Goal: Task Accomplishment & Management: Manage account settings

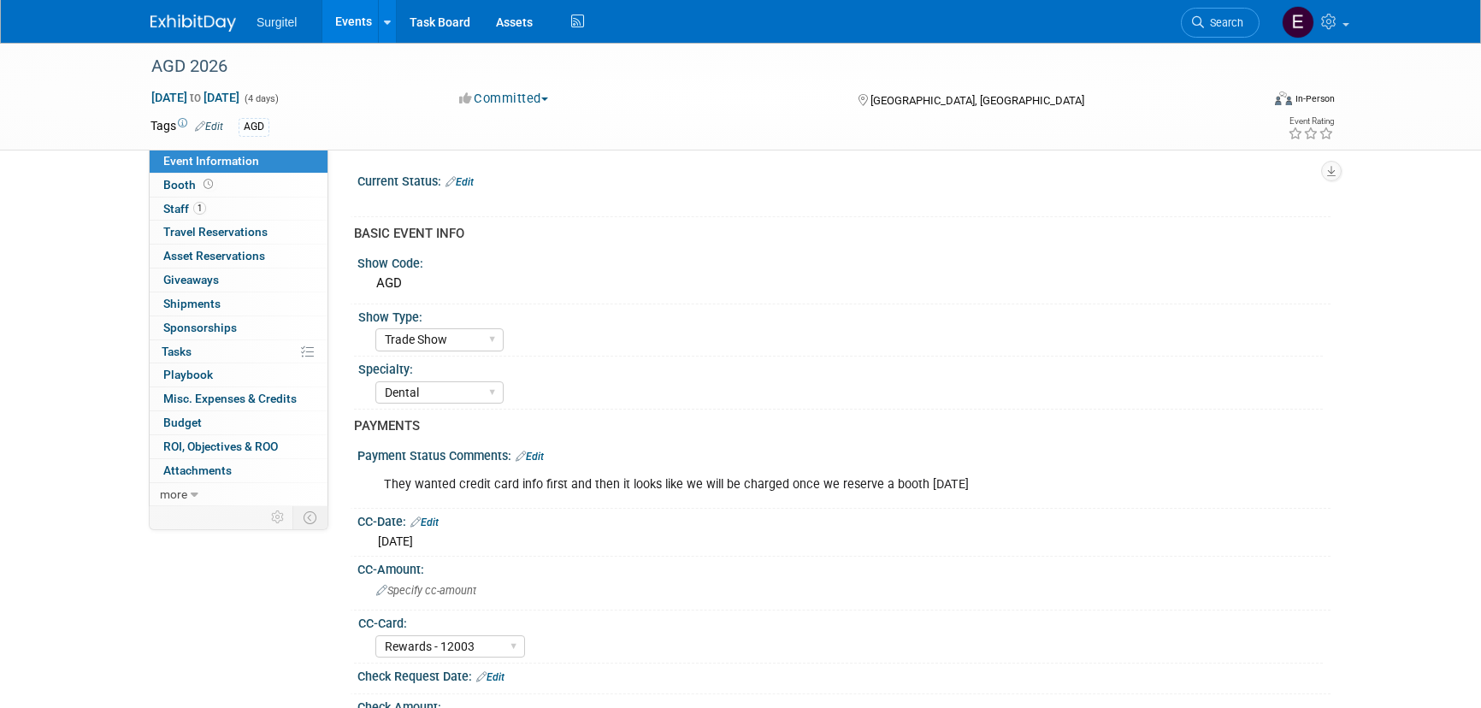
select select "Trade Show"
select select "Dental"
select select "Rewards - 12003"
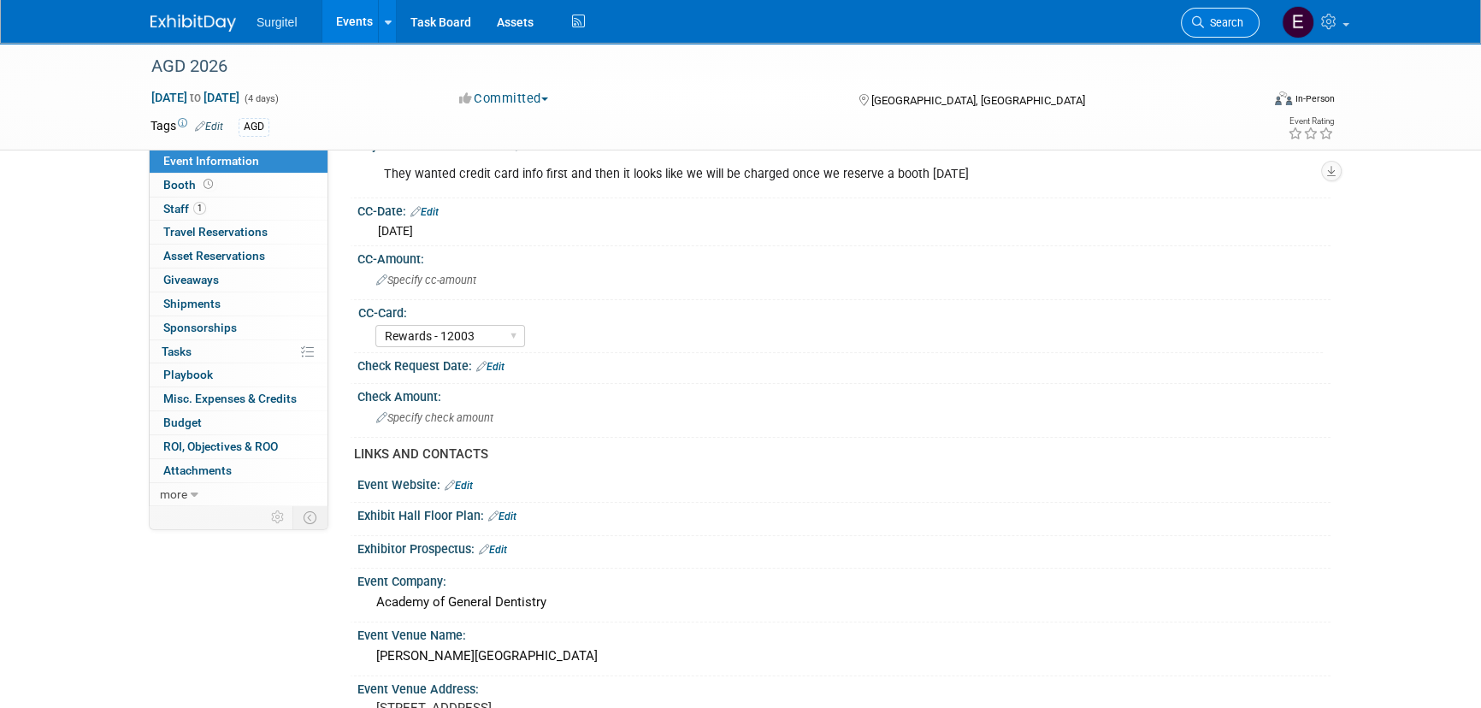
click at [1247, 32] on link "Search" at bounding box center [1220, 23] width 79 height 30
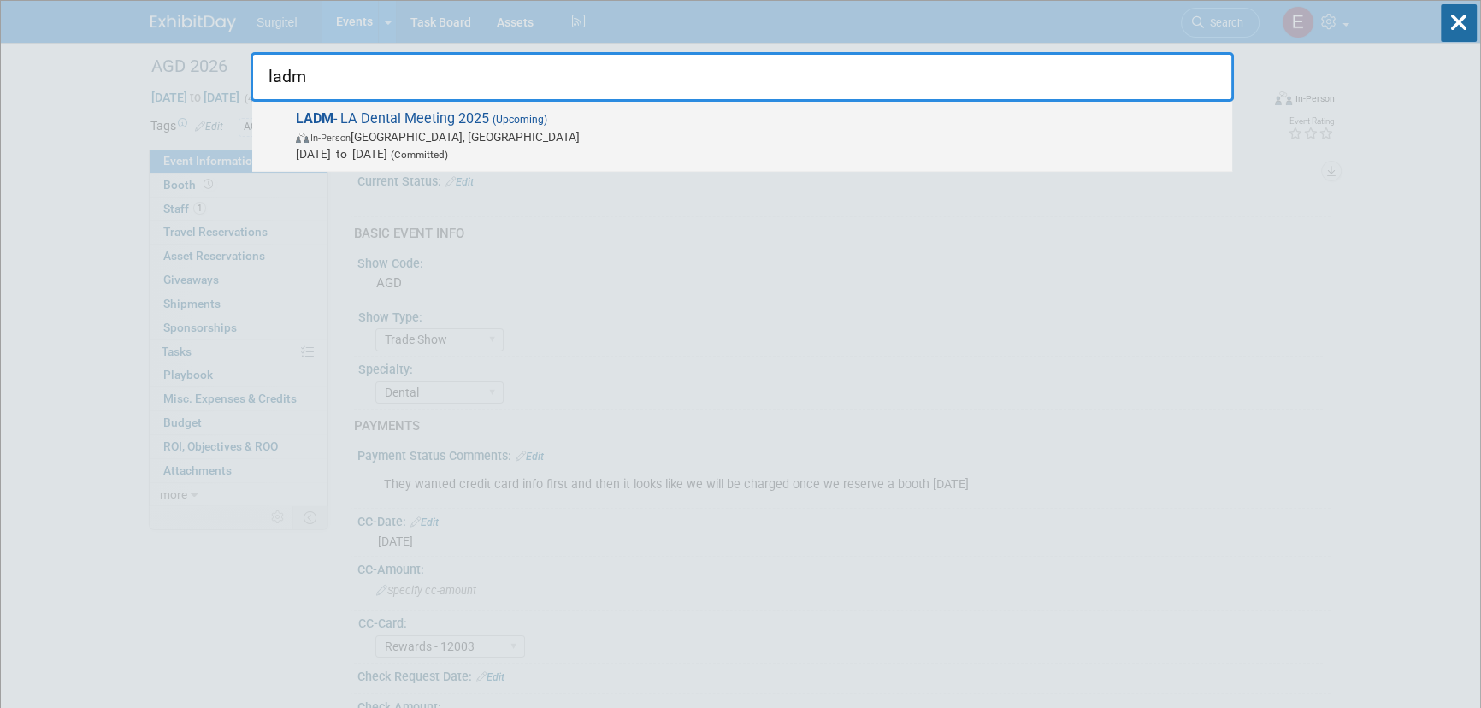
type input "ladm"
click at [446, 105] on div "LADM - LA Dental Meeting 2025 (Upcoming) In-Person [GEOGRAPHIC_DATA], [GEOGRAPH…" at bounding box center [742, 137] width 980 height 70
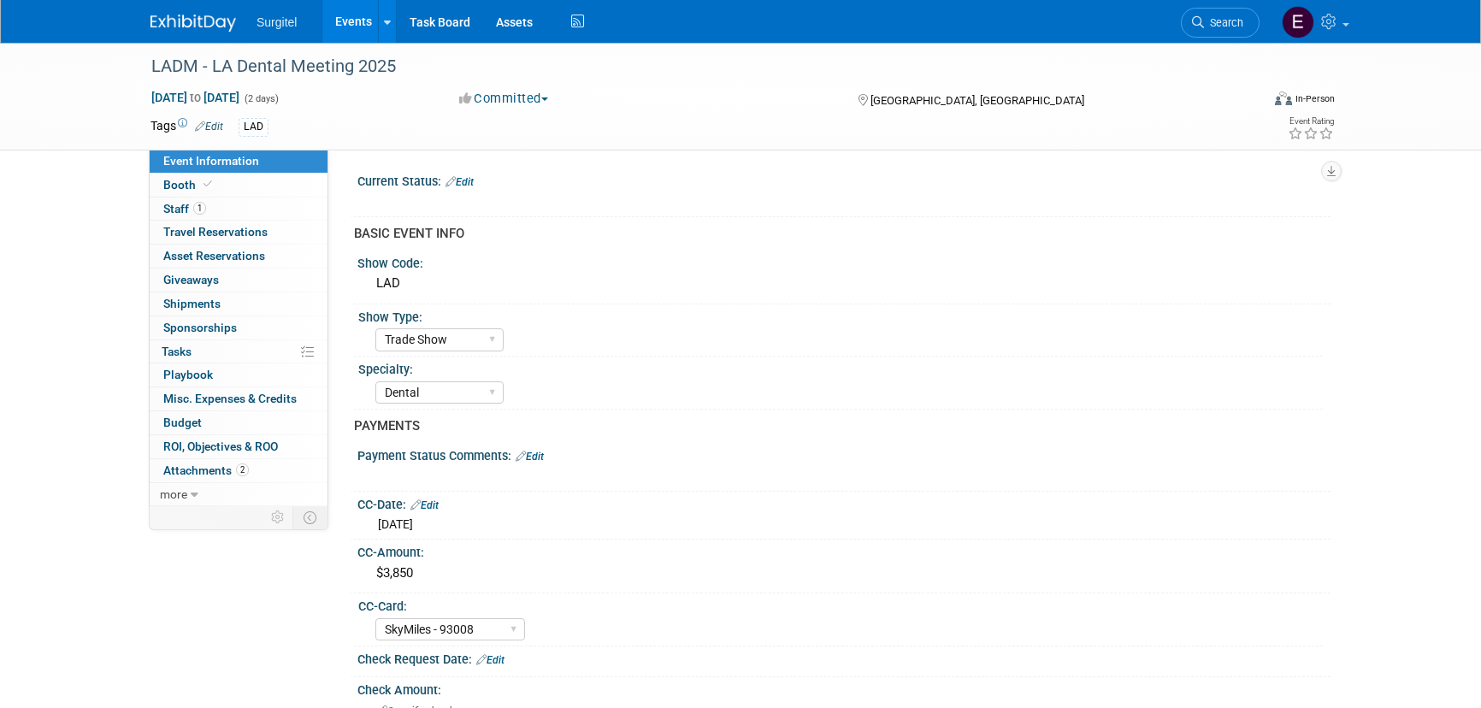
select select "Trade Show"
select select "Dental"
select select "SkyMiles - 93008"
select select "No"
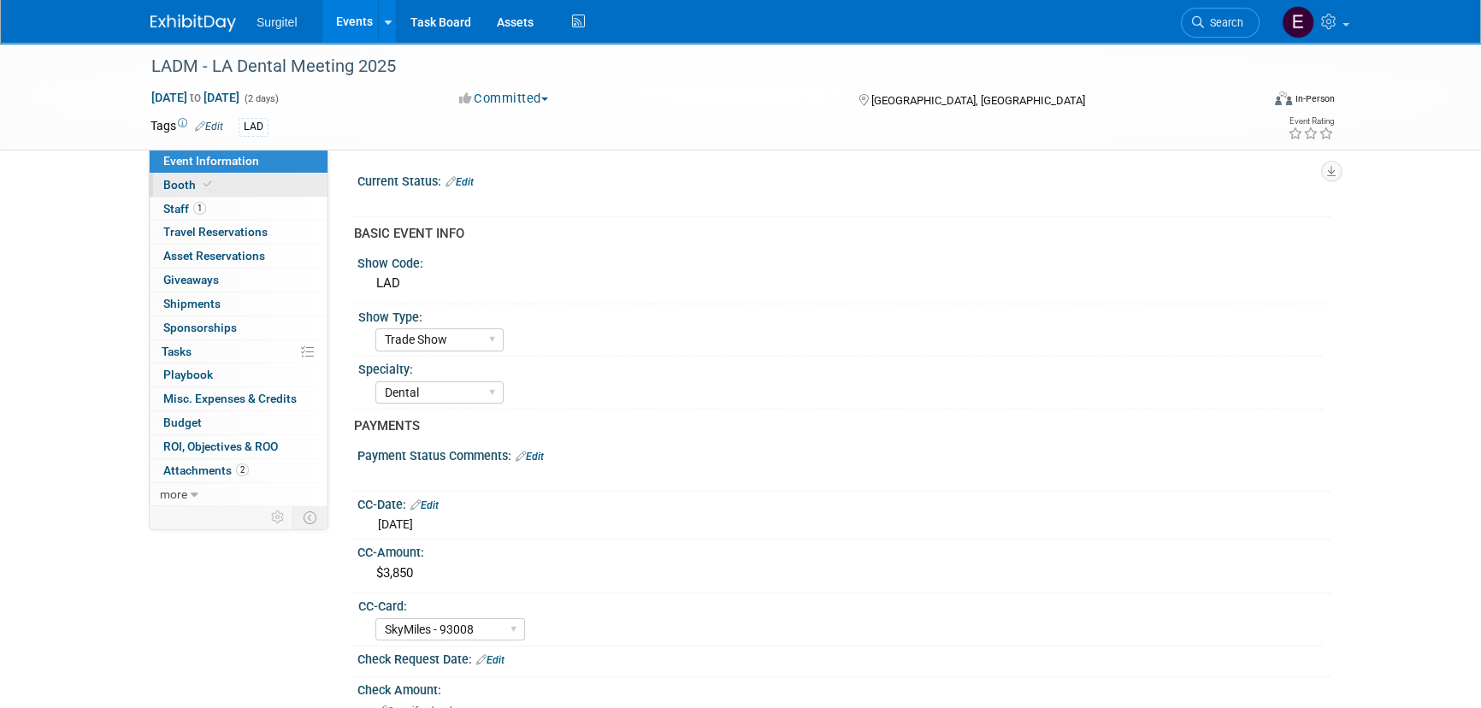
click at [274, 190] on link "Booth" at bounding box center [239, 185] width 178 height 23
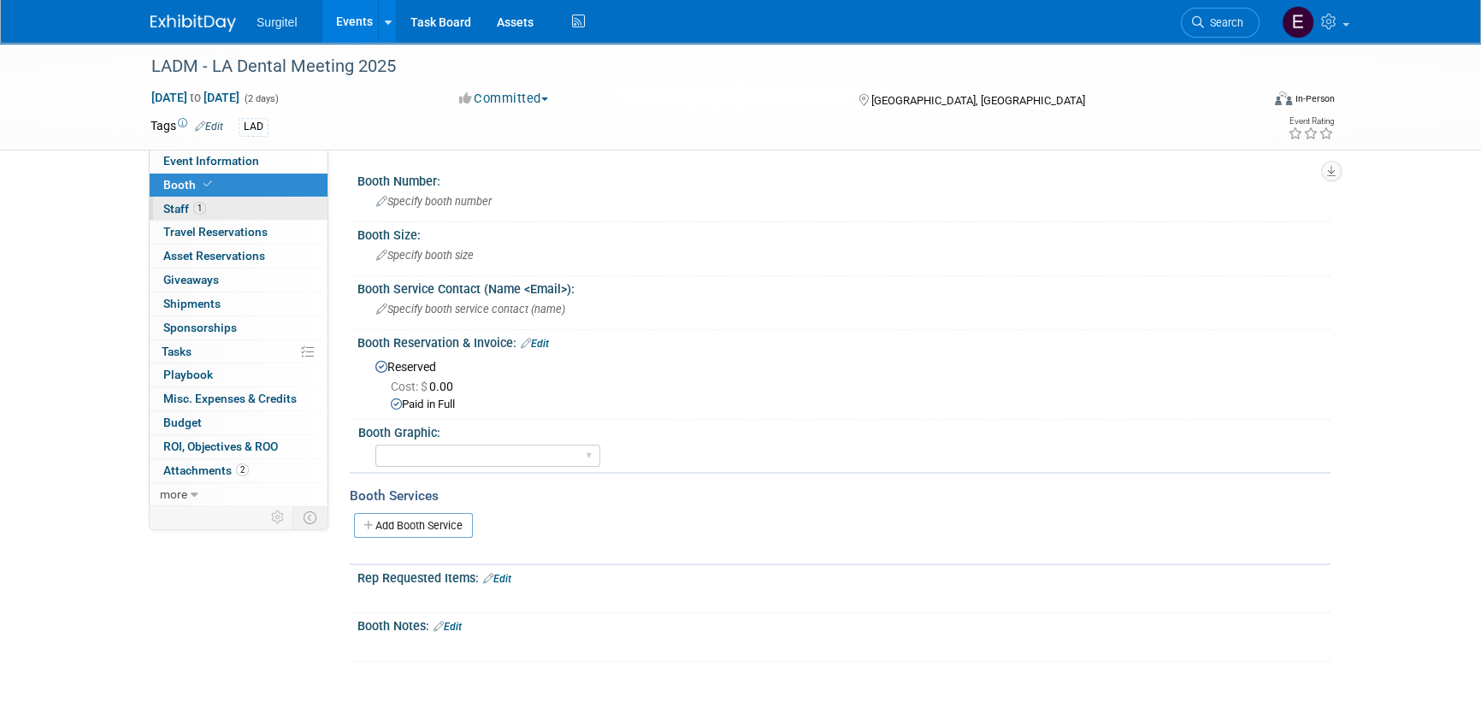
click at [278, 202] on link "1 Staff 1" at bounding box center [239, 208] width 178 height 23
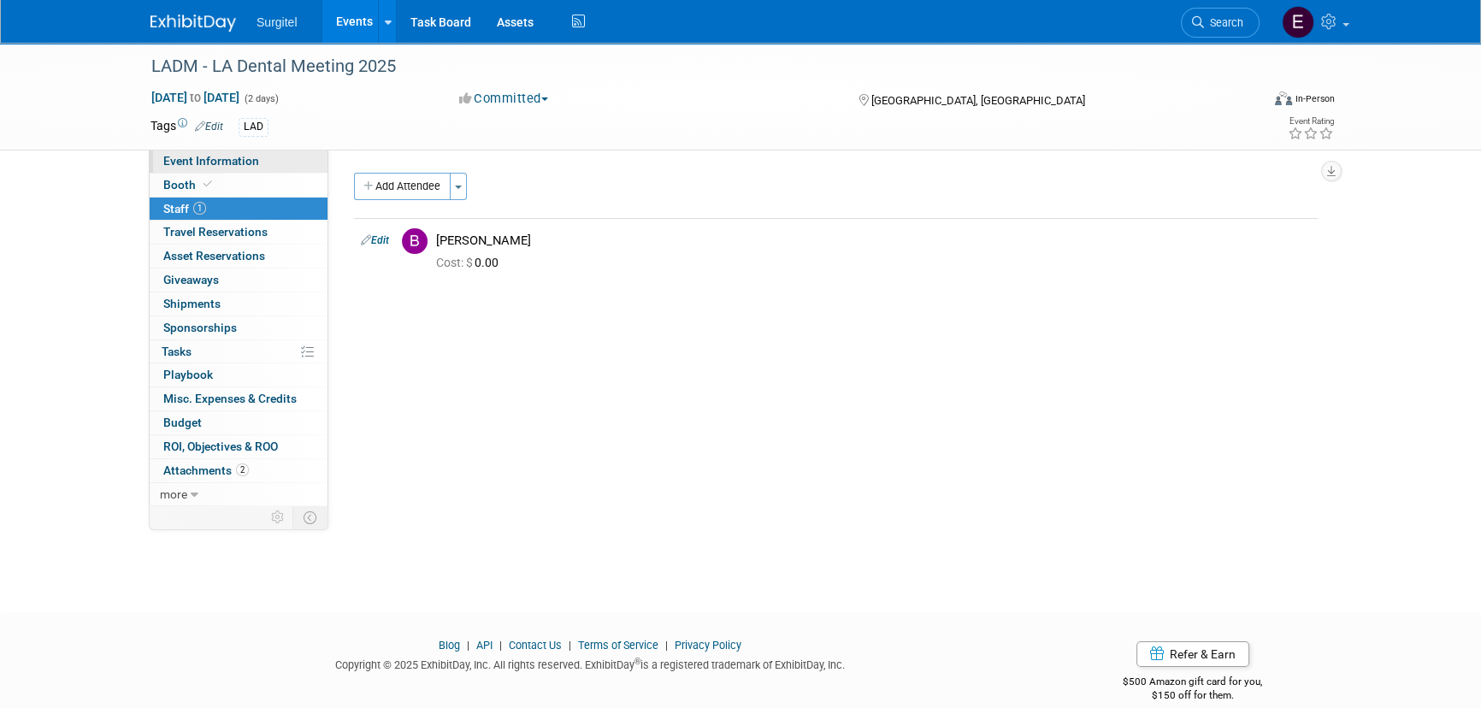
click at [268, 165] on link "Event Information" at bounding box center [239, 161] width 178 height 23
select select "Trade Show"
select select "Dental"
select select "SkyMiles - 93008"
select select "No"
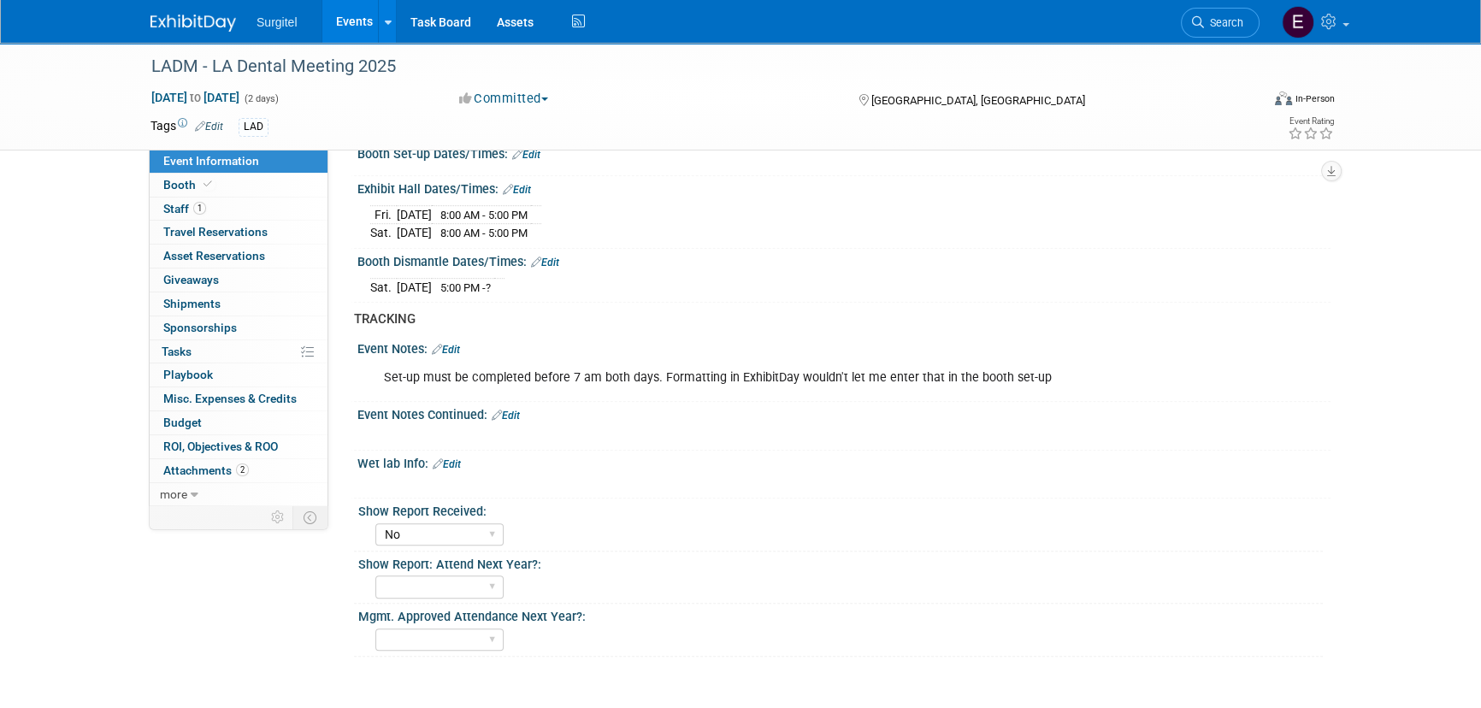
scroll to position [1204, 0]
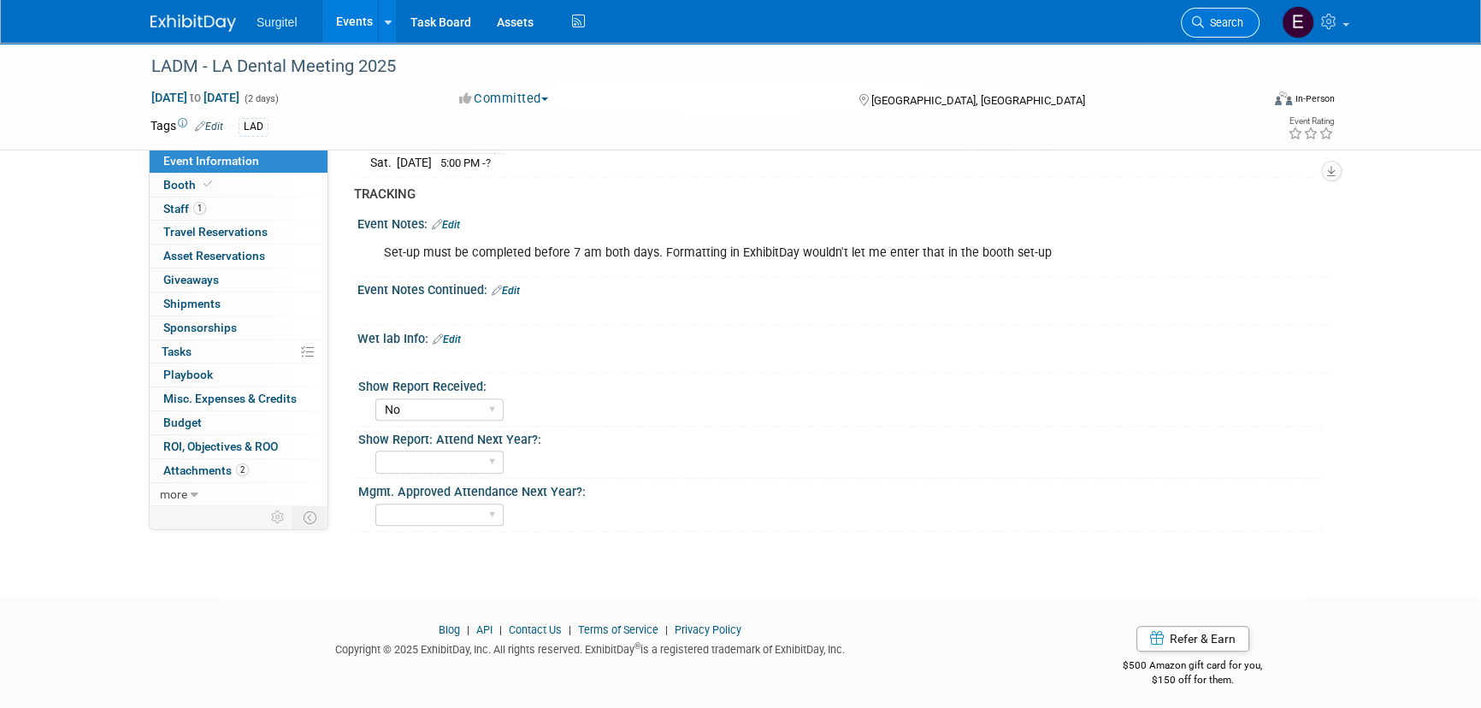
click at [1200, 23] on icon at bounding box center [1198, 22] width 12 height 12
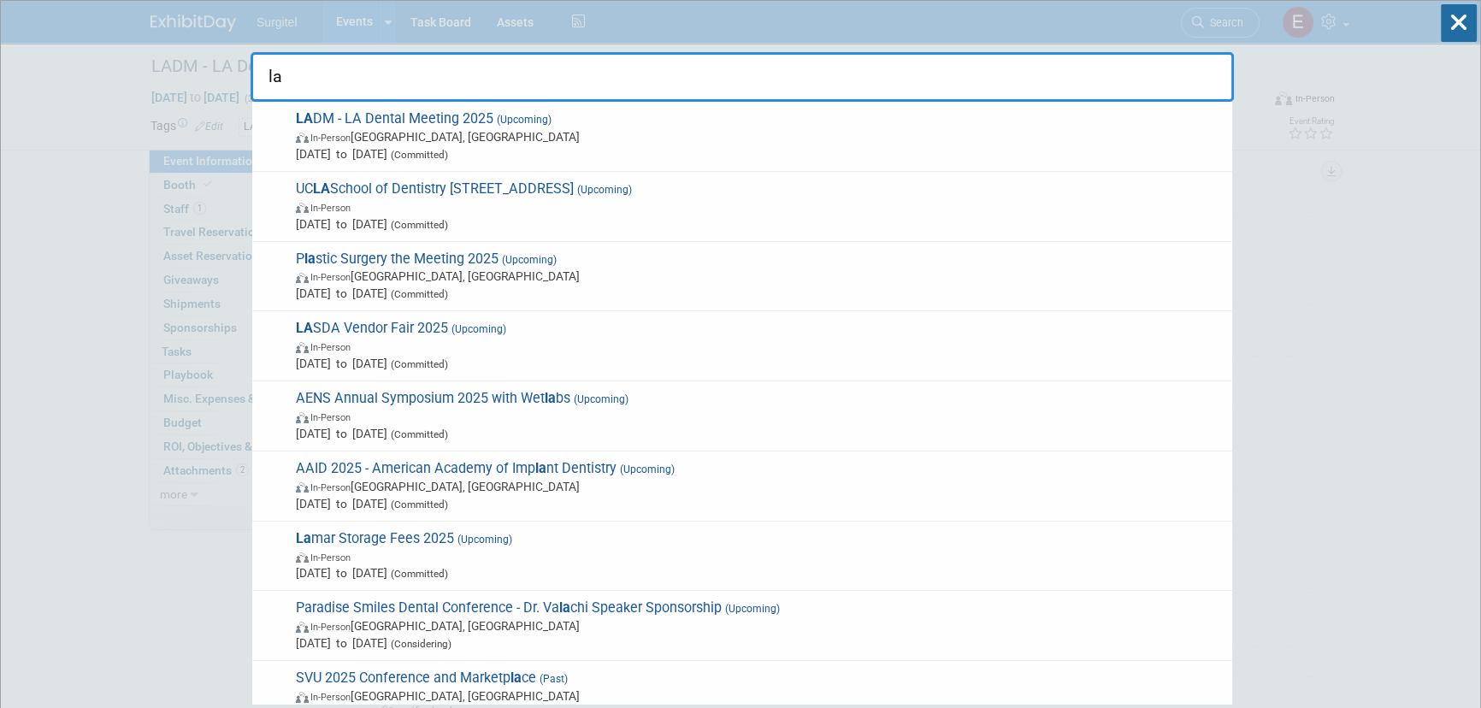
type input "l"
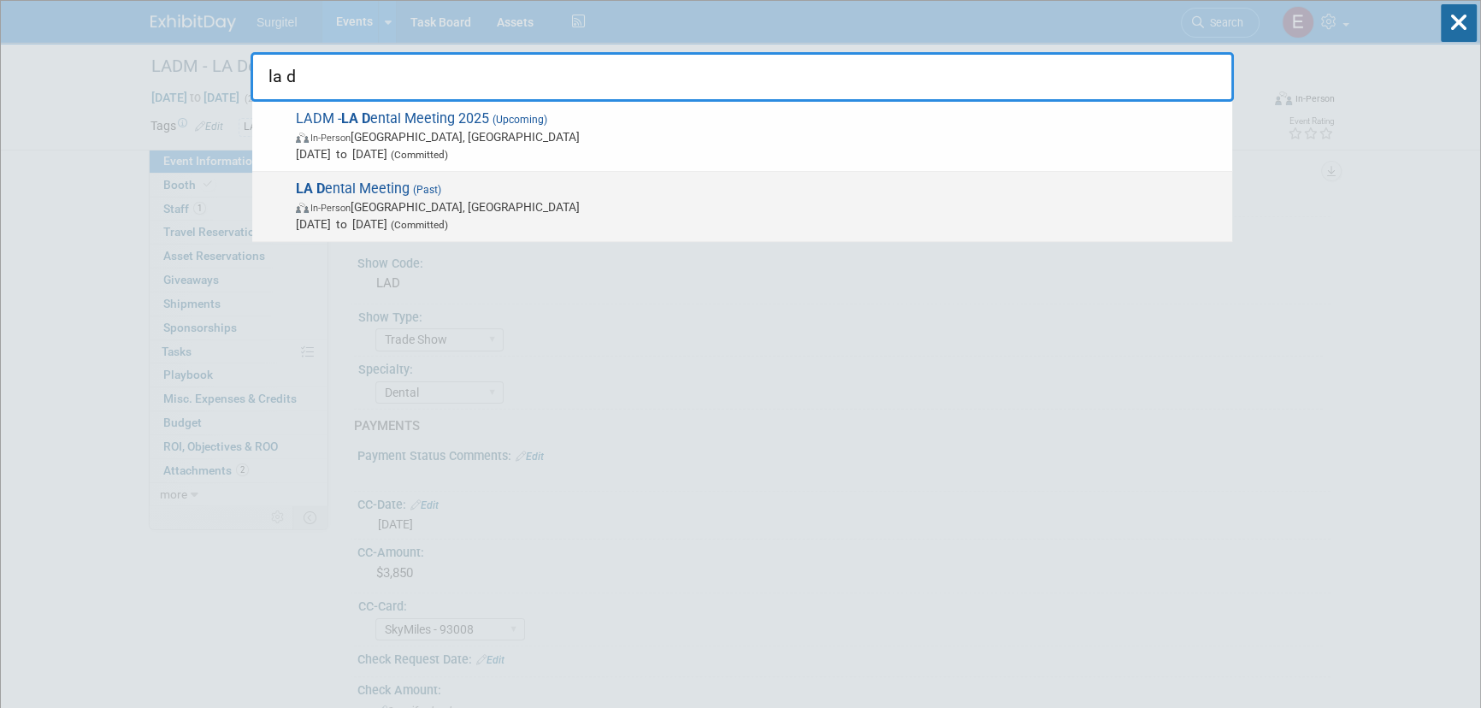
type input "la d"
click at [437, 204] on span "In-Person Pasadena, CA" at bounding box center [760, 206] width 928 height 17
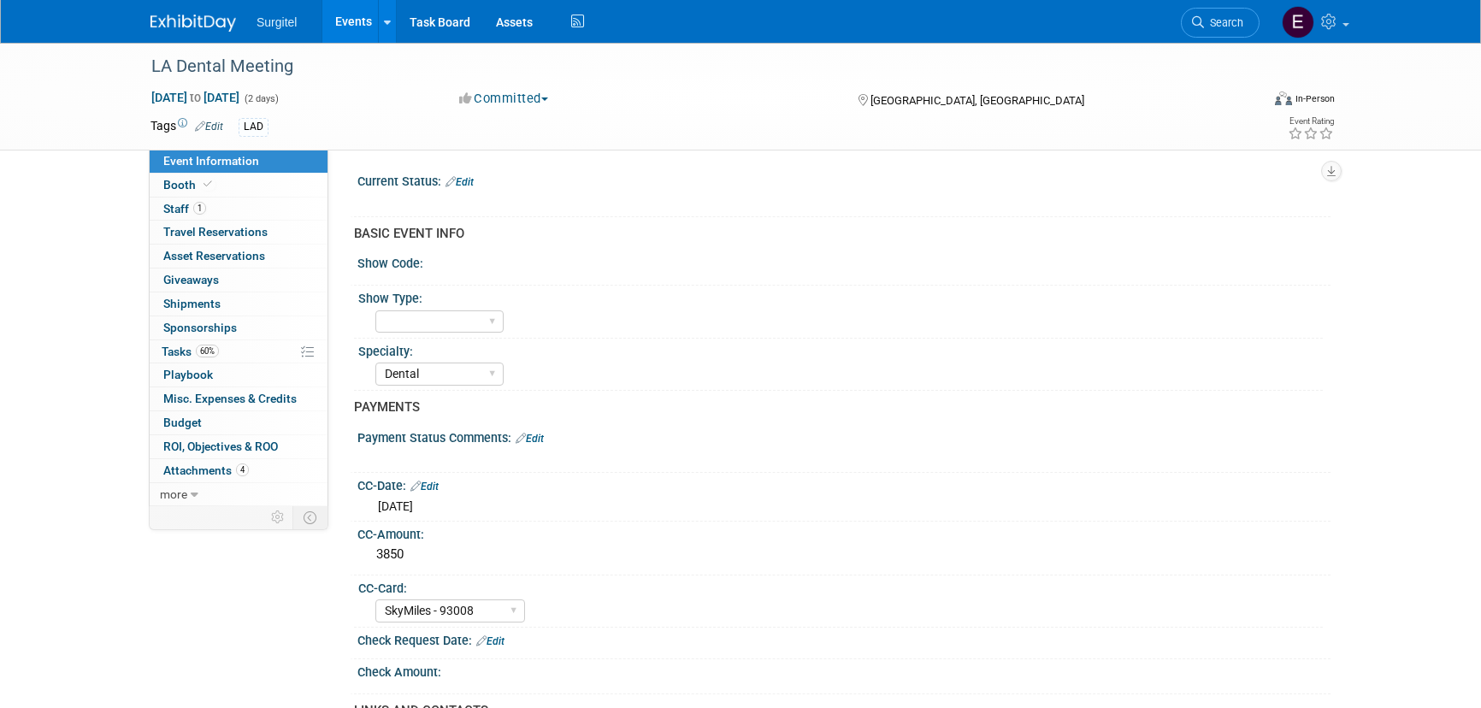
select select "Dental"
select select "SkyMiles - 93008"
select select "Yes"
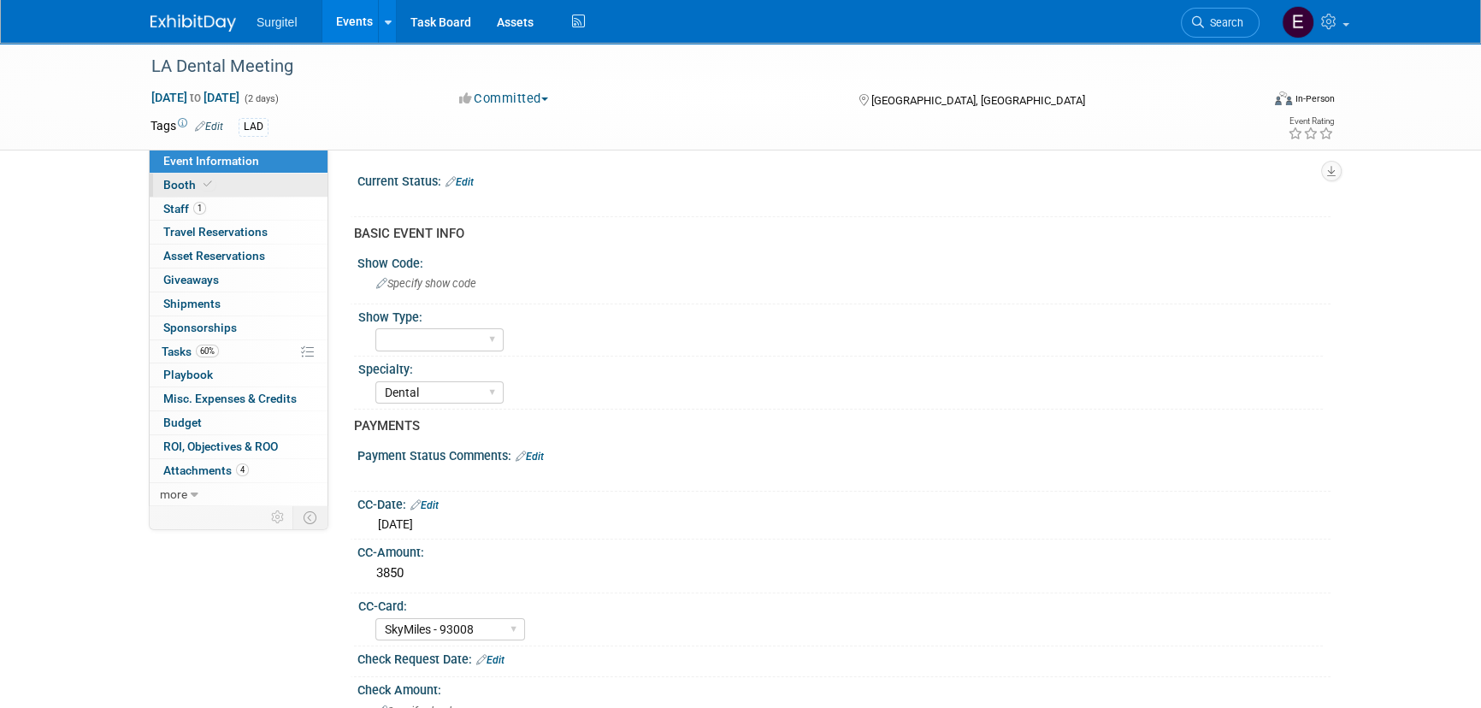
click at [266, 193] on link "Booth" at bounding box center [239, 185] width 178 height 23
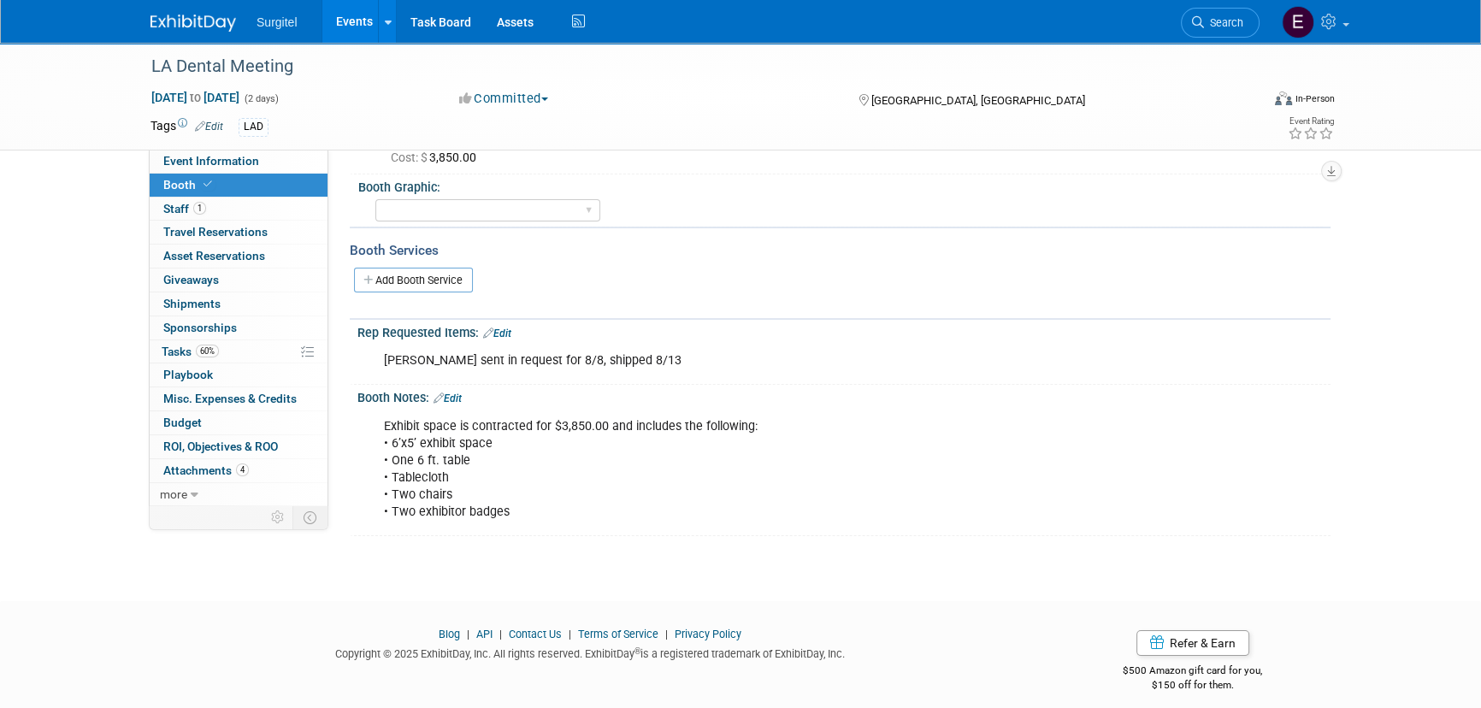
scroll to position [233, 0]
click at [350, 33] on link "Events" at bounding box center [353, 21] width 62 height 43
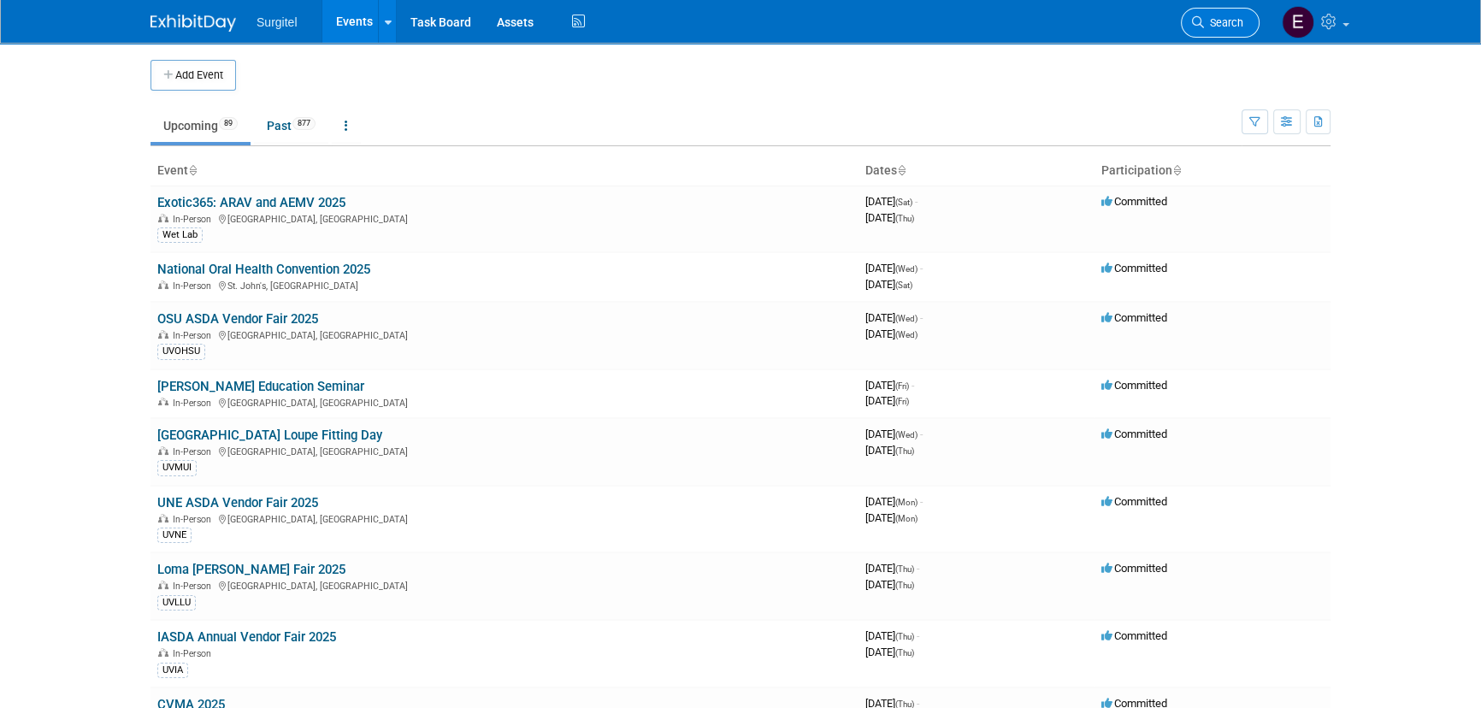
click at [1234, 22] on span "Search" at bounding box center [1223, 22] width 39 height 13
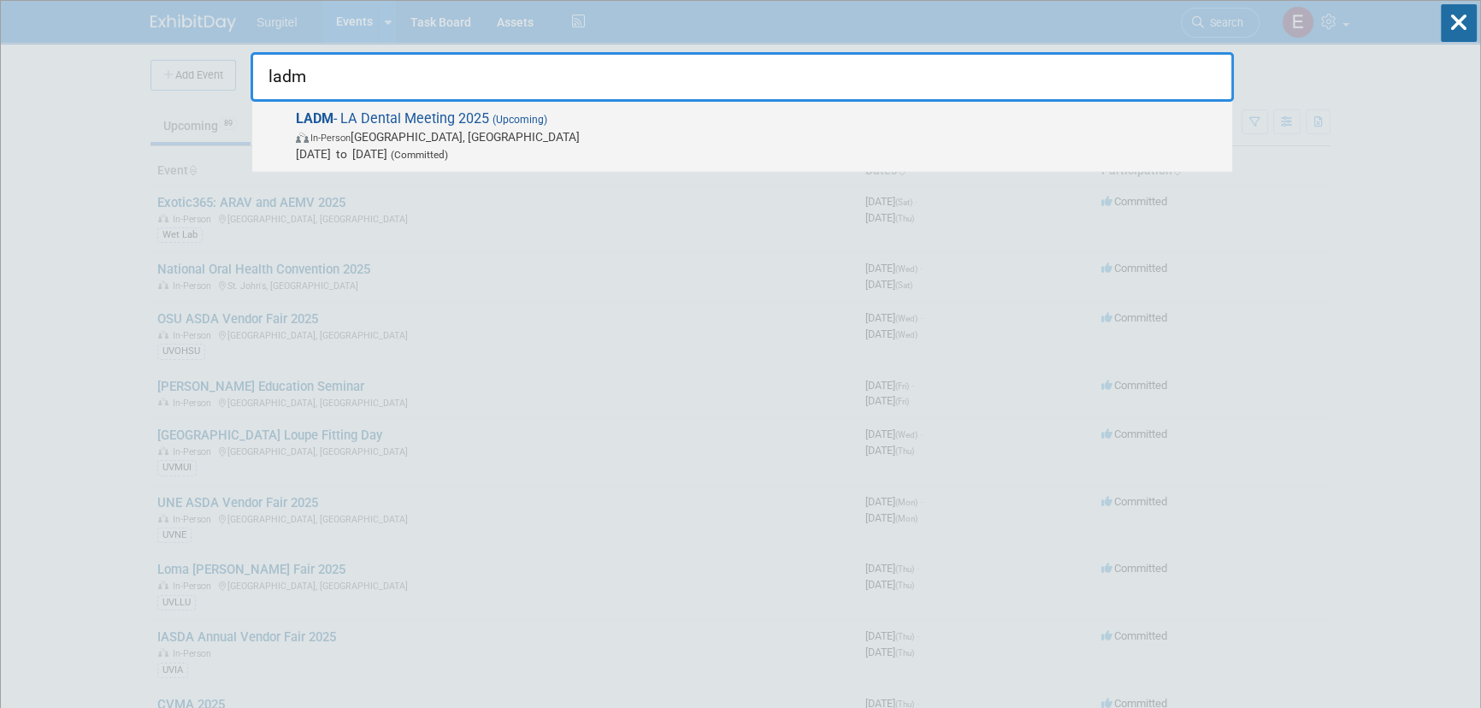
type input "ladm"
click at [394, 120] on span "LADM - LA Dental Meeting 2025 (Upcoming) In-Person Los Angeles, CA Sep 26, 2025…" at bounding box center [757, 136] width 933 height 52
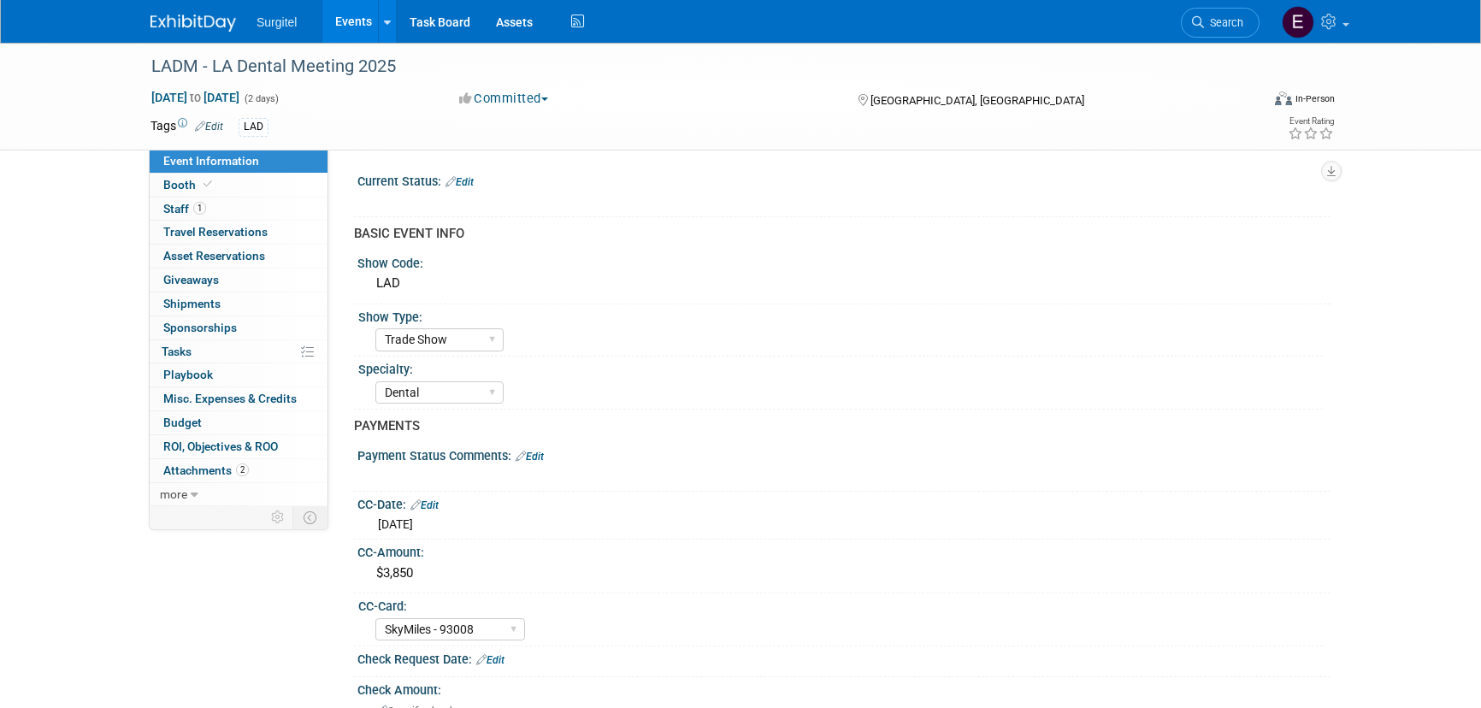
select select "Trade Show"
select select "Dental"
select select "SkyMiles - 93008"
select select "No"
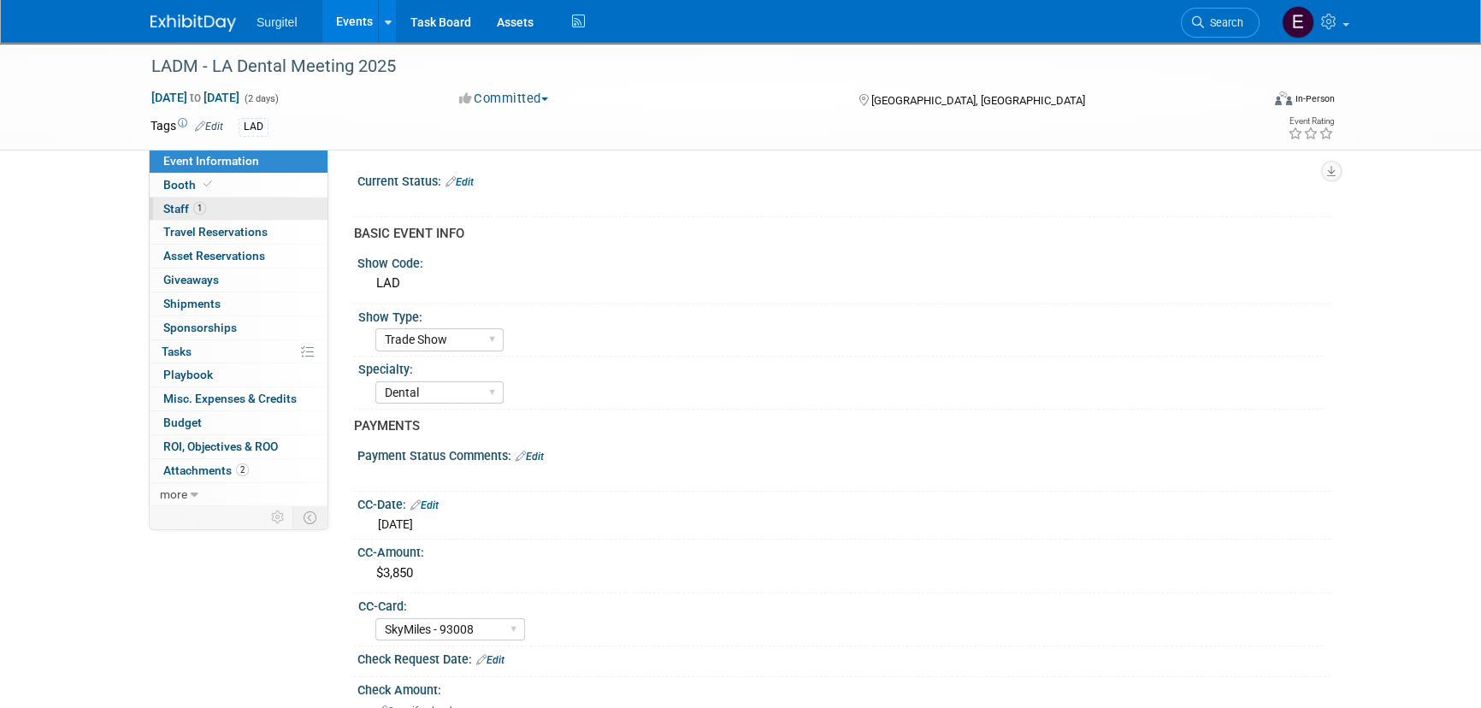
click at [236, 208] on link "1 Staff 1" at bounding box center [239, 208] width 178 height 23
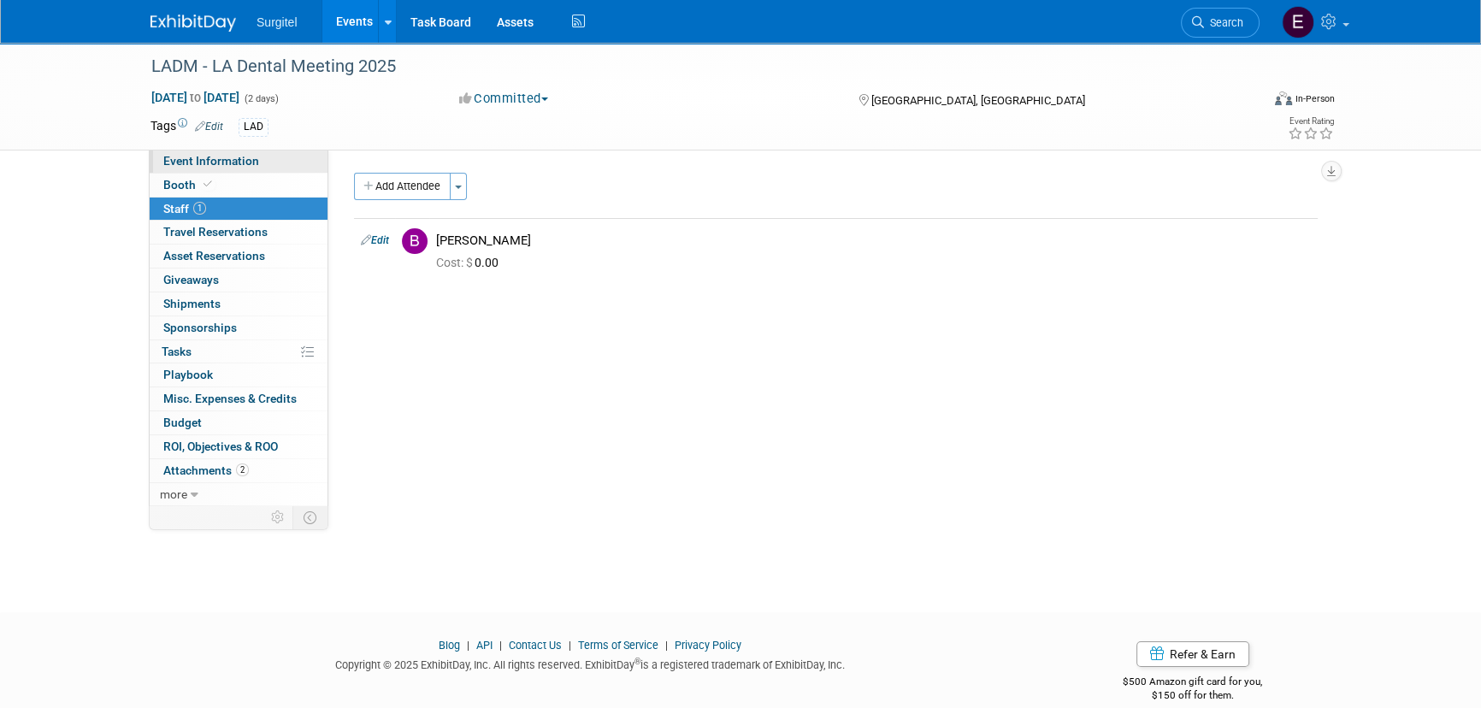
click at [192, 153] on link "Event Information" at bounding box center [239, 161] width 178 height 23
select select "Trade Show"
select select "Dental"
select select "SkyMiles - 93008"
select select "No"
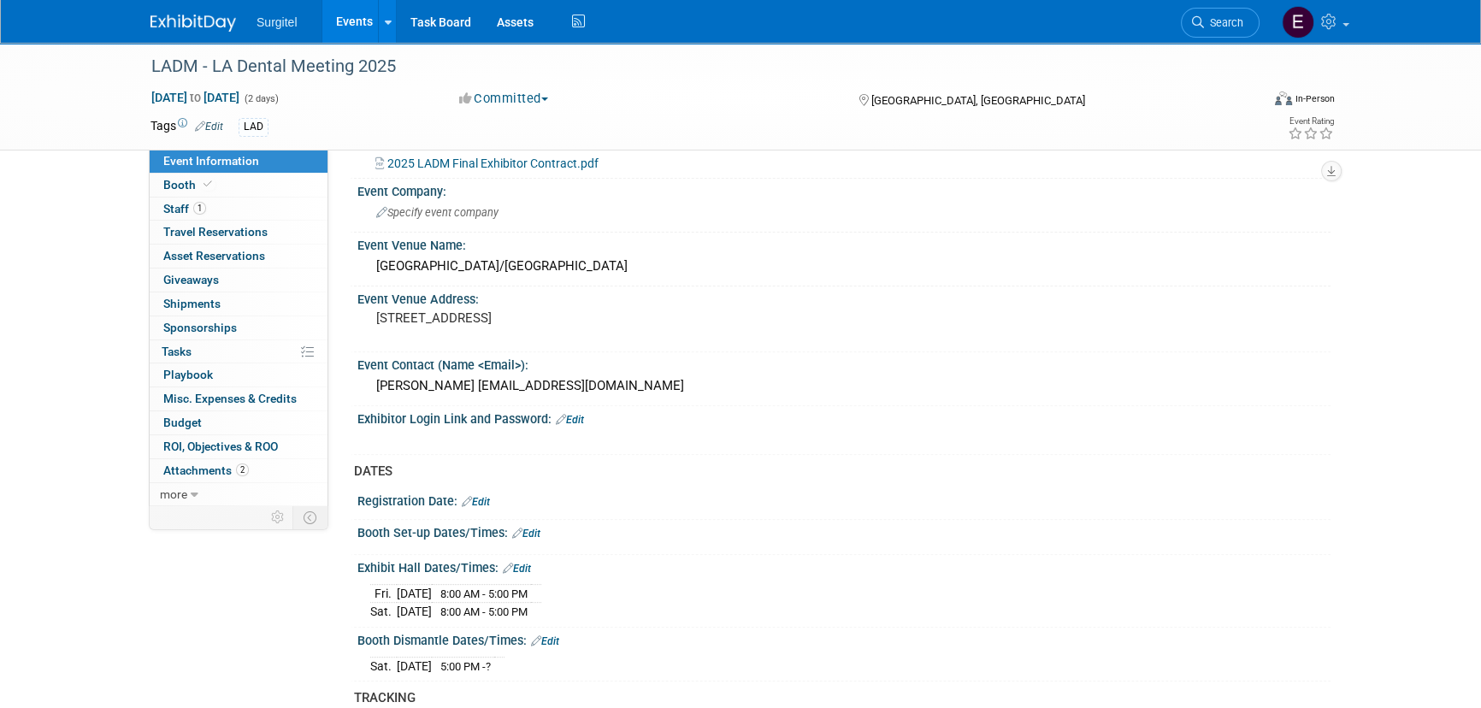
scroll to position [1010, 0]
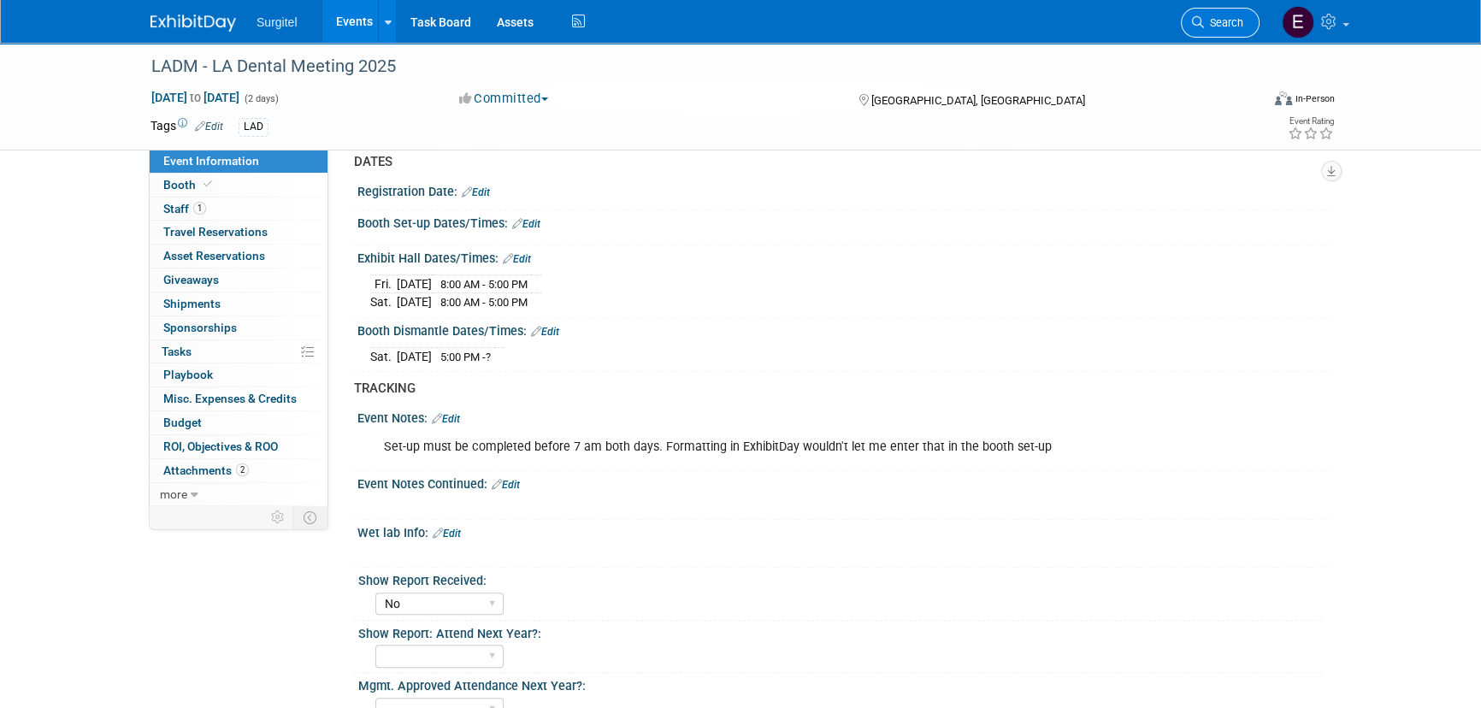
click at [1194, 12] on link "Search" at bounding box center [1220, 23] width 79 height 30
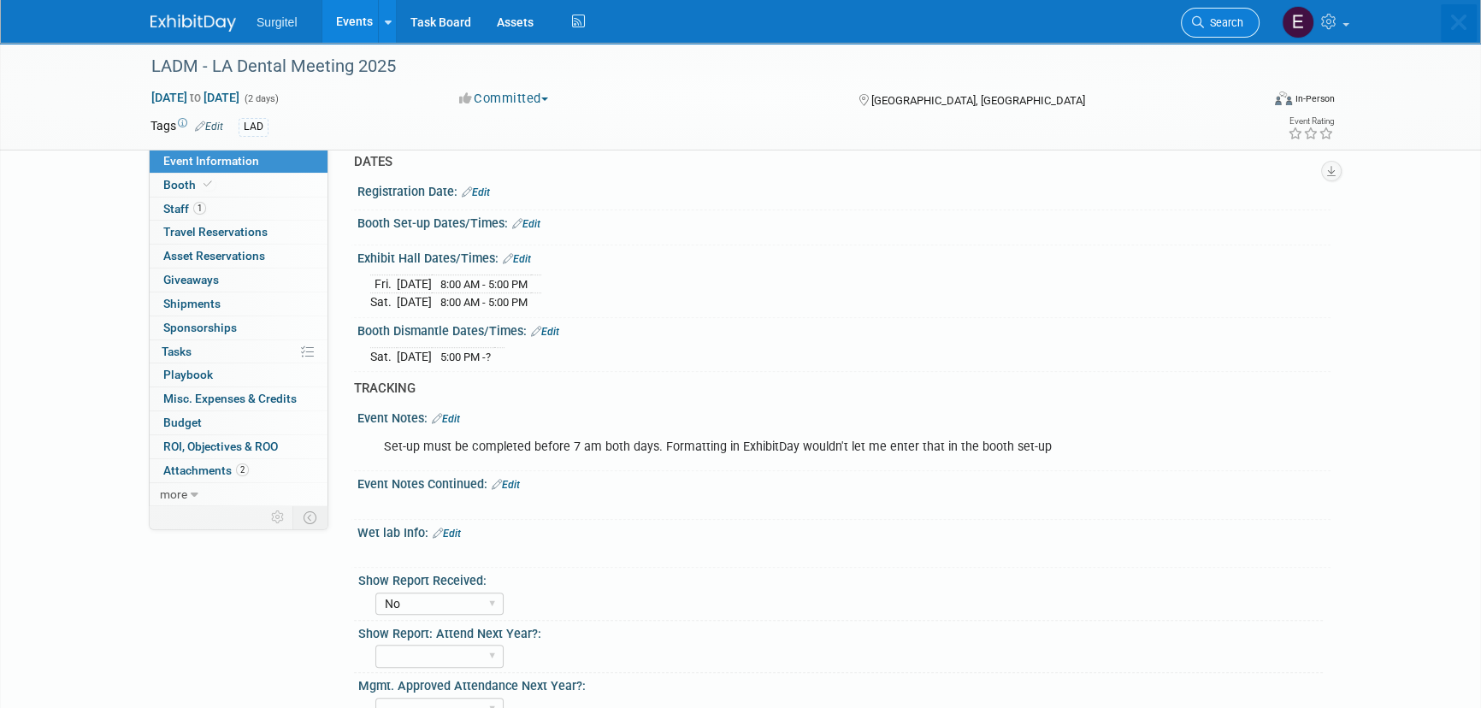
scroll to position [0, 0]
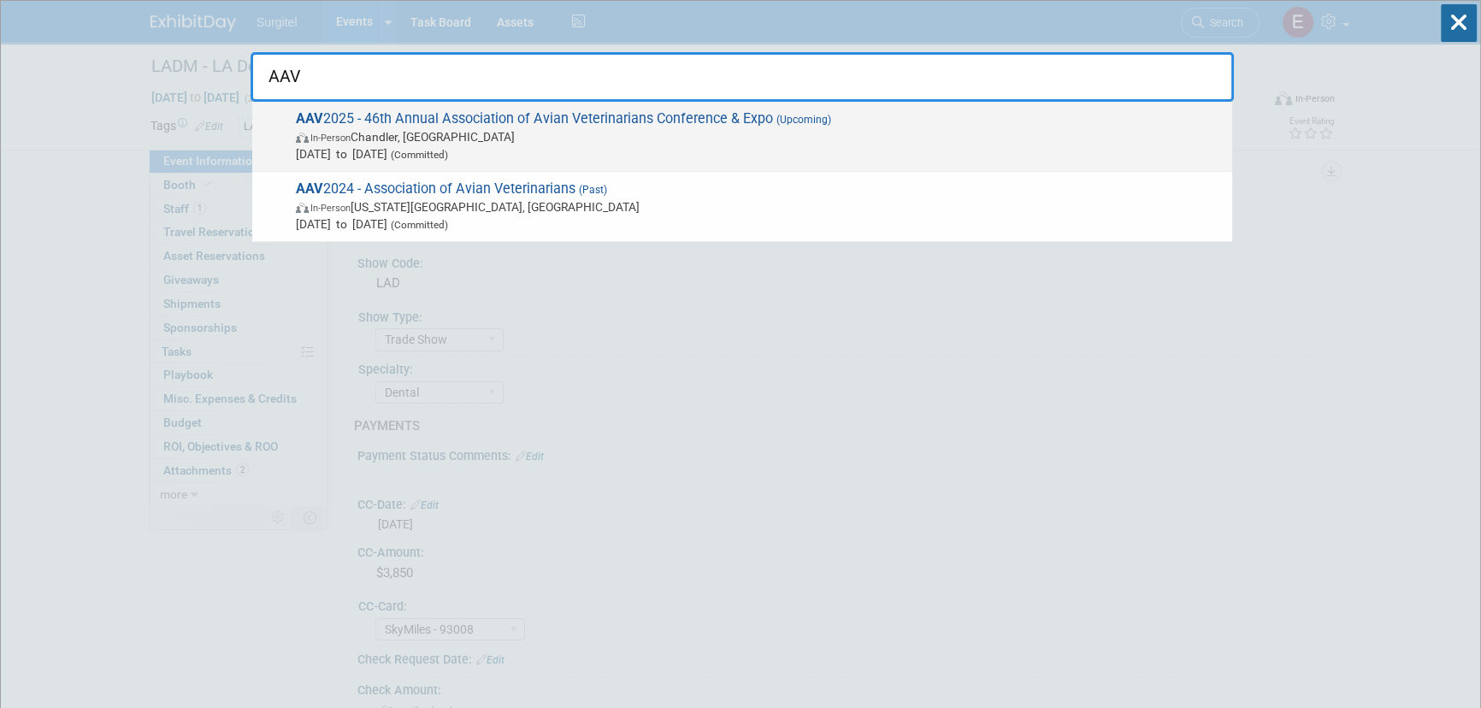
type input "AAV"
click at [629, 137] on span "In-Person Chandler, AZ" at bounding box center [760, 136] width 928 height 17
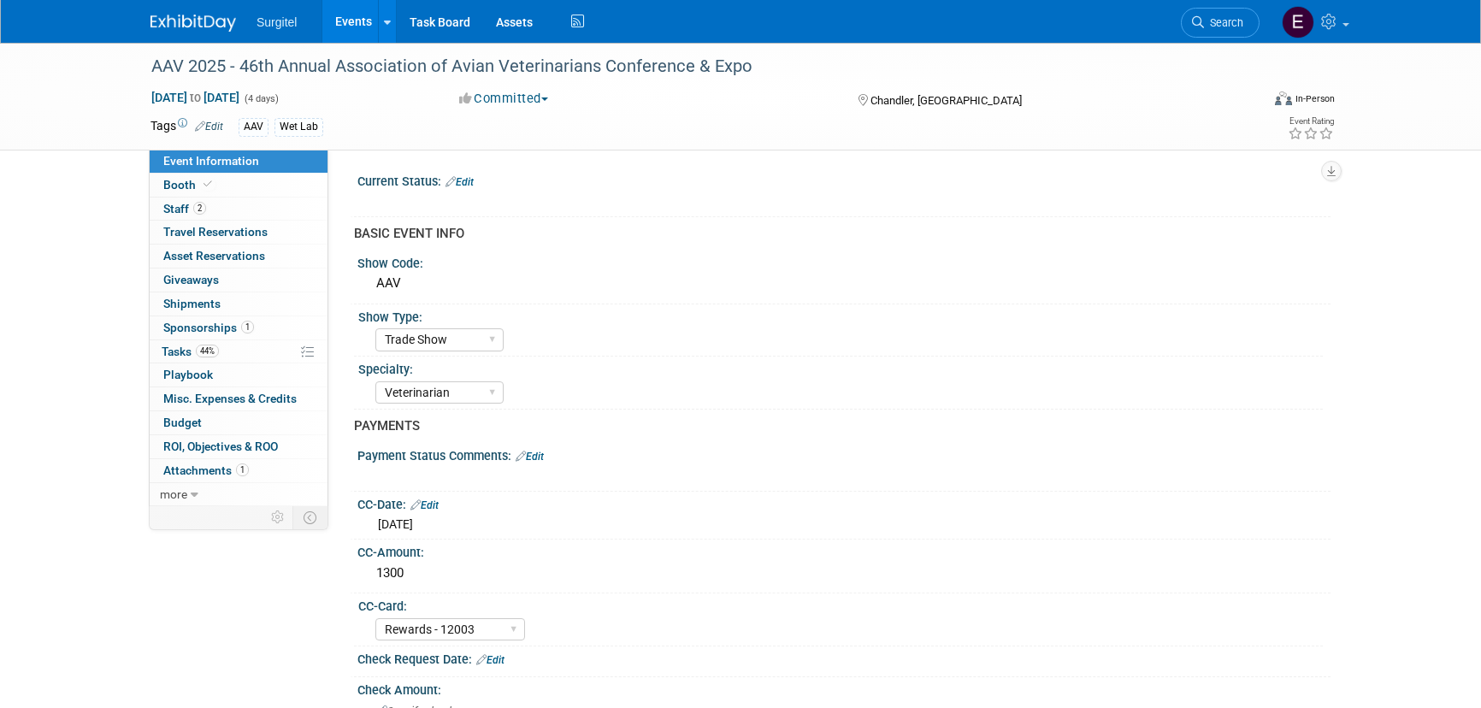
select select "Trade Show"
select select "Veterinarian"
select select "Rewards - 12003"
select select "No"
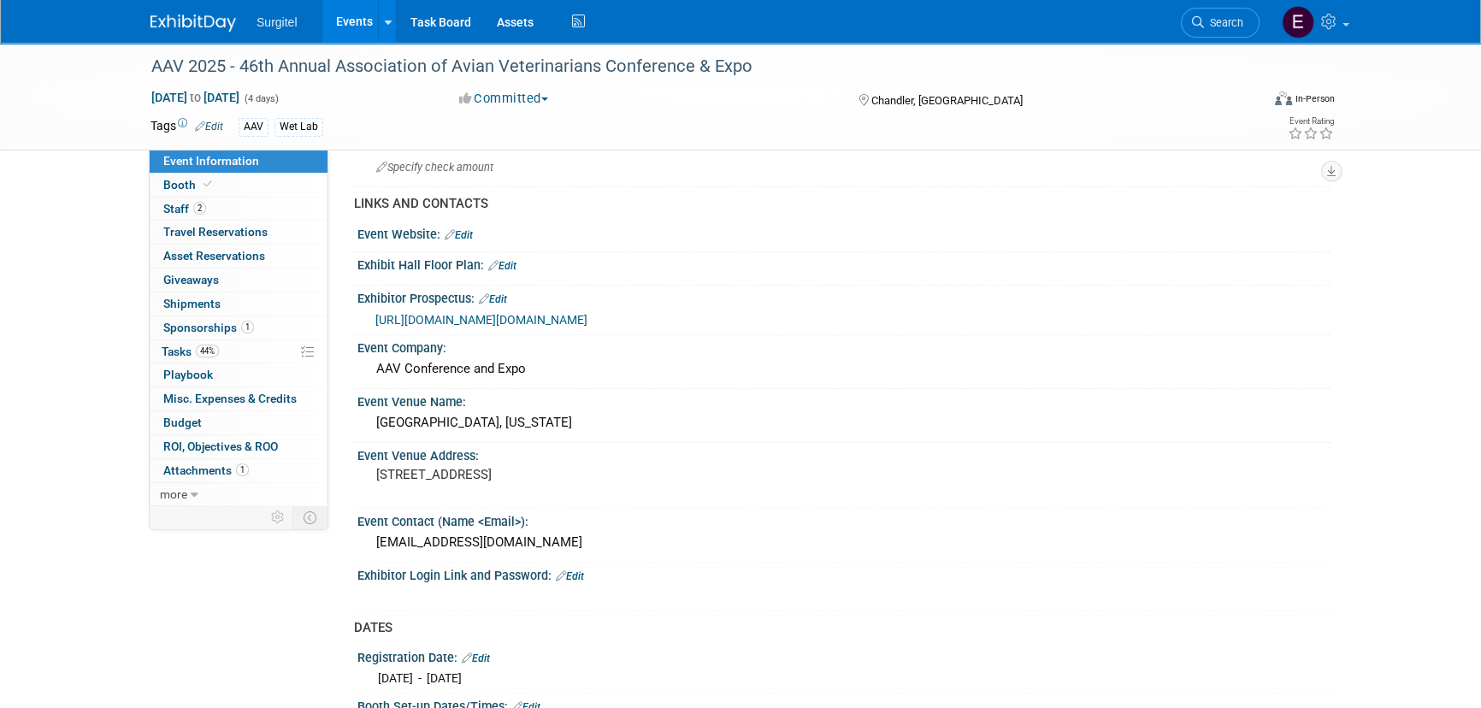
scroll to position [855, 0]
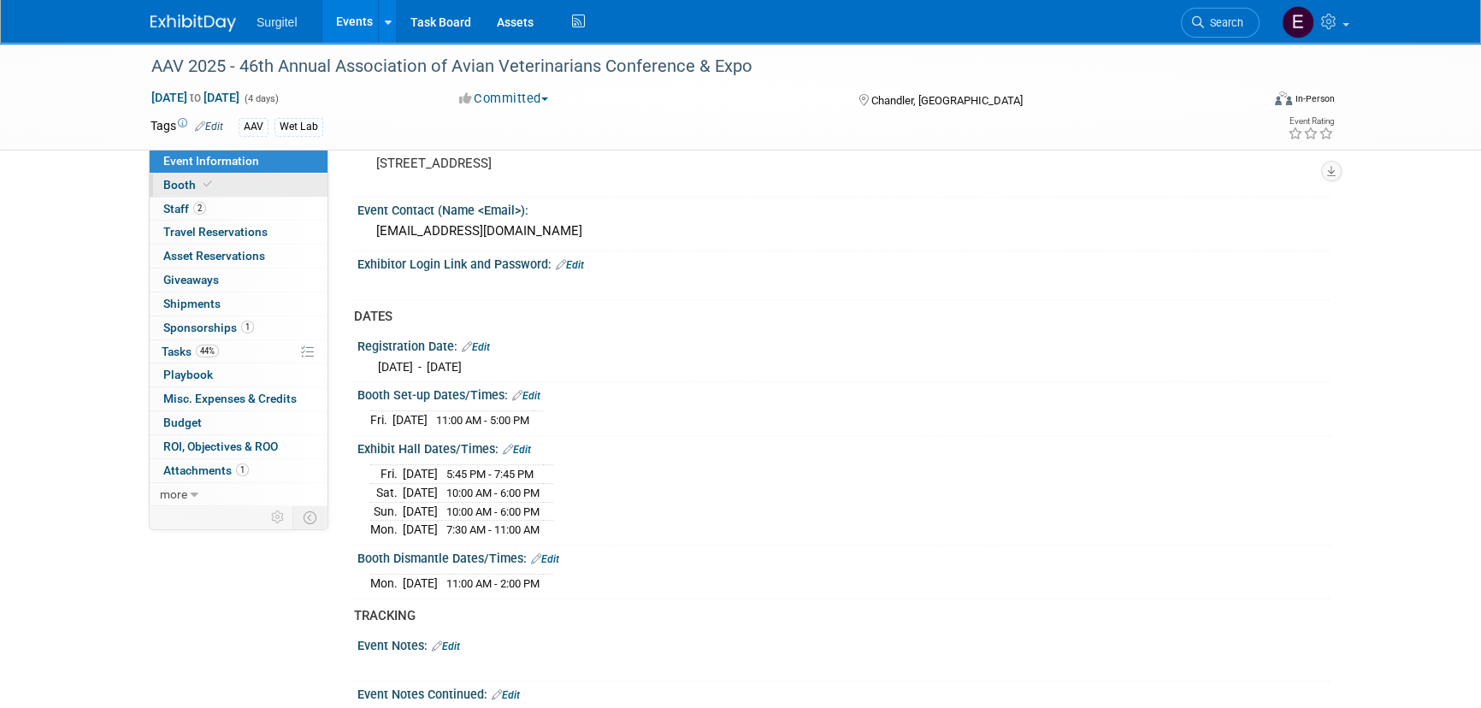
click at [244, 182] on link "Booth" at bounding box center [239, 185] width 178 height 23
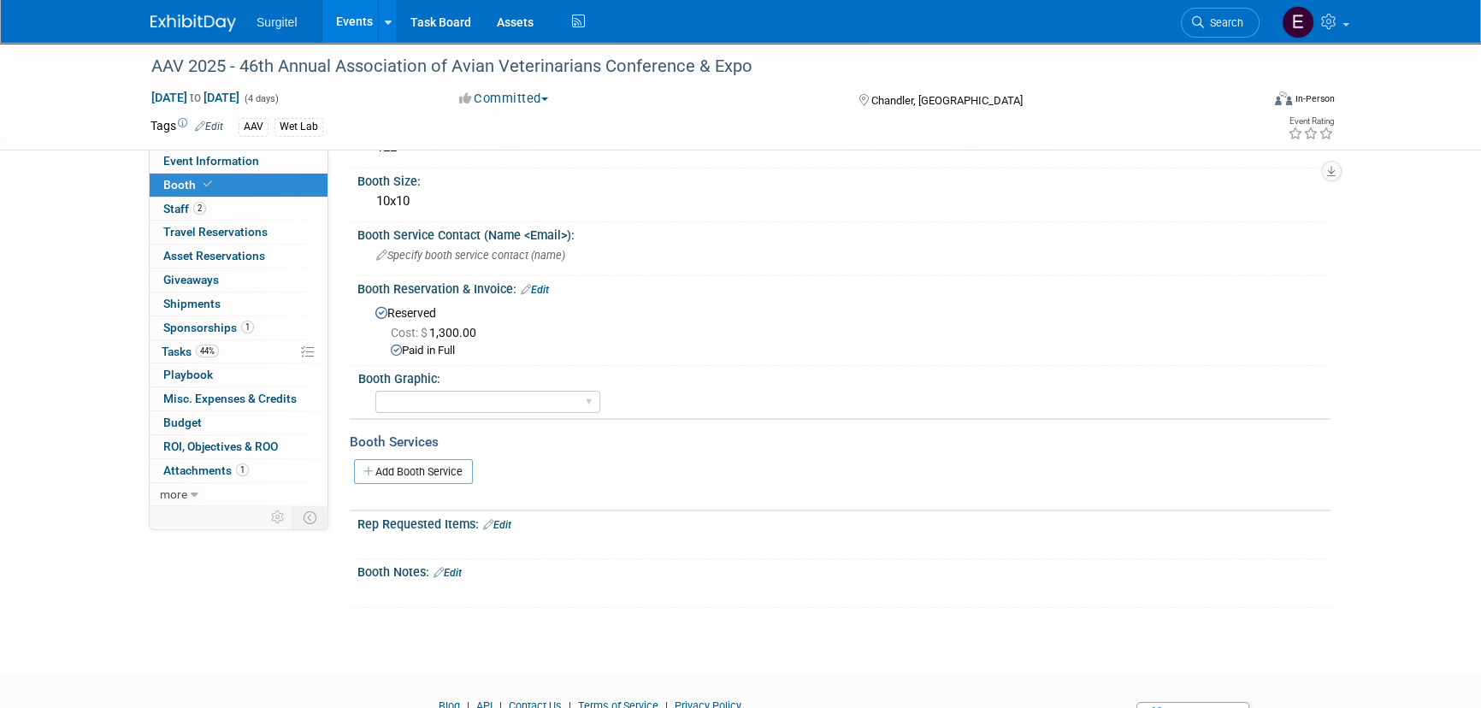
scroll to position [0, 0]
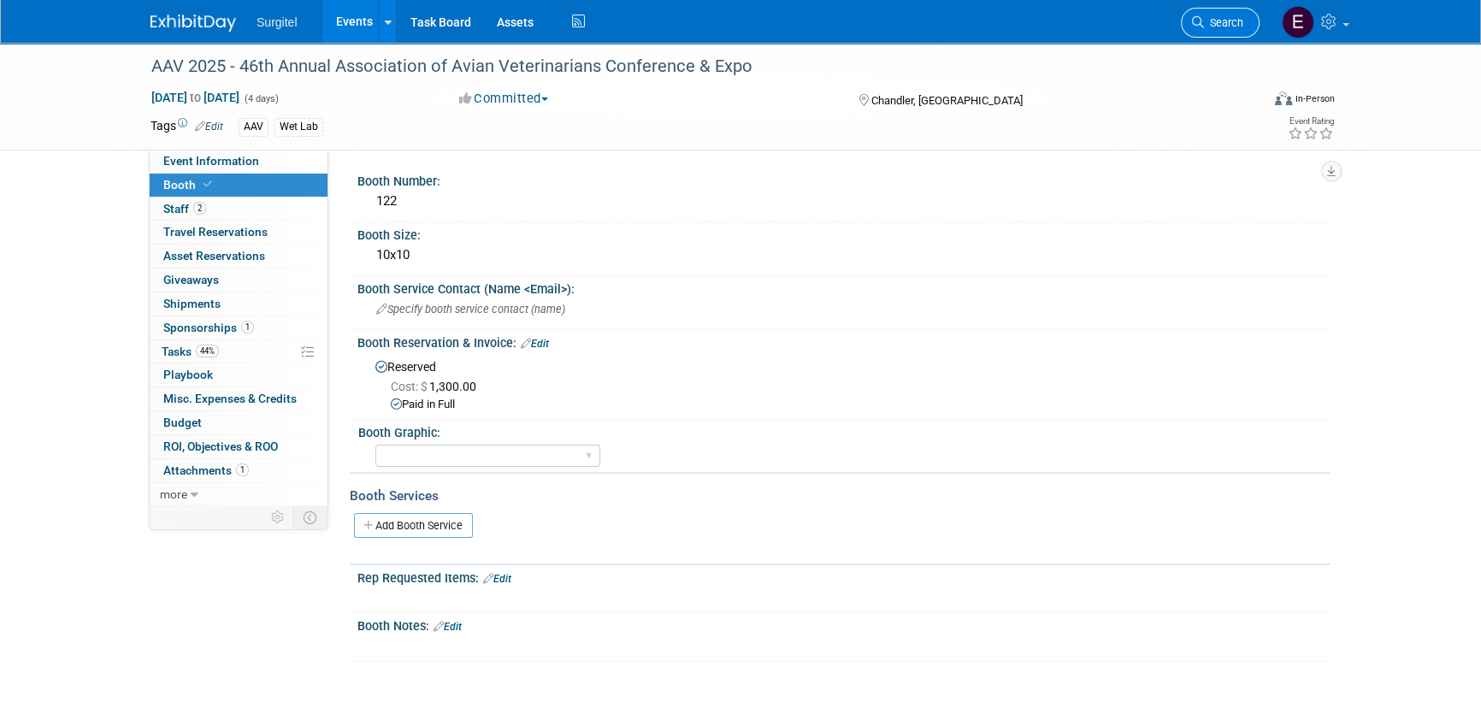
click at [1238, 24] on span "Search" at bounding box center [1223, 22] width 39 height 13
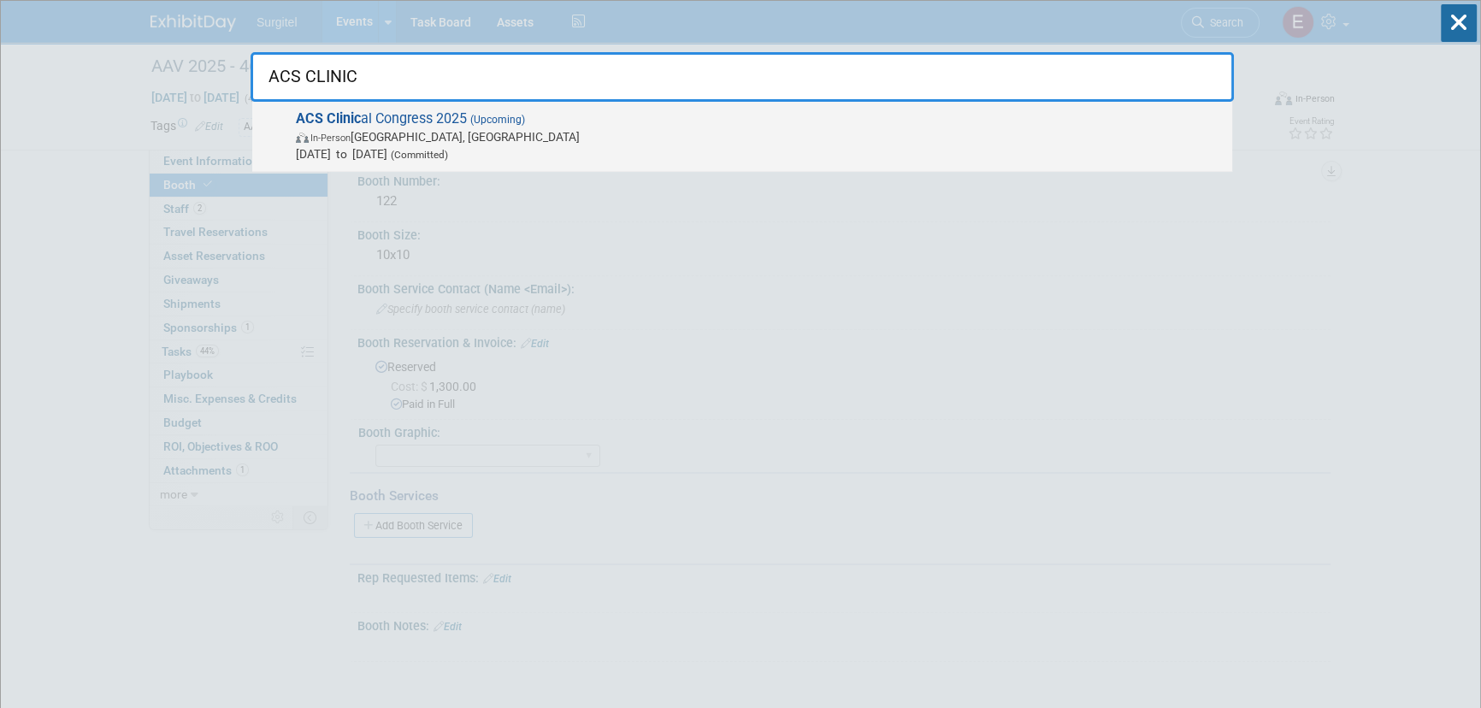
type input "ACS CLINIC"
click at [371, 126] on span "ACS Clinic al Congress 2025 (Upcoming) In-Person Chicago, IL Oct 4, 2025 to Oct…" at bounding box center [757, 136] width 933 height 52
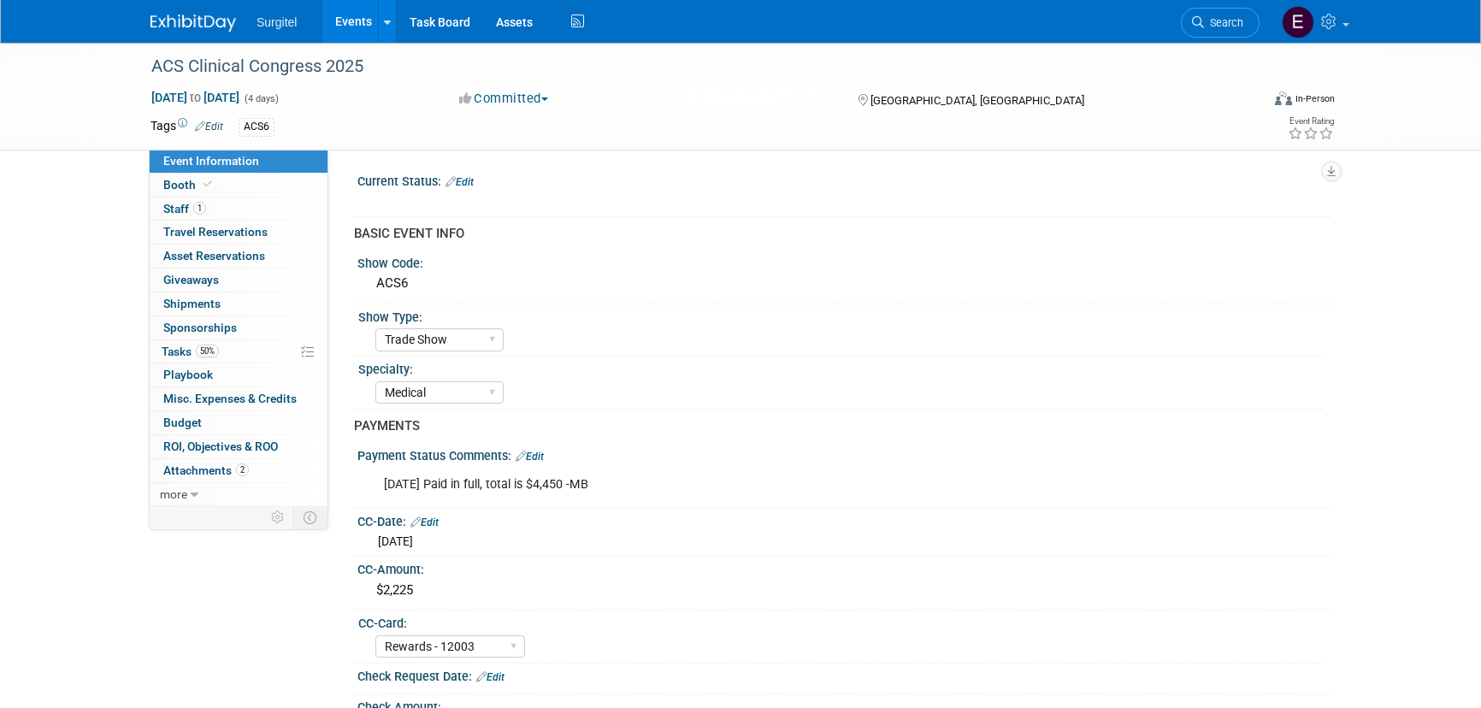
select select "Trade Show"
select select "Medical"
select select "Rewards - 12003"
select select "No"
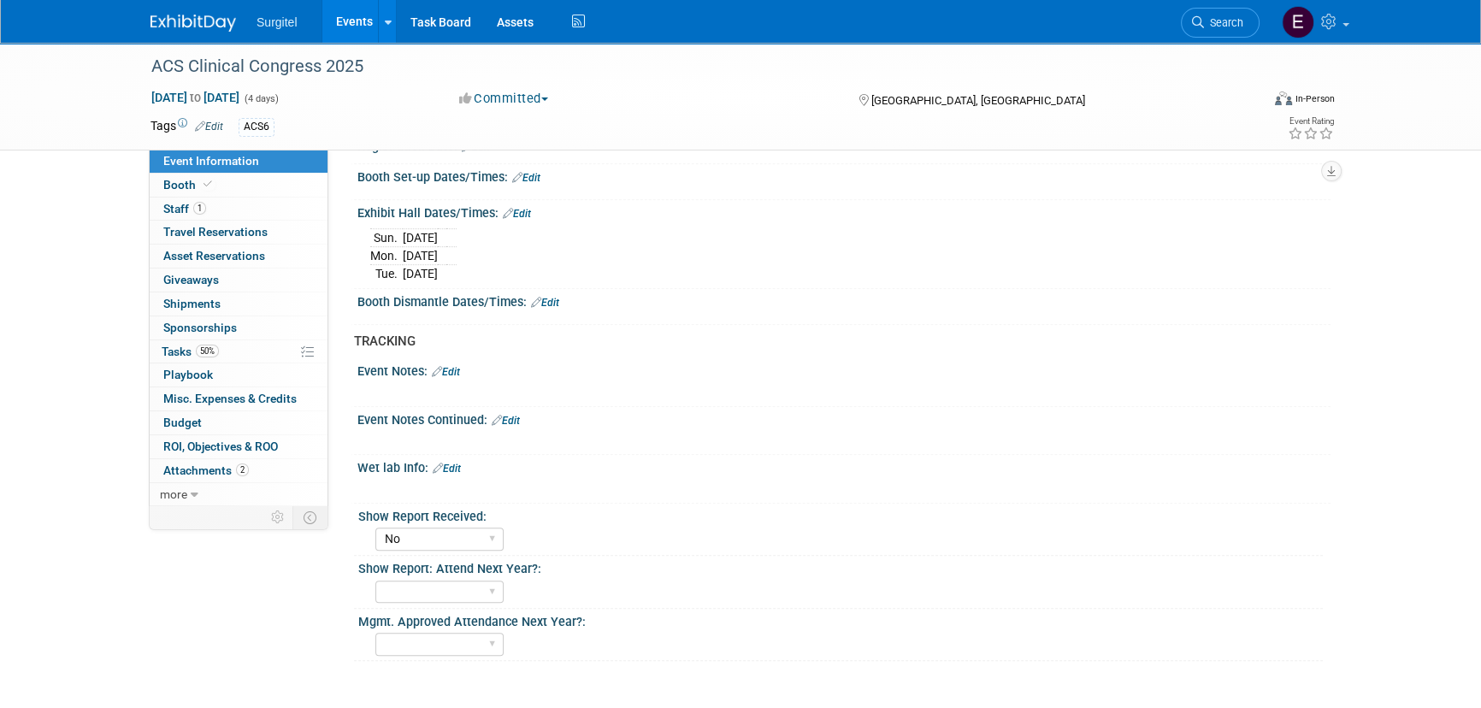
scroll to position [1165, 0]
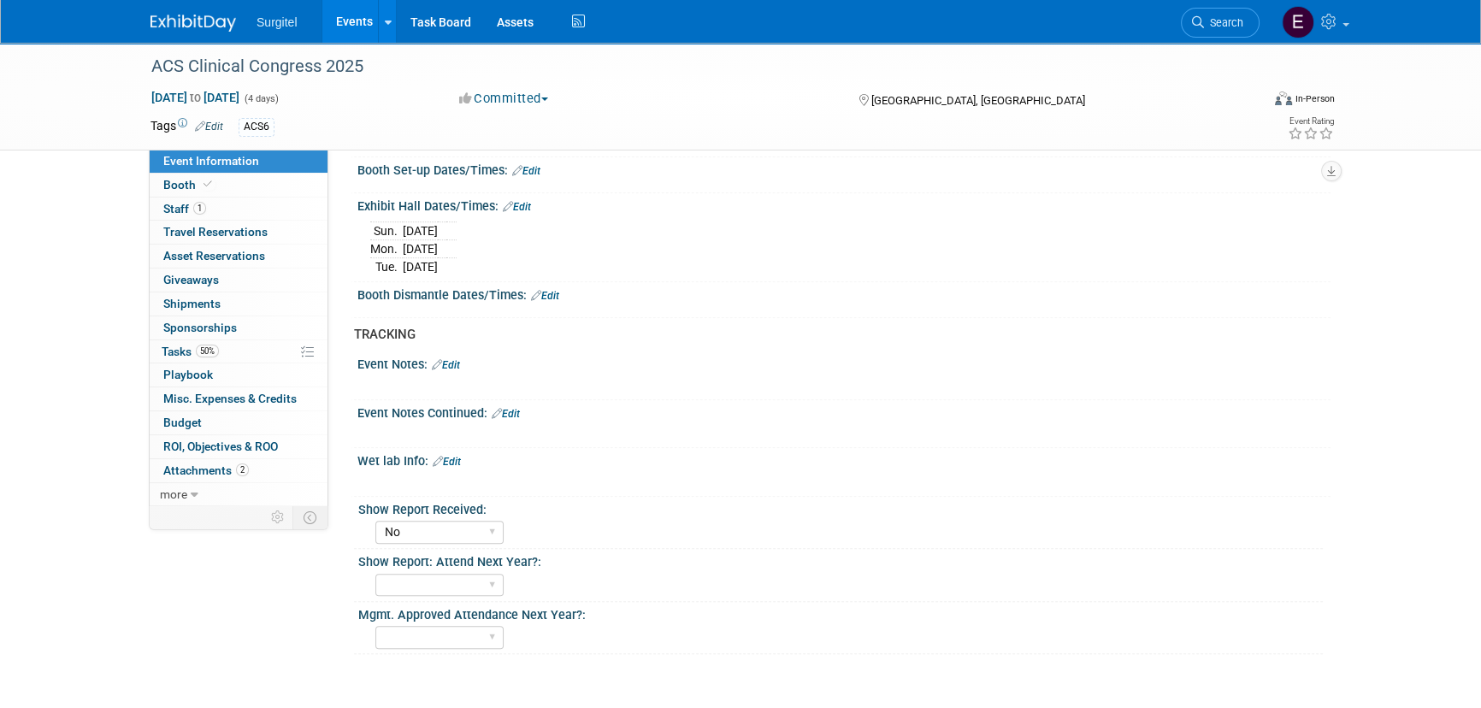
click at [521, 213] on link "Edit" at bounding box center [517, 207] width 28 height 12
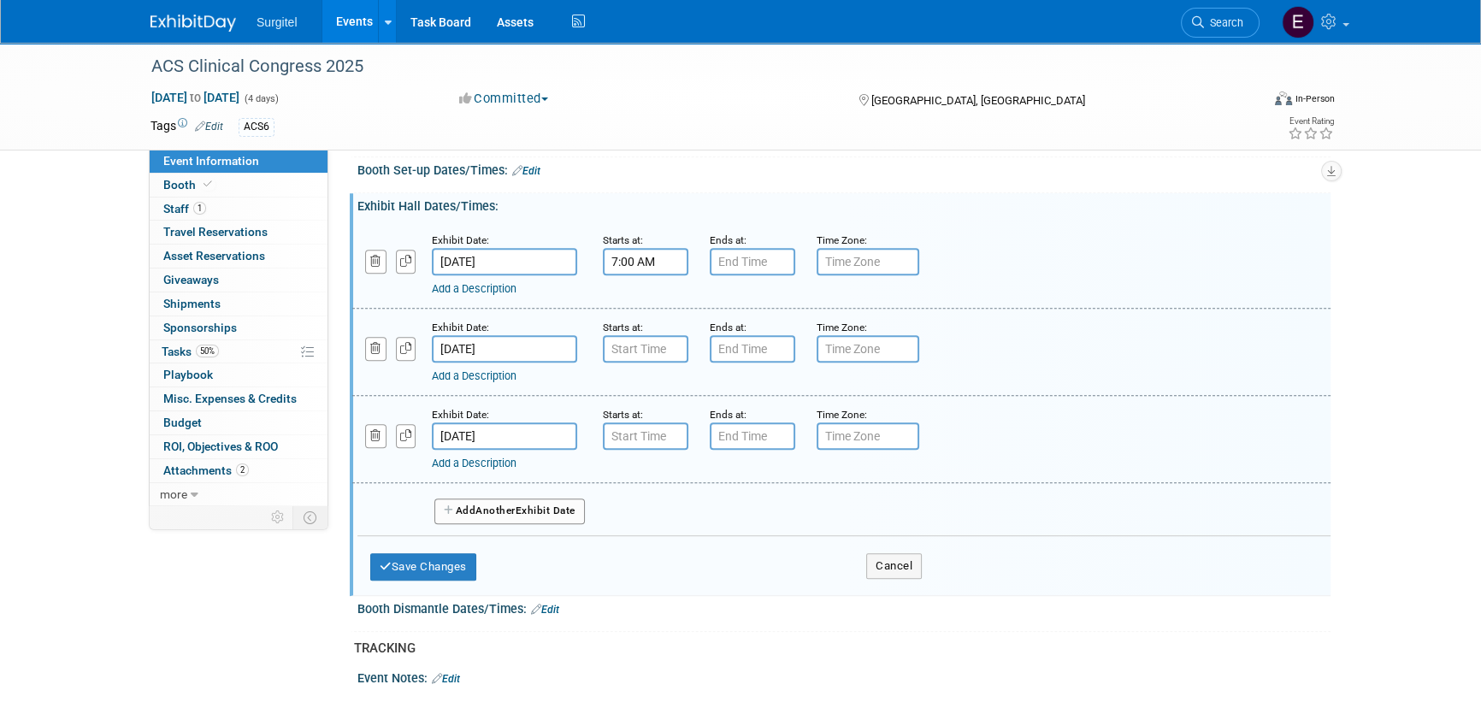
click at [658, 275] on input "7:00 AM" at bounding box center [645, 261] width 85 height 27
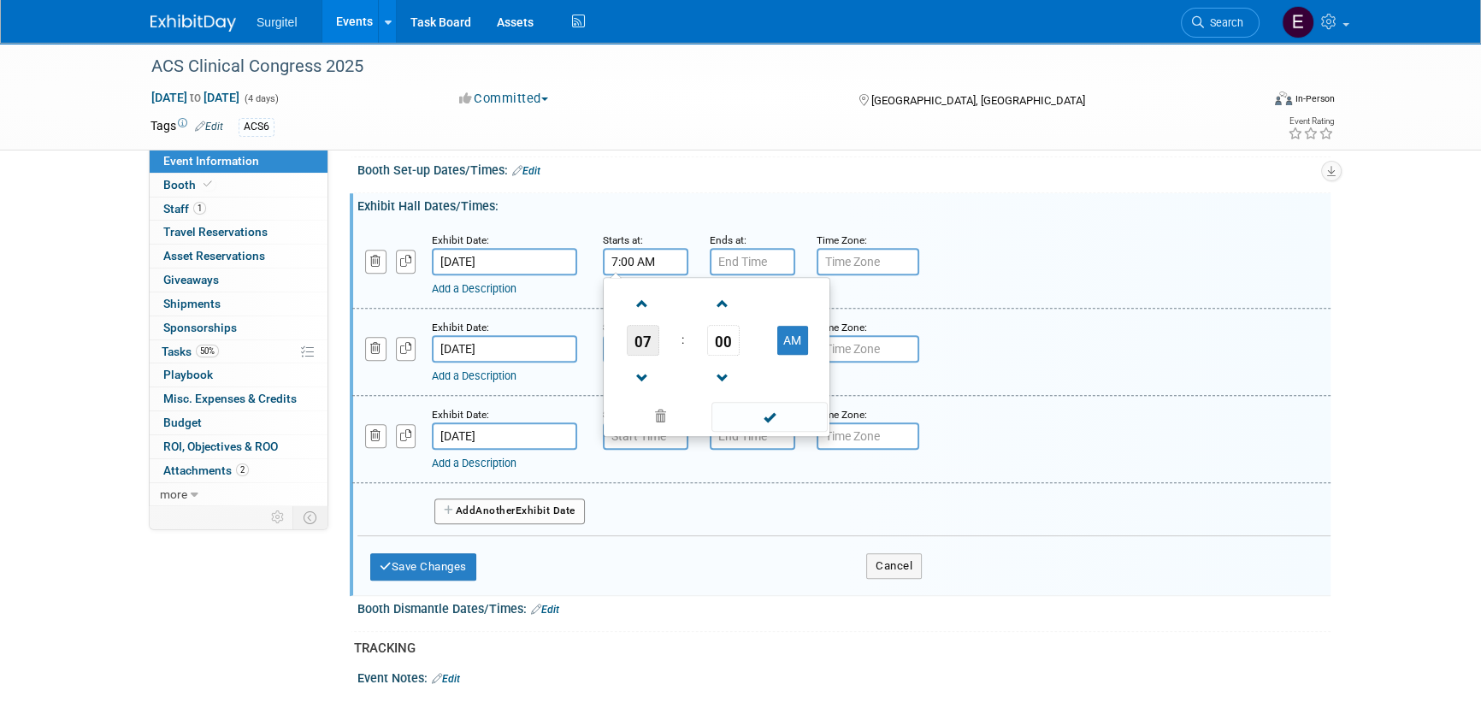
click at [643, 353] on span "07" at bounding box center [643, 340] width 32 height 31
click at [734, 370] on td "06" at bounding box center [743, 350] width 55 height 46
click at [803, 351] on button "AM" at bounding box center [792, 340] width 31 height 29
type input "6:00 PM"
click at [791, 431] on span at bounding box center [768, 417] width 115 height 30
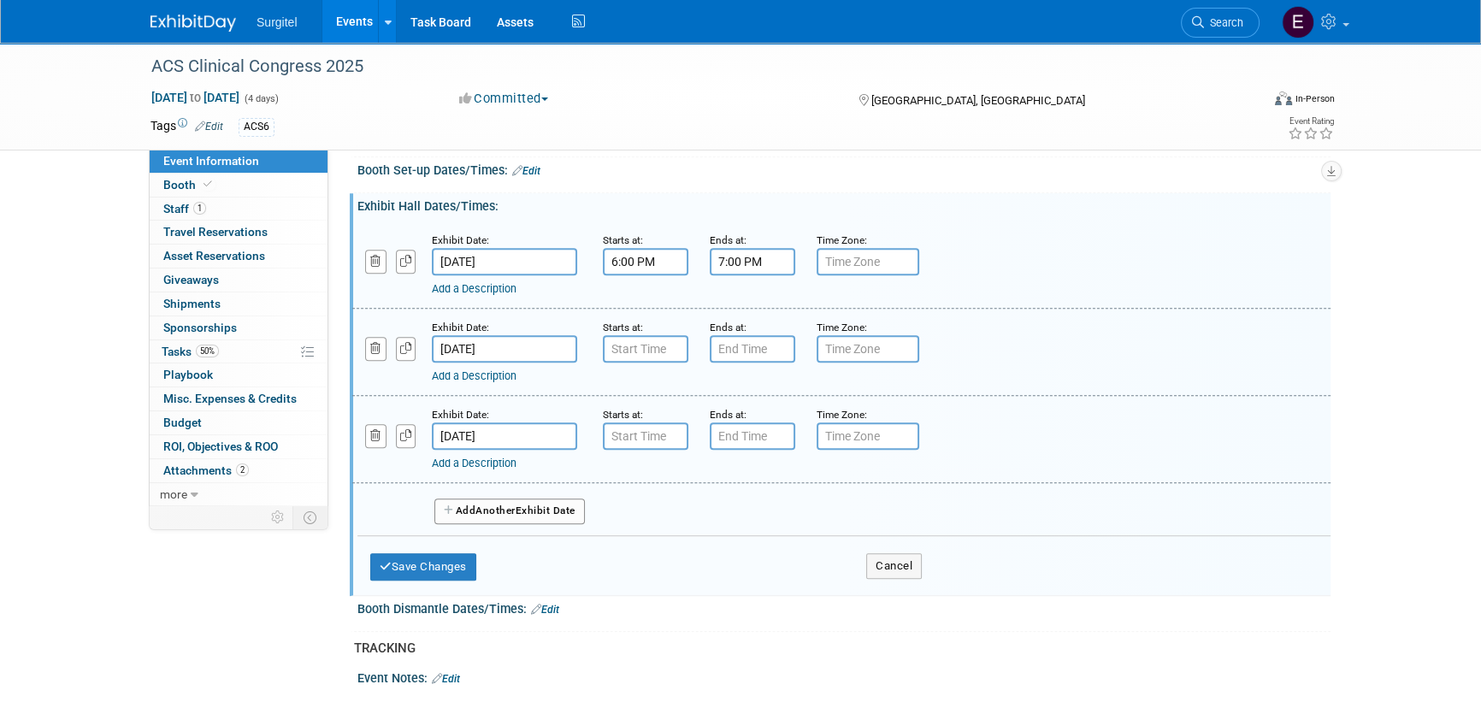
drag, startPoint x: 739, startPoint y: 259, endPoint x: 756, endPoint y: 285, distance: 30.4
click at [741, 262] on input "7:00 PM" at bounding box center [752, 261] width 85 height 27
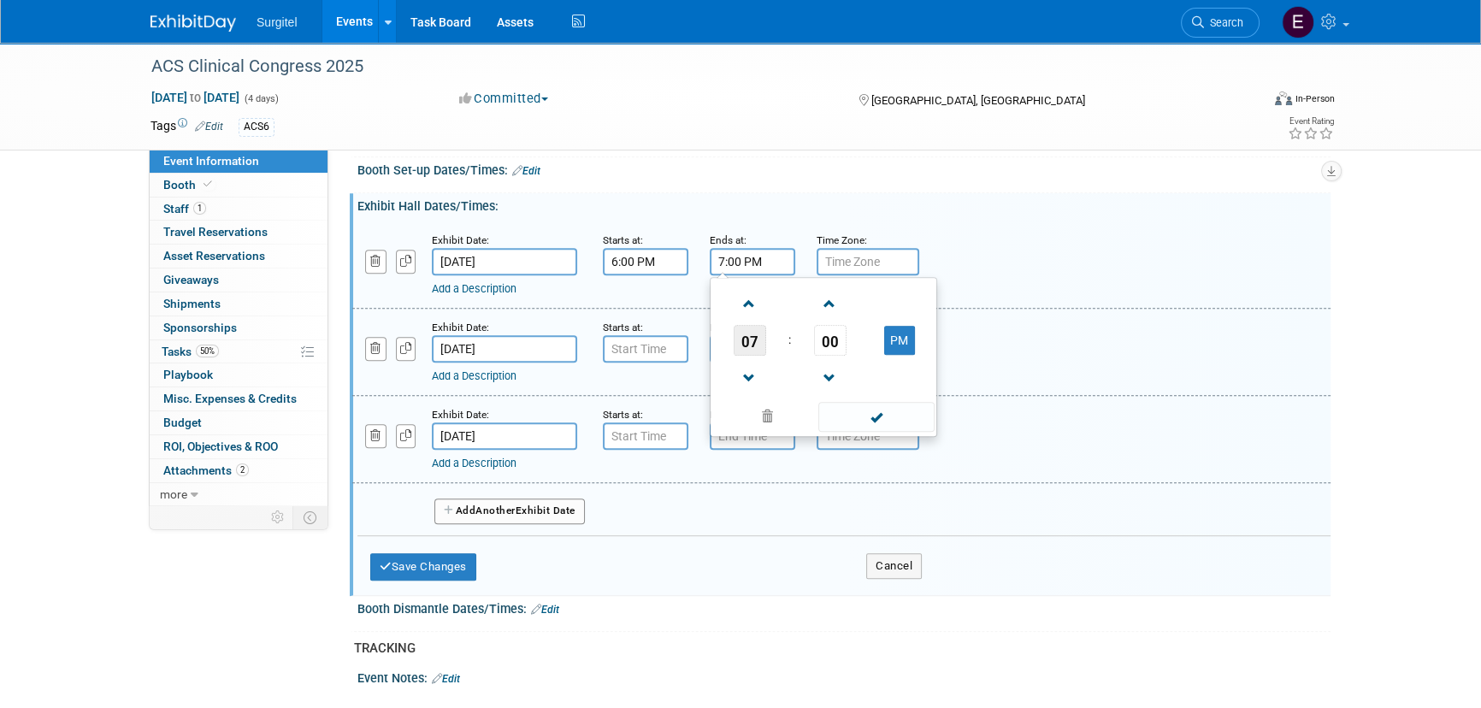
click at [755, 356] on span "07" at bounding box center [749, 340] width 32 height 31
click at [837, 408] on td "10" at bounding box center [850, 397] width 55 height 46
type input "10:00 PM"
click at [777, 423] on span at bounding box center [767, 417] width 103 height 30
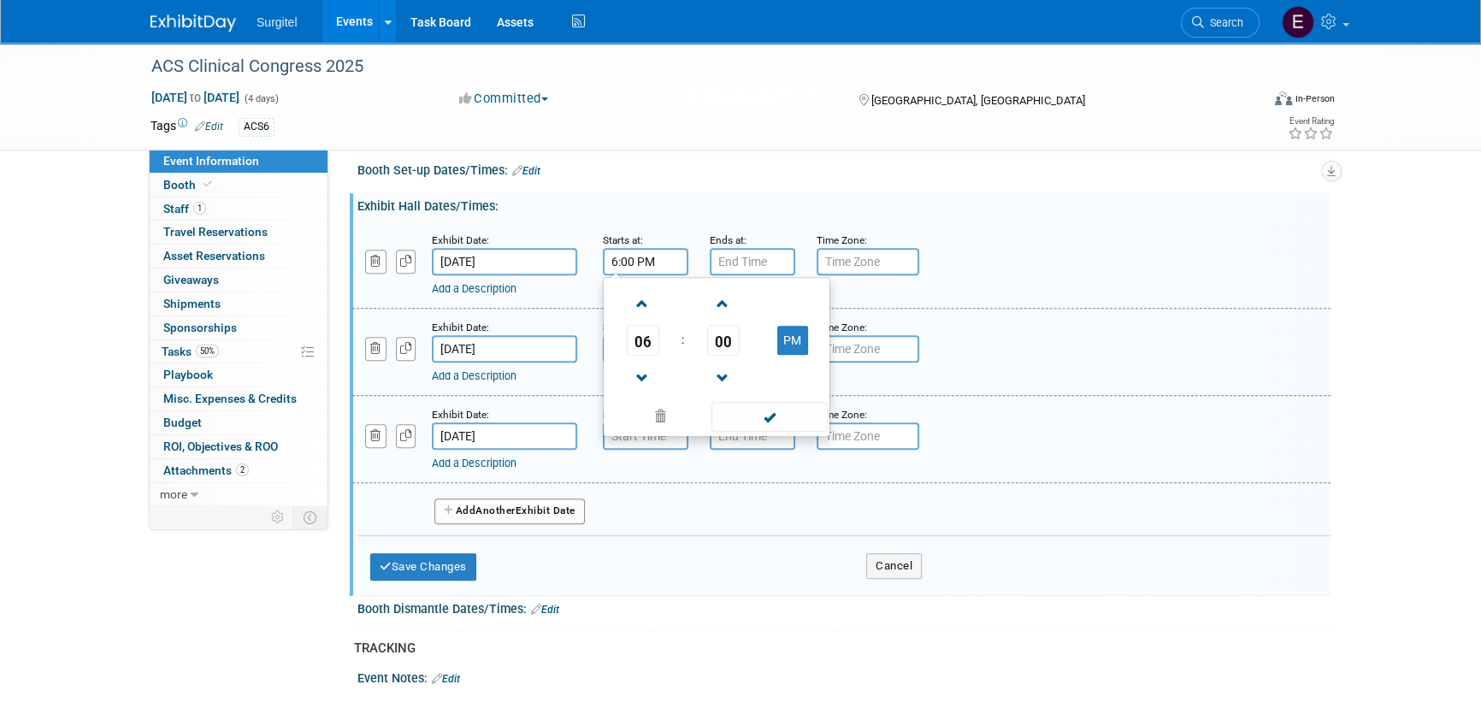
click at [658, 268] on input "6:00 PM" at bounding box center [645, 261] width 85 height 27
click at [668, 432] on span at bounding box center [660, 417] width 103 height 30
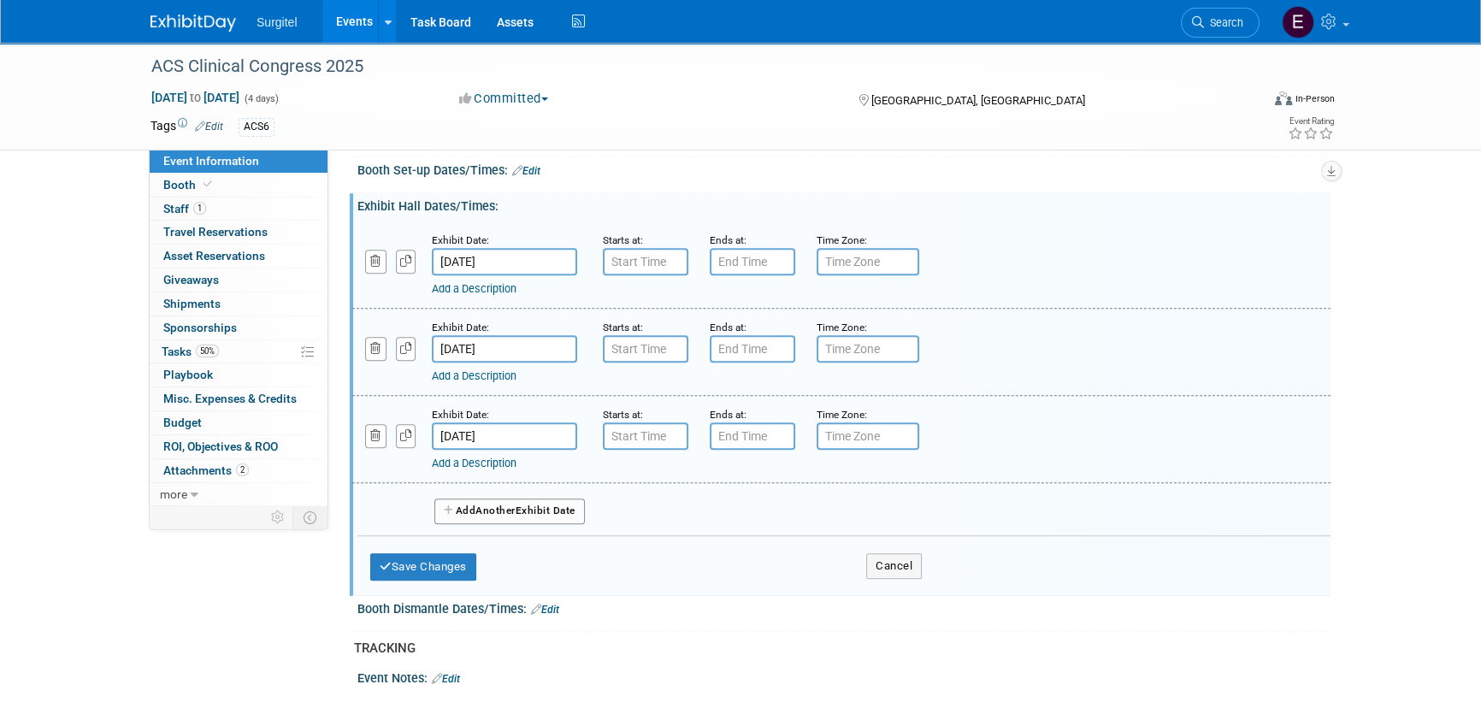
click at [645, 287] on div "Add a Description Description:" at bounding box center [797, 285] width 731 height 21
click at [645, 266] on input "7:00 AM" at bounding box center [645, 261] width 85 height 27
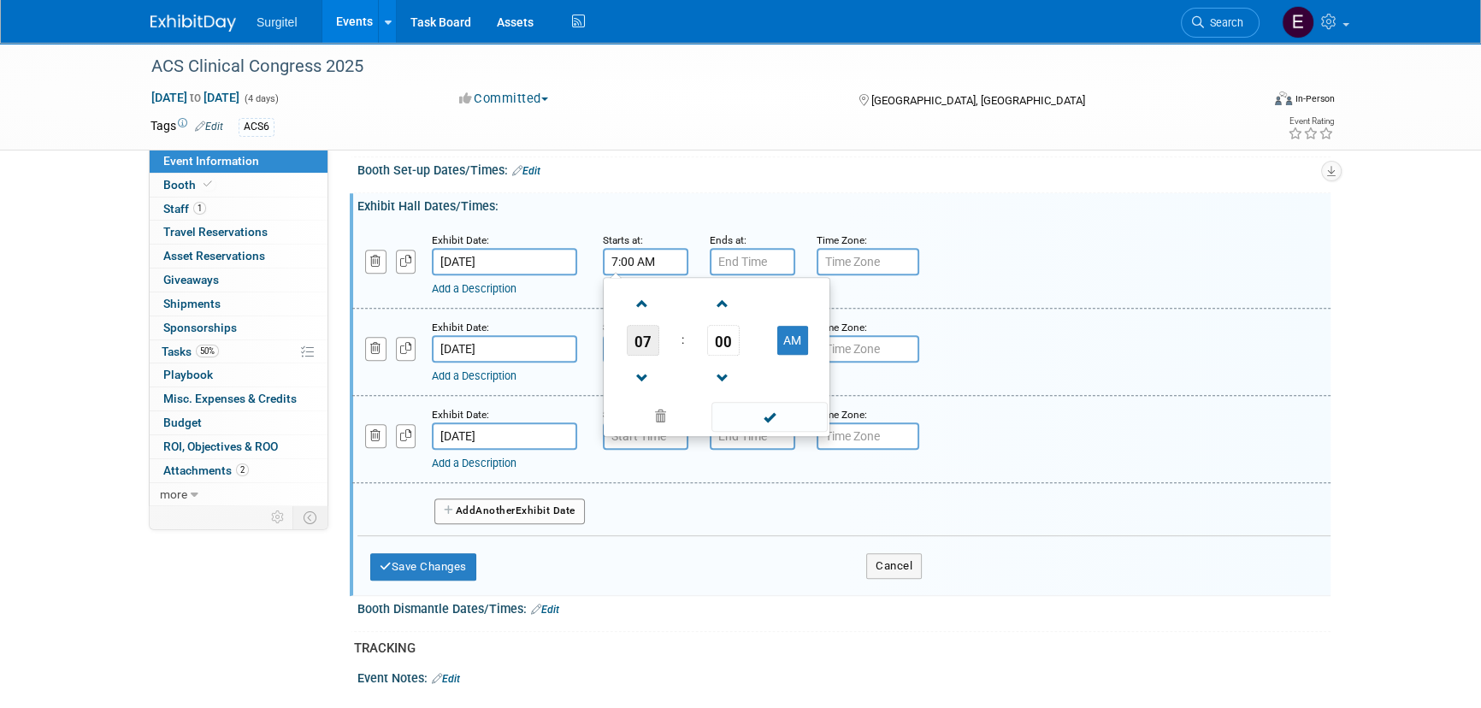
click at [642, 356] on span "07" at bounding box center [643, 340] width 32 height 31
click at [681, 416] on td "09" at bounding box center [689, 397] width 55 height 46
type input "9:00 AM"
click at [780, 416] on span at bounding box center [768, 417] width 115 height 30
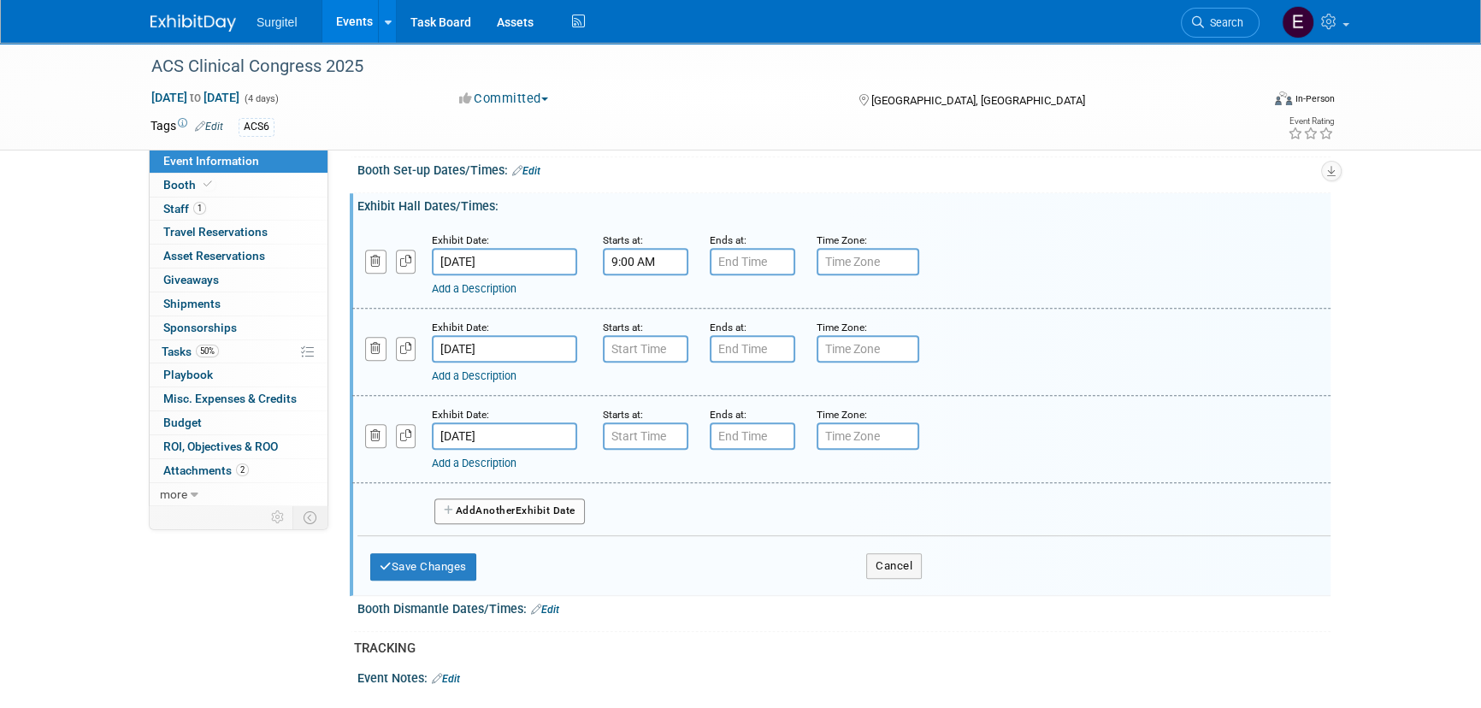
drag, startPoint x: 741, startPoint y: 256, endPoint x: 745, endPoint y: 275, distance: 20.0
click at [743, 246] on small "Ends at:" at bounding box center [728, 240] width 37 height 12
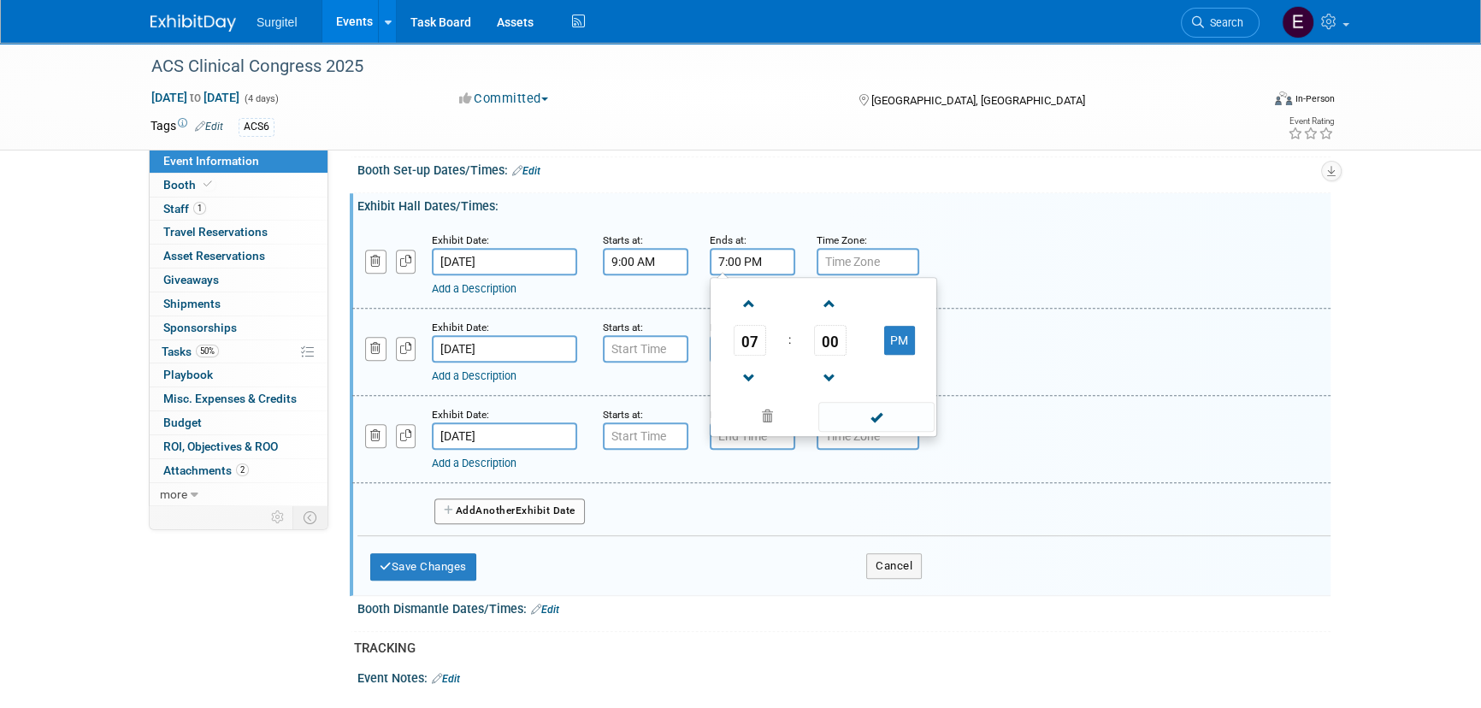
click at [745, 275] on input "7:00 PM" at bounding box center [752, 261] width 85 height 27
click at [762, 356] on span "07" at bounding box center [749, 340] width 32 height 31
click at [921, 316] on td "03" at bounding box center [905, 304] width 55 height 46
click at [823, 356] on span "00" at bounding box center [830, 340] width 32 height 31
click at [850, 348] on td "30" at bounding box center [850, 350] width 55 height 46
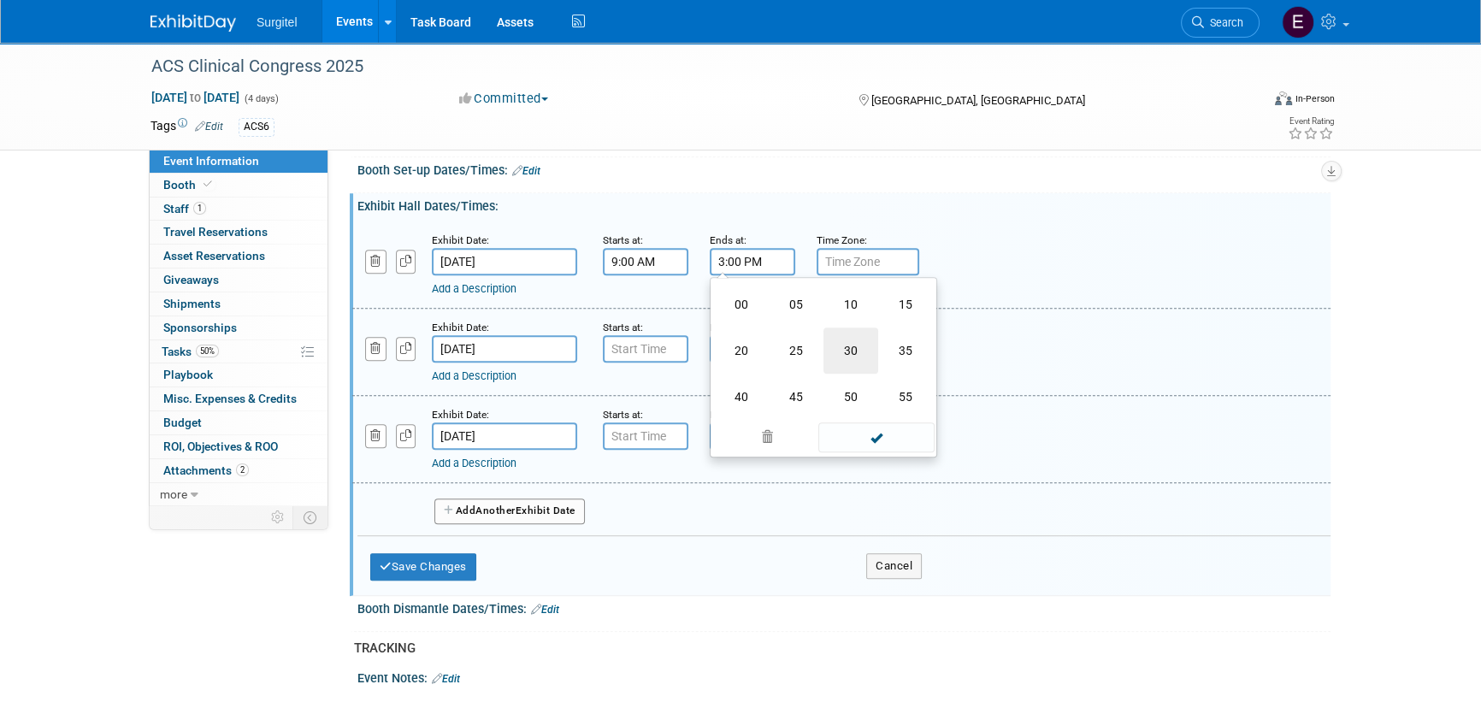
type input "3:30 PM"
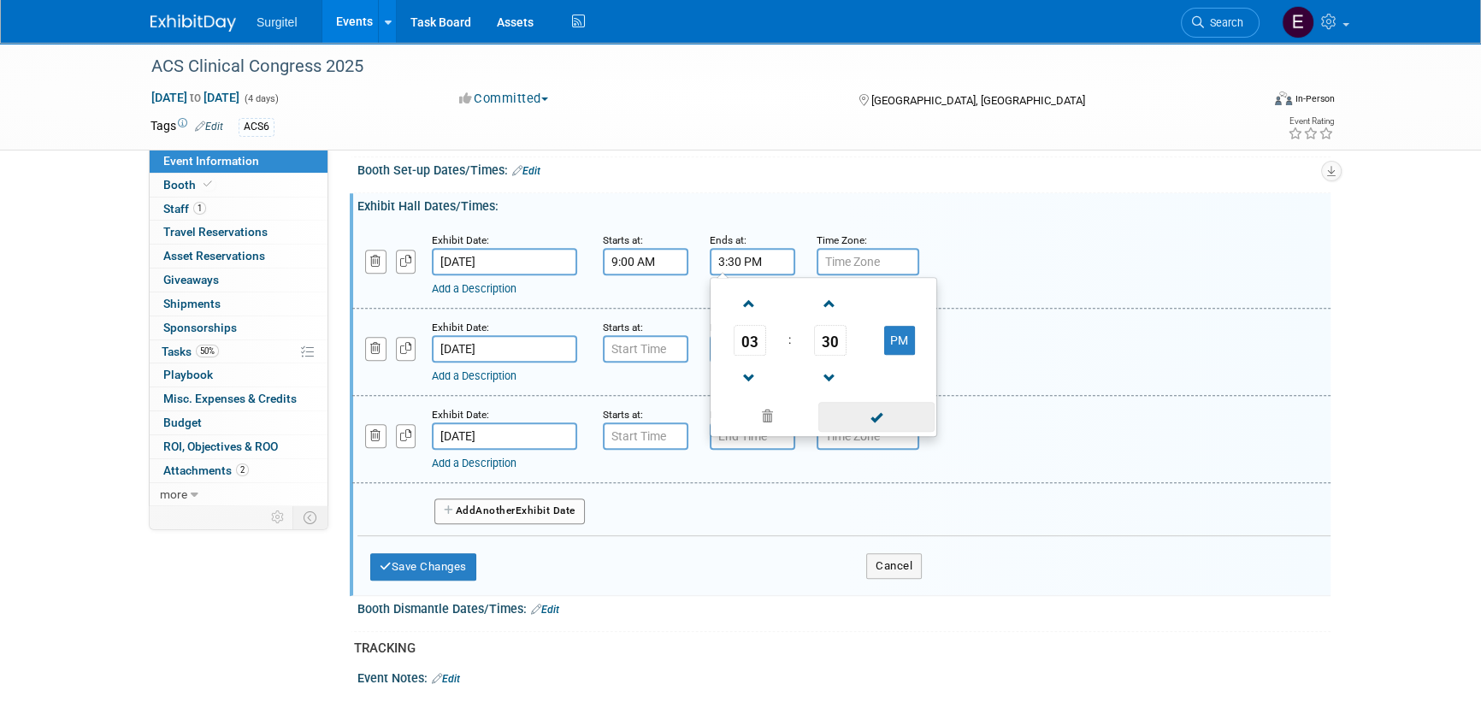
click at [874, 432] on span at bounding box center [875, 417] width 115 height 30
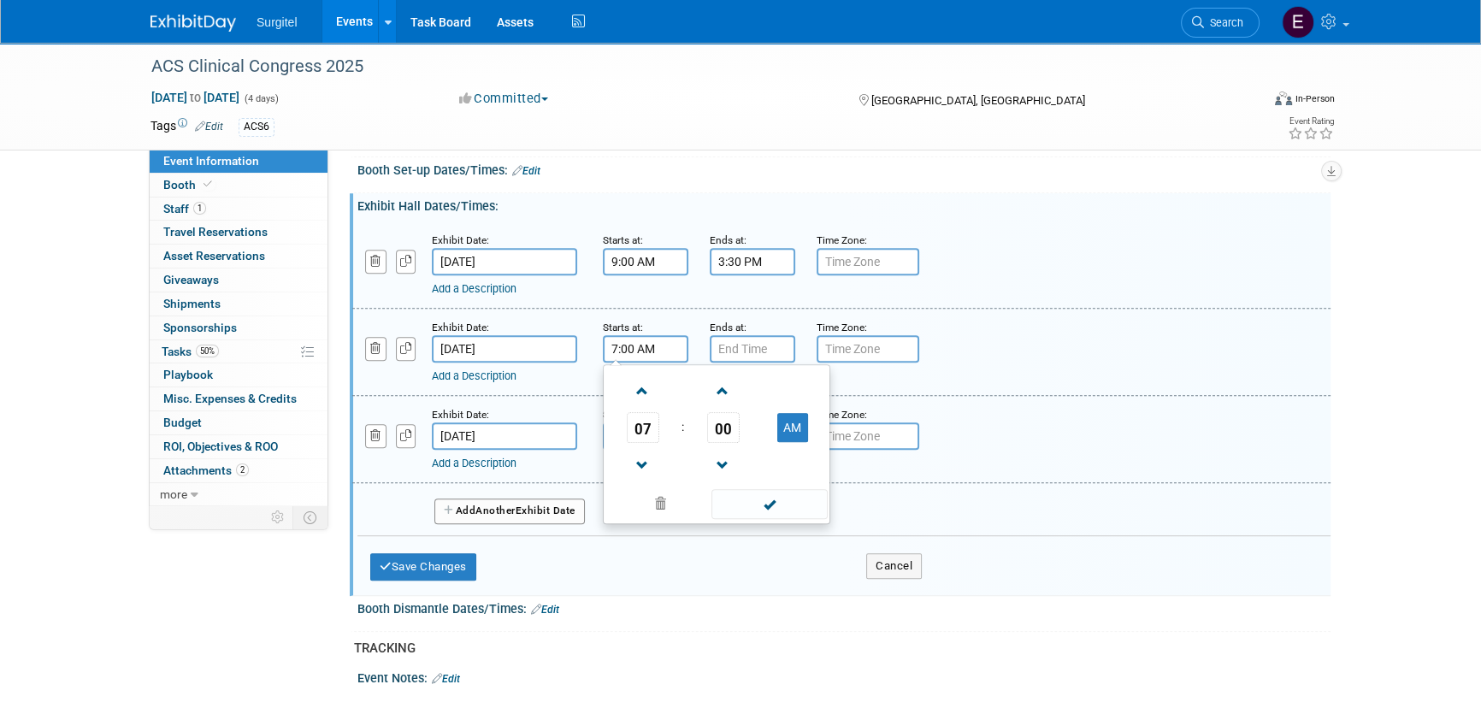
click at [650, 362] on input "7:00 AM" at bounding box center [645, 348] width 85 height 27
click at [654, 432] on span "07" at bounding box center [643, 427] width 32 height 31
drag, startPoint x: 678, startPoint y: 485, endPoint x: 729, endPoint y: 513, distance: 58.5
click at [678, 486] on td "09" at bounding box center [689, 484] width 55 height 46
type input "9:00 AM"
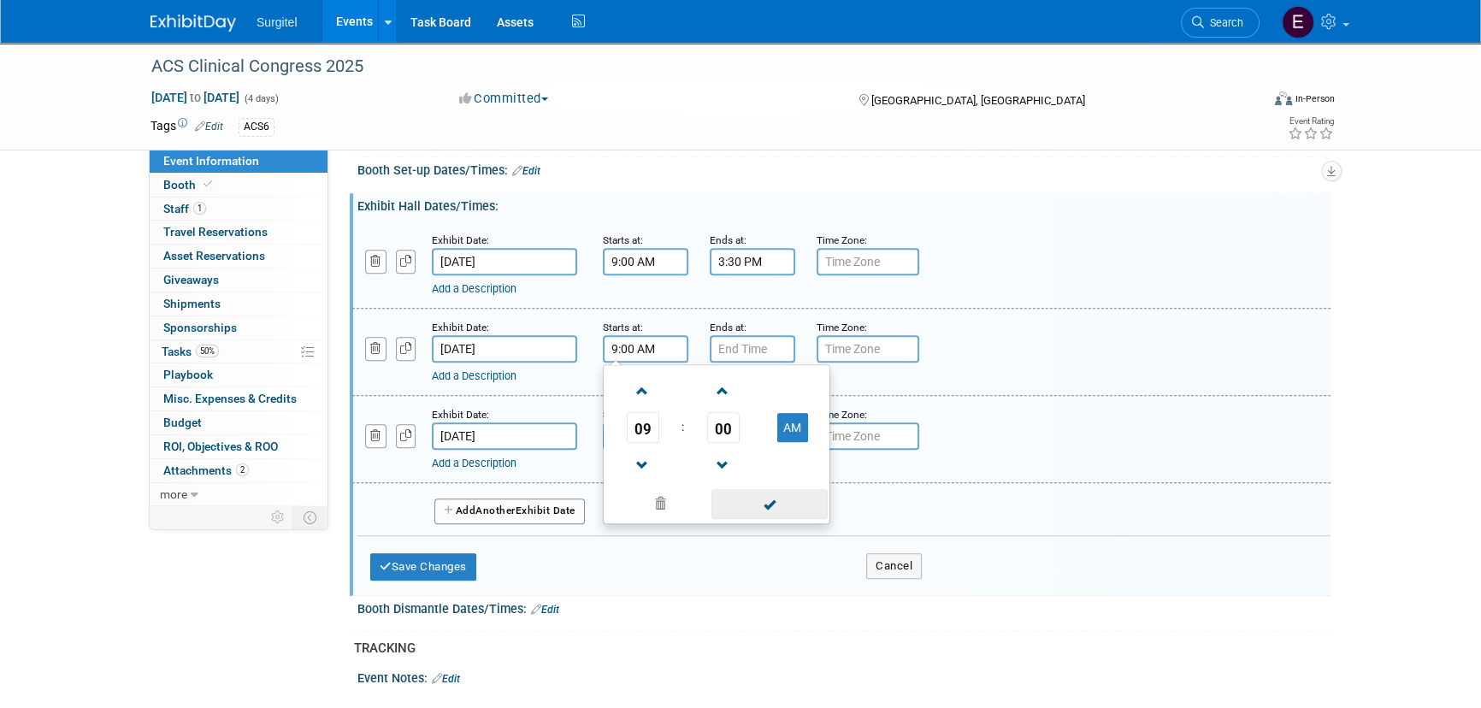
click at [760, 519] on span at bounding box center [768, 504] width 115 height 30
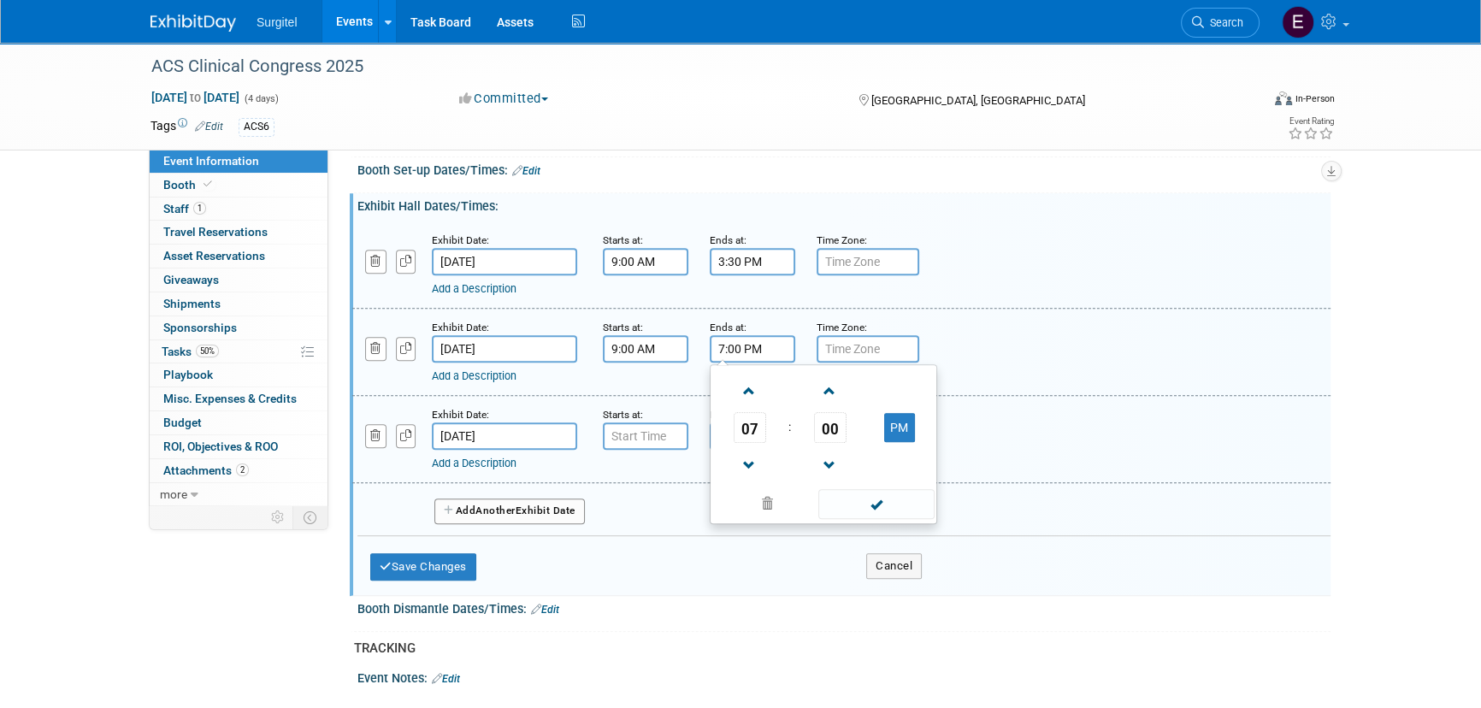
click at [725, 360] on input "7:00 PM" at bounding box center [752, 348] width 85 height 27
click at [734, 429] on span "07" at bounding box center [749, 427] width 32 height 31
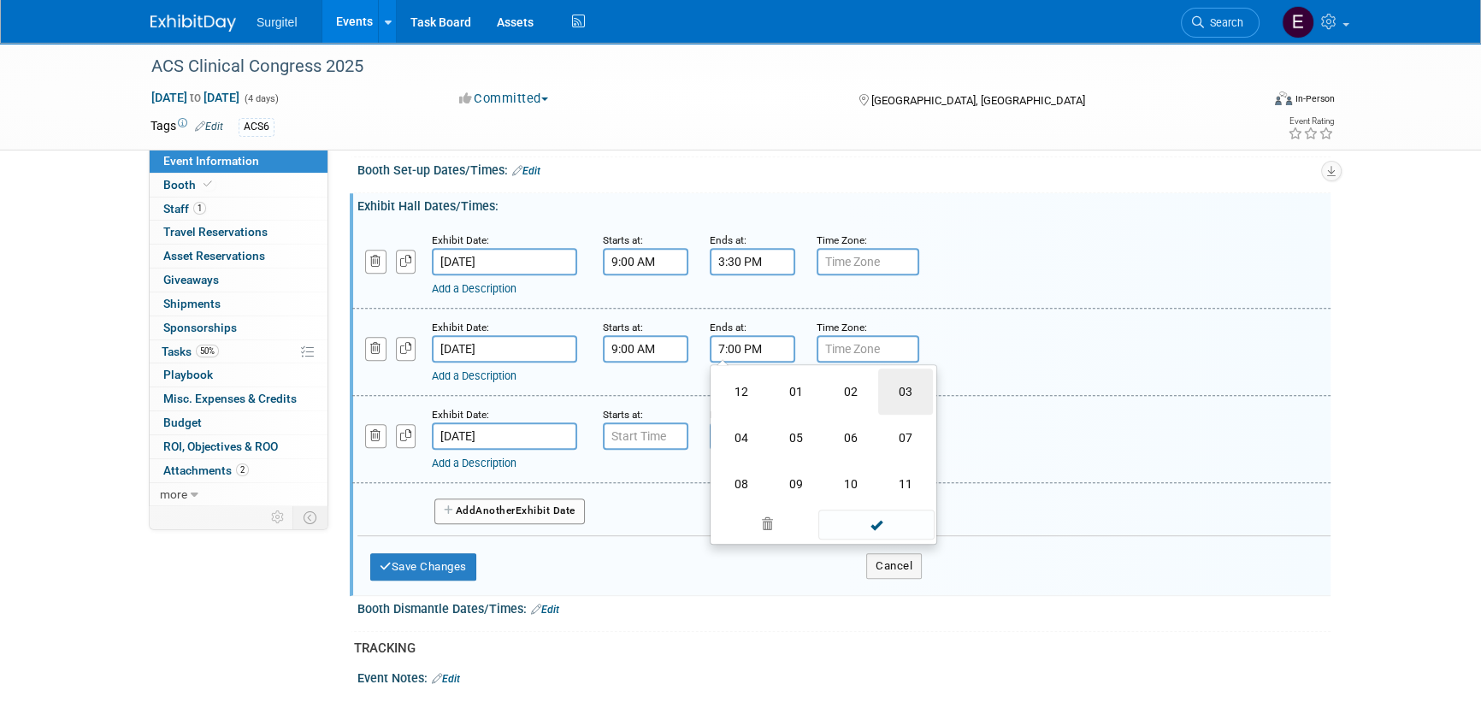
click at [911, 409] on td "03" at bounding box center [905, 391] width 55 height 46
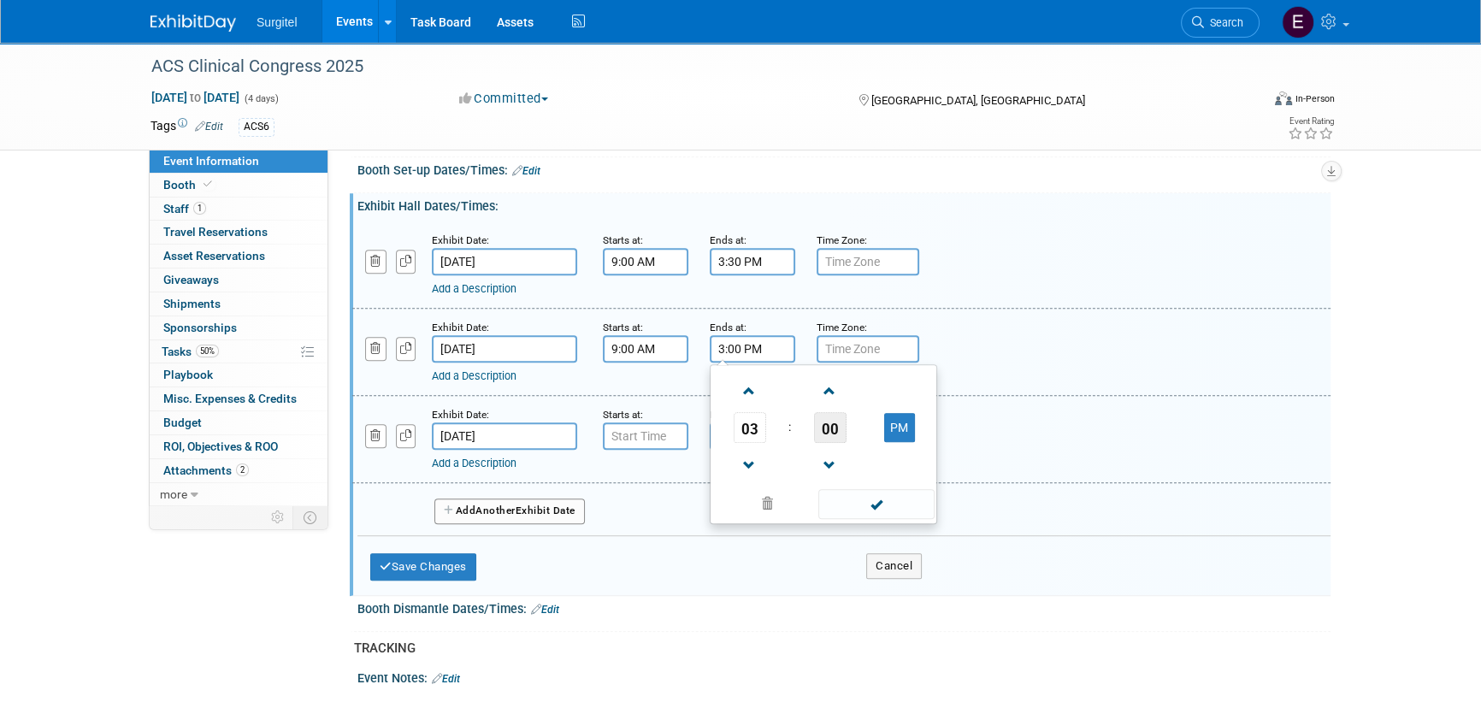
click at [834, 443] on span "00" at bounding box center [830, 427] width 32 height 31
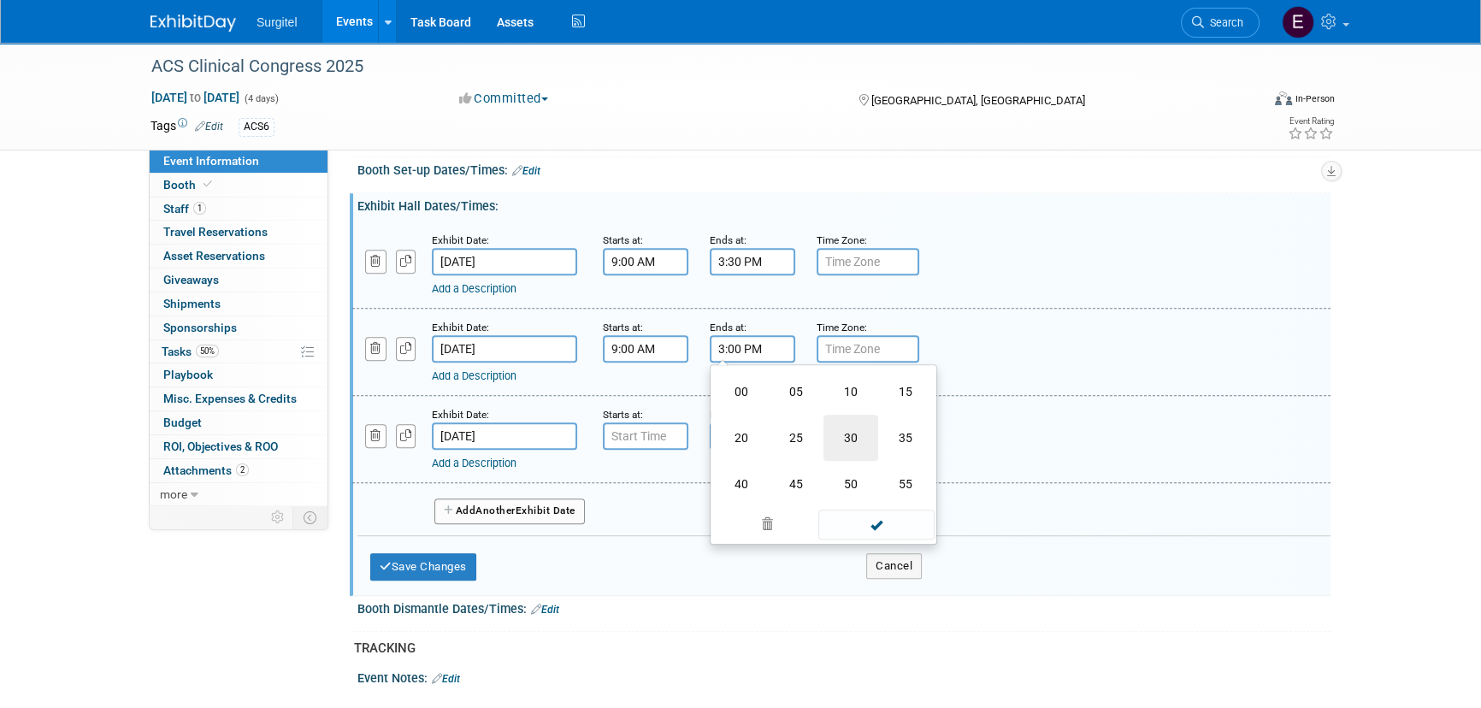
drag, startPoint x: 839, startPoint y: 452, endPoint x: 881, endPoint y: 505, distance: 67.6
click at [840, 452] on td "30" at bounding box center [850, 438] width 55 height 46
type input "3:30 PM"
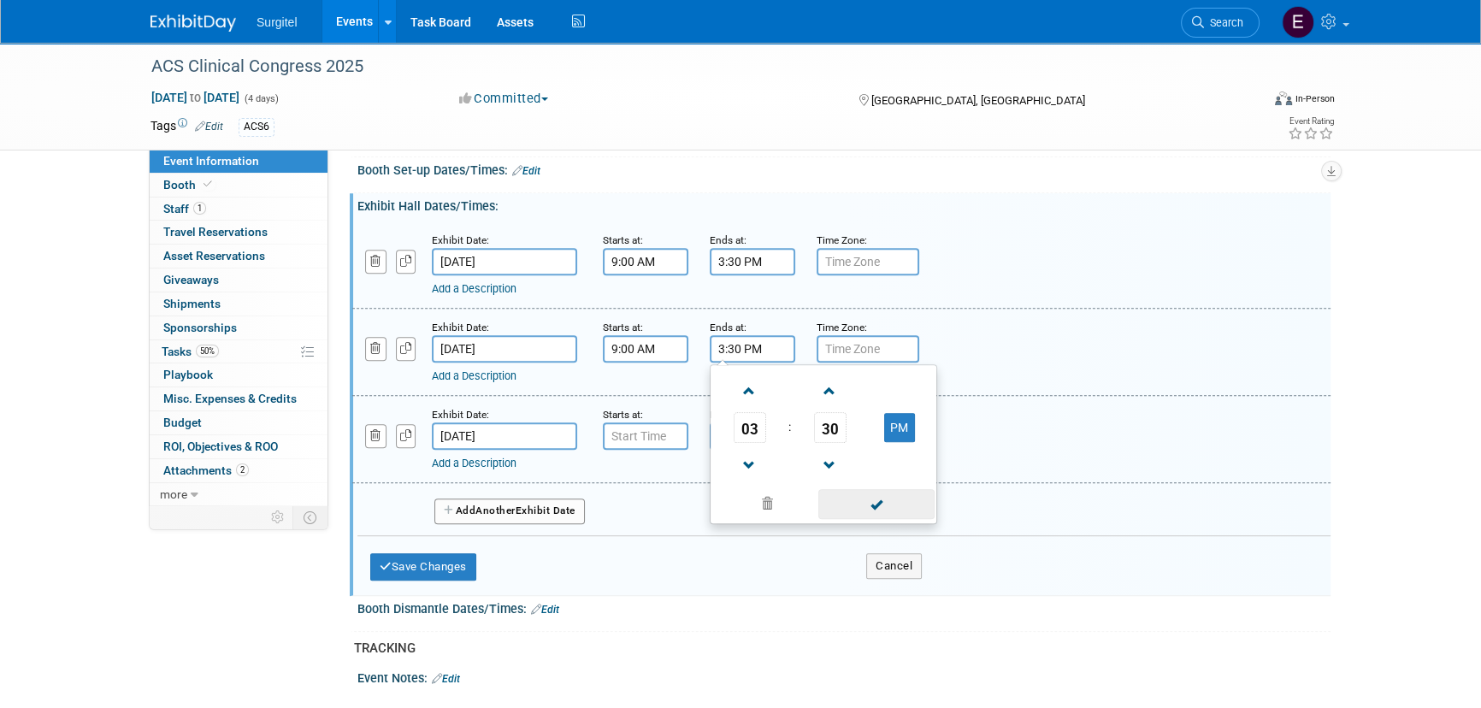
click at [884, 519] on span at bounding box center [875, 504] width 115 height 30
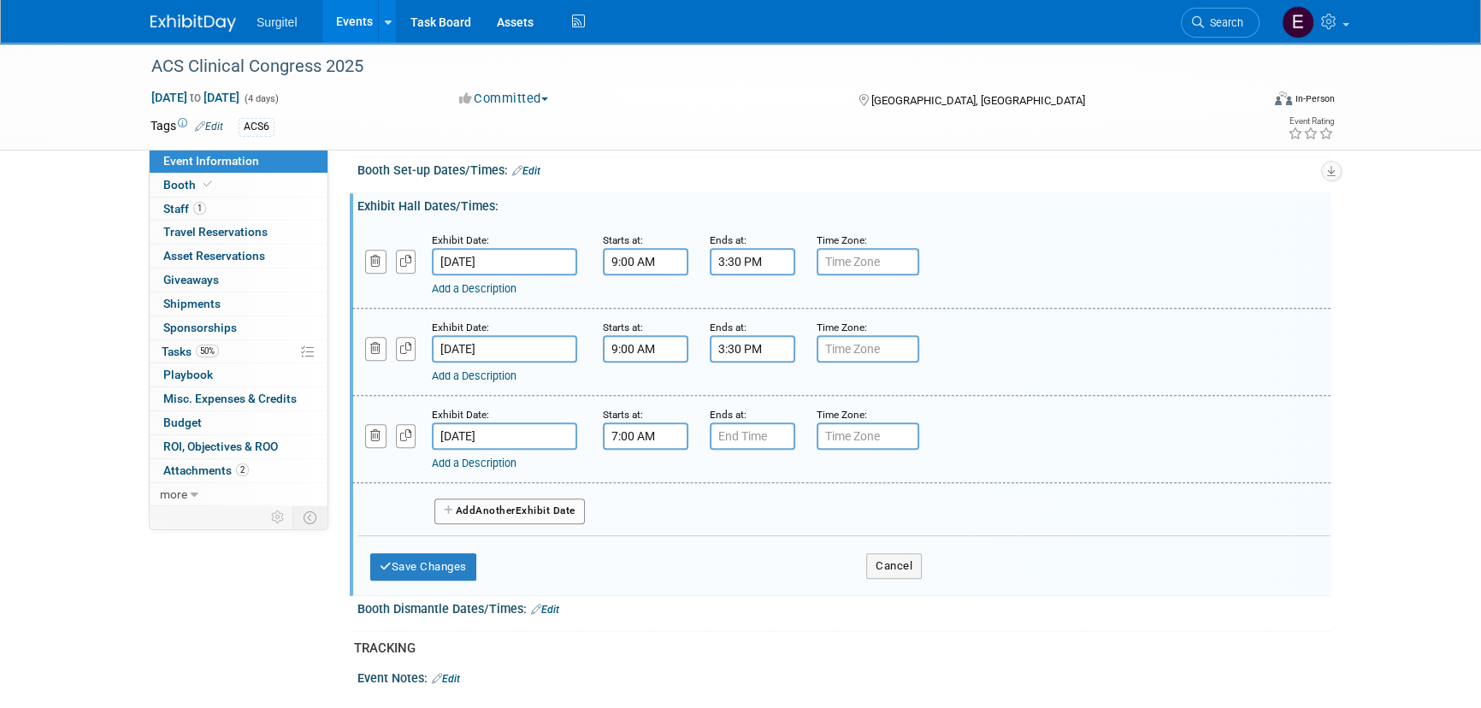
click at [640, 445] on input "7:00 AM" at bounding box center [645, 435] width 85 height 27
click at [657, 530] on span "07" at bounding box center [643, 514] width 32 height 31
drag, startPoint x: 680, startPoint y: 573, endPoint x: 752, endPoint y: 596, distance: 76.2
click at [681, 573] on td "09" at bounding box center [689, 571] width 55 height 46
type input "9:00 AM"
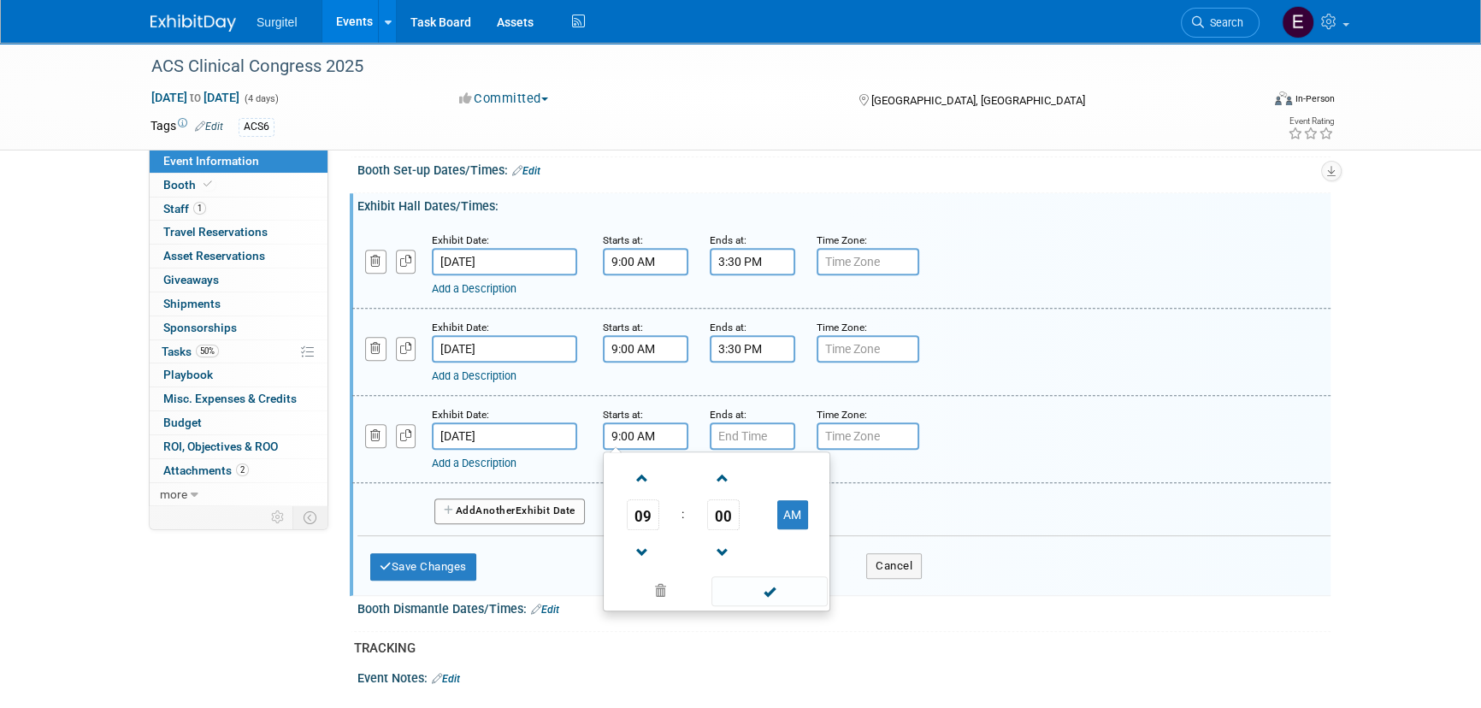
click at [763, 606] on span at bounding box center [768, 591] width 115 height 30
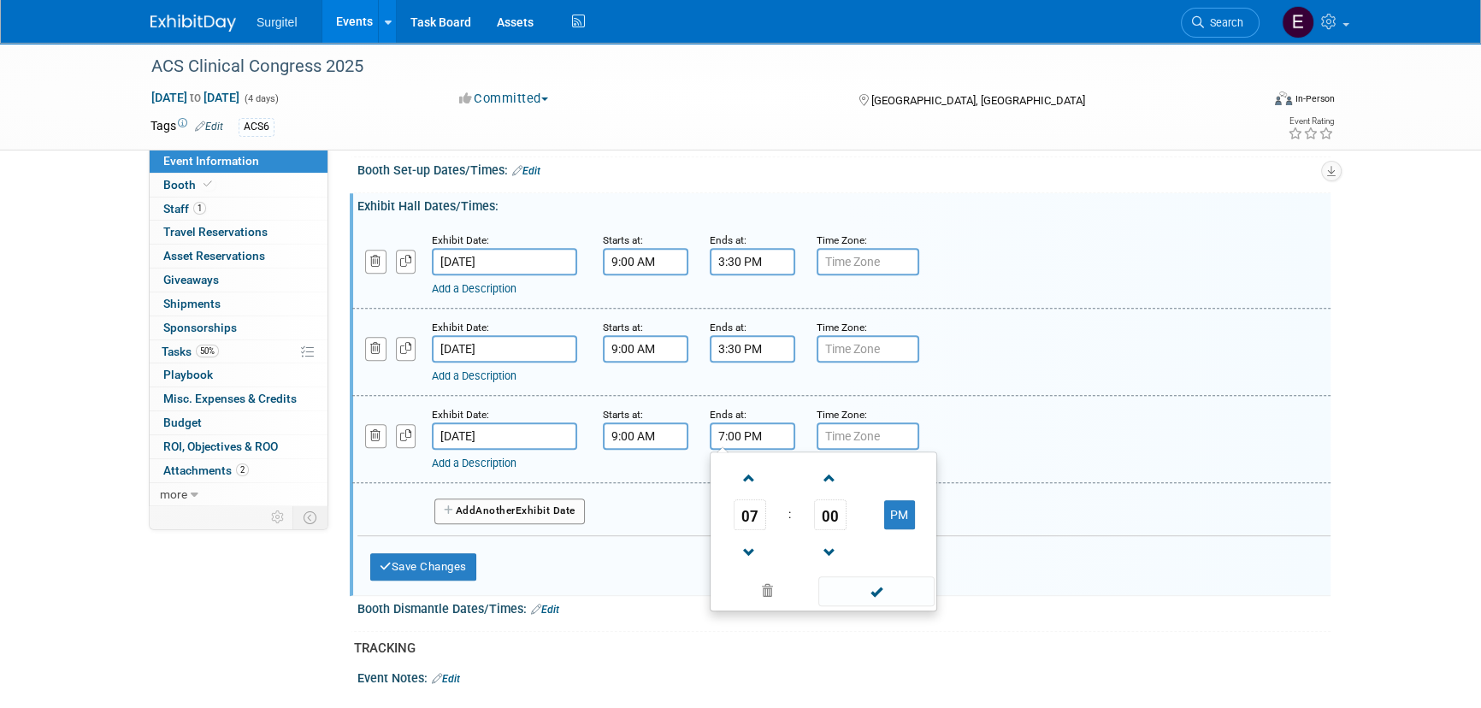
click at [752, 445] on input "7:00 PM" at bounding box center [752, 435] width 85 height 27
drag, startPoint x: 754, startPoint y: 520, endPoint x: 837, endPoint y: 567, distance: 95.3
click at [753, 521] on span "07" at bounding box center [749, 514] width 32 height 31
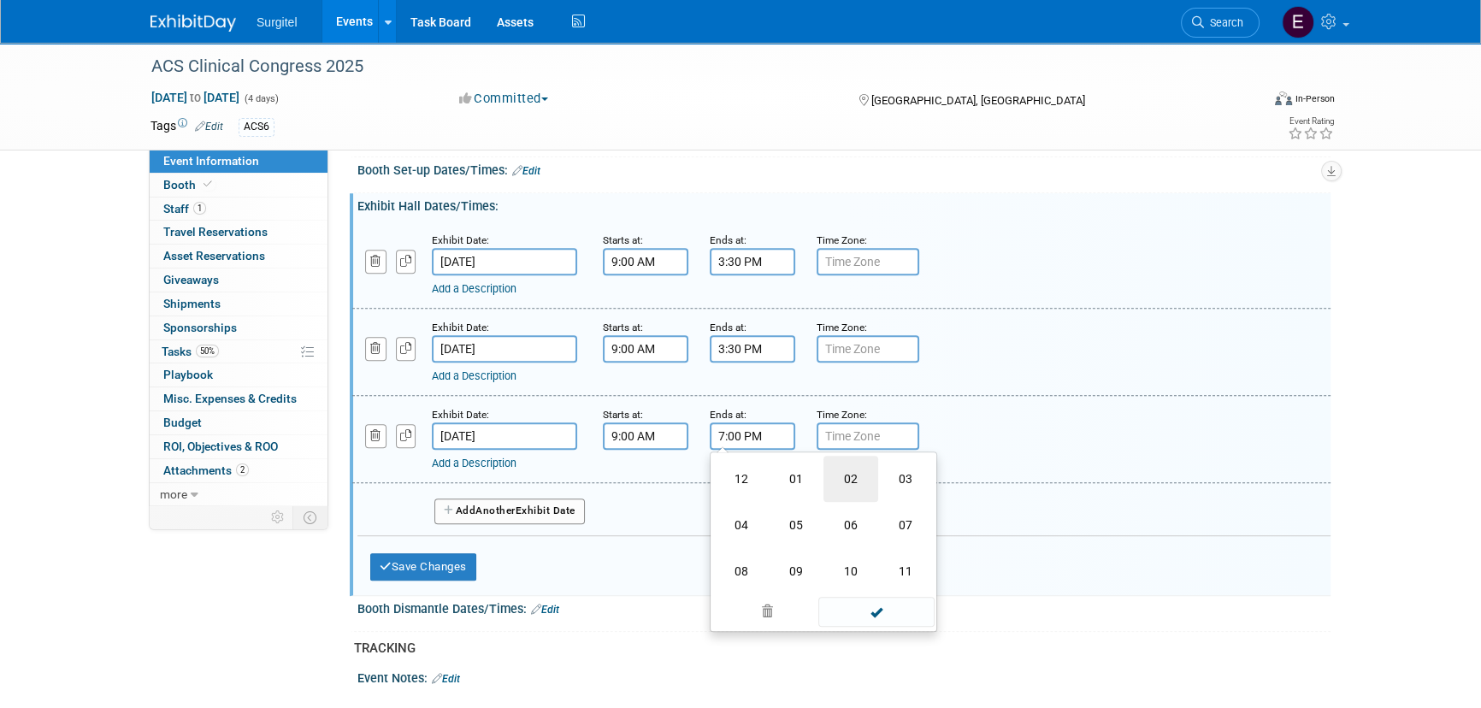
drag, startPoint x: 857, startPoint y: 500, endPoint x: 901, endPoint y: 575, distance: 87.4
click at [856, 500] on td "02" at bounding box center [850, 479] width 55 height 46
type input "2:00 PM"
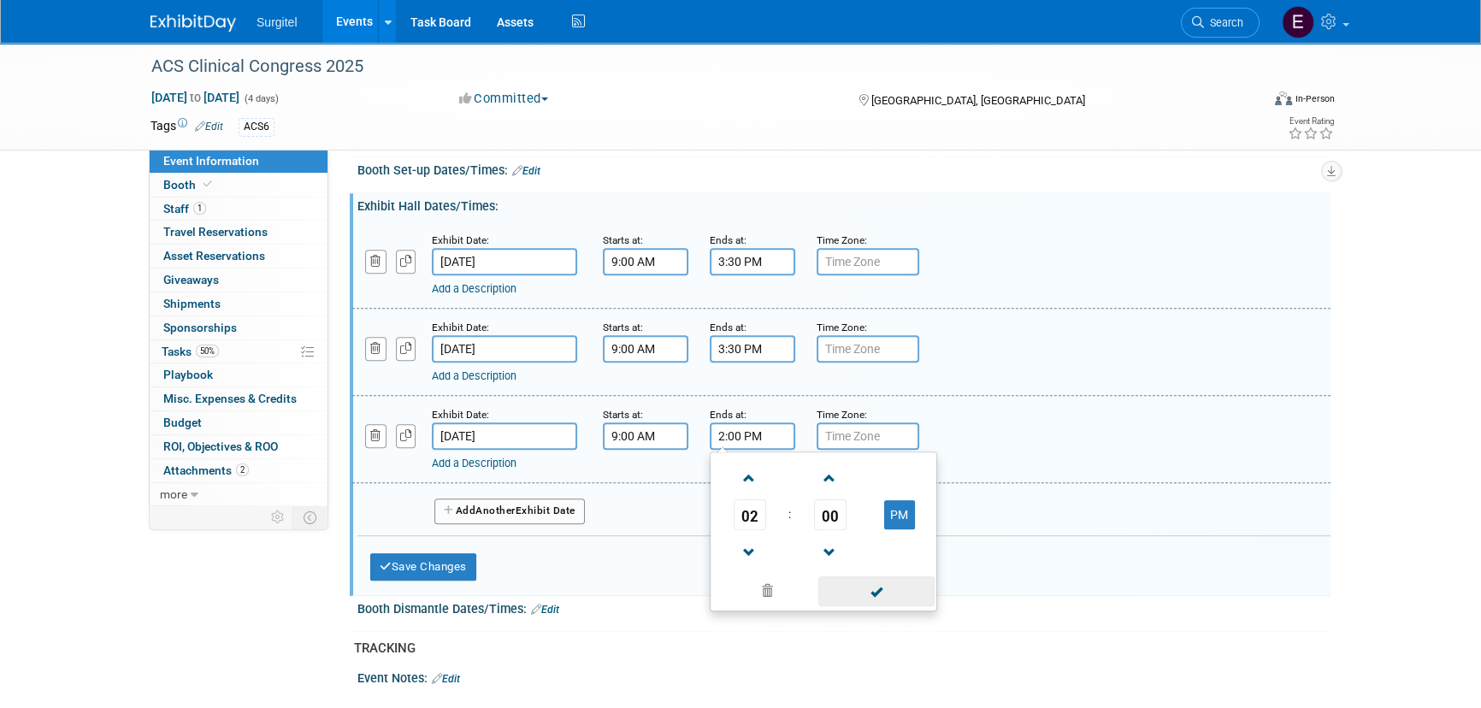
click at [898, 606] on span at bounding box center [875, 591] width 115 height 30
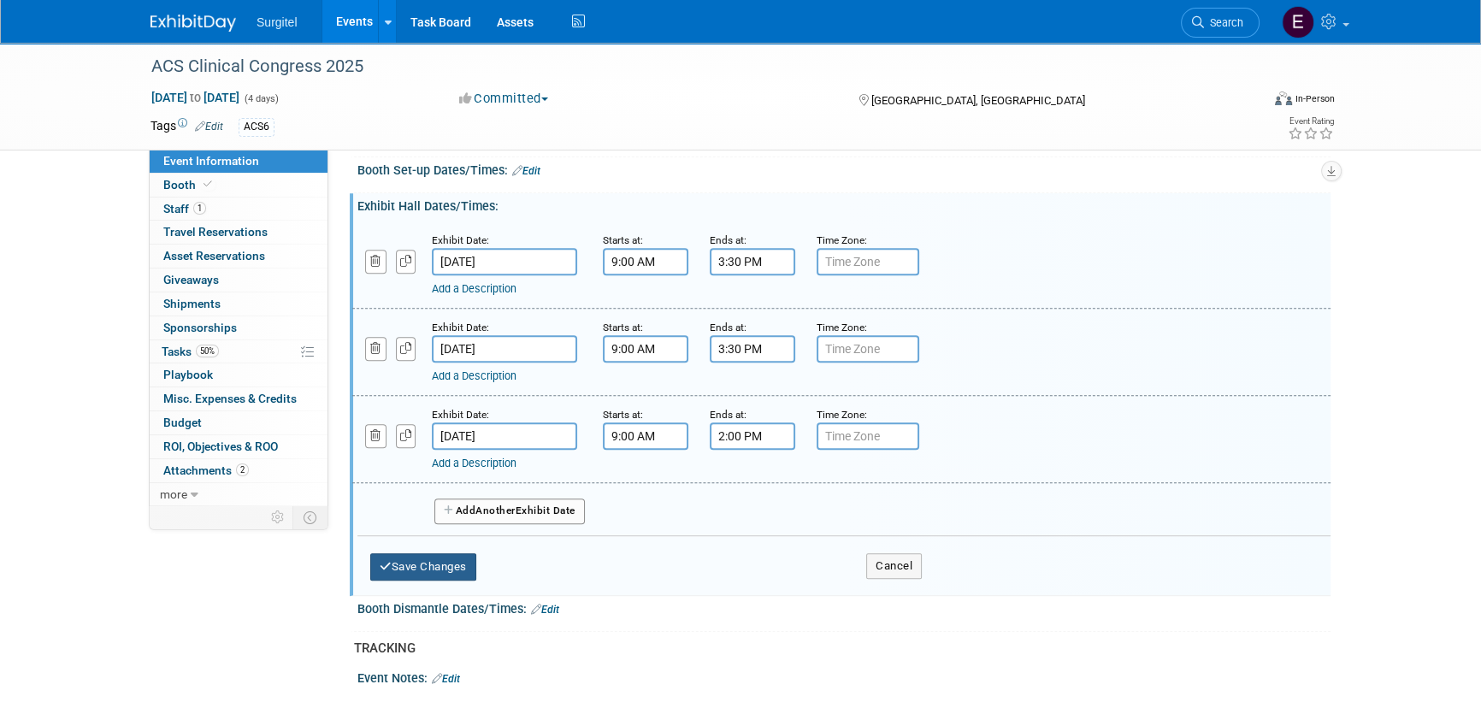
click at [459, 580] on button "Save Changes" at bounding box center [423, 566] width 106 height 27
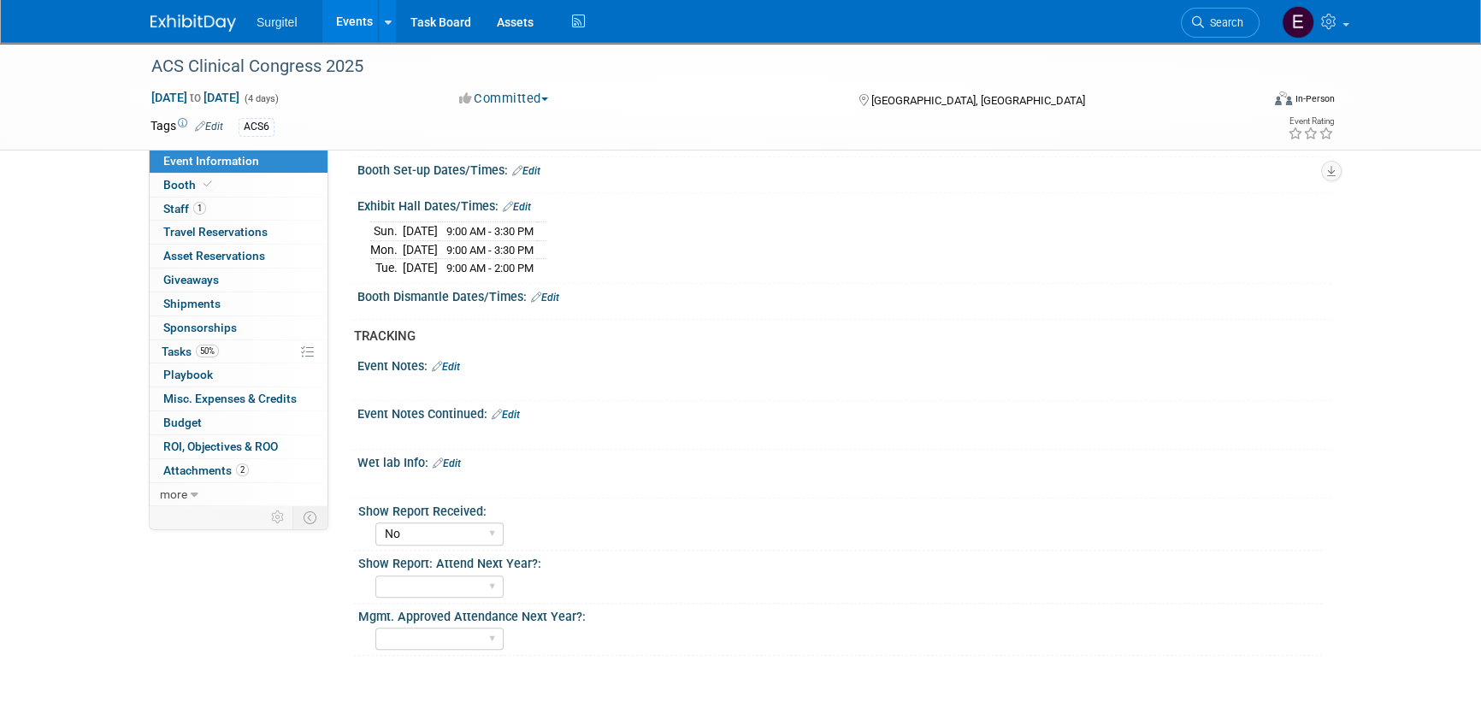
click at [526, 177] on link "Edit" at bounding box center [526, 171] width 28 height 12
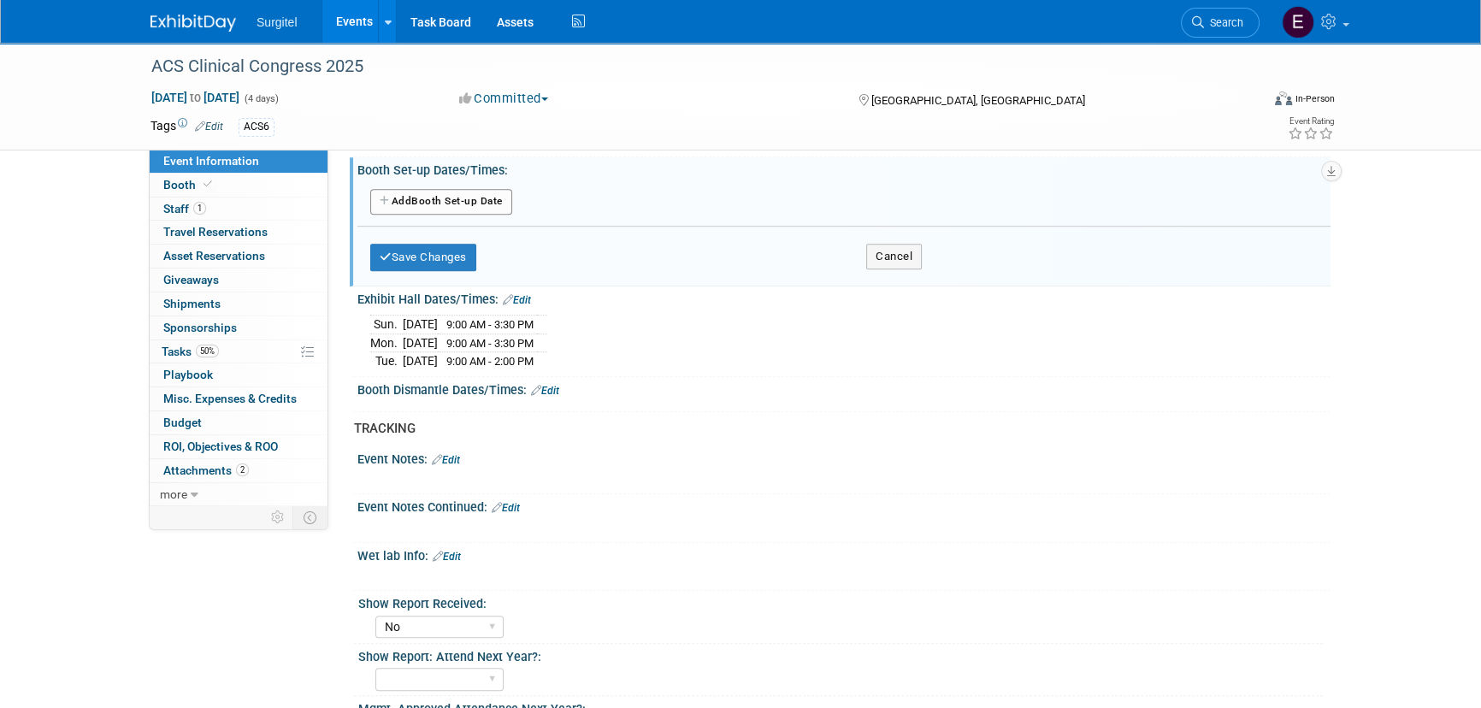
click at [474, 215] on button "Add Another Booth Set-up Date" at bounding box center [441, 202] width 142 height 26
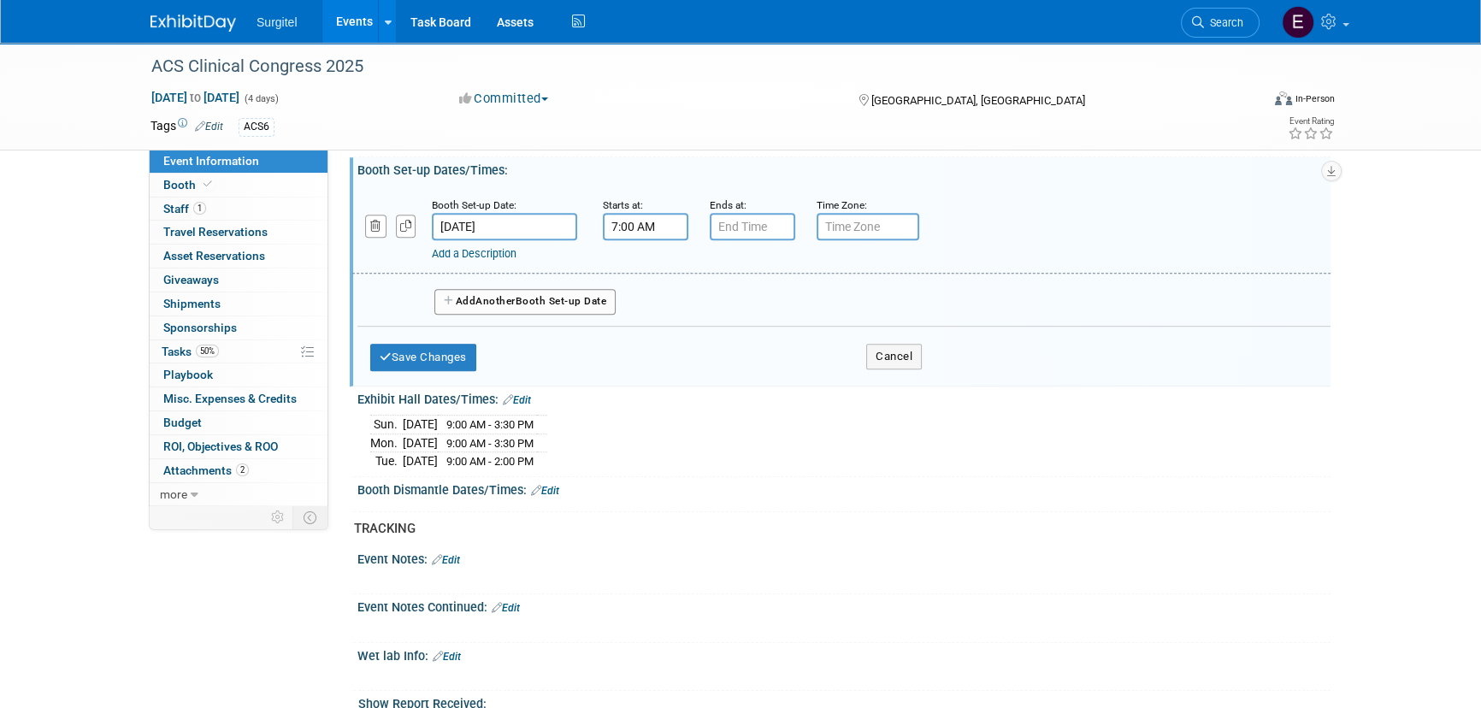
drag, startPoint x: 633, startPoint y: 244, endPoint x: 647, endPoint y: 250, distance: 14.9
click at [635, 240] on input "7:00 AM" at bounding box center [645, 226] width 85 height 27
click at [655, 333] on link at bounding box center [643, 342] width 32 height 44
click at [645, 320] on span "06" at bounding box center [643, 304] width 32 height 31
click at [639, 373] on td "08" at bounding box center [634, 361] width 55 height 46
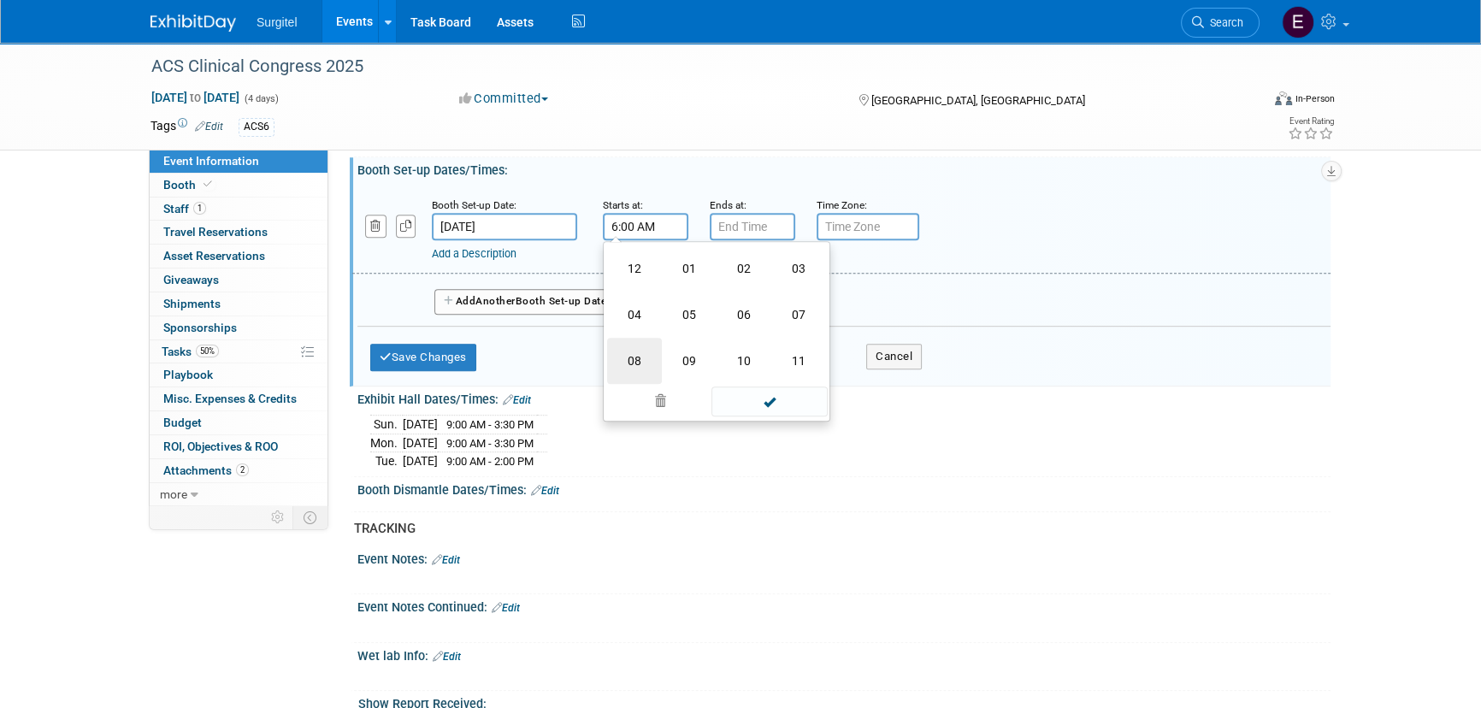
type input "8:00 AM"
click at [737, 401] on div "08 : 00 AM 12 01 02 03 04 05 06 07 08 09 10 11 00 05 10 15 20 25 30 35 40 45 50…" at bounding box center [716, 321] width 227 height 160
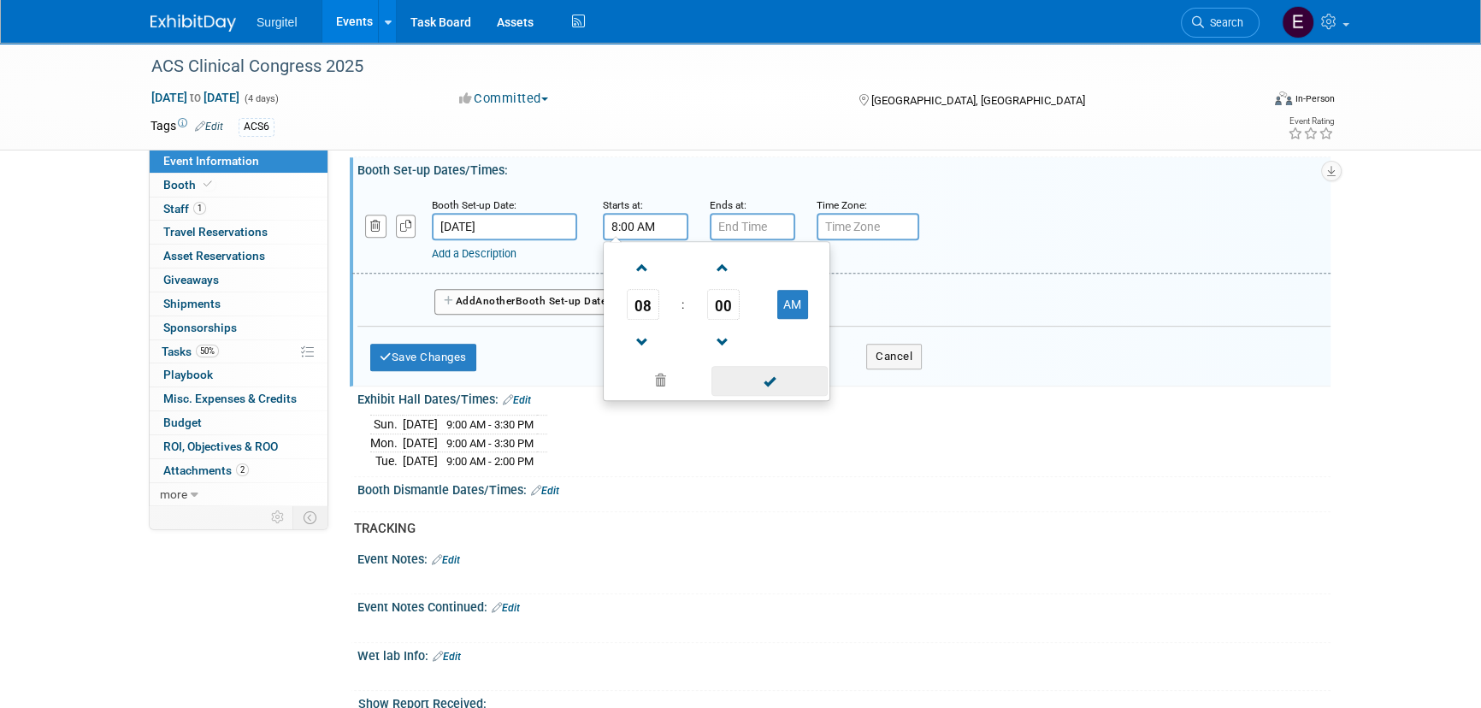
click at [754, 390] on span at bounding box center [768, 381] width 115 height 30
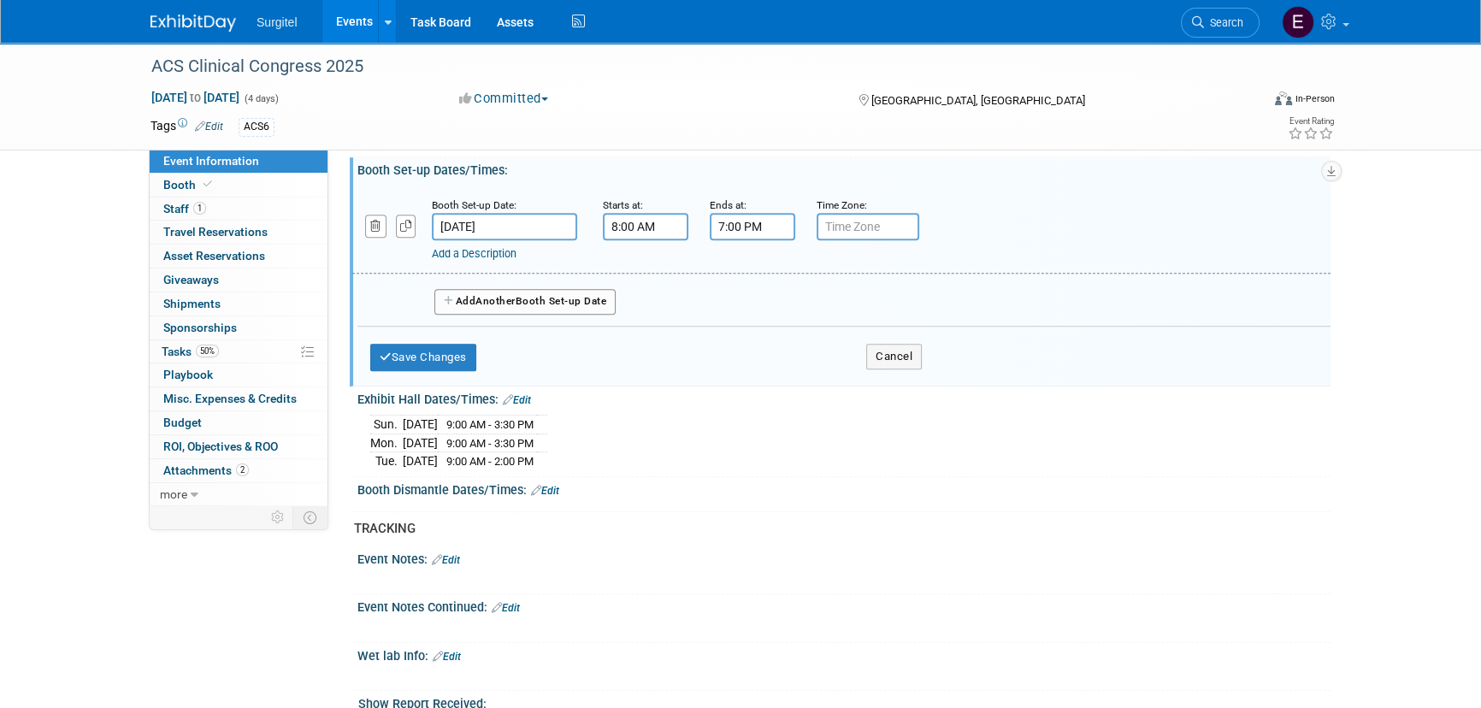
drag, startPoint x: 743, startPoint y: 244, endPoint x: 754, endPoint y: 247, distance: 11.4
click at [743, 240] on input "7:00 PM" at bounding box center [752, 226] width 85 height 27
click at [746, 317] on span "07" at bounding box center [749, 304] width 32 height 31
click at [751, 321] on td "04" at bounding box center [741, 315] width 55 height 46
click at [828, 319] on span "00" at bounding box center [830, 304] width 32 height 31
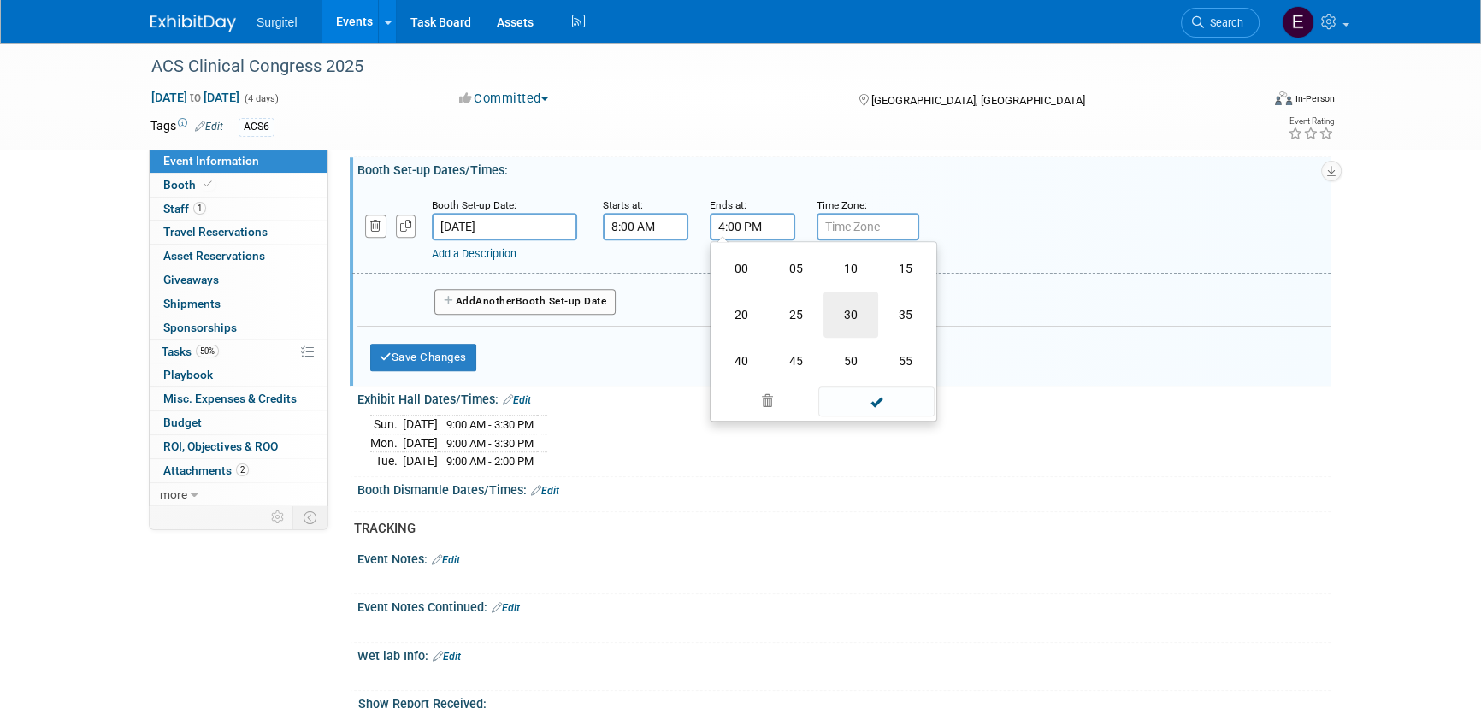
click at [859, 331] on td "30" at bounding box center [850, 315] width 55 height 46
type input "4:30 PM"
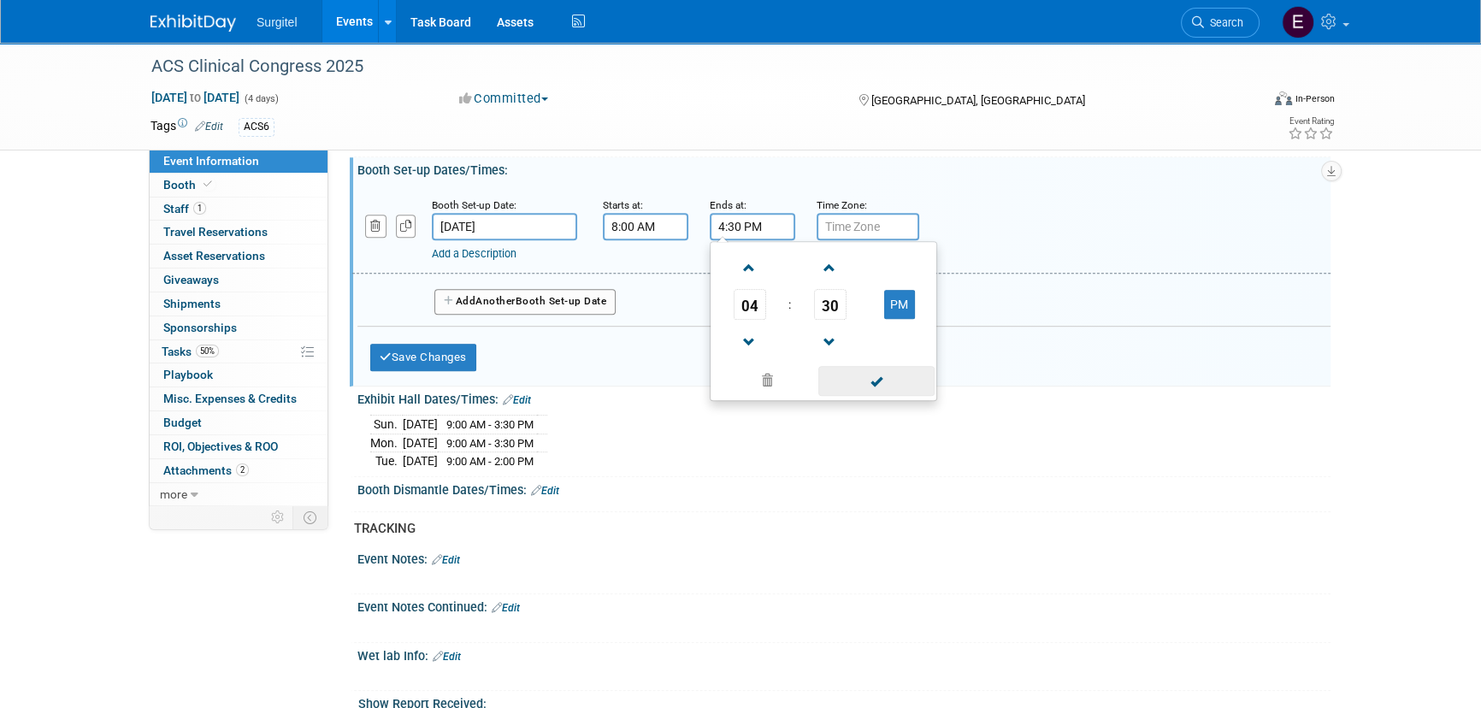
click at [913, 392] on span at bounding box center [875, 381] width 115 height 30
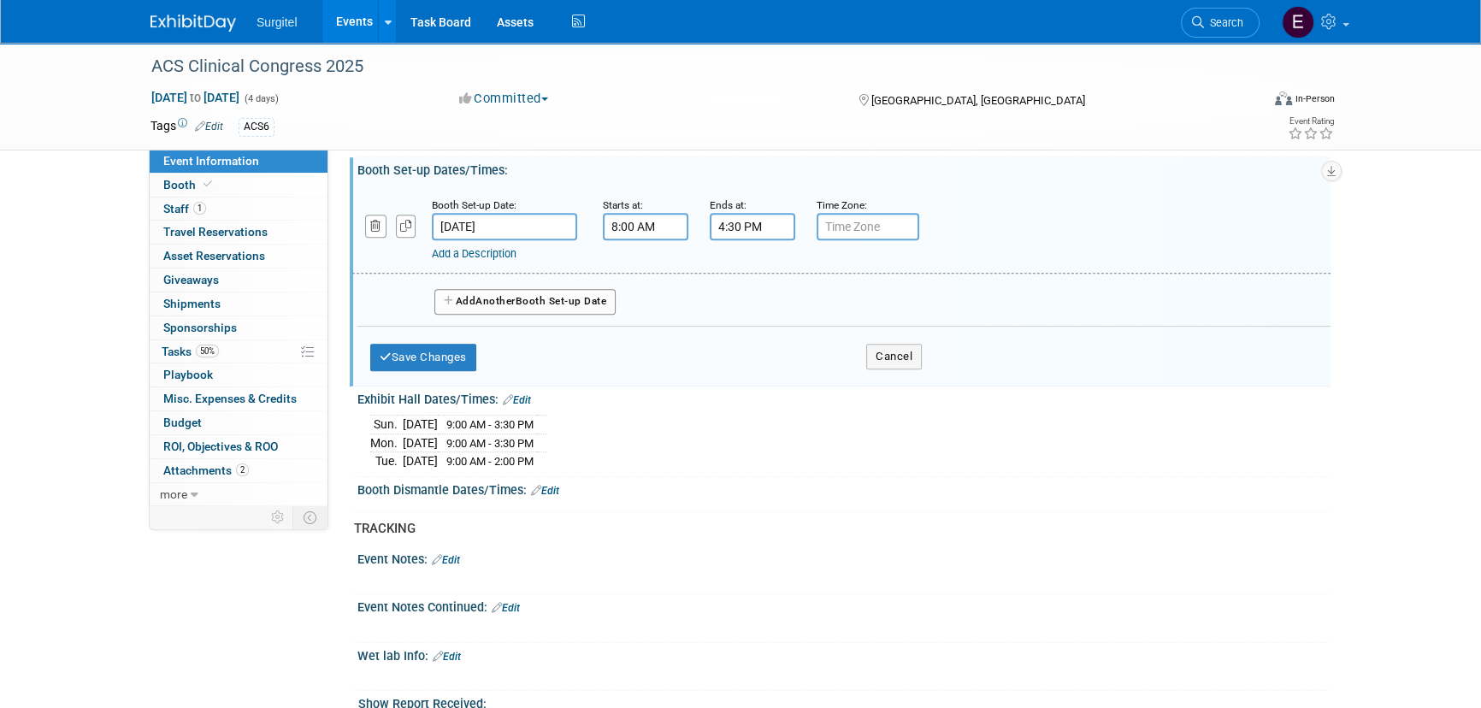
click at [604, 303] on button "Add Another Booth Set-up Date" at bounding box center [524, 302] width 181 height 26
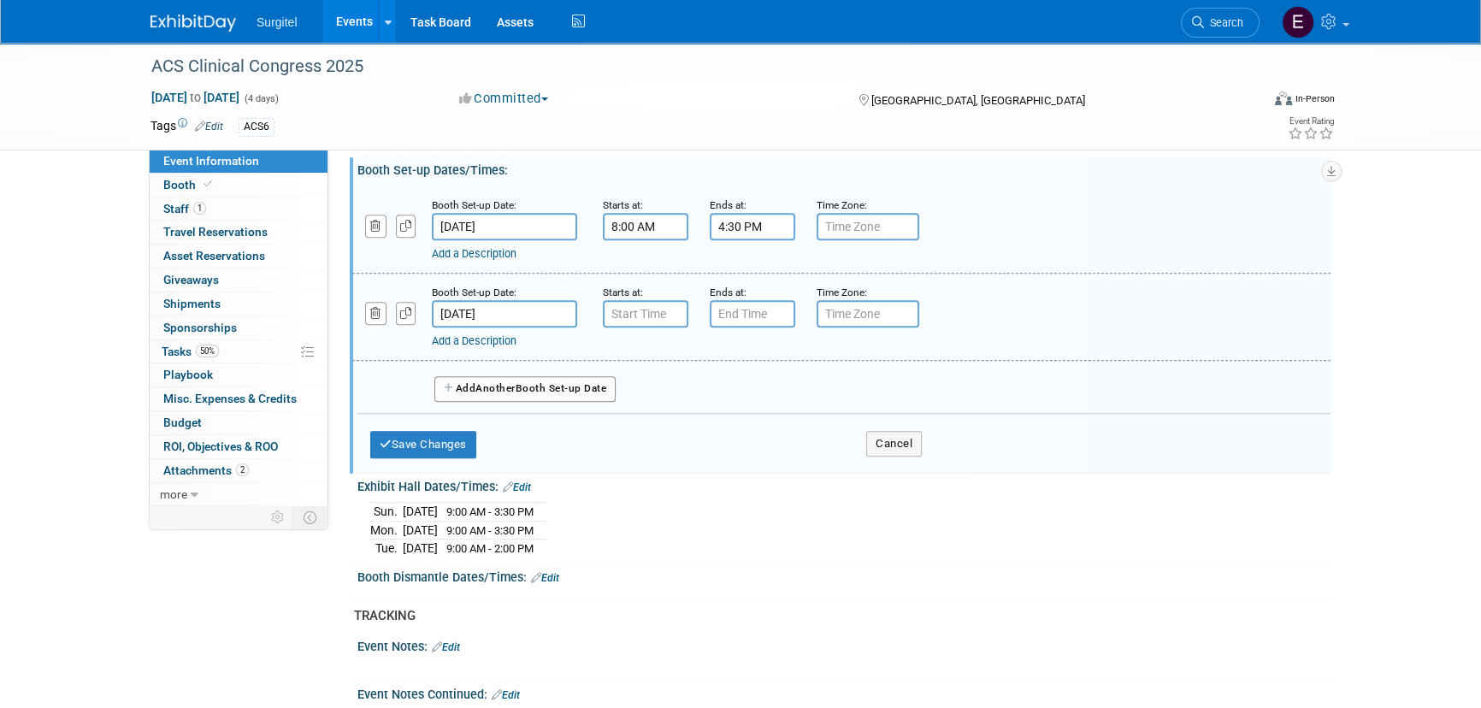
type input "7:00 AM"
click at [649, 327] on input "7:00 AM" at bounding box center [645, 313] width 85 height 27
drag, startPoint x: 471, startPoint y: 244, endPoint x: 484, endPoint y: 244, distance: 12.8
click at [472, 240] on input "Oct 4, 2025" at bounding box center [504, 226] width 145 height 27
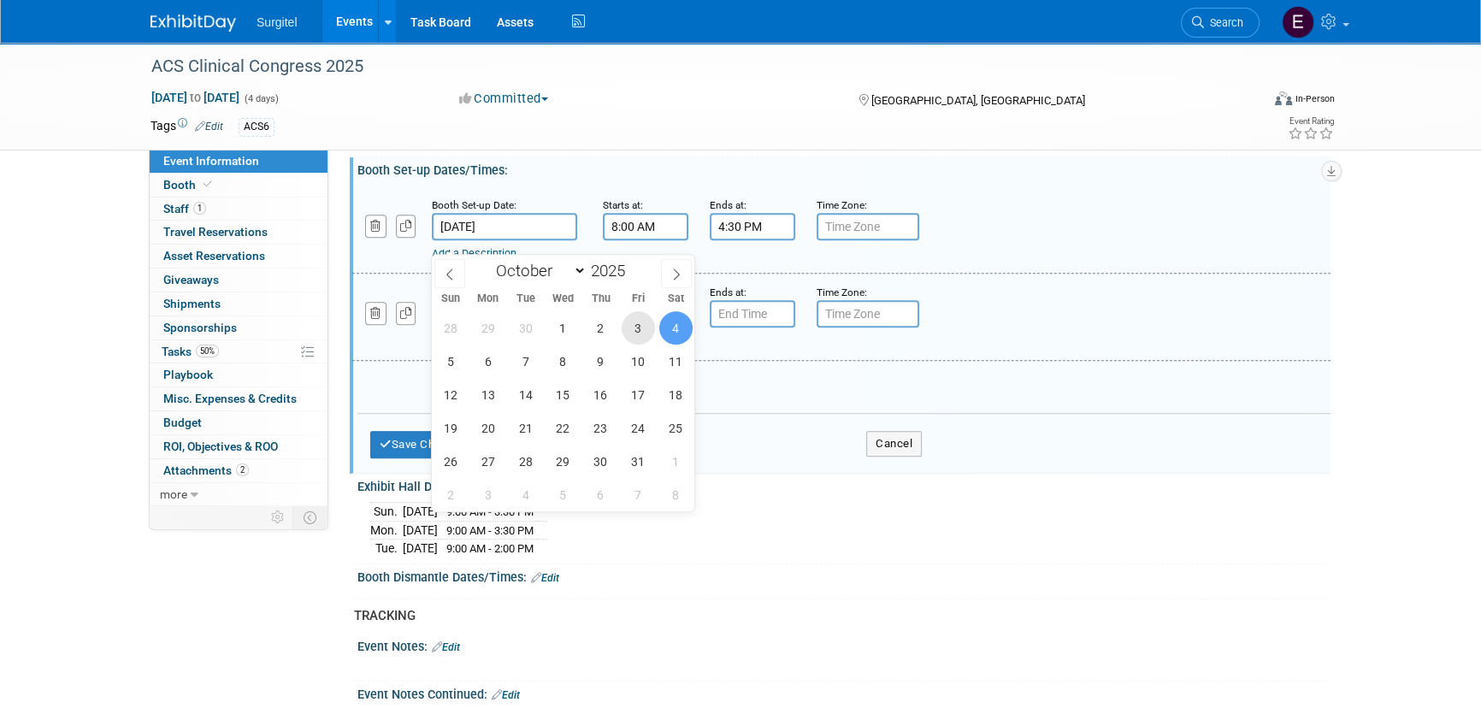
click at [627, 331] on span "3" at bounding box center [637, 327] width 33 height 33
type input "Oct 3, 2025"
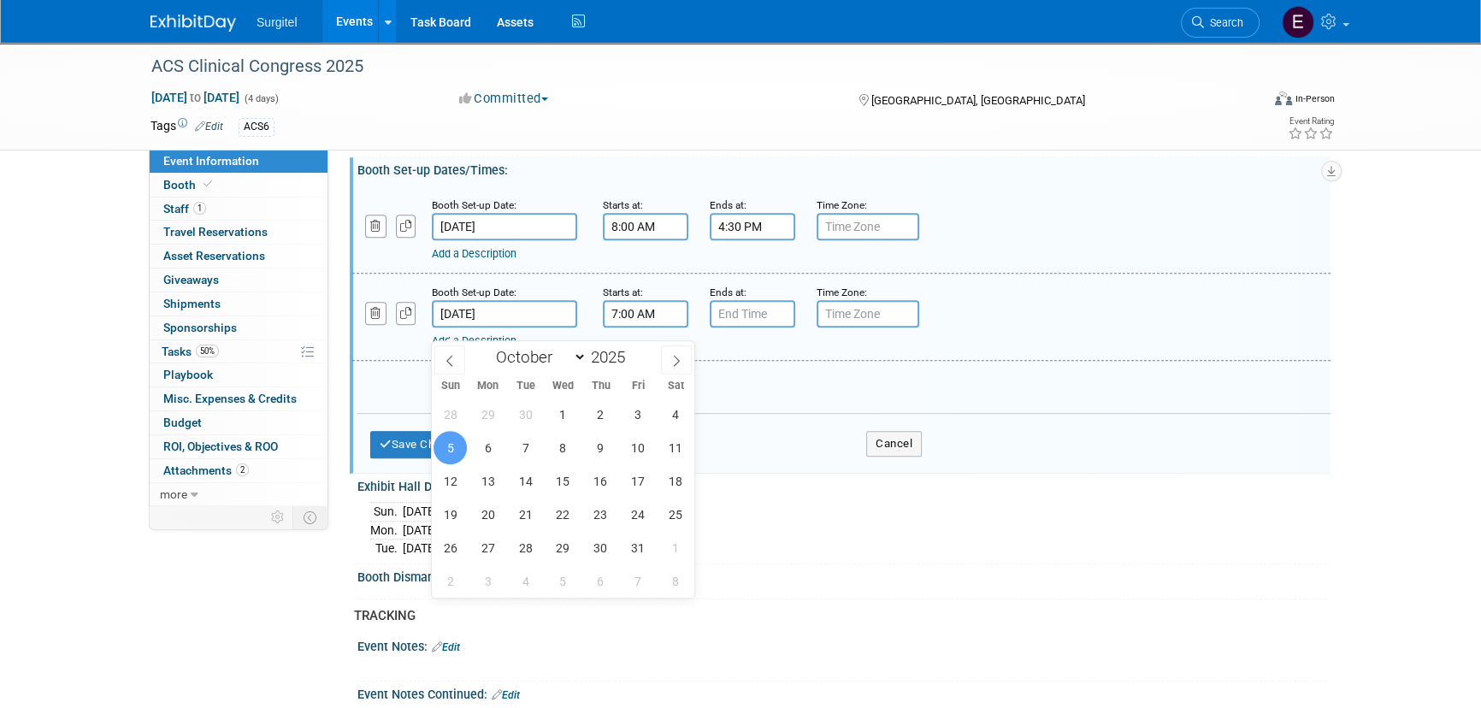
drag, startPoint x: 506, startPoint y: 323, endPoint x: 503, endPoint y: 336, distance: 13.3
click at [505, 324] on input "Oct 5, 2025" at bounding box center [504, 313] width 145 height 27
click at [689, 409] on span "4" at bounding box center [675, 414] width 33 height 33
type input "Oct 4, 2025"
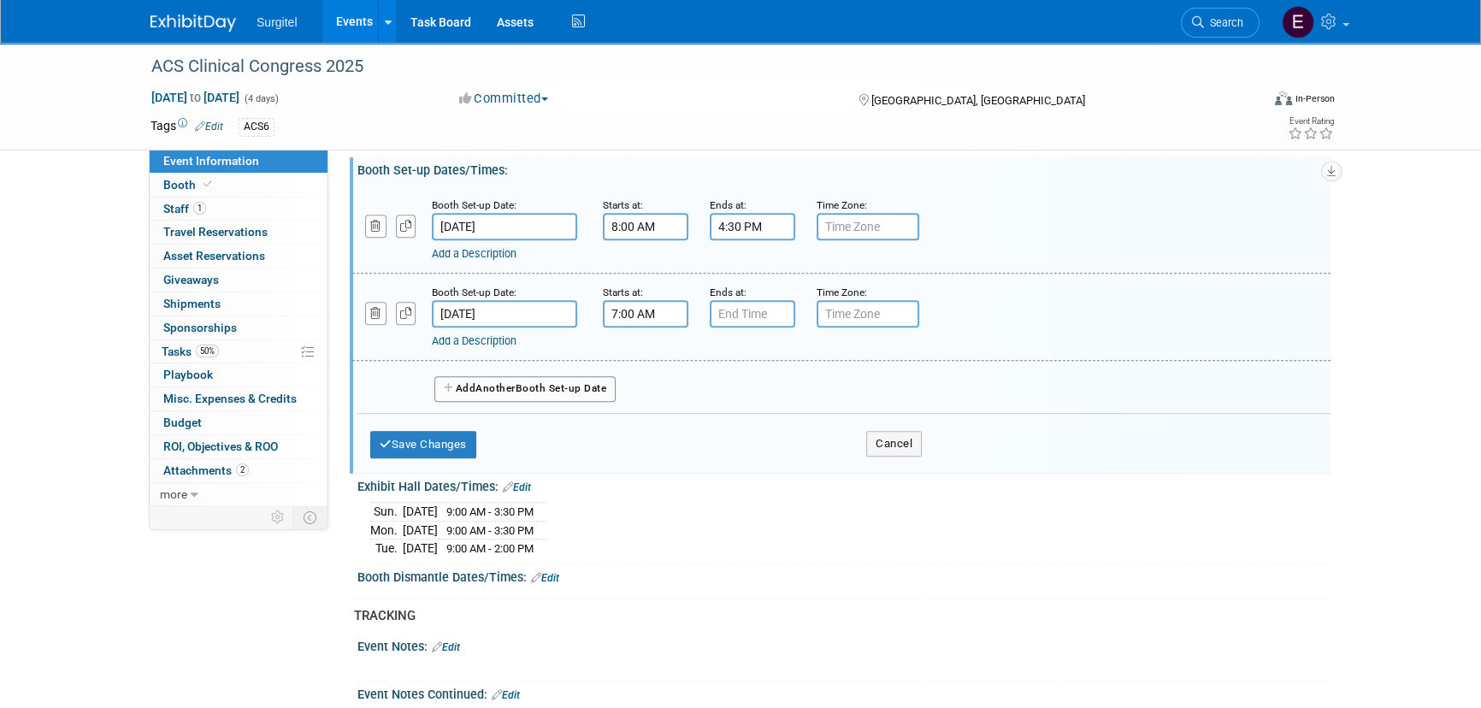
click at [674, 327] on input "7:00 AM" at bounding box center [645, 313] width 85 height 27
click at [653, 401] on span "07" at bounding box center [643, 391] width 32 height 31
click at [650, 462] on td "08" at bounding box center [634, 448] width 55 height 46
type input "8:00 AM"
click at [807, 483] on span at bounding box center [768, 468] width 115 height 30
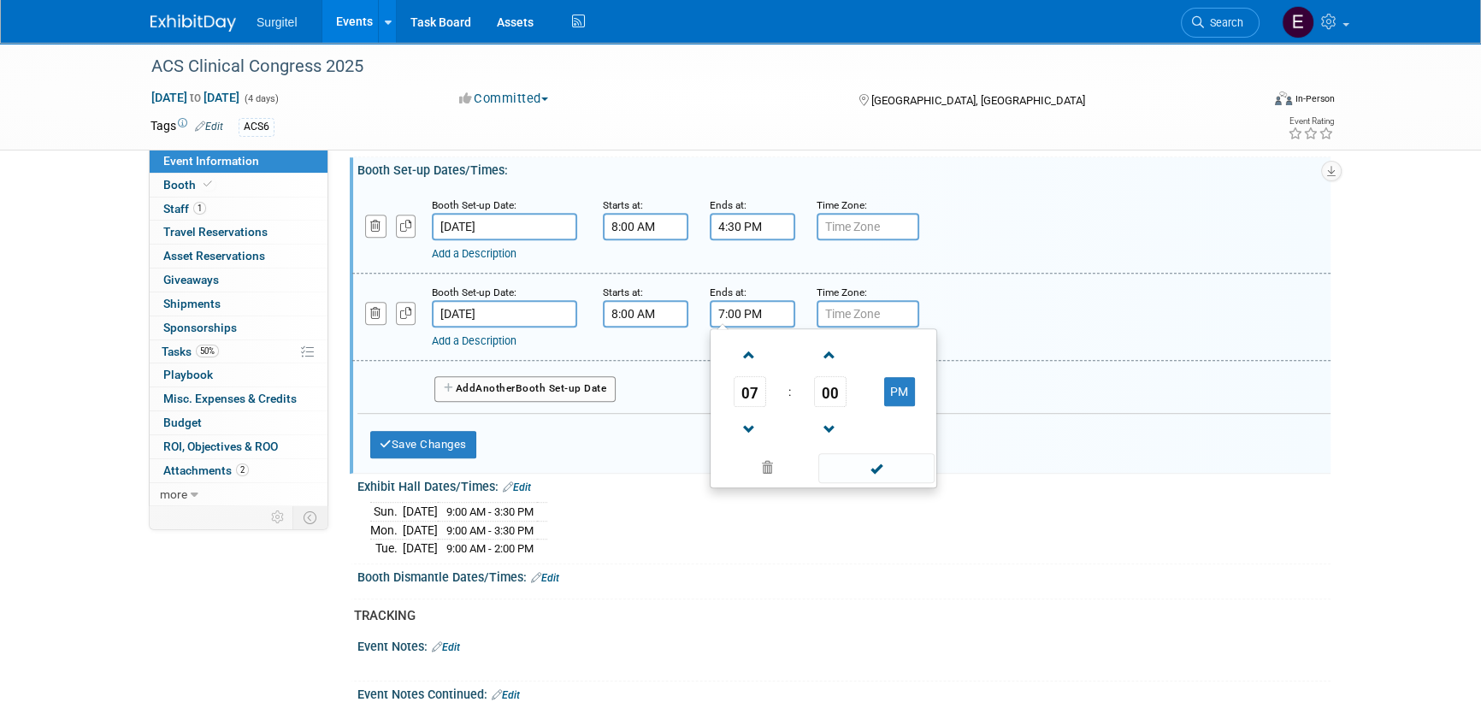
click at [732, 325] on input "7:00 PM" at bounding box center [752, 313] width 85 height 27
click at [760, 398] on span "07" at bounding box center [749, 391] width 32 height 31
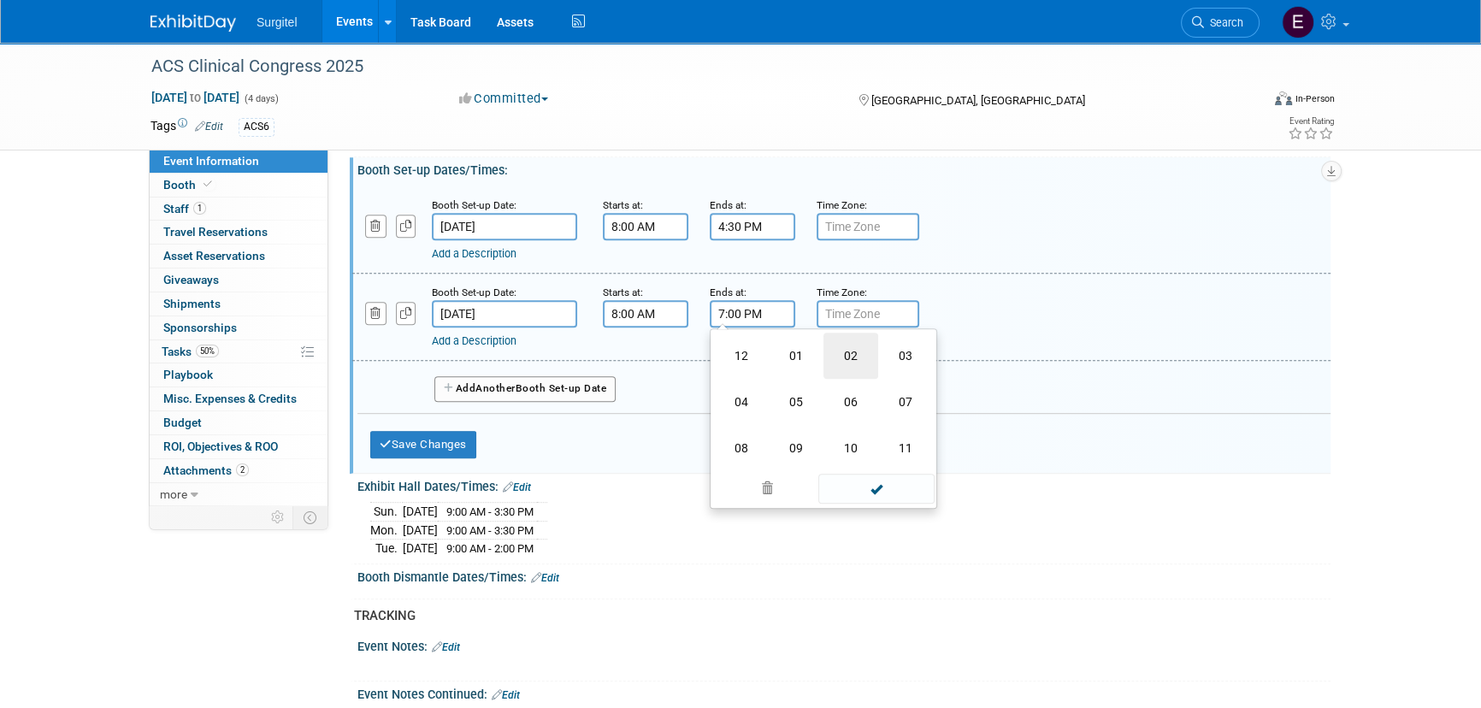
click at [834, 368] on td "02" at bounding box center [850, 356] width 55 height 46
type input "2:00 PM"
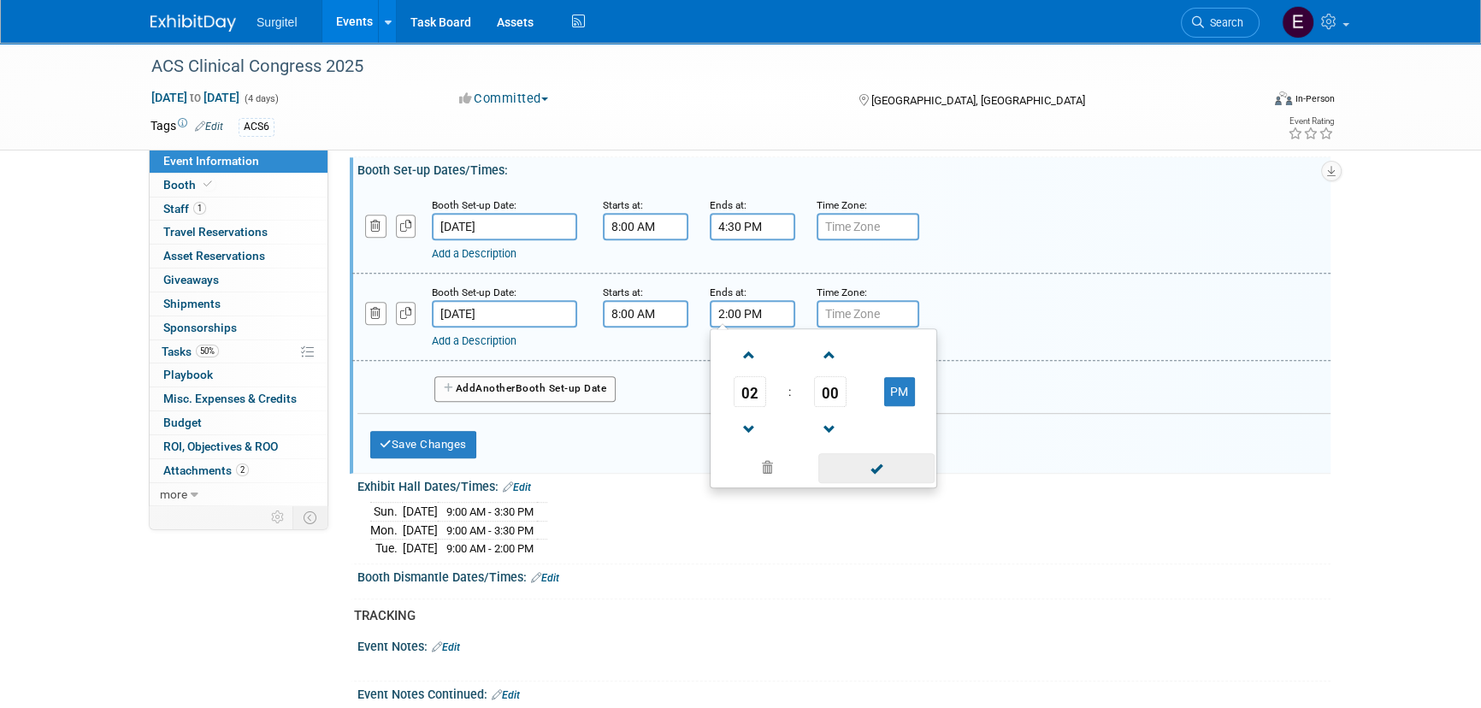
click at [871, 477] on span at bounding box center [875, 468] width 115 height 30
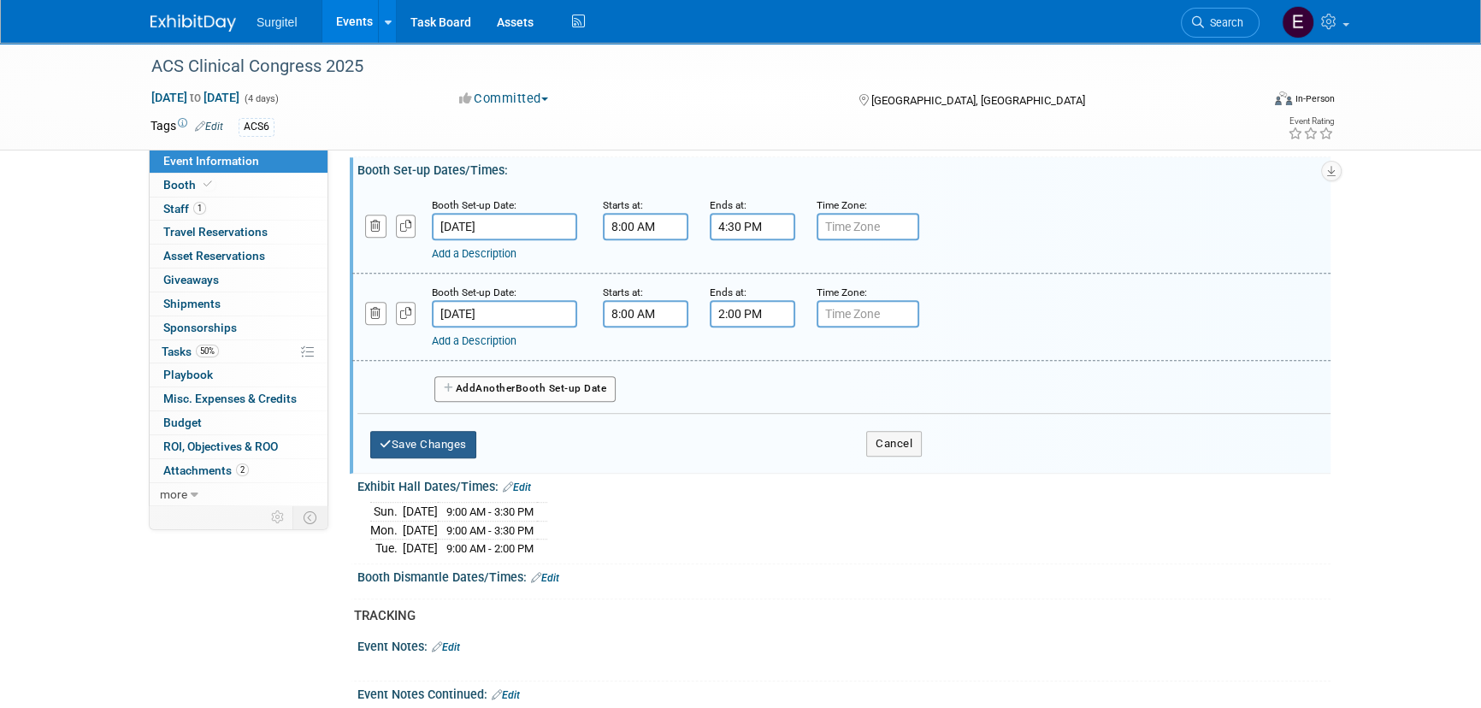
click at [427, 447] on button "Save Changes" at bounding box center [423, 444] width 106 height 27
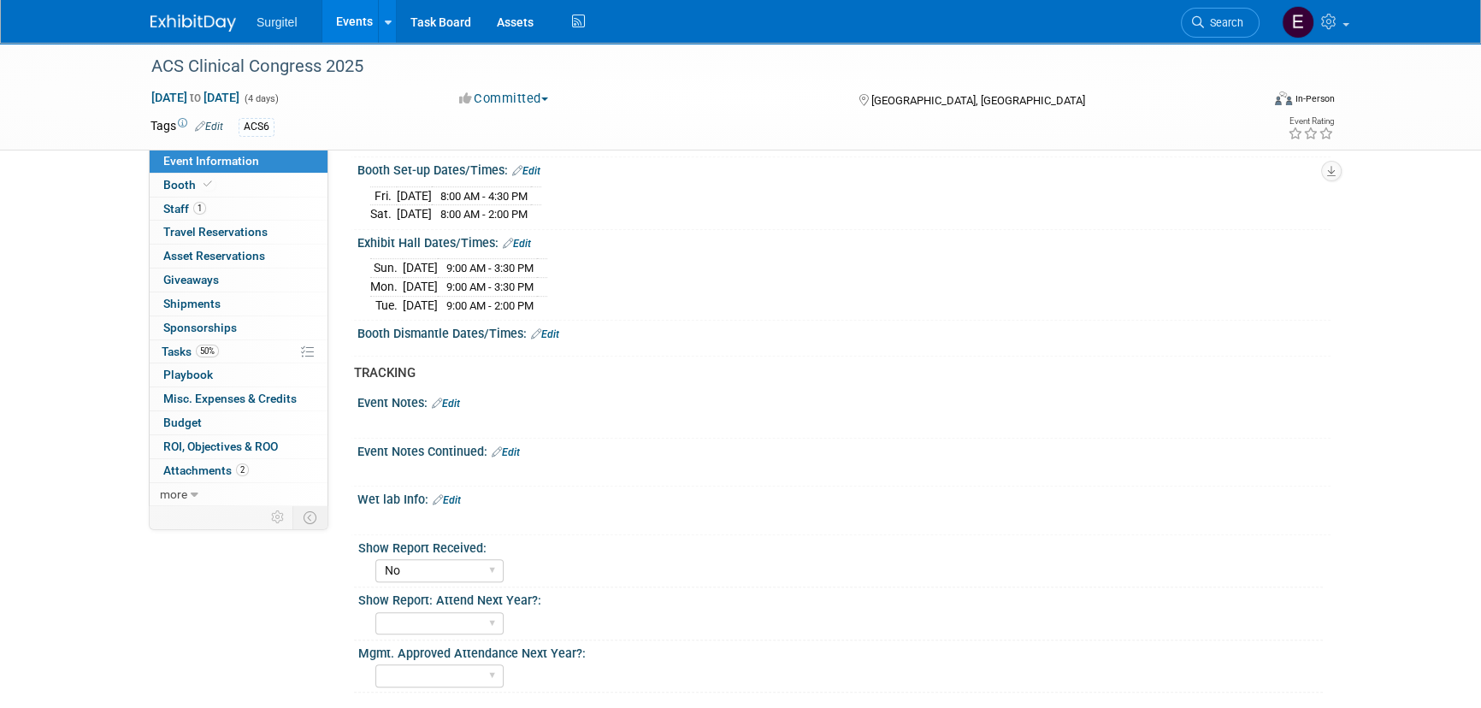
click at [544, 340] on link "Edit" at bounding box center [545, 334] width 28 height 12
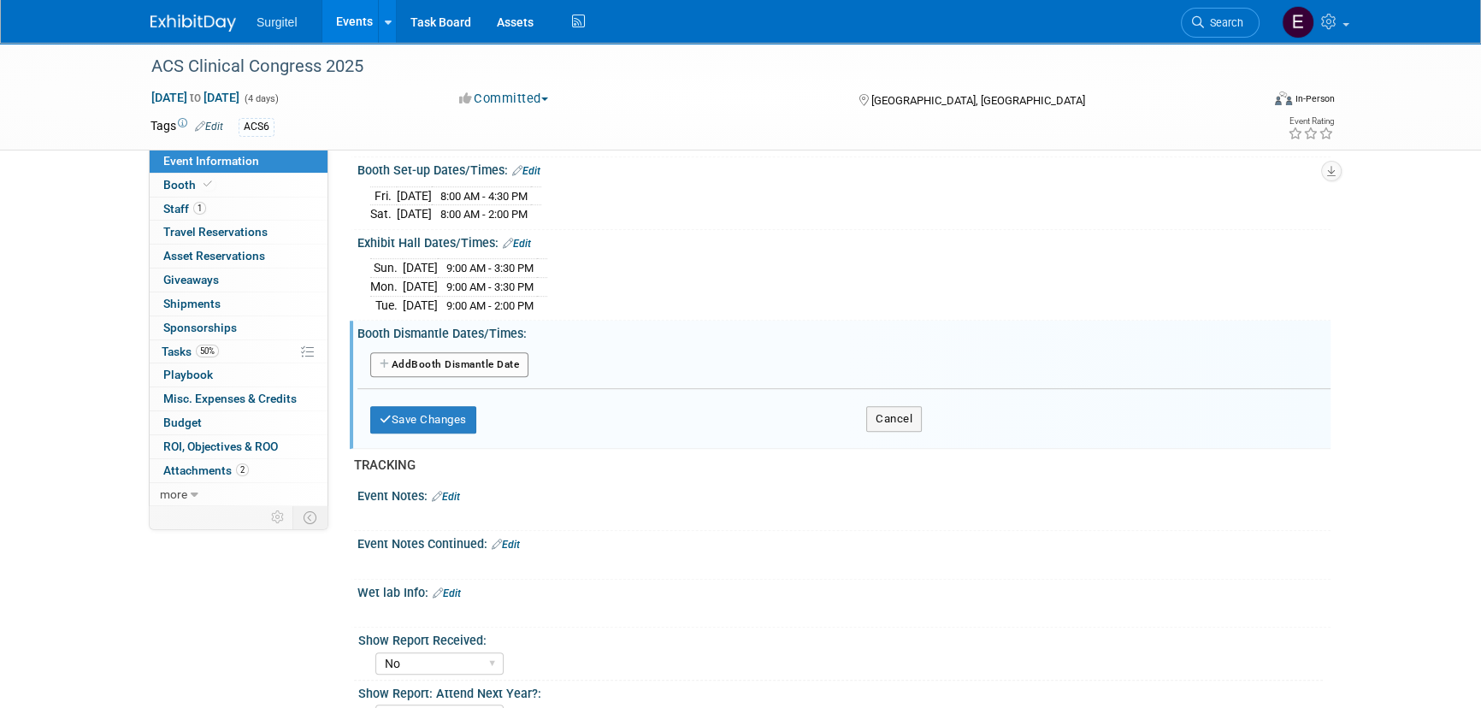
click at [492, 374] on button "Add Another Booth Dismantle Date" at bounding box center [449, 365] width 158 height 26
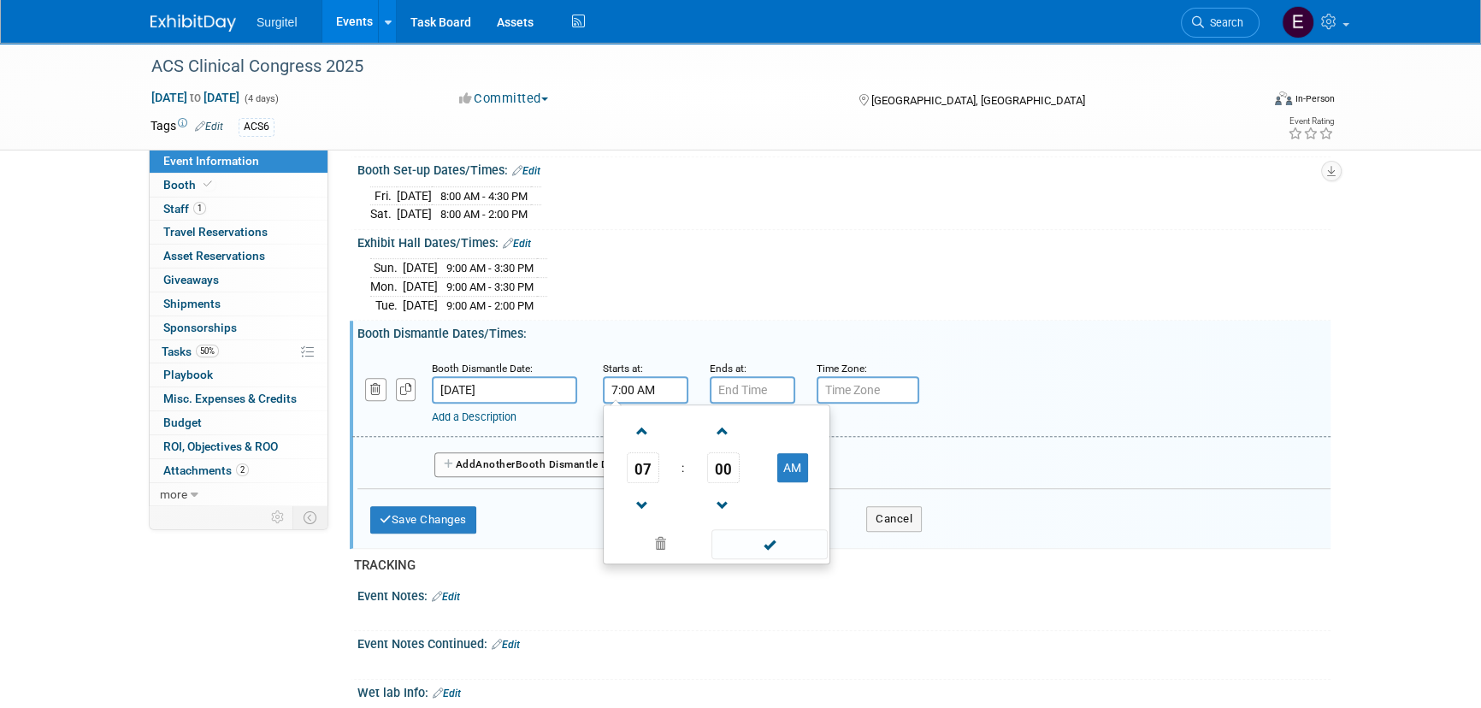
click at [632, 396] on input "7:00 AM" at bounding box center [645, 389] width 85 height 27
click at [649, 475] on span "07" at bounding box center [643, 467] width 32 height 31
click at [747, 443] on td "02" at bounding box center [743, 432] width 55 height 46
drag, startPoint x: 787, startPoint y: 465, endPoint x: 817, endPoint y: 514, distance: 57.2
click at [787, 466] on button "AM" at bounding box center [792, 467] width 31 height 29
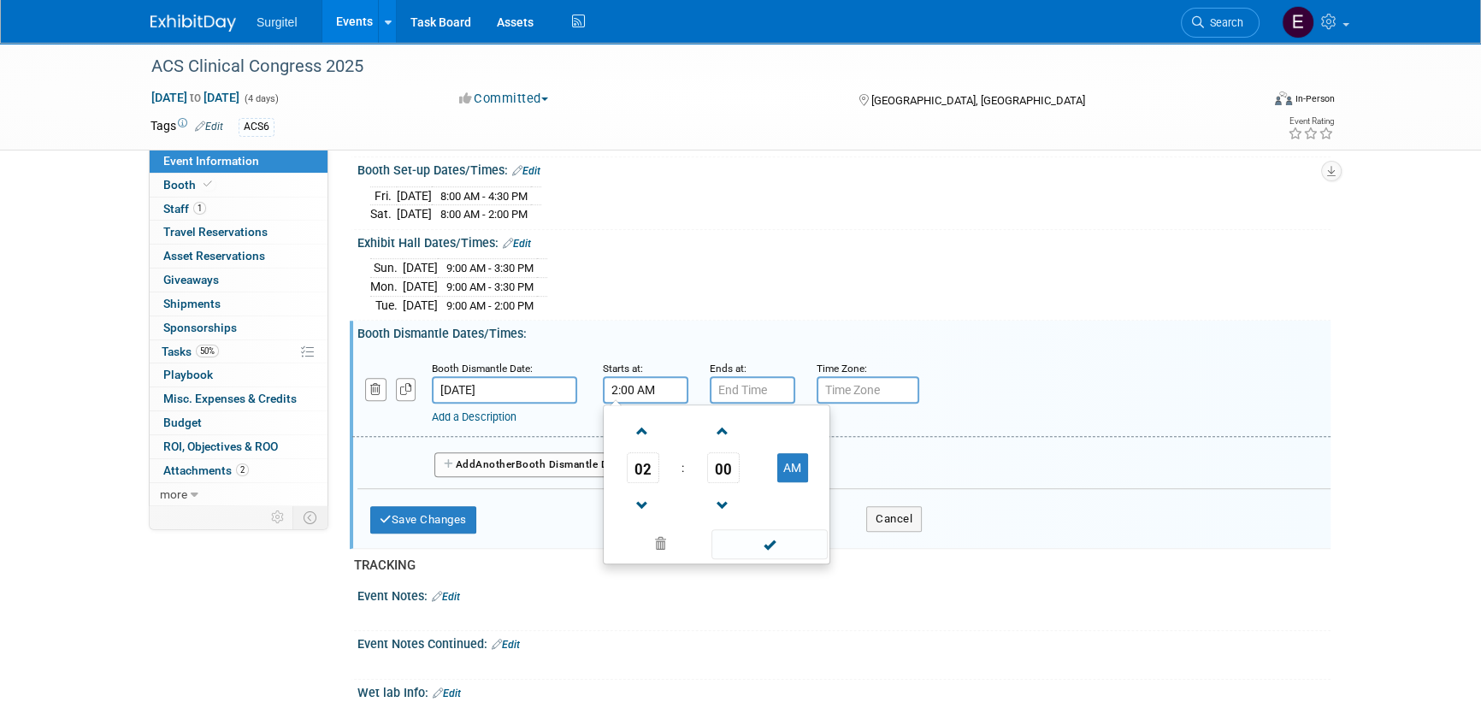
type input "2:00 PM"
click at [800, 548] on span at bounding box center [768, 544] width 115 height 30
drag, startPoint x: 741, startPoint y: 408, endPoint x: 750, endPoint y: 405, distance: 8.9
click at [741, 404] on input "7:00 PM" at bounding box center [752, 389] width 85 height 27
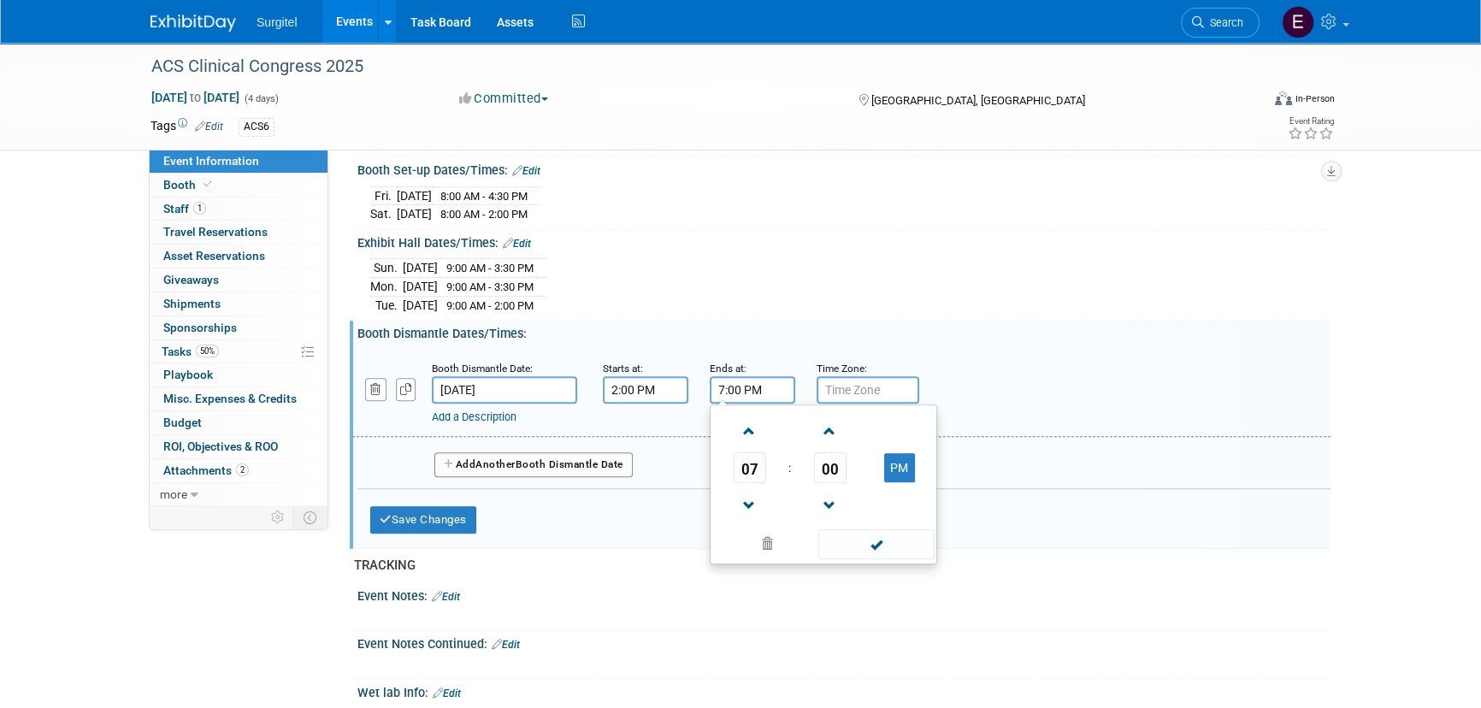
click at [754, 483] on span "07" at bounding box center [749, 467] width 32 height 31
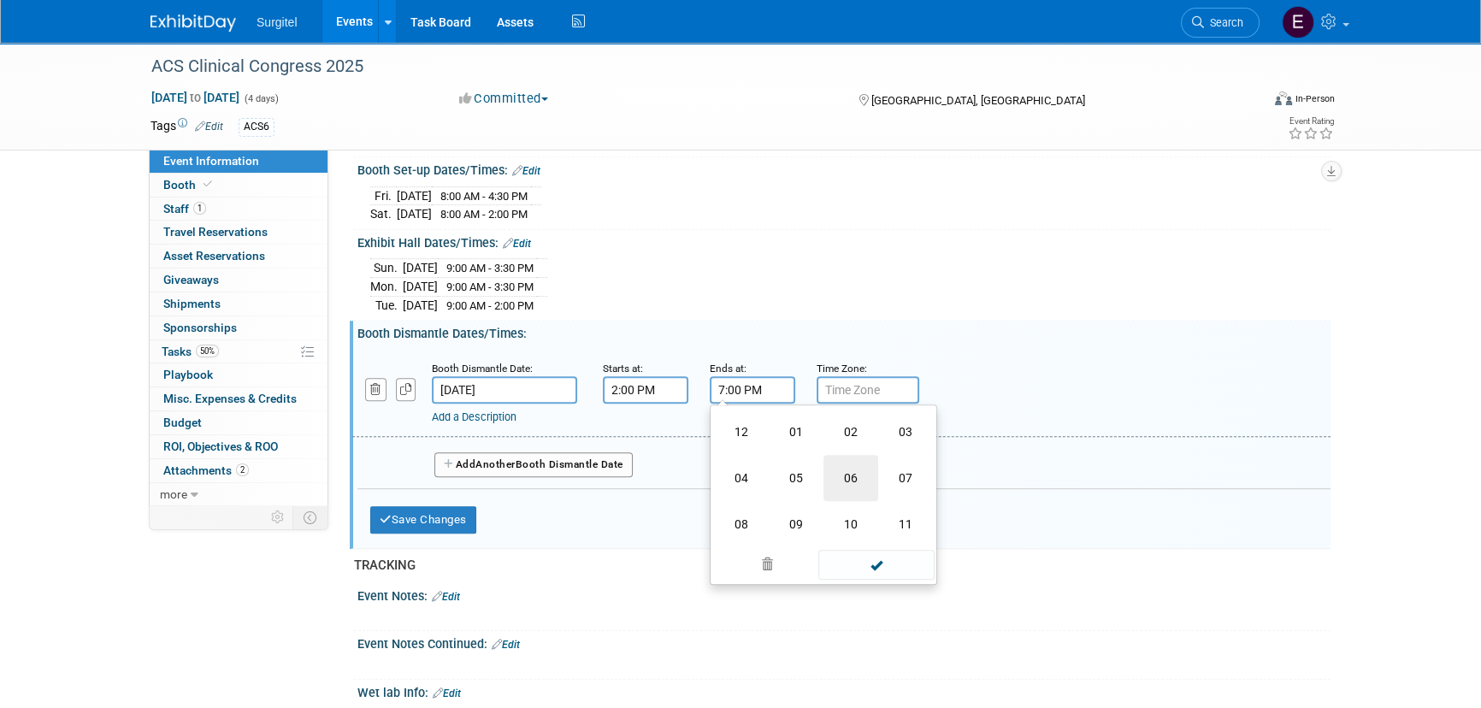
click at [863, 490] on td "06" at bounding box center [850, 478] width 55 height 46
type input "6:00 PM"
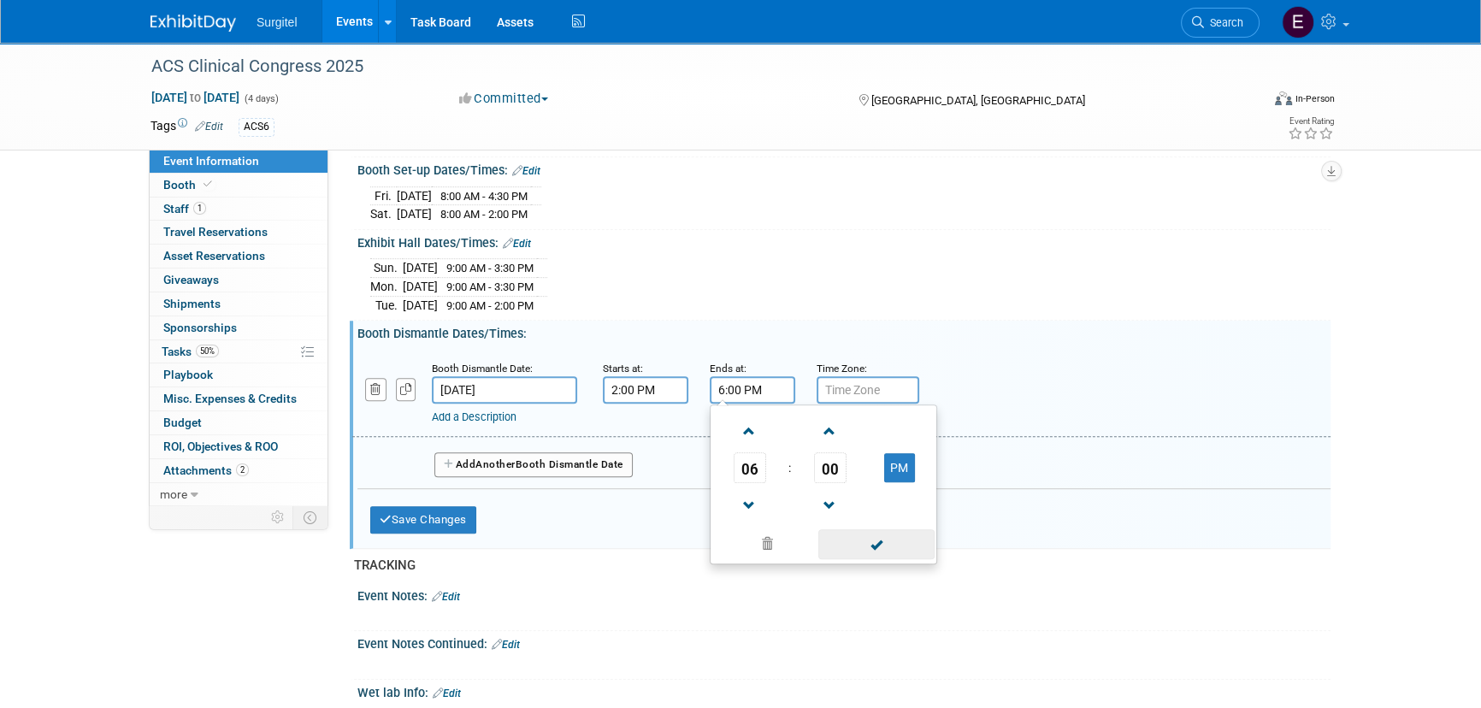
click at [881, 554] on span at bounding box center [875, 544] width 115 height 30
click at [568, 469] on button "Add Another Booth Dismantle Date" at bounding box center [533, 465] width 198 height 26
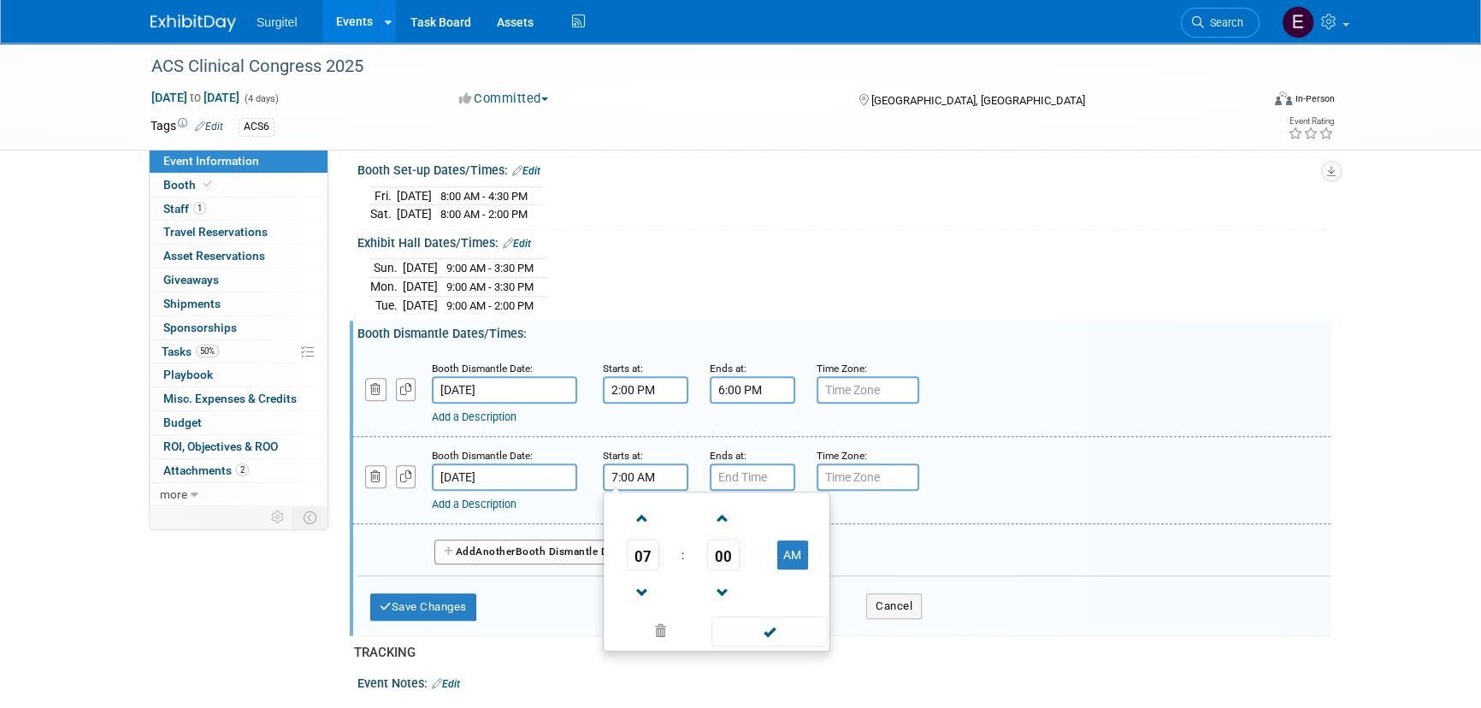
click at [661, 479] on input "7:00 AM" at bounding box center [645, 476] width 85 height 27
click at [646, 557] on span "07" at bounding box center [643, 554] width 32 height 31
click at [642, 626] on td "08" at bounding box center [634, 611] width 55 height 46
type input "8:00 AM"
drag, startPoint x: 814, startPoint y: 639, endPoint x: 771, endPoint y: 552, distance: 96.3
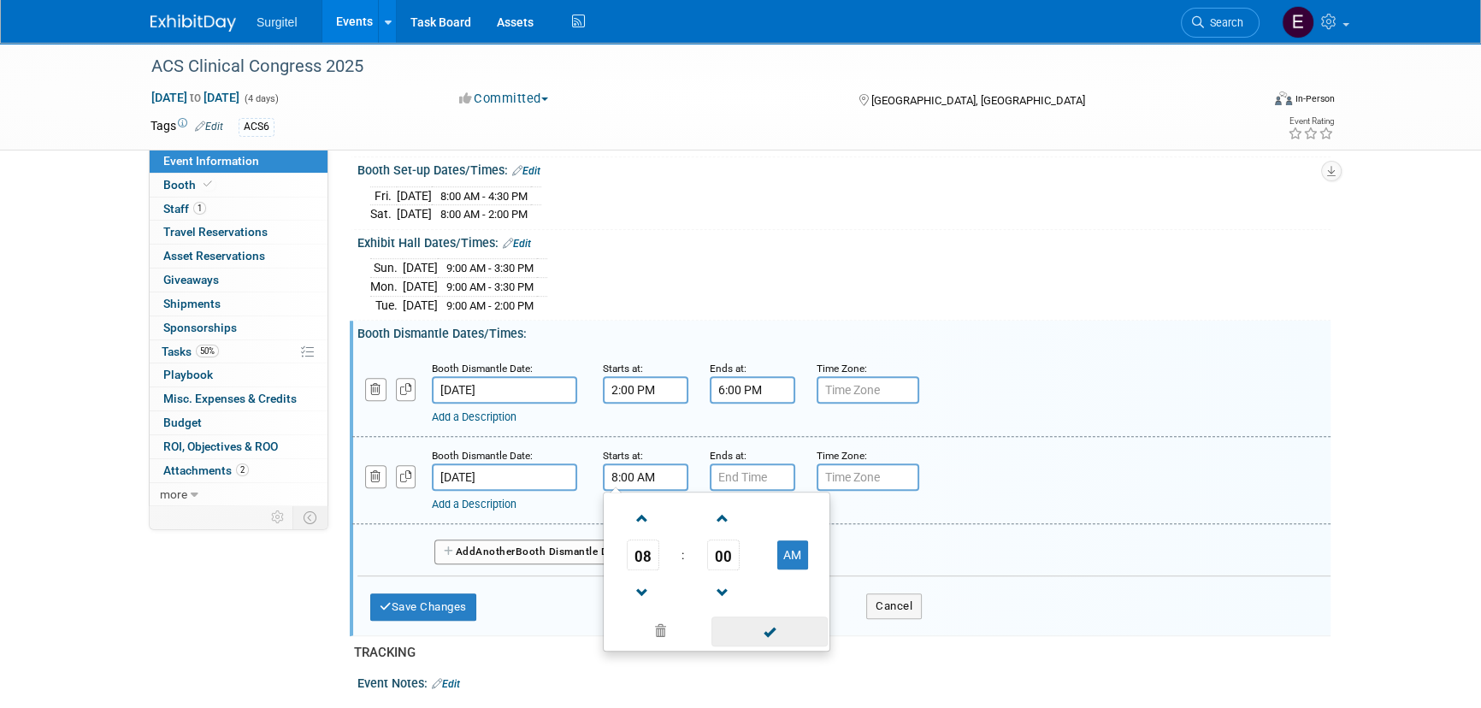
click at [811, 638] on span at bounding box center [768, 631] width 115 height 30
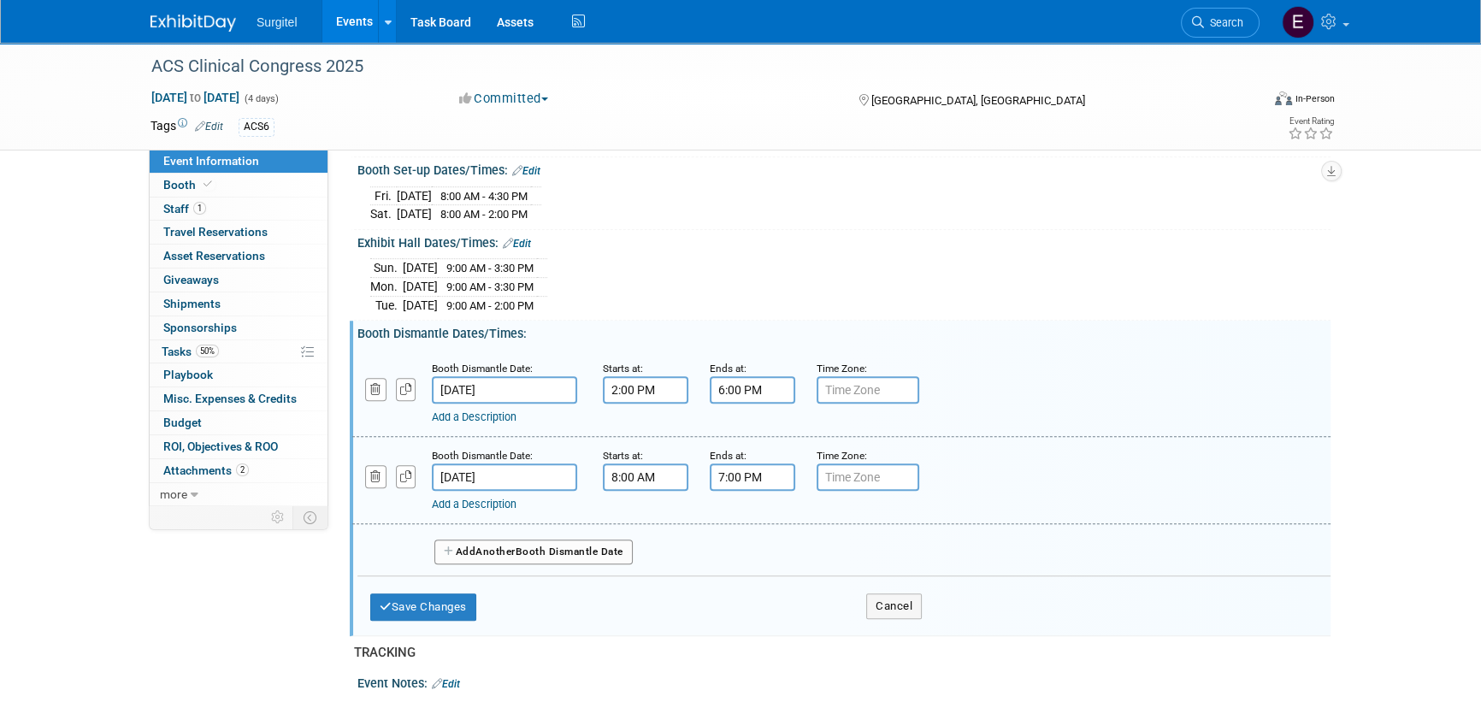
click at [763, 486] on input "7:00 PM" at bounding box center [752, 476] width 85 height 27
click at [741, 554] on span "07" at bounding box center [749, 554] width 32 height 31
click at [731, 515] on td "12" at bounding box center [741, 519] width 55 height 46
type input "12:00 PM"
click at [881, 635] on span at bounding box center [875, 631] width 115 height 30
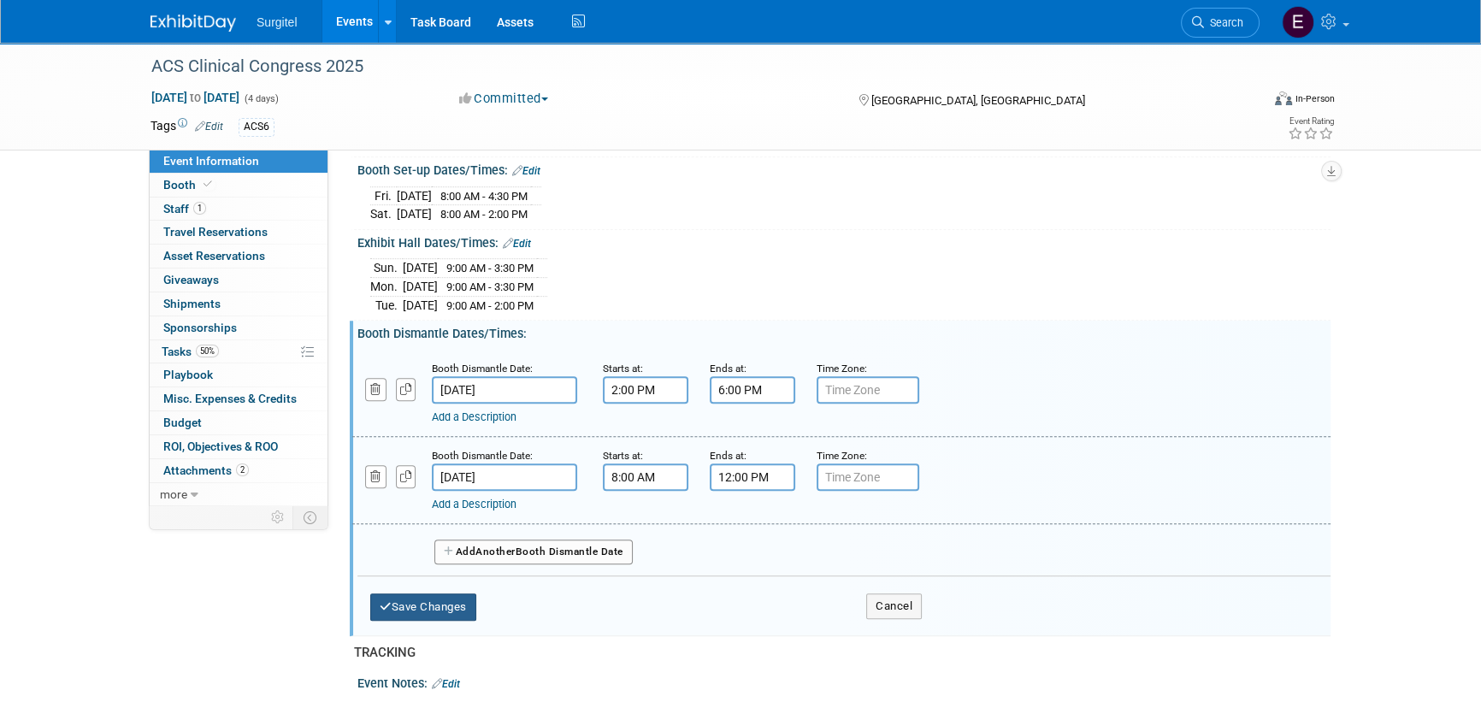
click at [437, 610] on button "Save Changes" at bounding box center [423, 606] width 106 height 27
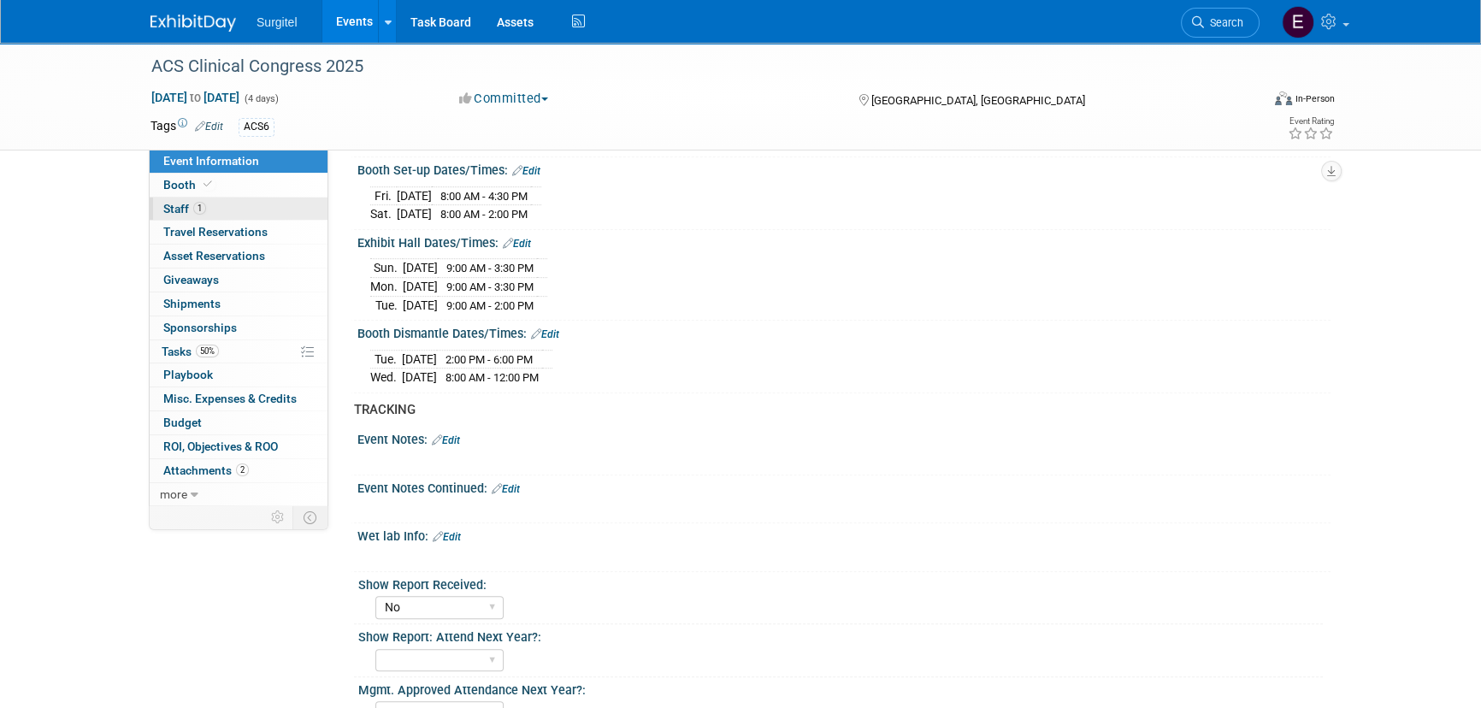
click at [185, 209] on span "Staff 1" at bounding box center [184, 209] width 43 height 14
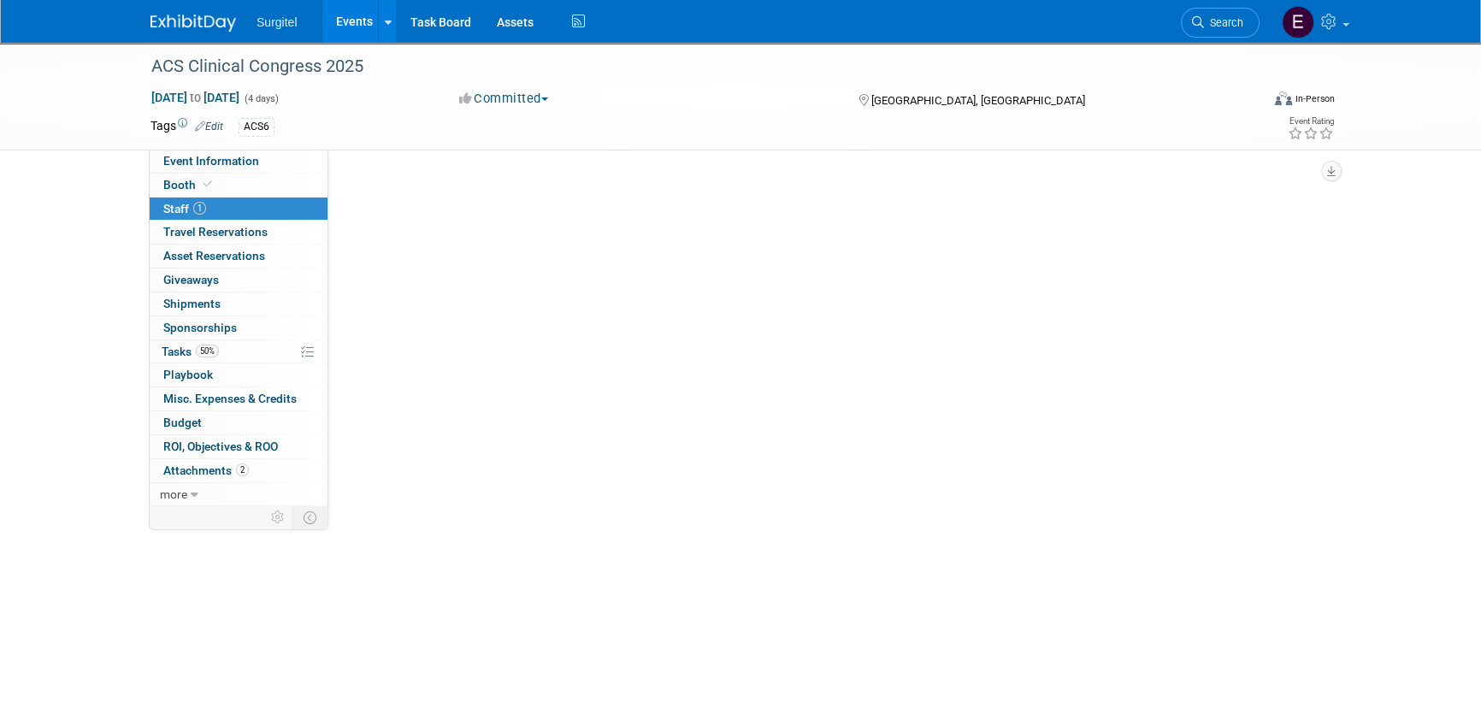
scroll to position [0, 0]
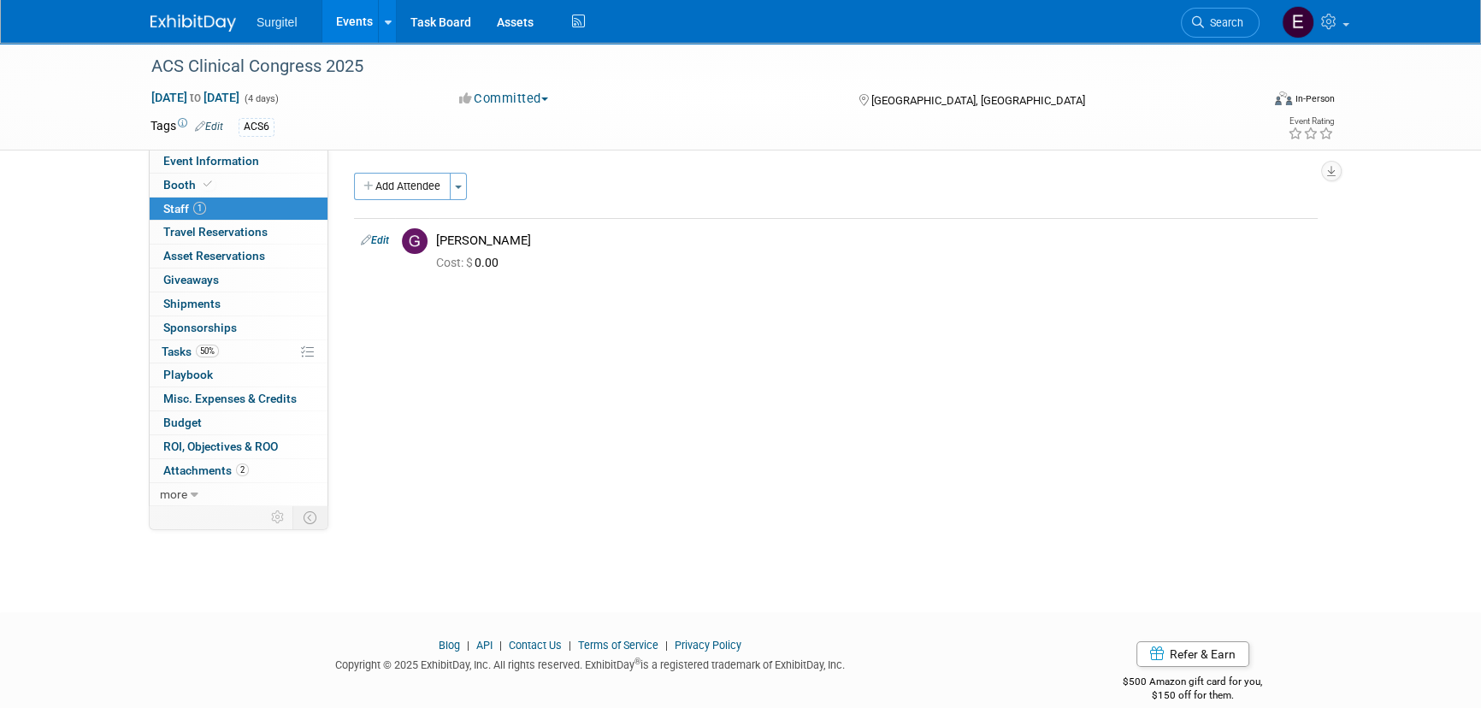
click at [1219, 9] on link "Search" at bounding box center [1220, 23] width 79 height 30
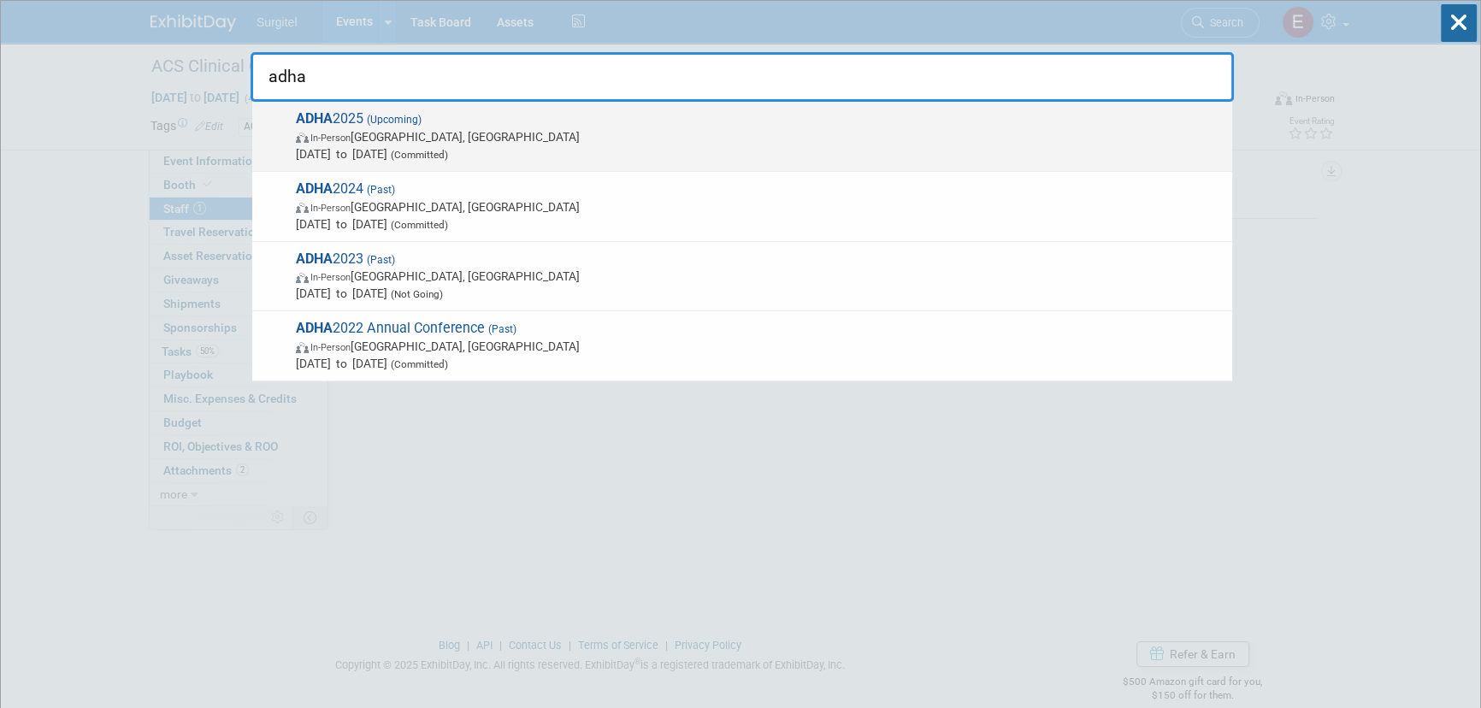
type input "adha"
click at [385, 141] on span "In-Person Long Beach, CA" at bounding box center [760, 136] width 928 height 17
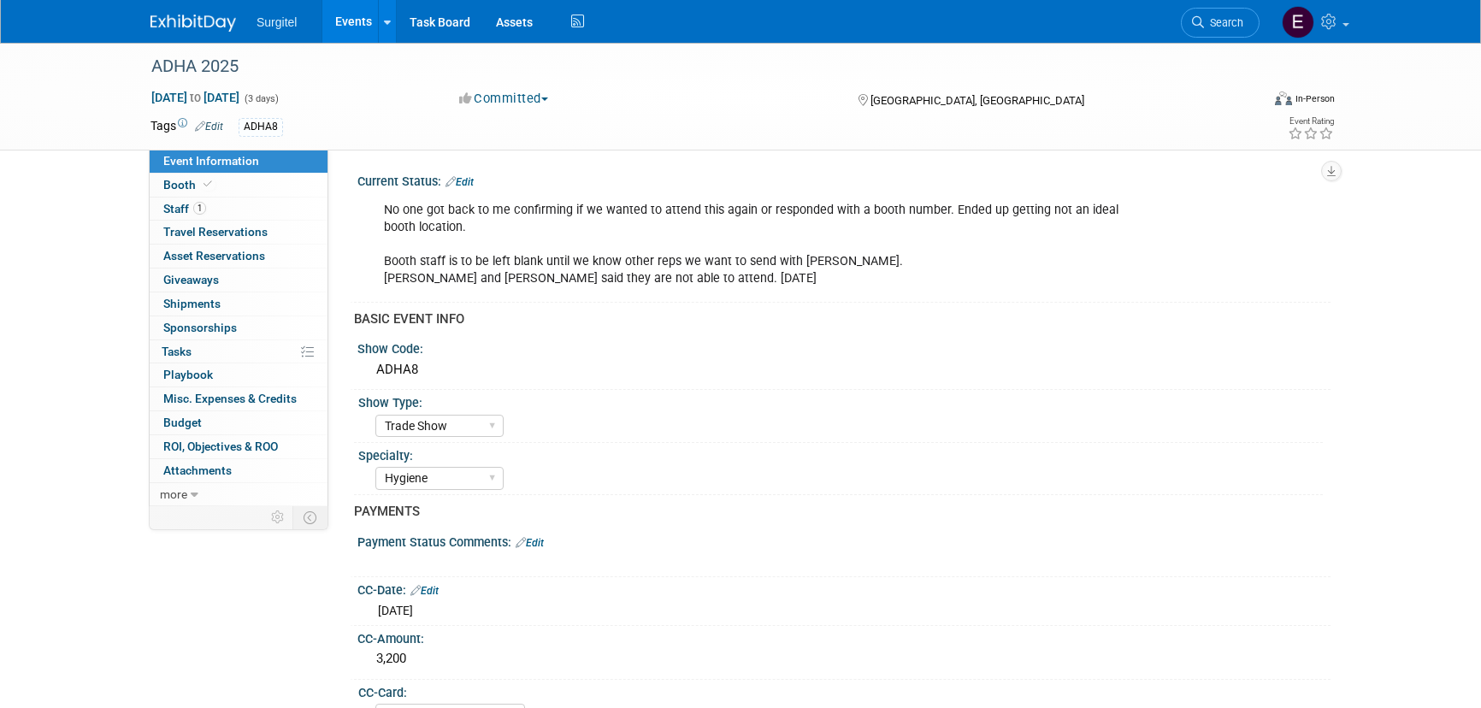
select select "Trade Show"
select select "Hygiene"
select select "SkyMiles - 93008"
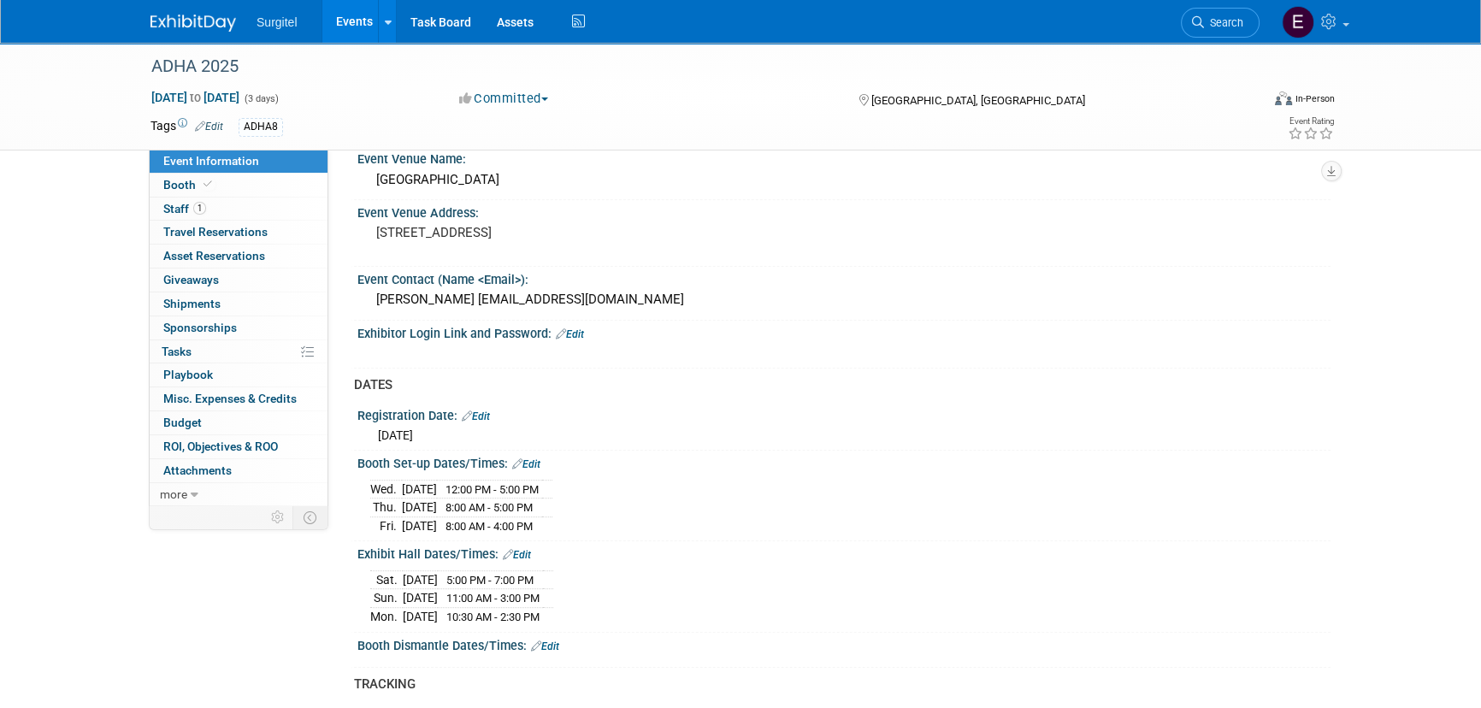
scroll to position [1087, 0]
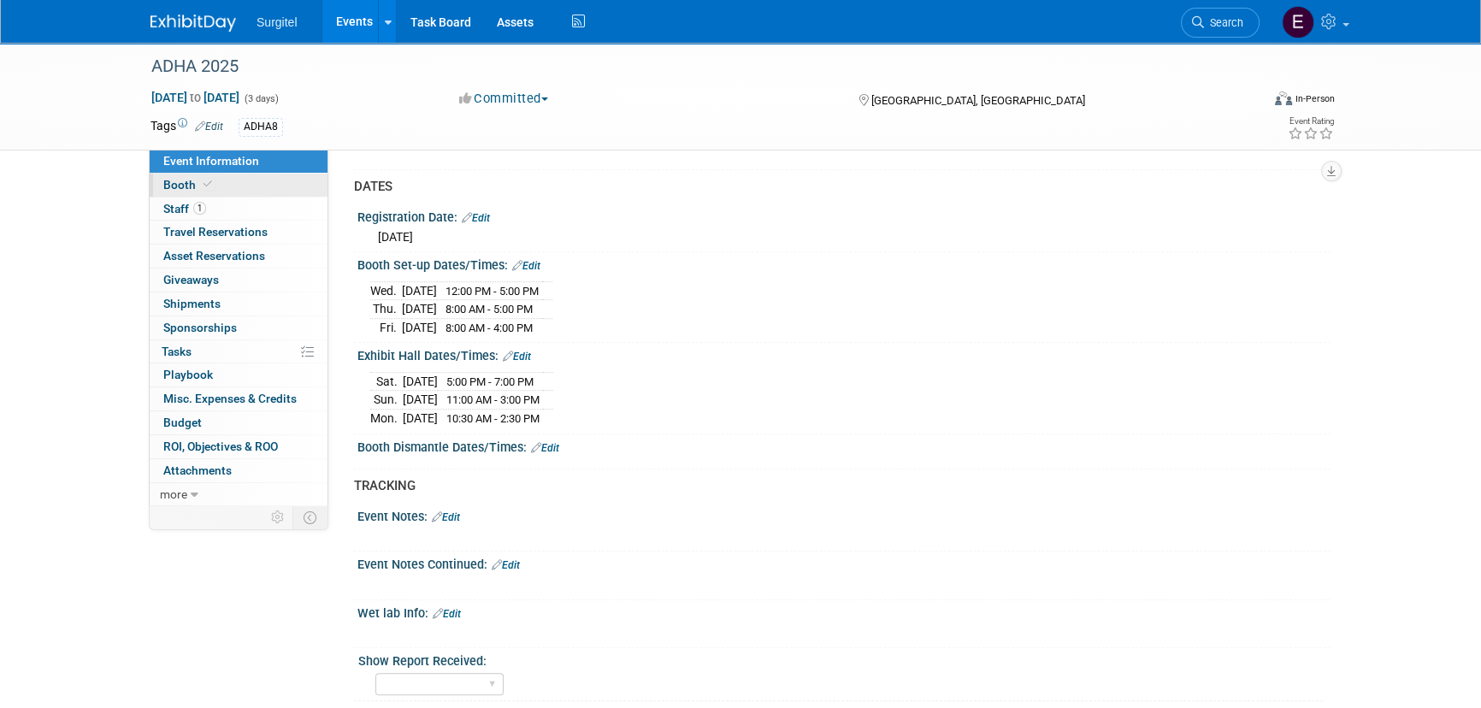
click at [209, 180] on icon at bounding box center [207, 184] width 9 height 9
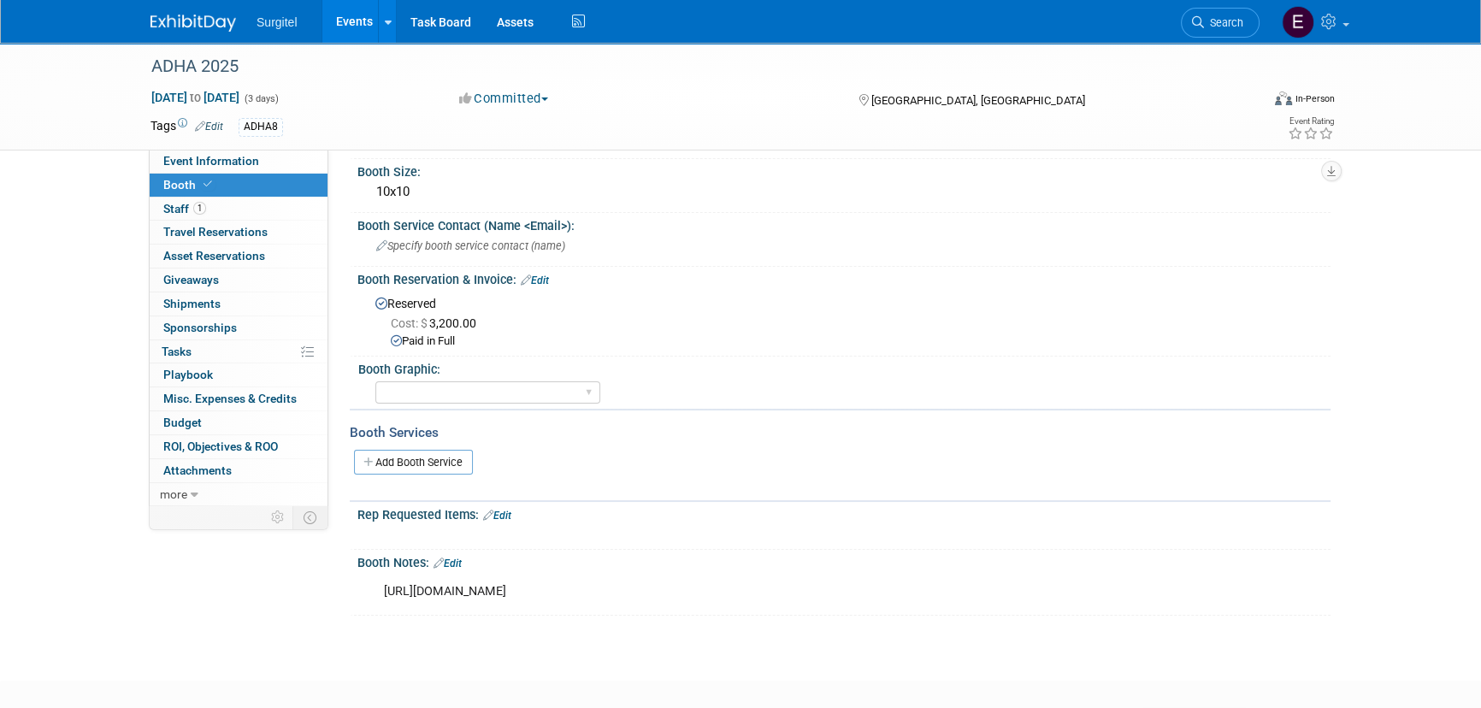
scroll to position [0, 0]
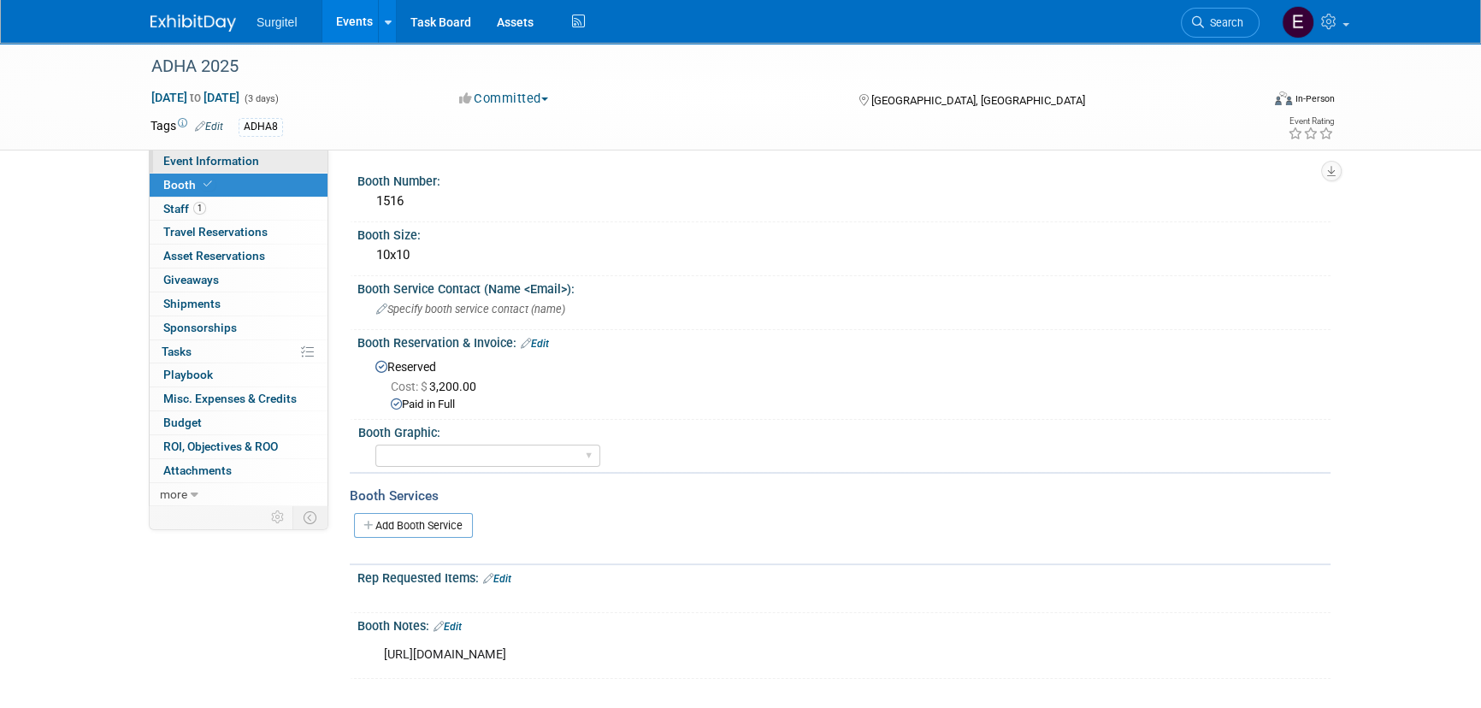
click at [228, 168] on link "Event Information" at bounding box center [239, 161] width 178 height 23
select select "Trade Show"
select select "Hygiene"
select select "SkyMiles - 93008"
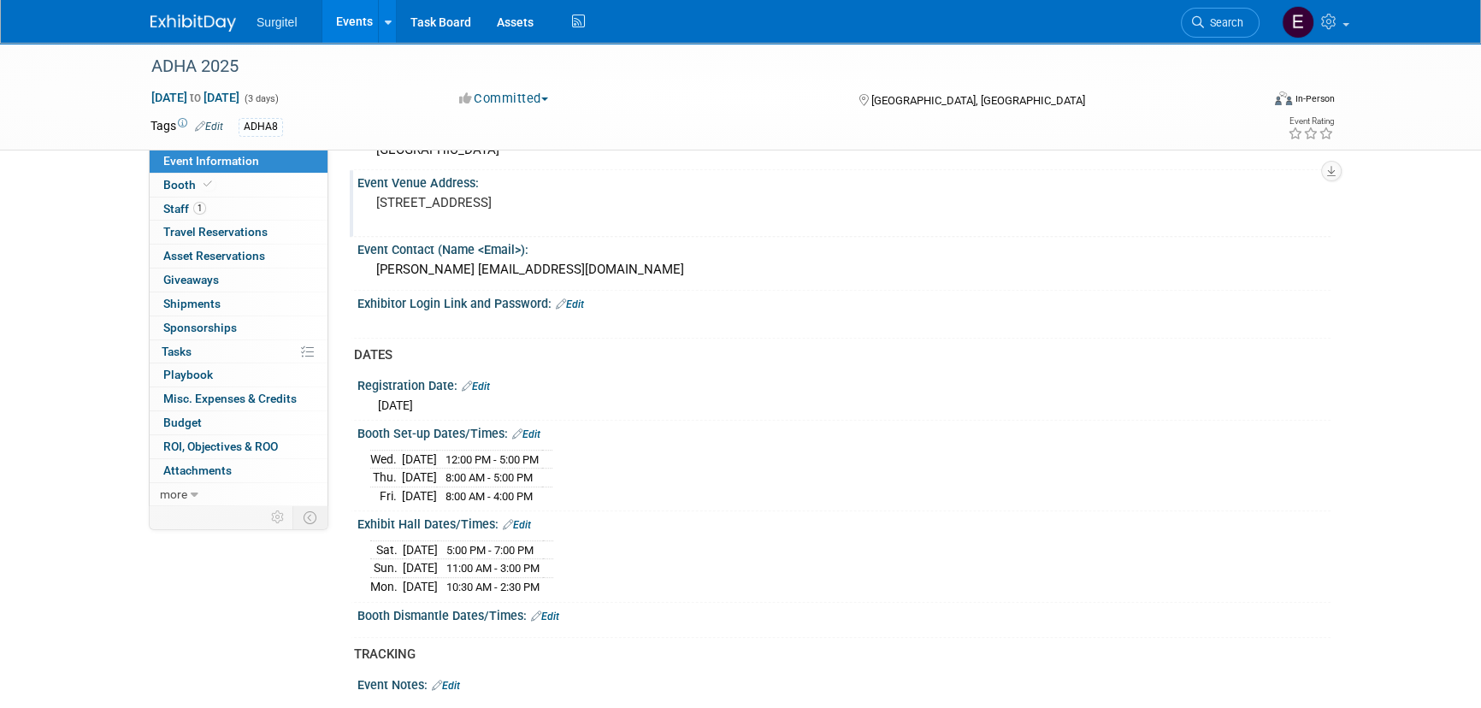
scroll to position [1087, 0]
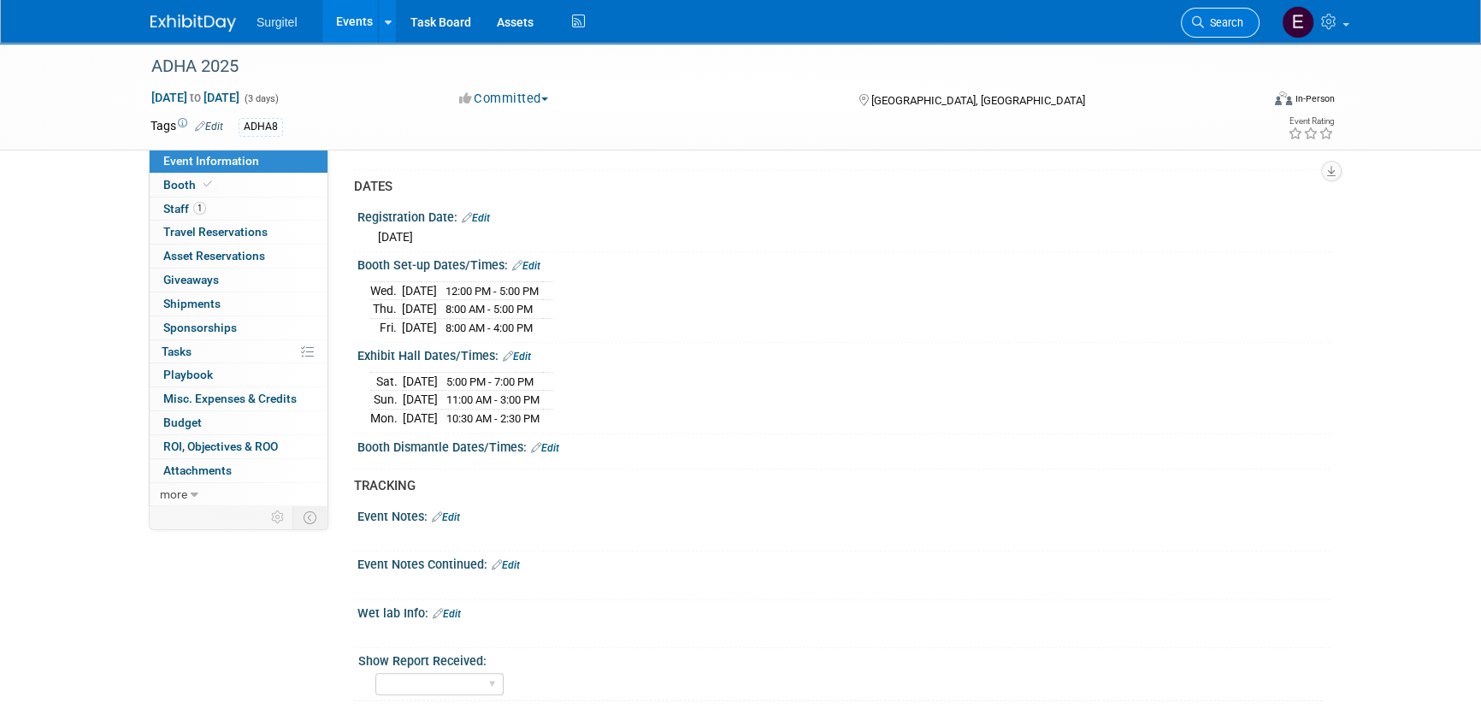
click at [1230, 12] on link "Search" at bounding box center [1220, 23] width 79 height 30
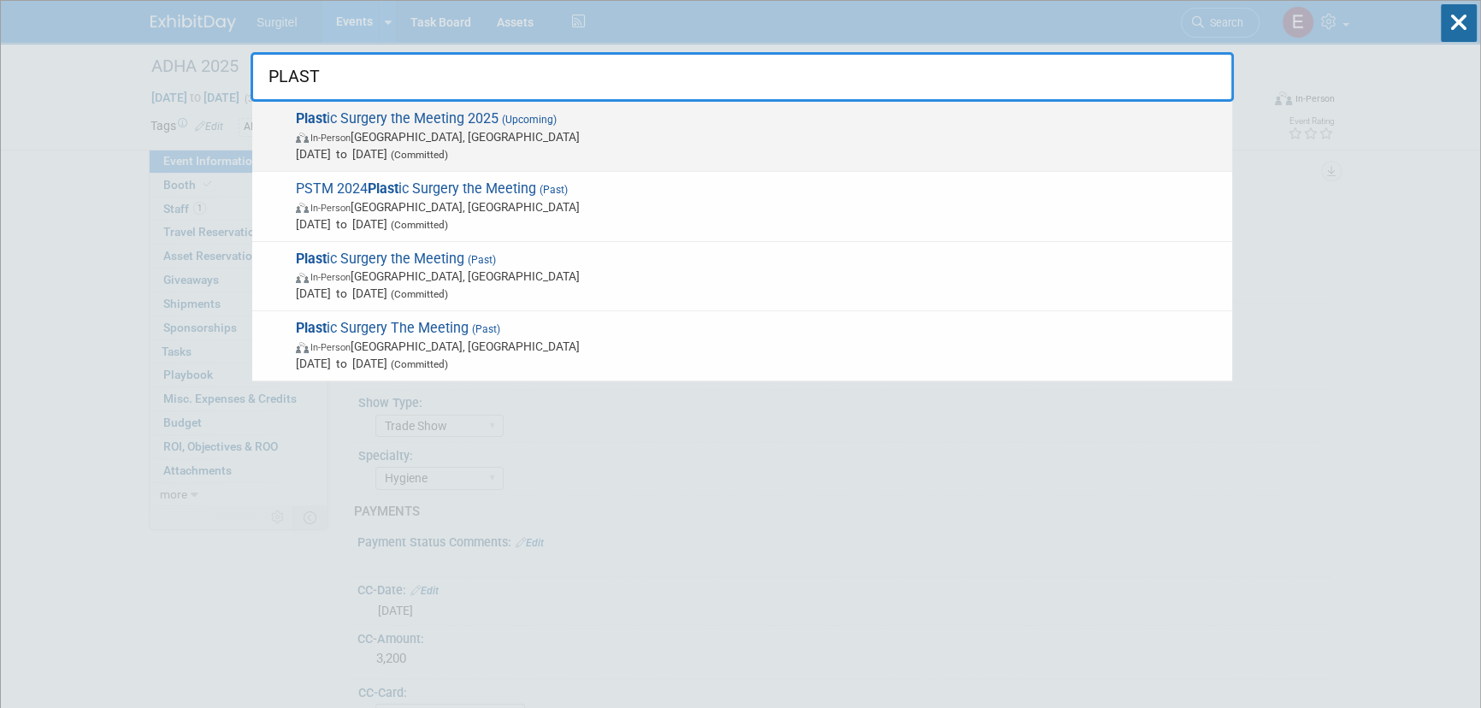
type input "PLAST"
click at [730, 114] on span "Plast ic Surgery the Meeting 2025 (Upcoming) In-Person New Orleans, LA Oct 10, …" at bounding box center [757, 136] width 933 height 52
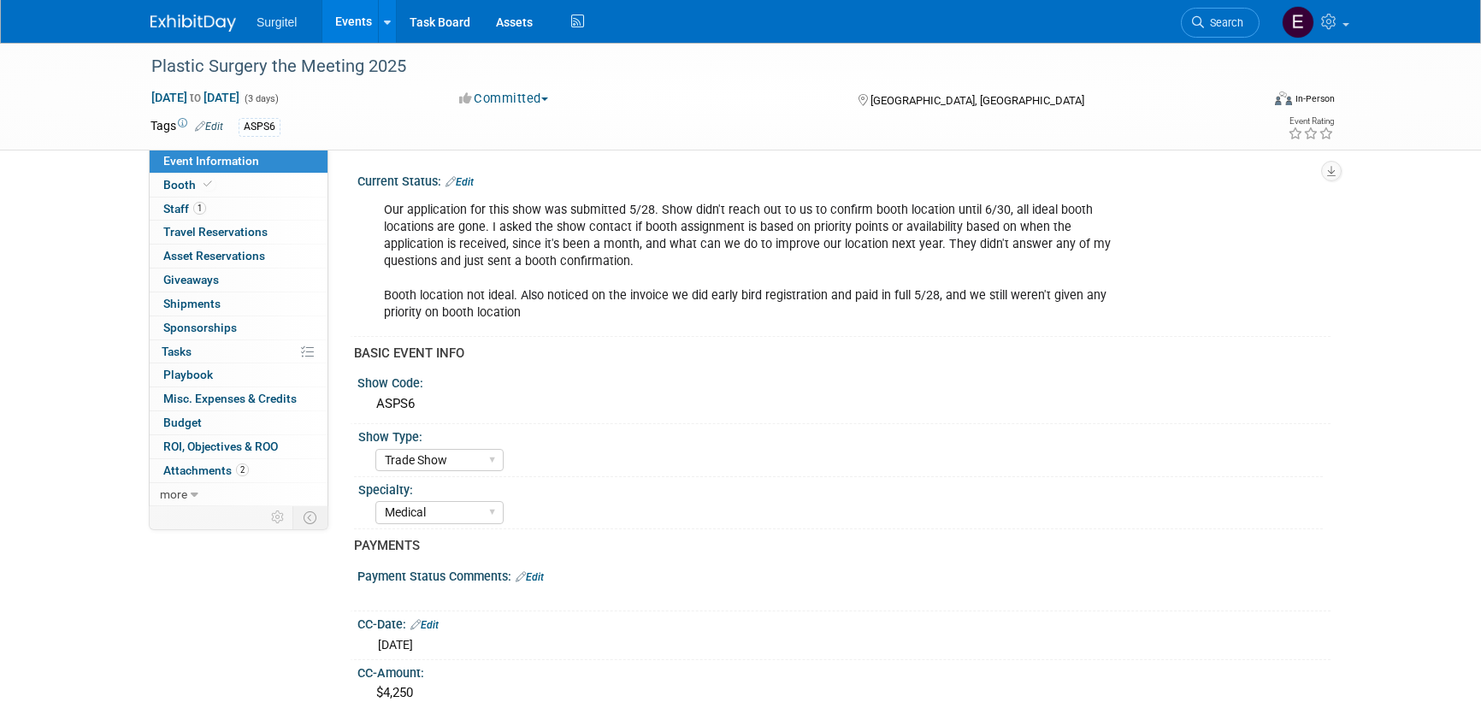
select select "Trade Show"
select select "Medical"
select select "SkyMiles - 93008"
select select "No"
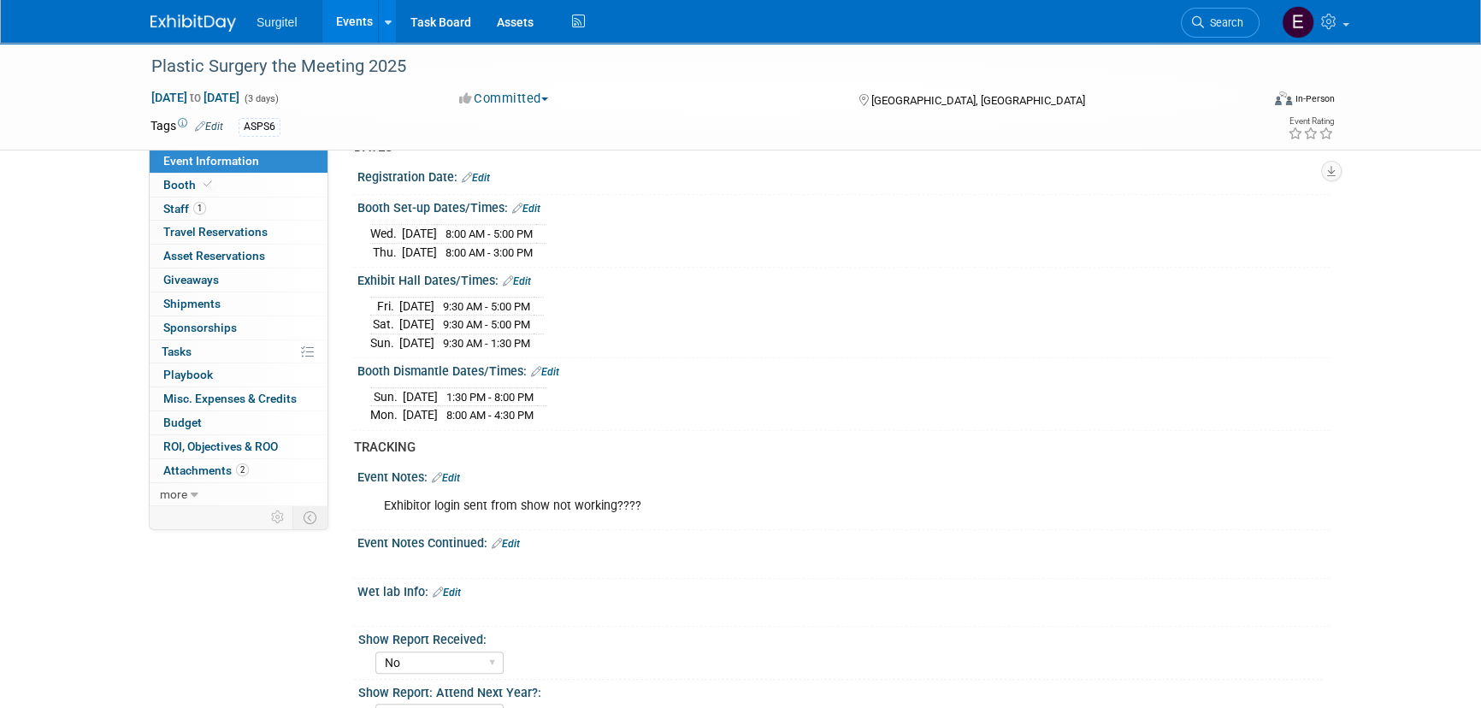
scroll to position [1165, 0]
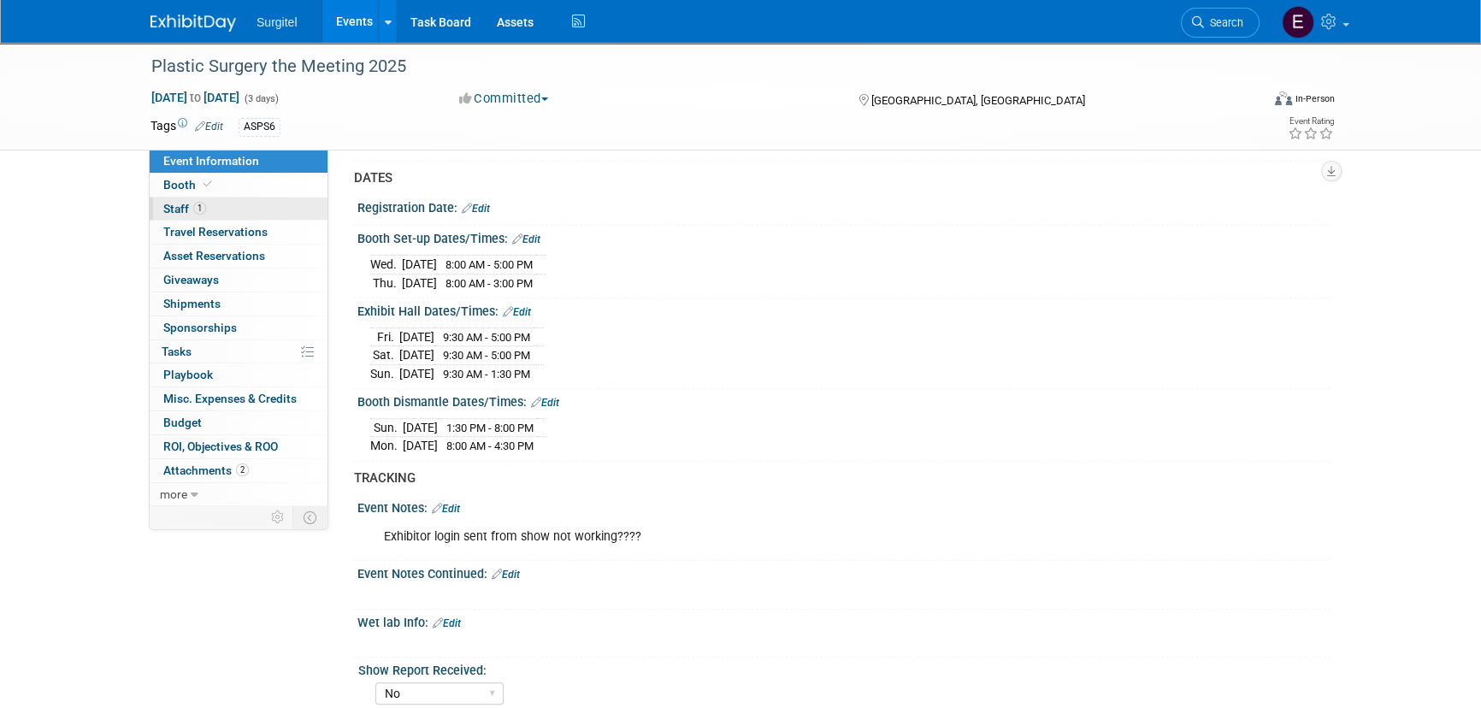
click at [248, 203] on link "1 Staff 1" at bounding box center [239, 208] width 178 height 23
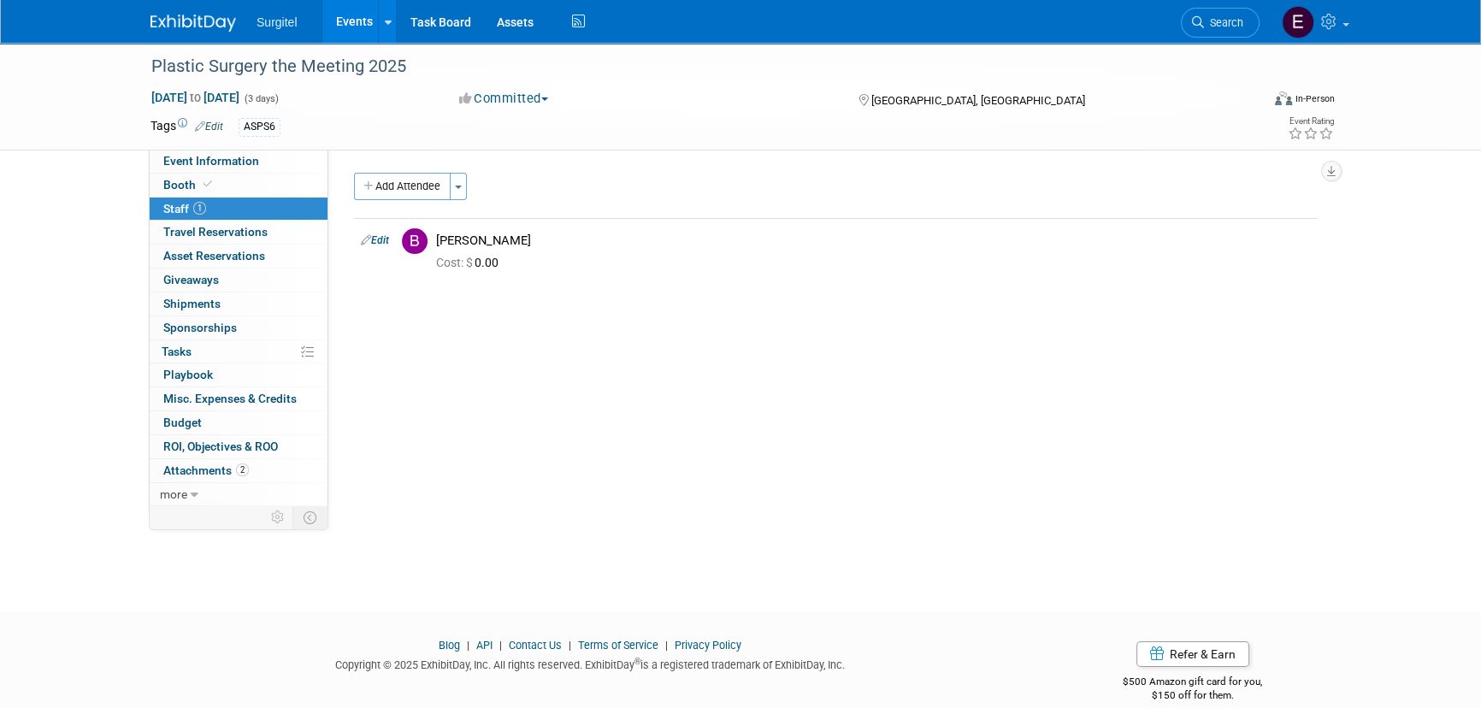
click at [353, 9] on link "Events" at bounding box center [353, 21] width 62 height 43
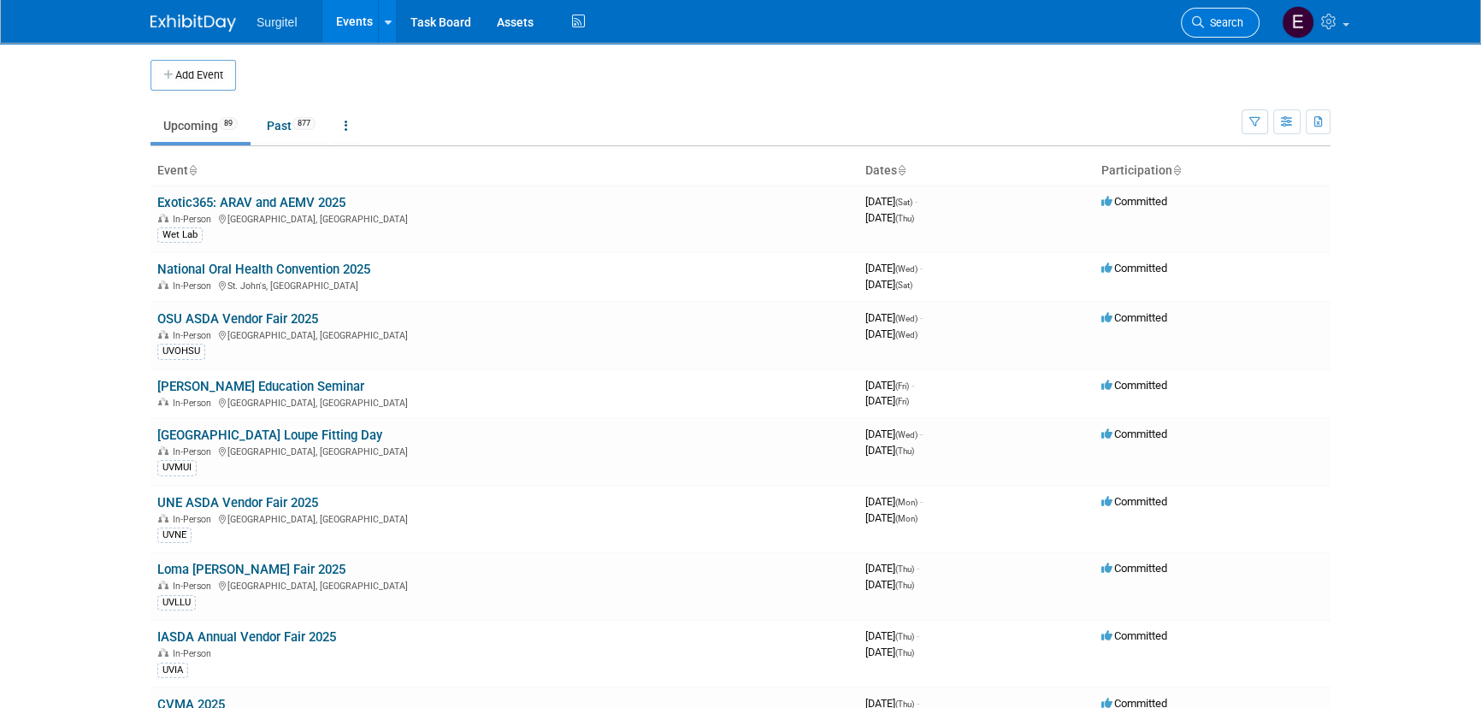
click at [1228, 11] on link "Search" at bounding box center [1220, 23] width 79 height 30
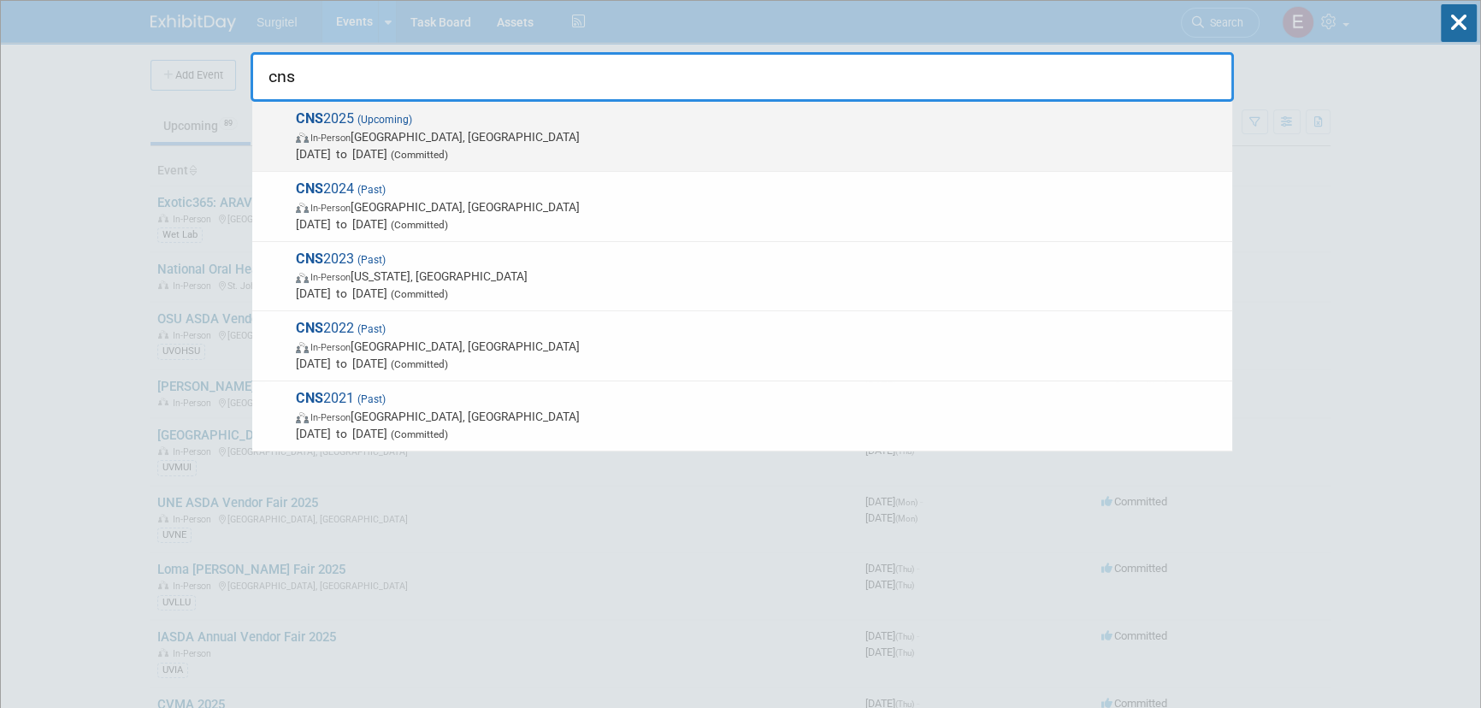
type input "cns"
click at [402, 142] on span "In-Person Los Angeles, CA" at bounding box center [760, 136] width 928 height 17
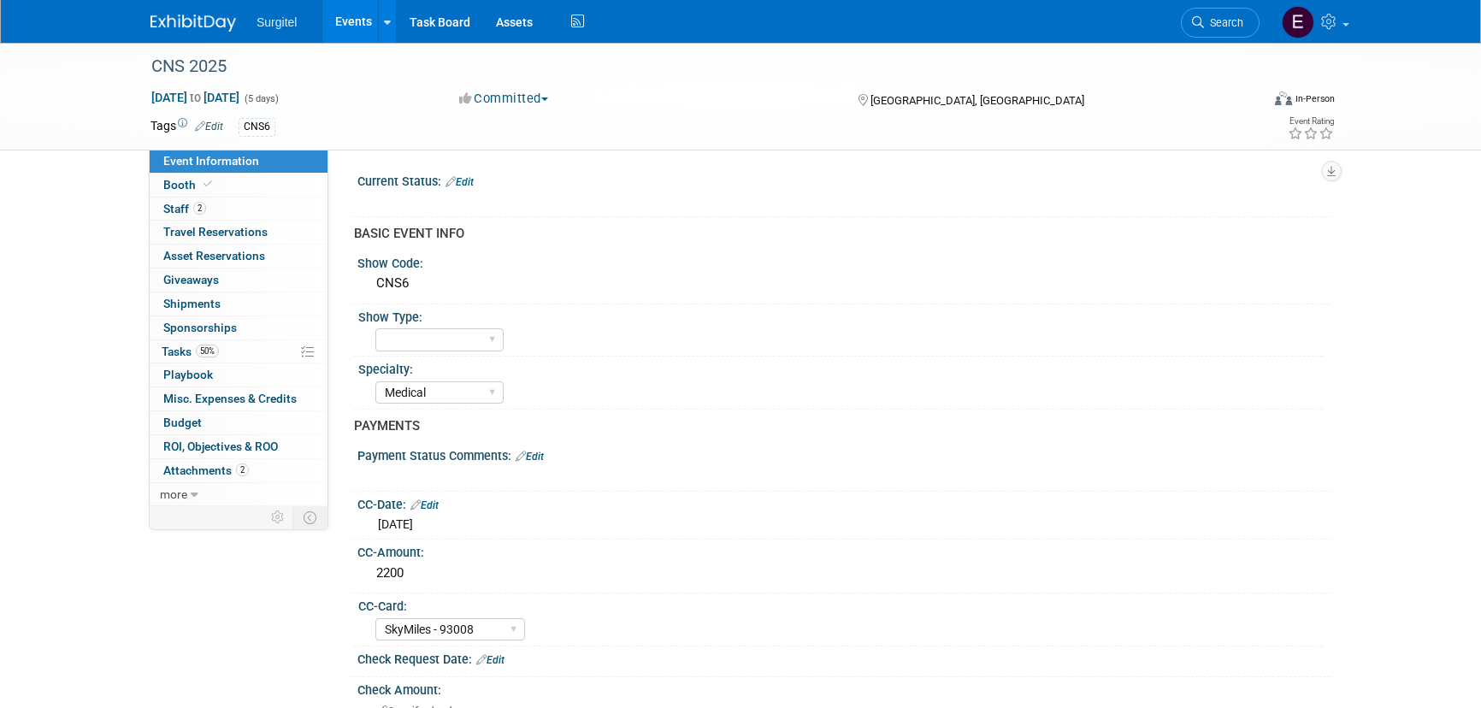
select select "Medical"
select select "SkyMiles - 93008"
select select "No"
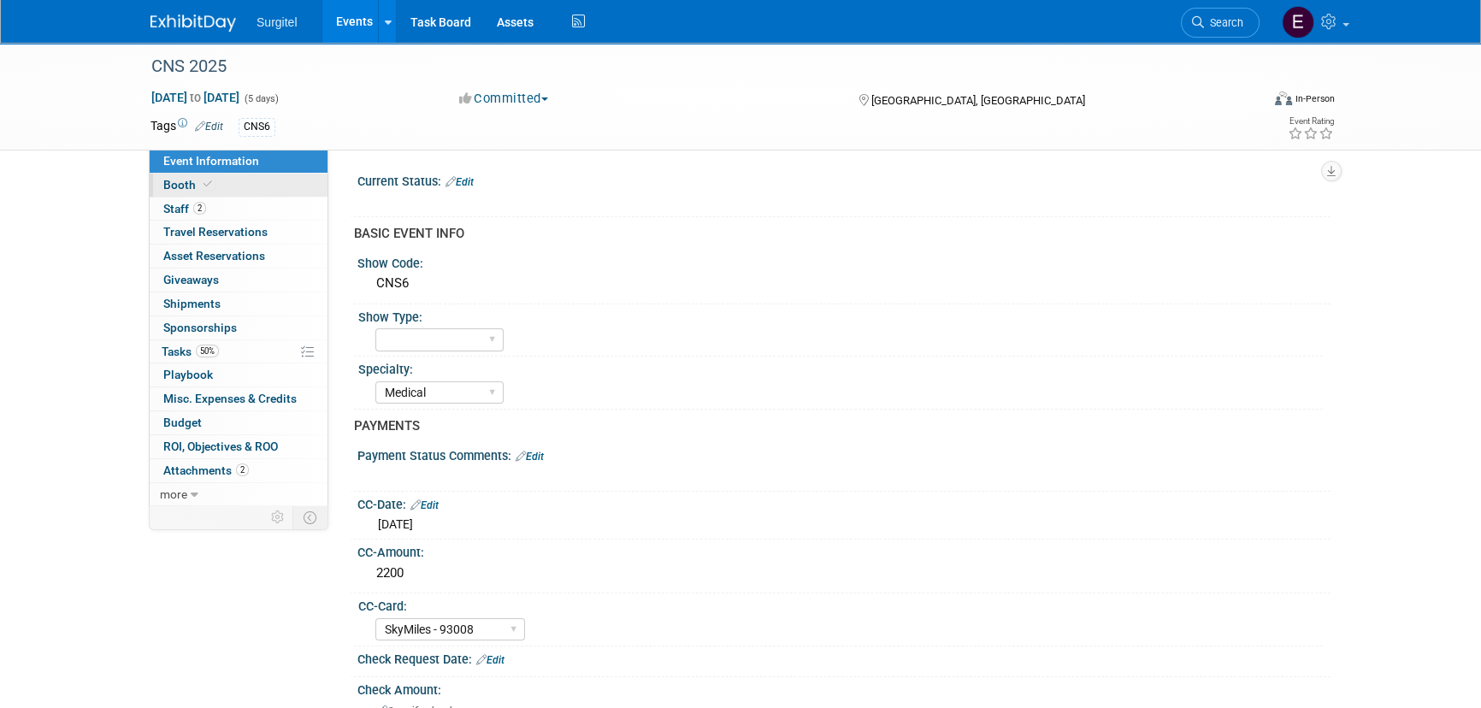
click at [244, 182] on link "Booth" at bounding box center [239, 185] width 178 height 23
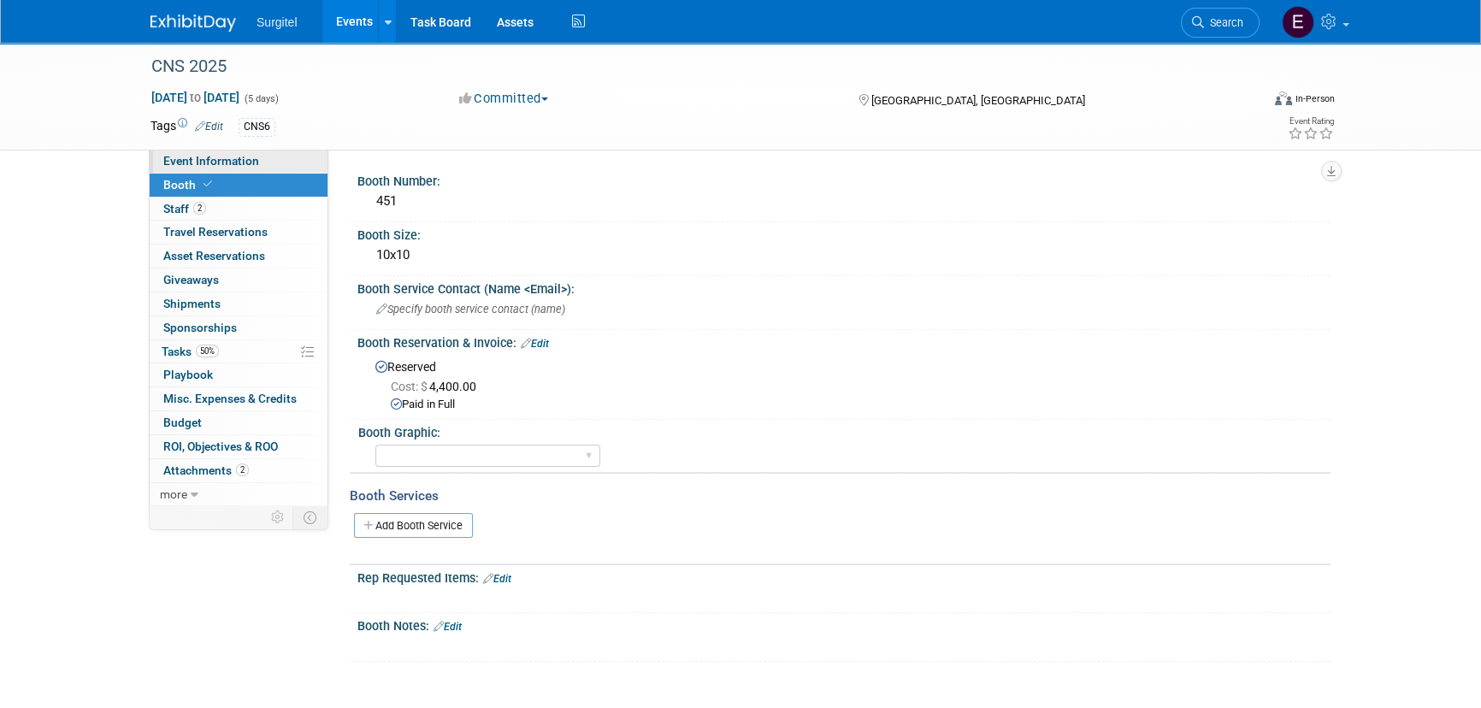
click at [242, 169] on link "Event Information" at bounding box center [239, 161] width 178 height 23
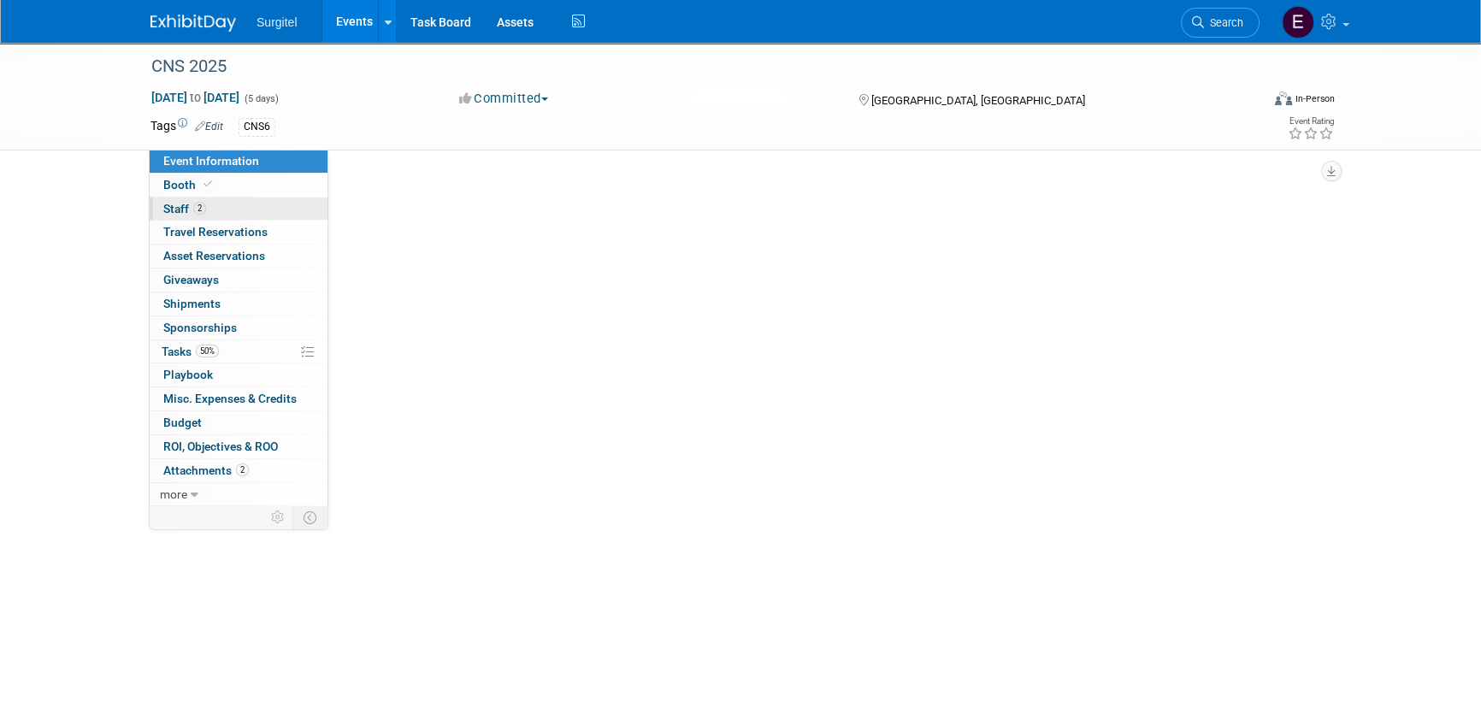
select select "Medical"
select select "SkyMiles - 93008"
select select "No"
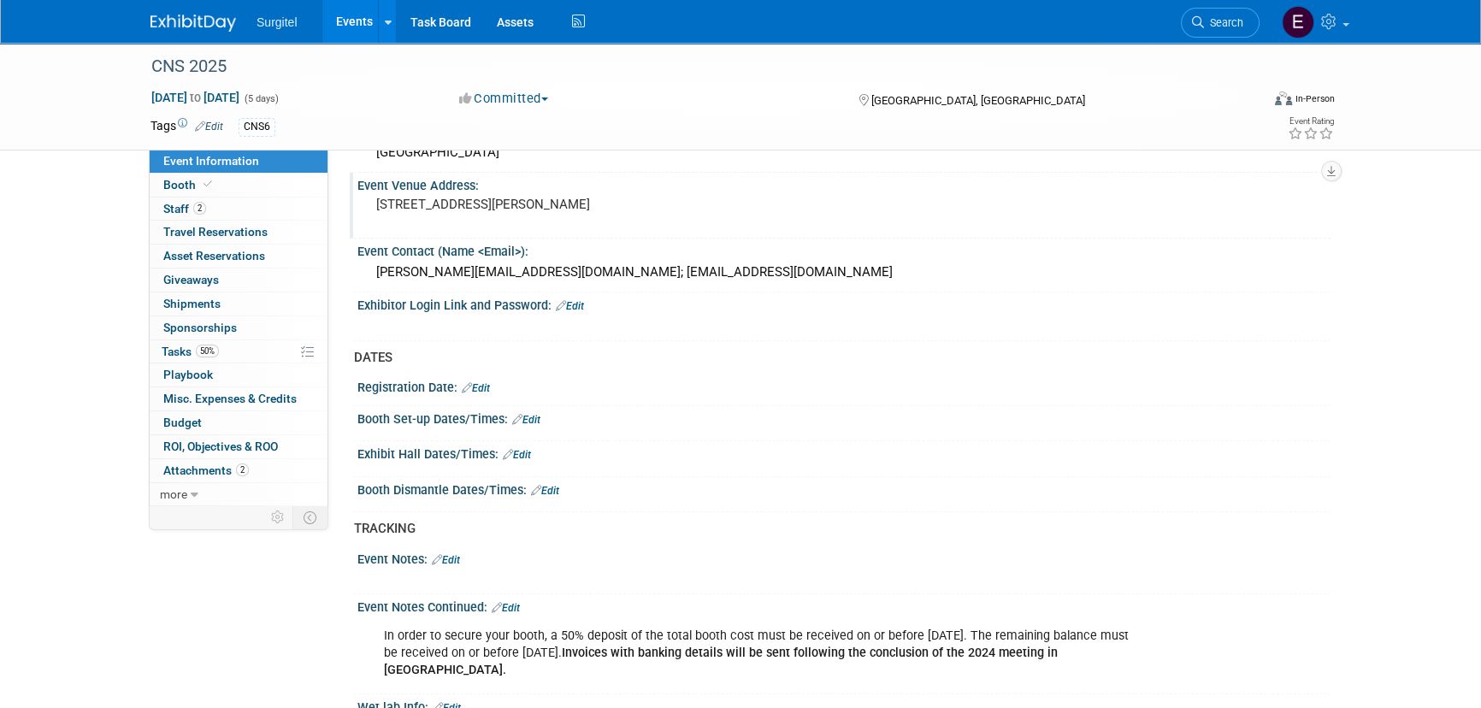
scroll to position [1011, 0]
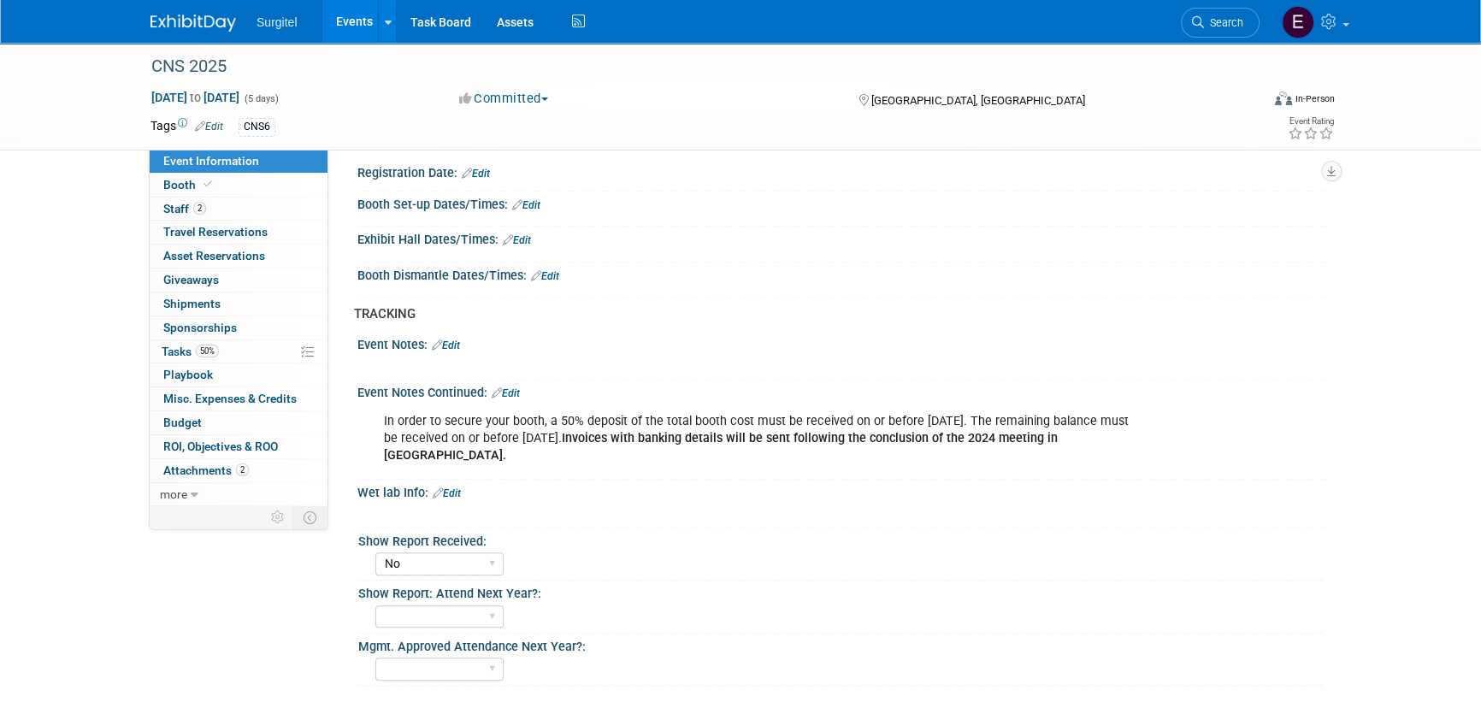
click at [530, 202] on link "Edit" at bounding box center [526, 205] width 28 height 12
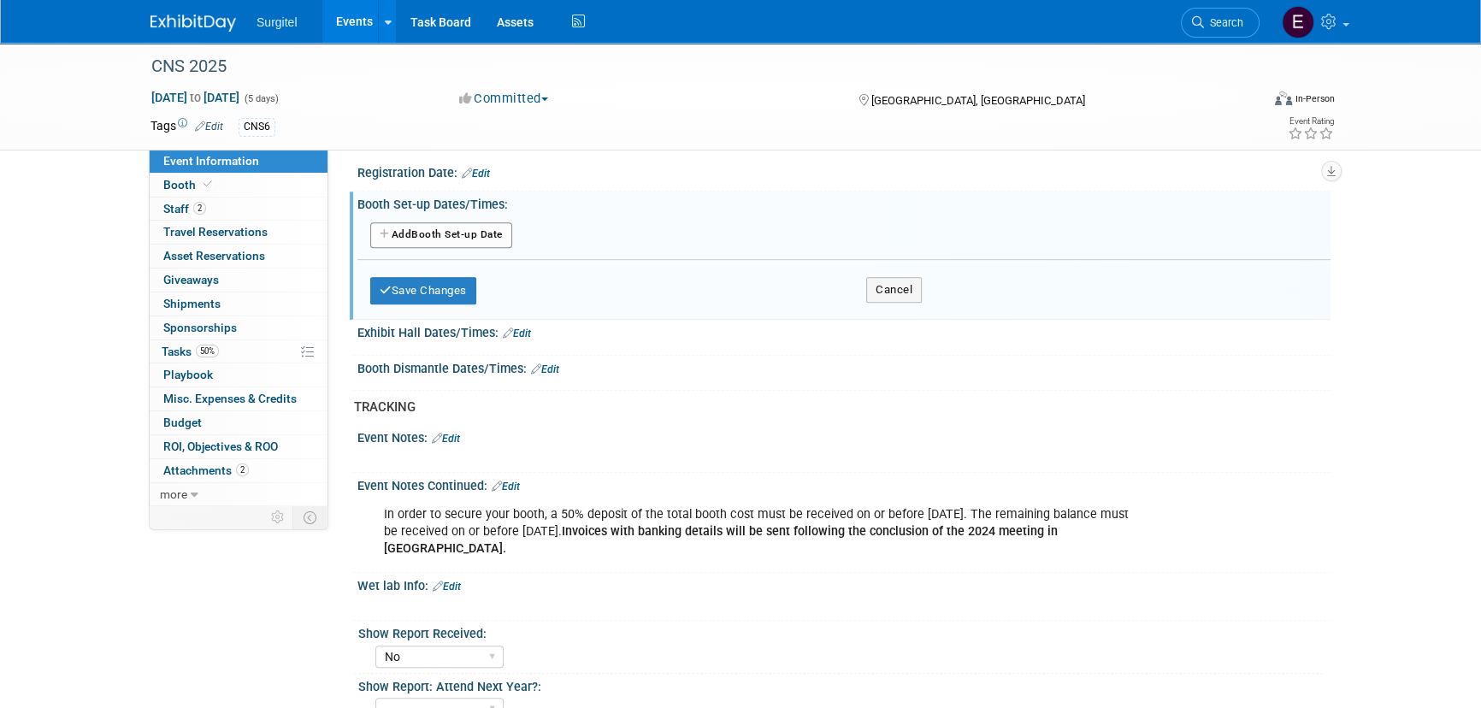
click at [501, 223] on button "Add Another Booth Set-up Date" at bounding box center [441, 235] width 142 height 26
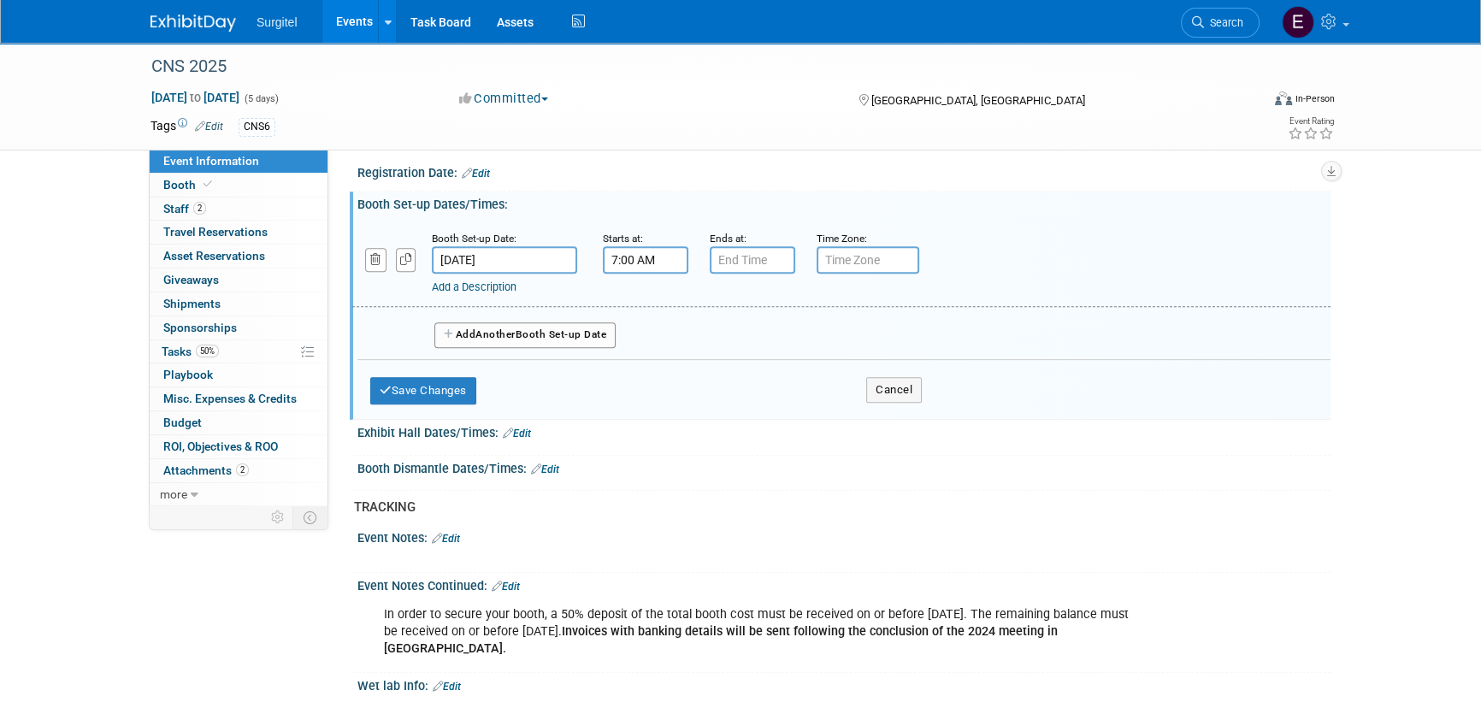
click at [640, 257] on input "7:00 AM" at bounding box center [645, 259] width 85 height 27
click at [640, 332] on span "07" at bounding box center [643, 338] width 32 height 31
click at [621, 380] on td "08" at bounding box center [634, 395] width 55 height 46
type input "8:00 AM"
click at [776, 412] on span at bounding box center [768, 415] width 115 height 30
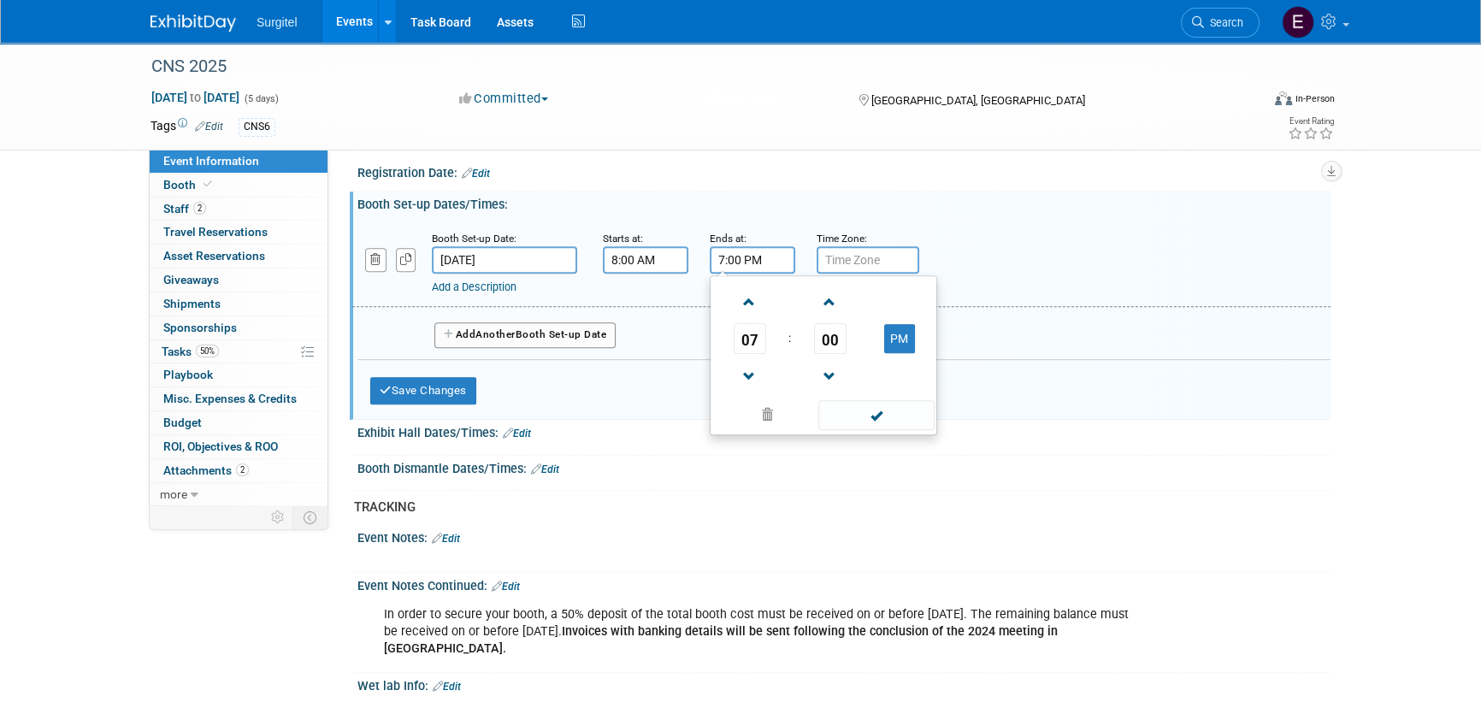
click at [727, 250] on input "7:00 PM" at bounding box center [752, 259] width 85 height 27
click at [740, 342] on span "07" at bounding box center [749, 338] width 32 height 31
click at [744, 342] on td "04" at bounding box center [741, 349] width 55 height 46
click at [828, 333] on span "00" at bounding box center [830, 338] width 32 height 31
click at [828, 333] on td "30" at bounding box center [850, 349] width 55 height 46
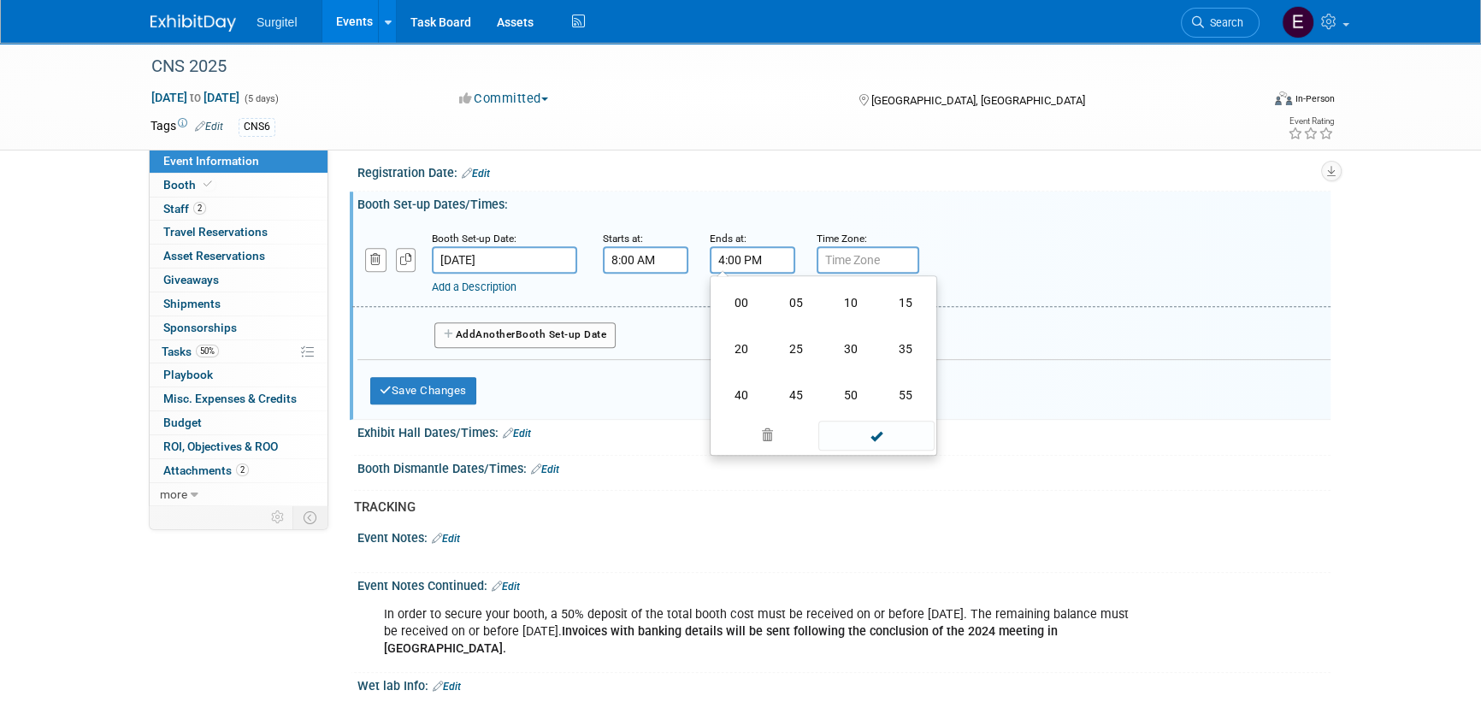
type input "4:30 PM"
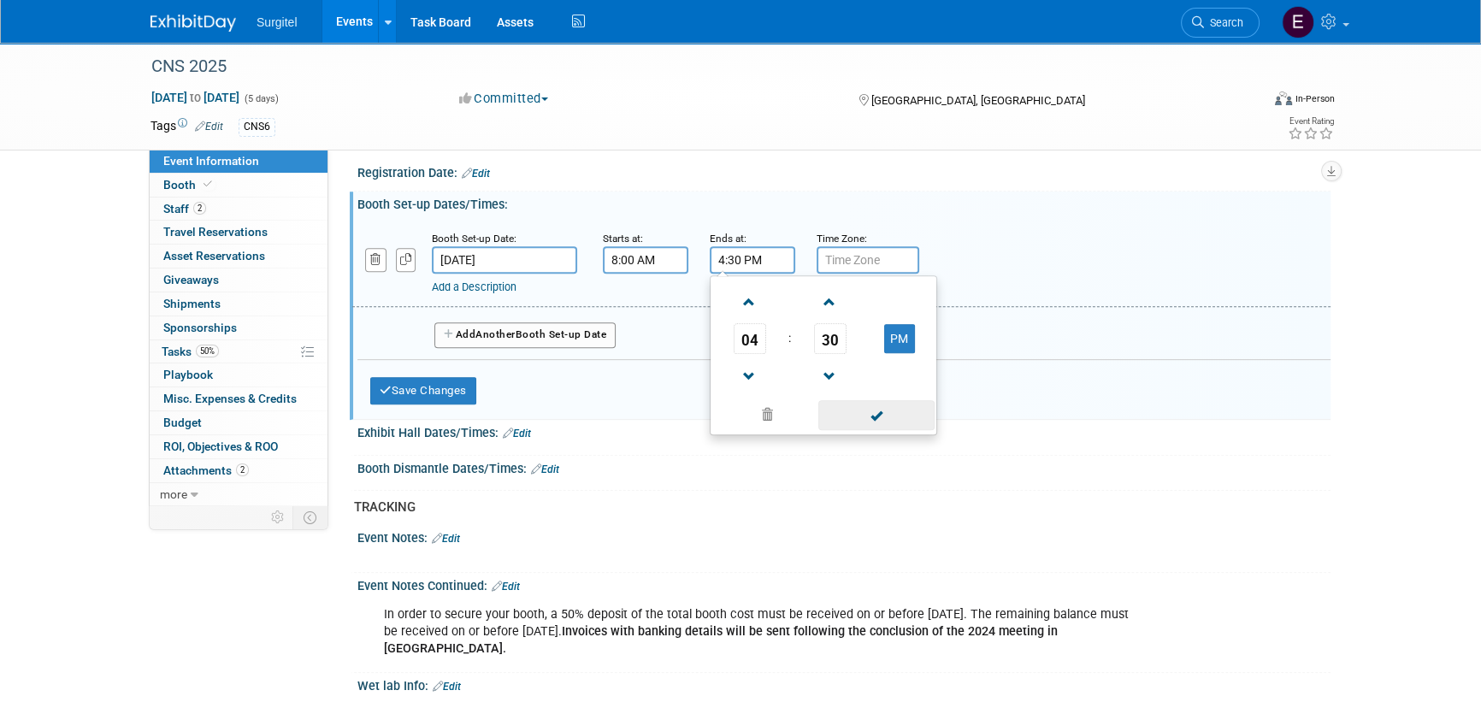
click at [877, 409] on span at bounding box center [875, 415] width 115 height 30
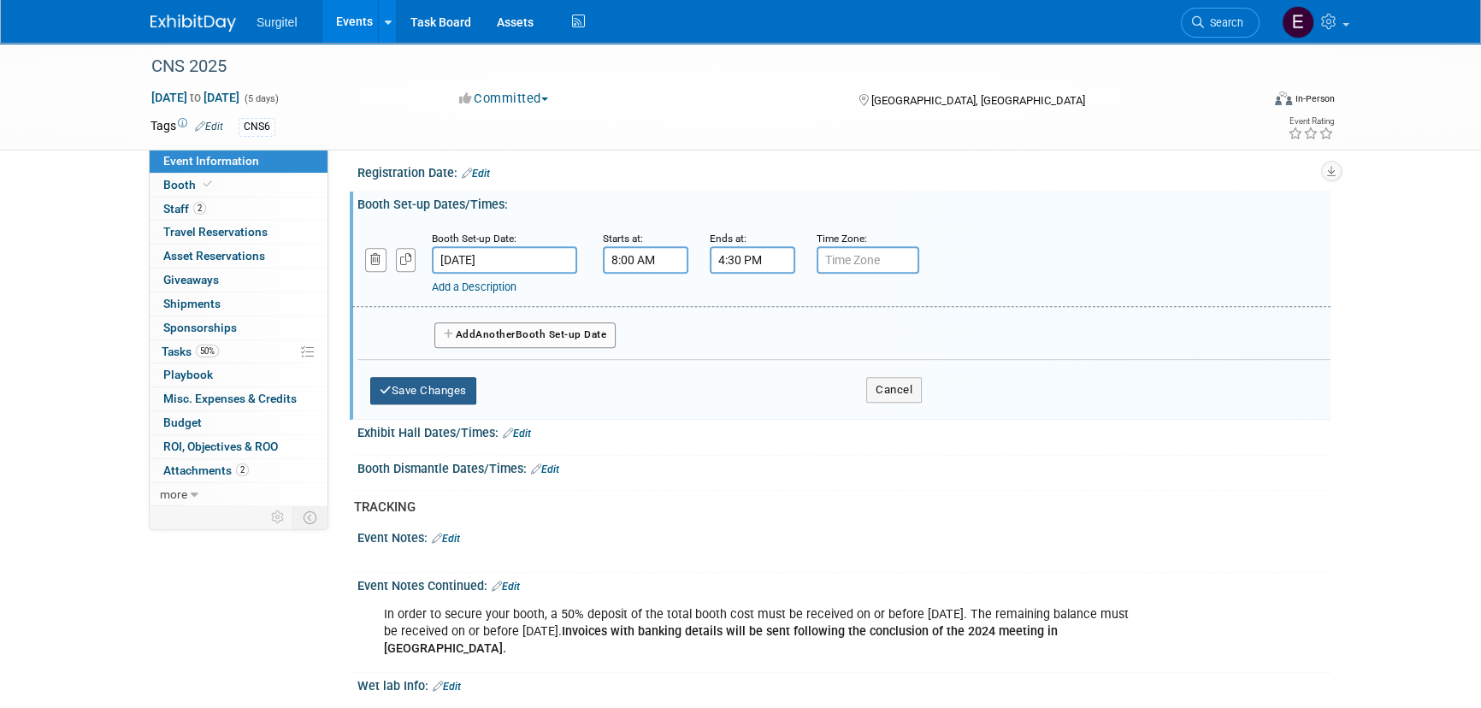
click at [458, 383] on button "Save Changes" at bounding box center [423, 390] width 106 height 27
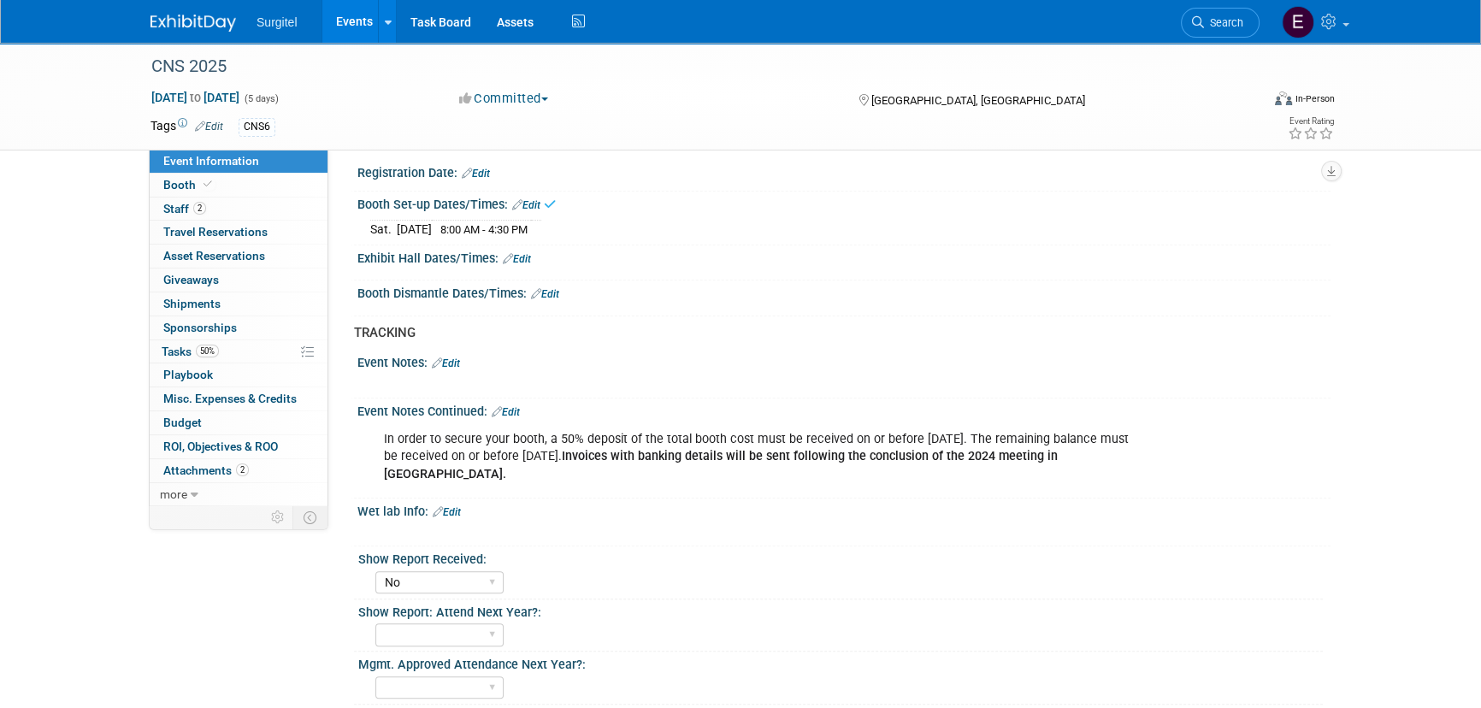
click at [525, 253] on link "Edit" at bounding box center [517, 259] width 28 height 12
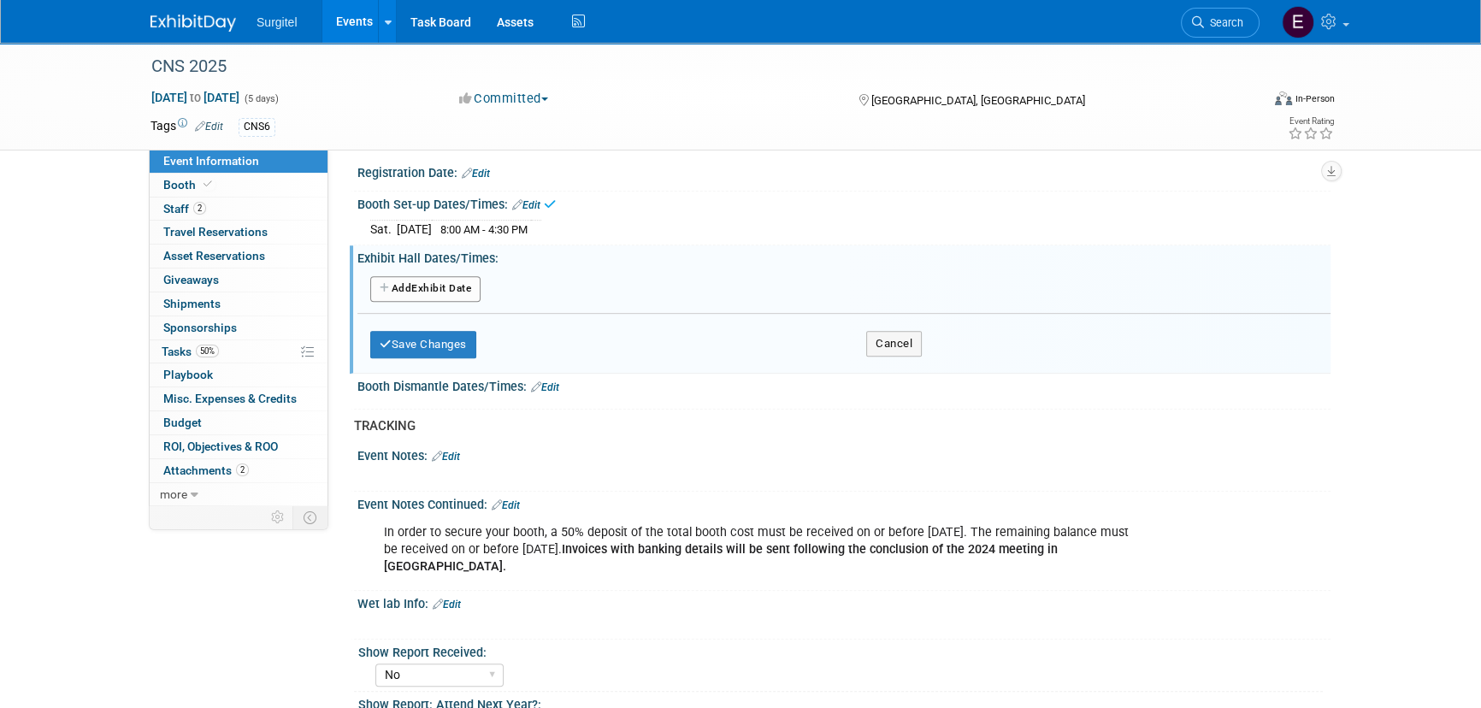
click at [445, 280] on button "Add Another Exhibit Date" at bounding box center [425, 289] width 110 height 26
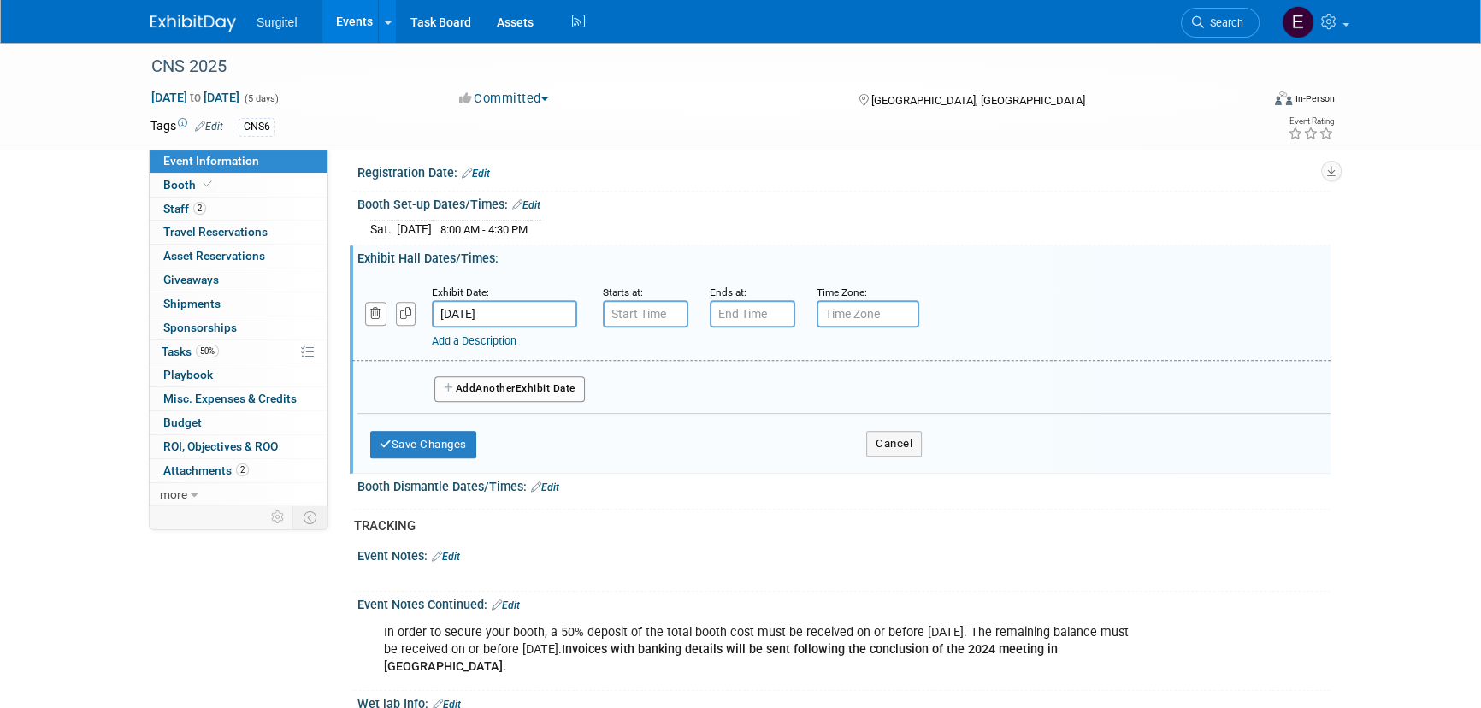
click at [527, 199] on link "Edit" at bounding box center [526, 205] width 28 height 12
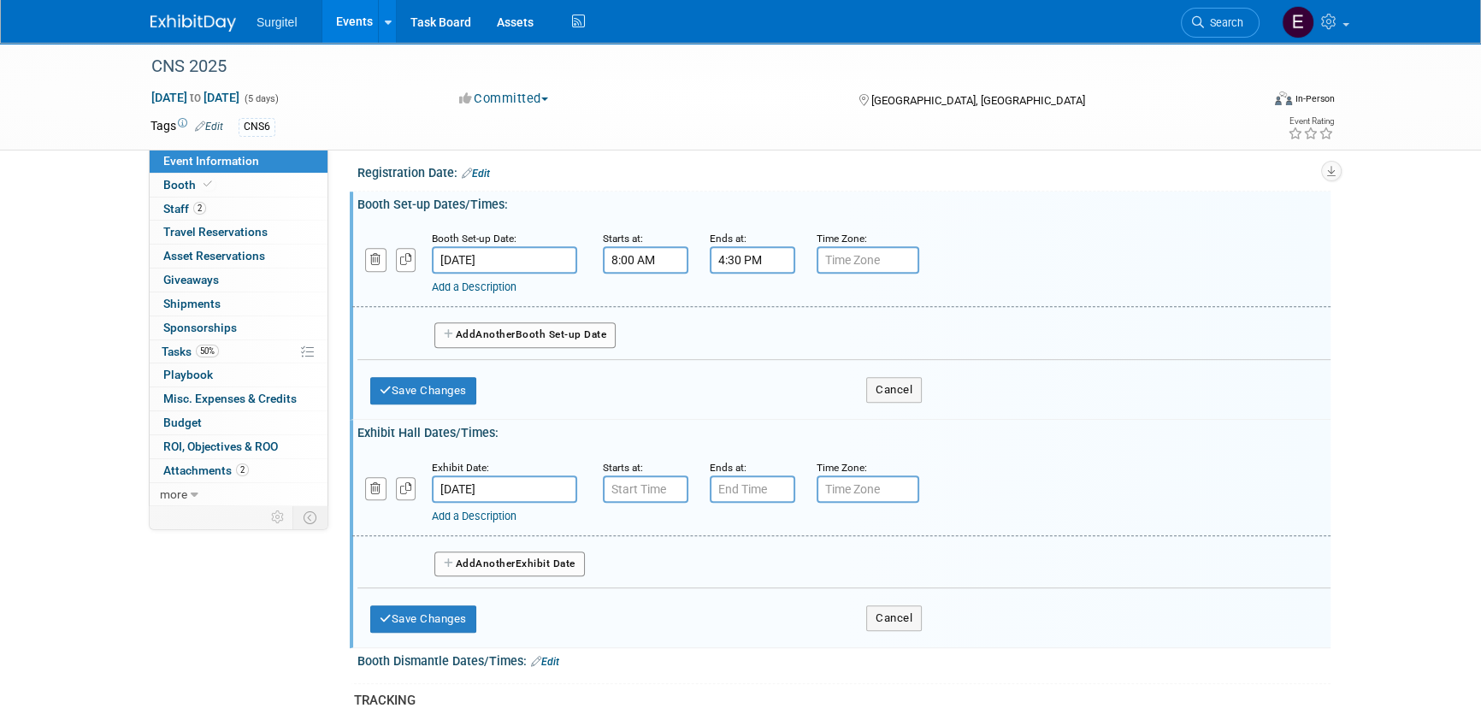
click at [492, 331] on span "Another" at bounding box center [495, 334] width 40 height 12
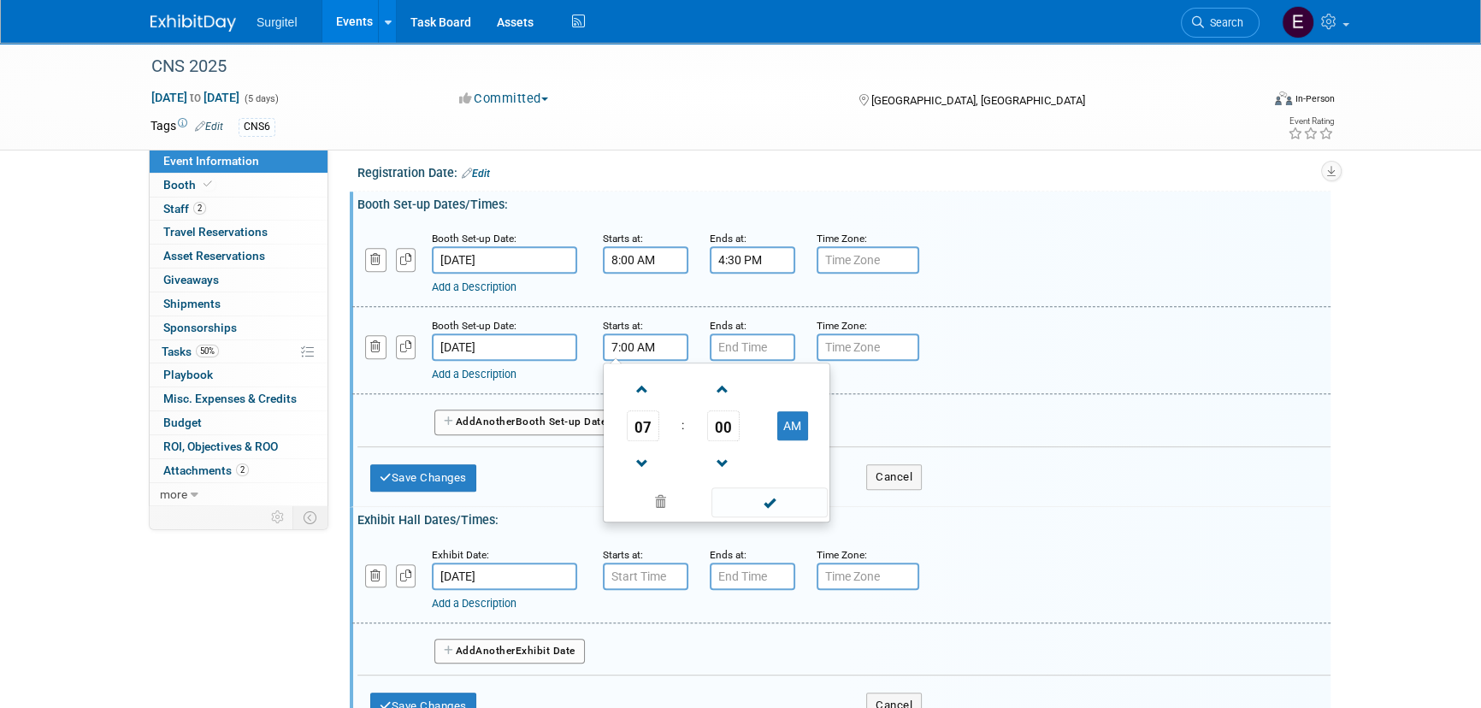
click at [645, 345] on input "7:00 AM" at bounding box center [645, 346] width 85 height 27
click at [651, 418] on span "07" at bounding box center [643, 425] width 32 height 31
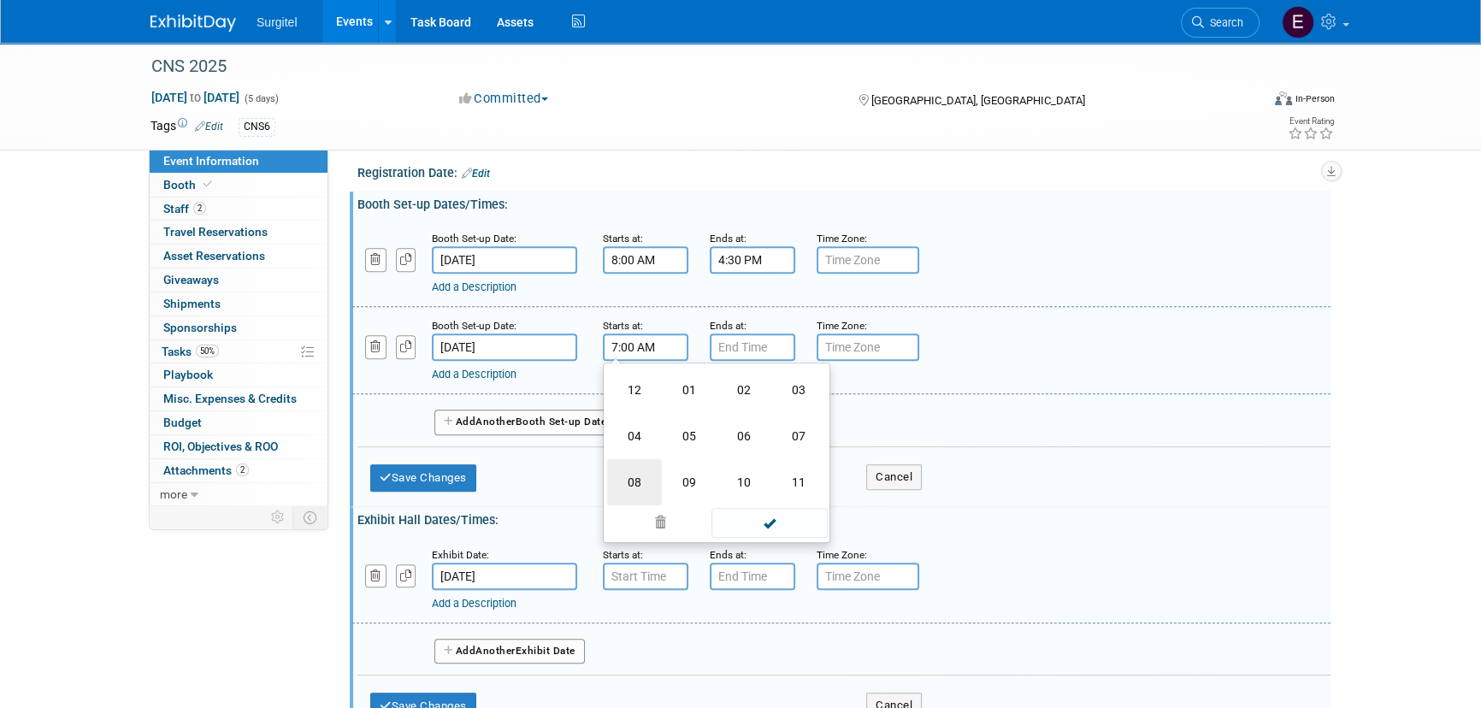
click at [658, 485] on td "08" at bounding box center [634, 482] width 55 height 46
type input "8:00 AM"
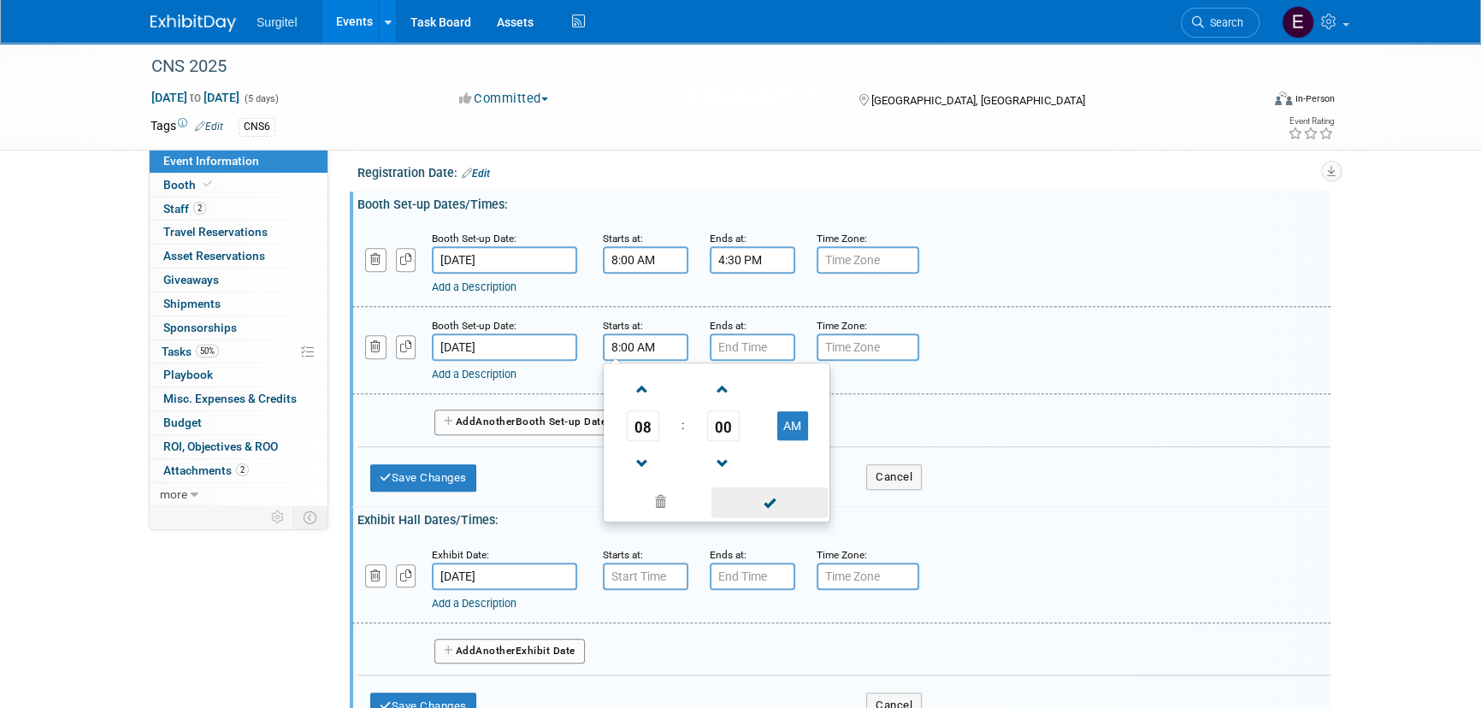
click at [747, 502] on span at bounding box center [768, 502] width 115 height 30
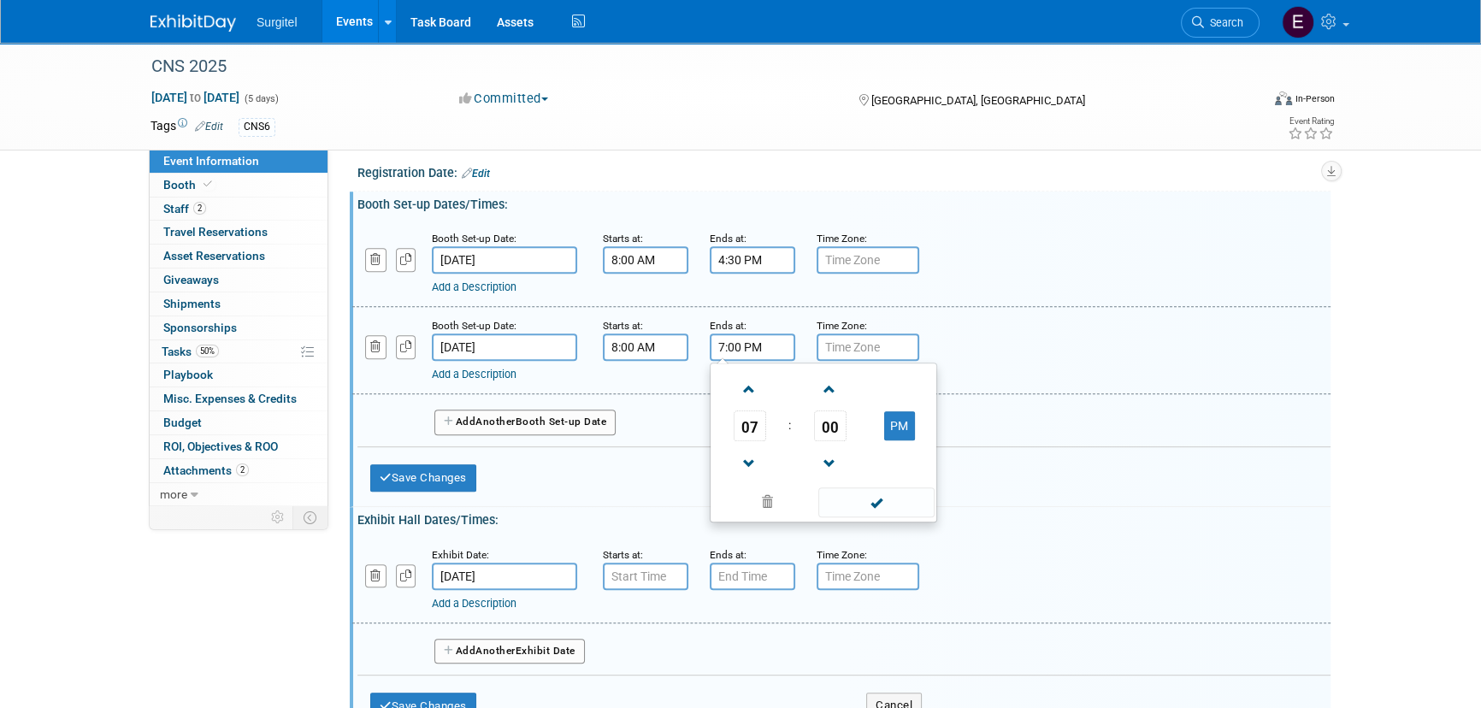
click at [744, 334] on input "7:00 PM" at bounding box center [752, 346] width 85 height 27
click at [746, 414] on span "07" at bounding box center [749, 425] width 32 height 31
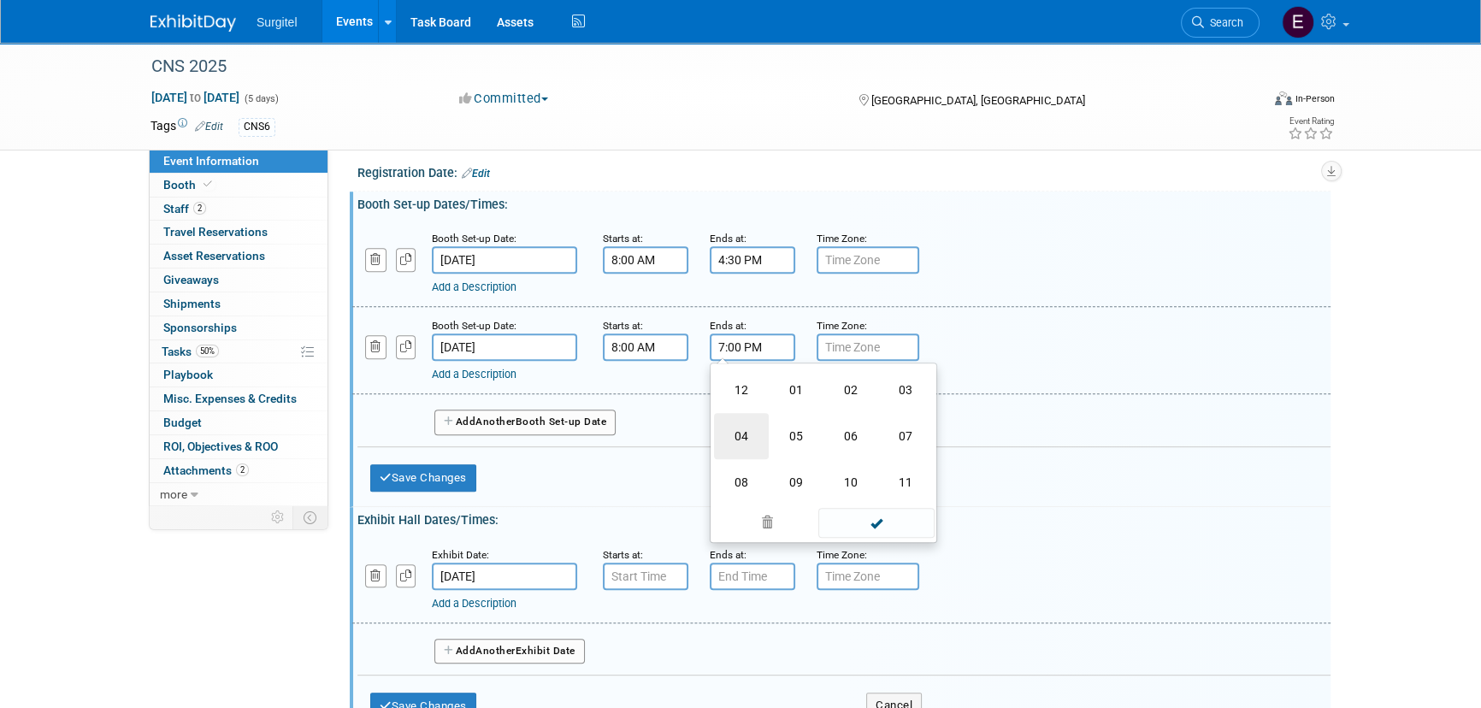
drag, startPoint x: 750, startPoint y: 416, endPoint x: 761, endPoint y: 425, distance: 14.0
click at [751, 417] on td "04" at bounding box center [741, 436] width 55 height 46
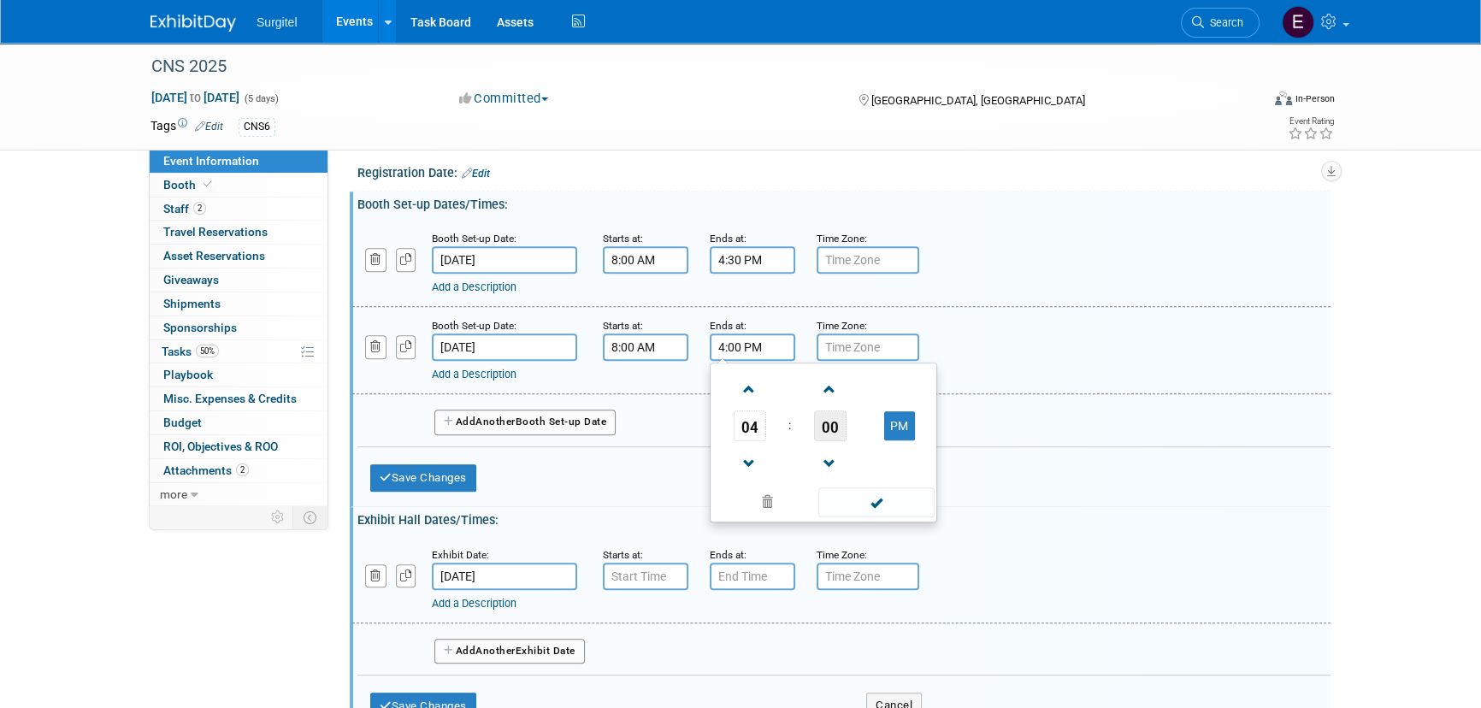
click at [833, 413] on span "00" at bounding box center [830, 425] width 32 height 31
click at [862, 427] on td "30" at bounding box center [850, 436] width 55 height 46
type input "4:30 PM"
drag, startPoint x: 881, startPoint y: 492, endPoint x: 795, endPoint y: 496, distance: 86.4
click at [881, 493] on span at bounding box center [875, 502] width 115 height 30
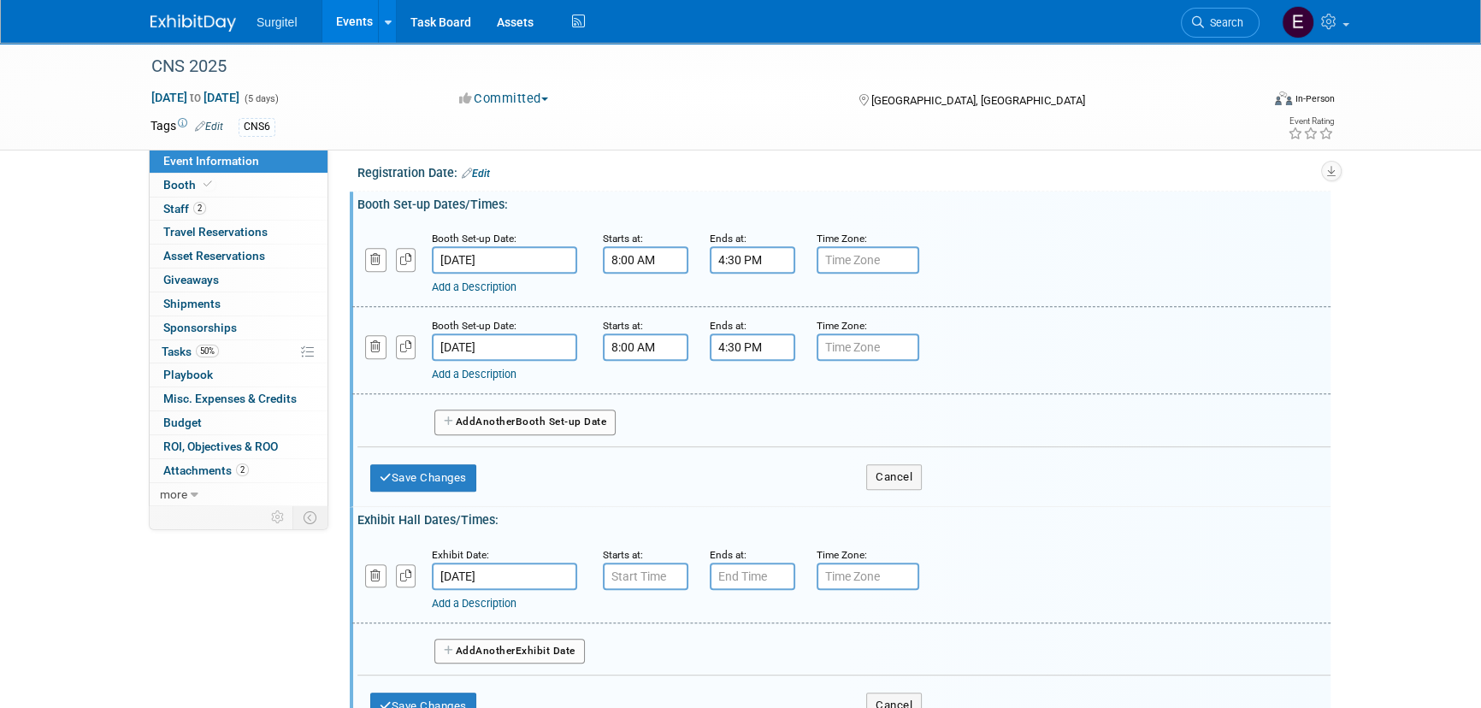
click at [575, 412] on button "Add Another Booth Set-up Date" at bounding box center [524, 422] width 181 height 26
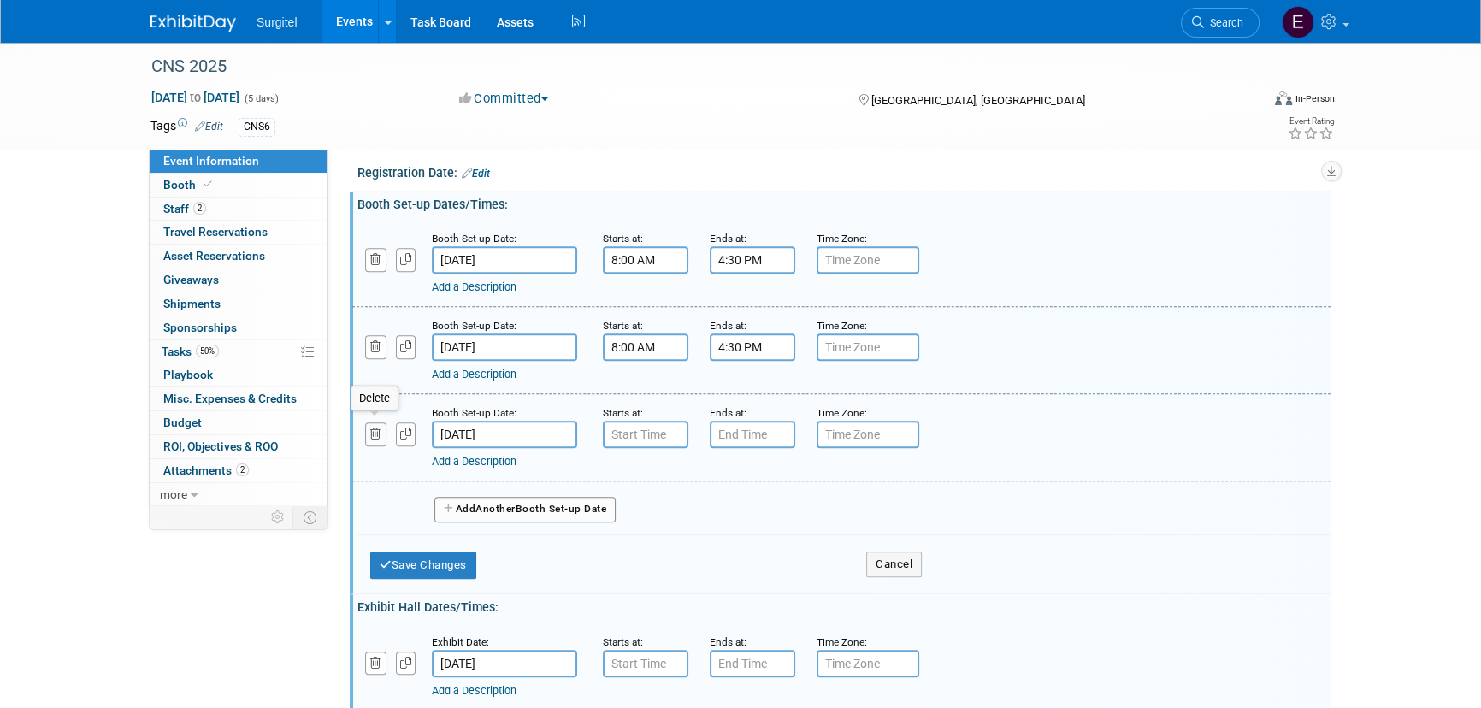
click at [375, 428] on icon "button" at bounding box center [375, 433] width 11 height 11
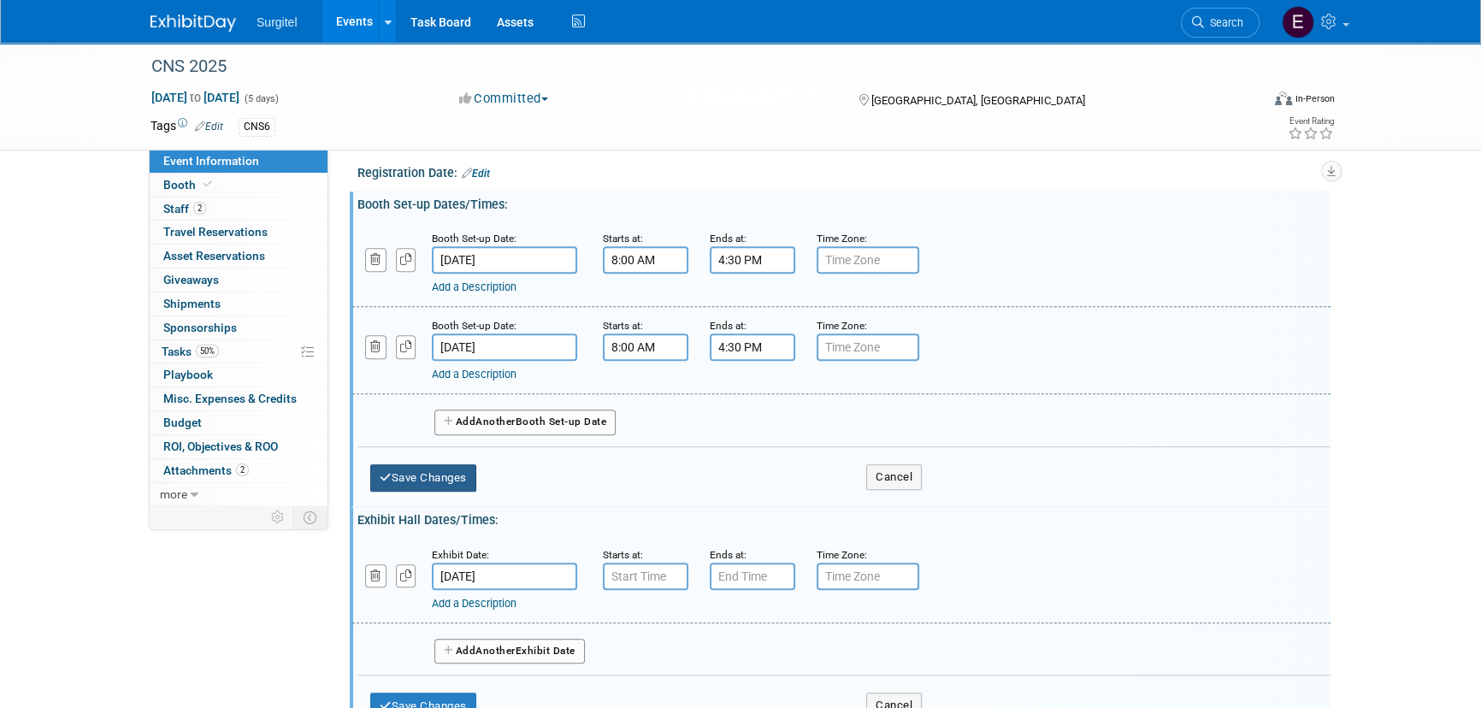
click at [459, 464] on button "Save Changes" at bounding box center [423, 477] width 106 height 27
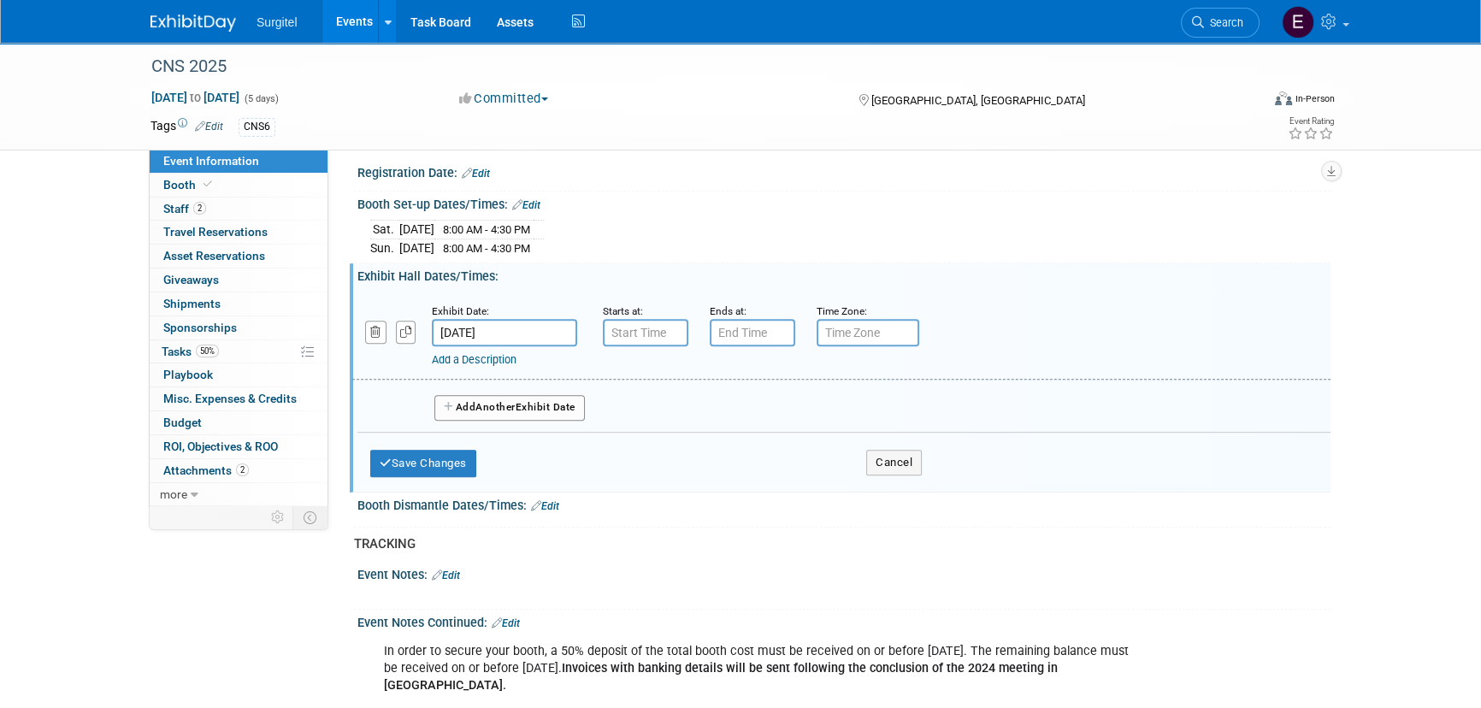
click at [493, 319] on input "Oct 11, 2025" at bounding box center [504, 332] width 145 height 27
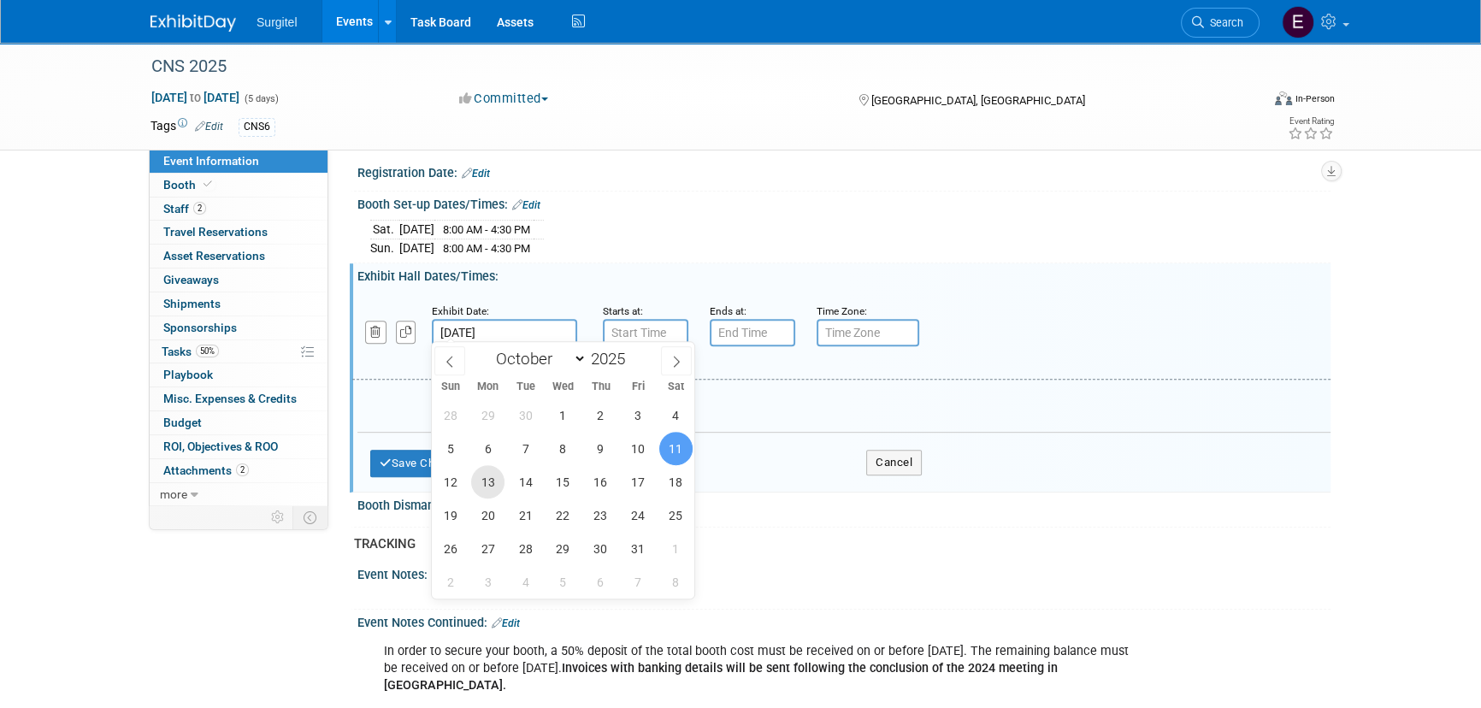
click at [494, 483] on span "13" at bounding box center [487, 481] width 33 height 33
type input "Oct 13, 2025"
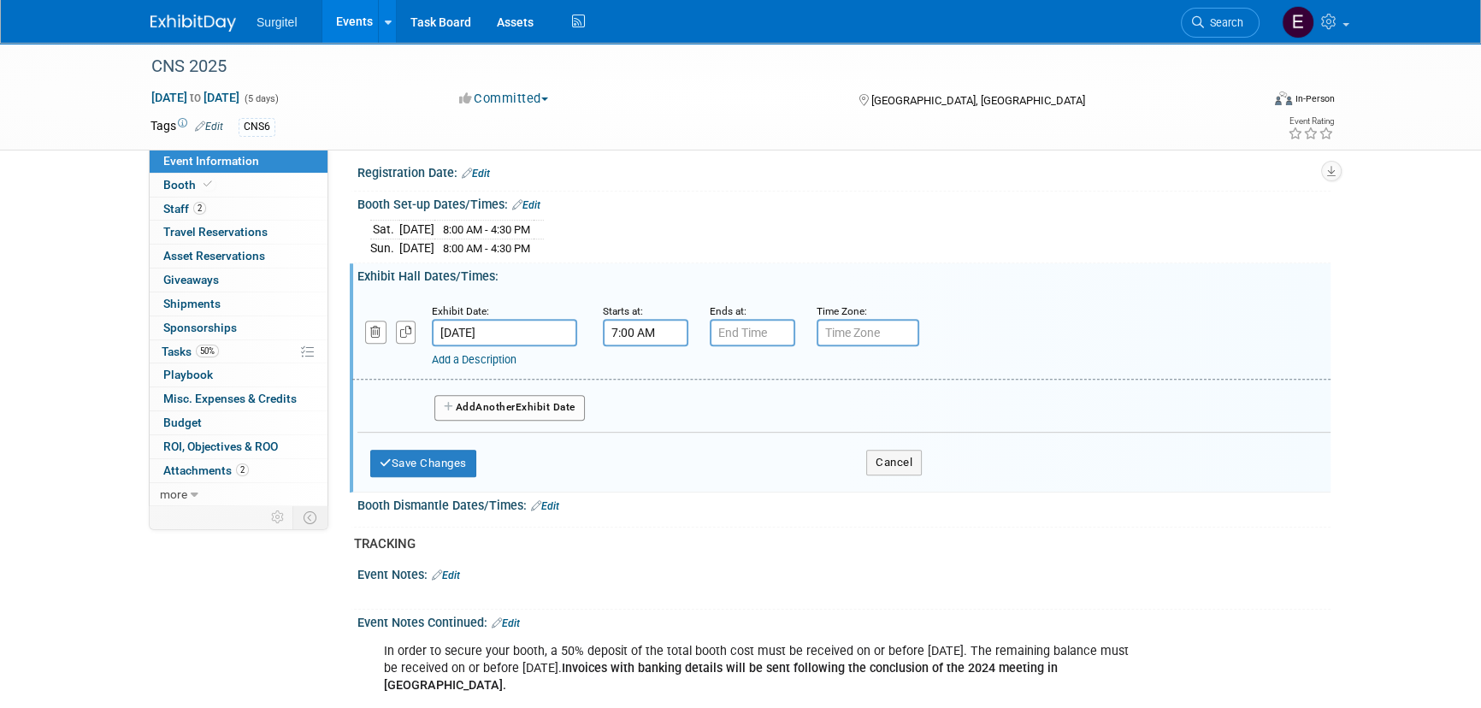
click at [653, 326] on input "7:00 AM" at bounding box center [645, 332] width 85 height 27
click at [636, 404] on span "07" at bounding box center [643, 411] width 32 height 31
click at [625, 468] on td "08" at bounding box center [634, 468] width 55 height 46
click at [720, 404] on span "00" at bounding box center [723, 411] width 32 height 31
click at [805, 374] on td "15" at bounding box center [798, 375] width 55 height 46
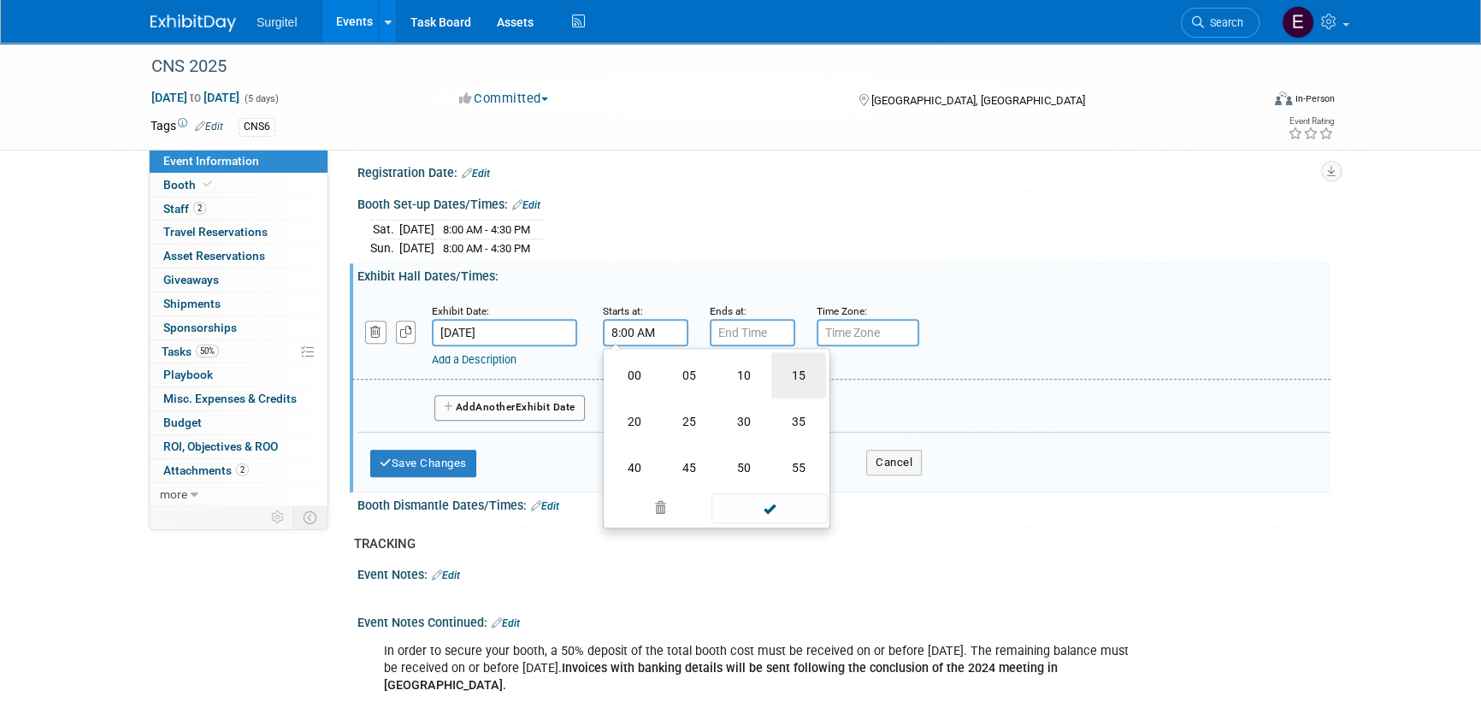
type input "8:15 AM"
drag, startPoint x: 792, startPoint y: 482, endPoint x: 747, endPoint y: 398, distance: 96.0
click at [792, 482] on span at bounding box center [768, 488] width 115 height 30
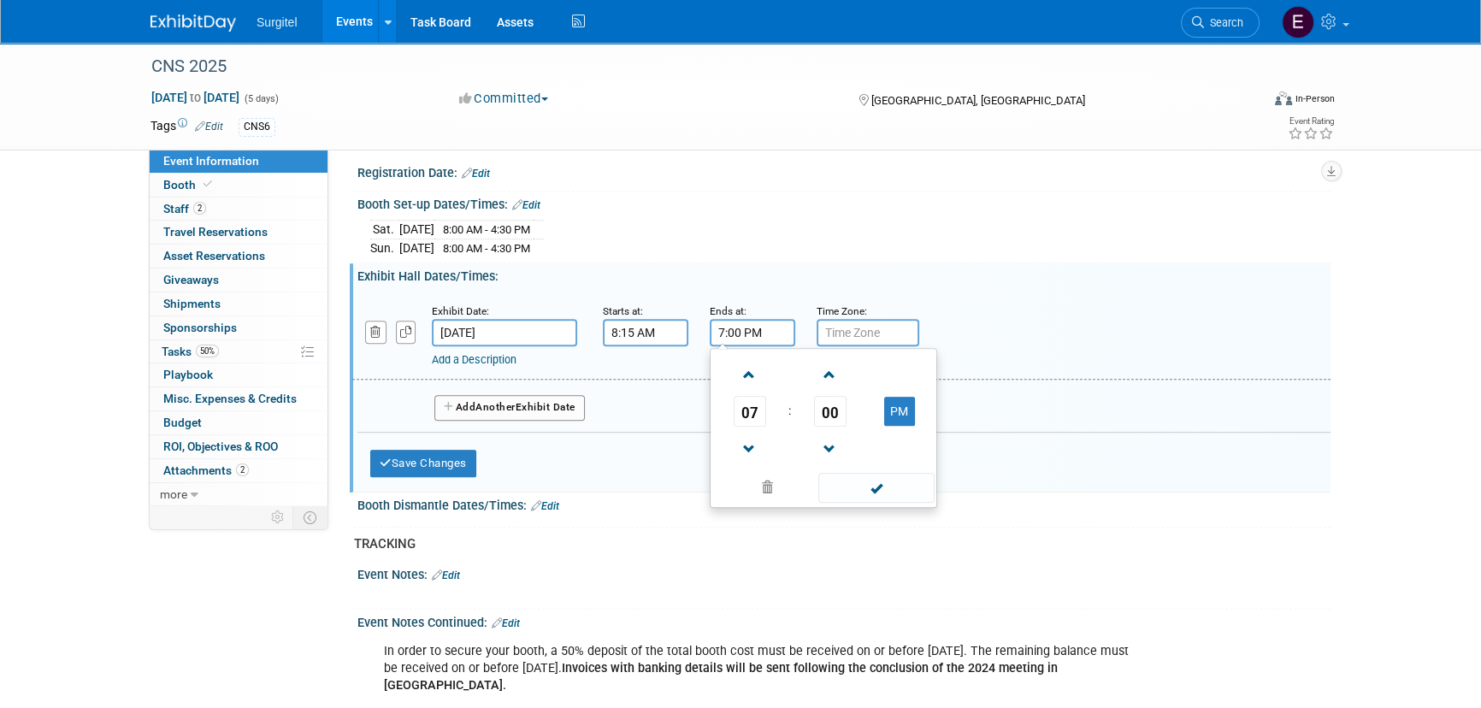
click at [733, 336] on input "7:00 PM" at bounding box center [752, 332] width 85 height 27
click at [734, 399] on span "07" at bounding box center [749, 411] width 32 height 31
click at [751, 409] on td "04" at bounding box center [741, 421] width 55 height 46
type input "4:00 PM"
click at [895, 473] on span at bounding box center [875, 488] width 115 height 30
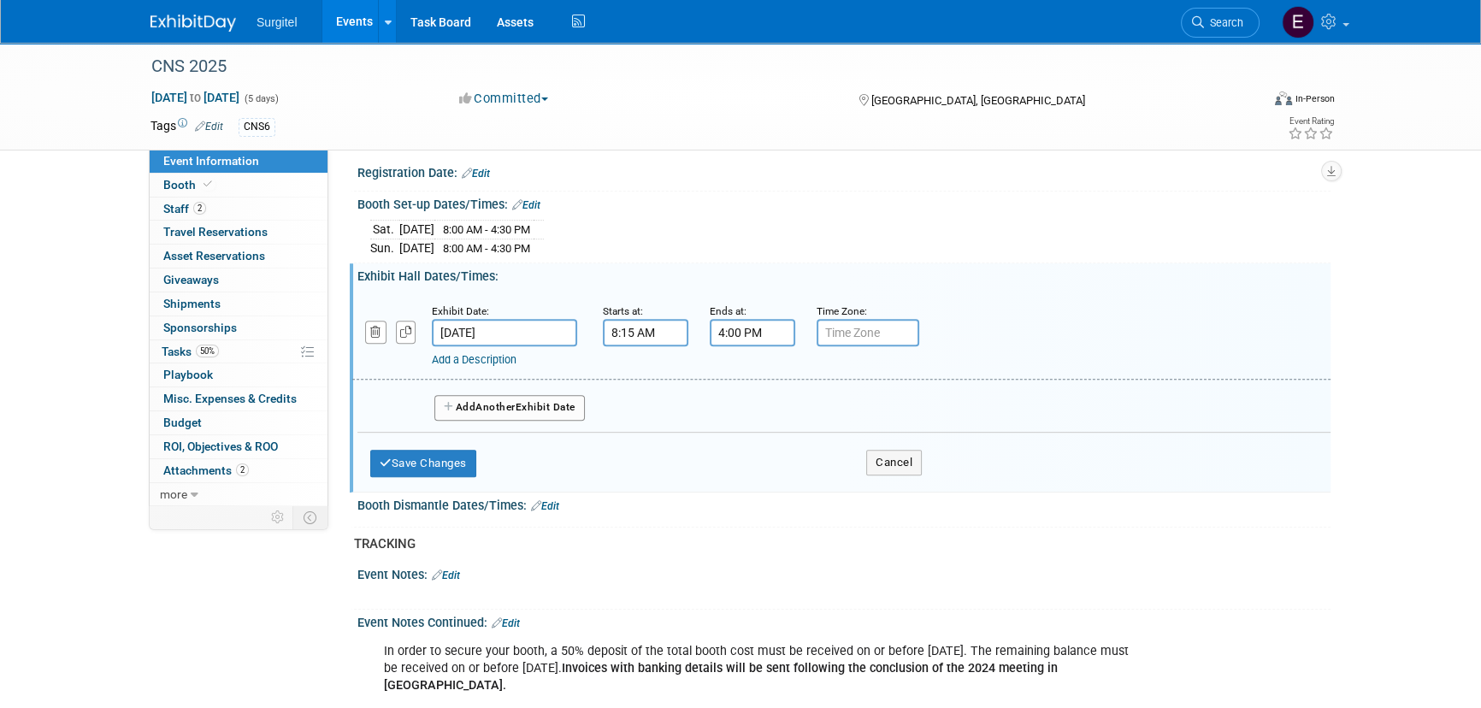
click at [548, 408] on button "Add Another Exhibit Date" at bounding box center [509, 408] width 150 height 26
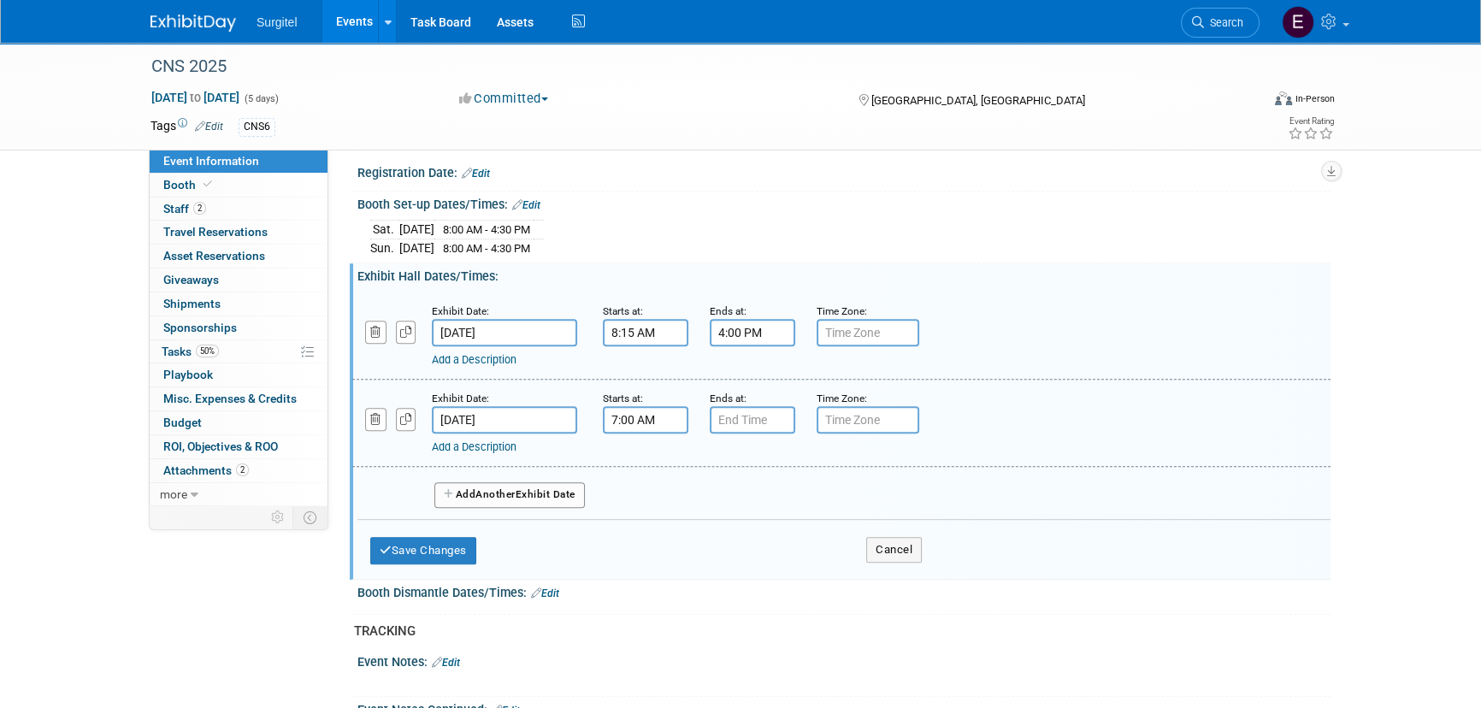
click at [648, 407] on input "7:00 AM" at bounding box center [645, 419] width 85 height 27
drag, startPoint x: 638, startPoint y: 492, endPoint x: 667, endPoint y: 504, distance: 31.4
click at [637, 492] on span "07" at bounding box center [643, 498] width 32 height 31
click at [645, 546] on td "08" at bounding box center [634, 555] width 55 height 46
click at [727, 486] on span "00" at bounding box center [723, 498] width 32 height 31
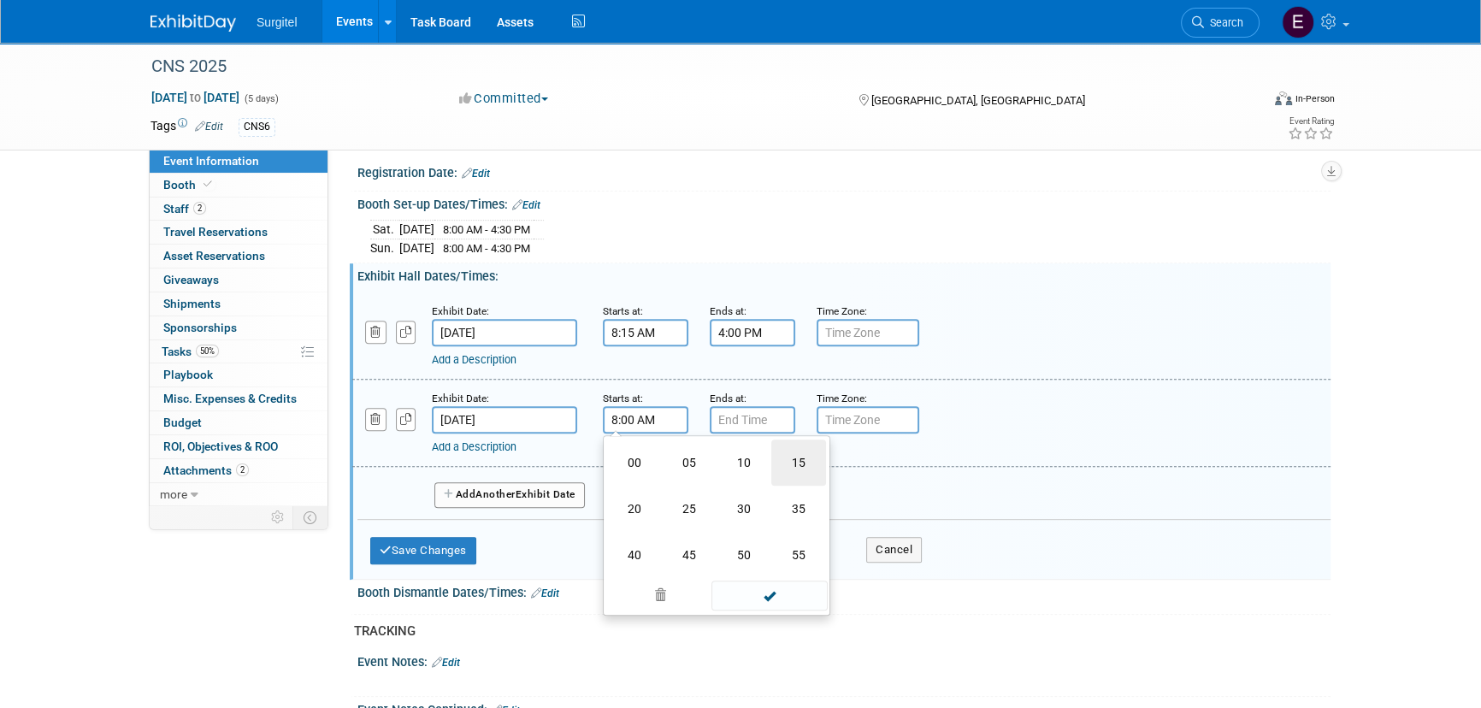
click at [792, 456] on td "15" at bounding box center [798, 462] width 55 height 46
type input "8:15 AM"
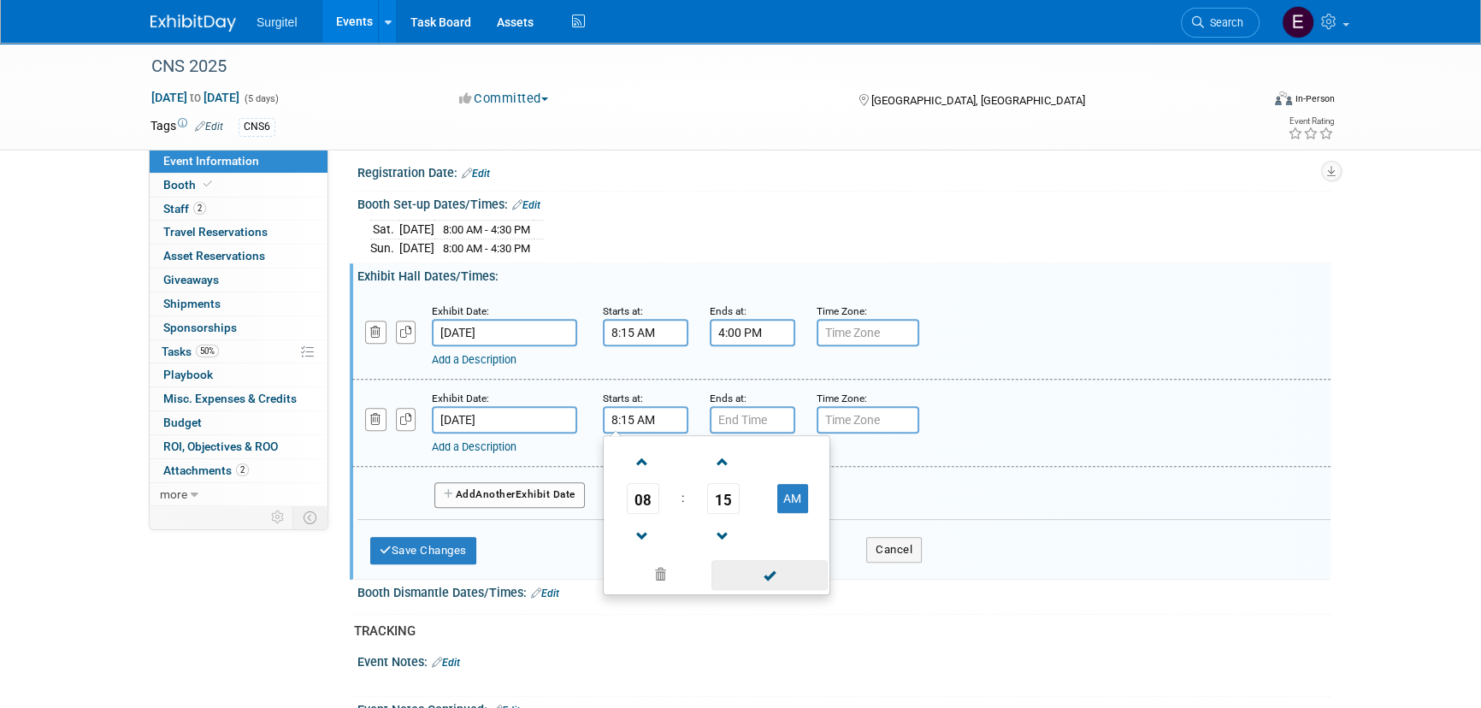
click at [785, 564] on span at bounding box center [768, 575] width 115 height 30
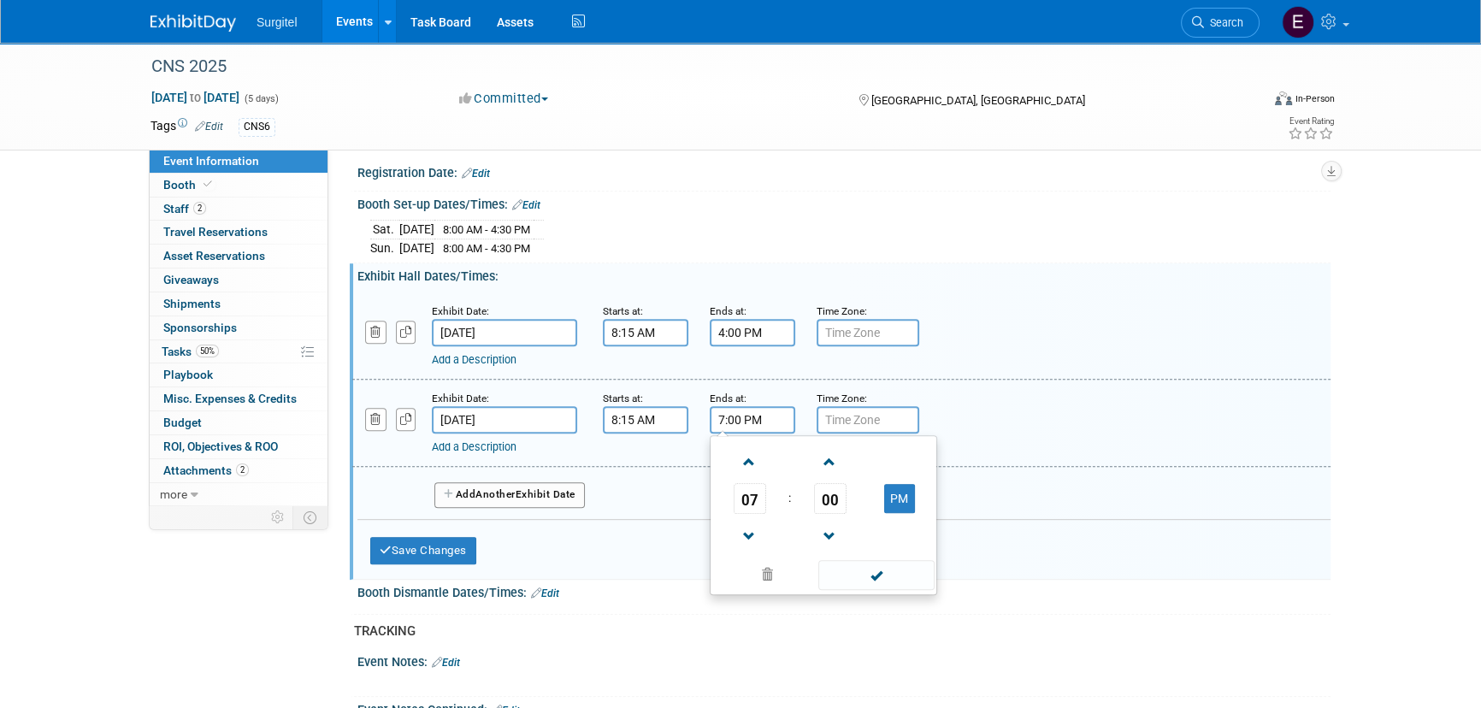
click at [748, 419] on input "7:00 PM" at bounding box center [752, 419] width 85 height 27
click at [742, 493] on span "07" at bounding box center [749, 498] width 32 height 31
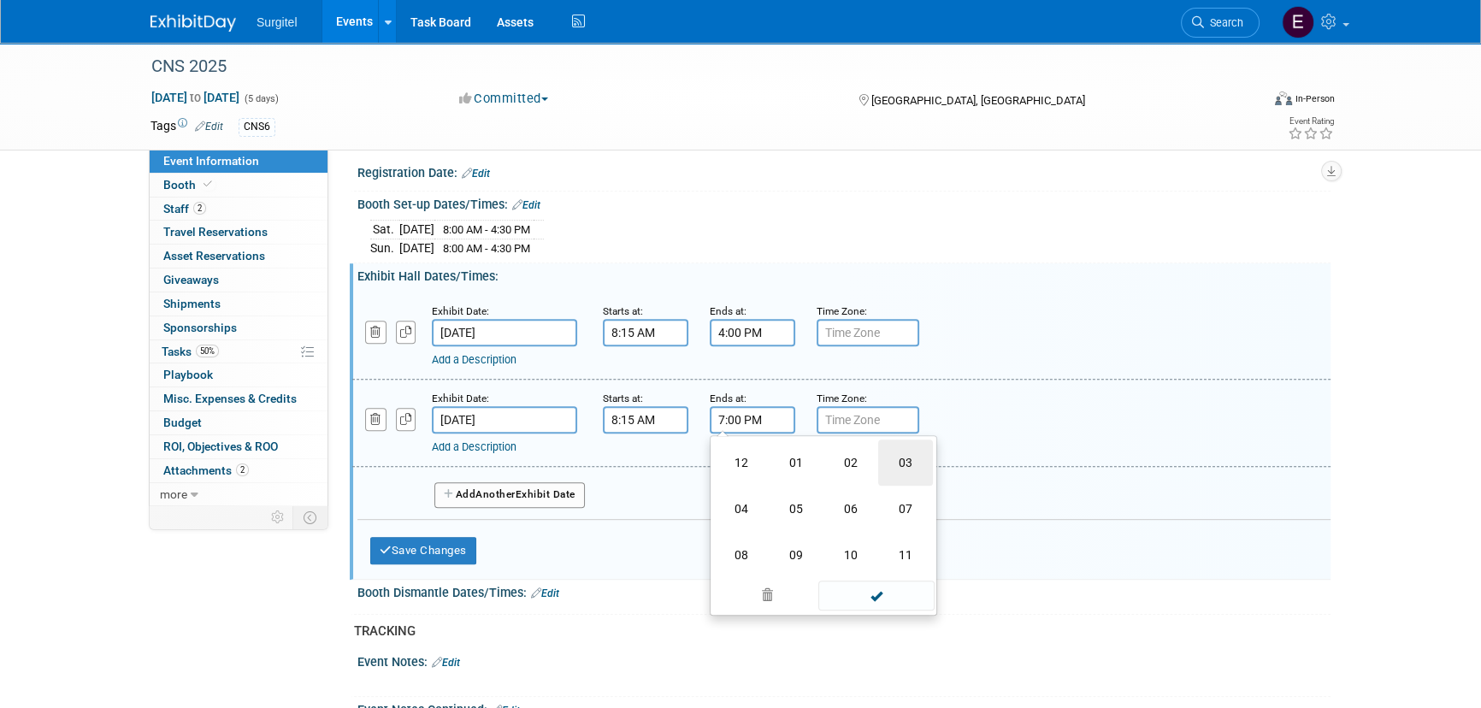
click at [919, 459] on td "03" at bounding box center [905, 462] width 55 height 46
type input "3:00 PM"
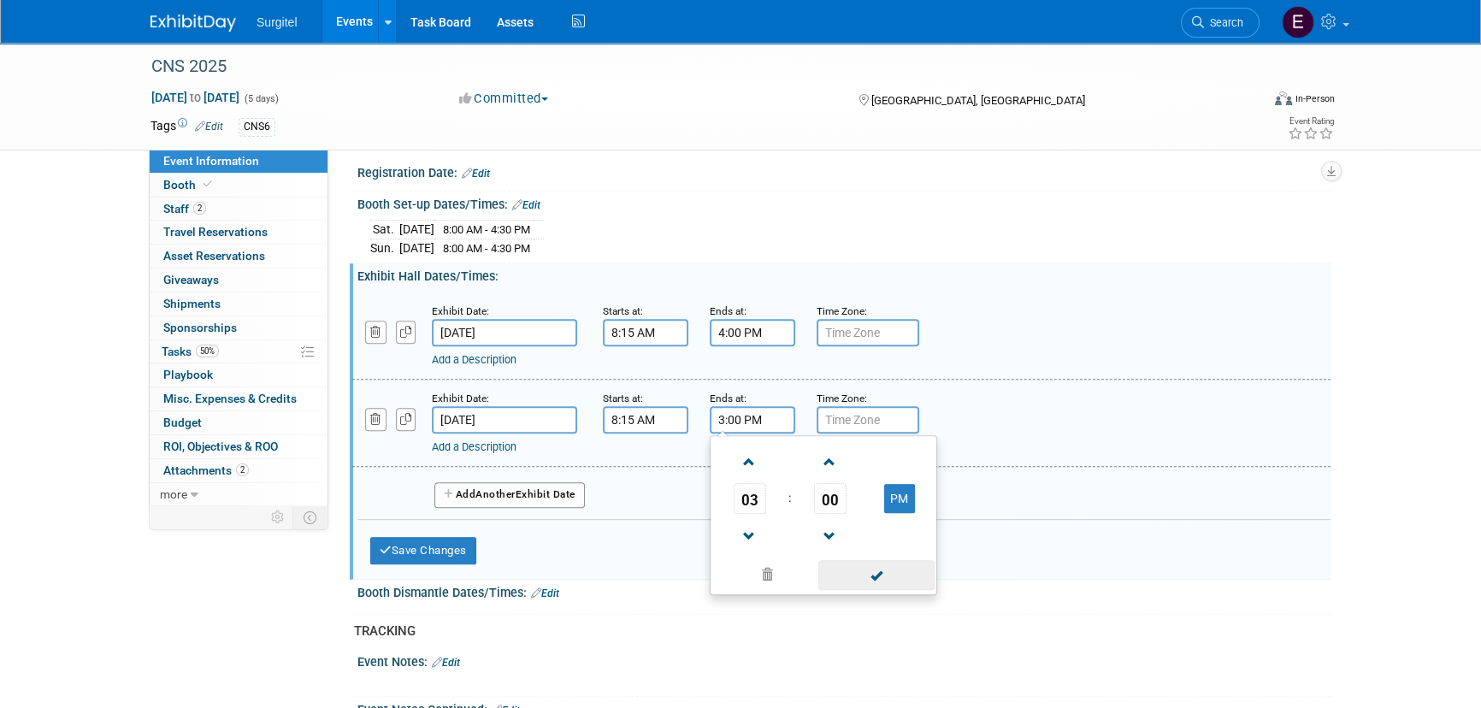
click at [905, 560] on span at bounding box center [875, 575] width 115 height 30
click at [506, 492] on span "Another" at bounding box center [495, 494] width 40 height 12
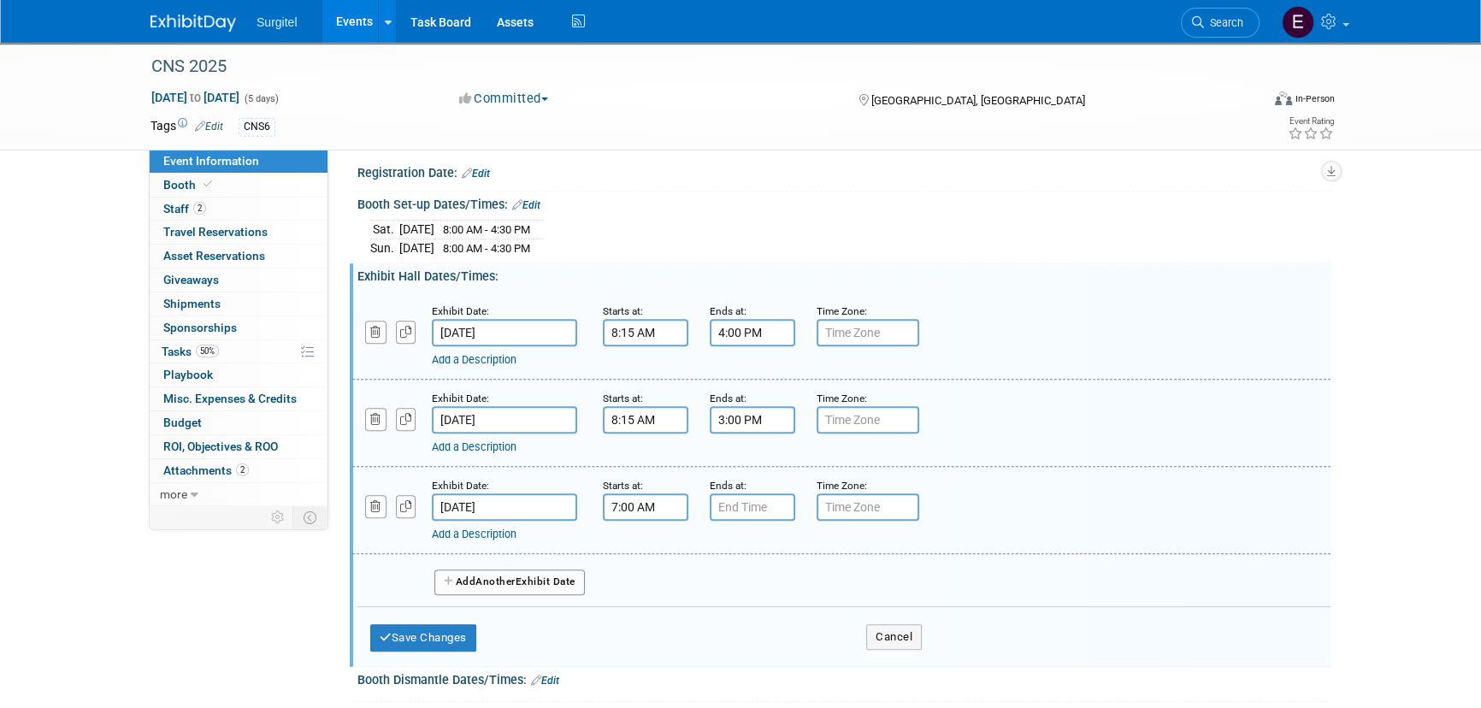
drag, startPoint x: 650, startPoint y: 499, endPoint x: 680, endPoint y: 509, distance: 31.4
click at [651, 498] on input "7:00 AM" at bounding box center [645, 506] width 85 height 27
click at [631, 580] on span "07" at bounding box center [643, 584] width 32 height 31
click at [633, 630] on td "08" at bounding box center [634, 641] width 55 height 46
click at [726, 570] on span "00" at bounding box center [723, 584] width 32 height 31
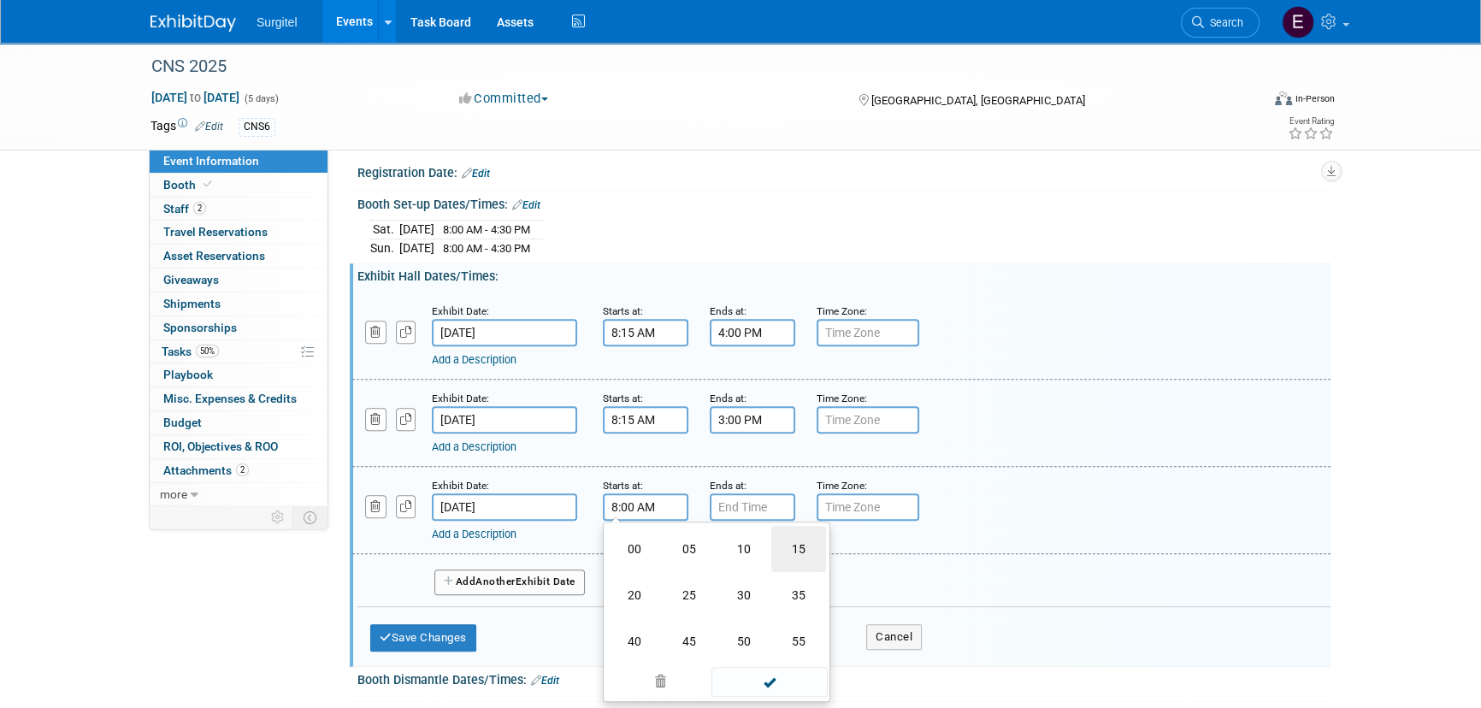
click at [814, 542] on td "15" at bounding box center [798, 549] width 55 height 46
type input "8:15 AM"
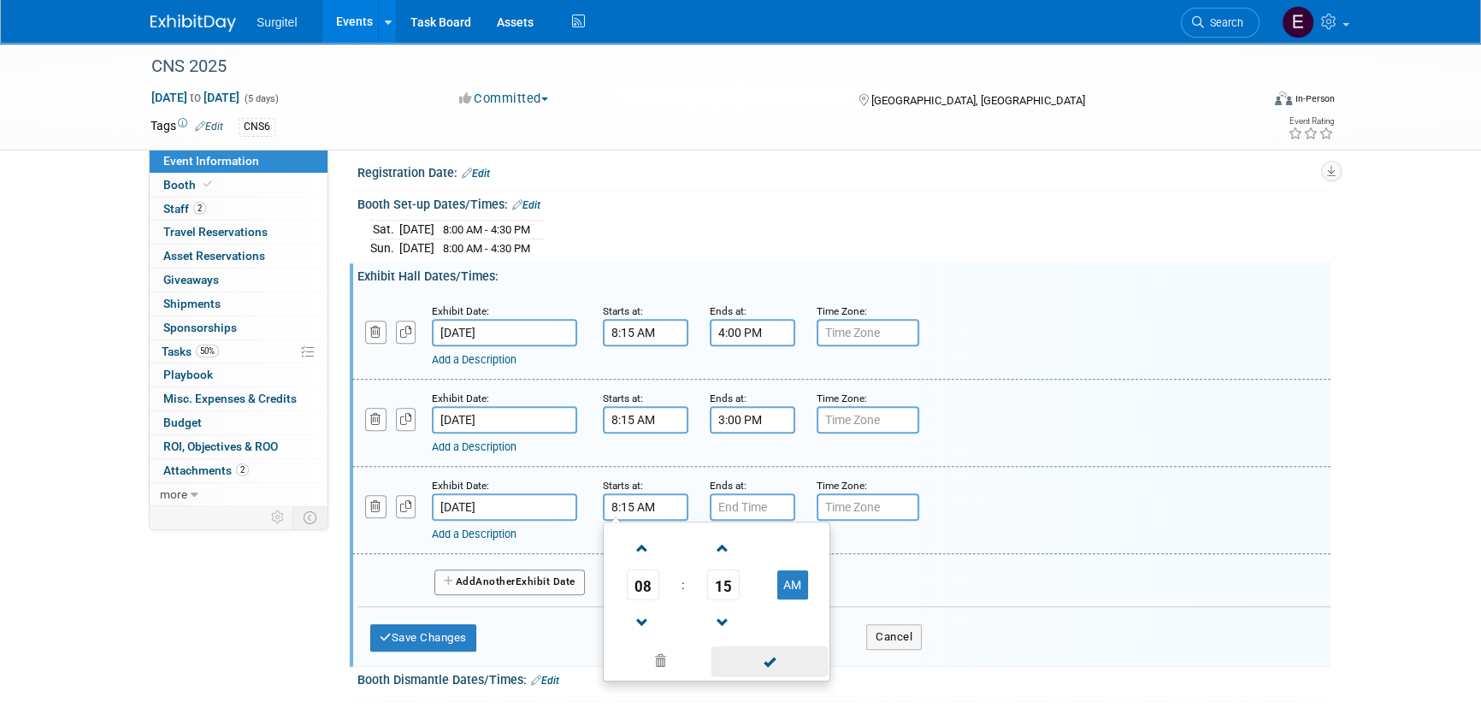
click at [786, 651] on span at bounding box center [768, 661] width 115 height 30
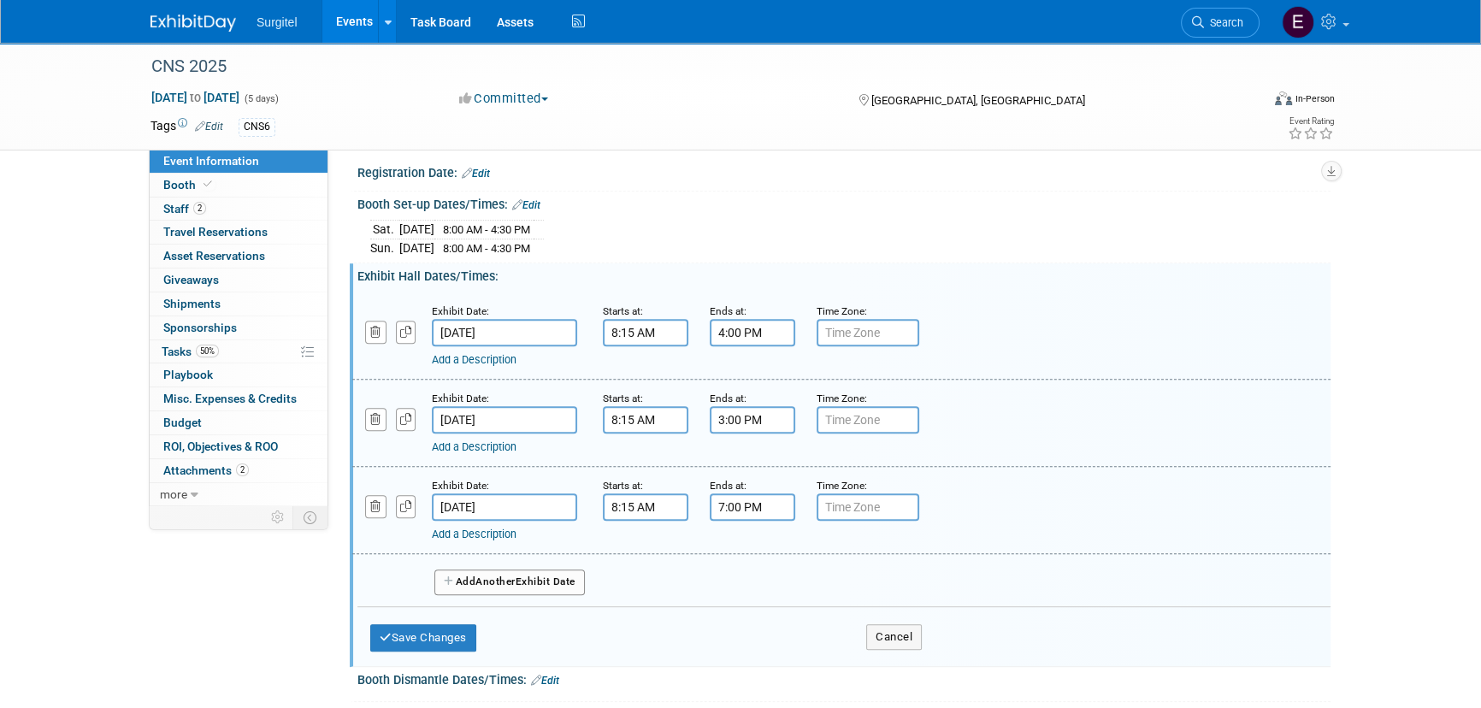
click at [751, 504] on input "7:00 PM" at bounding box center [752, 506] width 85 height 27
click at [740, 580] on span "07" at bounding box center [749, 584] width 32 height 31
click at [811, 539] on td "01" at bounding box center [796, 549] width 55 height 46
click at [828, 579] on span "00" at bounding box center [830, 584] width 32 height 31
drag, startPoint x: 828, startPoint y: 580, endPoint x: 844, endPoint y: 587, distance: 17.2
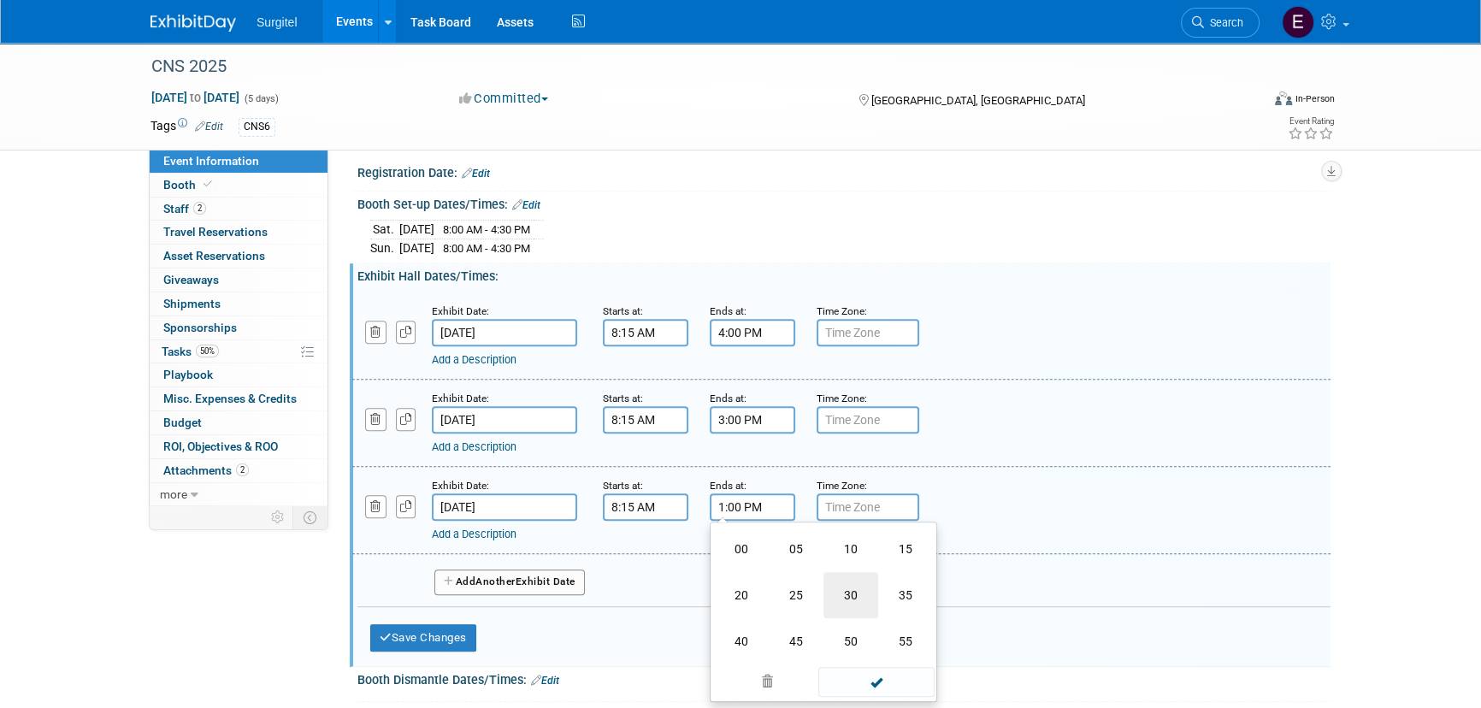
click at [828, 580] on td "30" at bounding box center [850, 595] width 55 height 46
type input "1:30 PM"
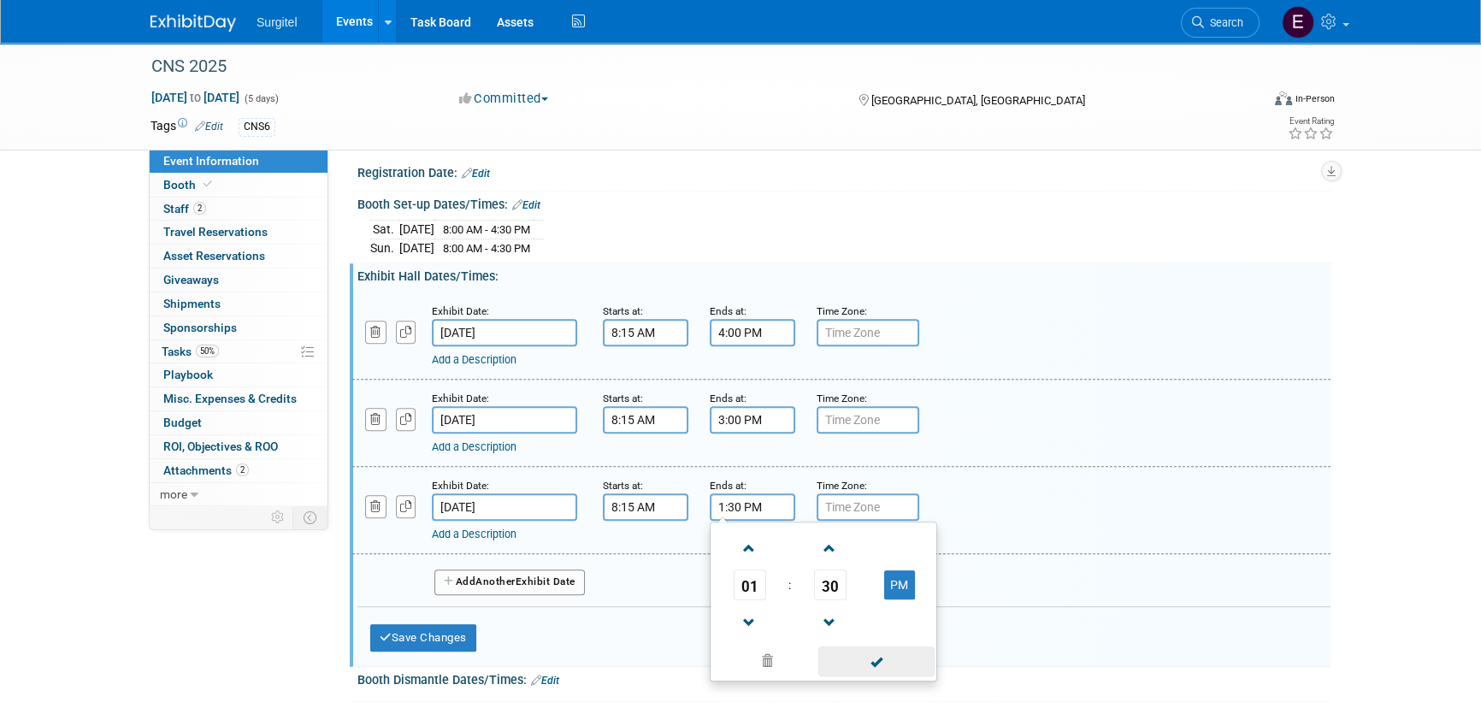
click at [893, 657] on span at bounding box center [875, 661] width 115 height 30
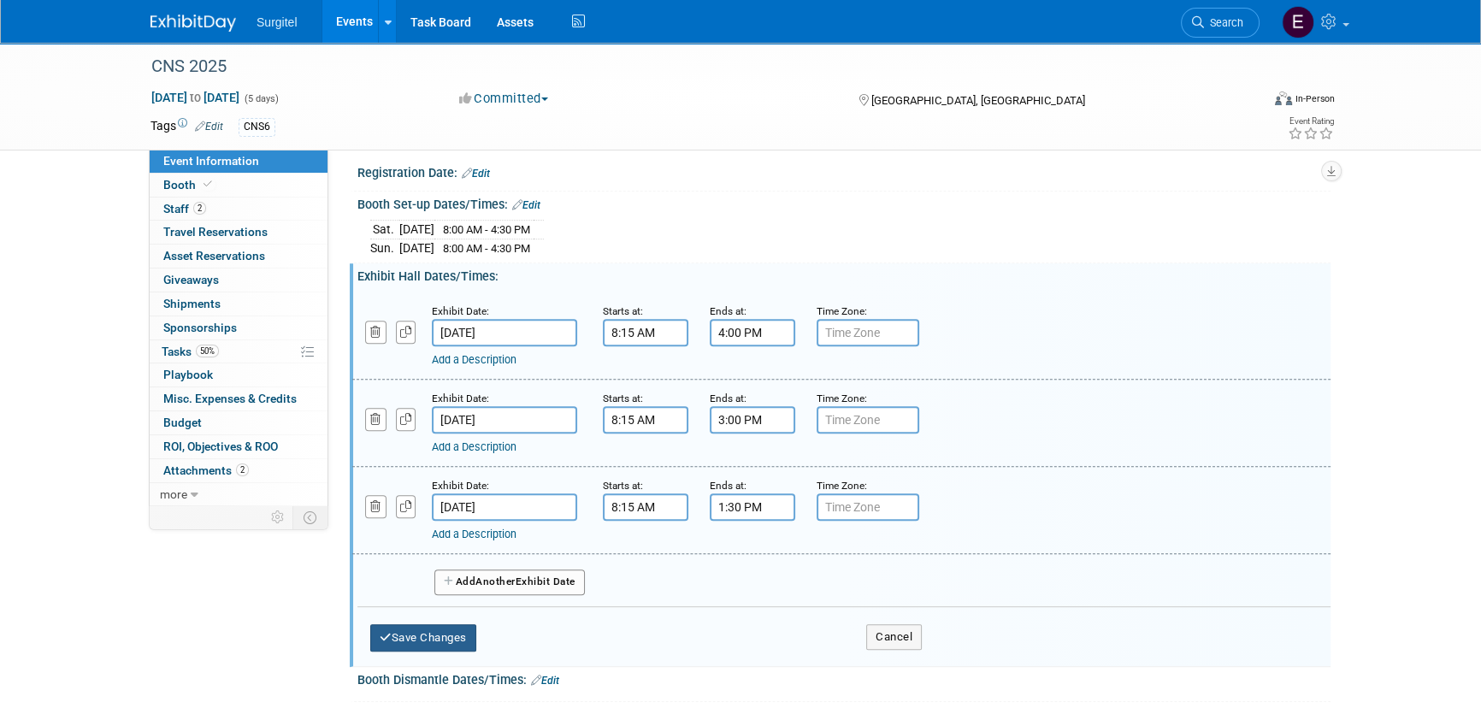
click at [455, 624] on button "Save Changes" at bounding box center [423, 637] width 106 height 27
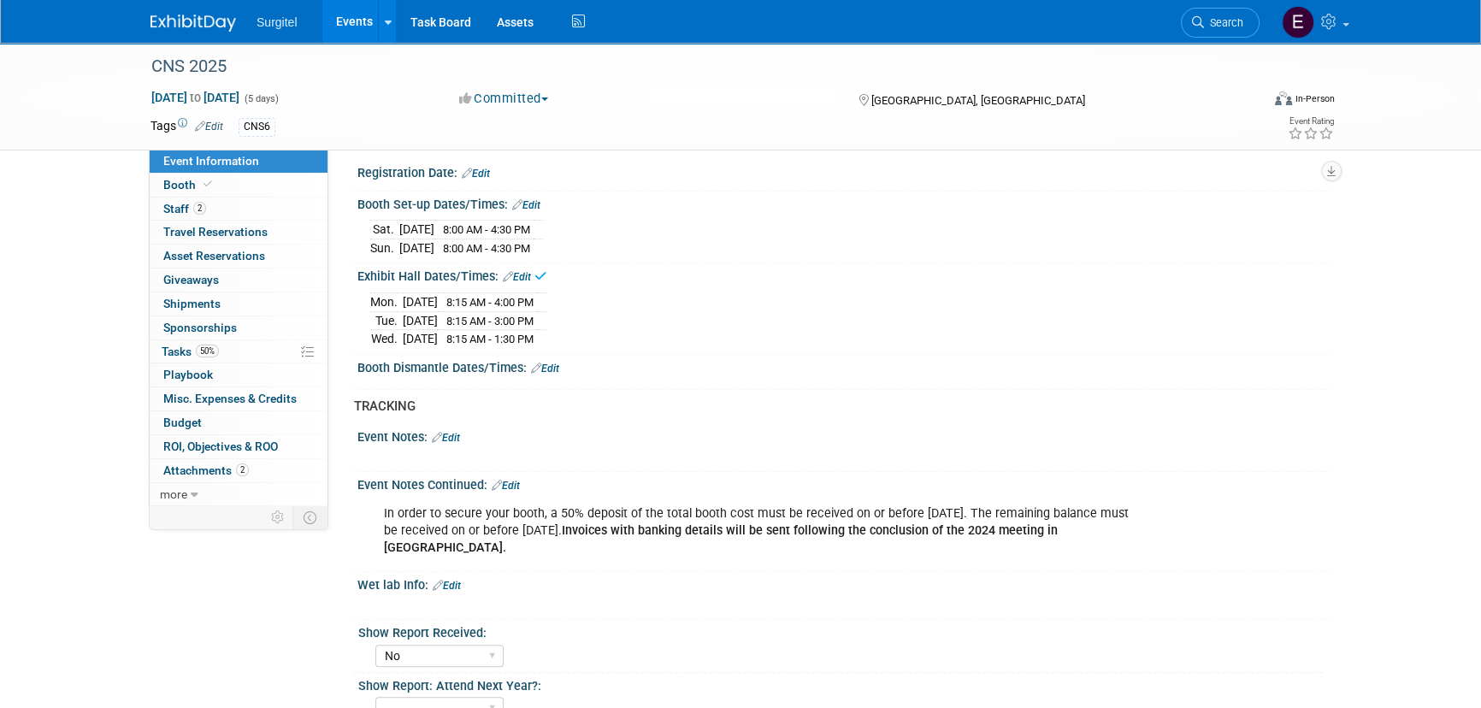
click at [561, 361] on div "Booth Dismantle Dates/Times: Edit" at bounding box center [843, 366] width 973 height 22
click at [557, 362] on link "Edit" at bounding box center [545, 368] width 28 height 12
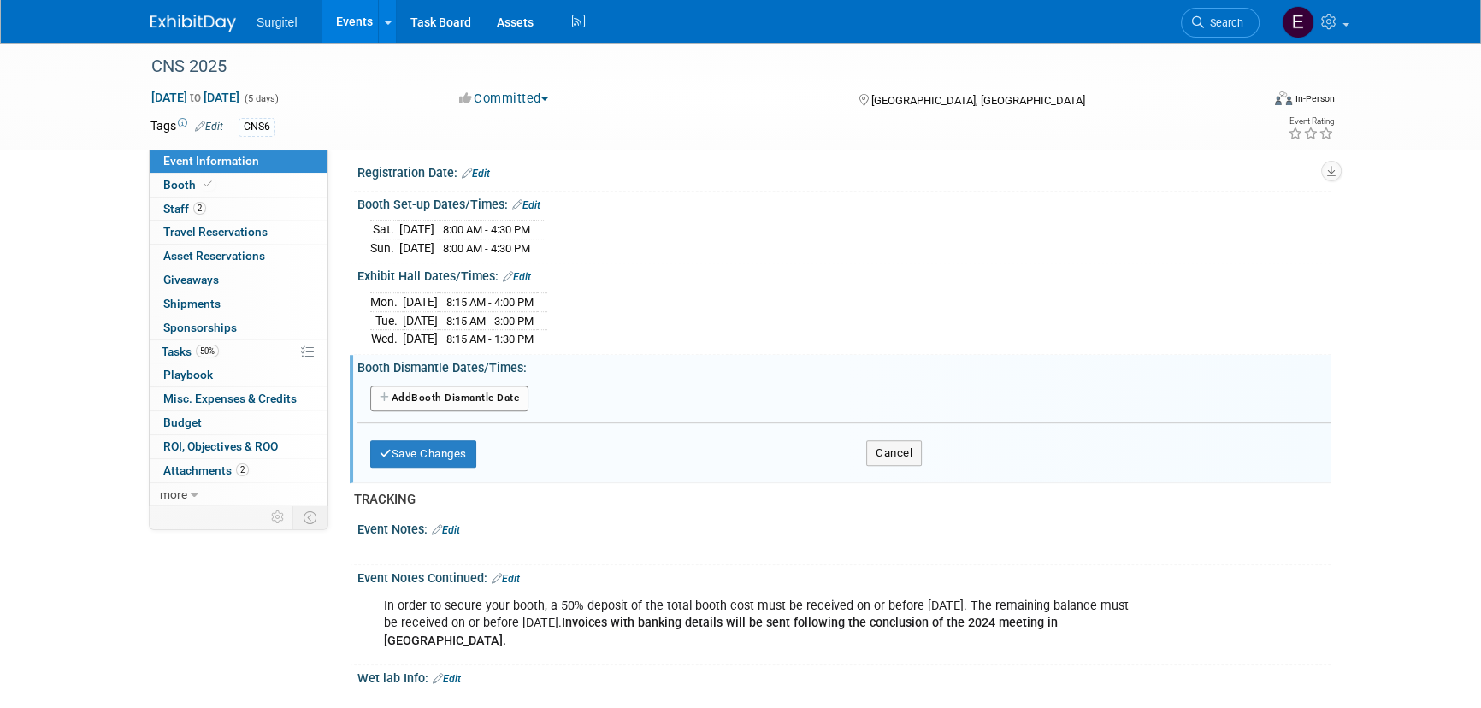
click at [528, 388] on button "Add Another Booth Dismantle Date" at bounding box center [449, 399] width 158 height 26
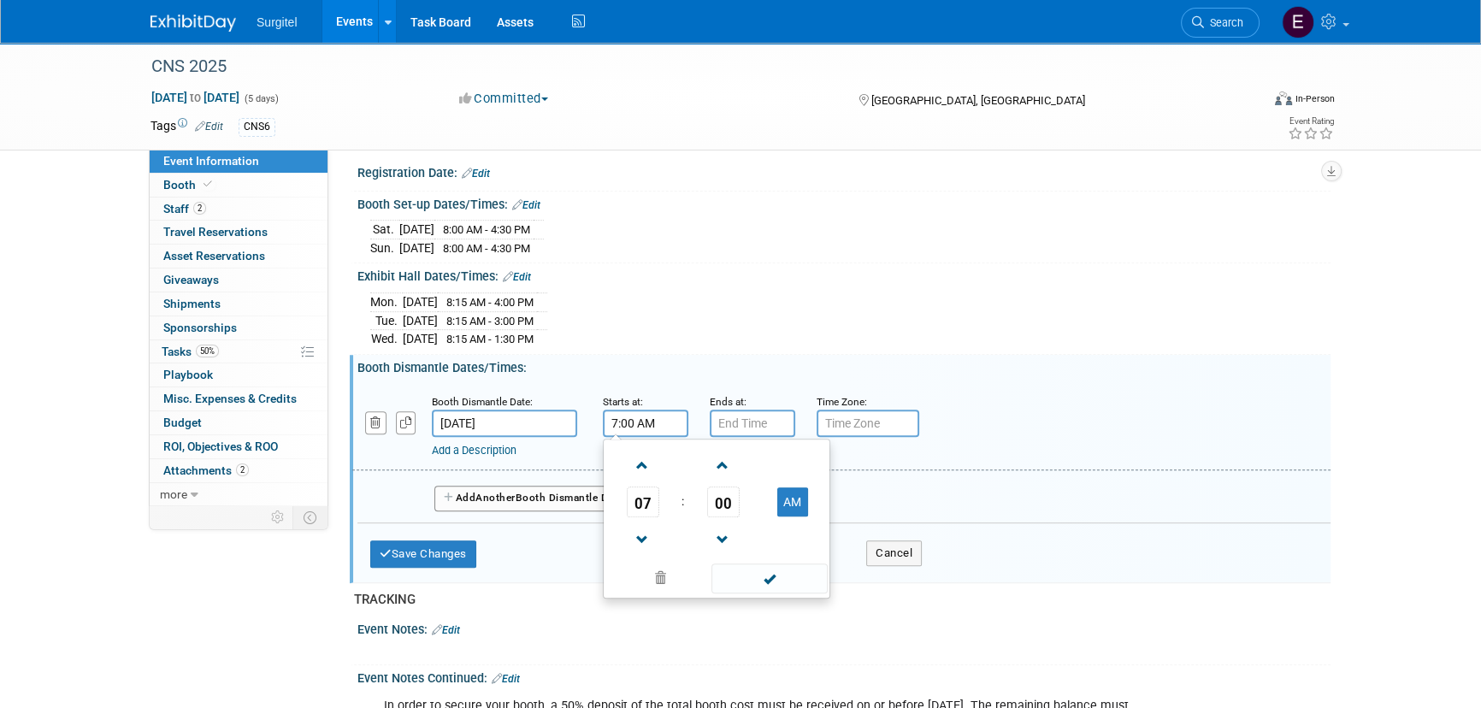
click at [626, 417] on input "7:00 AM" at bounding box center [645, 422] width 85 height 27
click at [650, 497] on span "07" at bounding box center [643, 501] width 32 height 31
click at [689, 468] on td "01" at bounding box center [689, 466] width 55 height 46
click at [731, 486] on span "00" at bounding box center [723, 501] width 32 height 31
click at [754, 503] on td "30" at bounding box center [743, 512] width 55 height 46
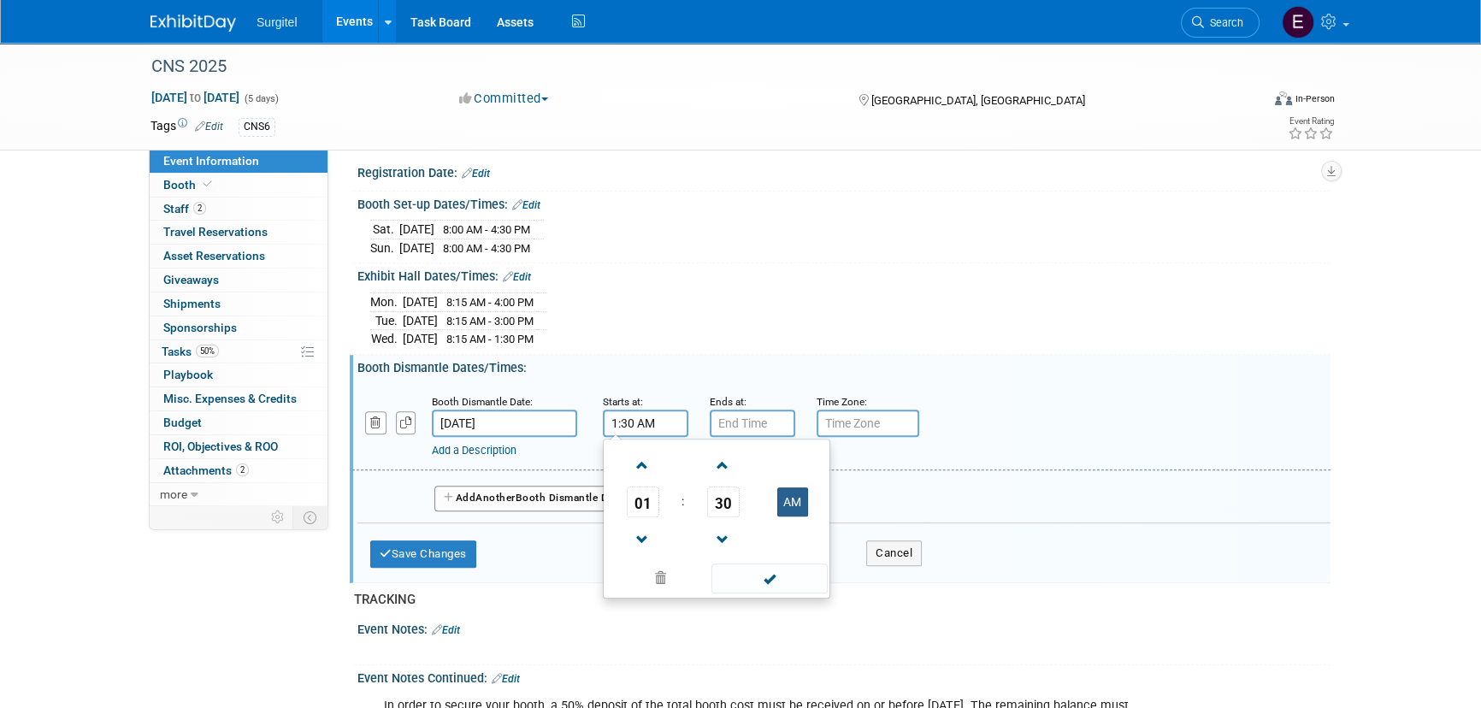
click at [778, 500] on button "AM" at bounding box center [792, 501] width 31 height 29
type input "1:30 PM"
click at [762, 539] on td at bounding box center [792, 539] width 68 height 44
click at [771, 563] on span at bounding box center [768, 578] width 115 height 30
click at [722, 409] on input "7:00 PM" at bounding box center [752, 422] width 85 height 27
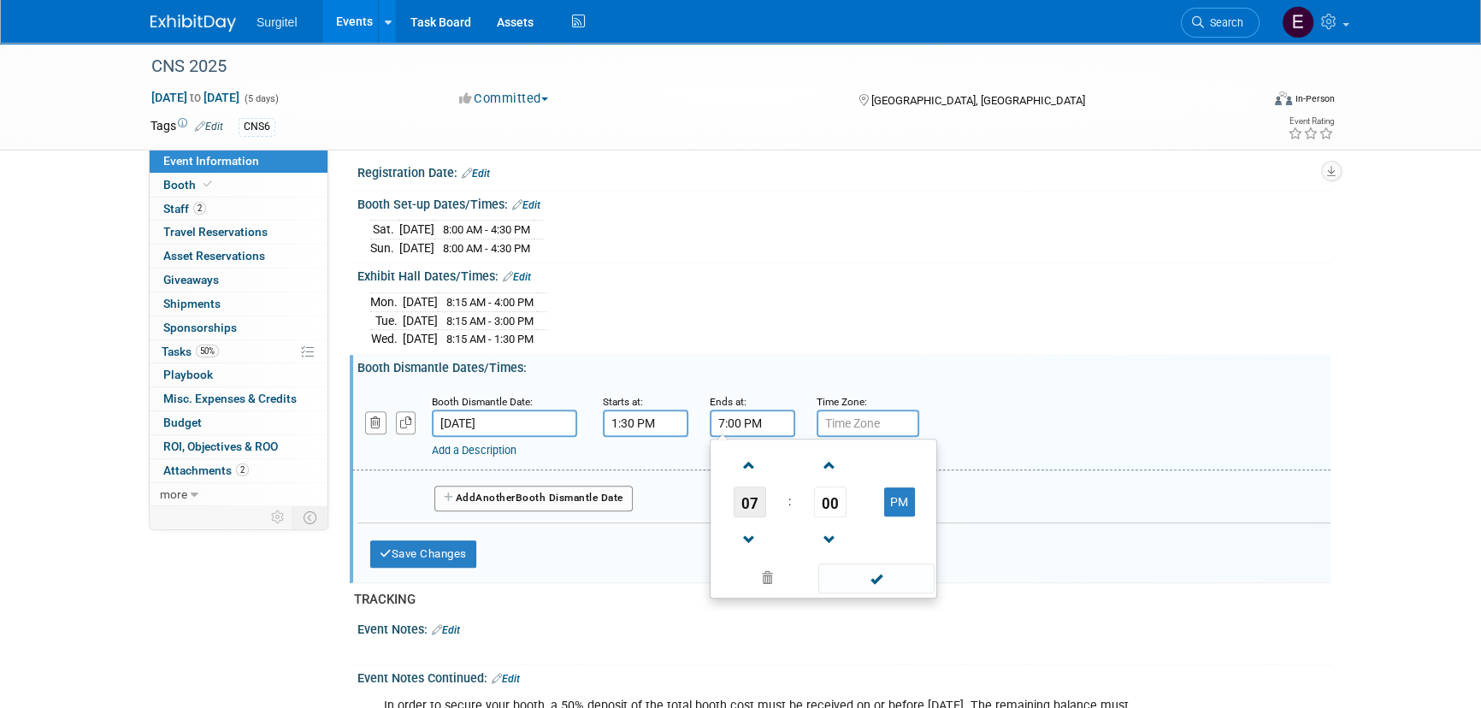
drag, startPoint x: 737, startPoint y: 496, endPoint x: 774, endPoint y: 532, distance: 51.4
click at [738, 496] on span "07" at bounding box center [749, 501] width 32 height 31
click at [737, 543] on td "08" at bounding box center [741, 558] width 55 height 46
type input "8:00 PM"
click at [922, 574] on span at bounding box center [875, 578] width 115 height 30
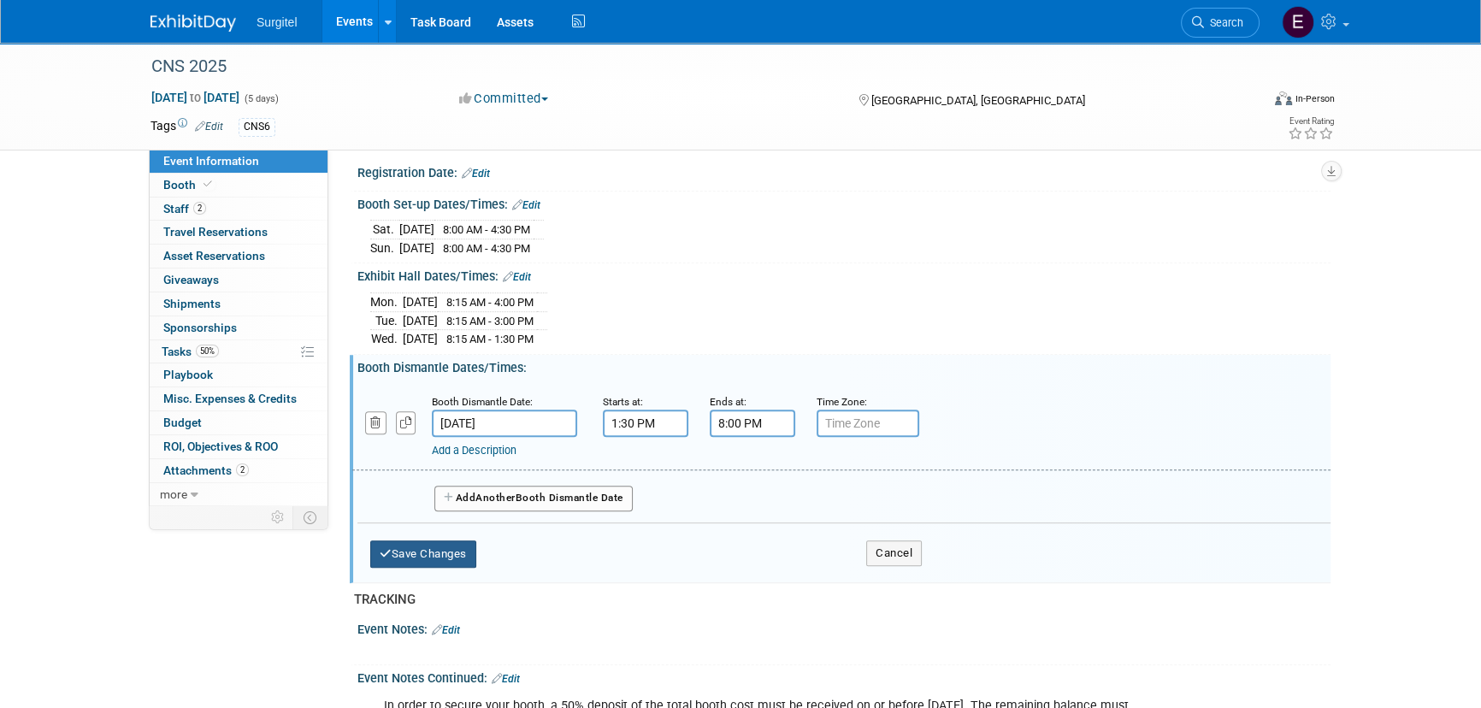
drag, startPoint x: 437, startPoint y: 558, endPoint x: 437, endPoint y: 549, distance: 9.4
click at [437, 552] on div "Save Changes Cancel" at bounding box center [645, 549] width 551 height 53
click at [438, 543] on button "Save Changes" at bounding box center [423, 553] width 106 height 27
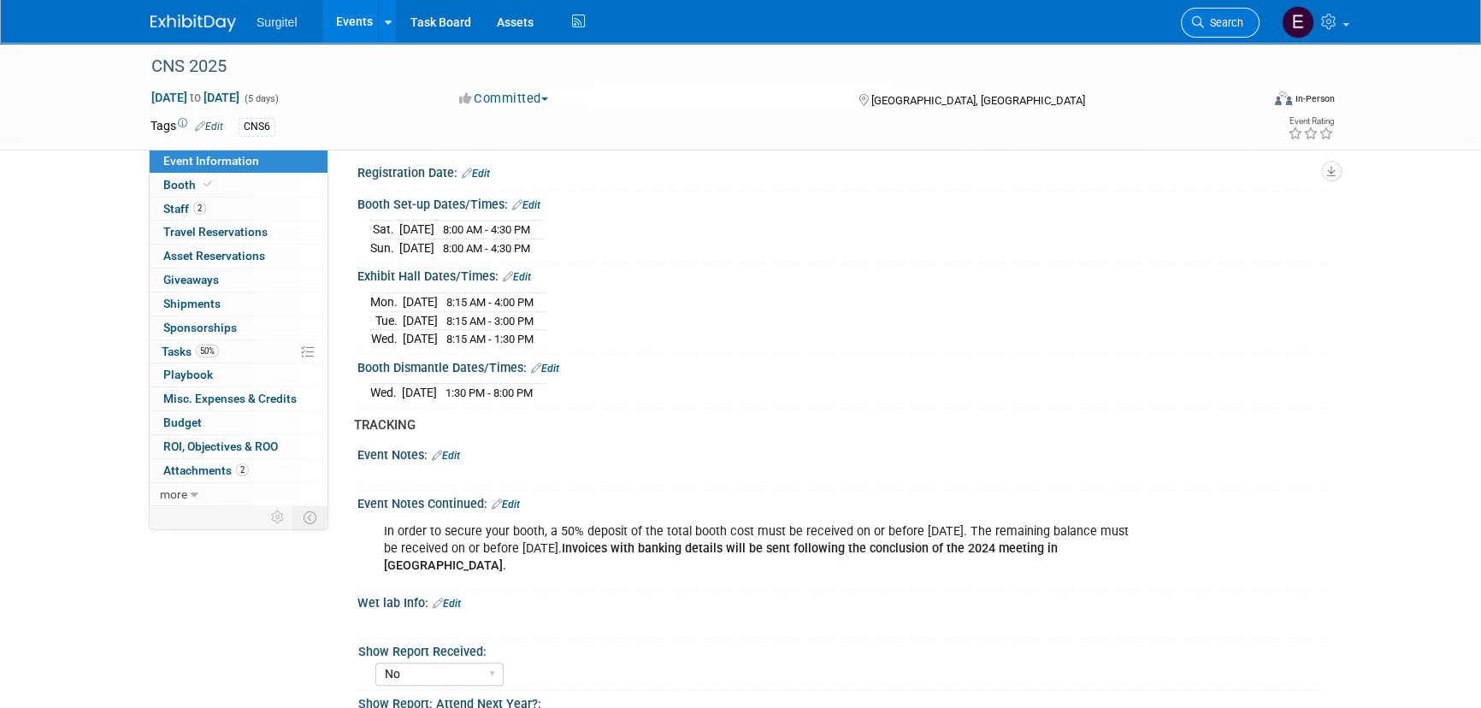
click at [1218, 11] on link "Search" at bounding box center [1220, 23] width 79 height 30
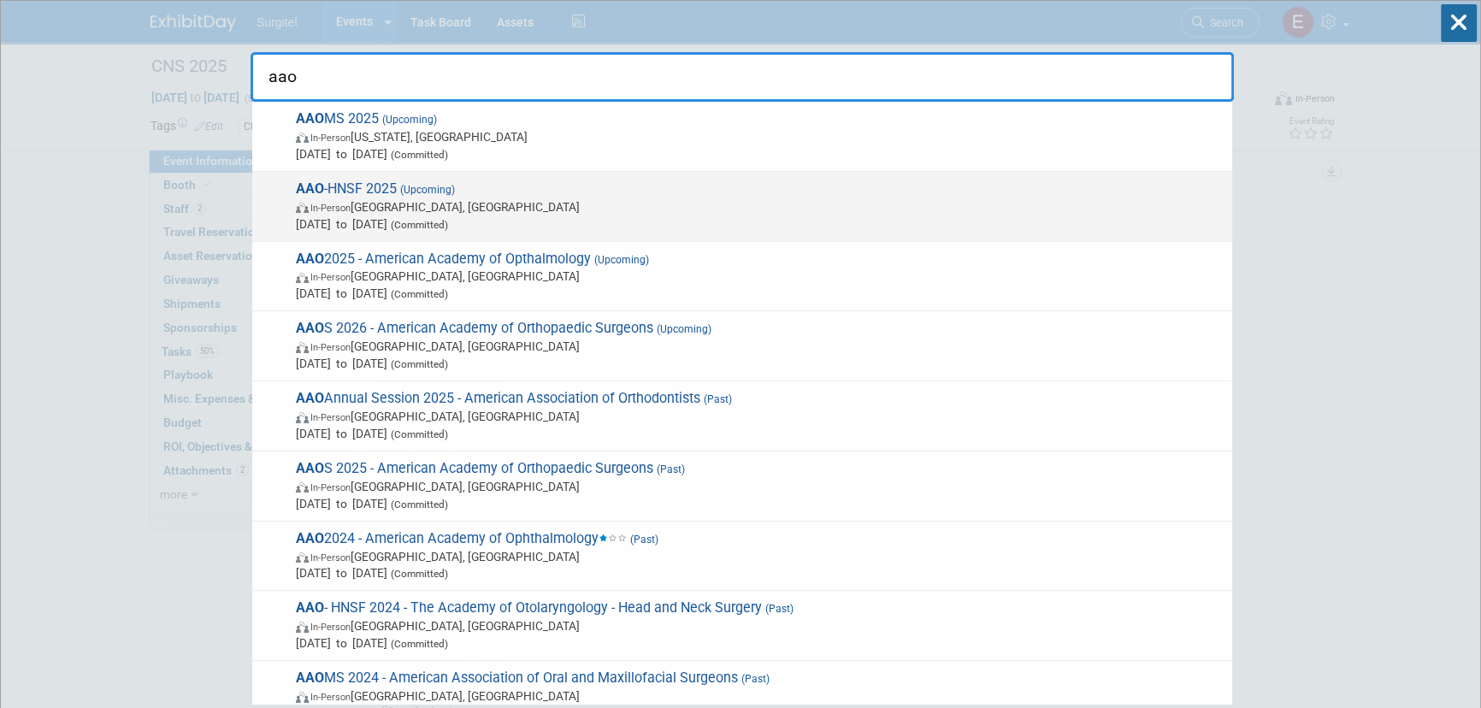
type input "aao"
click at [340, 186] on span "AAO -HNSF 2025 (Upcoming) In-Person Indianapolis, IN Oct 11, 2025 to Oct 14, 20…" at bounding box center [757, 206] width 933 height 52
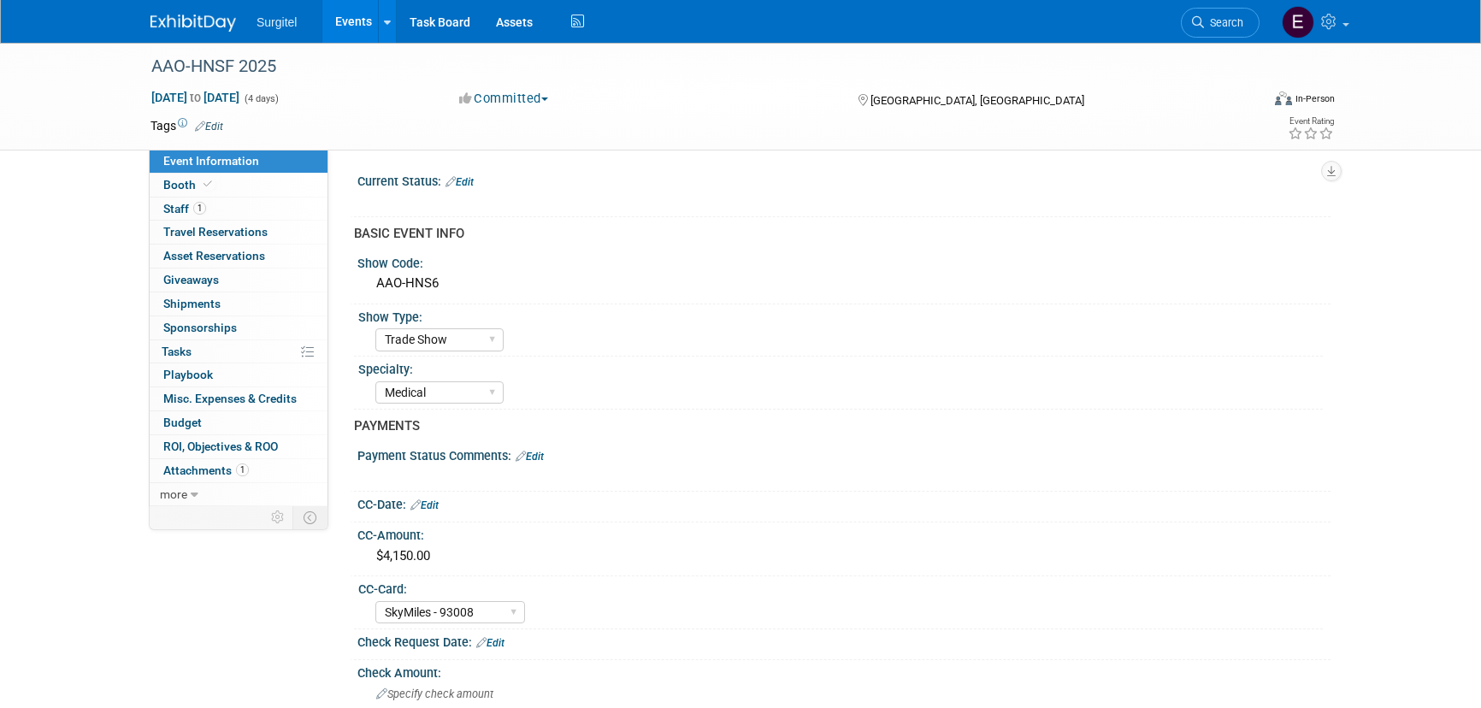
select select "Trade Show"
select select "Medical"
select select "SkyMiles - 93008"
select select "No"
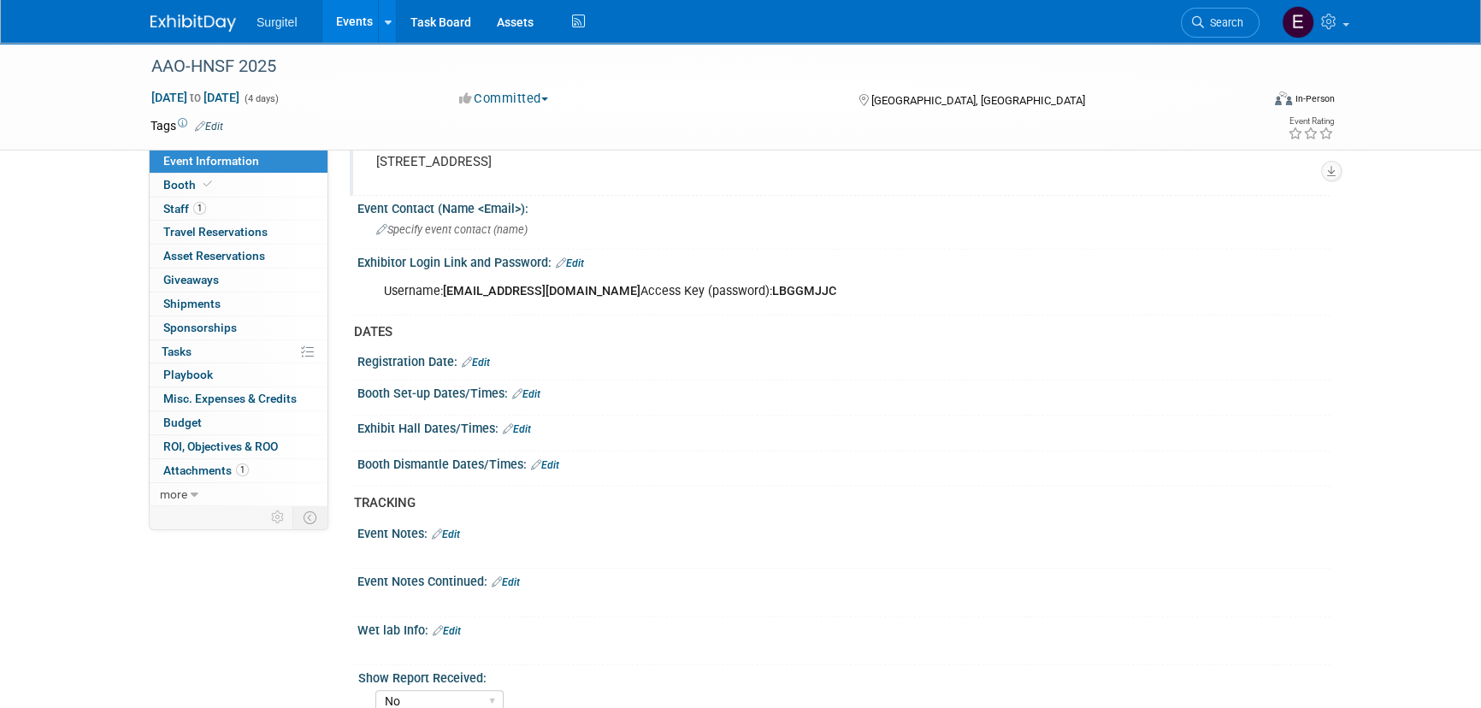
scroll to position [804, 0]
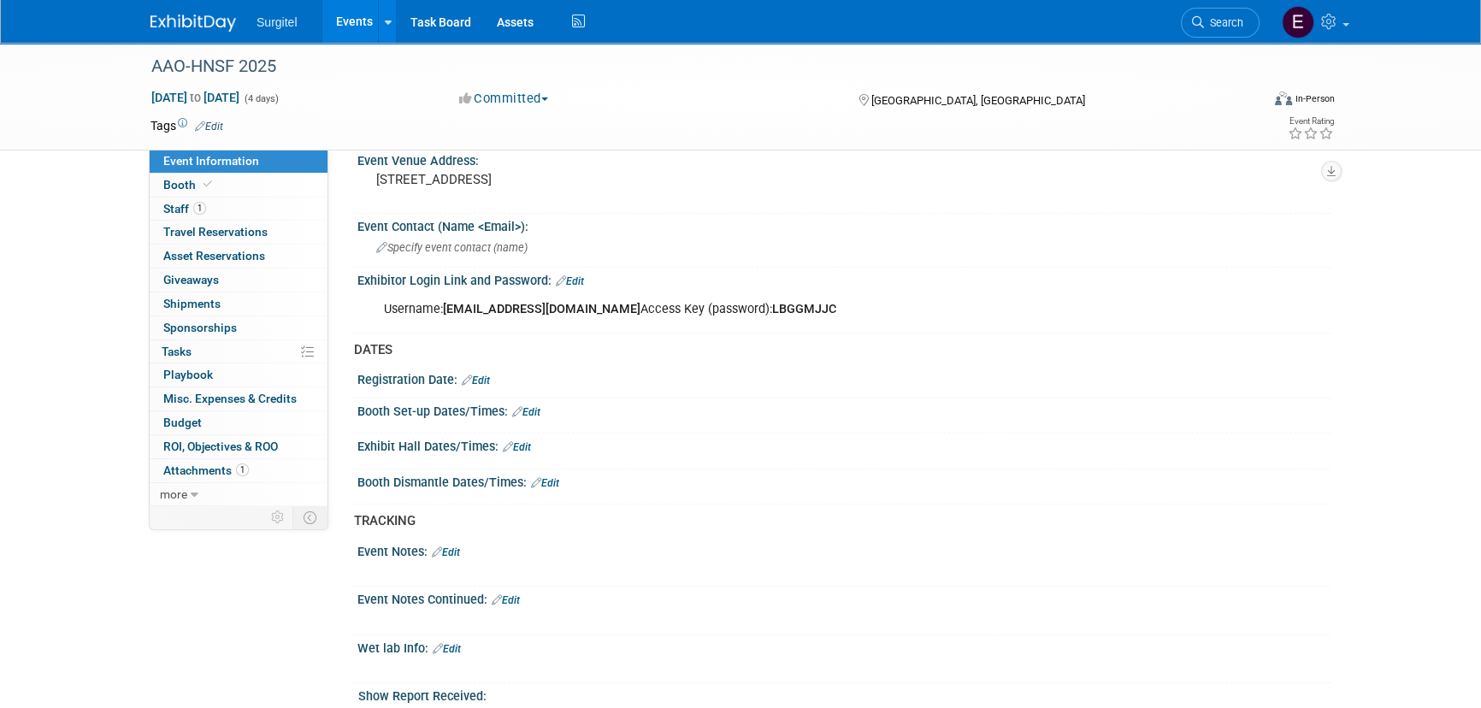
click at [525, 406] on link "Edit" at bounding box center [526, 412] width 28 height 12
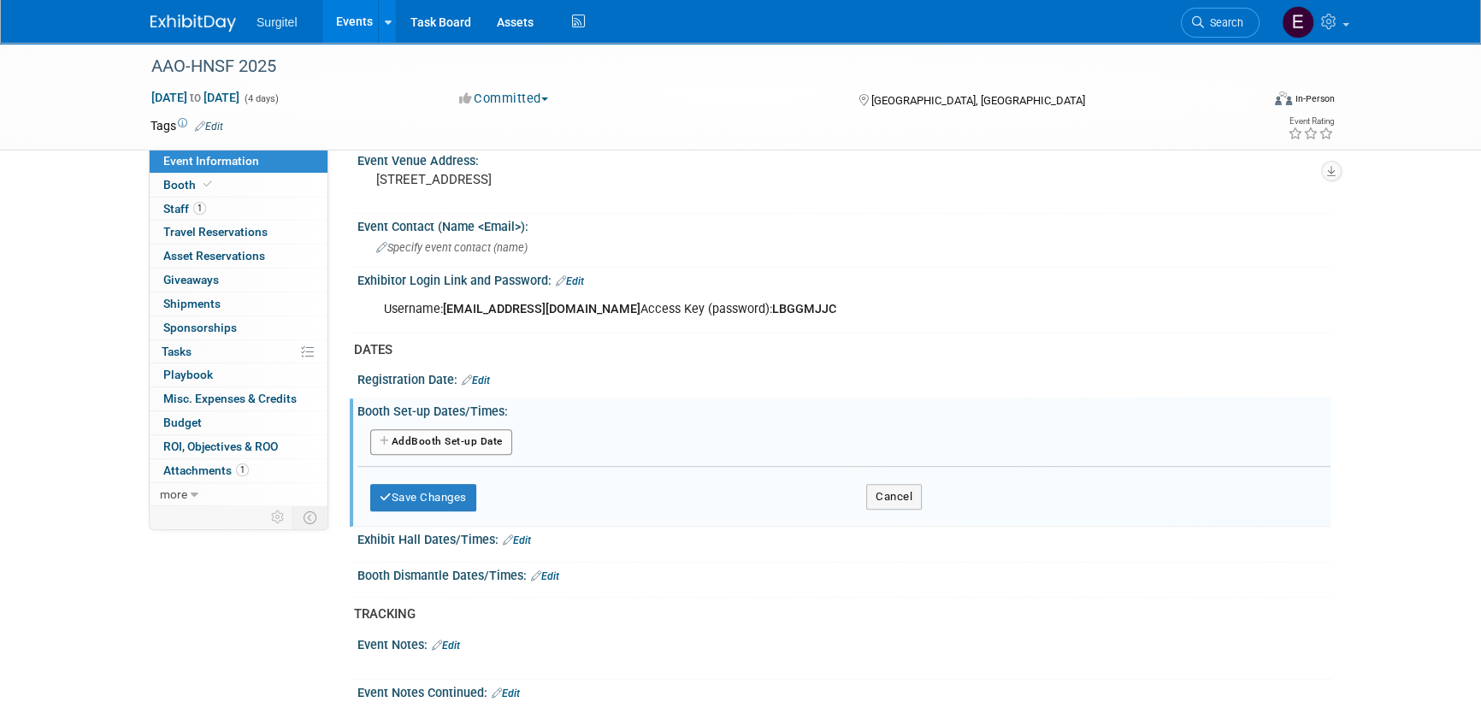
click at [519, 435] on div "Add Another Booth Set-up Date" at bounding box center [843, 443] width 973 height 32
click at [503, 439] on button "Add Another Booth Set-up Date" at bounding box center [441, 442] width 142 height 26
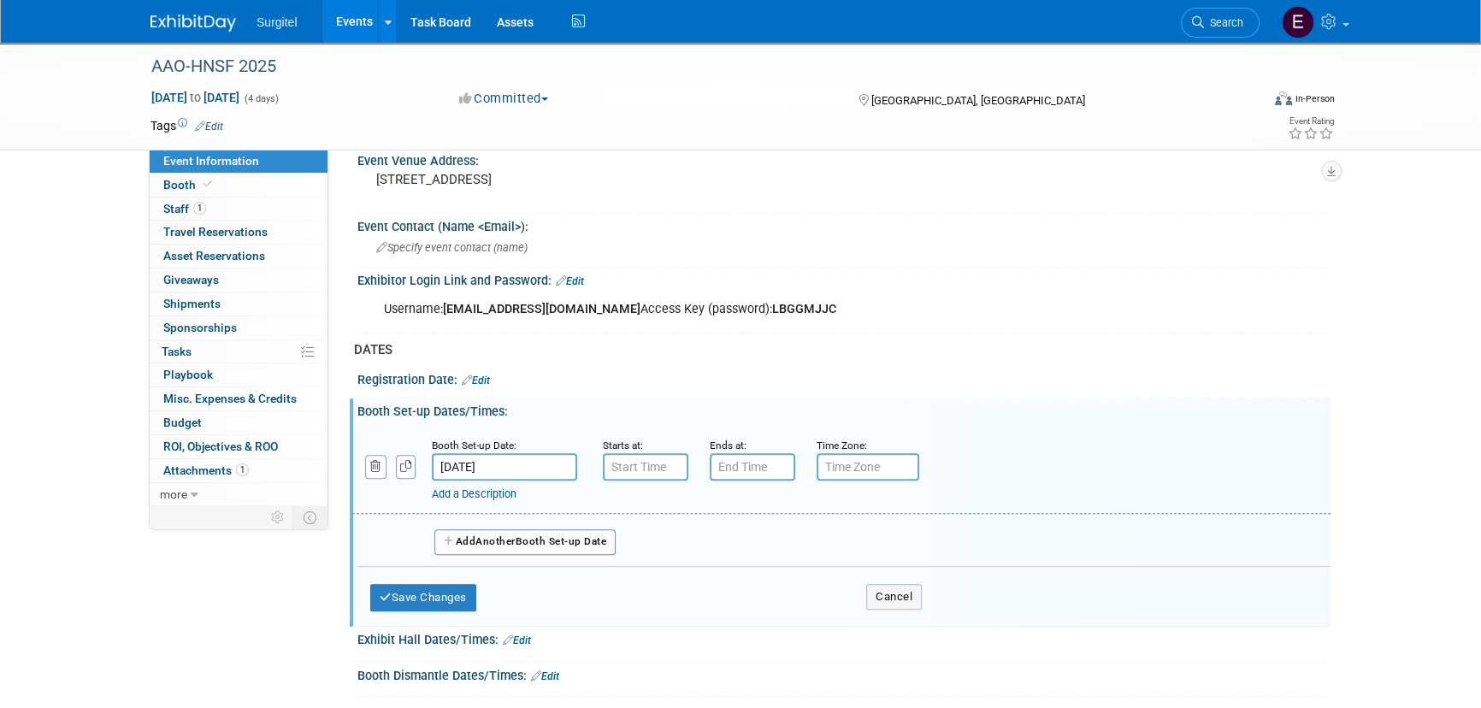
type input "7:00 AM"
click at [615, 455] on input "7:00 AM" at bounding box center [645, 466] width 85 height 27
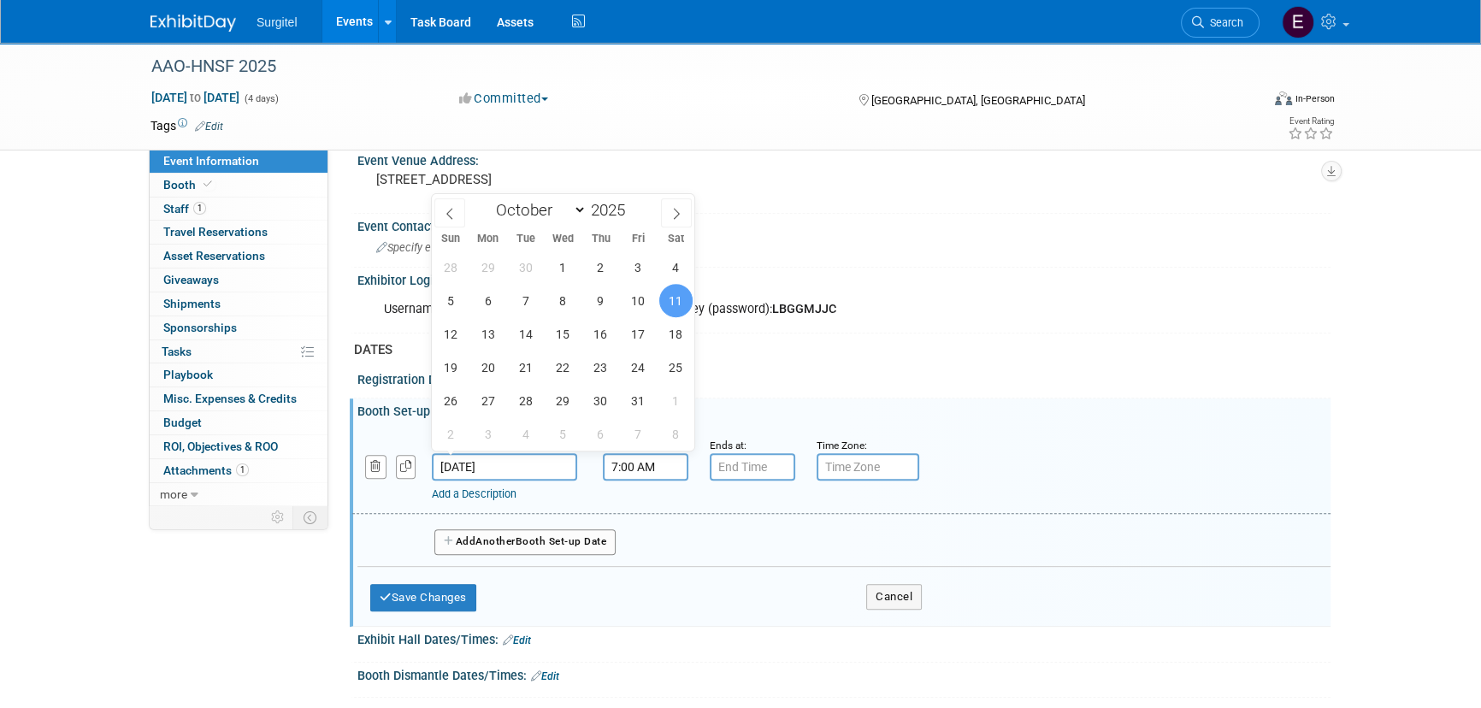
click at [459, 462] on input "Oct 11, 2025" at bounding box center [504, 466] width 145 height 27
click at [609, 303] on span "9" at bounding box center [600, 300] width 33 height 33
type input "Oct 9, 2025"
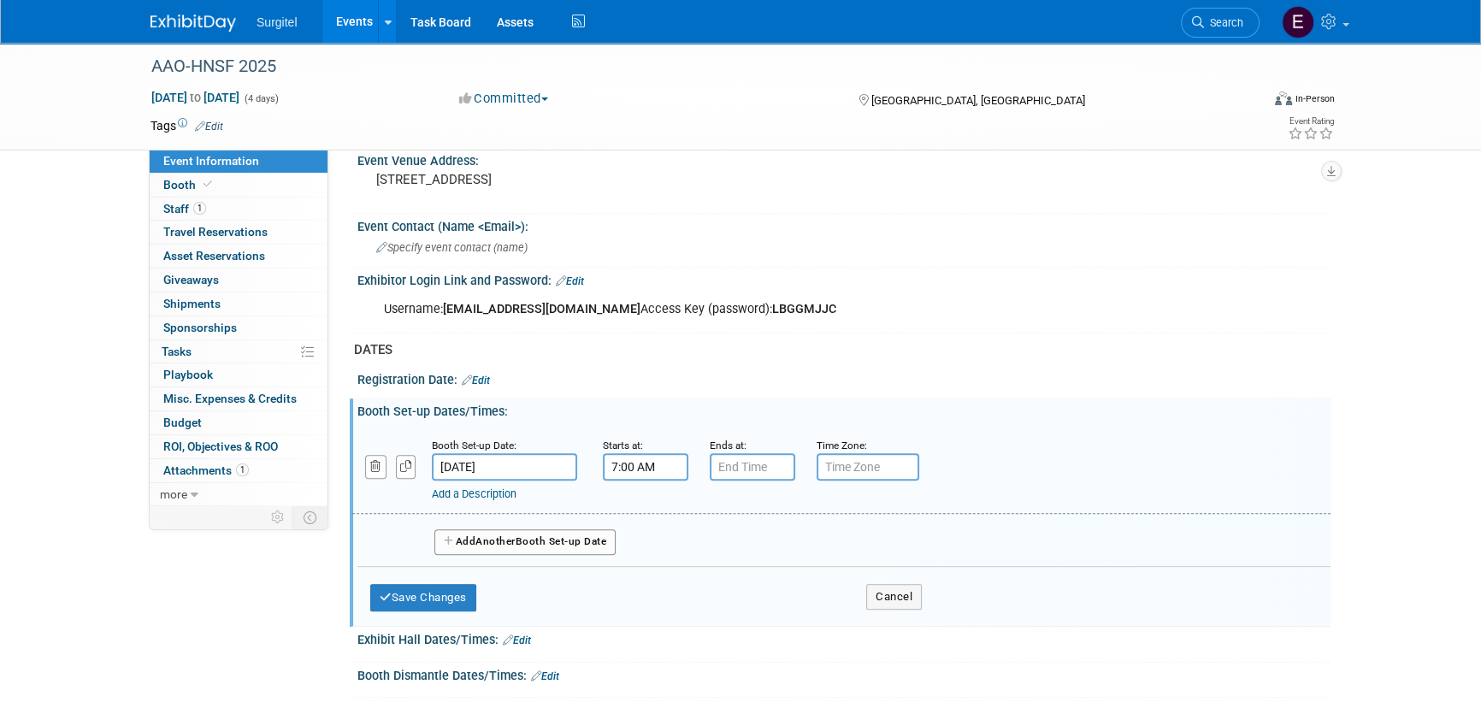
click at [648, 471] on input "7:00 AM" at bounding box center [645, 466] width 85 height 27
click at [641, 539] on span "07" at bounding box center [643, 545] width 32 height 31
click at [628, 509] on td "12" at bounding box center [634, 509] width 55 height 46
click at [794, 542] on button "AM" at bounding box center [792, 545] width 31 height 29
type input "12:00 PM"
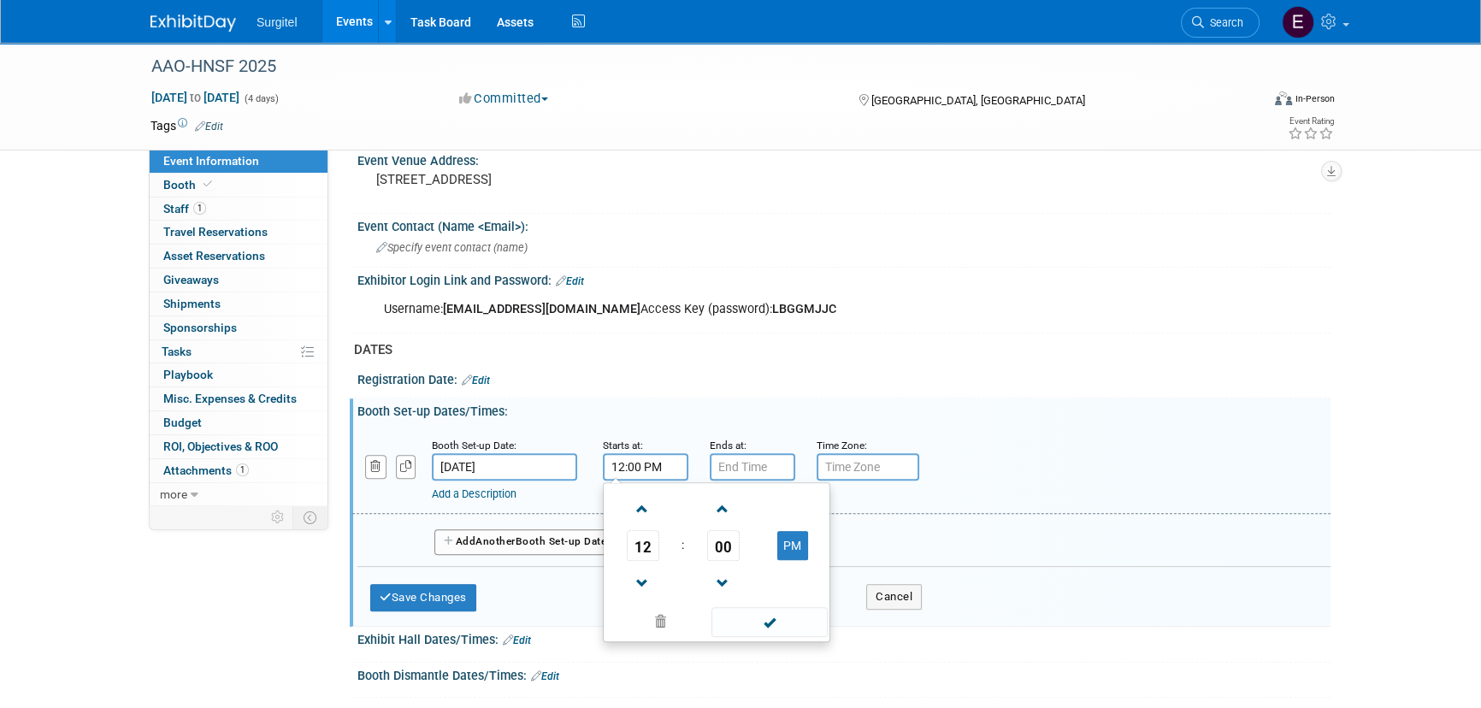
drag, startPoint x: 797, startPoint y: 622, endPoint x: 756, endPoint y: 567, distance: 69.1
click at [797, 621] on span at bounding box center [768, 622] width 115 height 30
click at [745, 473] on input "7:00 PM" at bounding box center [752, 466] width 85 height 27
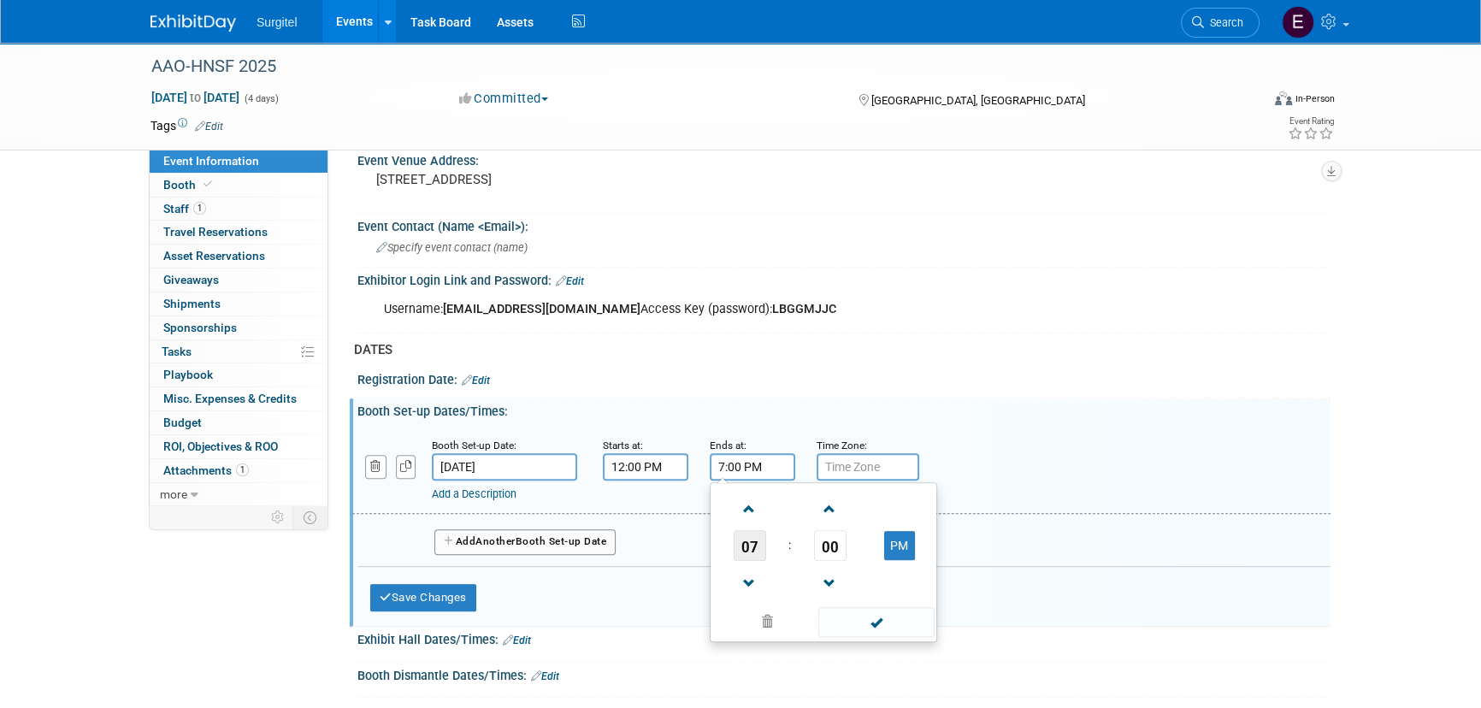
click at [754, 539] on span "07" at bounding box center [749, 545] width 32 height 31
click at [811, 545] on td "05" at bounding box center [796, 556] width 55 height 46
type input "5:00 PM"
drag, startPoint x: 881, startPoint y: 610, endPoint x: 636, endPoint y: 578, distance: 246.5
click at [881, 610] on span at bounding box center [875, 622] width 115 height 30
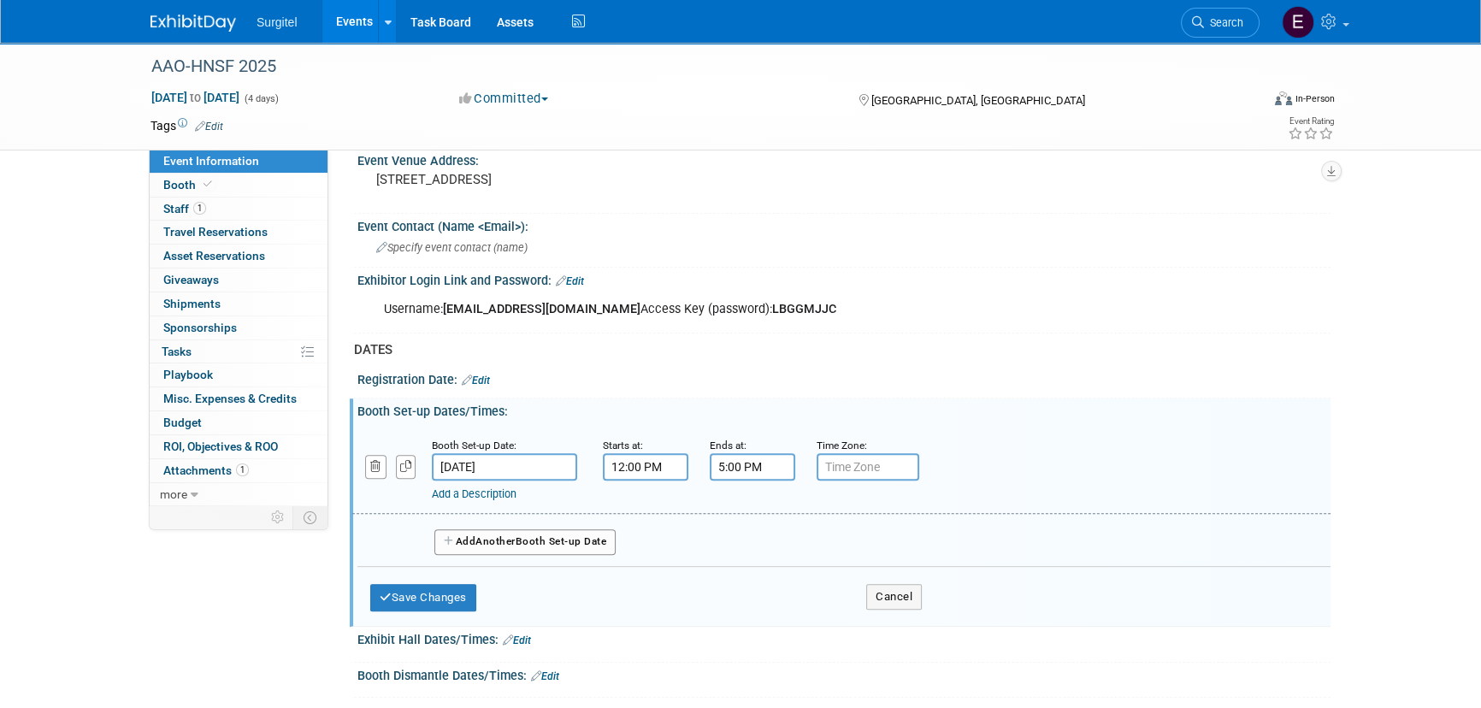
click at [530, 544] on button "Add Another Booth Set-up Date" at bounding box center [524, 542] width 181 height 26
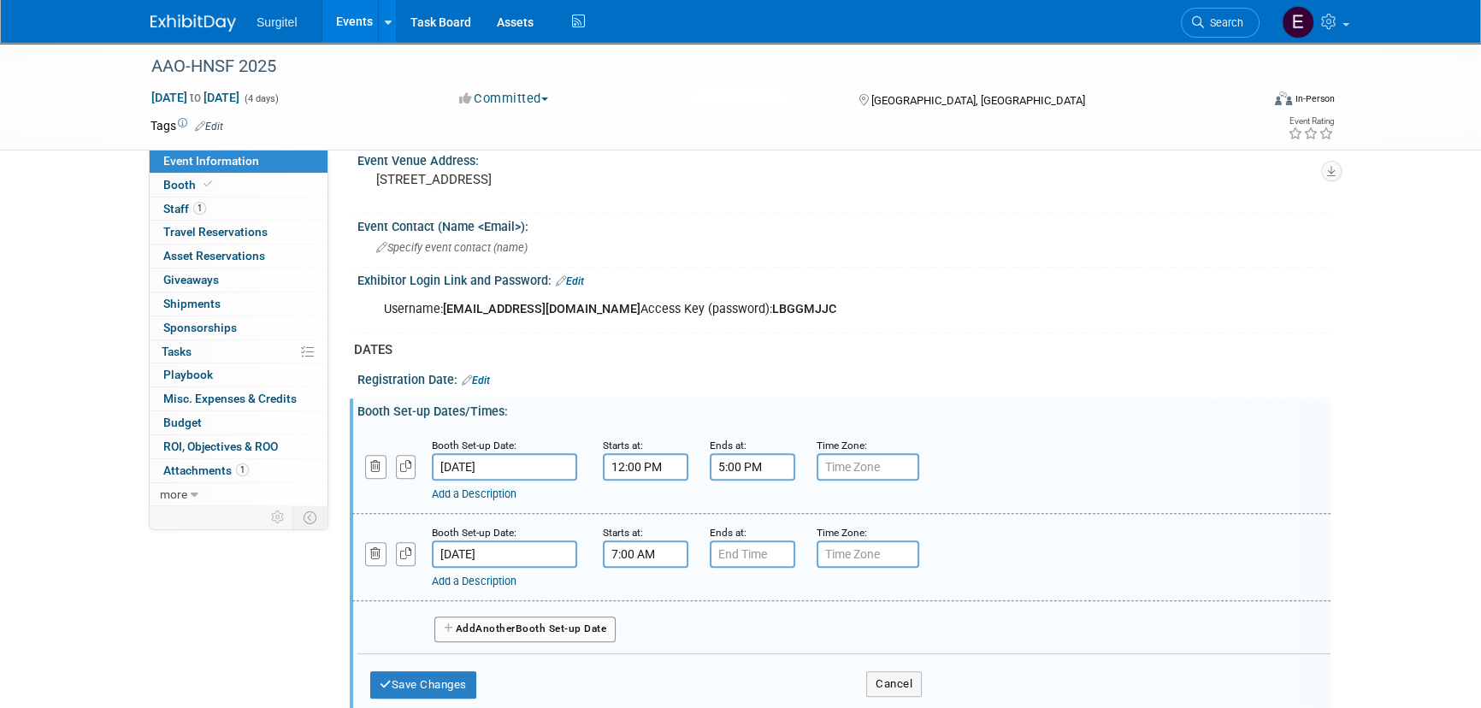
click at [667, 557] on input "7:00 AM" at bounding box center [645, 553] width 85 height 27
click at [645, 624] on span "07" at bounding box center [643, 632] width 32 height 31
click at [635, 686] on td "08" at bounding box center [634, 689] width 55 height 46
type input "8:00 AM"
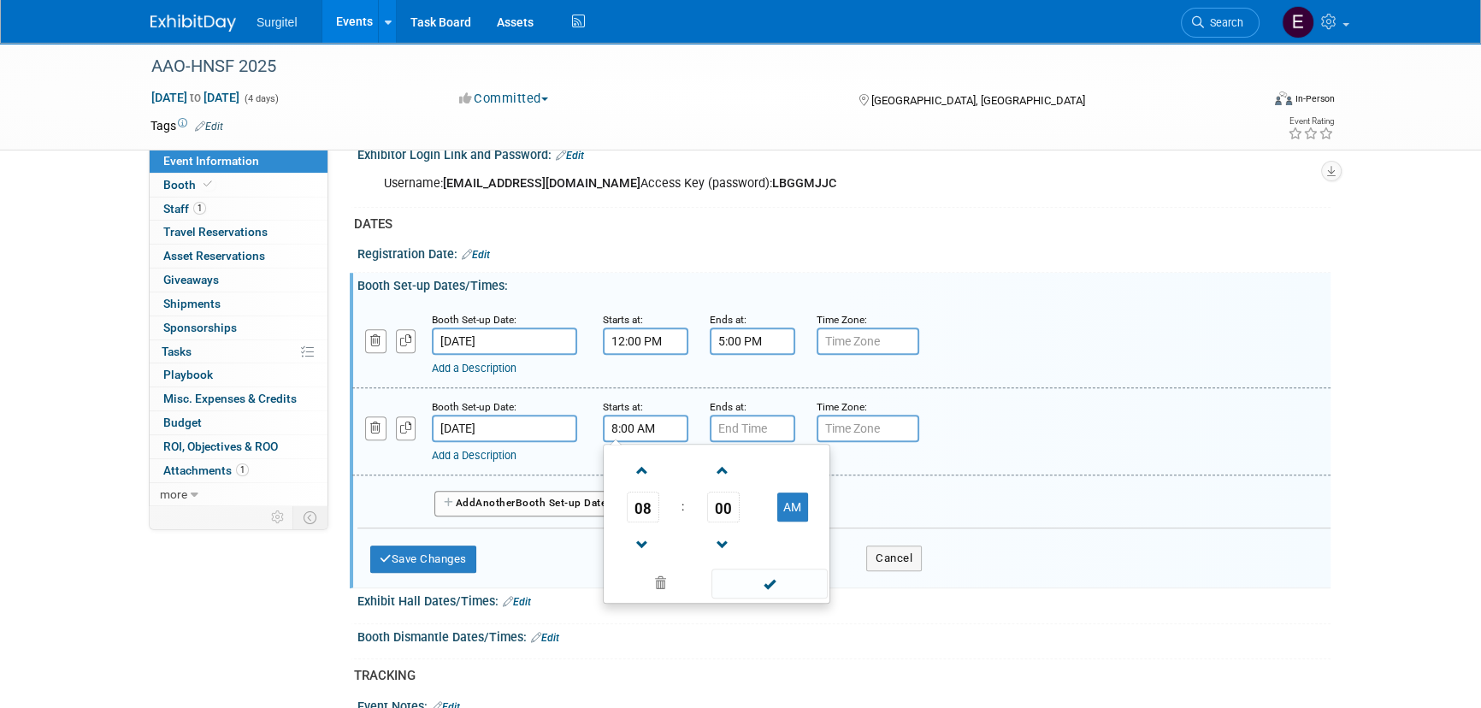
scroll to position [960, 0]
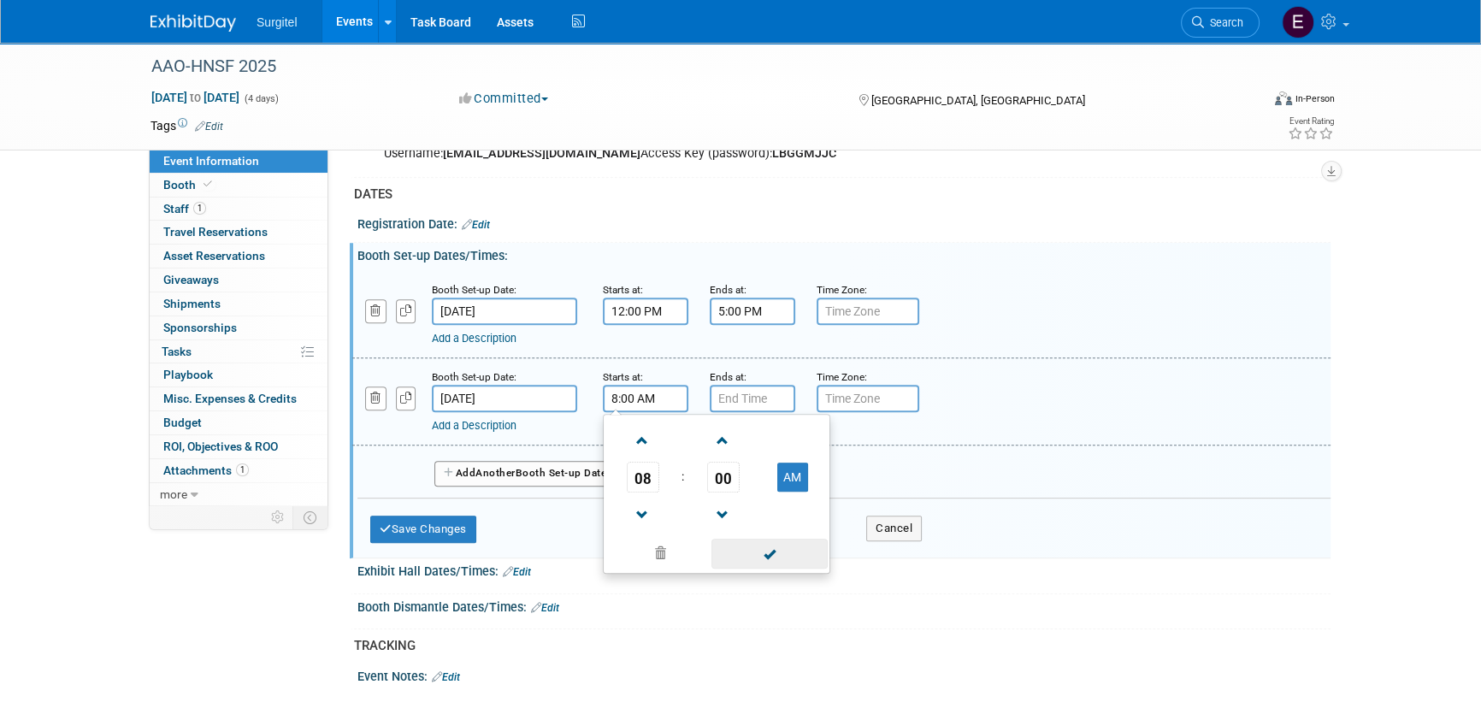
click at [770, 539] on span at bounding box center [768, 554] width 115 height 30
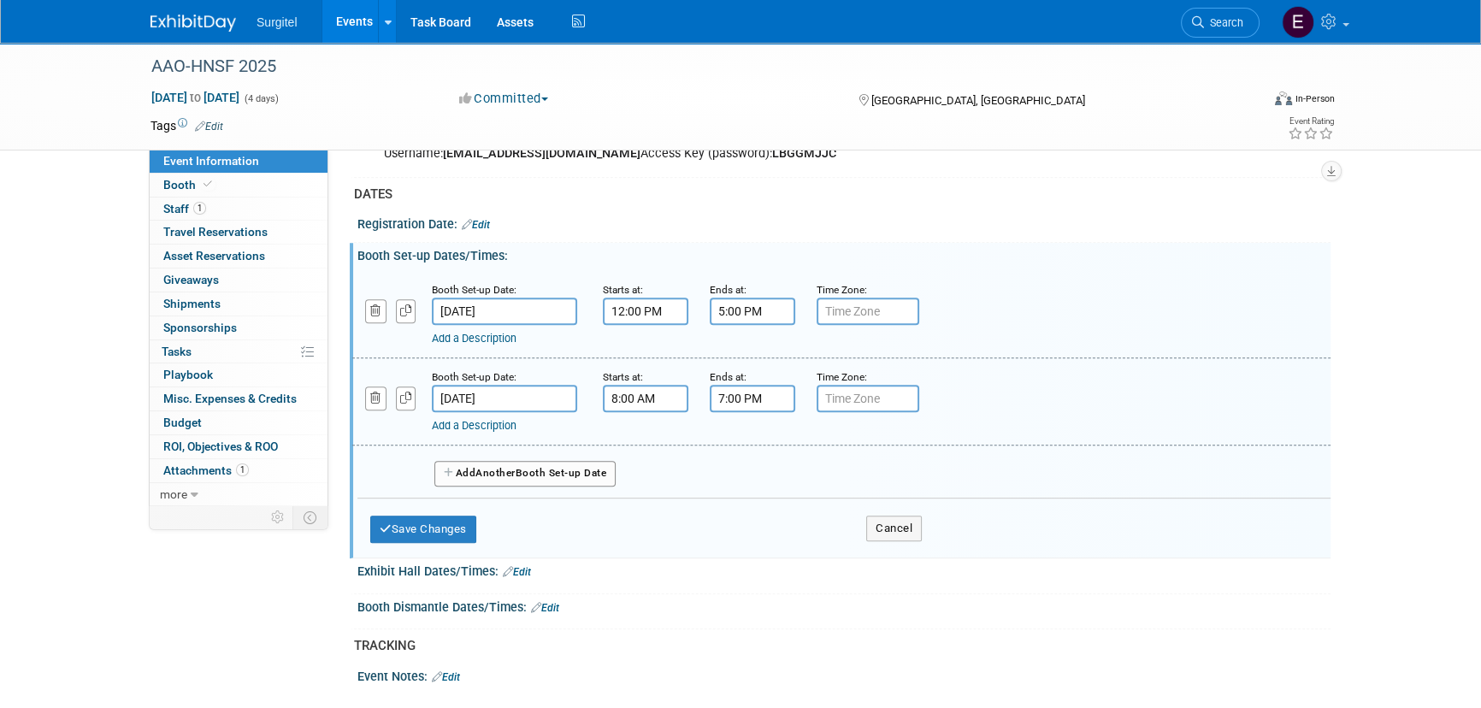
click at [743, 386] on input "7:00 PM" at bounding box center [752, 398] width 85 height 27
click at [752, 476] on span "07" at bounding box center [749, 477] width 32 height 31
click at [790, 478] on td "05" at bounding box center [796, 487] width 55 height 46
type input "5:00 PM"
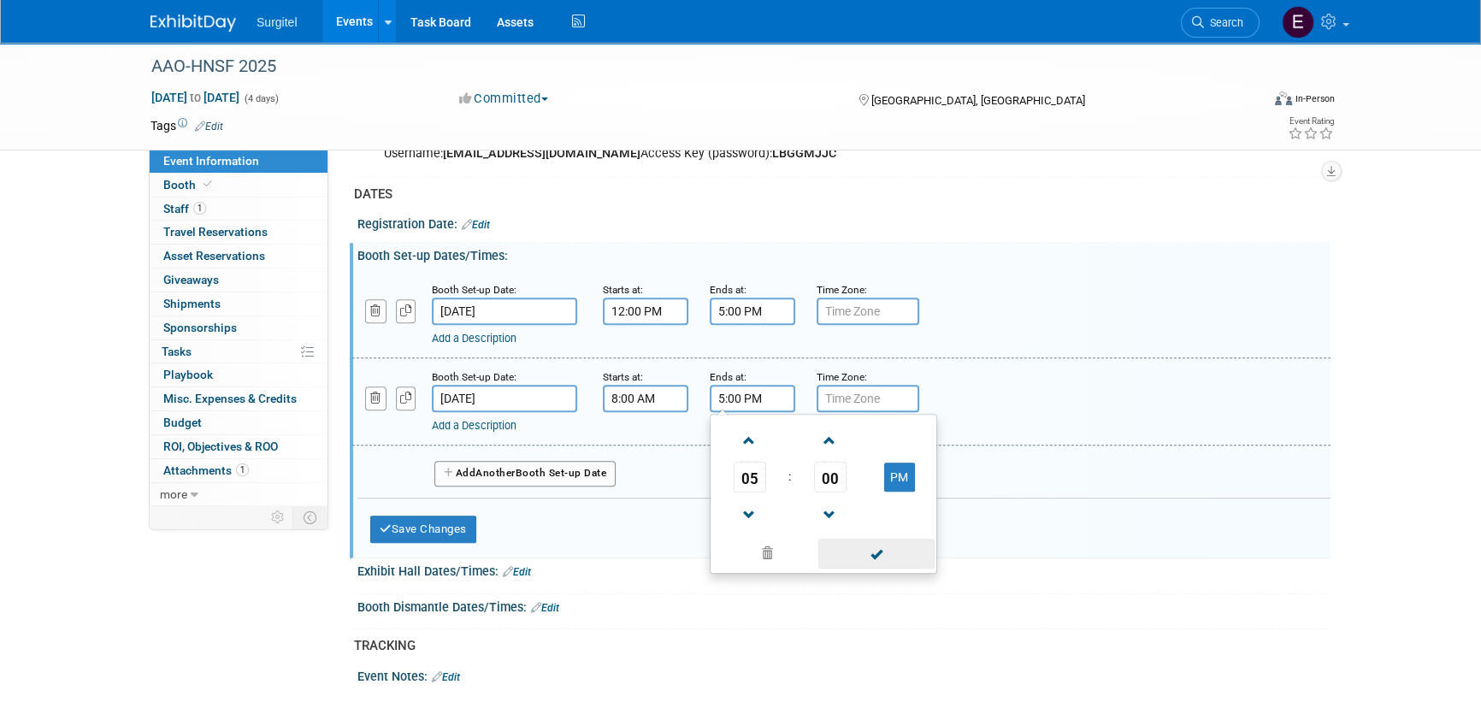
click at [873, 550] on span at bounding box center [875, 554] width 115 height 30
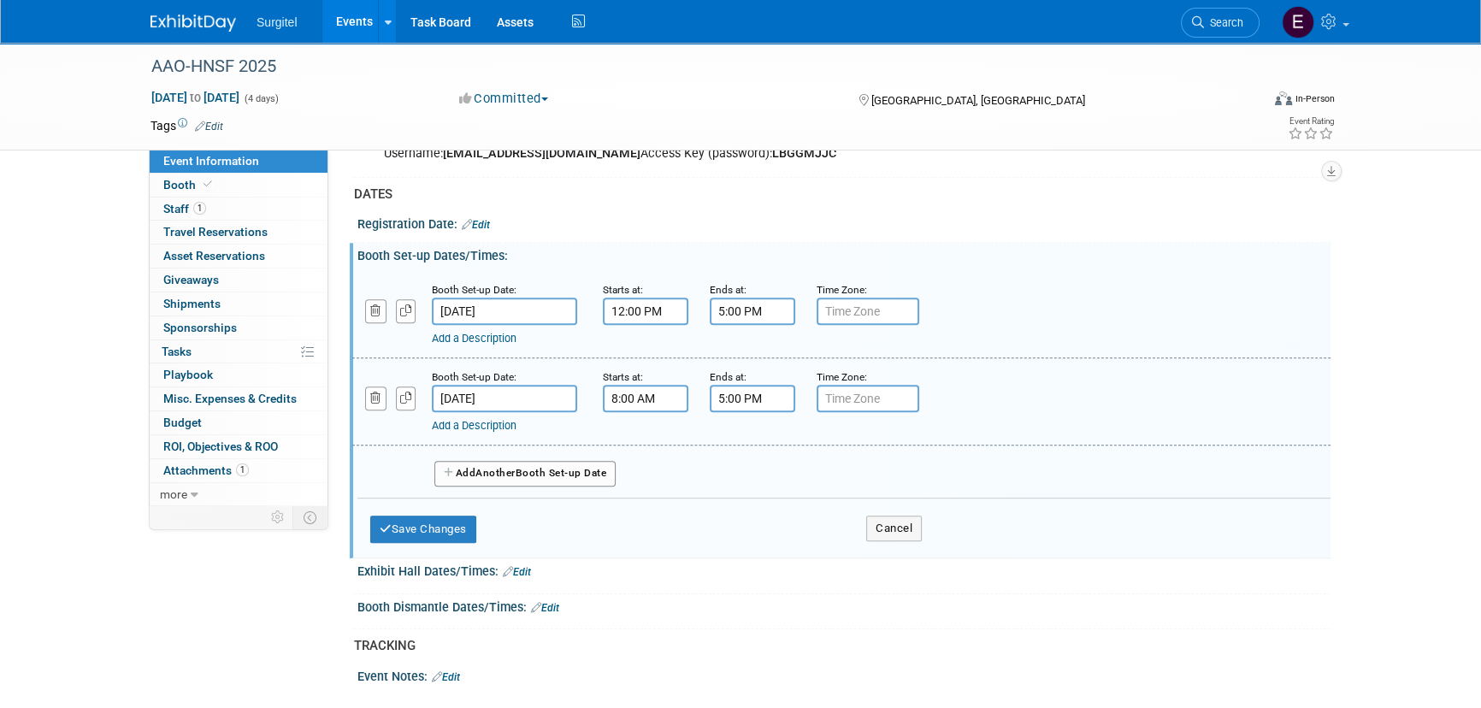
click at [515, 468] on span "Another" at bounding box center [495, 473] width 40 height 12
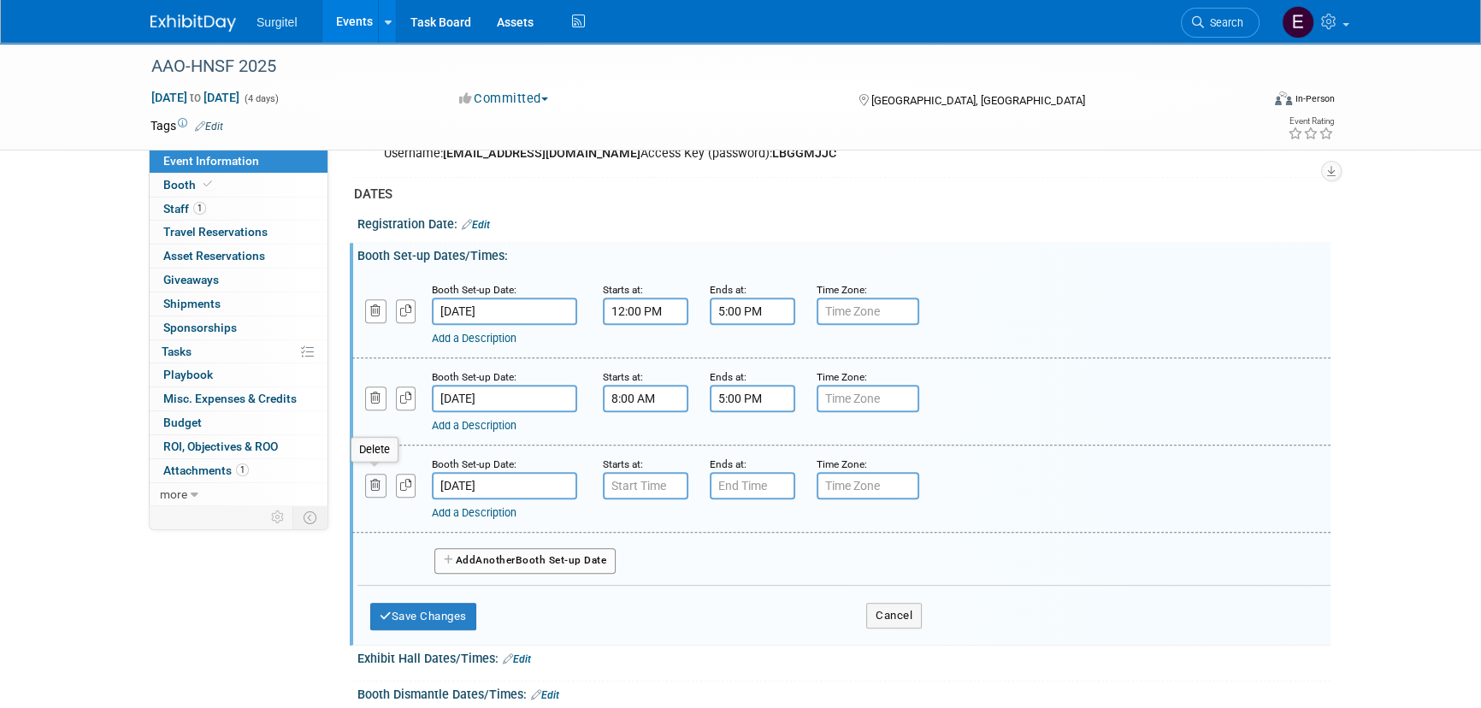
click at [374, 480] on icon "button" at bounding box center [375, 485] width 11 height 11
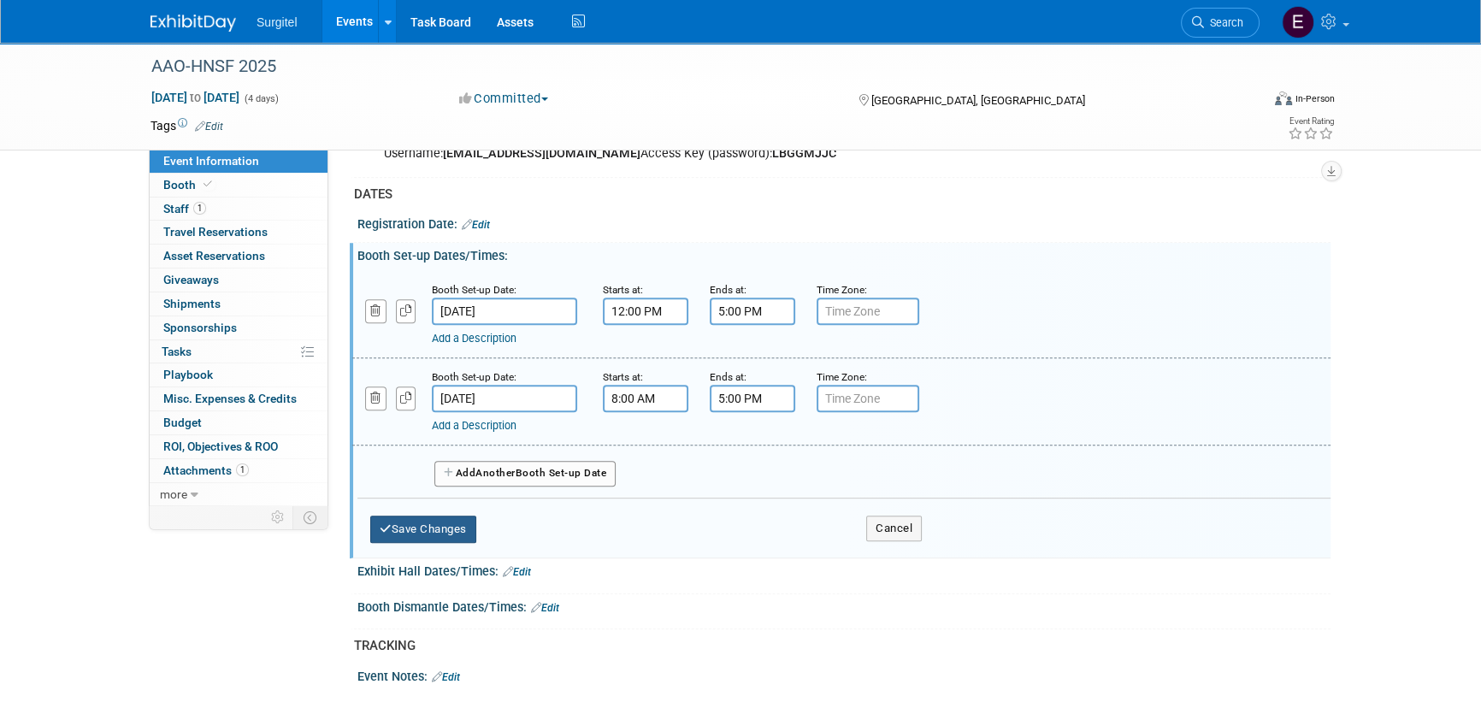
click at [429, 527] on button "Save Changes" at bounding box center [423, 528] width 106 height 27
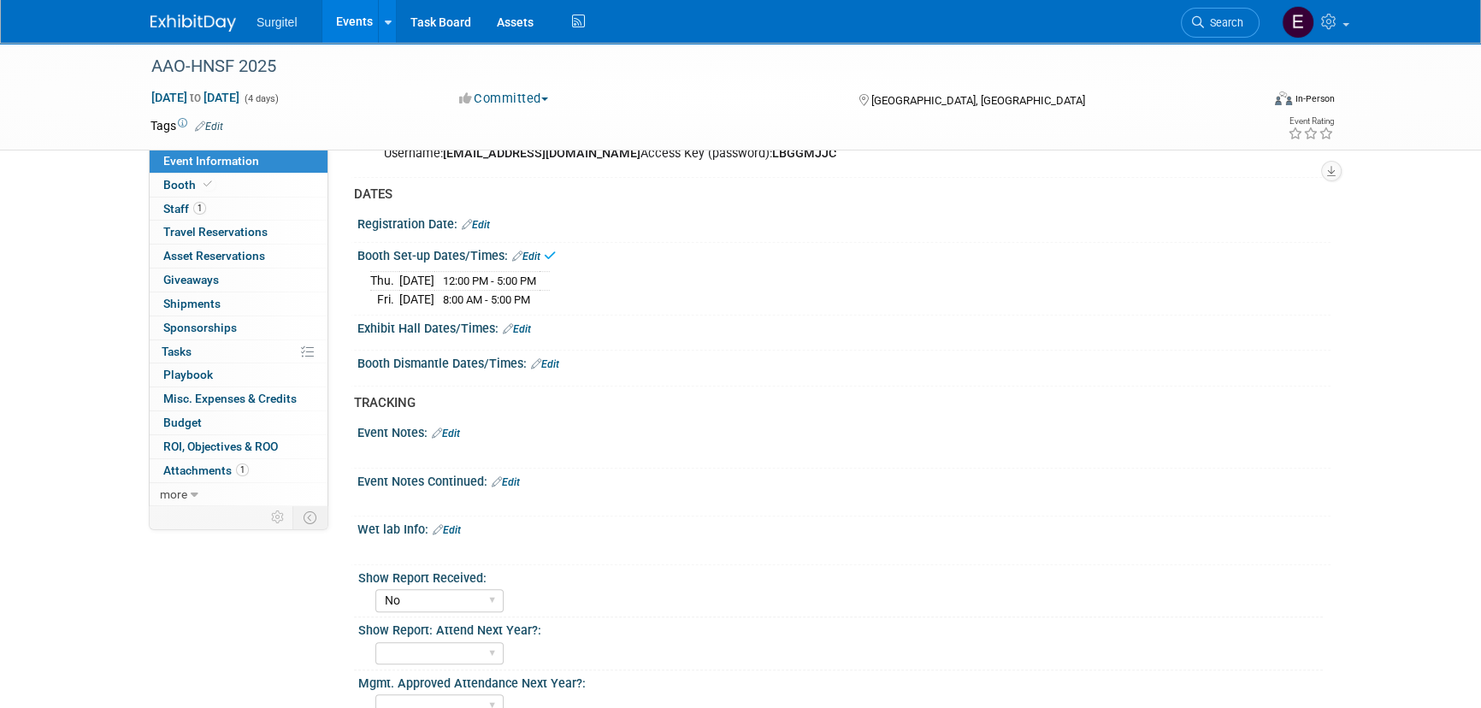
click at [514, 323] on link "Edit" at bounding box center [517, 329] width 28 height 12
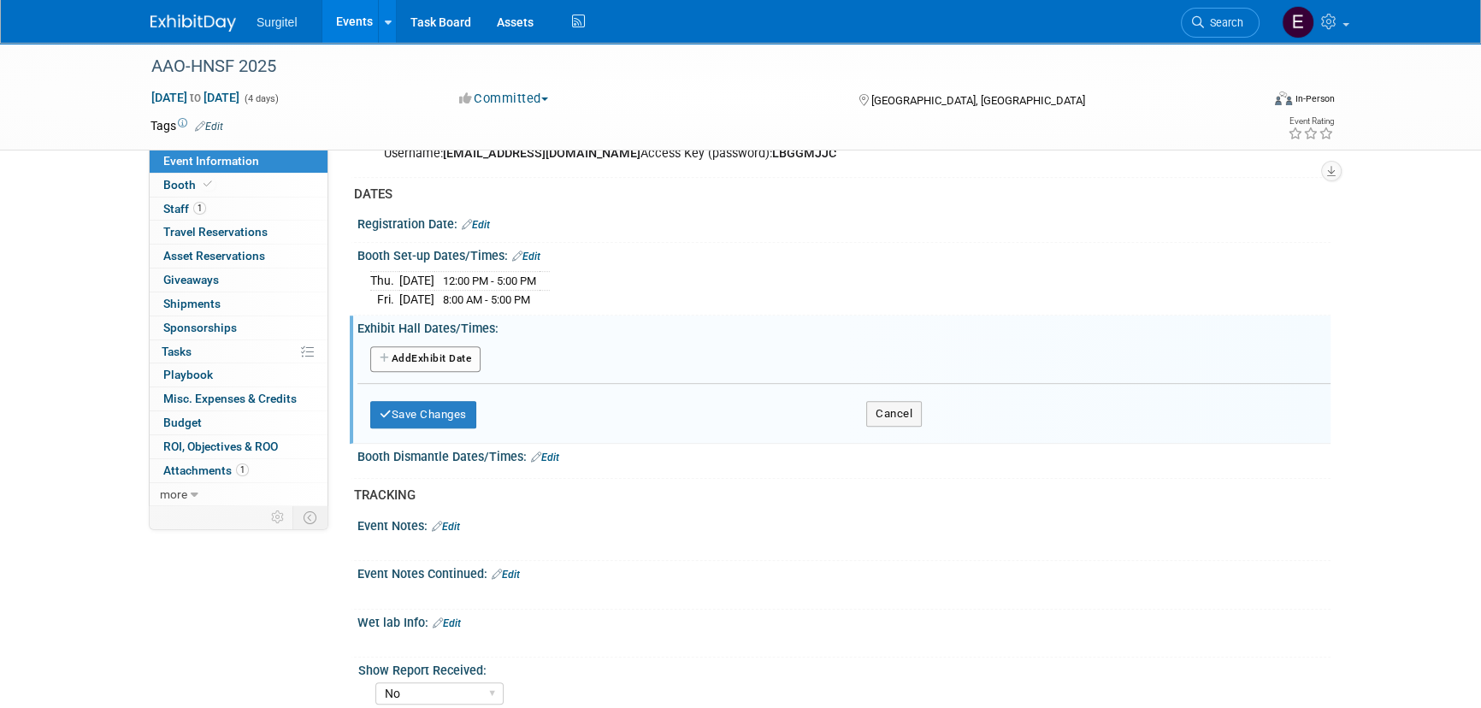
click at [453, 362] on button "Add Another Exhibit Date" at bounding box center [425, 359] width 110 height 26
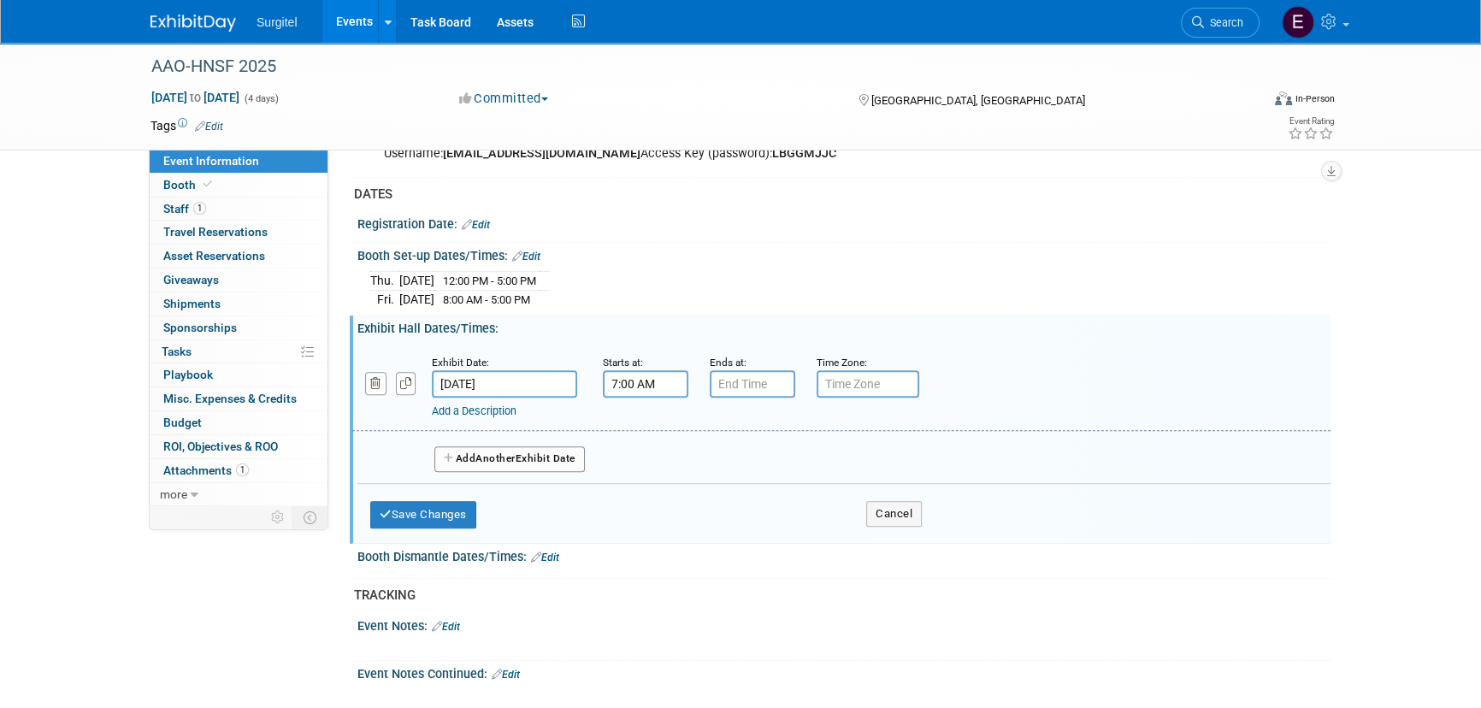
click at [650, 378] on input "7:00 AM" at bounding box center [645, 383] width 85 height 27
click at [642, 455] on span "07" at bounding box center [643, 462] width 32 height 31
click at [690, 510] on td "09" at bounding box center [689, 519] width 55 height 46
click at [725, 447] on span "00" at bounding box center [723, 462] width 32 height 31
click at [769, 470] on td "30" at bounding box center [743, 473] width 55 height 46
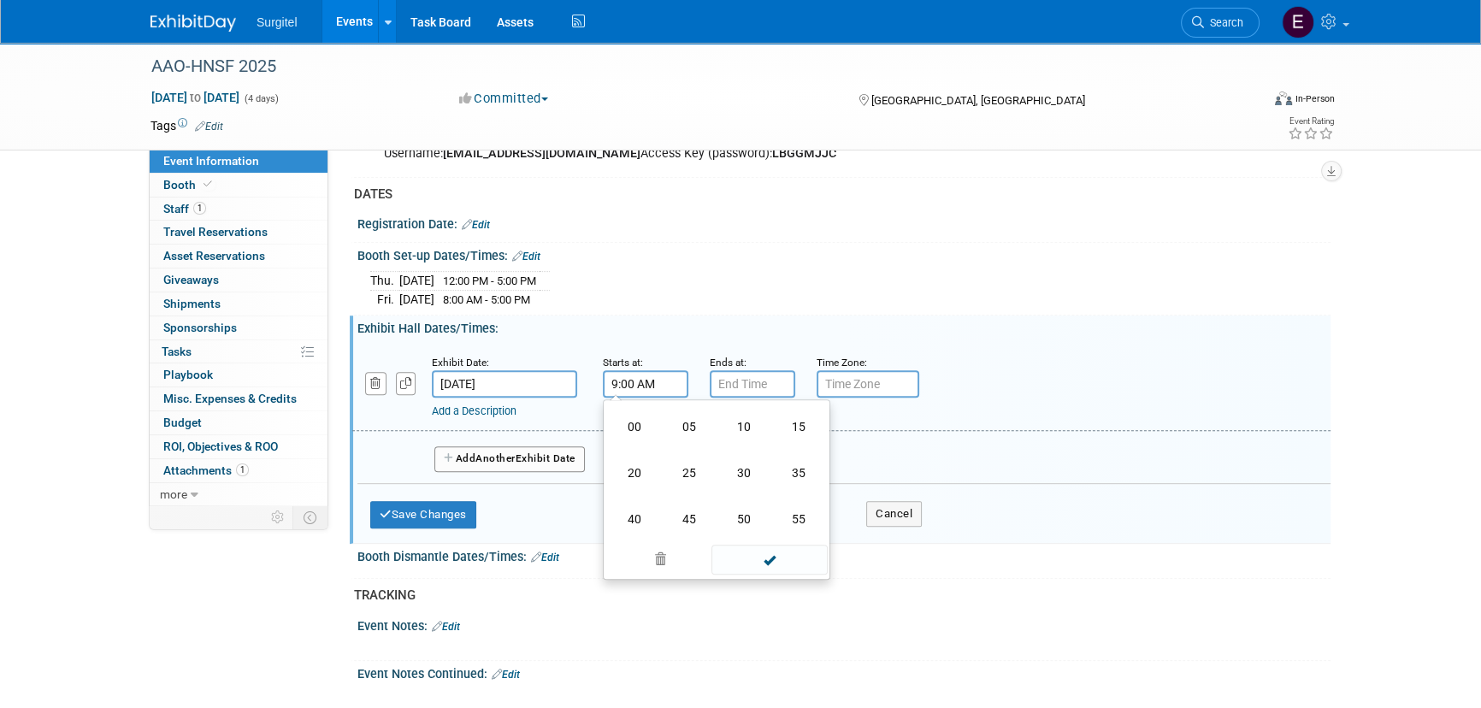
type input "9:30 AM"
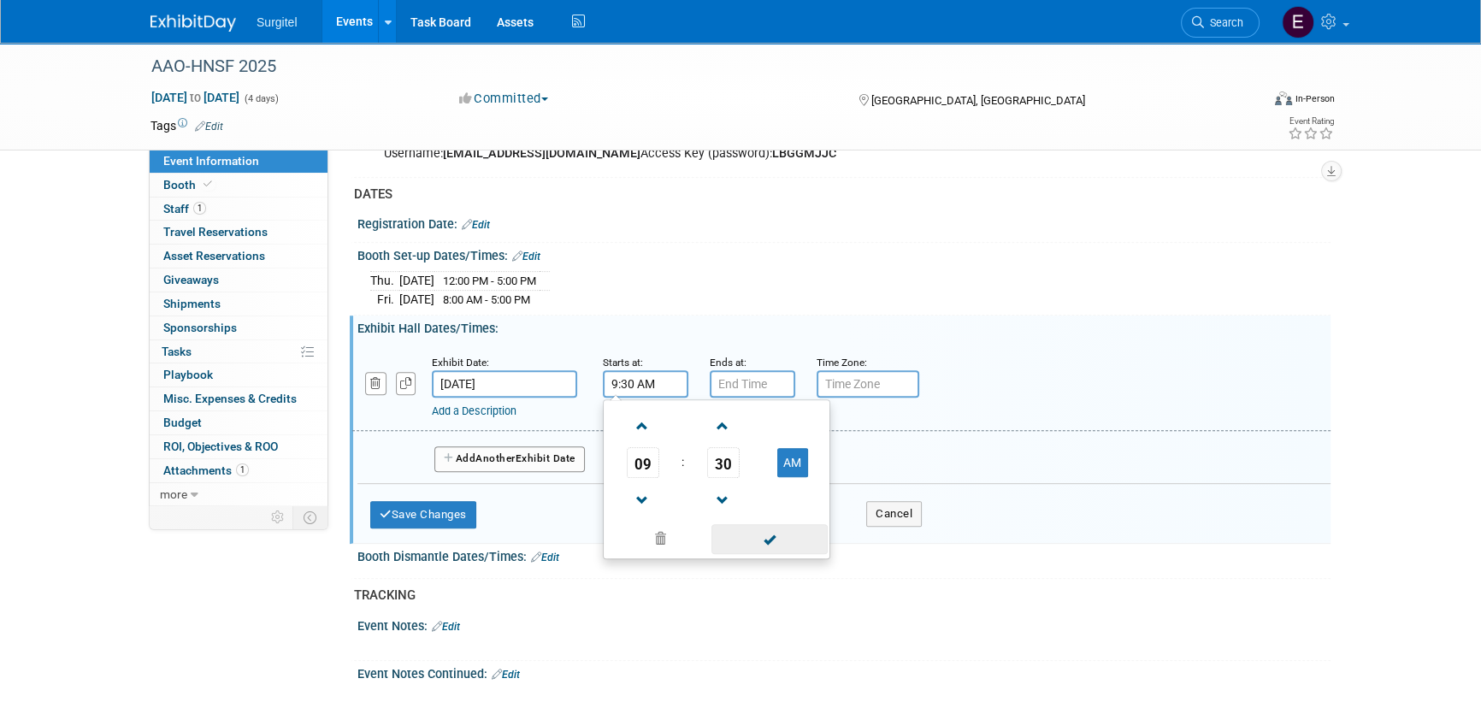
drag, startPoint x: 775, startPoint y: 533, endPoint x: 748, endPoint y: 430, distance: 106.2
click at [775, 533] on span at bounding box center [768, 539] width 115 height 30
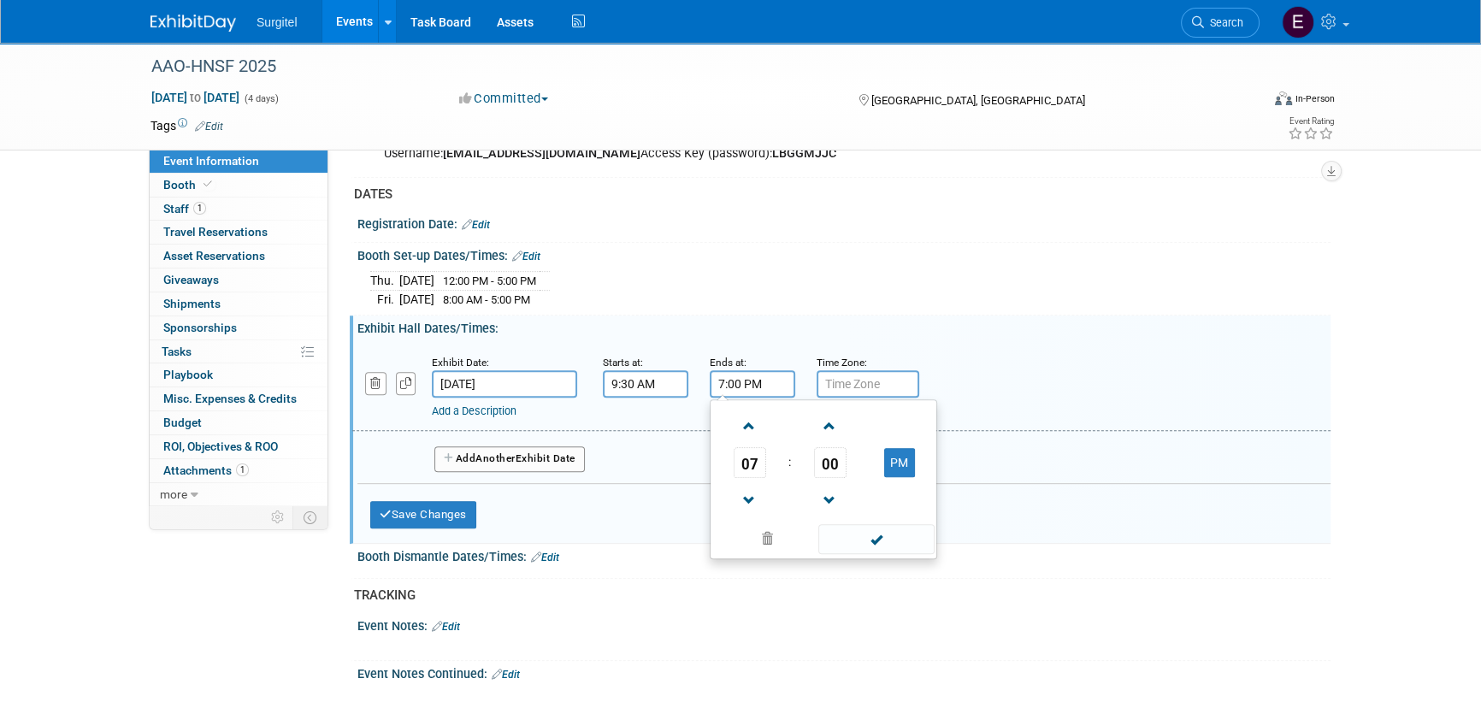
click at [753, 373] on input "7:00 PM" at bounding box center [752, 383] width 85 height 27
drag, startPoint x: 728, startPoint y: 456, endPoint x: 759, endPoint y: 458, distance: 30.9
click at [730, 456] on td "07" at bounding box center [749, 462] width 71 height 31
click at [759, 459] on span "07" at bounding box center [749, 462] width 32 height 31
click at [759, 462] on td "04" at bounding box center [741, 473] width 55 height 46
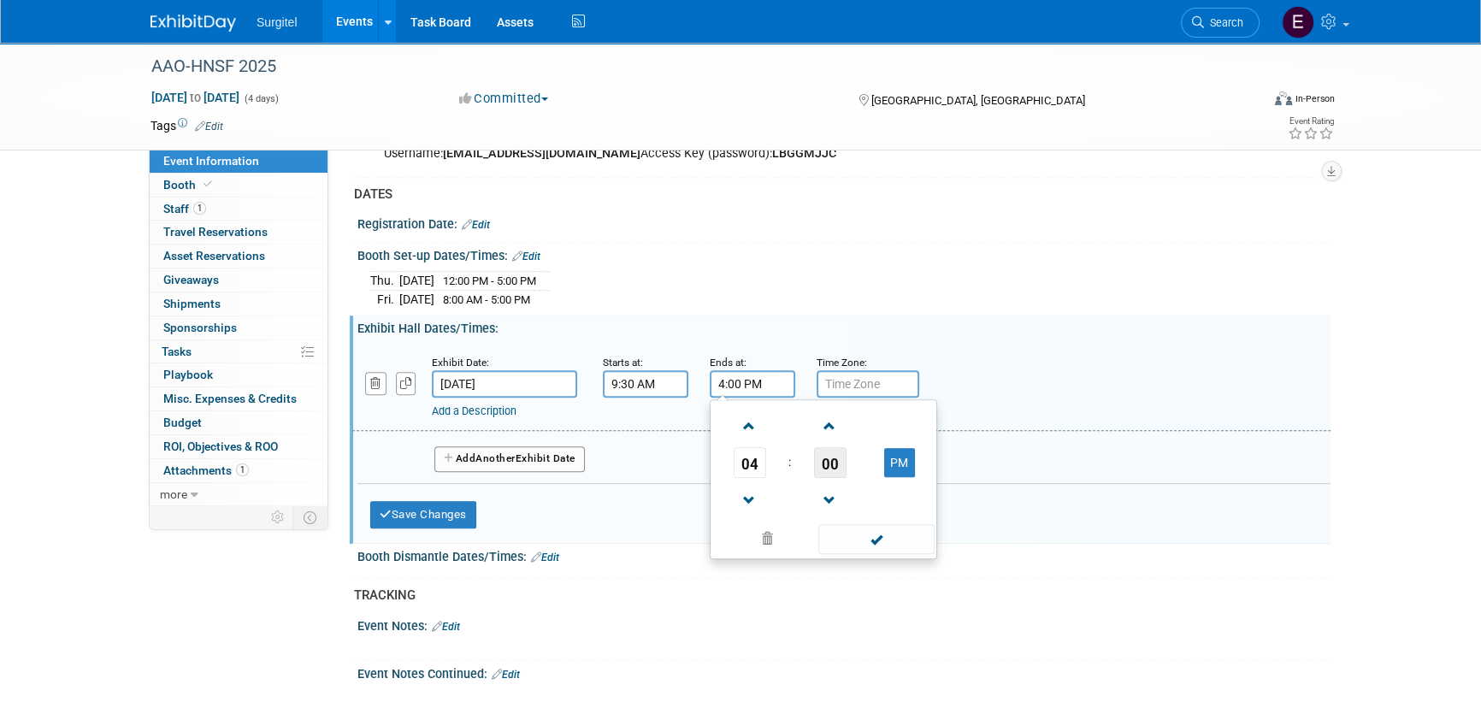
click at [817, 458] on span "00" at bounding box center [830, 462] width 32 height 31
click at [828, 457] on td "30" at bounding box center [850, 473] width 55 height 46
type input "4:30 PM"
drag, startPoint x: 898, startPoint y: 537, endPoint x: 862, endPoint y: 530, distance: 36.6
click at [898, 537] on span at bounding box center [875, 539] width 115 height 30
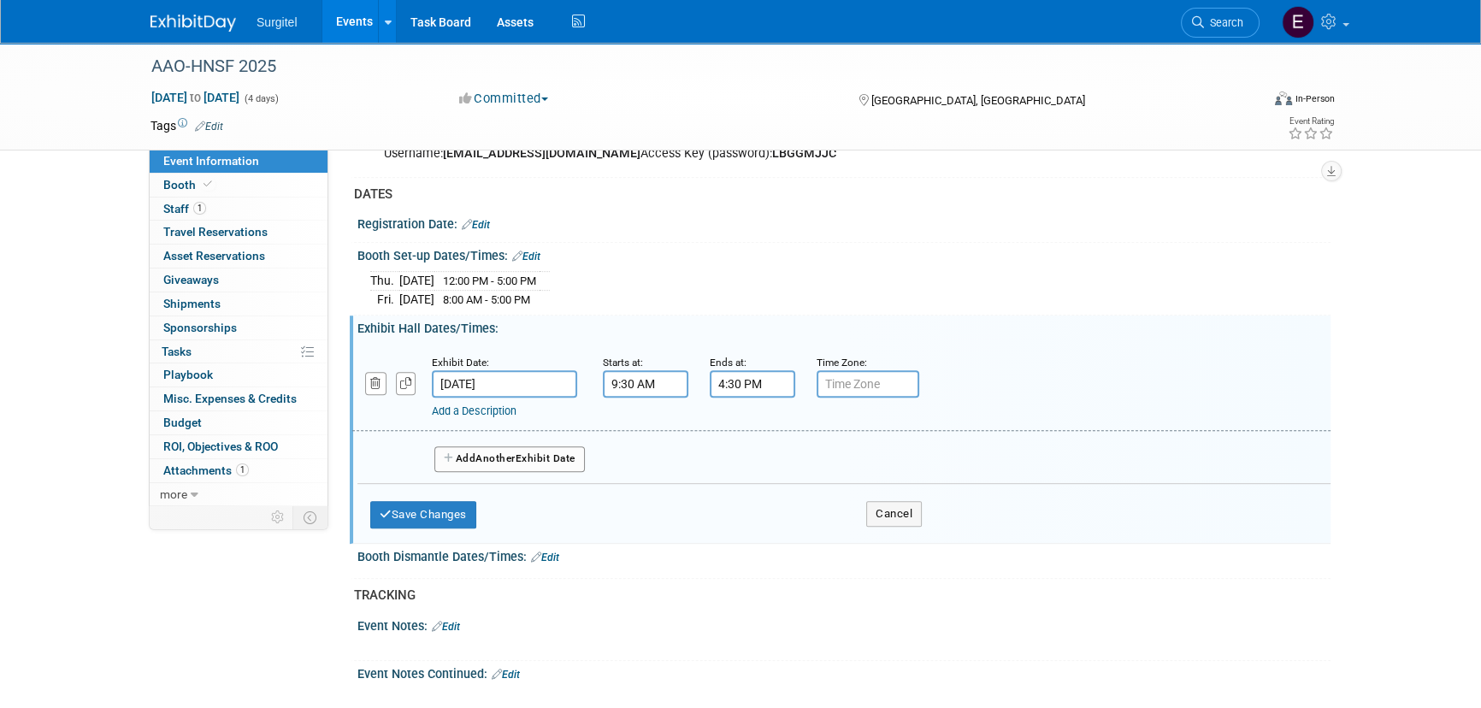
click at [533, 451] on button "Add Another Exhibit Date" at bounding box center [509, 459] width 150 height 26
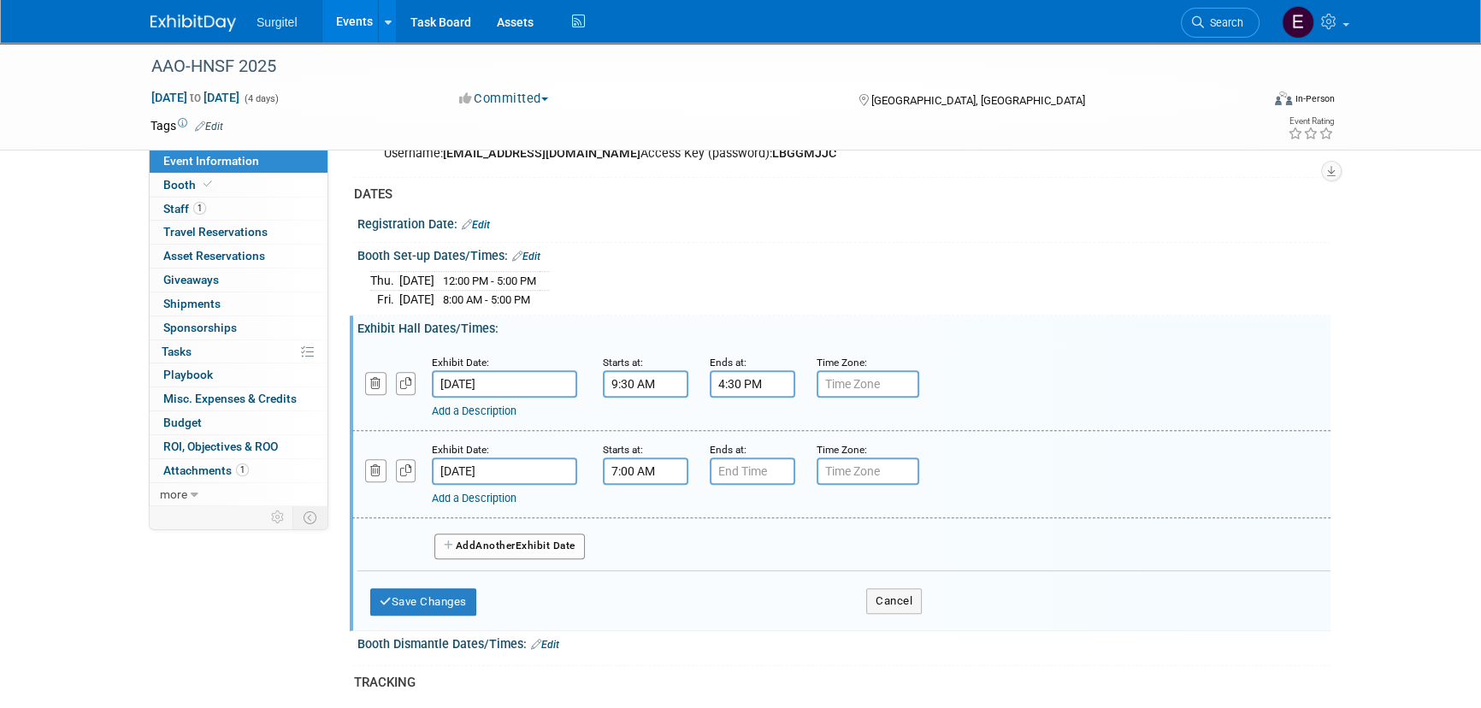
click at [618, 467] on input "7:00 AM" at bounding box center [645, 470] width 85 height 27
click at [637, 546] on span "07" at bounding box center [643, 549] width 32 height 31
drag, startPoint x: 685, startPoint y: 596, endPoint x: 743, endPoint y: 614, distance: 60.8
click at [685, 597] on td "09" at bounding box center [689, 606] width 55 height 46
type input "9:00 AM"
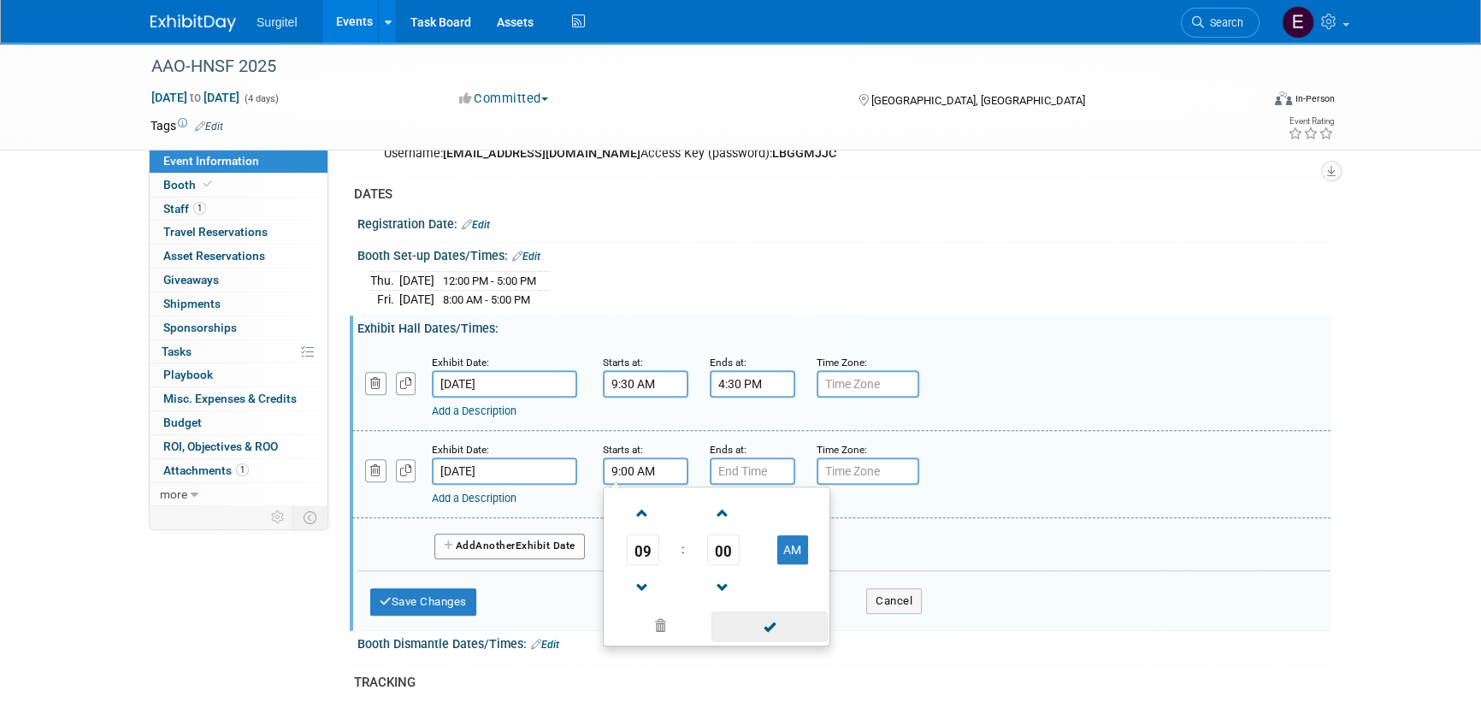
click at [766, 619] on span at bounding box center [768, 626] width 115 height 30
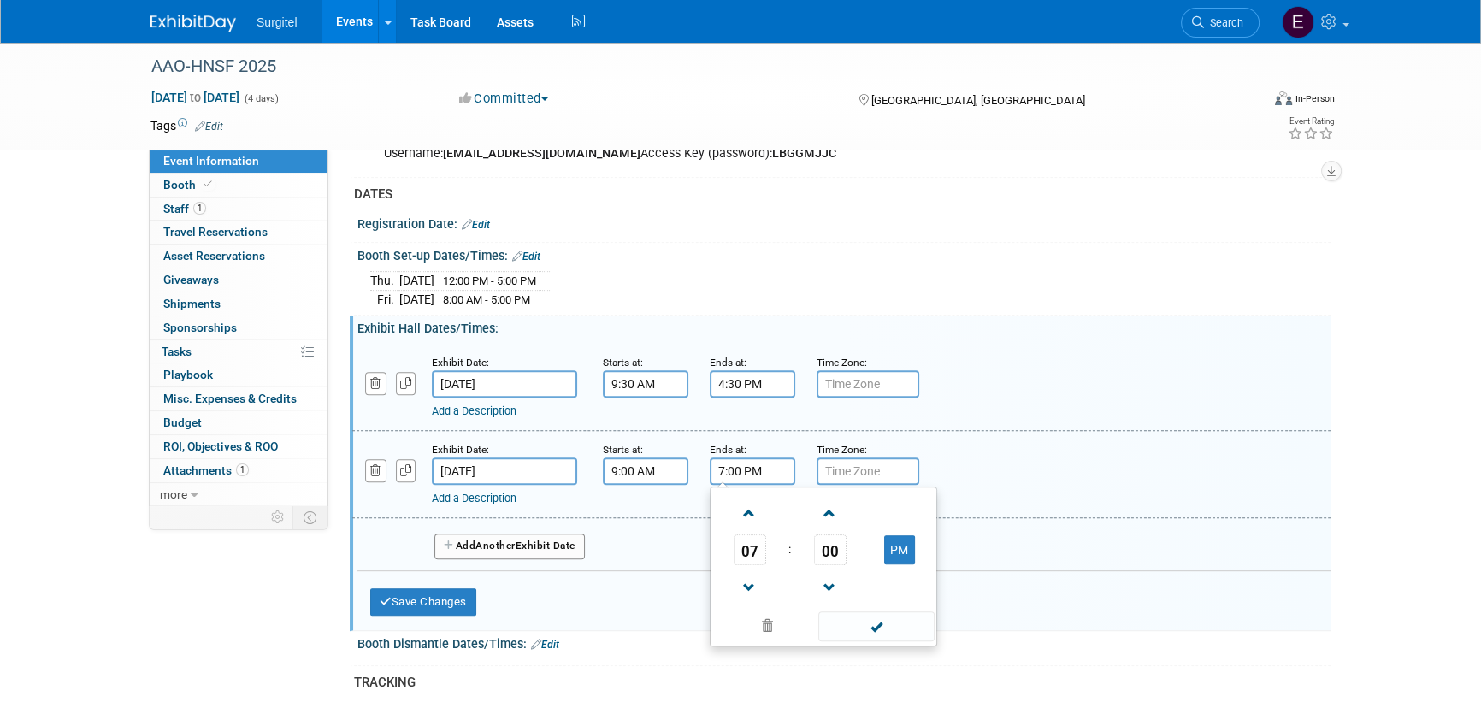
click at [739, 459] on input "7:00 PM" at bounding box center [752, 470] width 85 height 27
click at [760, 534] on span "07" at bounding box center [749, 549] width 32 height 31
click at [763, 538] on td "04" at bounding box center [741, 560] width 55 height 46
click at [828, 545] on span "00" at bounding box center [830, 549] width 32 height 31
click at [853, 547] on td "30" at bounding box center [850, 560] width 55 height 46
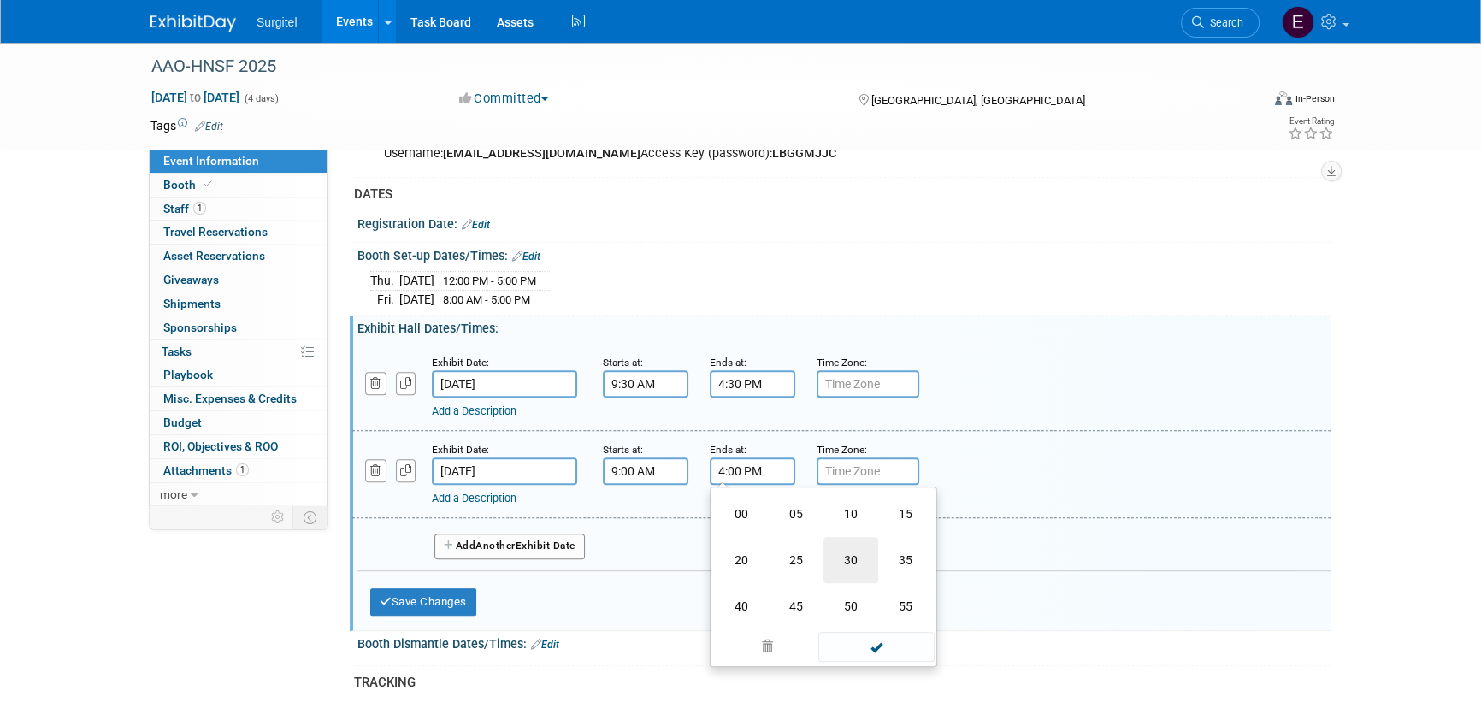
type input "4:30 PM"
click at [907, 635] on div "04 : 30 PM 12 01 02 03 04 05 06 07 08 09 10 11 00 05 10 15 20 25 30 35 40 45 50…" at bounding box center [823, 566] width 227 height 160
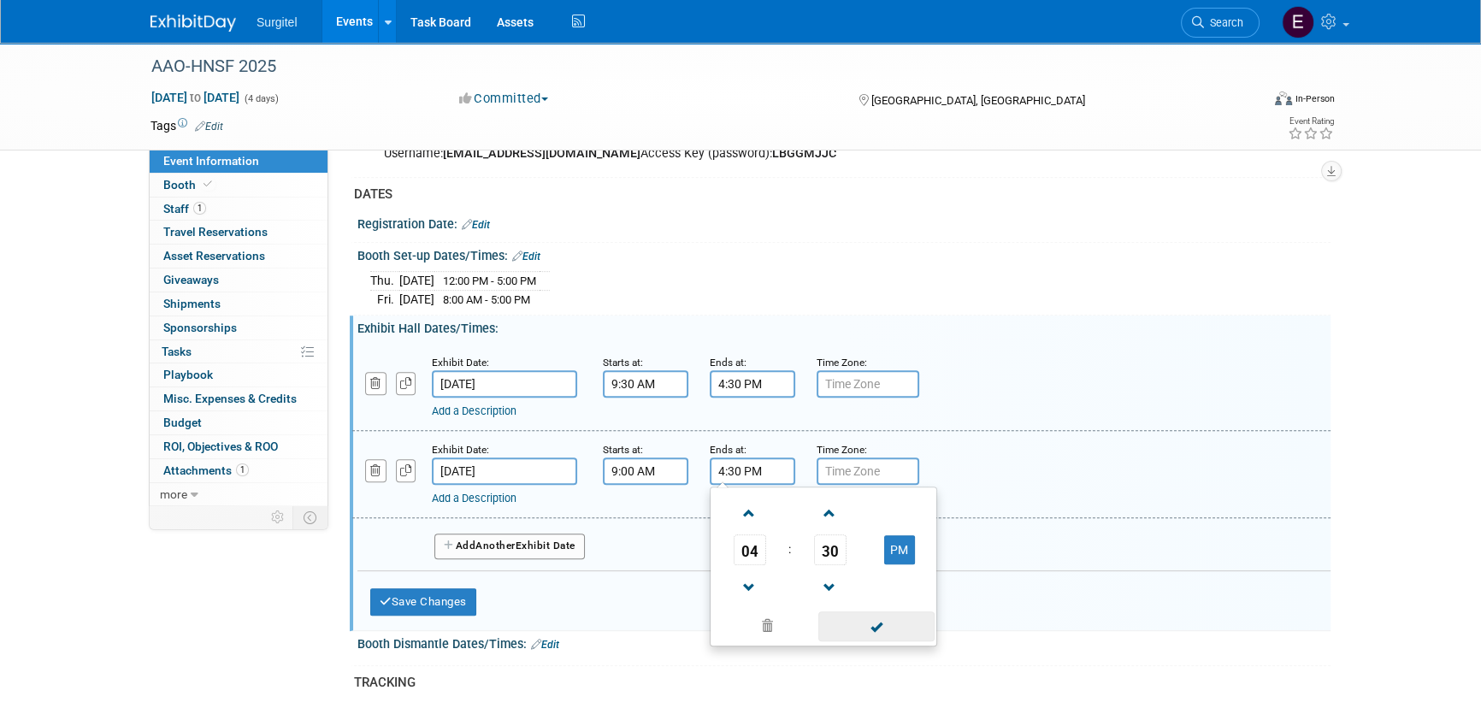
click at [898, 621] on span at bounding box center [875, 626] width 115 height 30
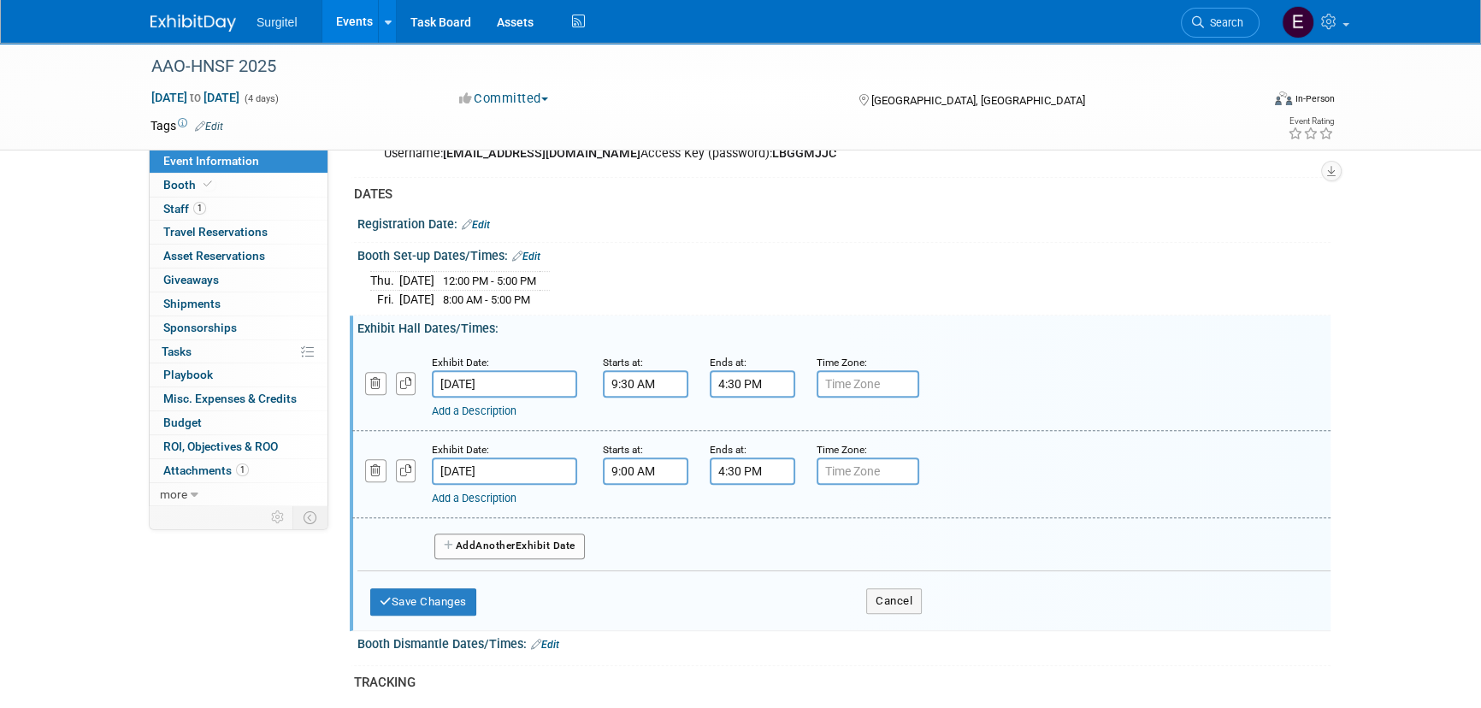
click at [551, 538] on button "Add Another Exhibit Date" at bounding box center [509, 546] width 150 height 26
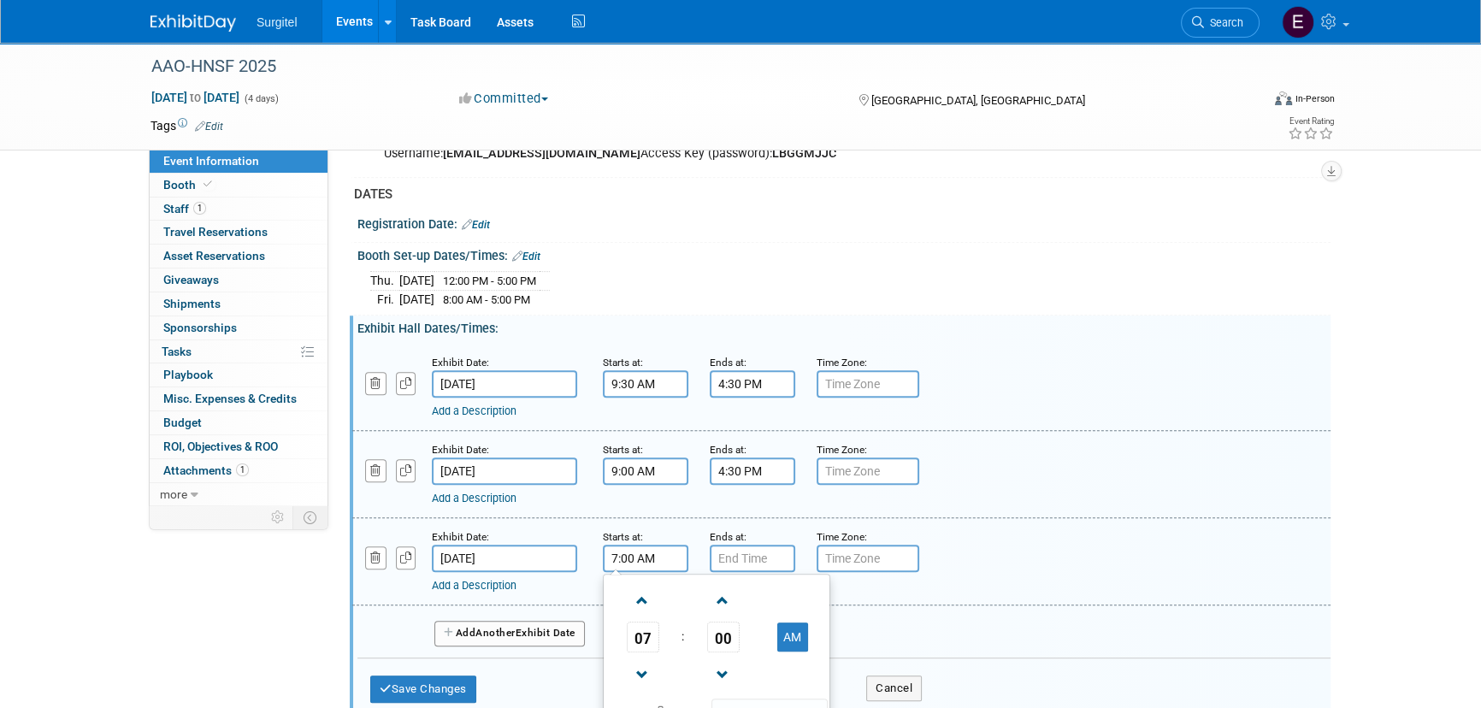
click at [646, 562] on input "7:00 AM" at bounding box center [645, 558] width 85 height 27
click at [634, 636] on span "07" at bounding box center [643, 636] width 32 height 31
click at [680, 680] on td "09" at bounding box center [689, 693] width 55 height 46
type input "9:00 AM"
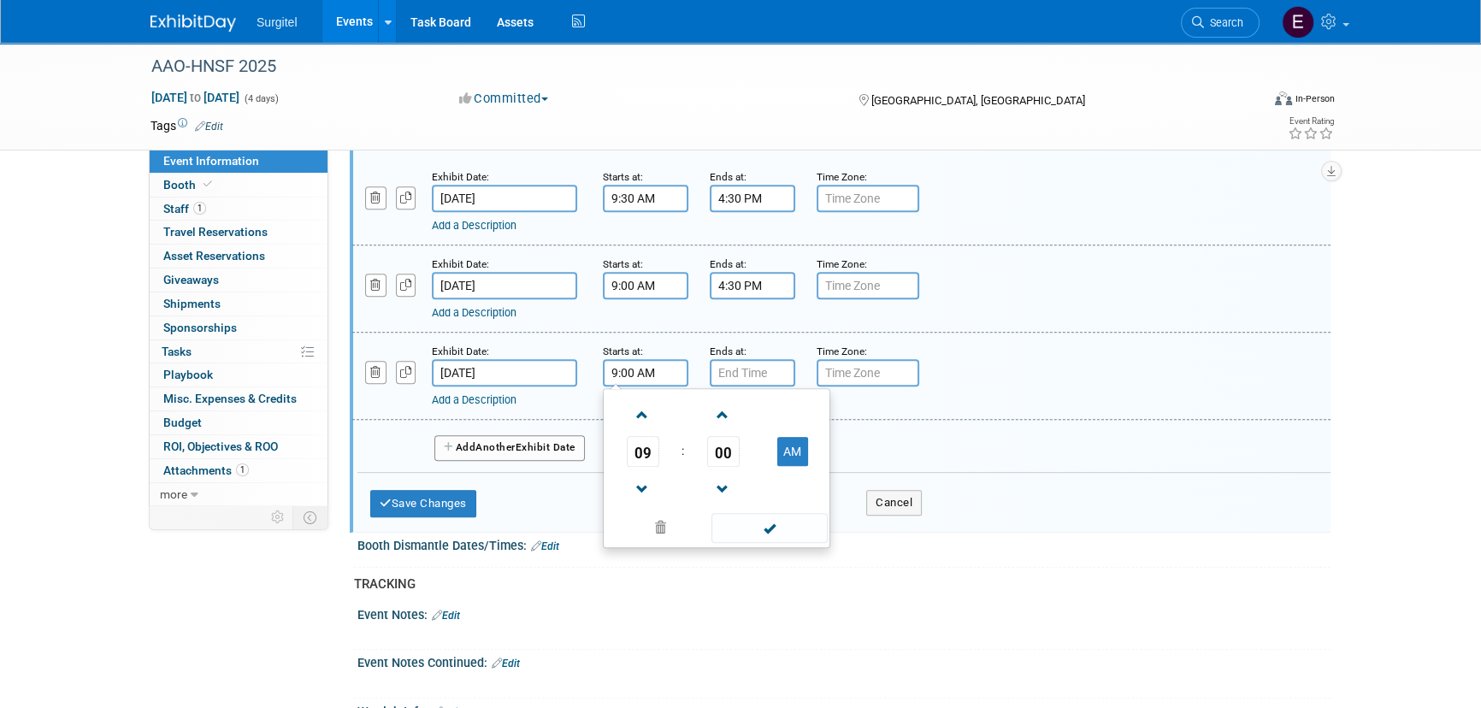
scroll to position [1193, 0]
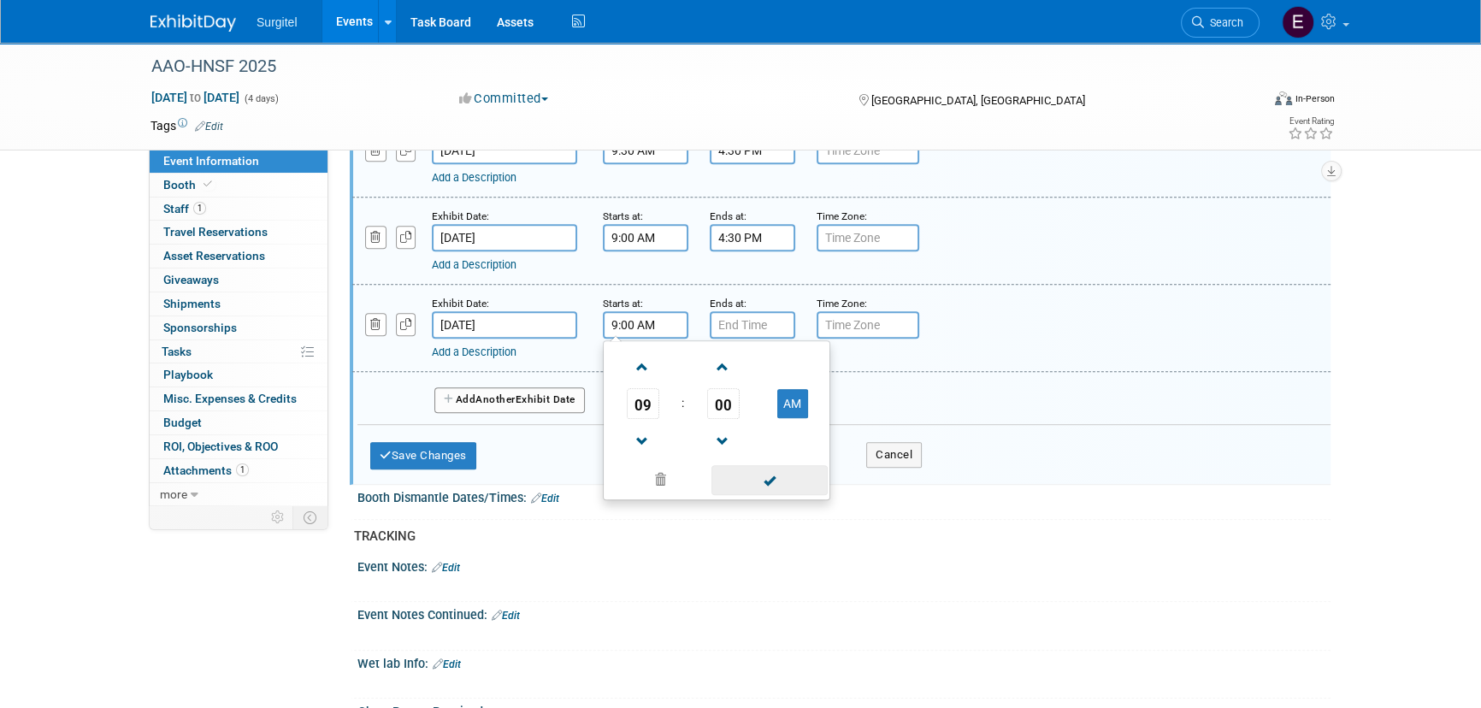
click at [767, 470] on span at bounding box center [768, 480] width 115 height 30
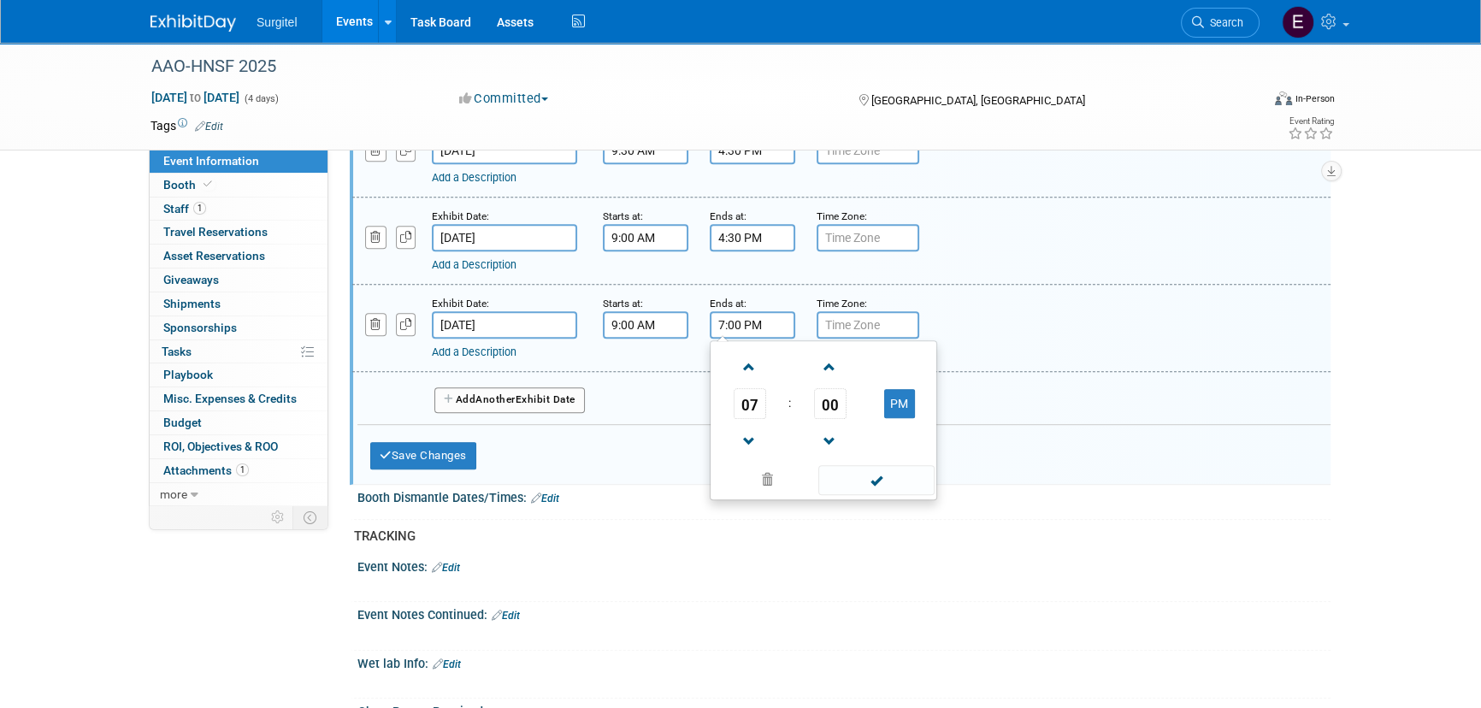
click at [745, 311] on input "7:00 PM" at bounding box center [752, 324] width 85 height 27
click at [727, 404] on td "07" at bounding box center [749, 403] width 71 height 31
click at [743, 400] on span "07" at bounding box center [749, 403] width 32 height 31
click at [743, 400] on td "04" at bounding box center [741, 414] width 55 height 46
click at [833, 397] on span "00" at bounding box center [830, 403] width 32 height 31
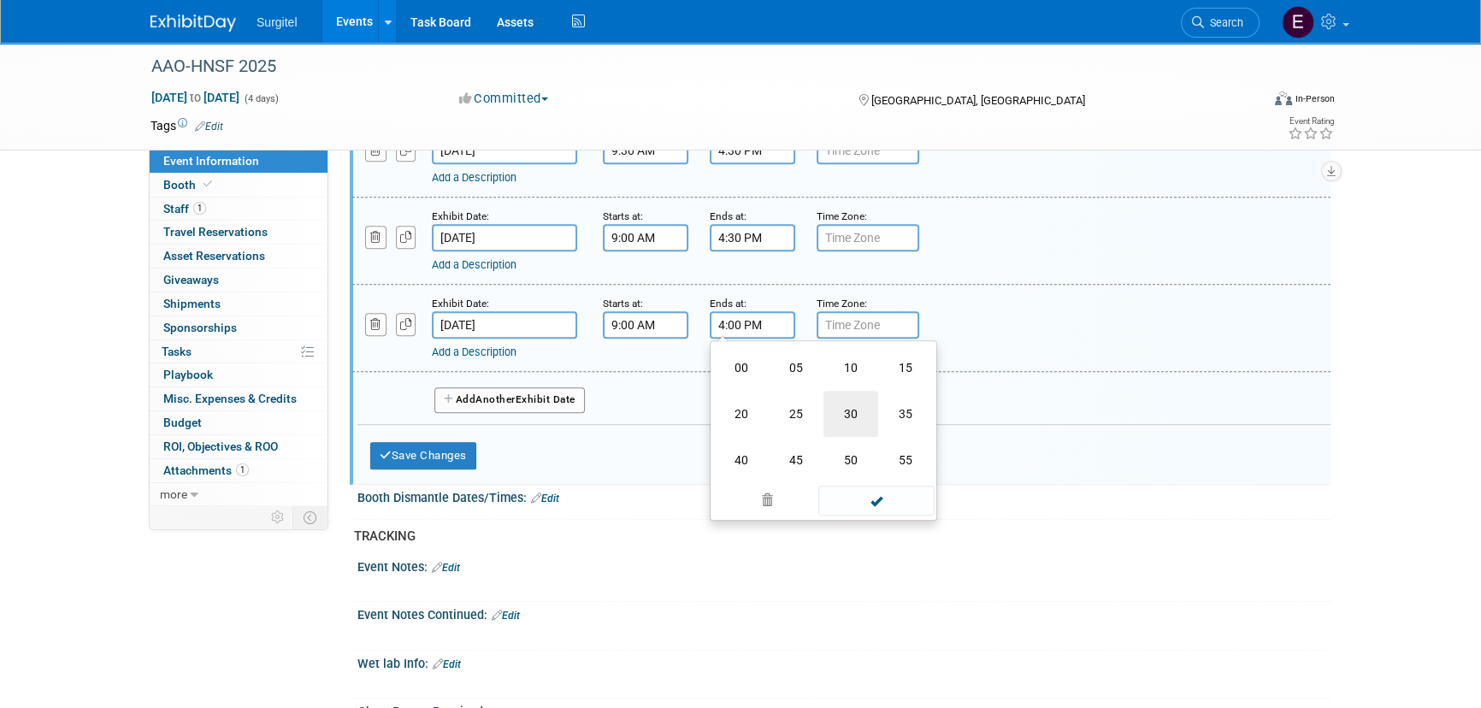
click at [831, 398] on td "30" at bounding box center [850, 414] width 55 height 46
type input "4:30 PM"
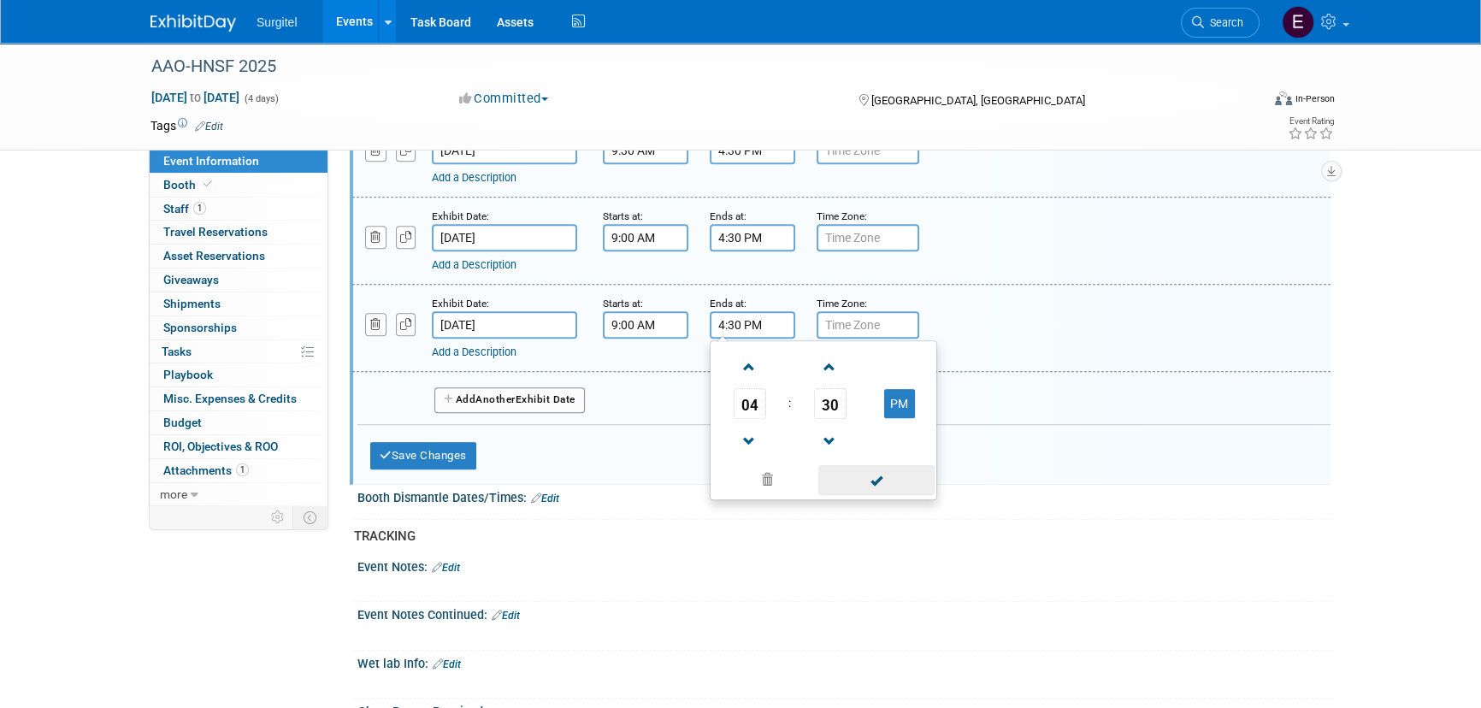
click at [883, 482] on span at bounding box center [875, 480] width 115 height 30
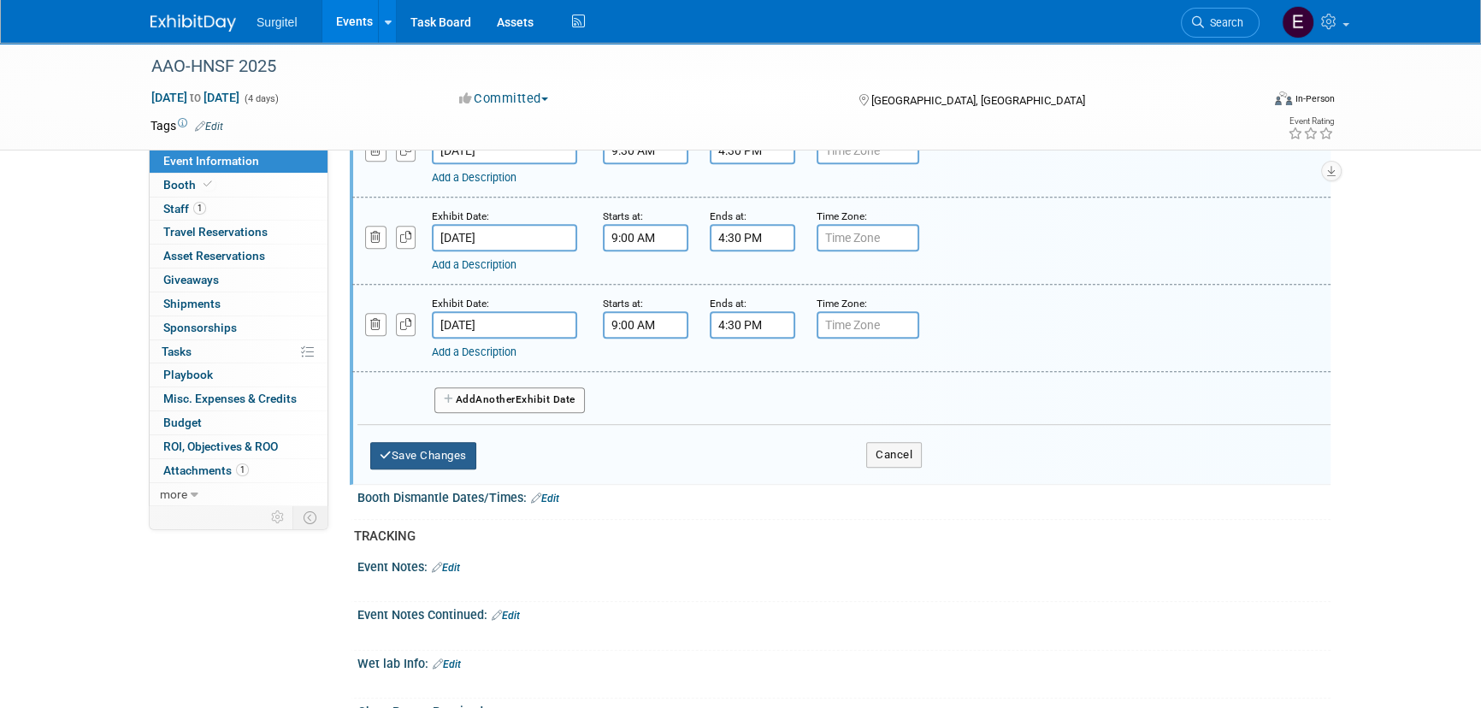
click at [427, 458] on button "Save Changes" at bounding box center [423, 455] width 106 height 27
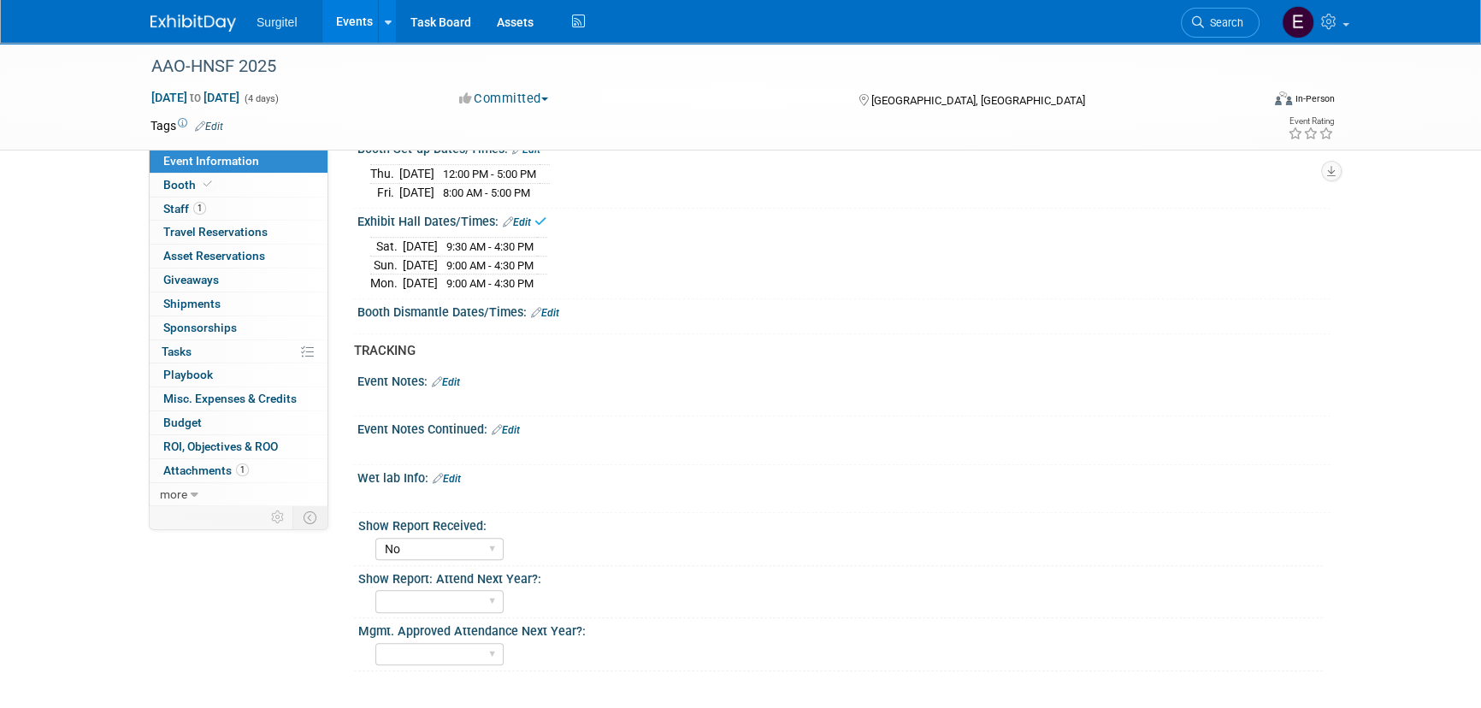
scroll to position [837, 0]
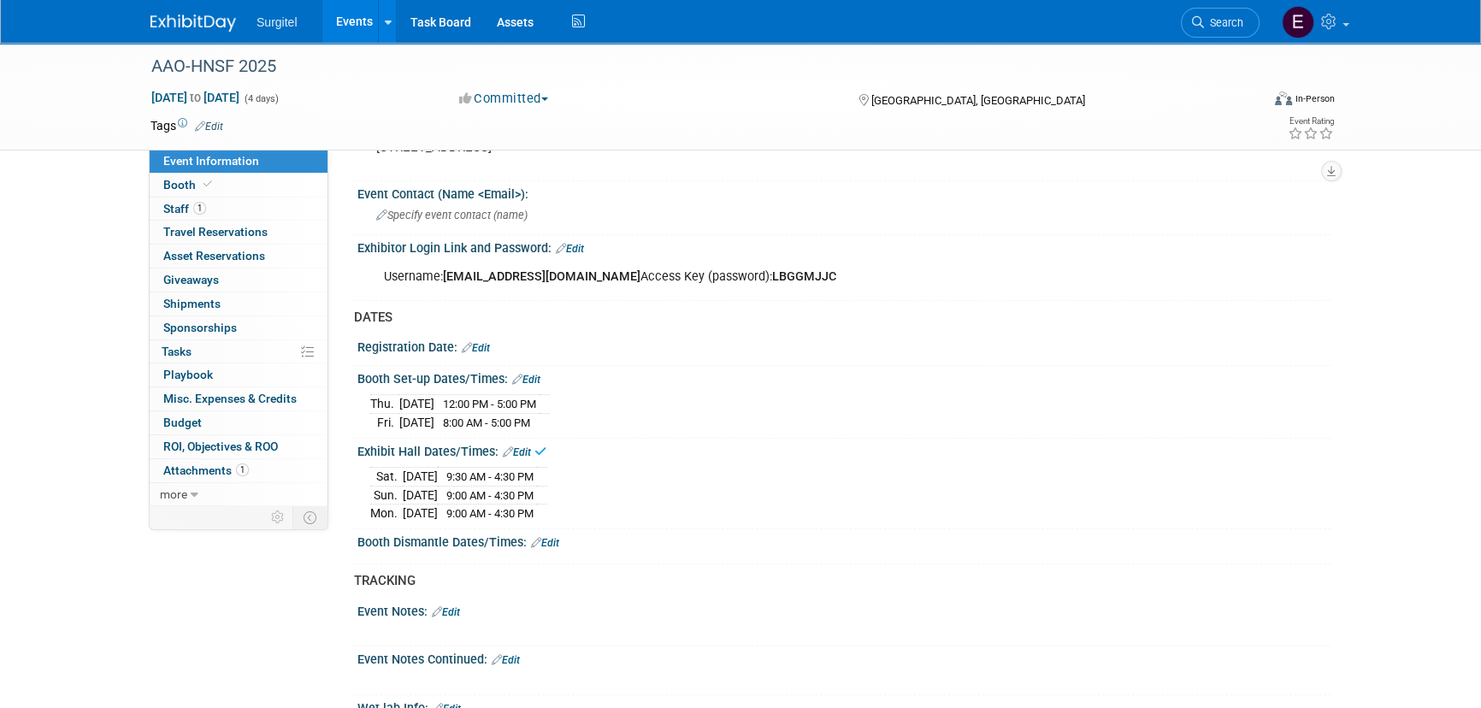
click at [563, 533] on div "Booth Dismantle Dates/Times: Edit" at bounding box center [843, 540] width 973 height 22
click at [554, 537] on link "Edit" at bounding box center [545, 543] width 28 height 12
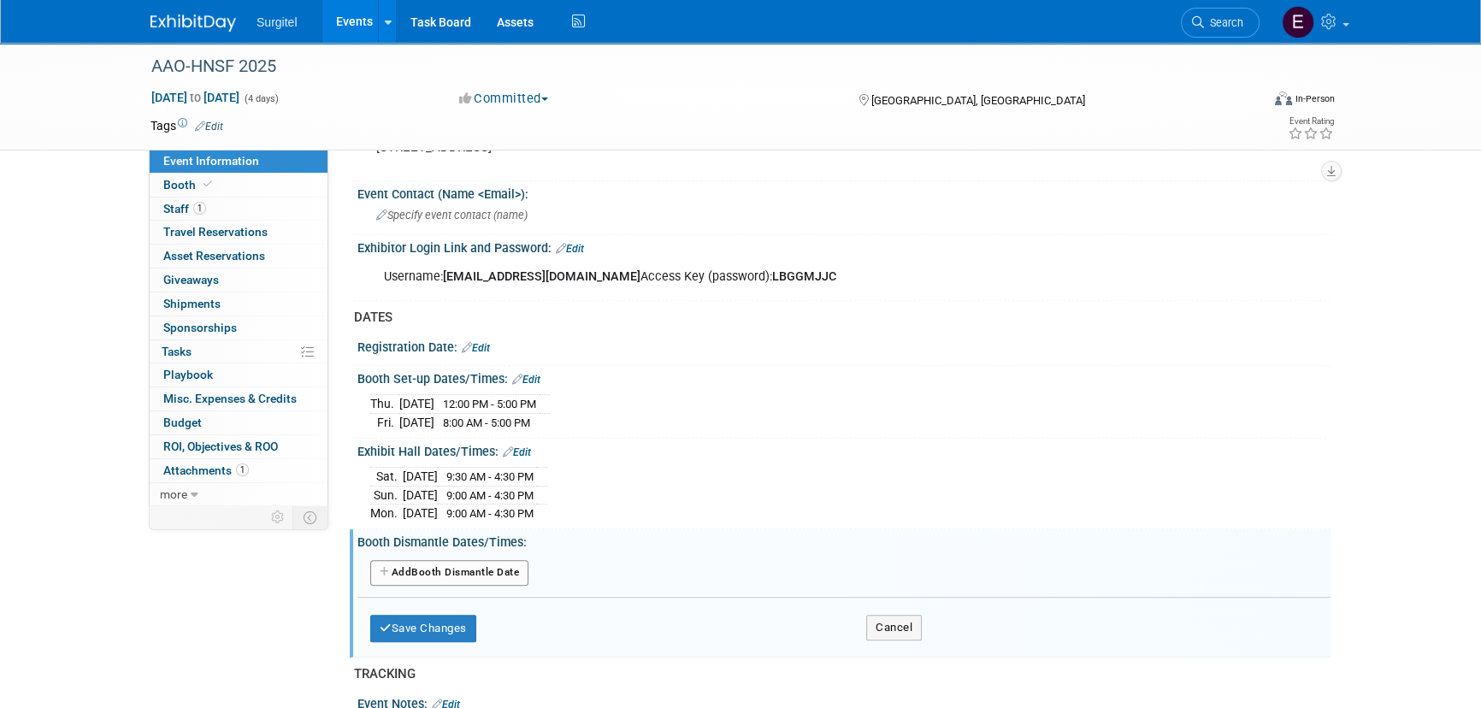
click at [492, 560] on button "Add Another Booth Dismantle Date" at bounding box center [449, 573] width 158 height 26
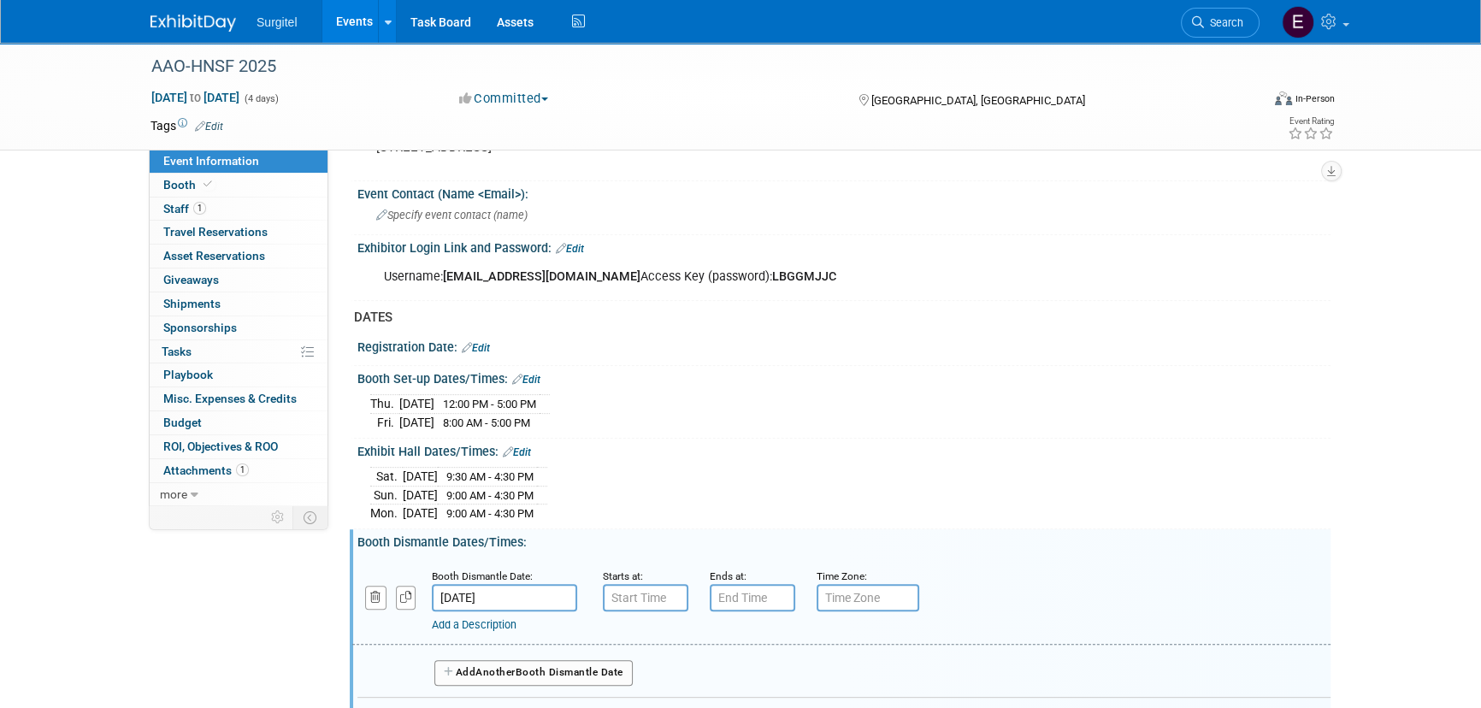
click at [500, 574] on div "Booth Dismantle Date:" at bounding box center [504, 575] width 145 height 17
click at [507, 595] on input "Oct 14, 2025" at bounding box center [504, 597] width 145 height 27
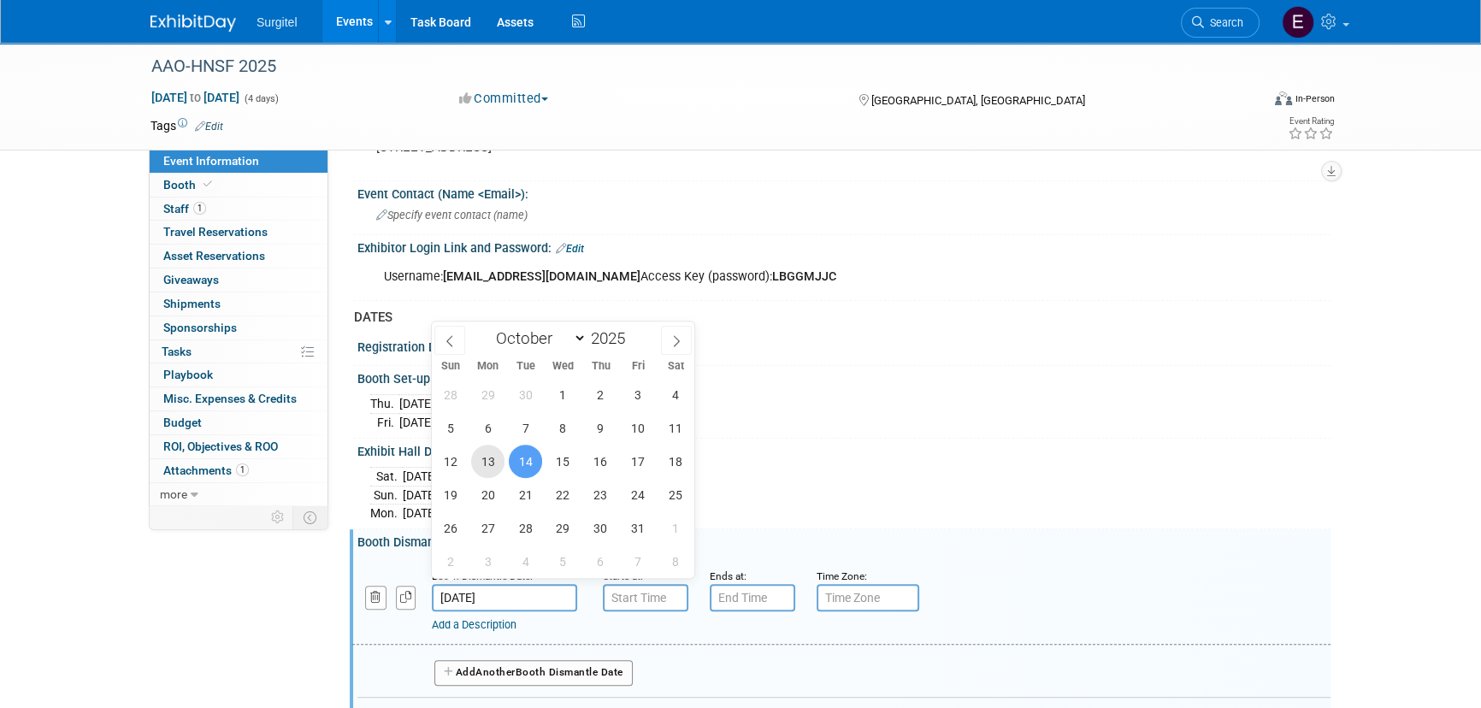
click at [491, 458] on span "13" at bounding box center [487, 461] width 33 height 33
type input "Oct 13, 2025"
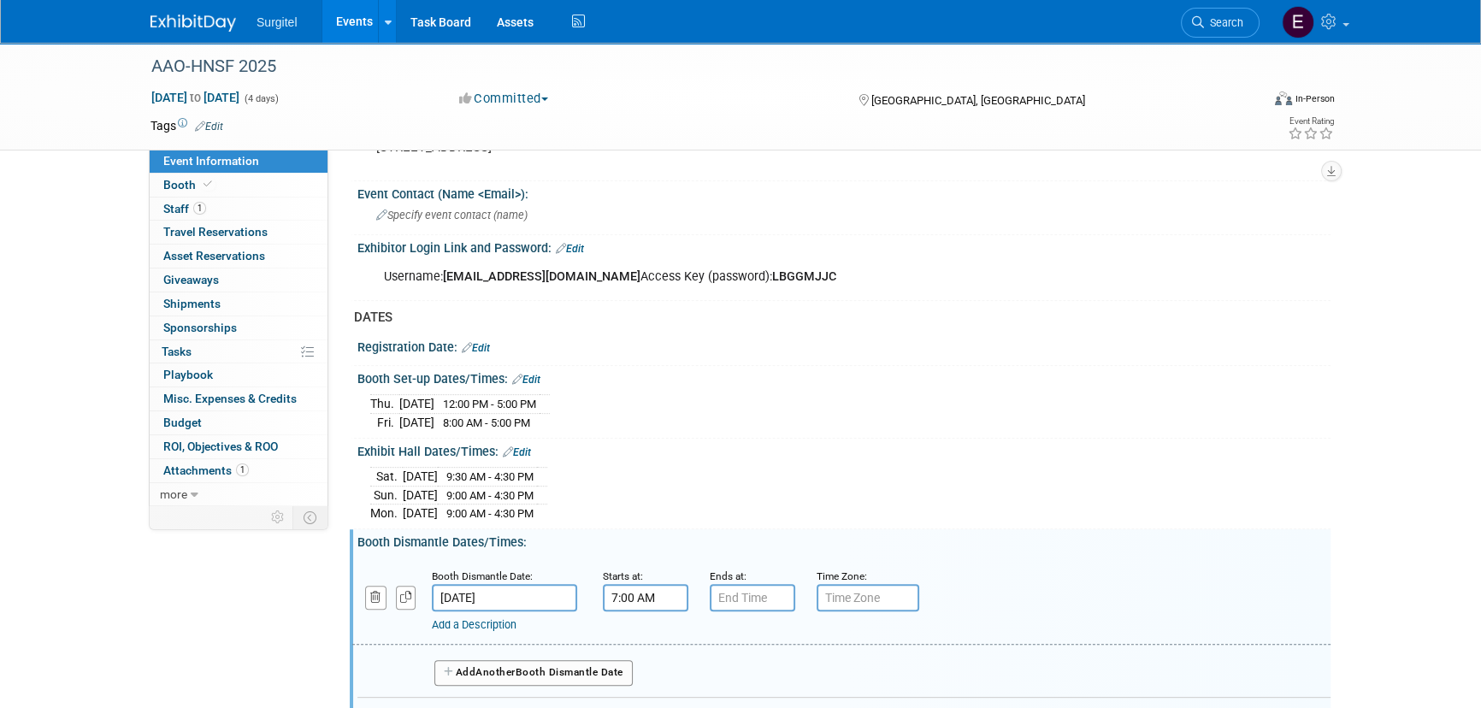
click at [640, 590] on input "7:00 AM" at bounding box center [645, 597] width 85 height 27
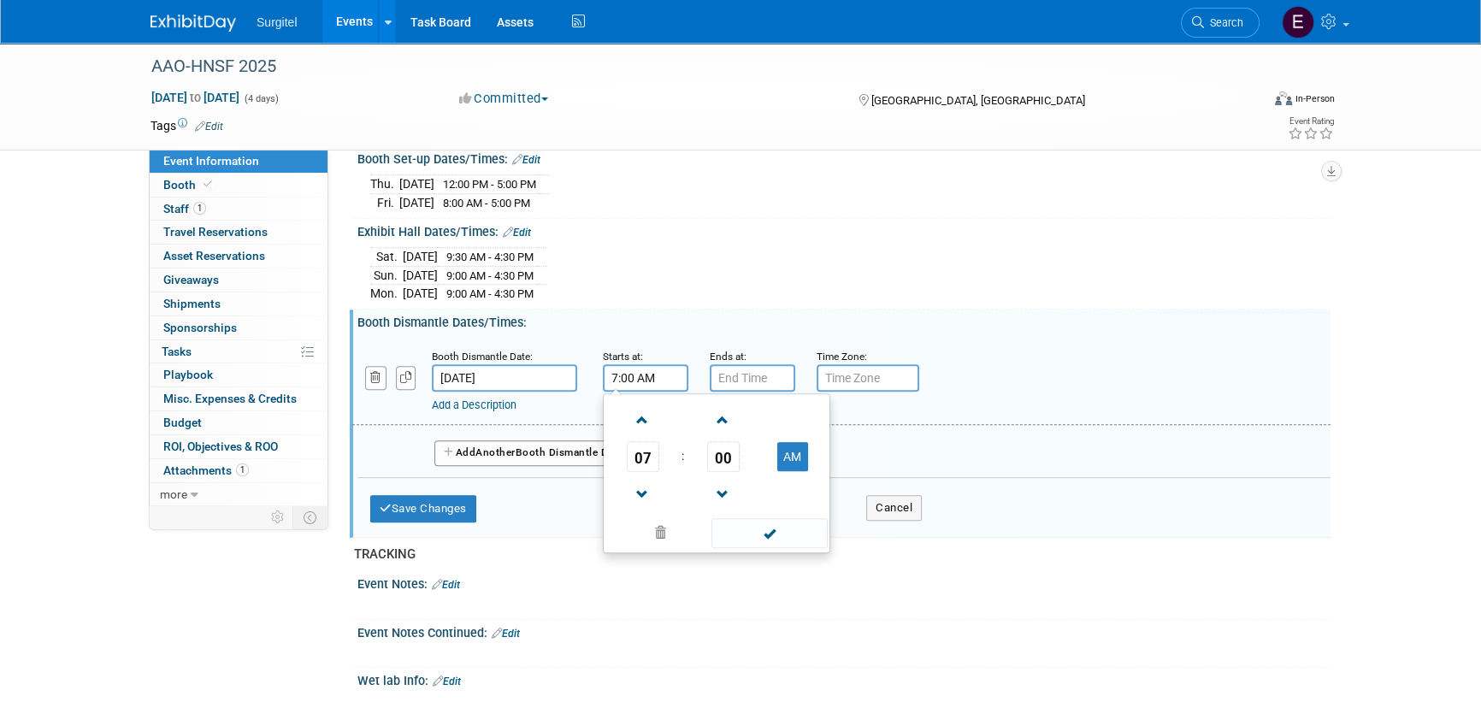
scroll to position [1069, 0]
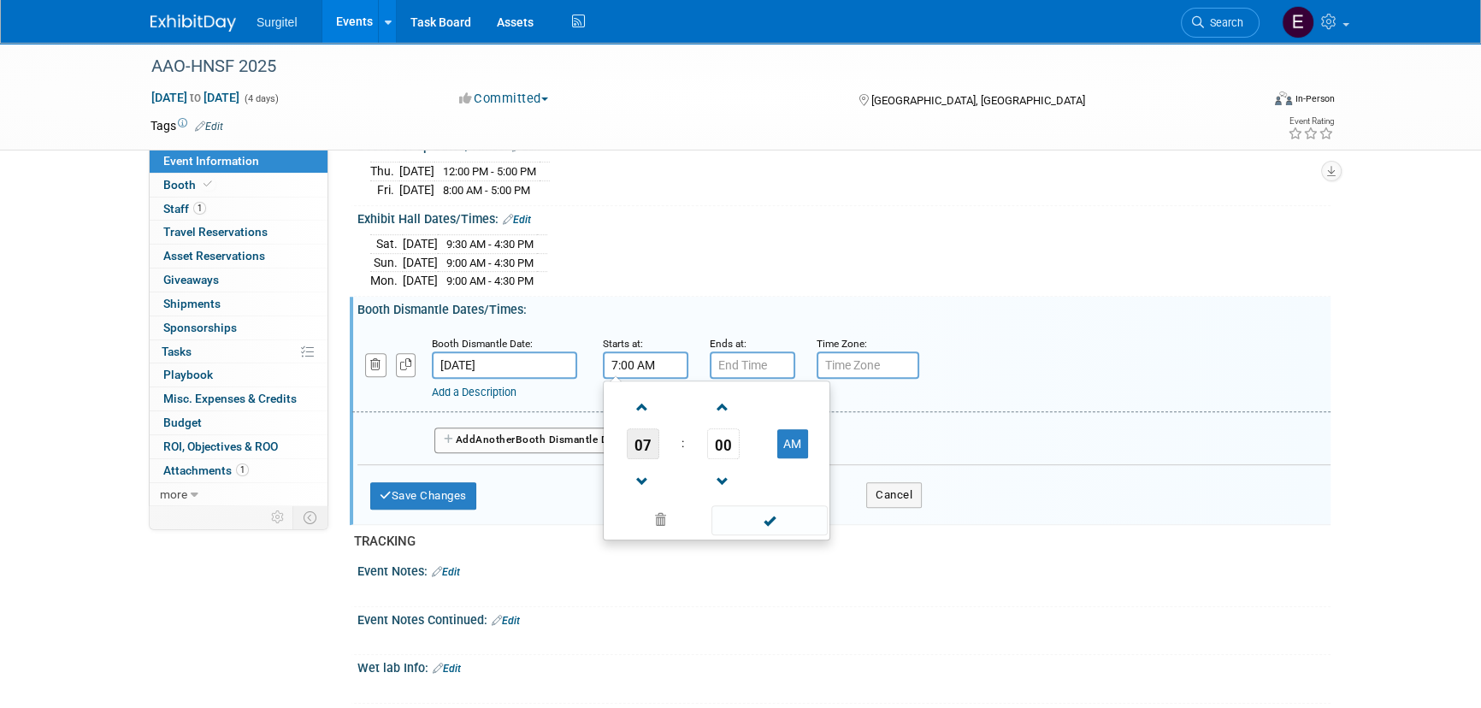
click at [641, 431] on span "07" at bounding box center [643, 443] width 32 height 31
click at [648, 452] on td "04" at bounding box center [634, 454] width 55 height 46
click at [731, 438] on span "00" at bounding box center [723, 443] width 32 height 31
click at [743, 437] on td "30" at bounding box center [743, 454] width 55 height 46
click at [793, 429] on button "AM" at bounding box center [792, 443] width 31 height 29
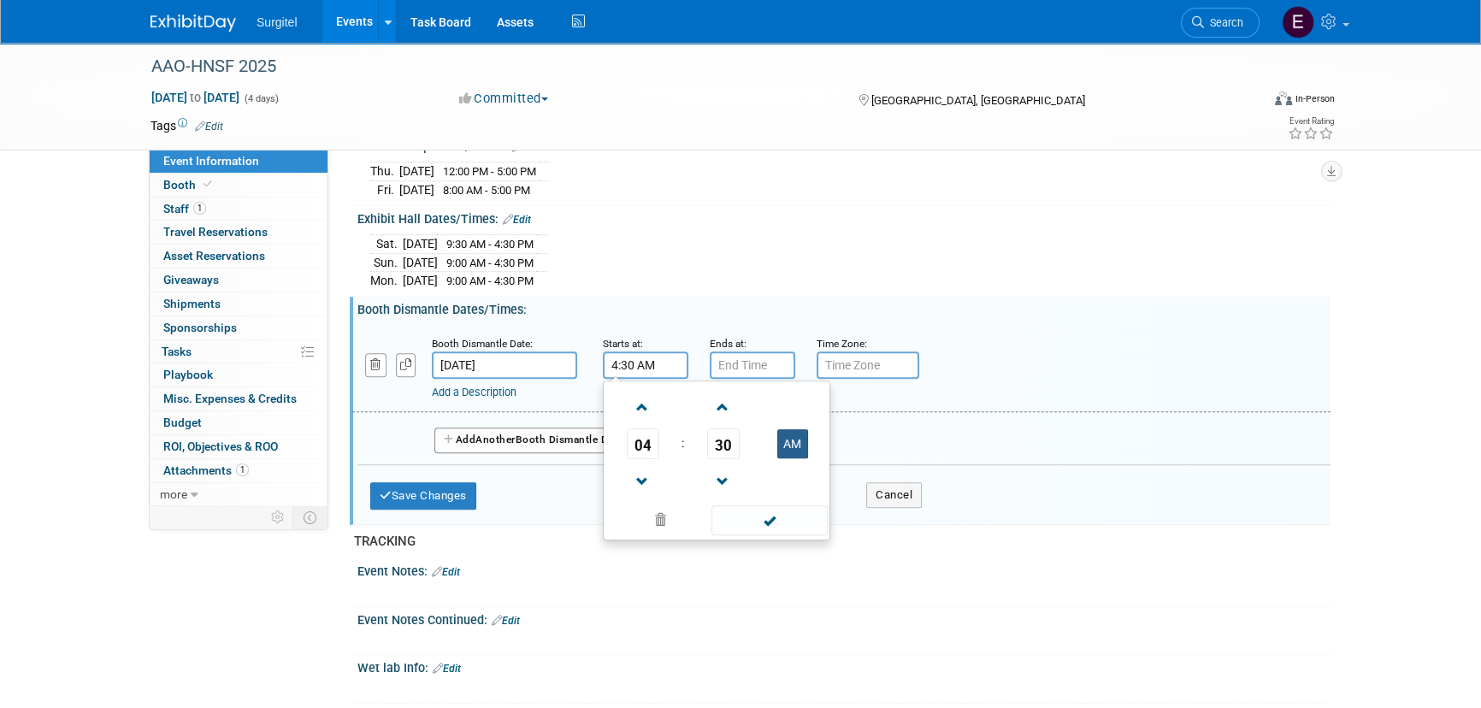
type input "4:30 PM"
click at [778, 506] on span at bounding box center [768, 520] width 115 height 30
click at [743, 351] on input "7:00 PM" at bounding box center [752, 364] width 85 height 27
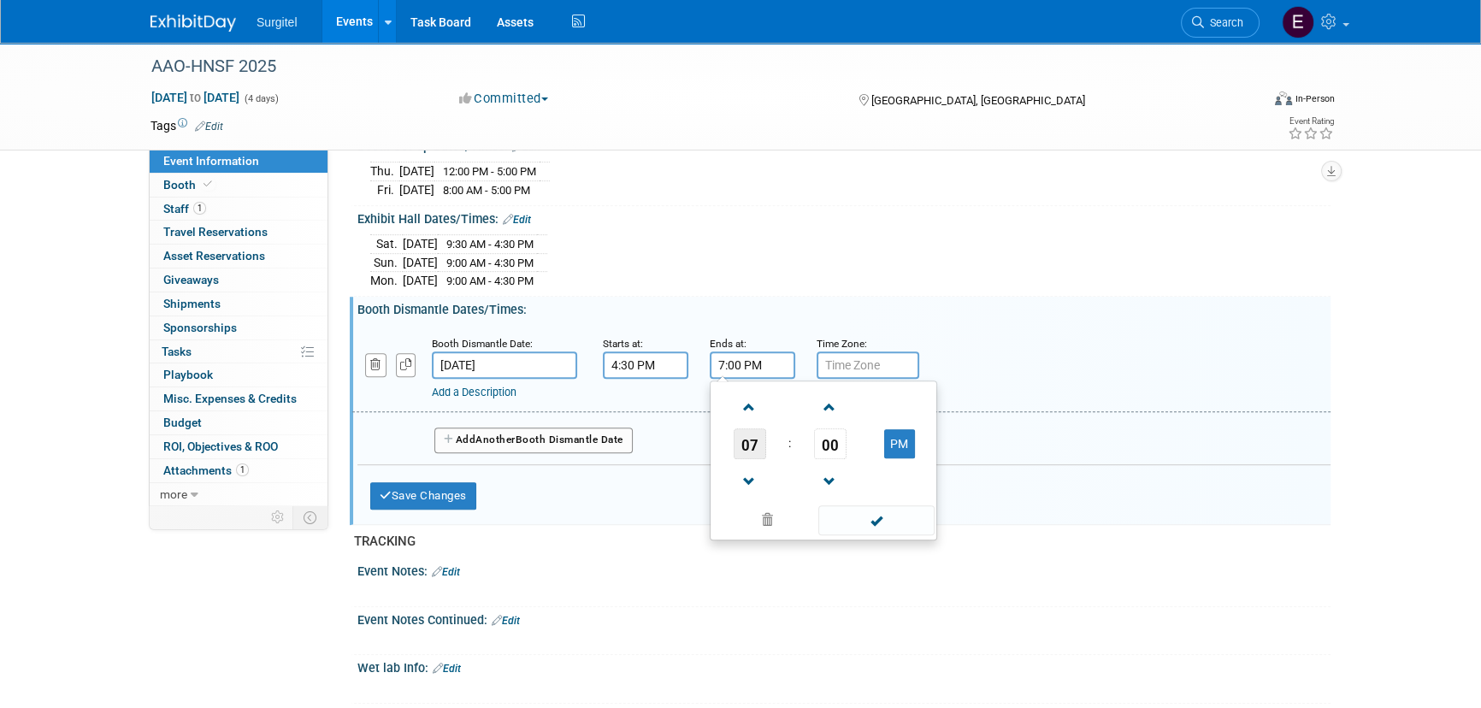
click at [744, 433] on span "07" at bounding box center [749, 443] width 32 height 31
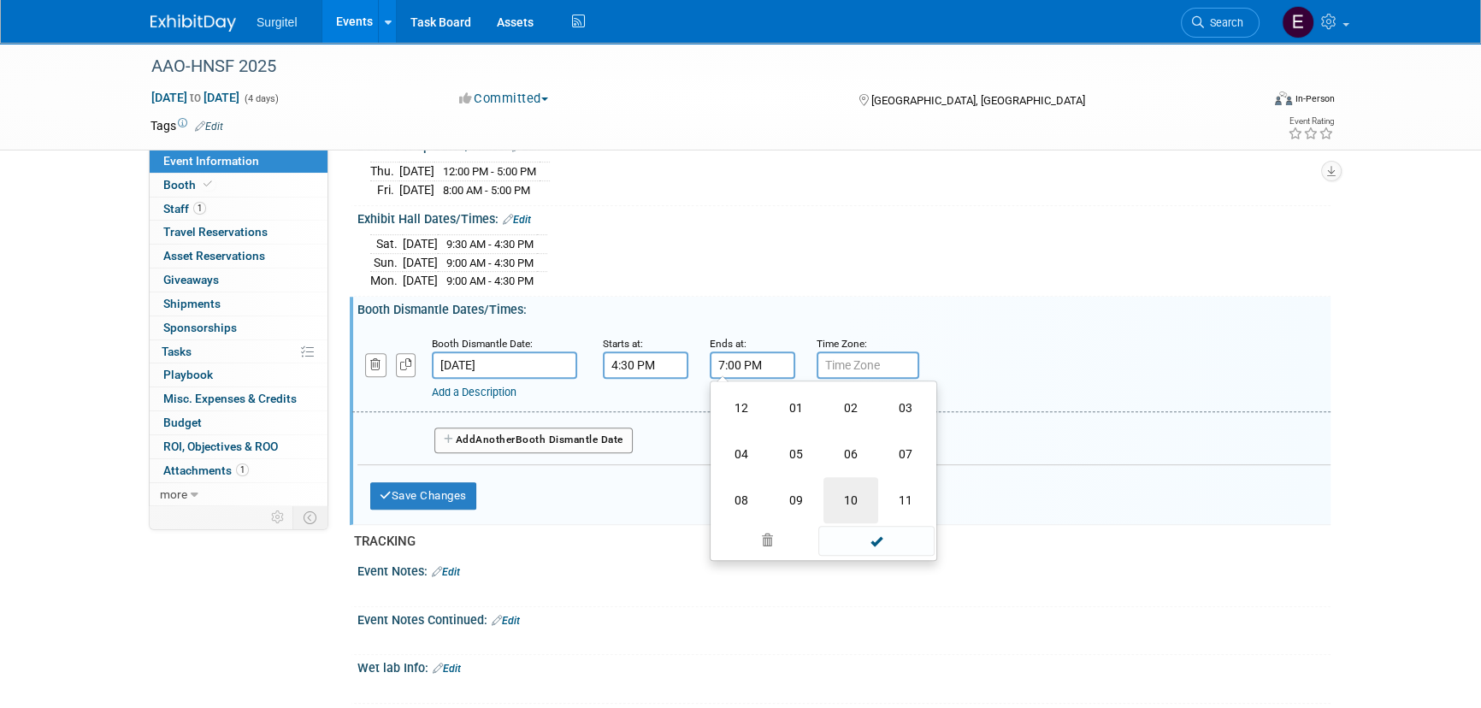
click at [859, 487] on td "10" at bounding box center [850, 500] width 55 height 46
type input "10:00 PM"
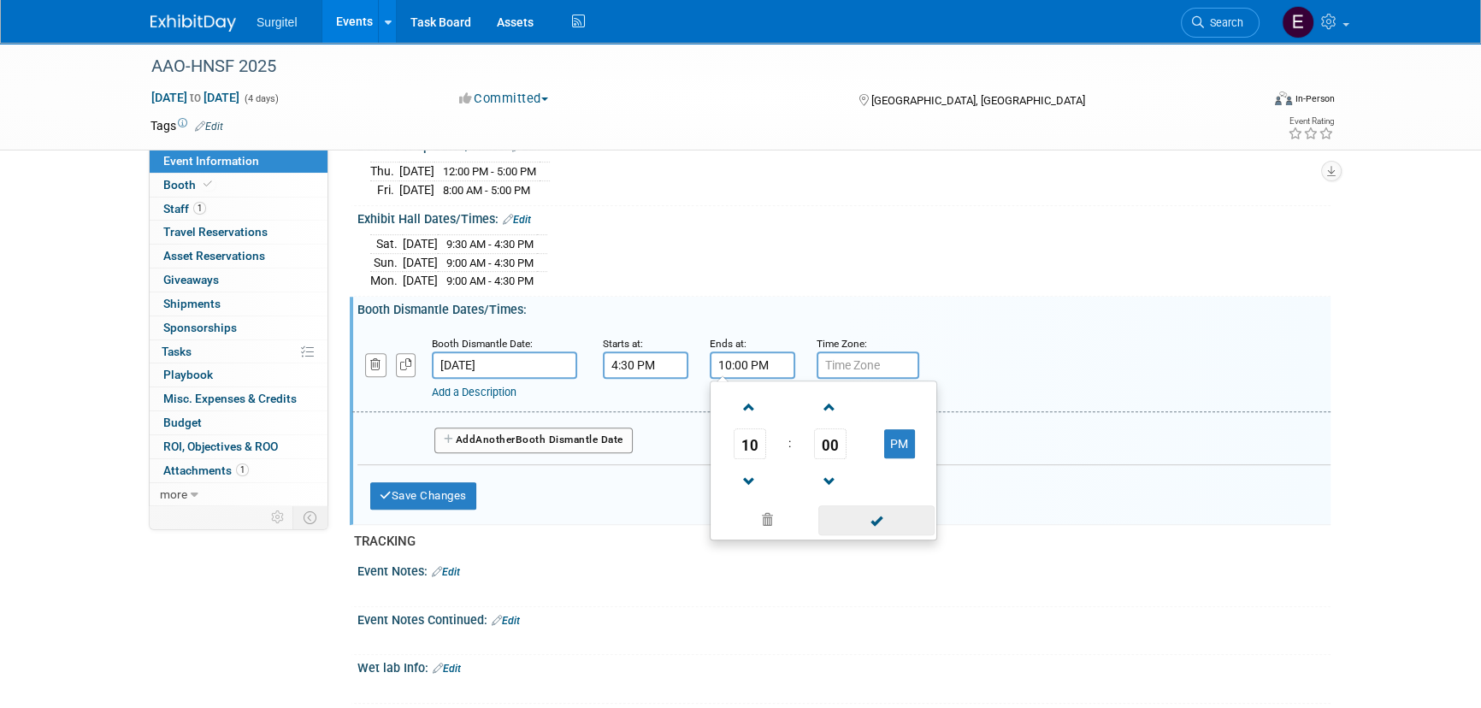
click at [877, 514] on span at bounding box center [875, 520] width 115 height 30
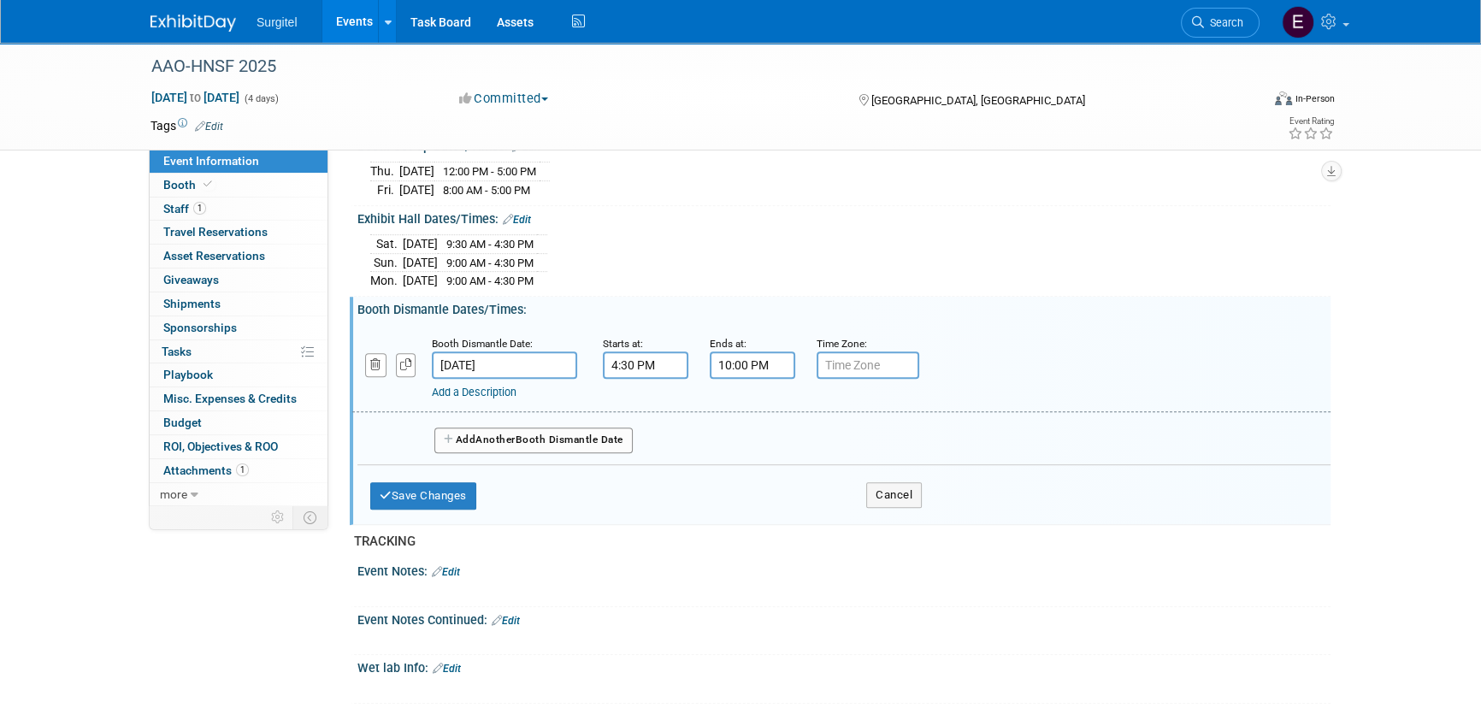
click at [581, 432] on button "Add Another Booth Dismantle Date" at bounding box center [533, 440] width 198 height 26
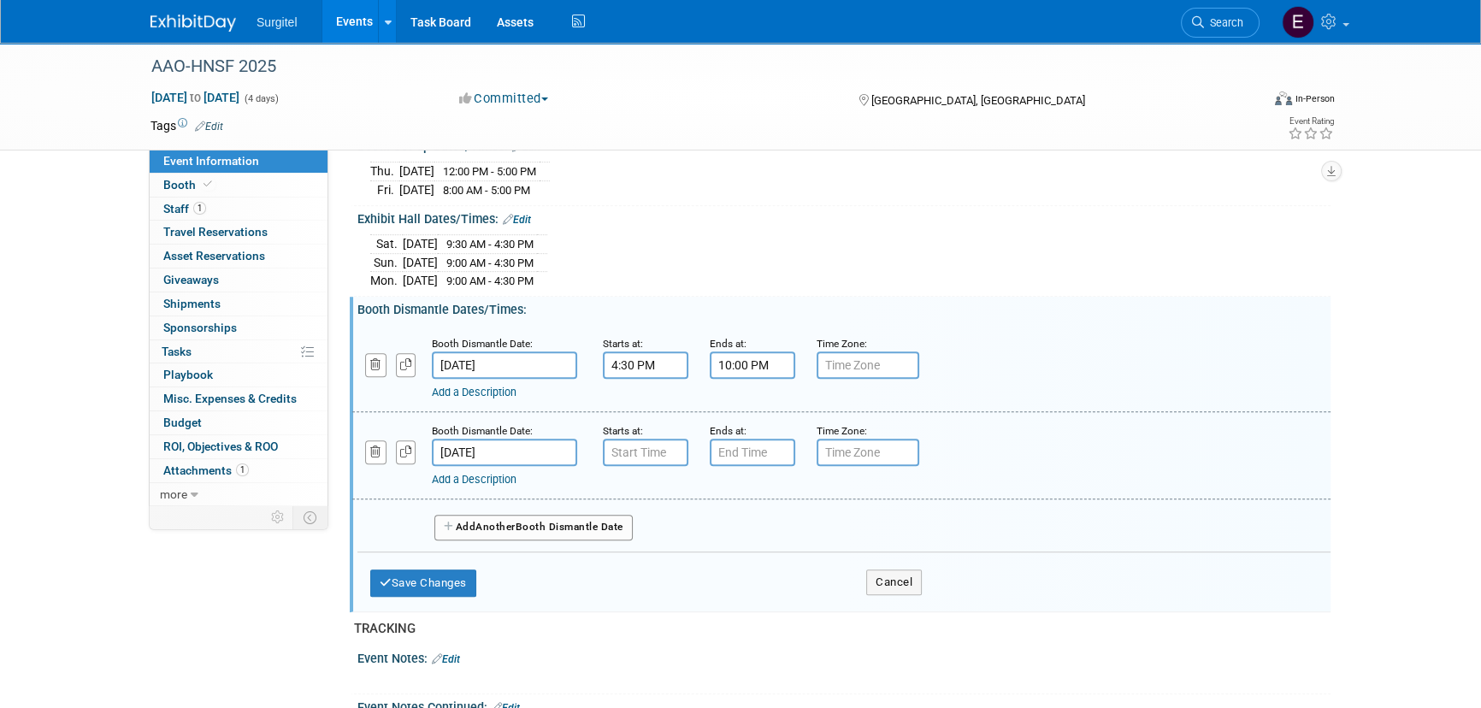
type input "7:00 AM"
click at [633, 439] on input "7:00 AM" at bounding box center [645, 452] width 85 height 27
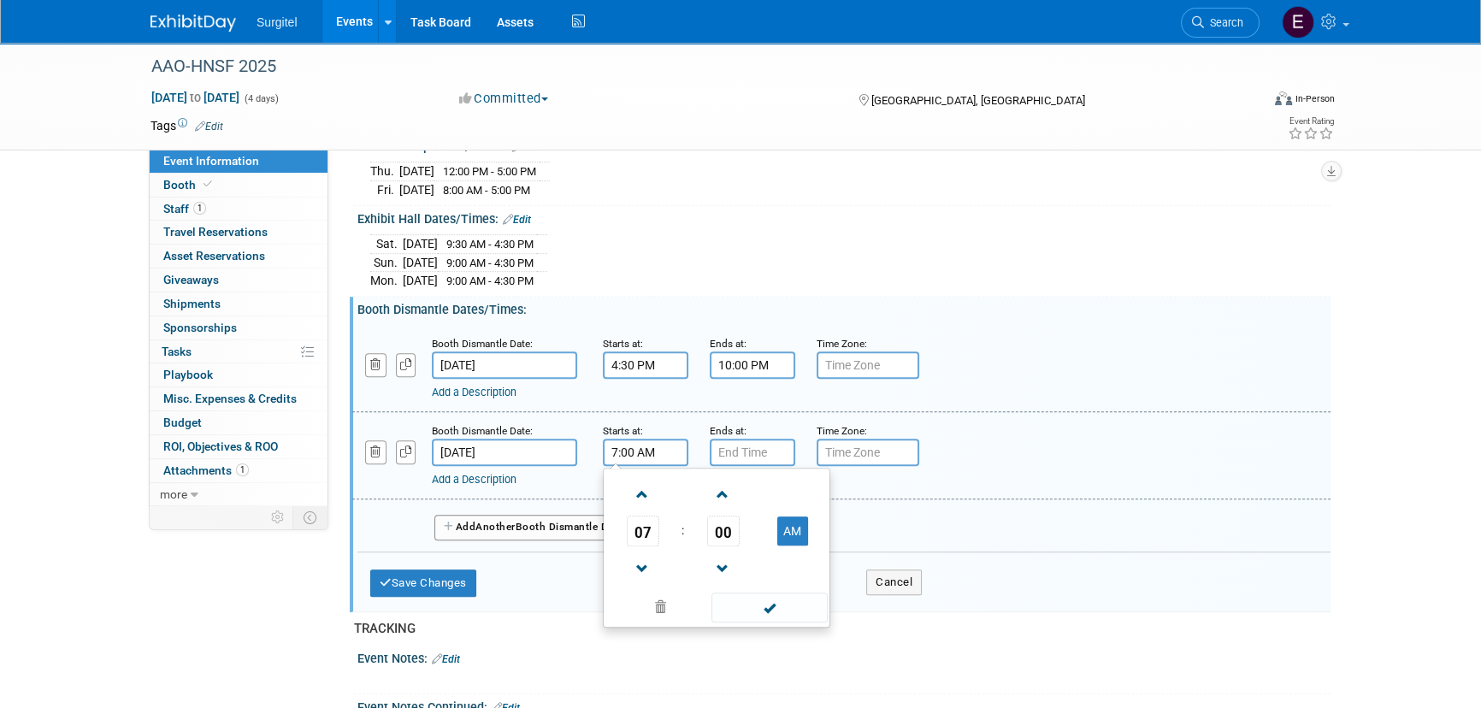
drag, startPoint x: 791, startPoint y: 600, endPoint x: 697, endPoint y: 491, distance: 144.3
click at [786, 595] on span at bounding box center [768, 607] width 115 height 30
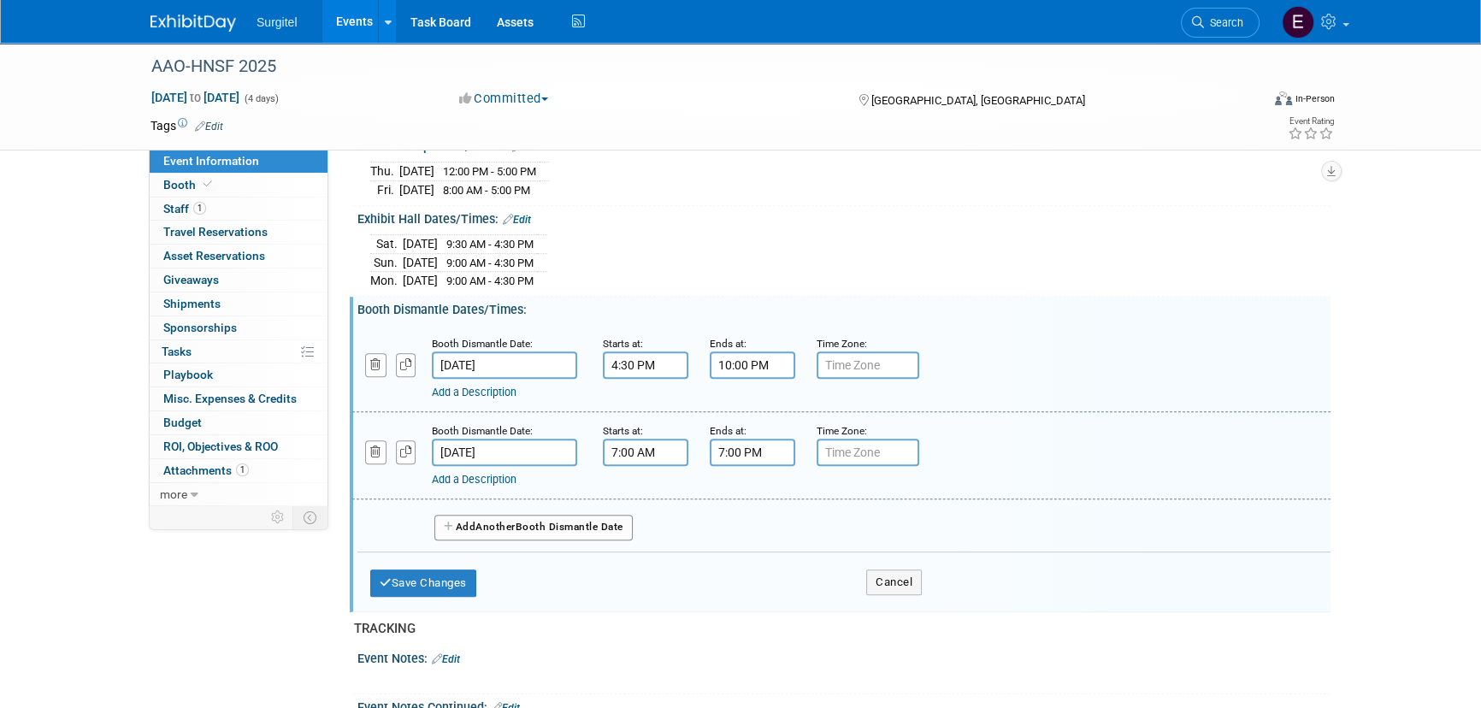
click at [737, 445] on input "7:00 PM" at bounding box center [752, 452] width 85 height 27
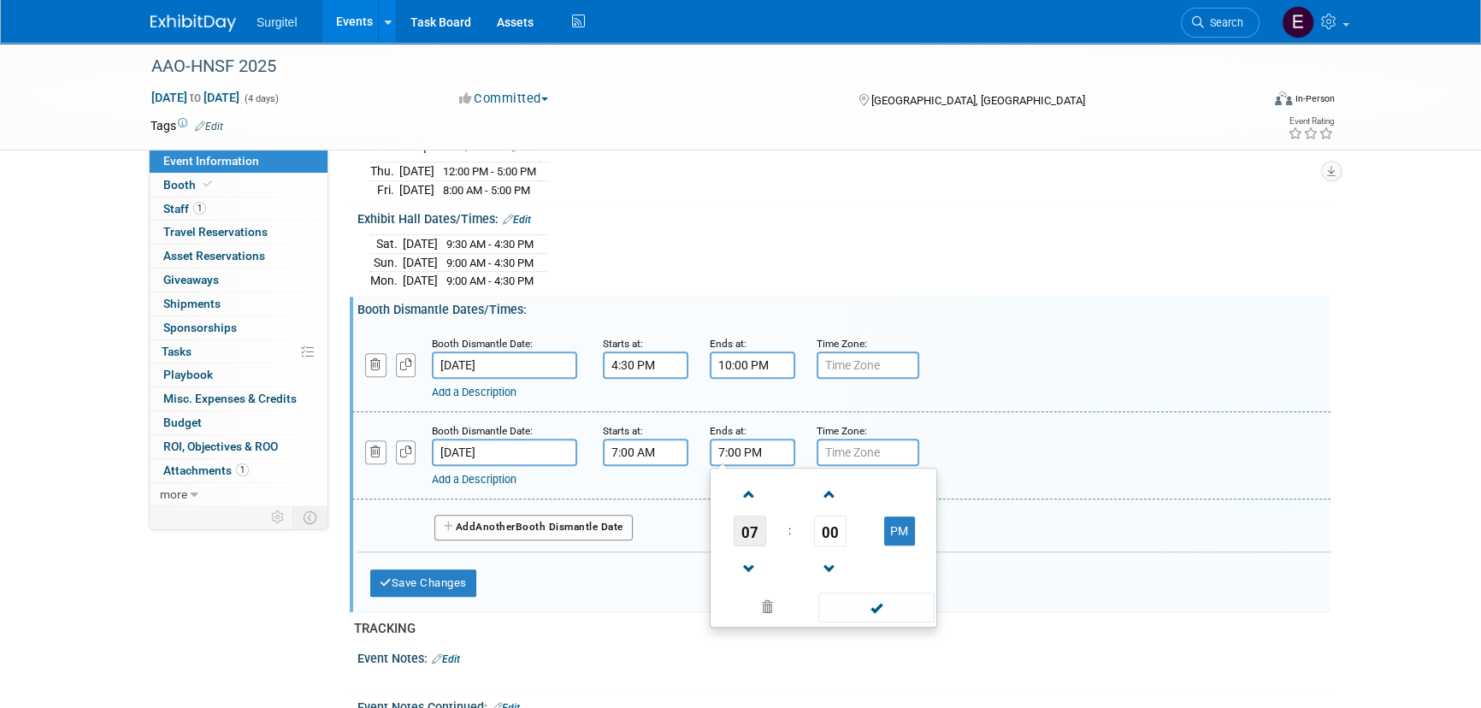
click at [747, 521] on span "07" at bounding box center [749, 530] width 32 height 31
click at [894, 486] on td "03" at bounding box center [905, 495] width 55 height 46
type input "3:00 PM"
click at [900, 593] on span at bounding box center [875, 607] width 115 height 30
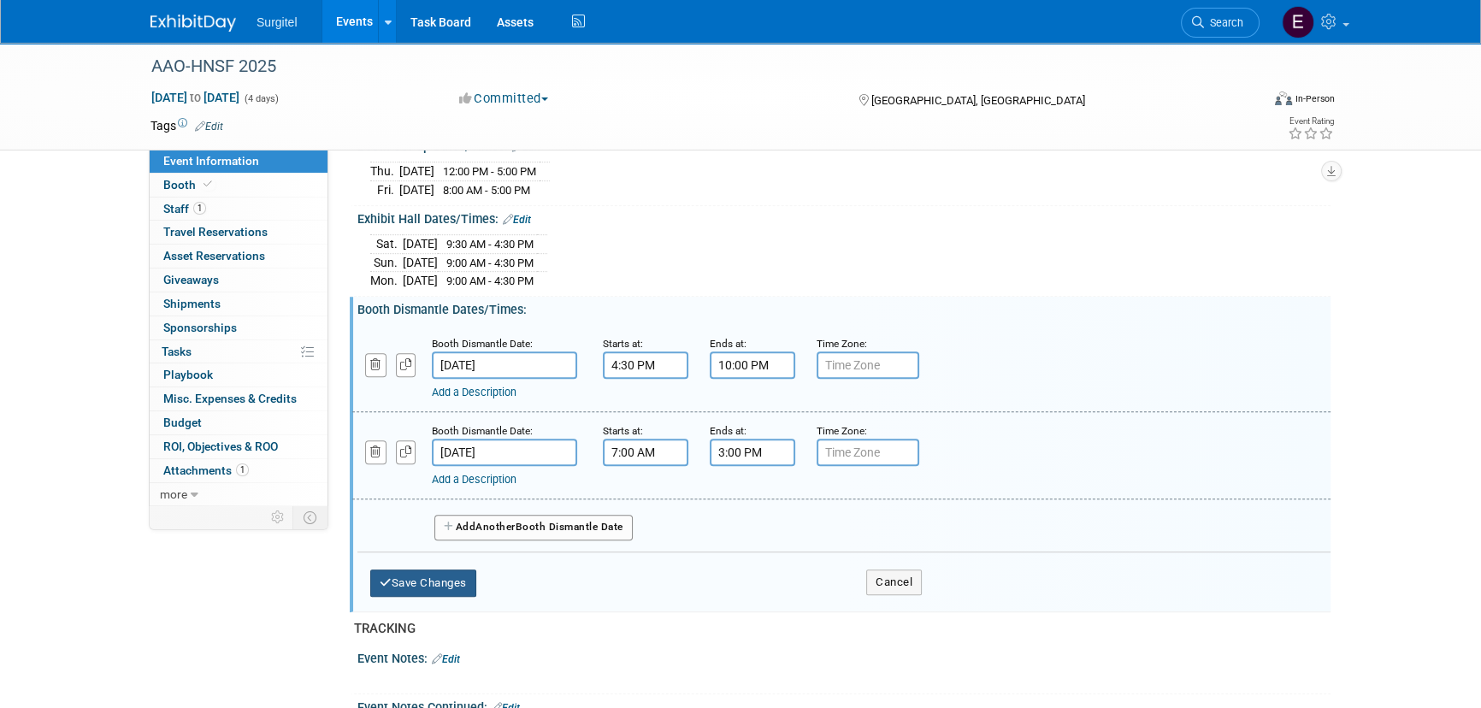
click at [467, 574] on button "Save Changes" at bounding box center [423, 582] width 106 height 27
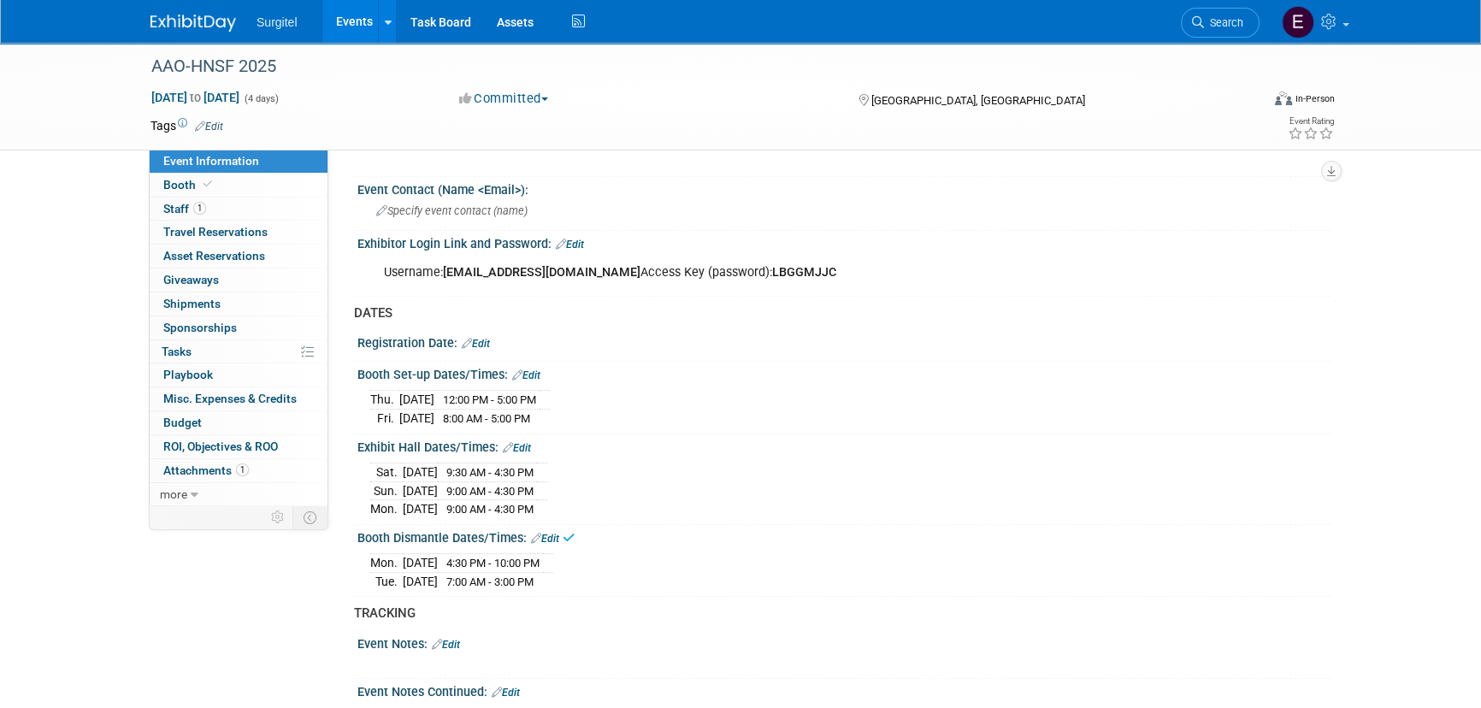
scroll to position [915, 0]
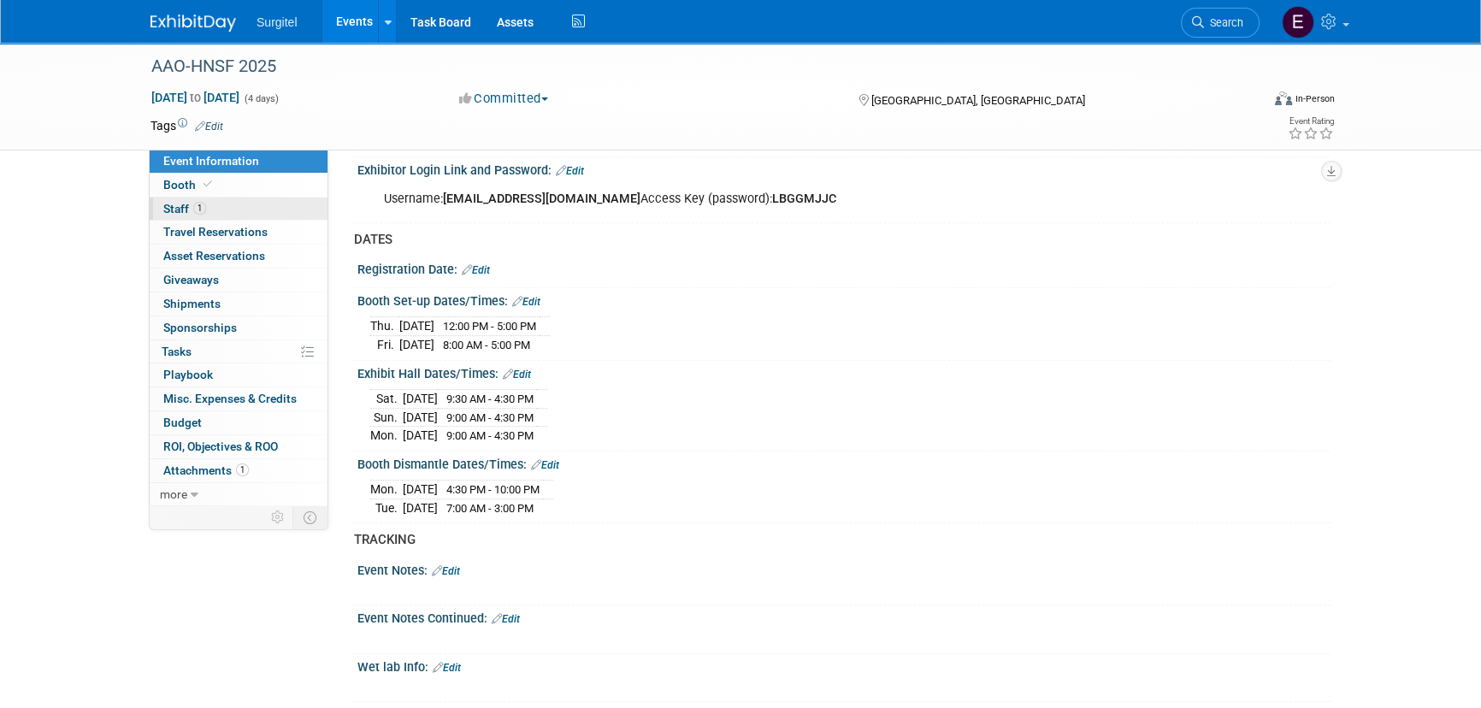
click at [170, 211] on span "Staff 1" at bounding box center [184, 209] width 43 height 14
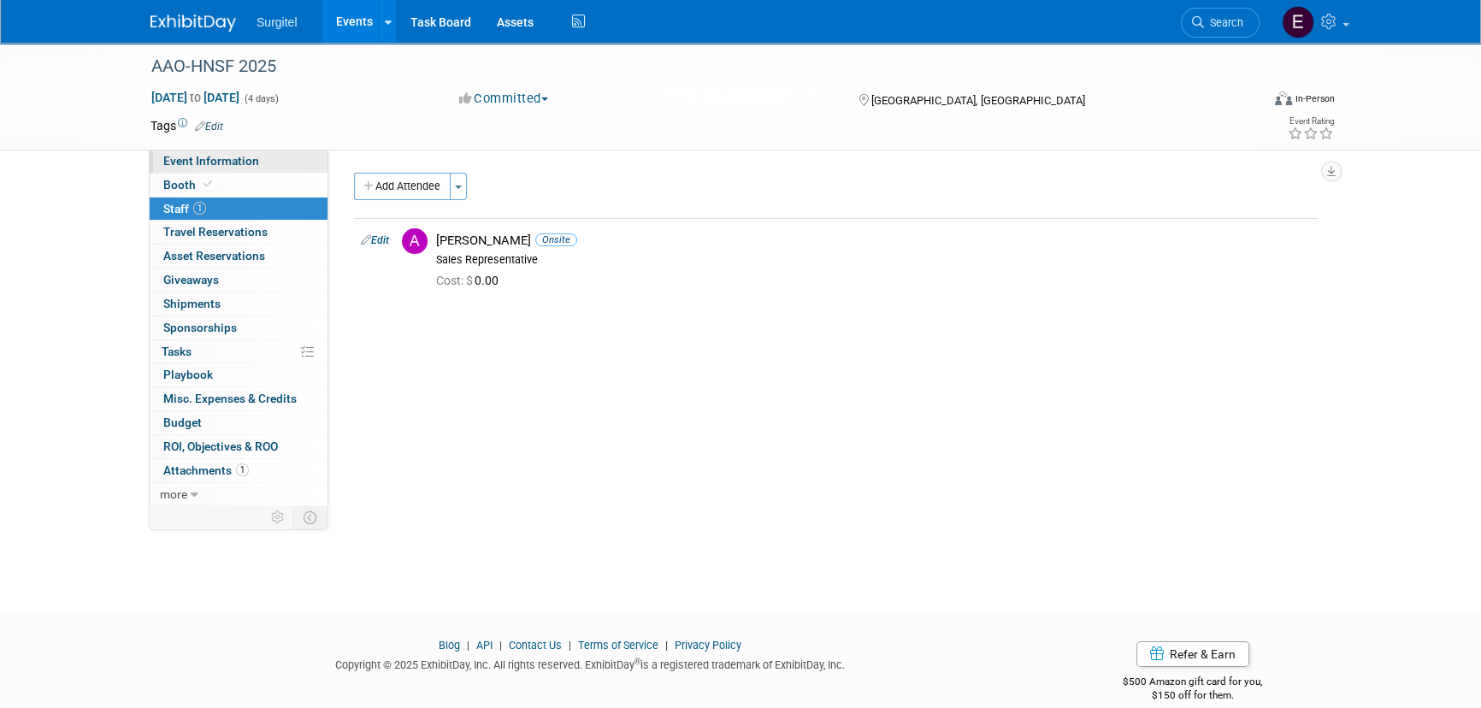
click at [210, 166] on span "Event Information" at bounding box center [211, 161] width 96 height 14
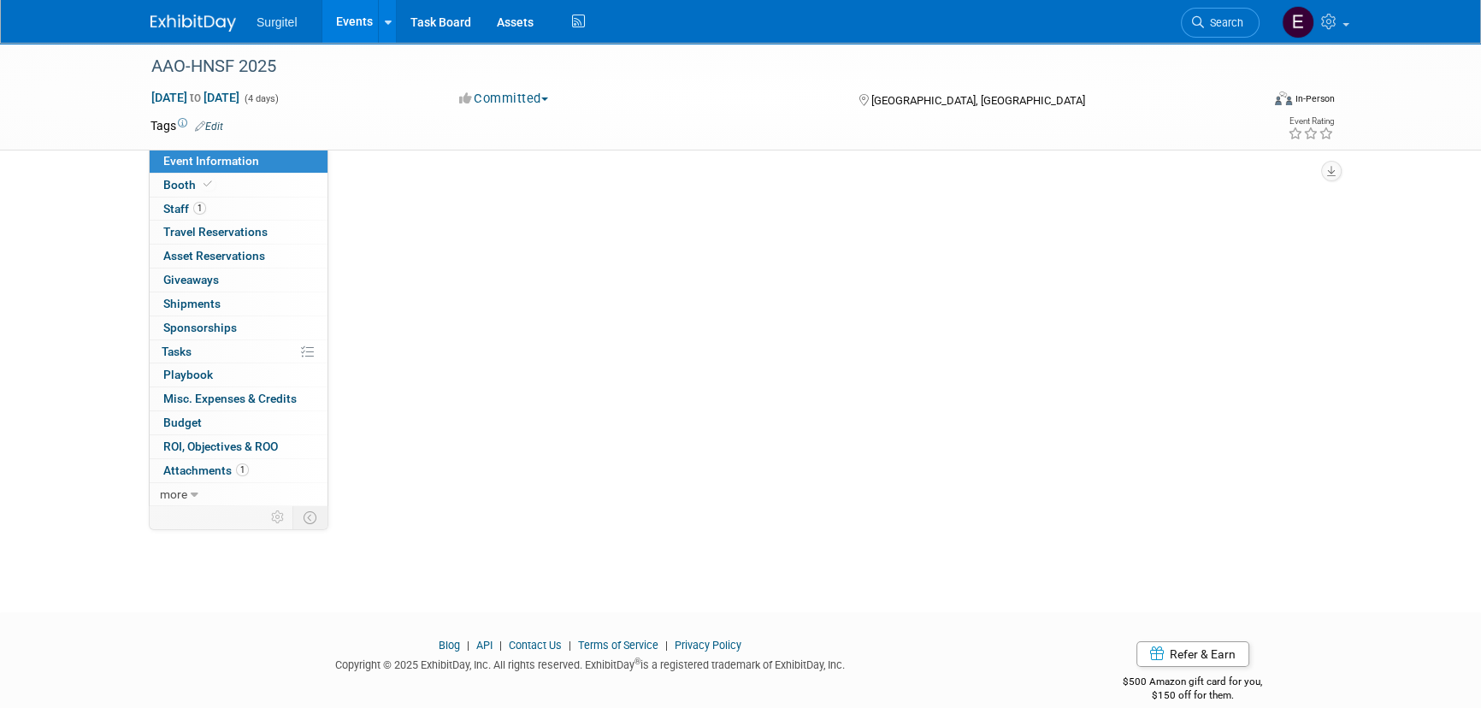
select select "Trade Show"
select select "Medical"
select select "SkyMiles - 93008"
select select "No"
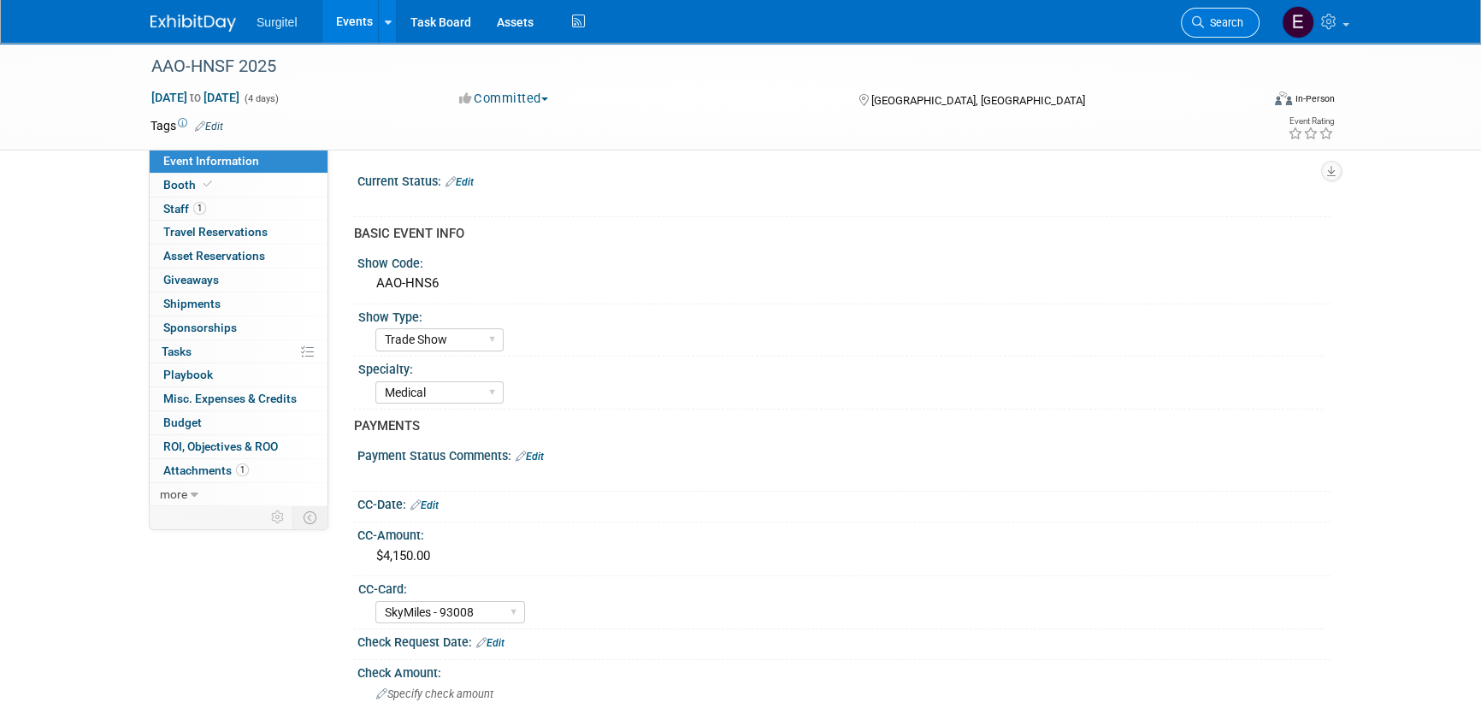
click at [1222, 27] on span "Search" at bounding box center [1223, 22] width 39 height 13
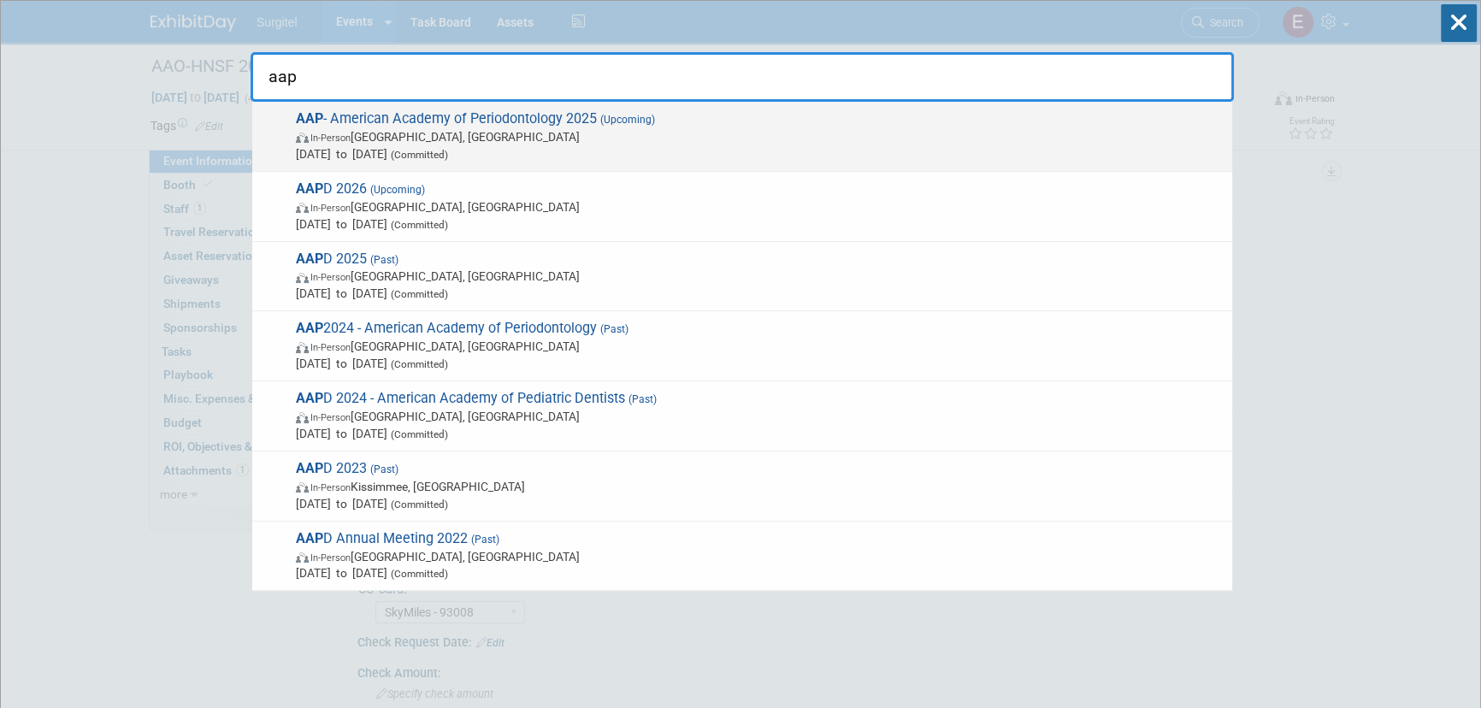
type input "aap"
click at [668, 152] on span "Oct 15, 2025 to Oct 18, 2025 (Committed)" at bounding box center [760, 153] width 928 height 17
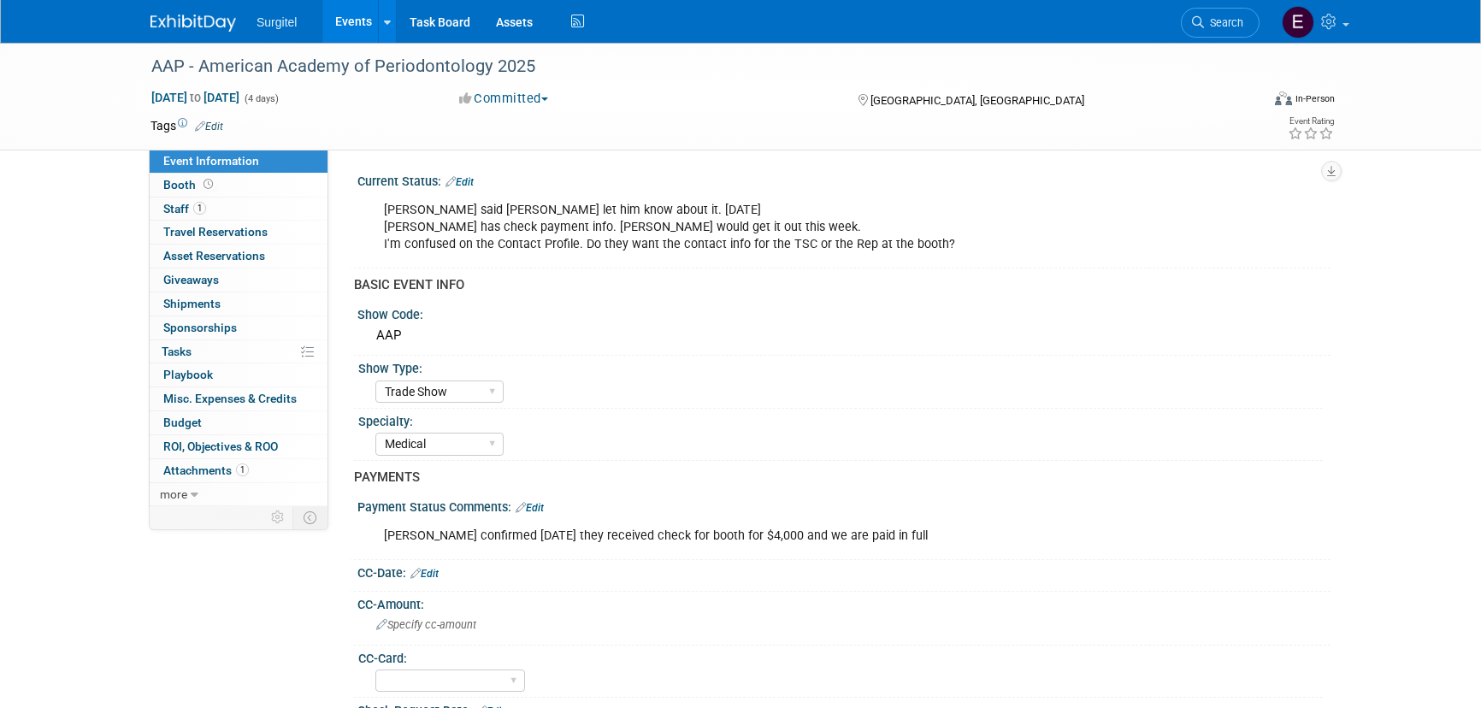
select select "Trade Show"
select select "Medical"
select select "No"
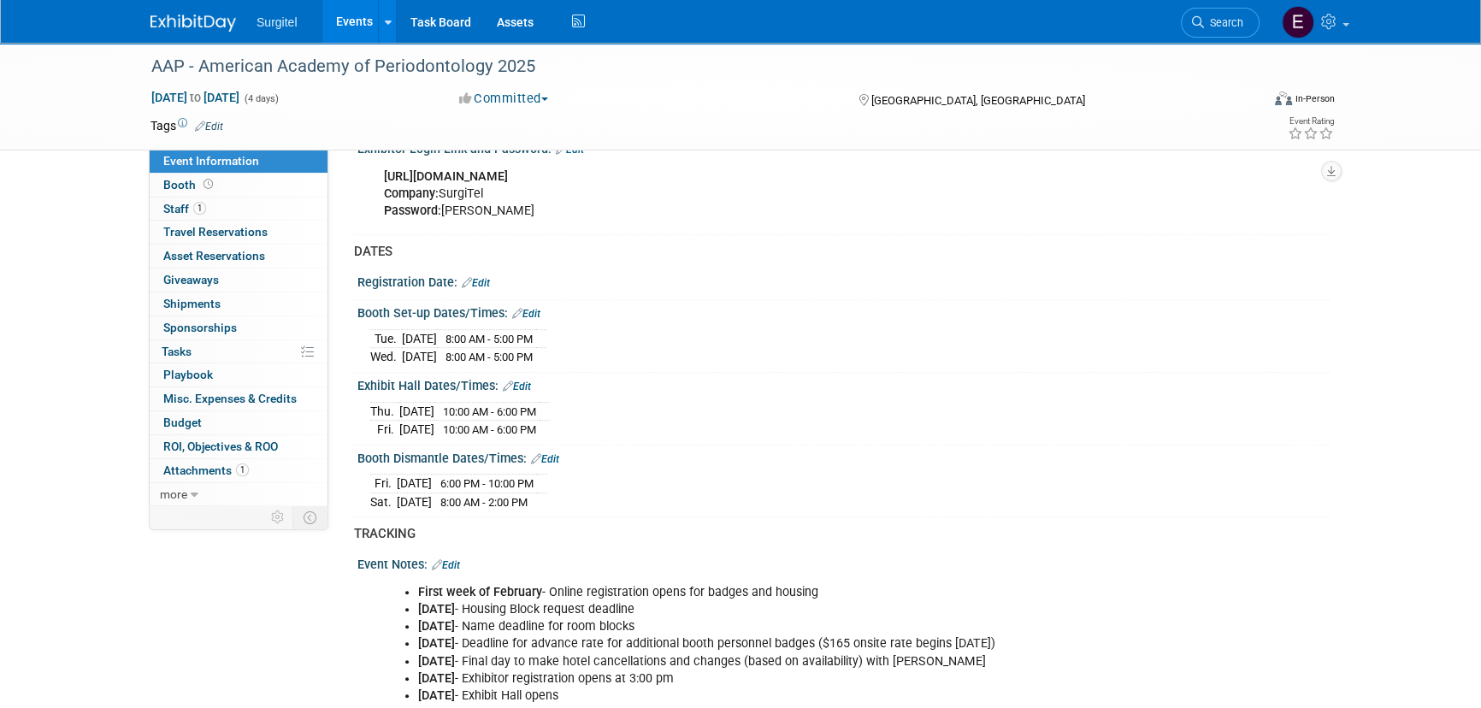
scroll to position [1087, 0]
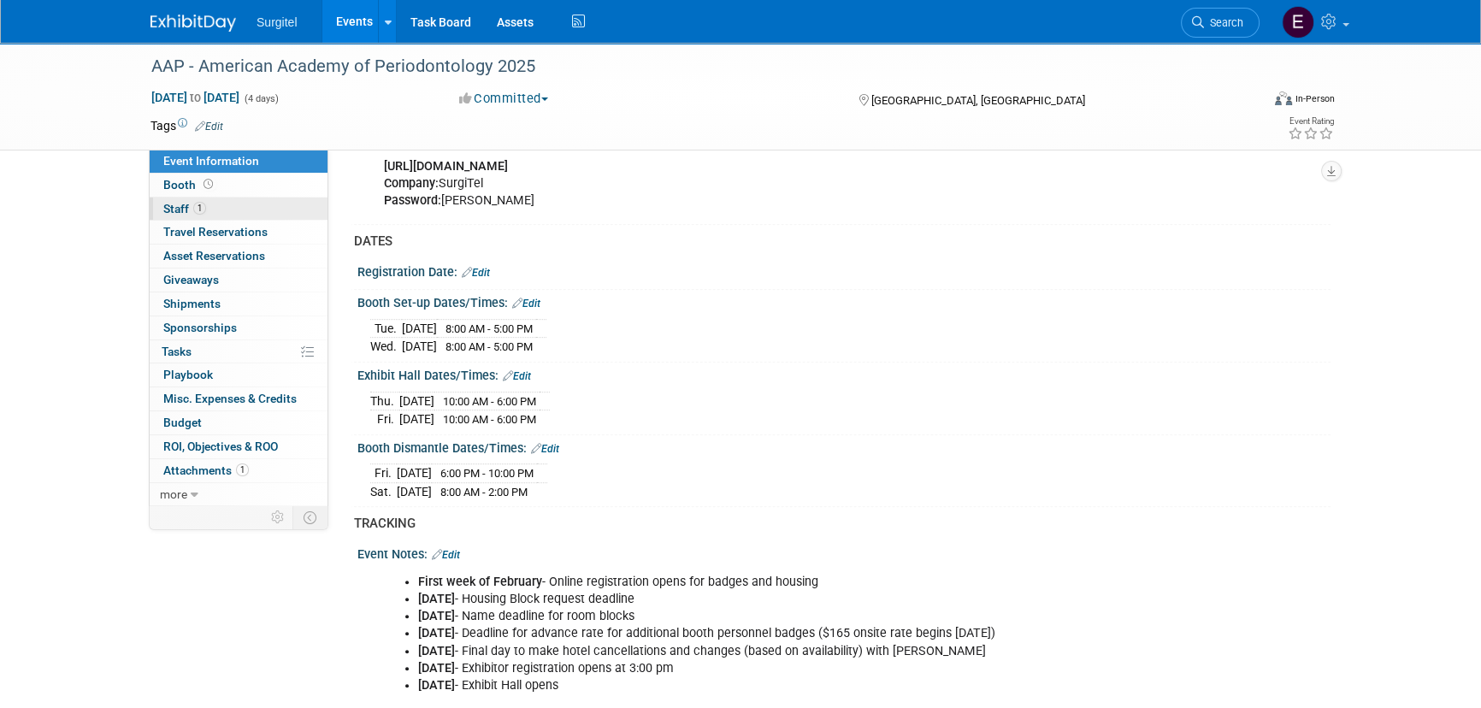
click at [193, 203] on span "1" at bounding box center [199, 208] width 13 height 13
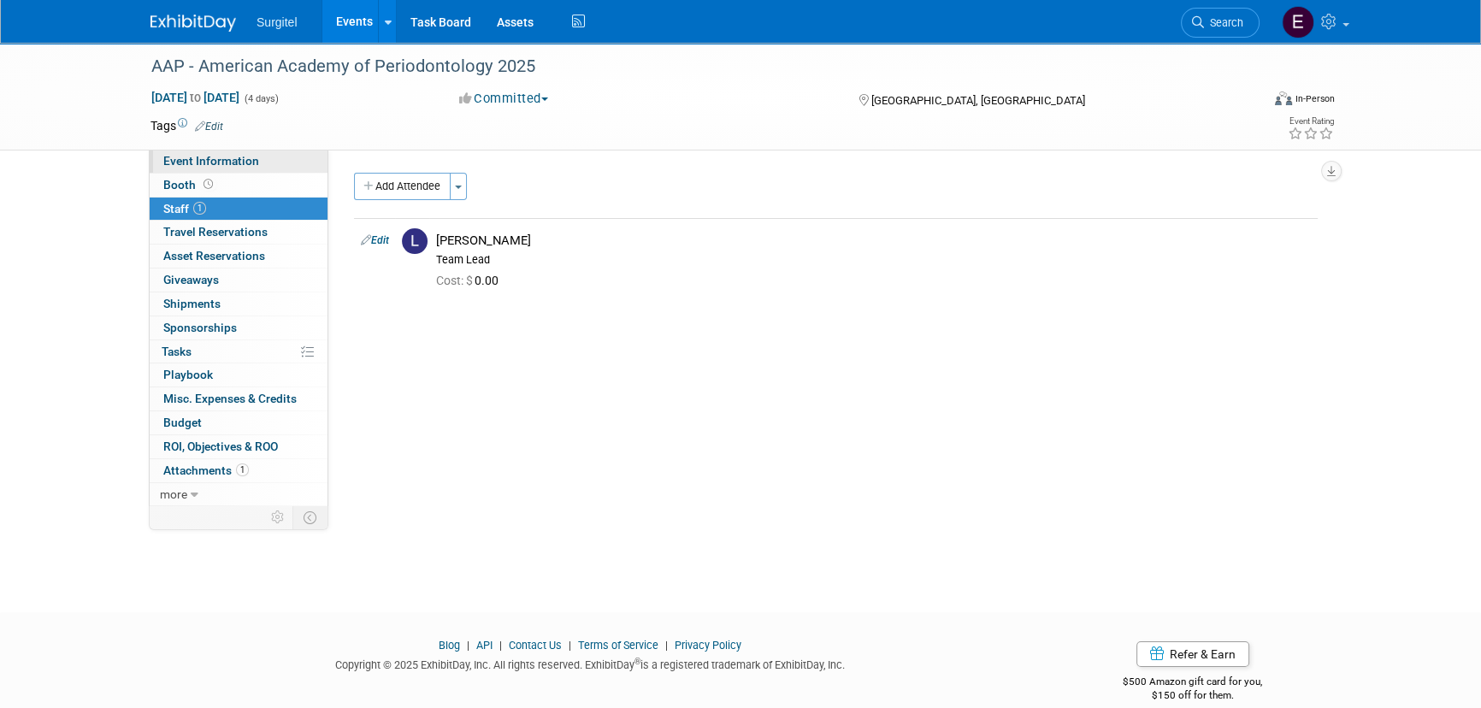
click at [235, 152] on link "Event Information" at bounding box center [239, 161] width 178 height 23
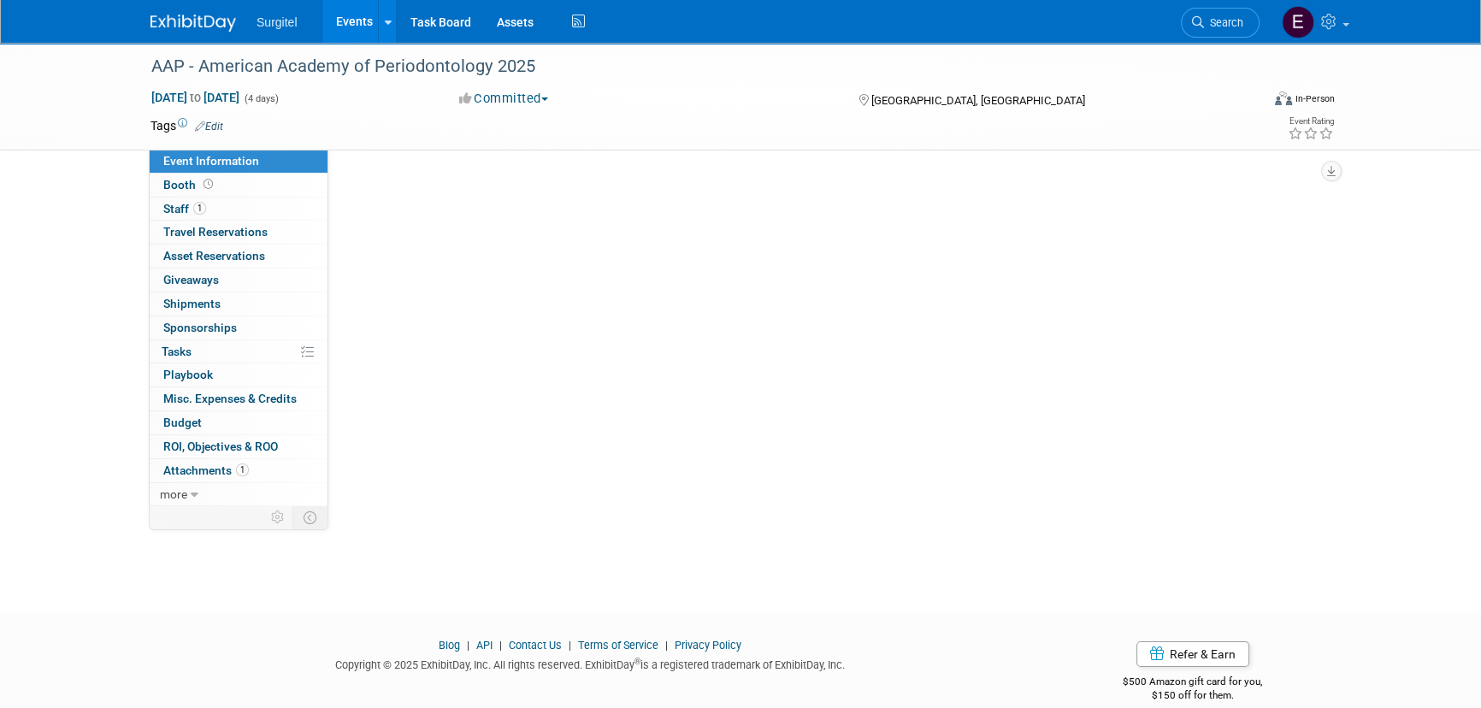
select select "Trade Show"
select select "Medical"
select select "No"
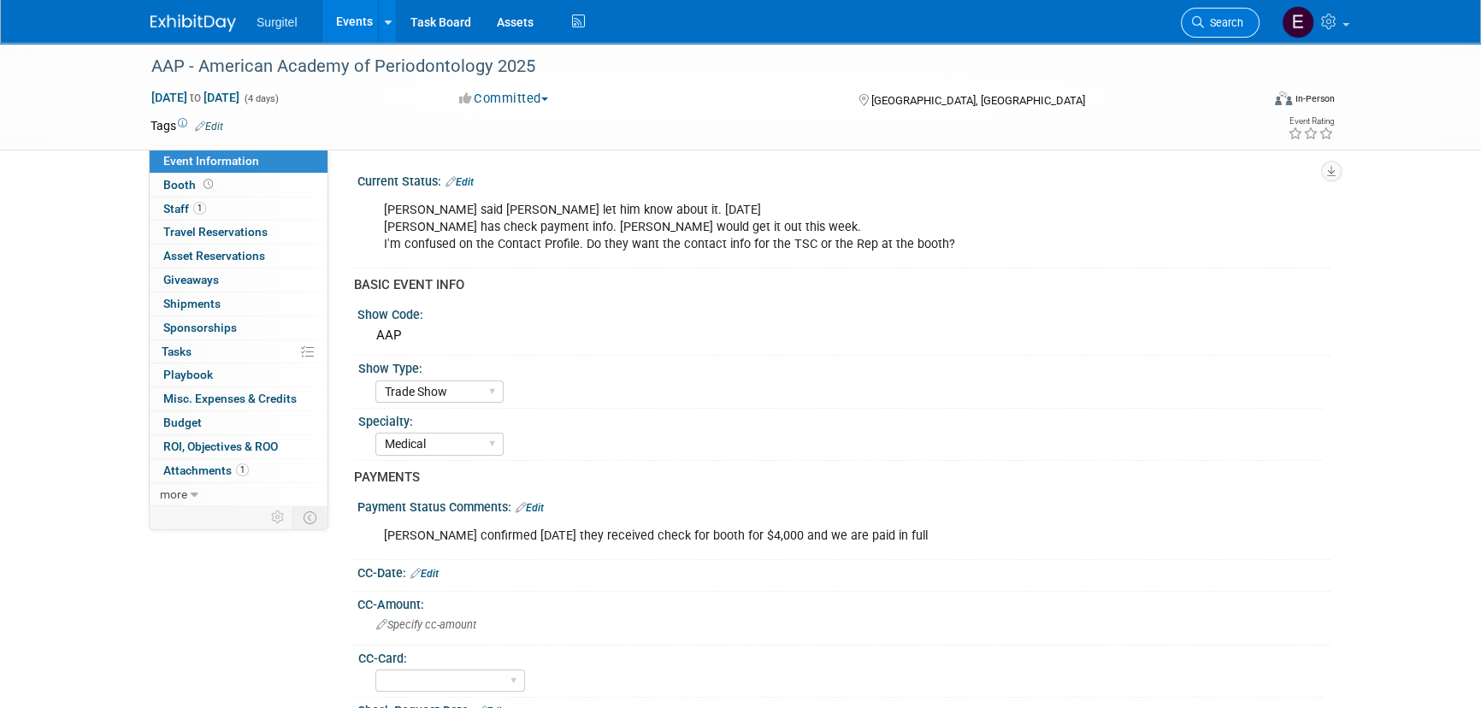
drag, startPoint x: 1219, startPoint y: 1, endPoint x: 1222, endPoint y: 10, distance: 10.0
click at [1219, 3] on li "Search" at bounding box center [1220, 21] width 79 height 42
click at [1223, 16] on span "Search" at bounding box center [1223, 22] width 39 height 13
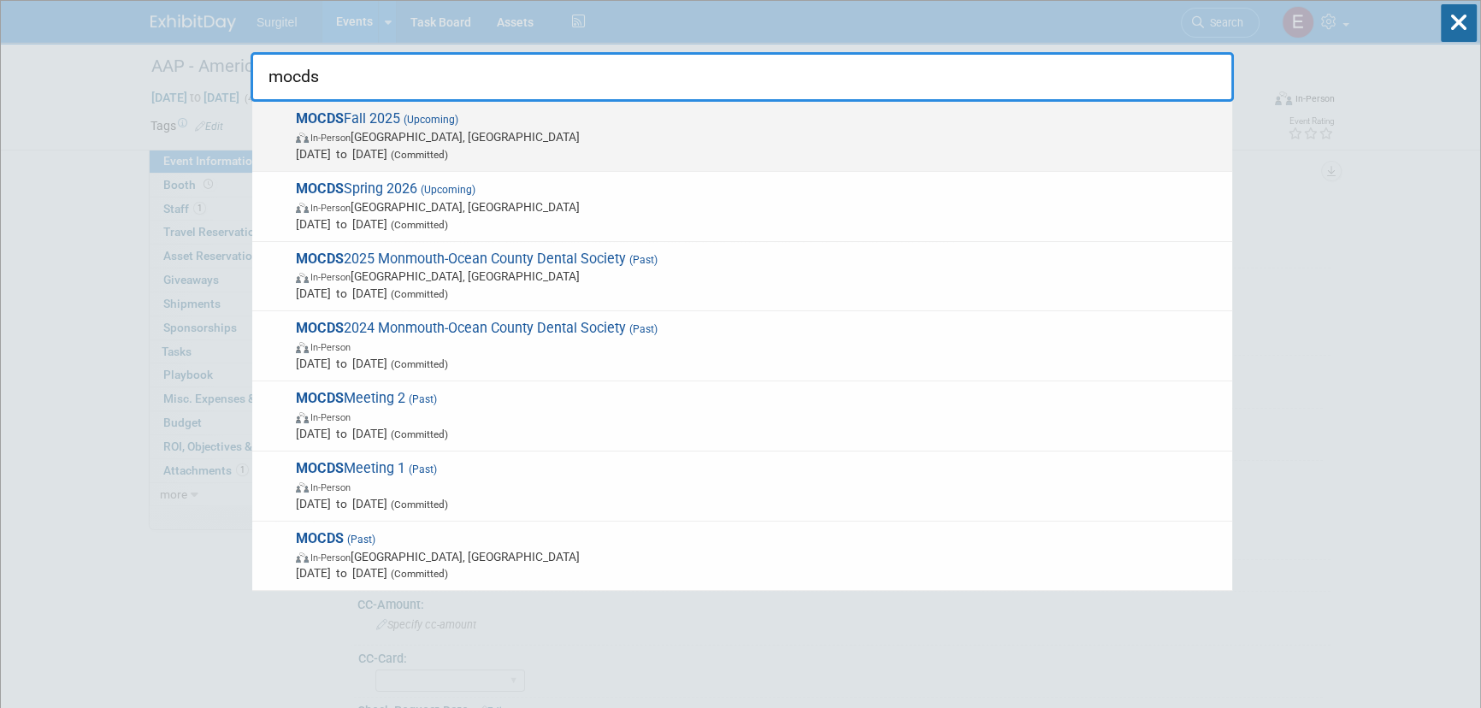
type input "mocds"
click at [537, 137] on span "In-Person [GEOGRAPHIC_DATA], [GEOGRAPHIC_DATA]" at bounding box center [760, 136] width 928 height 17
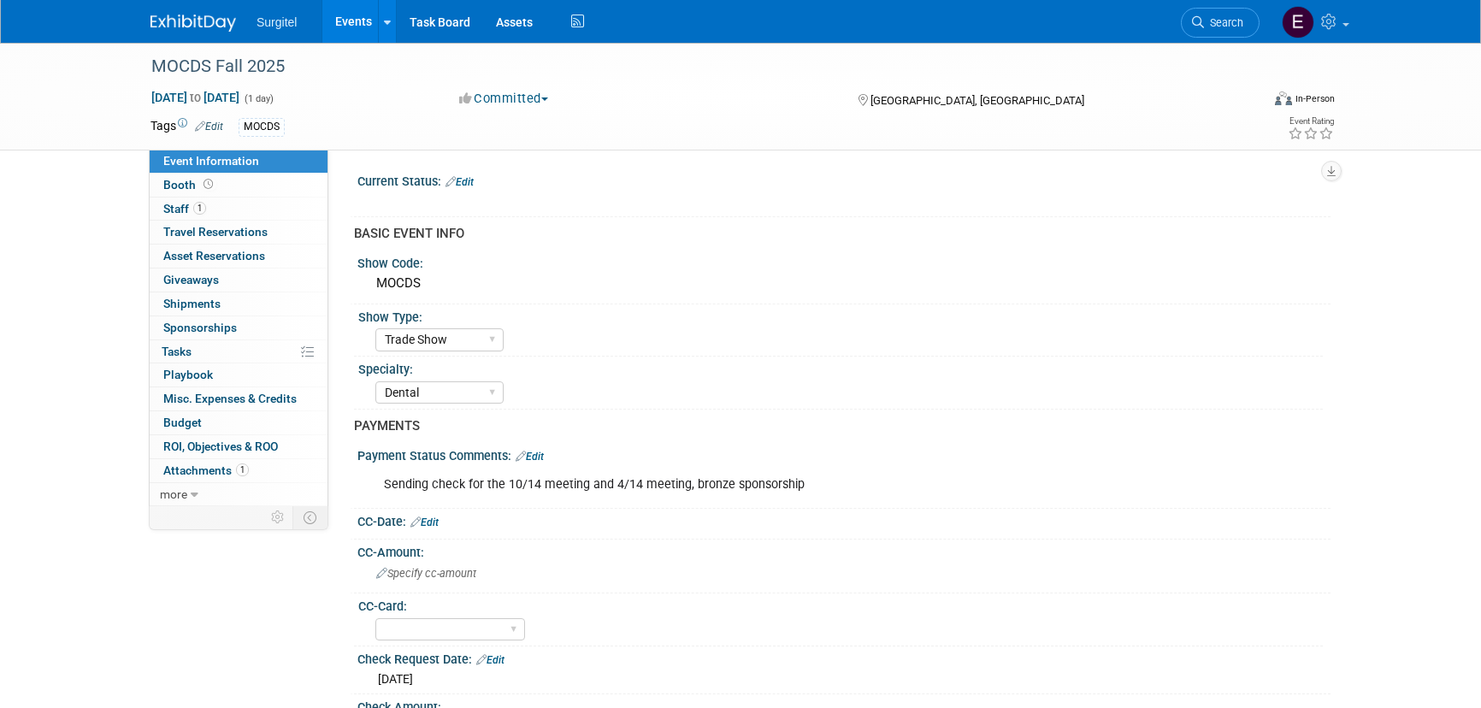
select select "Trade Show"
select select "Dental"
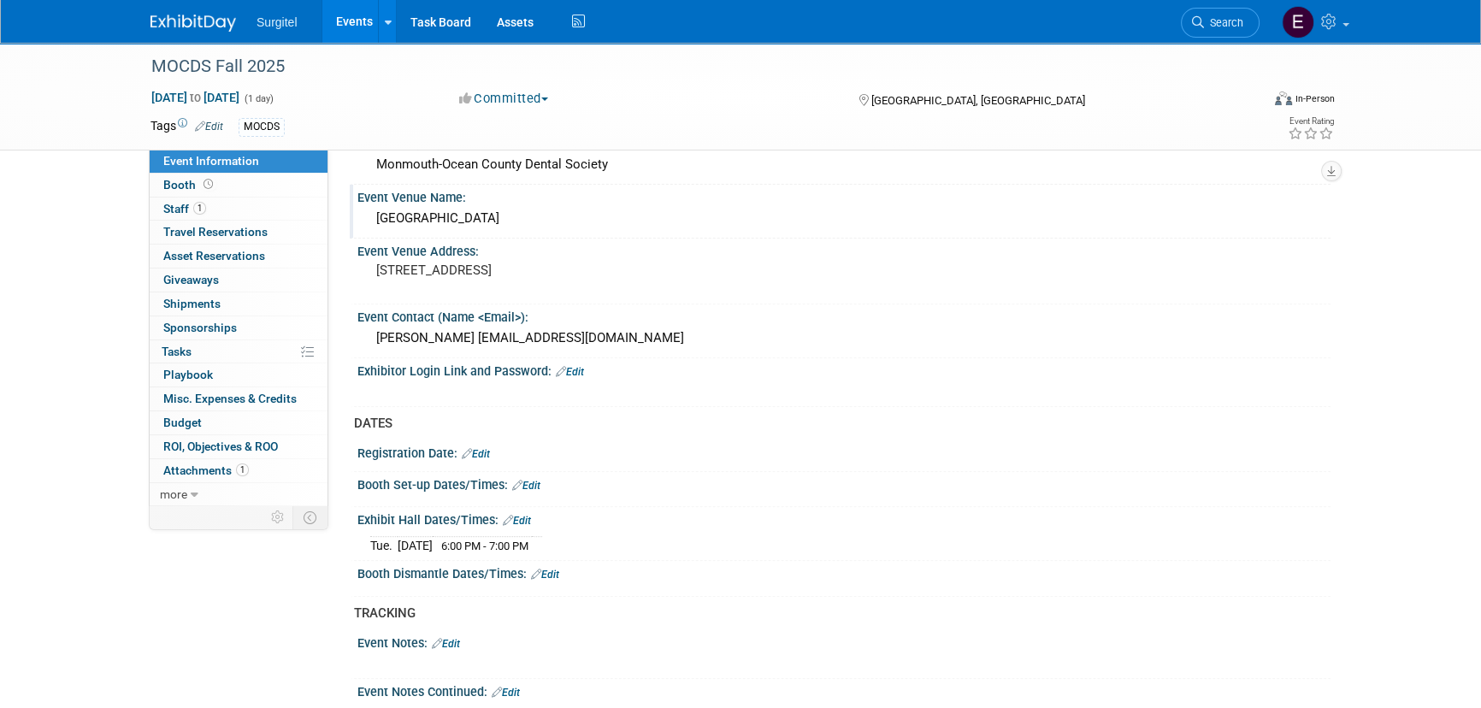
scroll to position [777, 0]
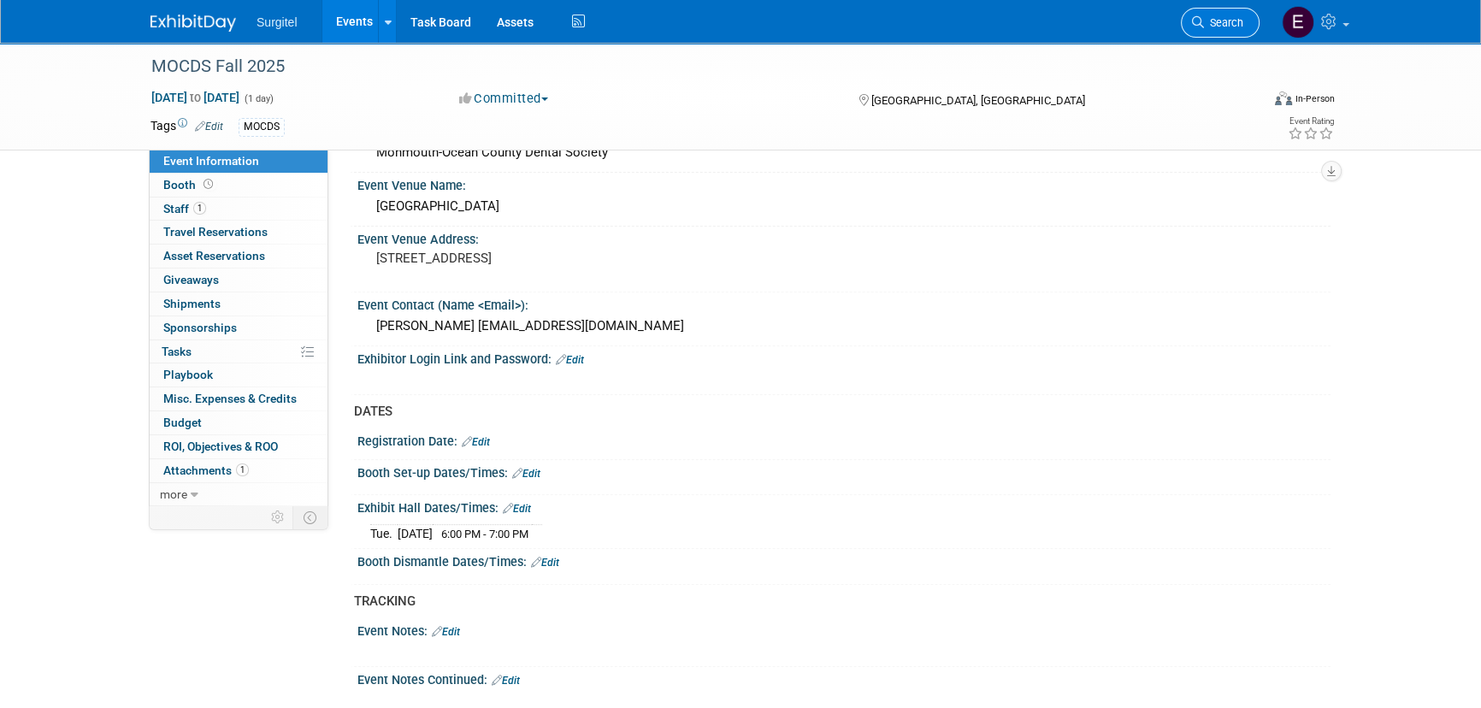
click at [1198, 20] on icon at bounding box center [1198, 22] width 12 height 12
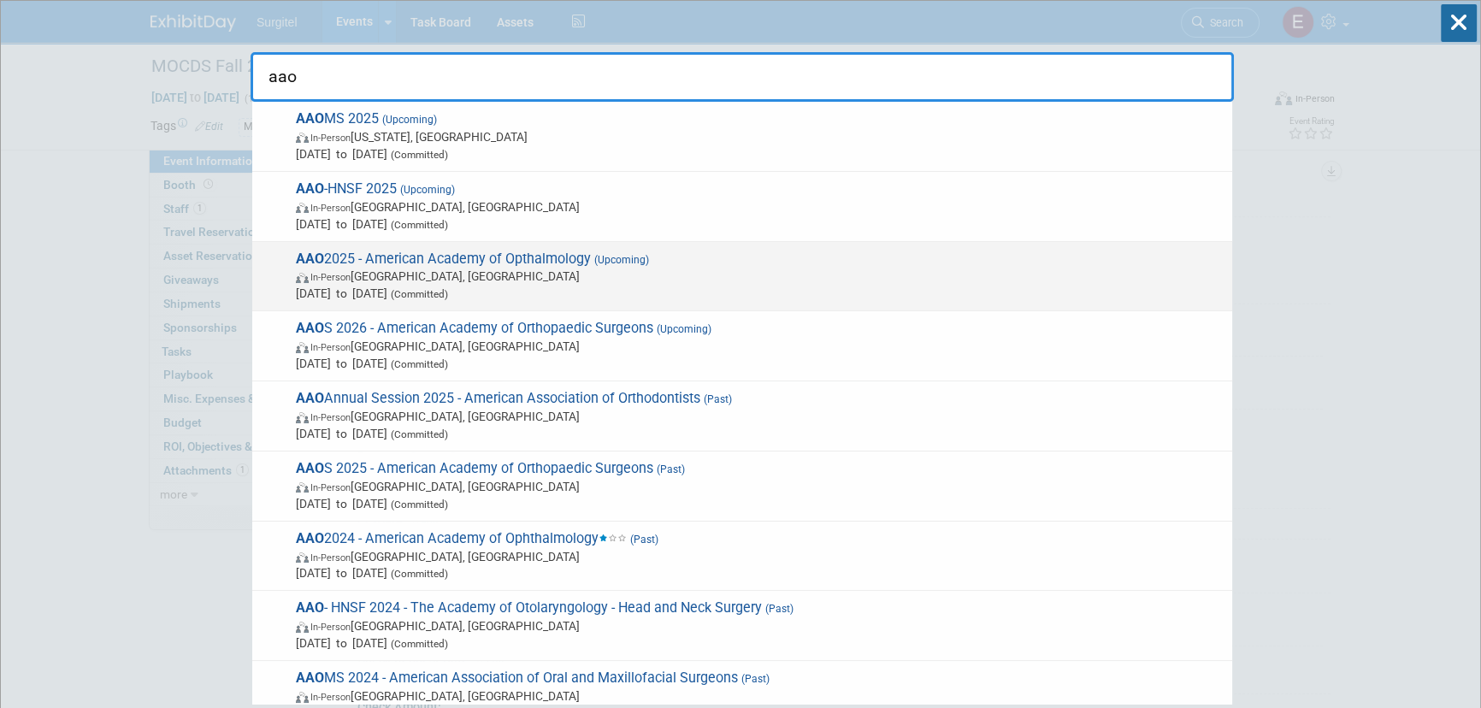
type input "aao"
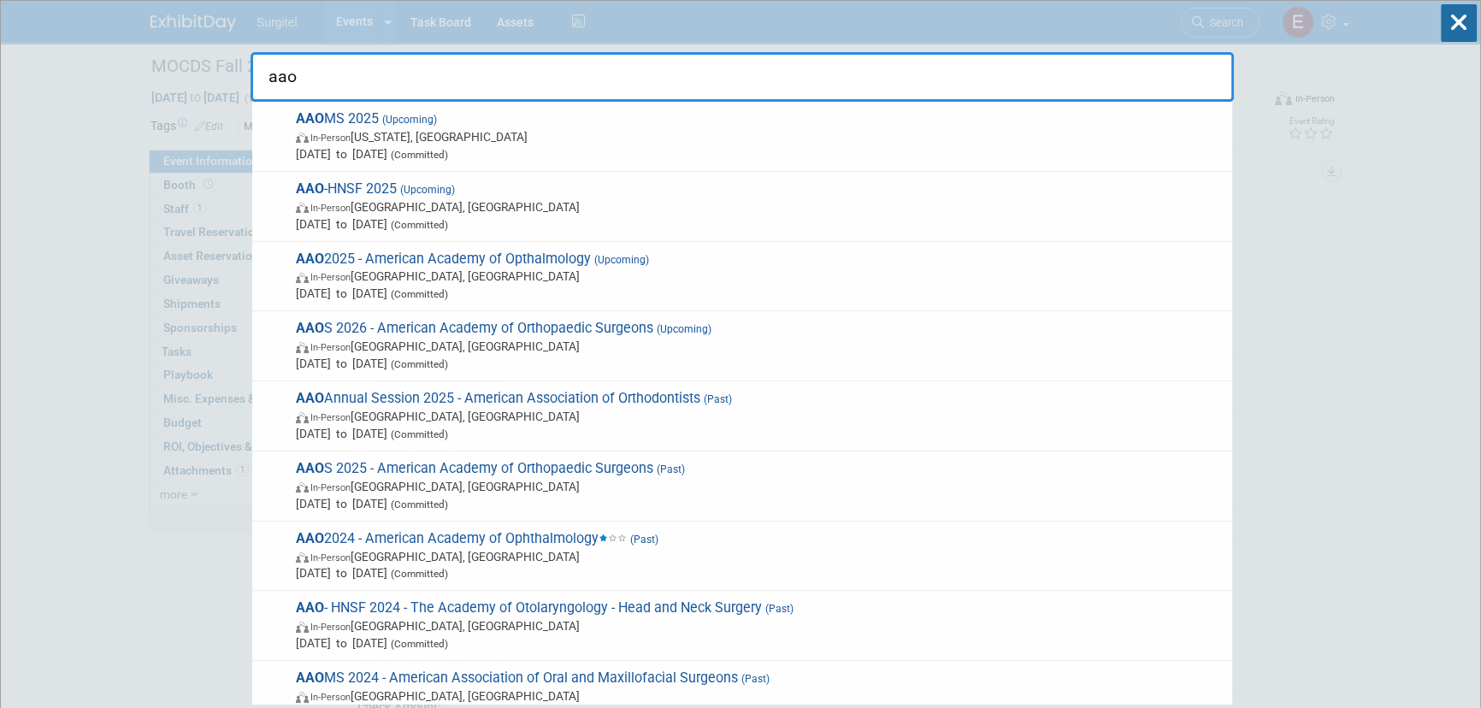
click at [674, 265] on span "AAO 2025 - American Academy of Opthalmology (Upcoming) In-Person [GEOGRAPHIC_DA…" at bounding box center [757, 276] width 933 height 52
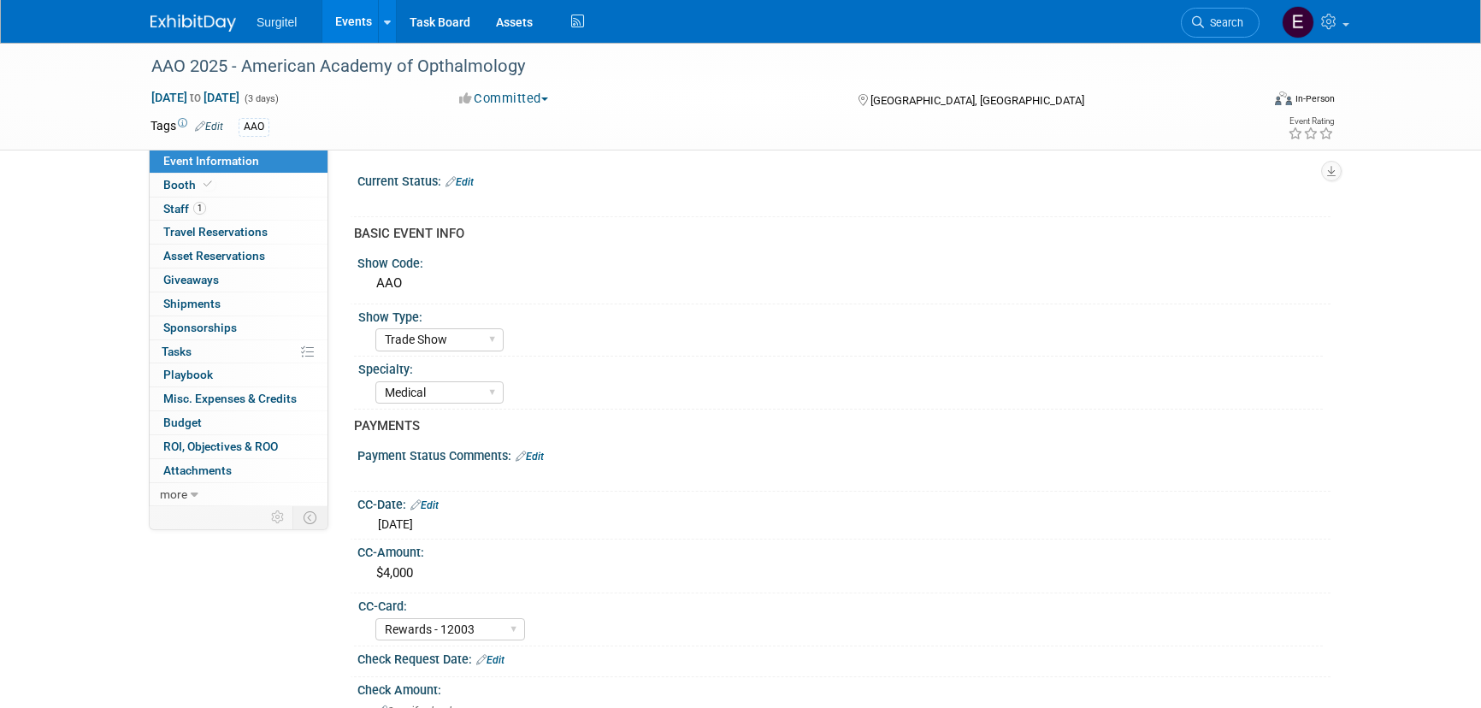
select select "Trade Show"
select select "Medical"
select select "Rewards - 12003"
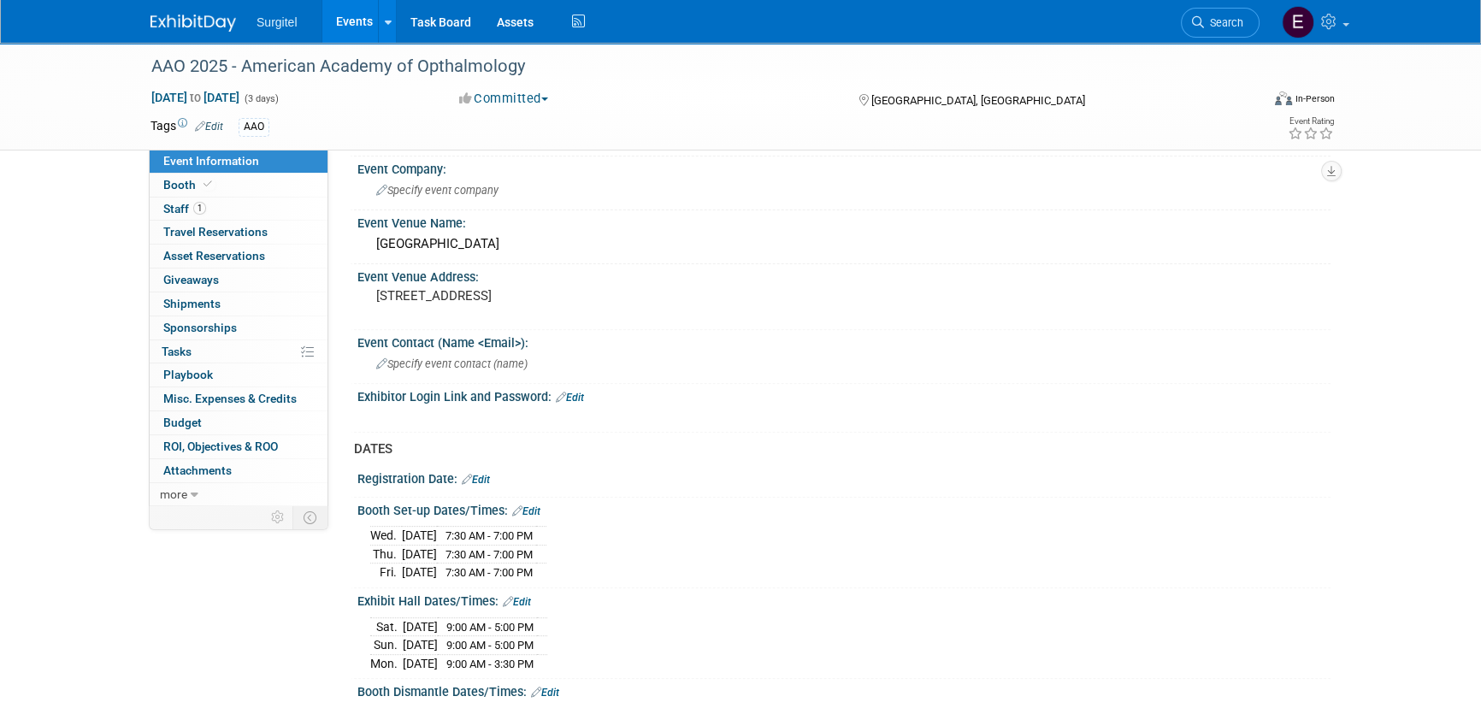
scroll to position [932, 0]
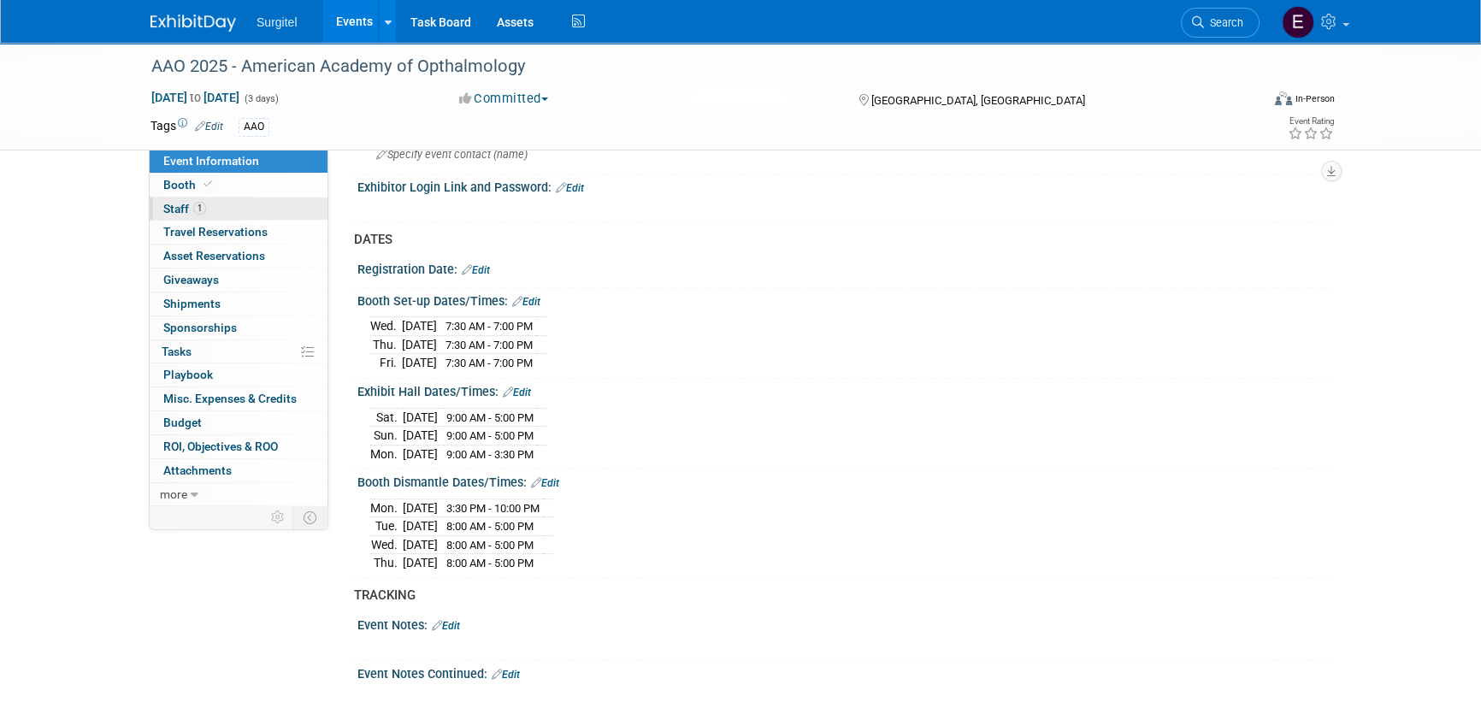
click at [211, 203] on link "1 Staff 1" at bounding box center [239, 208] width 178 height 23
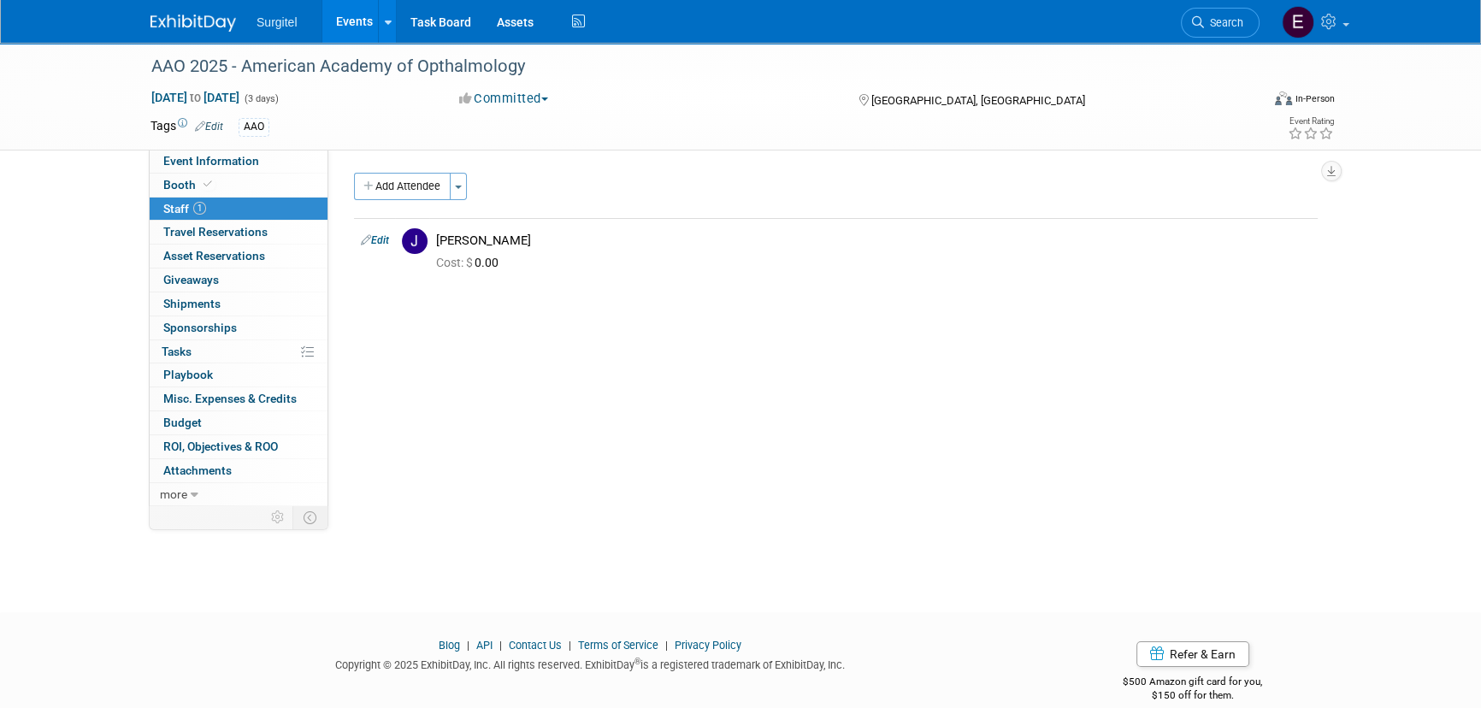
click at [1233, 29] on link "Search" at bounding box center [1220, 23] width 79 height 30
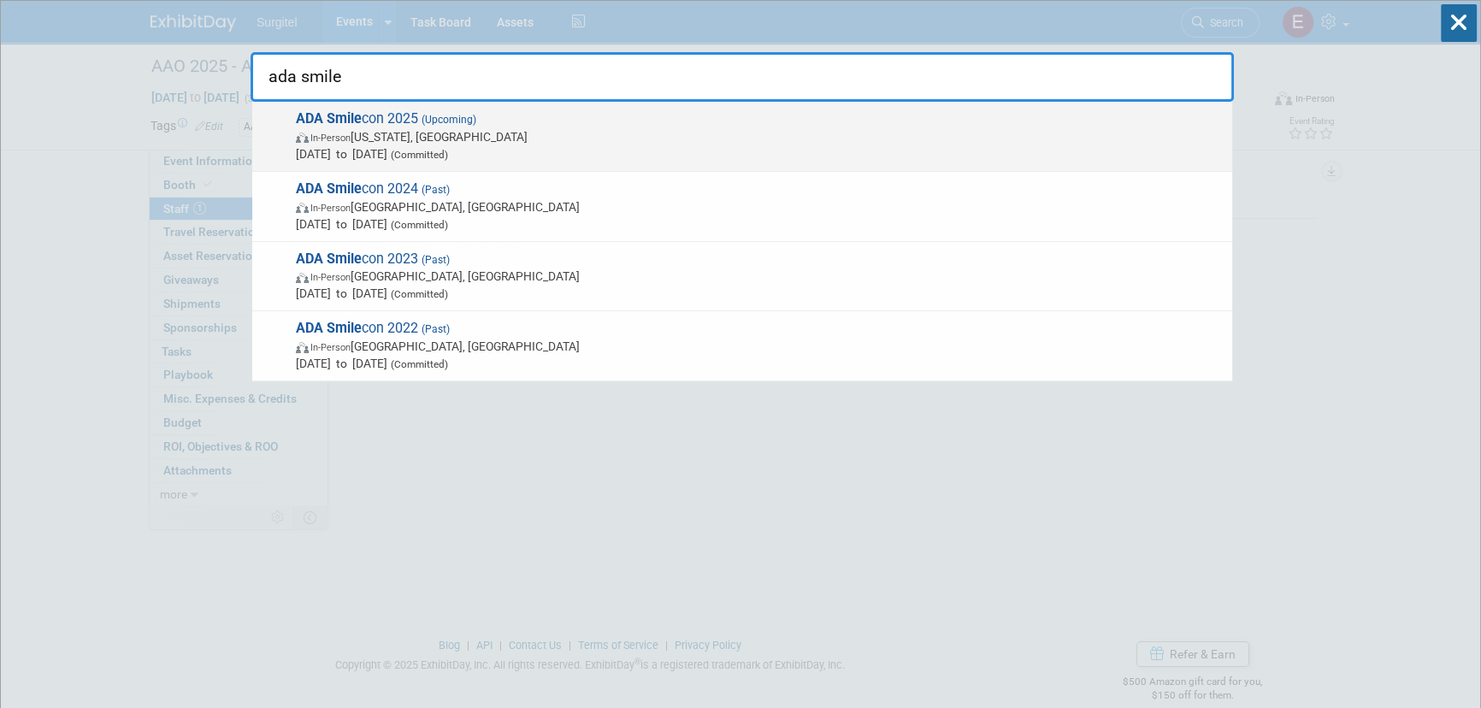
type input "ada smile"
click at [448, 150] on span "(Committed)" at bounding box center [417, 155] width 61 height 12
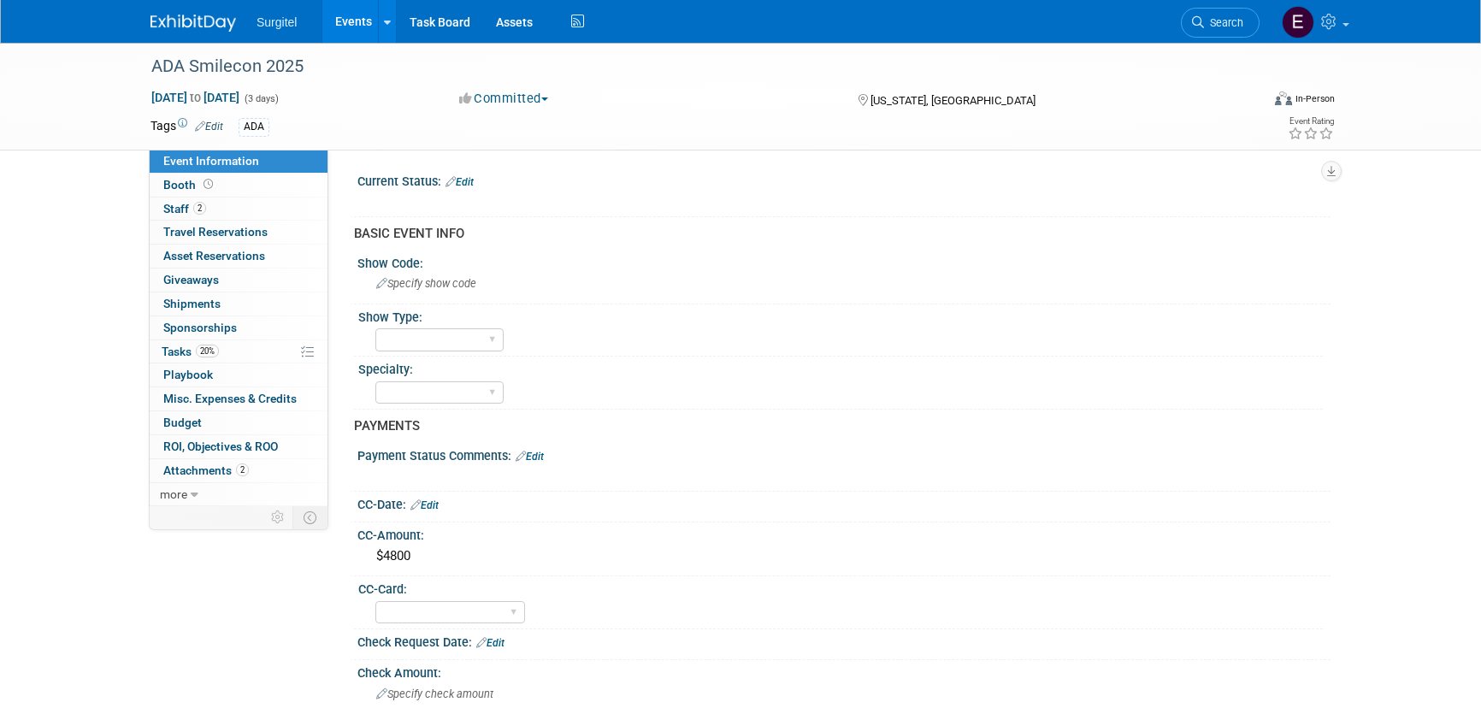
select select "No"
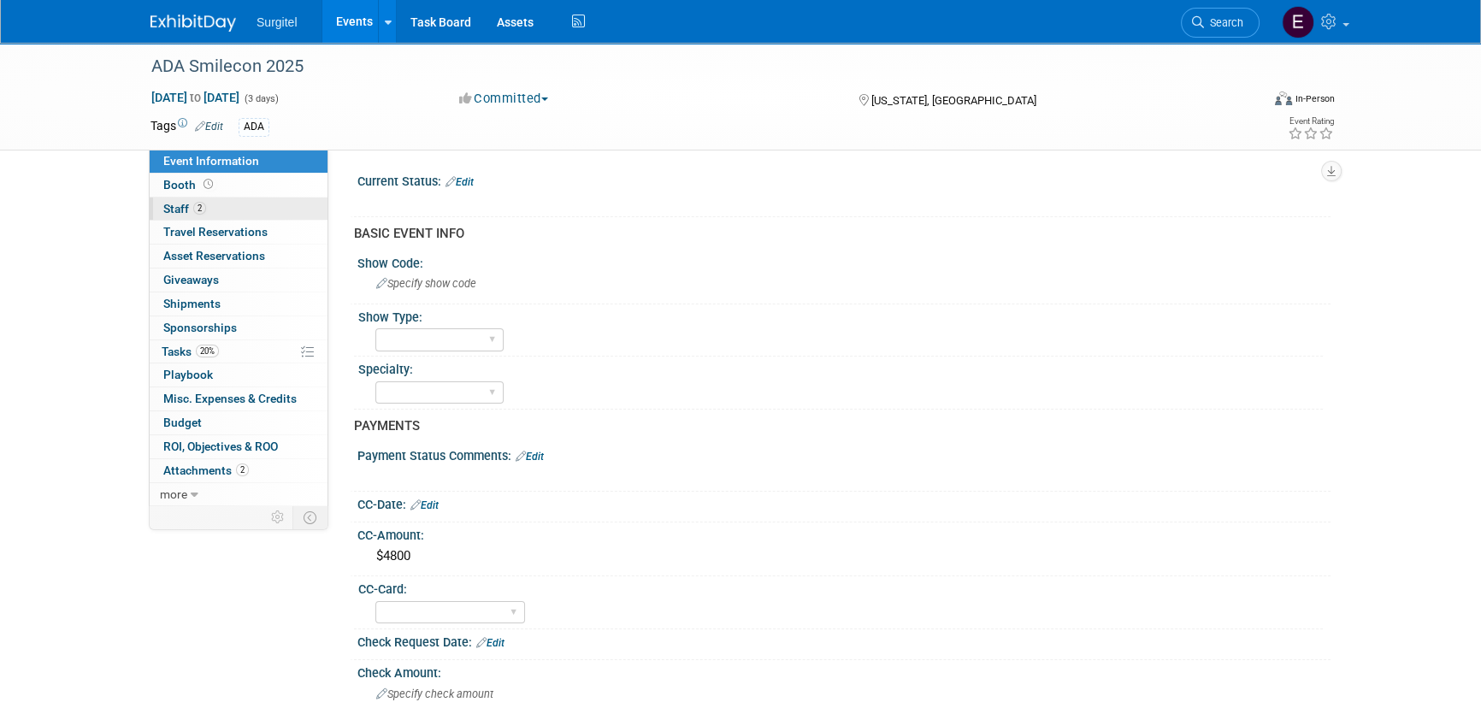
click at [186, 215] on link "2 Staff 2" at bounding box center [239, 208] width 178 height 23
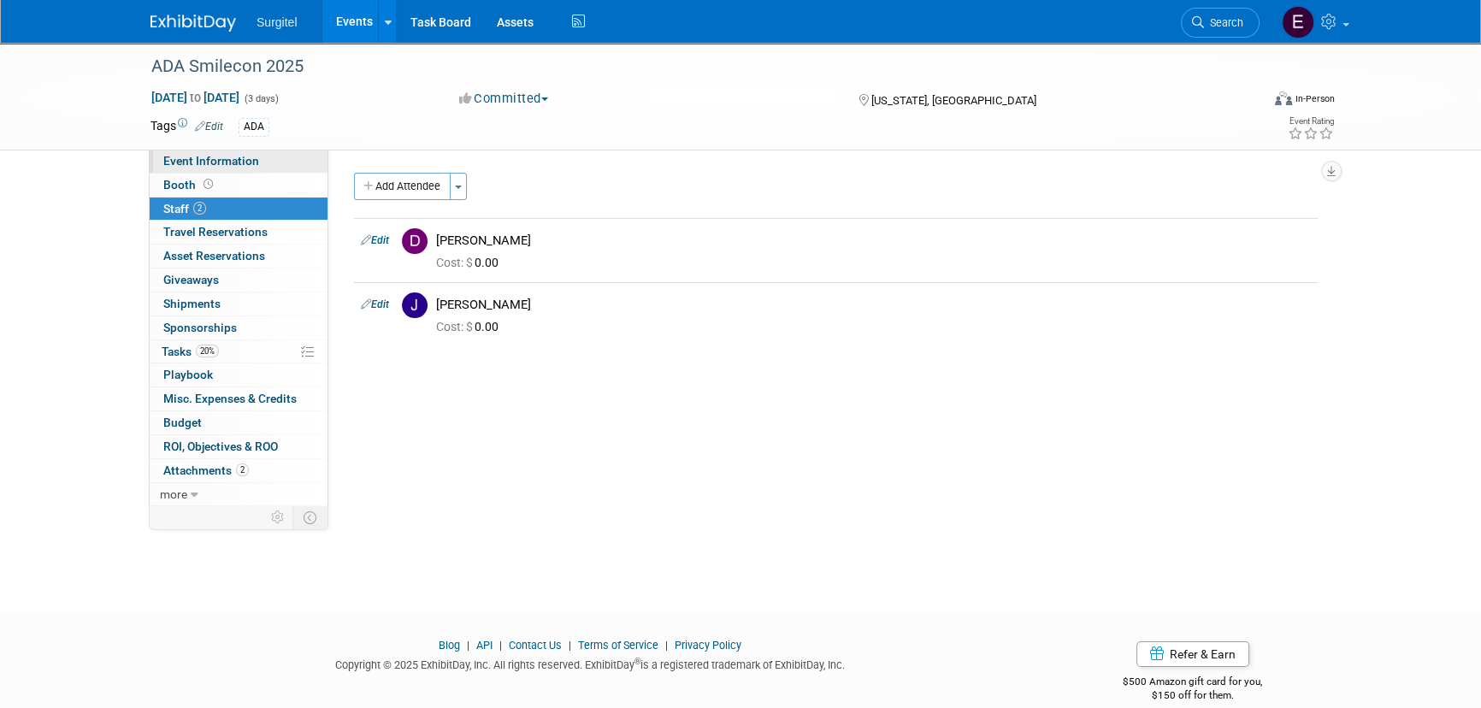
click at [269, 156] on link "Event Information" at bounding box center [239, 161] width 178 height 23
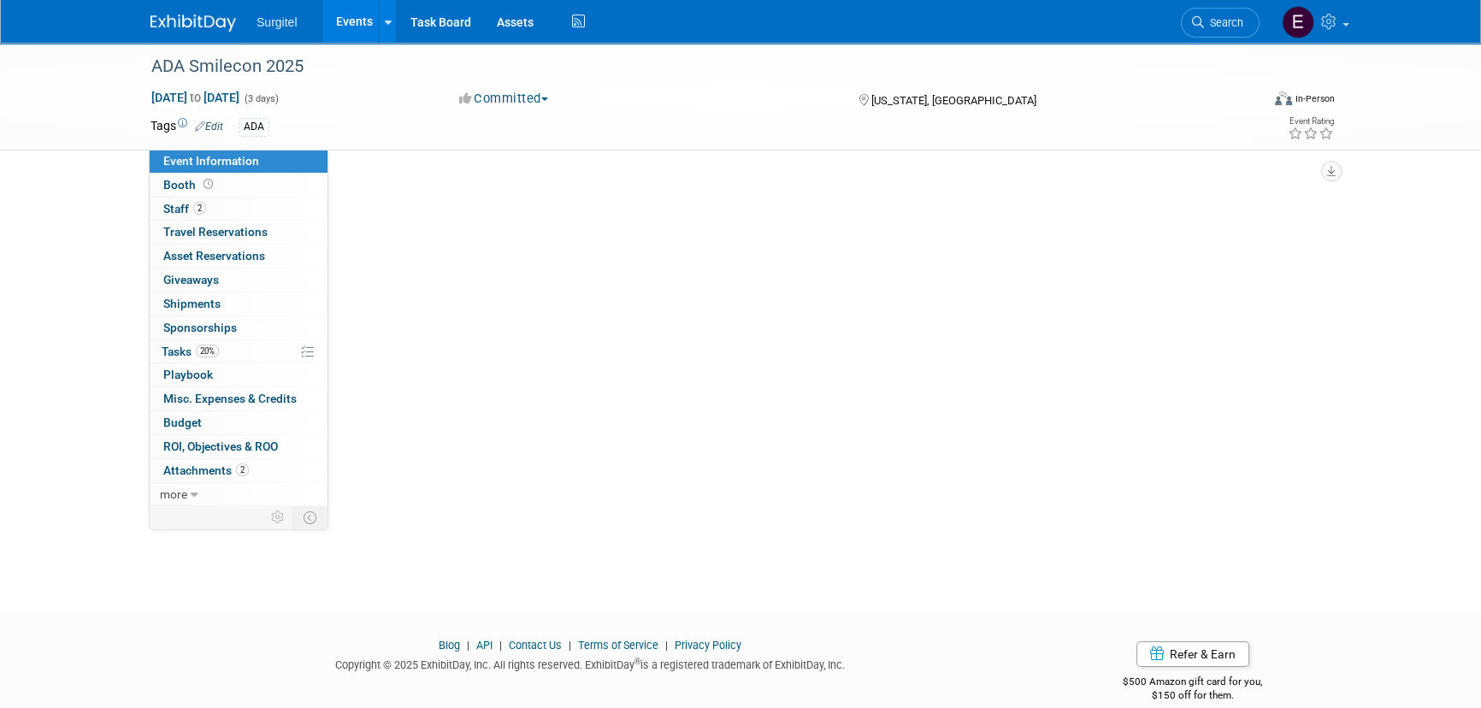
select select "No"
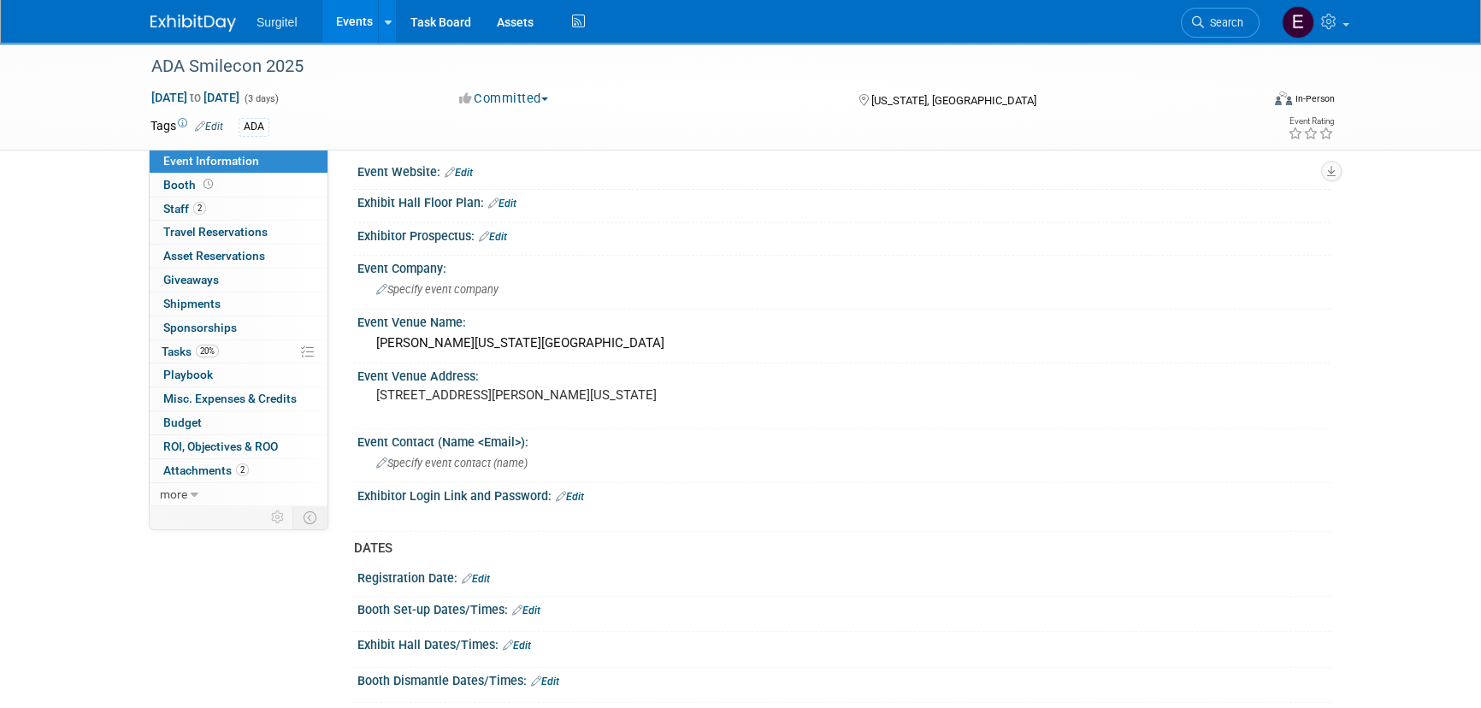
scroll to position [865, 0]
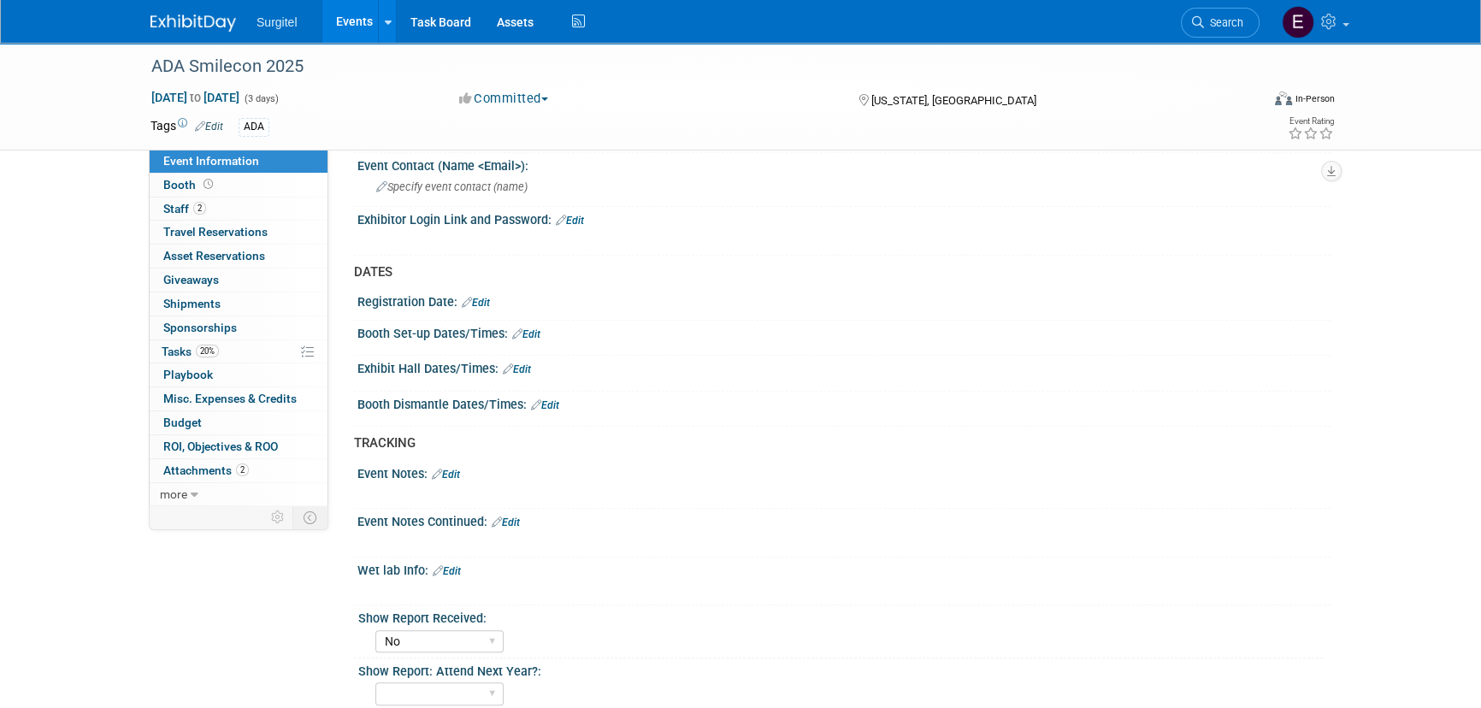
click at [538, 330] on link "Edit" at bounding box center [526, 334] width 28 height 12
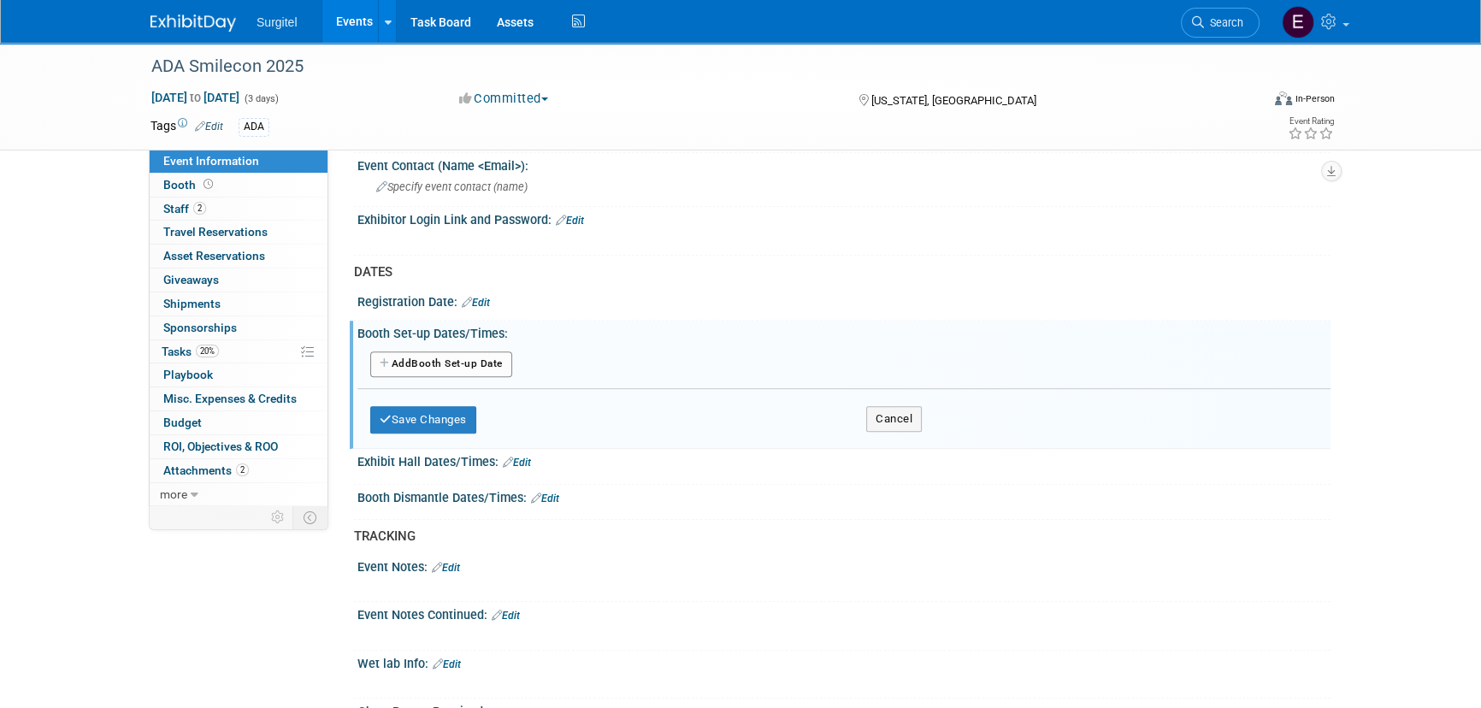
click at [465, 351] on button "Add Another Booth Set-up Date" at bounding box center [441, 364] width 142 height 26
select select "9"
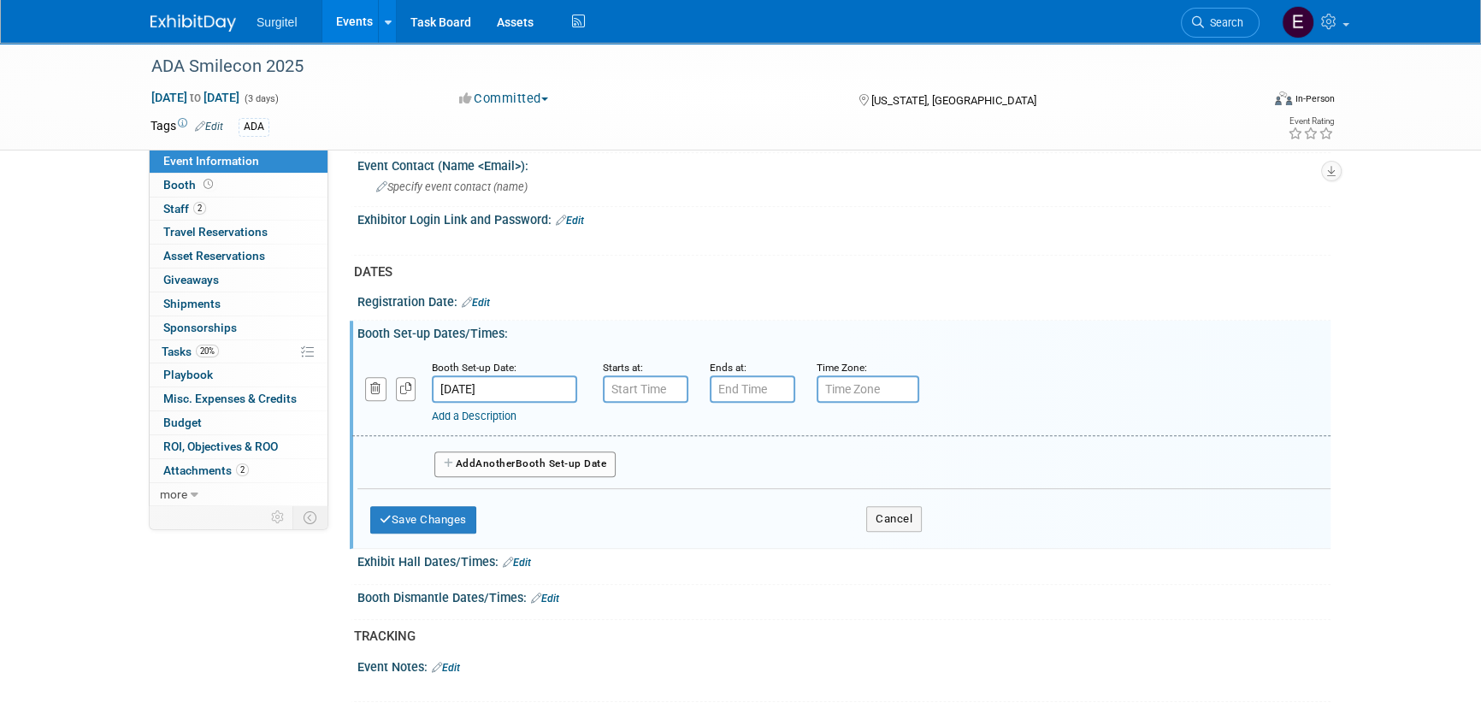
click at [494, 378] on input "[DATE]" at bounding box center [504, 388] width 145 height 27
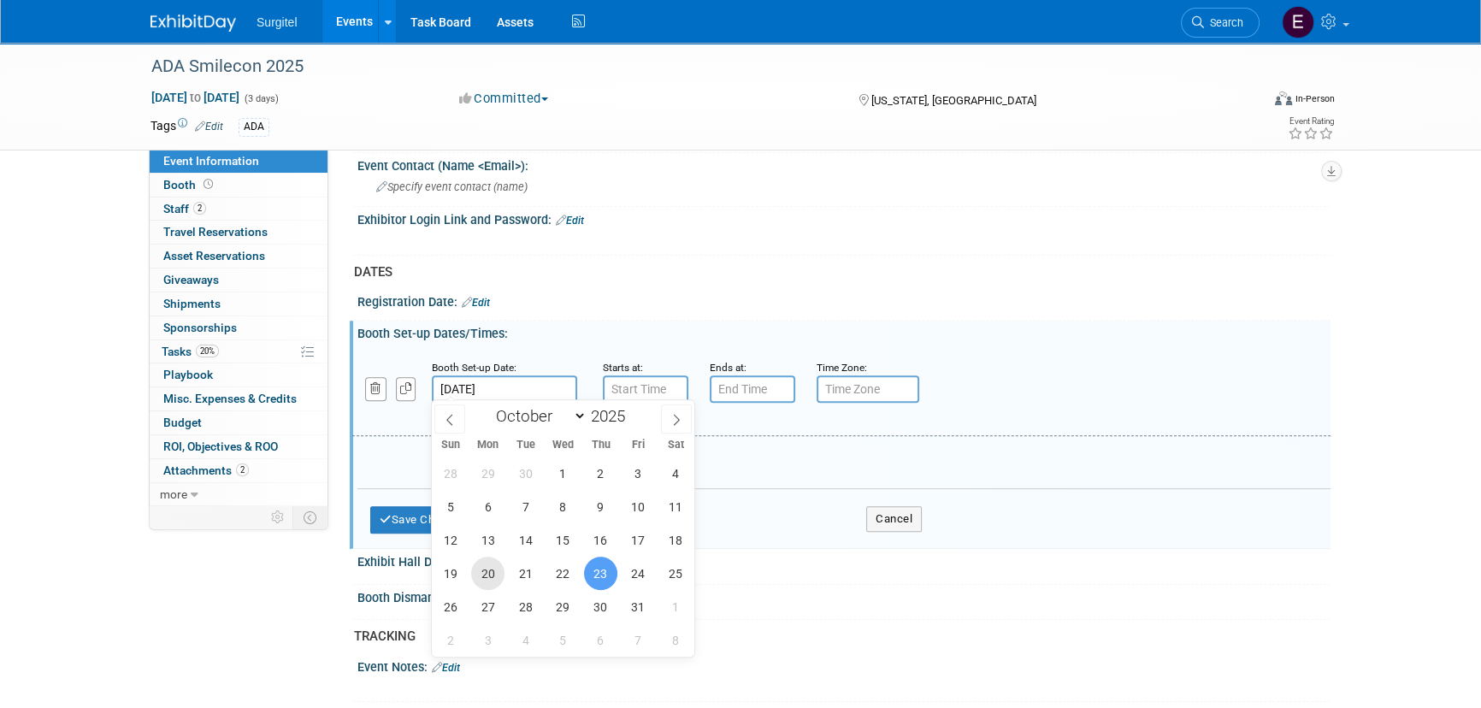
click at [491, 572] on span "20" at bounding box center [487, 573] width 33 height 33
type input "[DATE]"
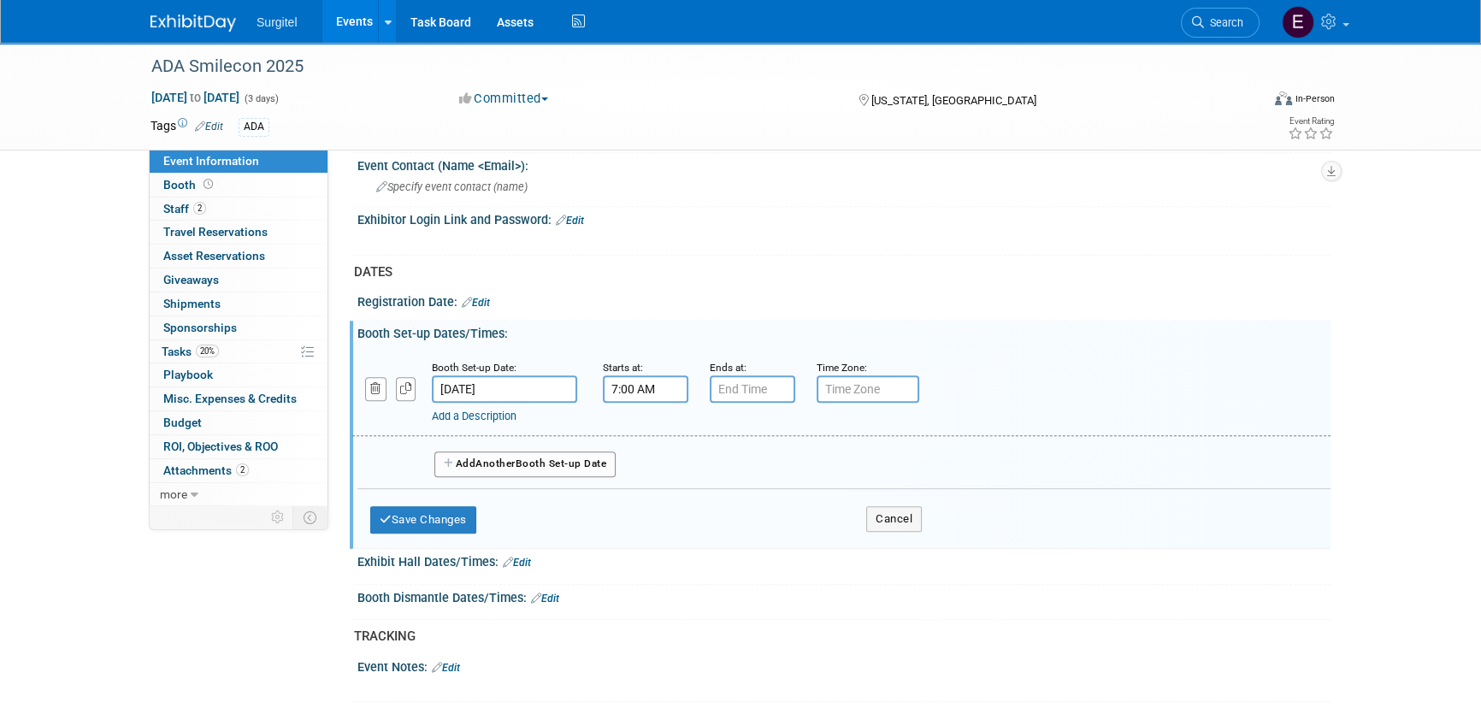
click at [654, 381] on input "7:00 AM" at bounding box center [645, 388] width 85 height 27
drag, startPoint x: 645, startPoint y: 461, endPoint x: 668, endPoint y: 505, distance: 49.7
click at [645, 462] on span "07" at bounding box center [643, 467] width 32 height 31
click at [641, 520] on td "08" at bounding box center [634, 524] width 55 height 46
type input "8:00 AM"
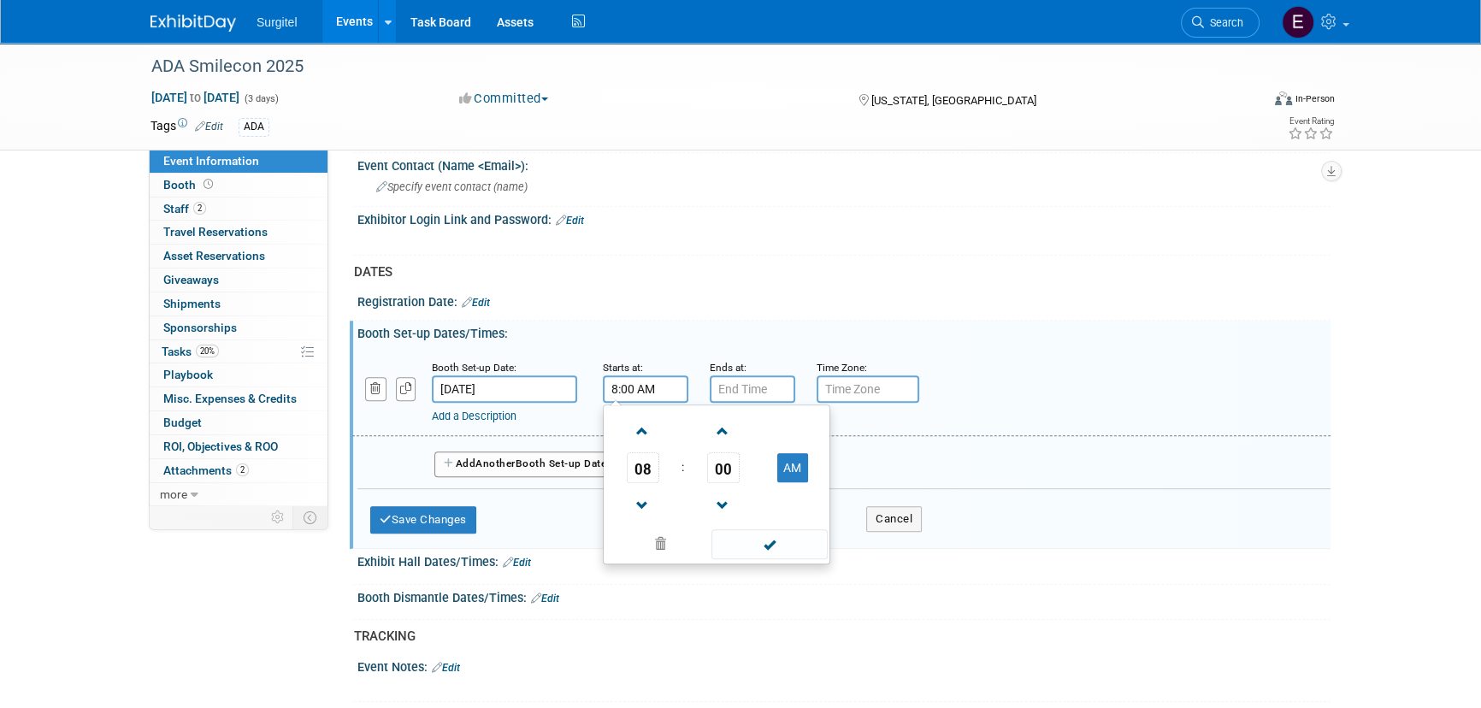
click at [772, 544] on span at bounding box center [768, 544] width 115 height 30
click at [777, 386] on input "7:00 PM" at bounding box center [752, 388] width 85 height 27
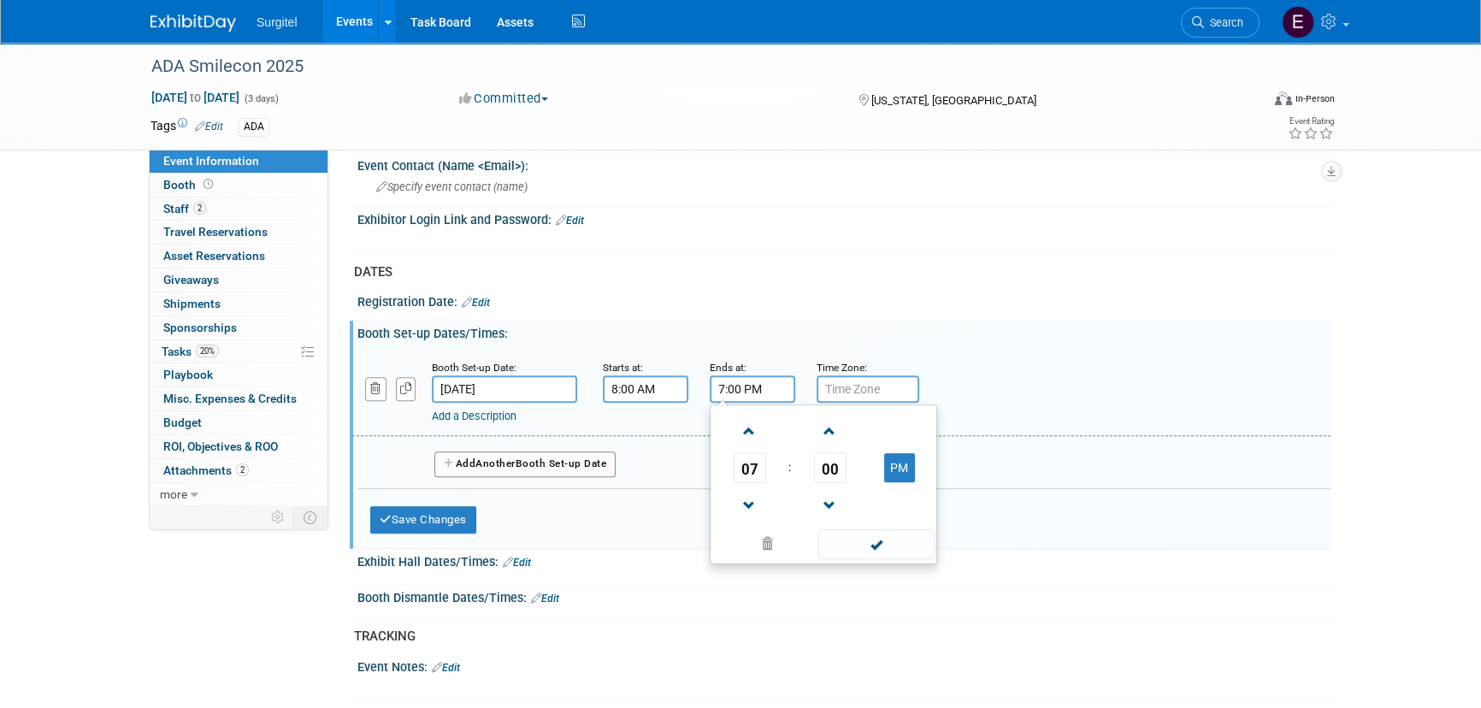
click at [728, 458] on td "07" at bounding box center [749, 467] width 71 height 31
click at [749, 474] on span "07" at bounding box center [749, 467] width 32 height 31
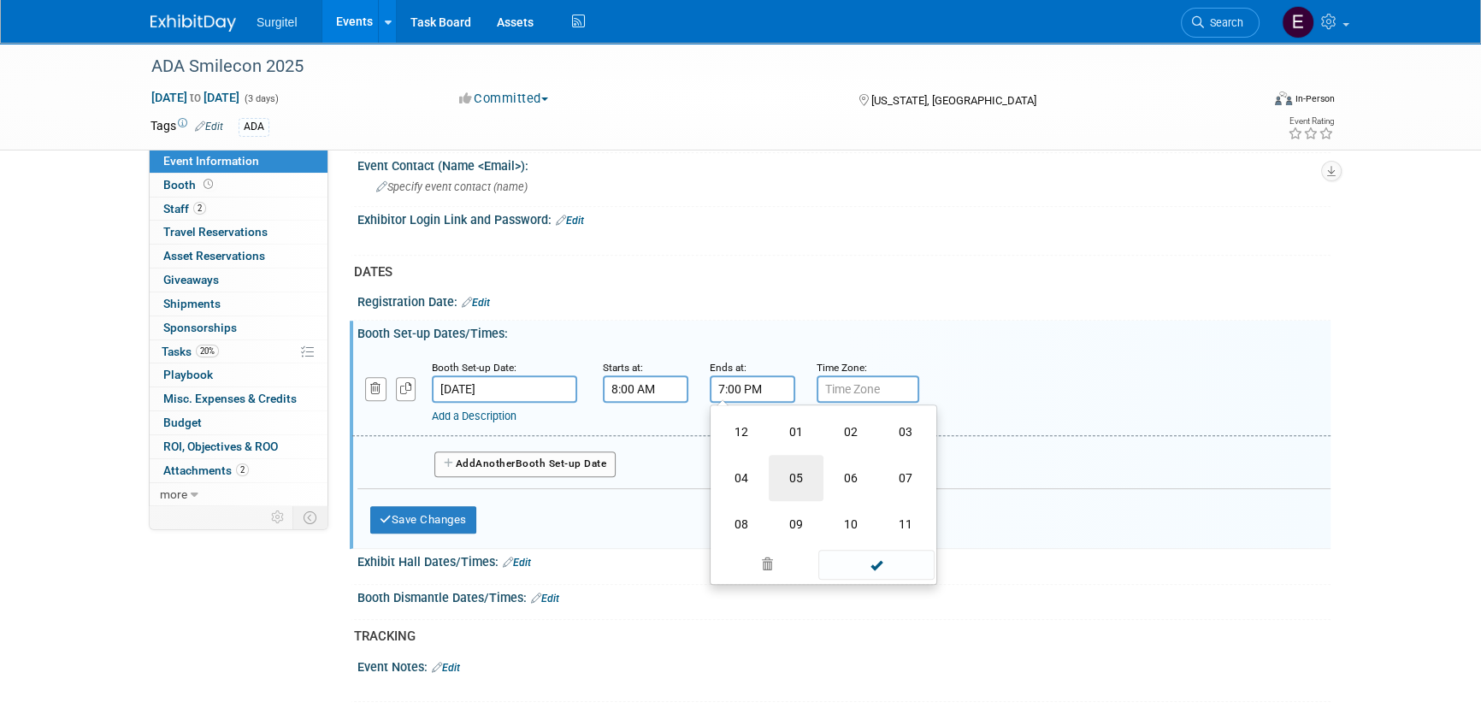
click at [783, 485] on td "05" at bounding box center [796, 478] width 55 height 46
type input "5:00 PM"
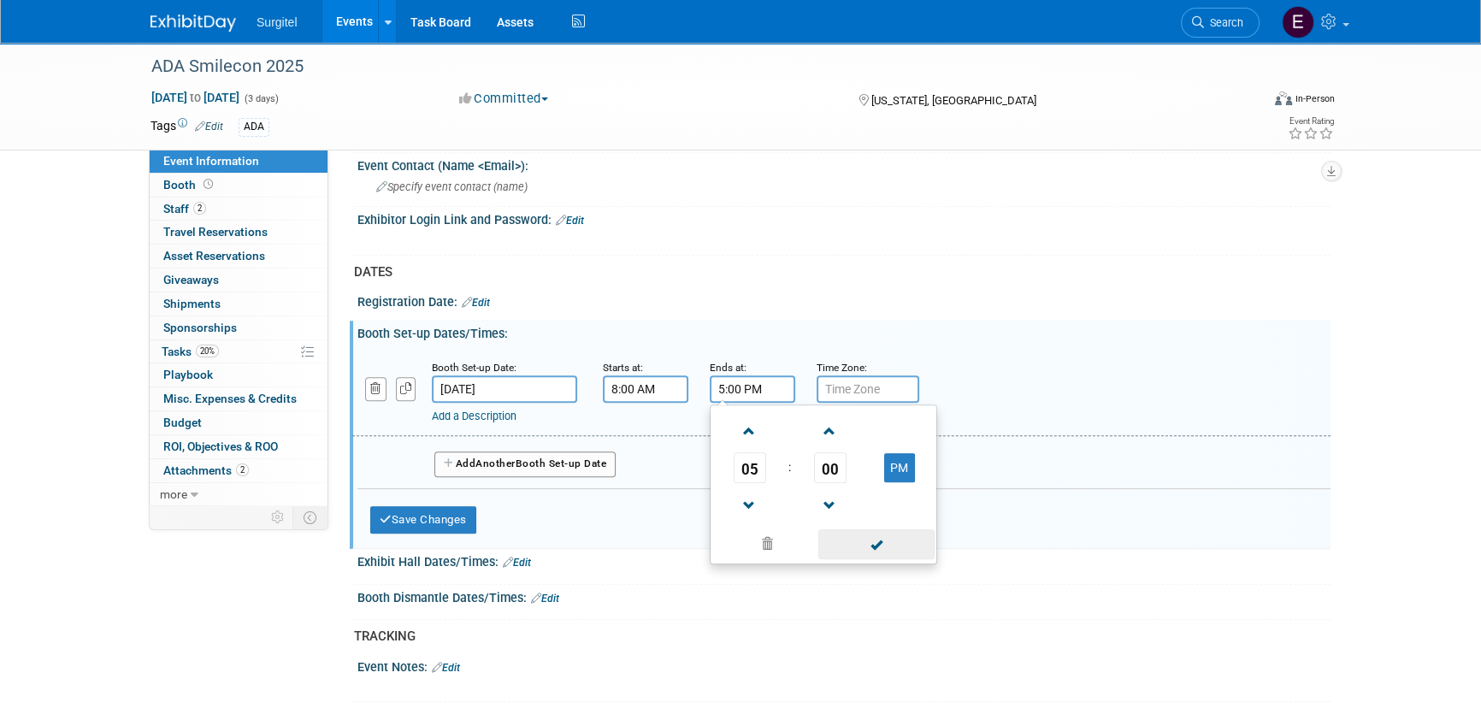
click at [876, 532] on span at bounding box center [875, 544] width 115 height 30
click at [549, 462] on button "Add Another Booth Set-up Date" at bounding box center [524, 464] width 181 height 26
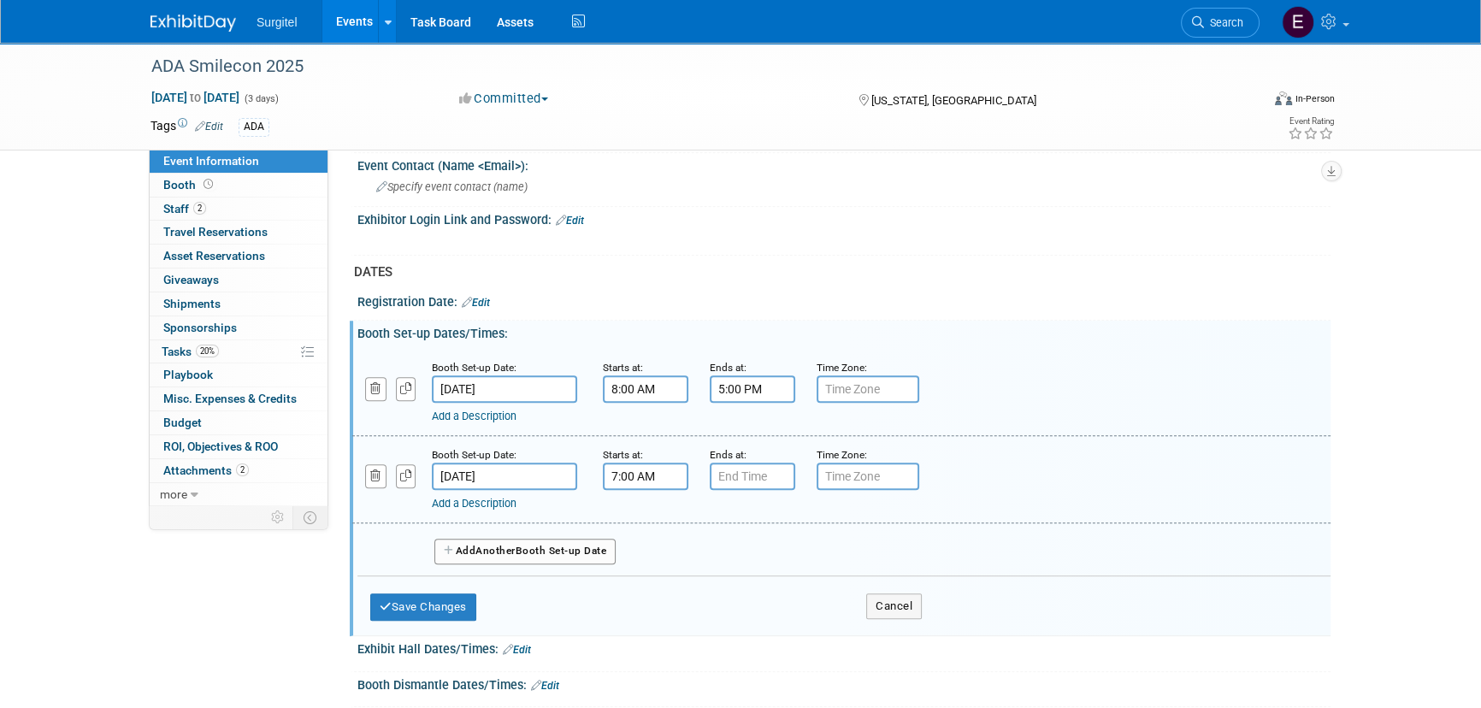
click at [635, 463] on input "7:00 AM" at bounding box center [645, 475] width 85 height 27
click at [648, 553] on span "07" at bounding box center [643, 554] width 32 height 31
drag, startPoint x: 645, startPoint y: 598, endPoint x: 704, endPoint y: 616, distance: 60.6
click at [645, 598] on td "08" at bounding box center [634, 611] width 55 height 46
type input "8:00 AM"
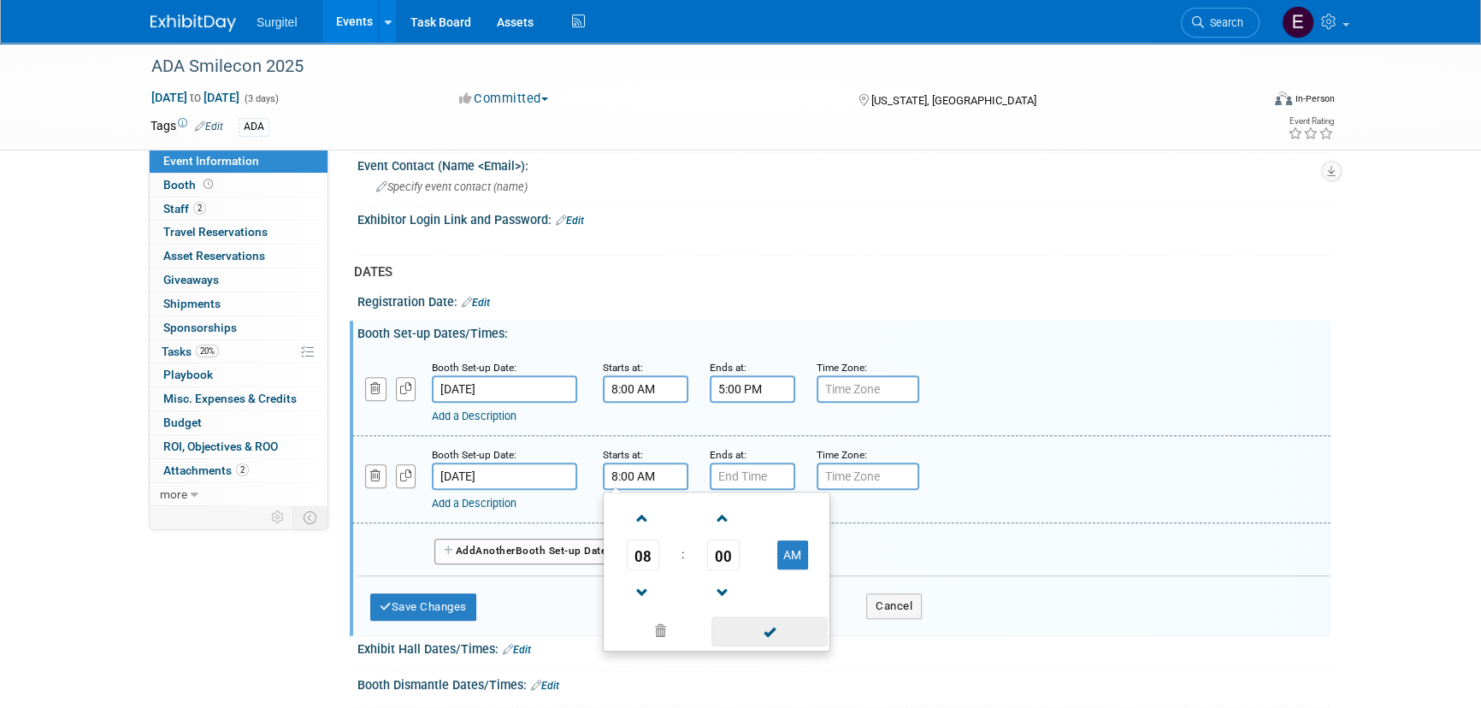
click at [740, 621] on span at bounding box center [768, 631] width 115 height 30
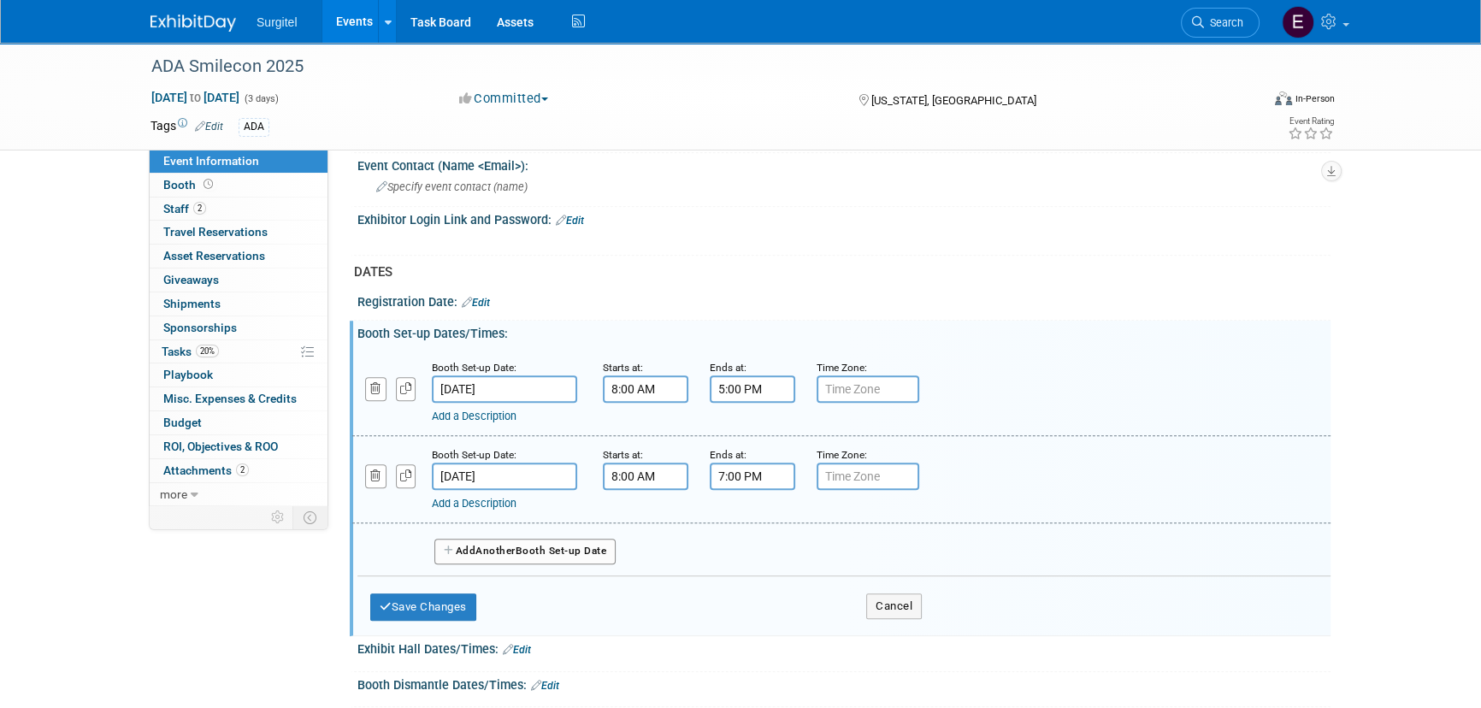
click at [754, 483] on input "7:00 PM" at bounding box center [752, 475] width 85 height 27
click at [755, 543] on span "07" at bounding box center [749, 554] width 32 height 31
click at [792, 557] on td "05" at bounding box center [796, 565] width 55 height 46
type input "5:00 PM"
click at [913, 629] on span at bounding box center [875, 631] width 115 height 30
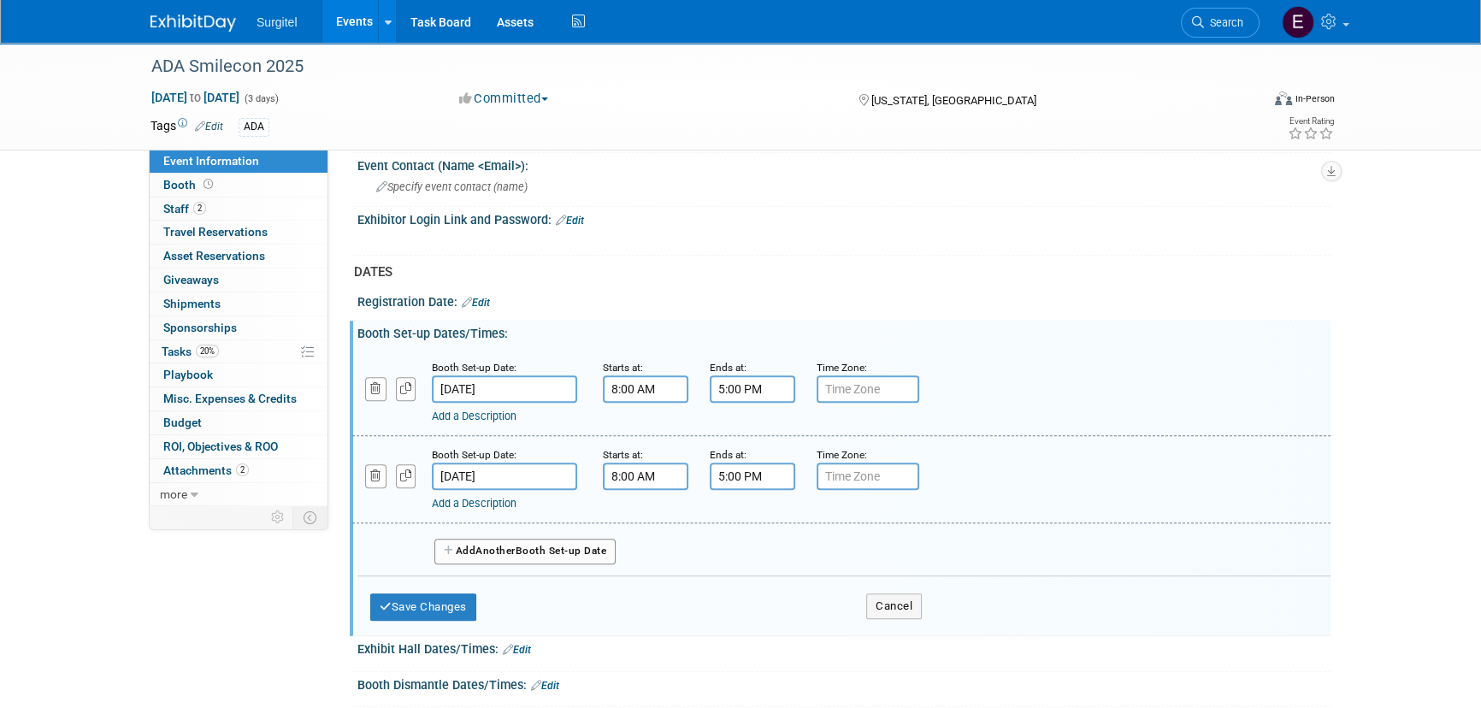
click at [535, 539] on button "Add Another Booth Set-up Date" at bounding box center [524, 552] width 181 height 26
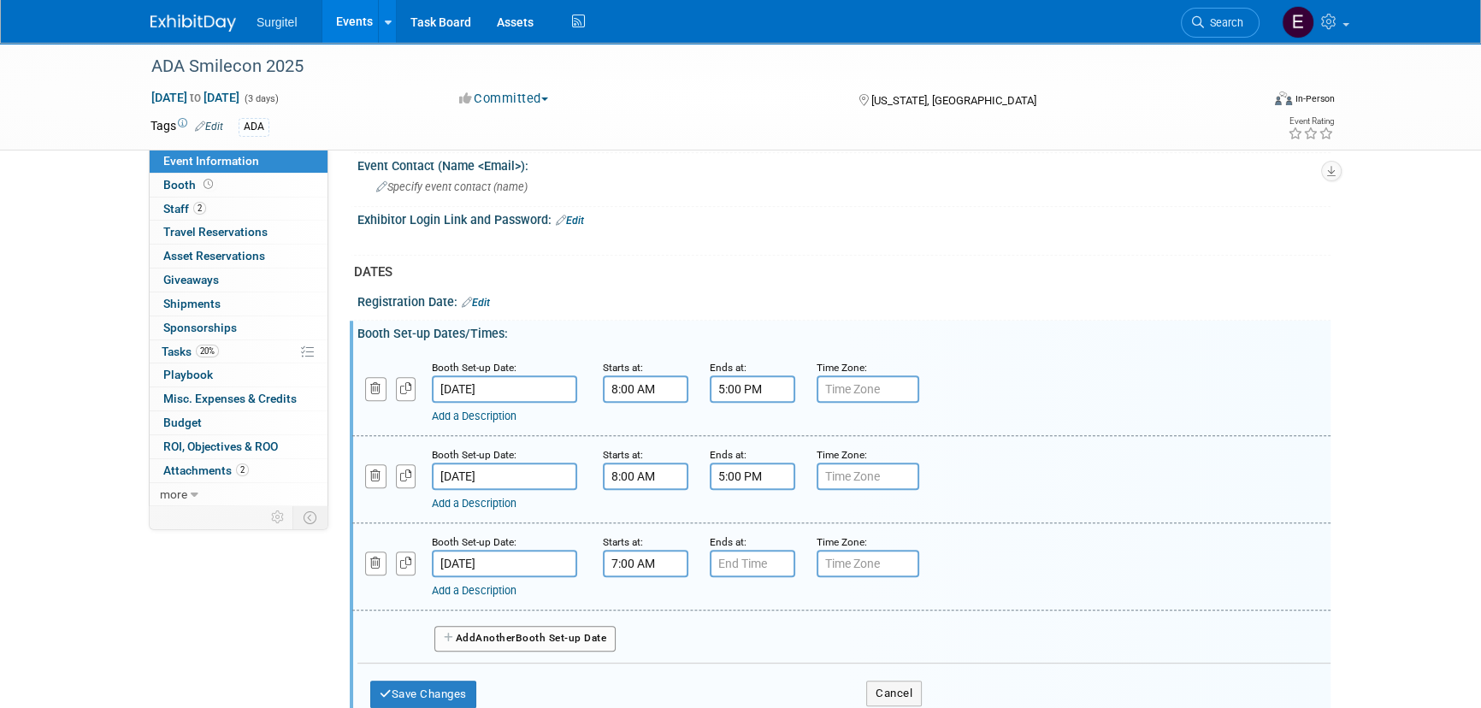
click at [624, 556] on input "7:00 AM" at bounding box center [645, 563] width 85 height 27
click at [645, 641] on span "07" at bounding box center [643, 642] width 32 height 31
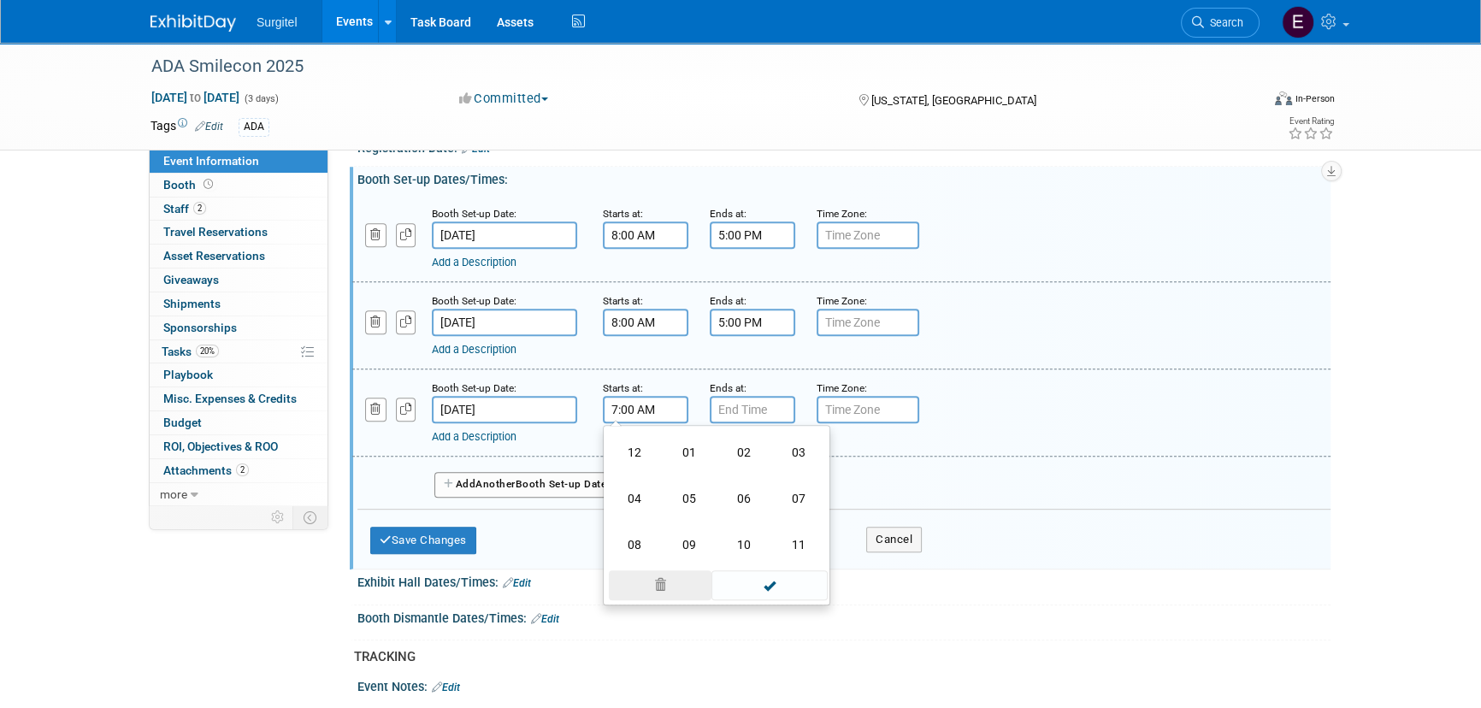
scroll to position [1021, 0]
click at [622, 543] on td "08" at bounding box center [634, 543] width 55 height 46
type input "8:00 AM"
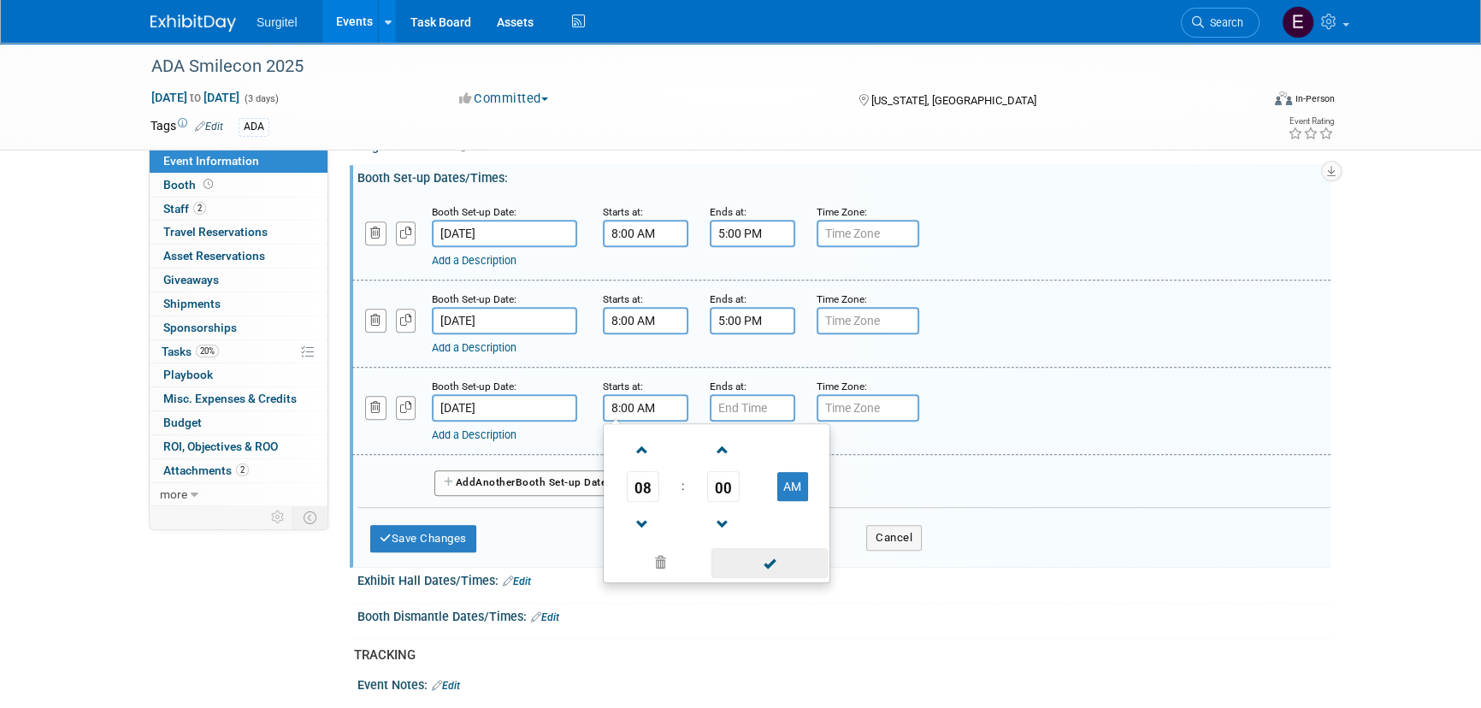
click at [760, 560] on span at bounding box center [768, 563] width 115 height 30
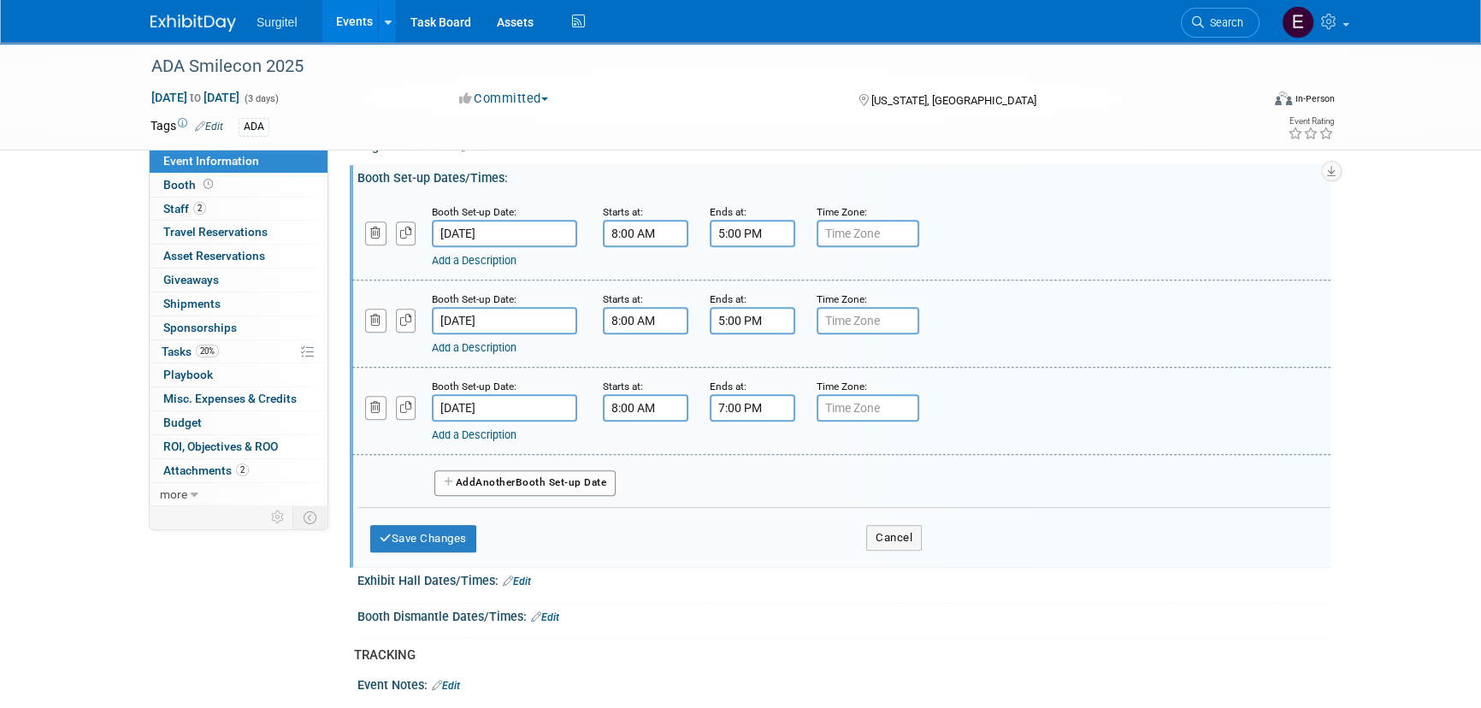
click at [727, 404] on input "7:00 PM" at bounding box center [752, 407] width 85 height 27
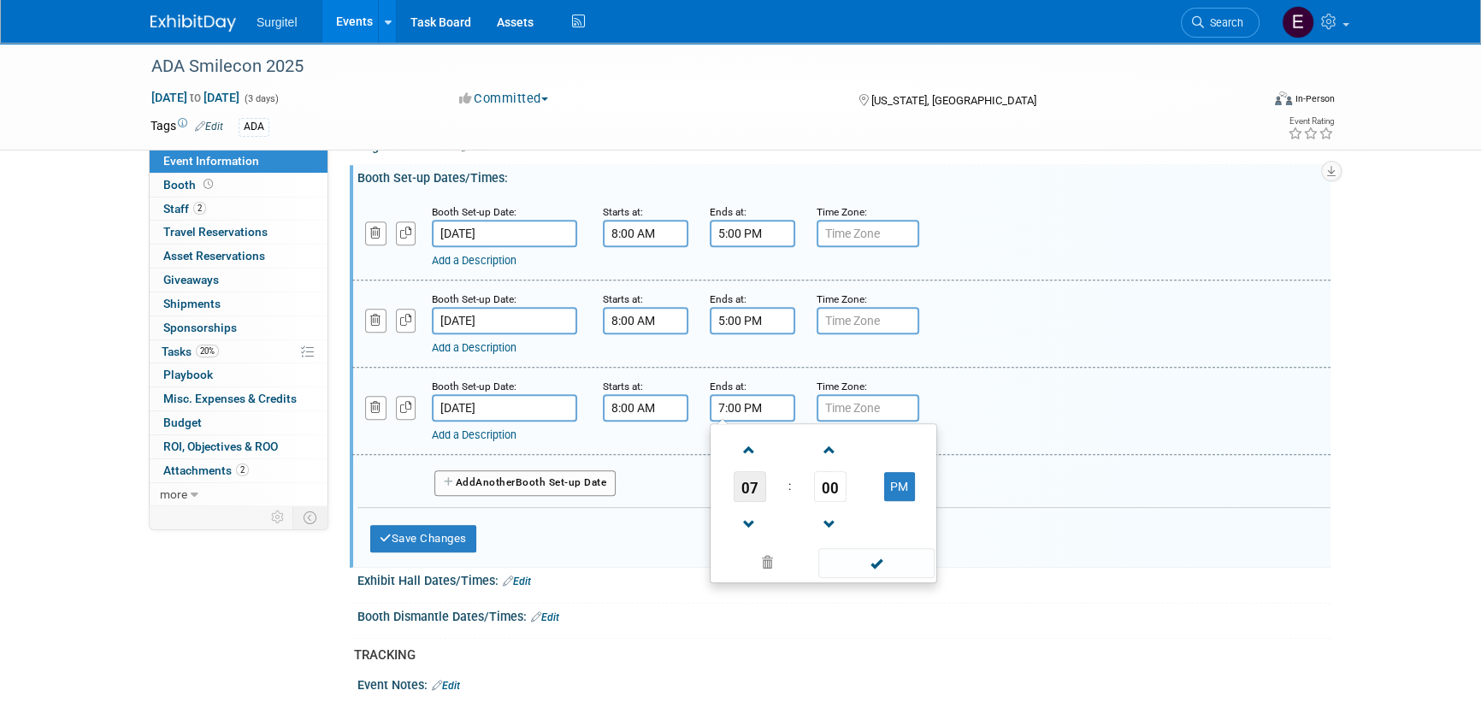
click at [760, 494] on span "07" at bounding box center [749, 486] width 32 height 31
click at [778, 489] on td "05" at bounding box center [796, 497] width 55 height 46
type input "5:00 PM"
click at [925, 550] on span at bounding box center [875, 563] width 115 height 30
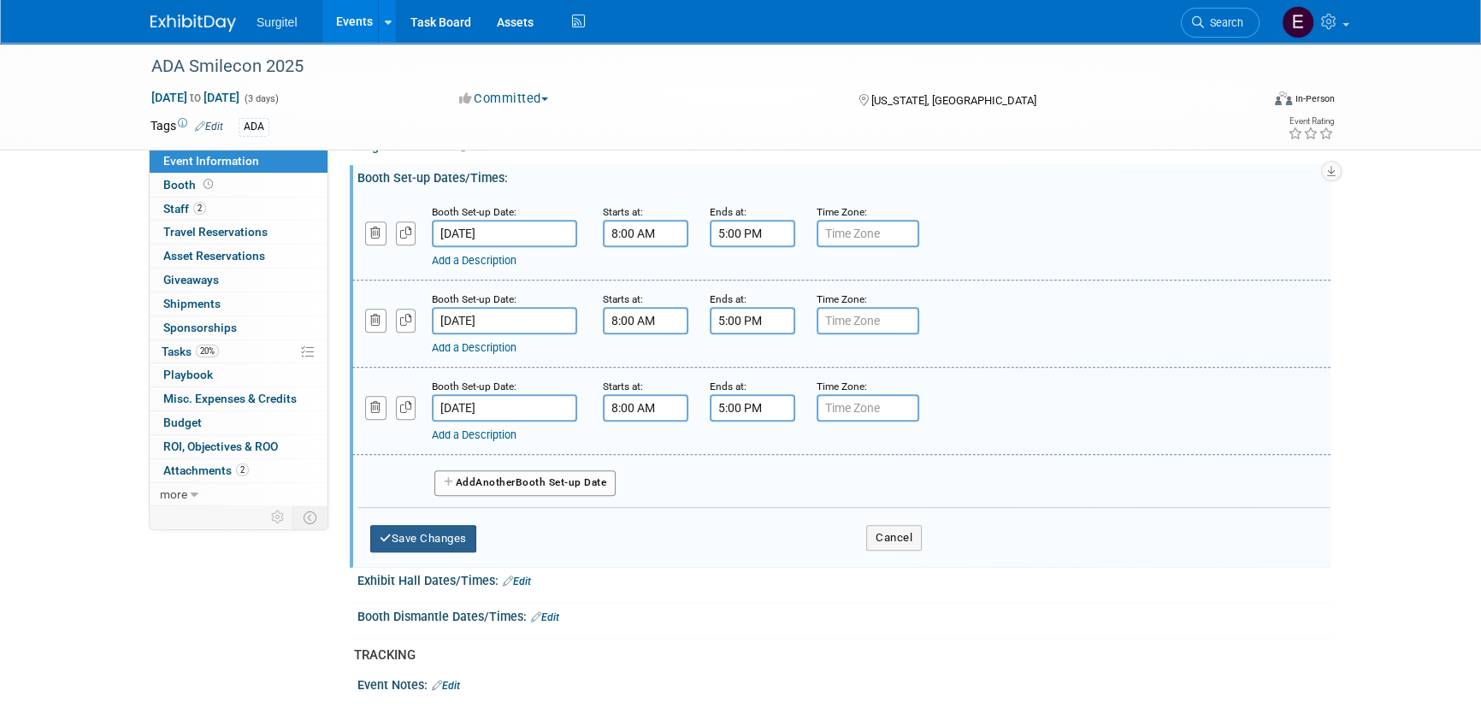
click at [452, 536] on button "Save Changes" at bounding box center [423, 538] width 106 height 27
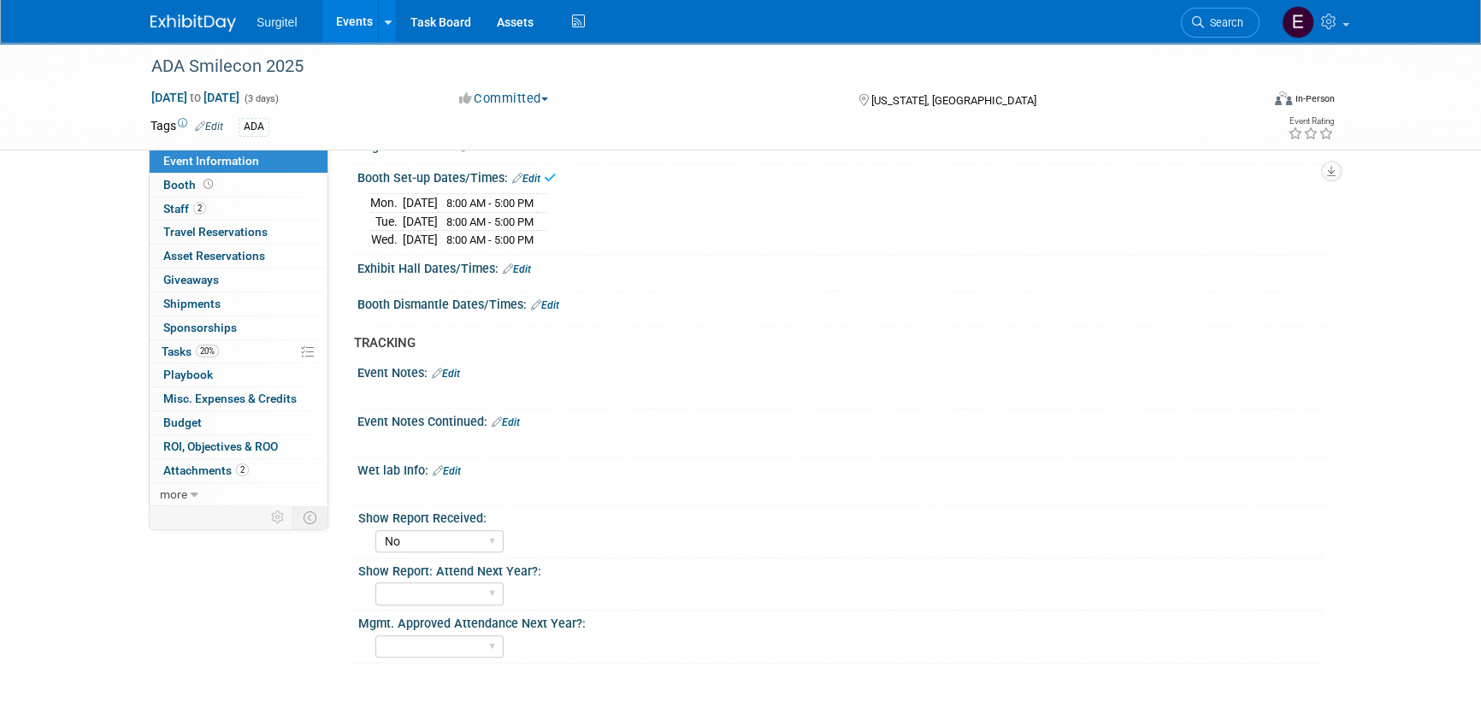
click at [528, 256] on div "Exhibit Hall Dates/Times: Edit" at bounding box center [843, 267] width 973 height 22
click at [523, 265] on link "Edit" at bounding box center [517, 269] width 28 height 12
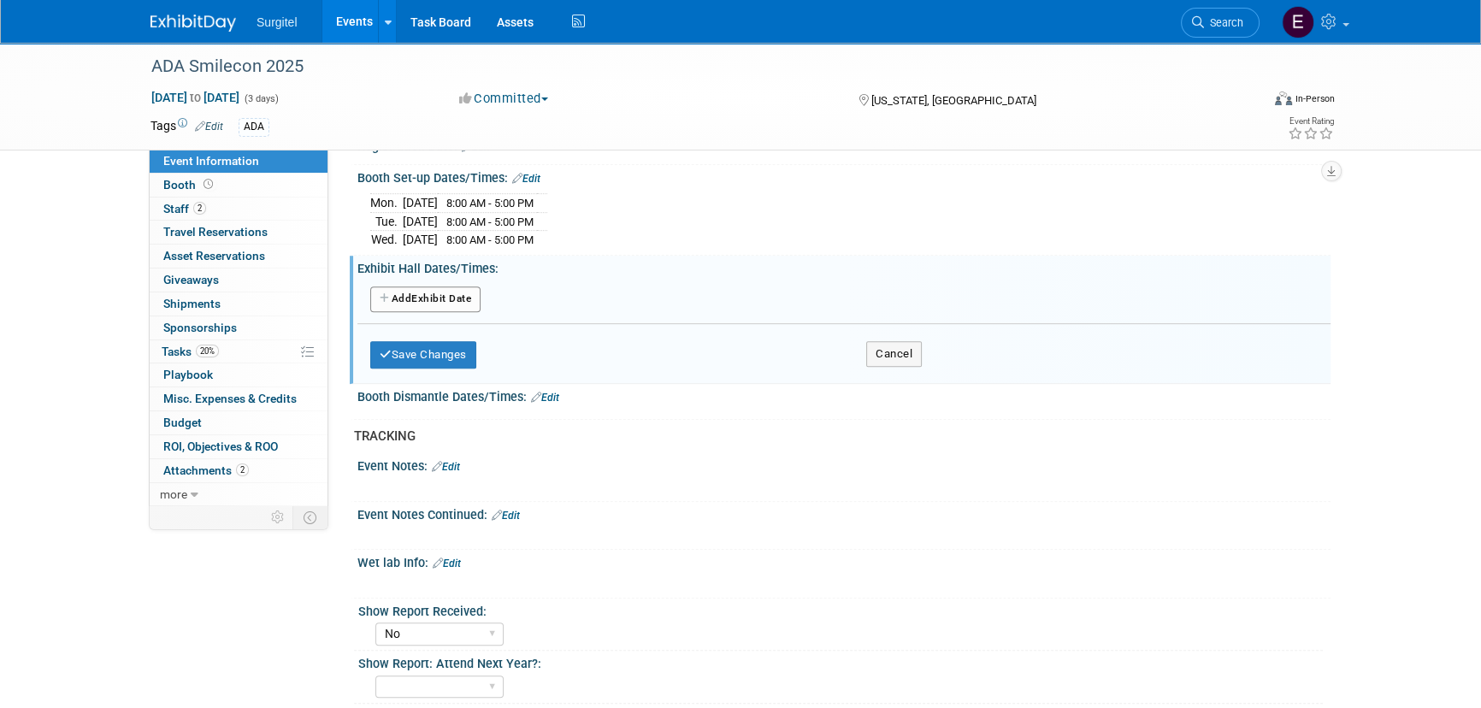
click at [441, 297] on button "Add Another Exhibit Date" at bounding box center [425, 299] width 110 height 26
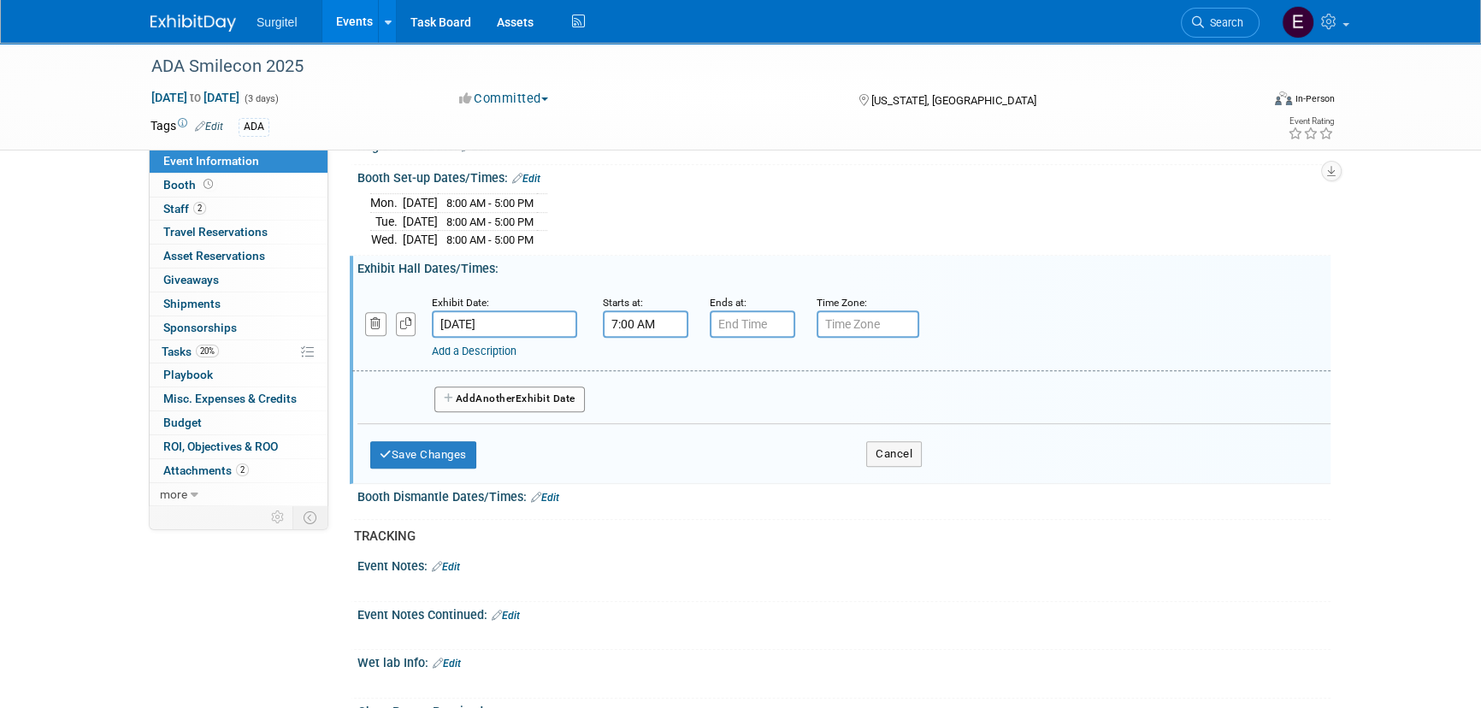
click at [650, 319] on input "7:00 AM" at bounding box center [645, 323] width 85 height 27
click at [633, 404] on span "07" at bounding box center [643, 402] width 32 height 31
click at [704, 463] on td "09" at bounding box center [689, 459] width 55 height 46
type input "9:00 AM"
drag, startPoint x: 769, startPoint y: 470, endPoint x: 751, endPoint y: 345, distance: 126.8
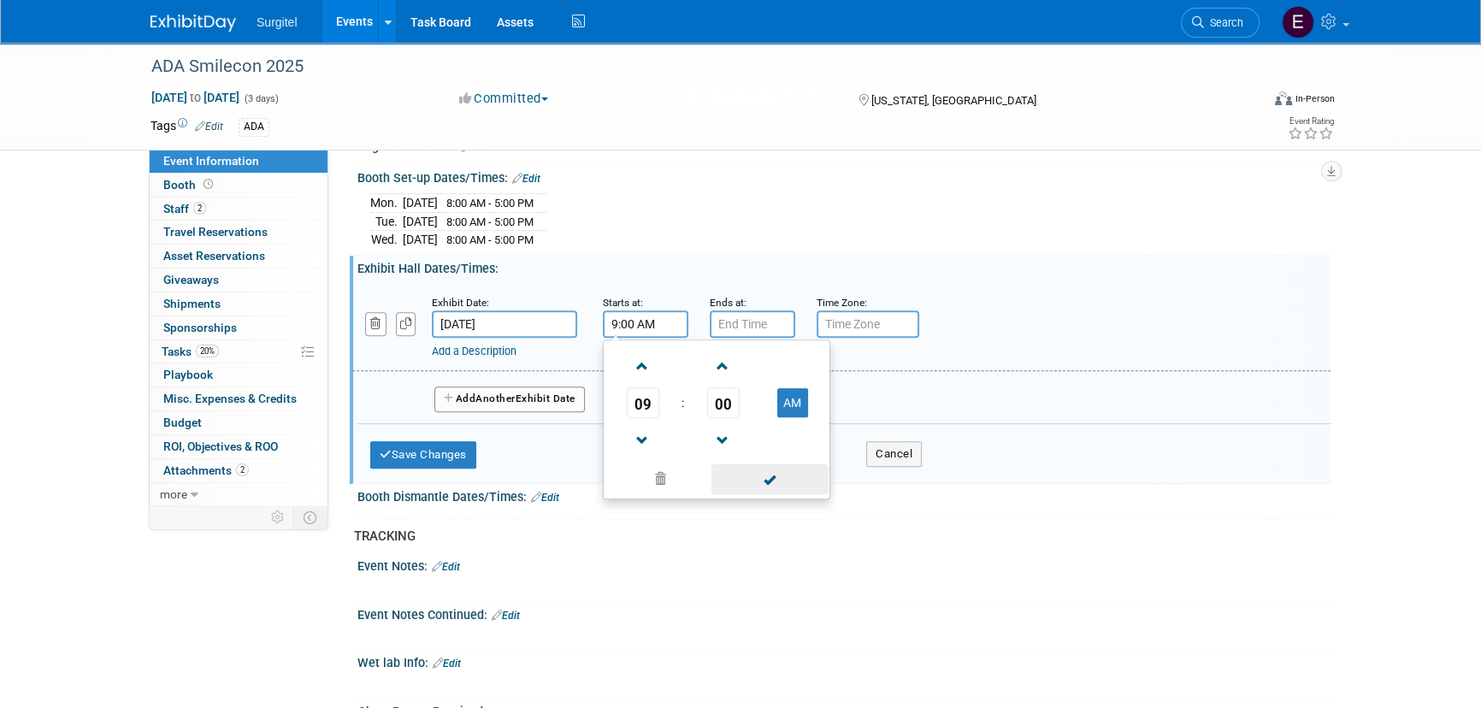
click at [769, 470] on span at bounding box center [768, 479] width 115 height 30
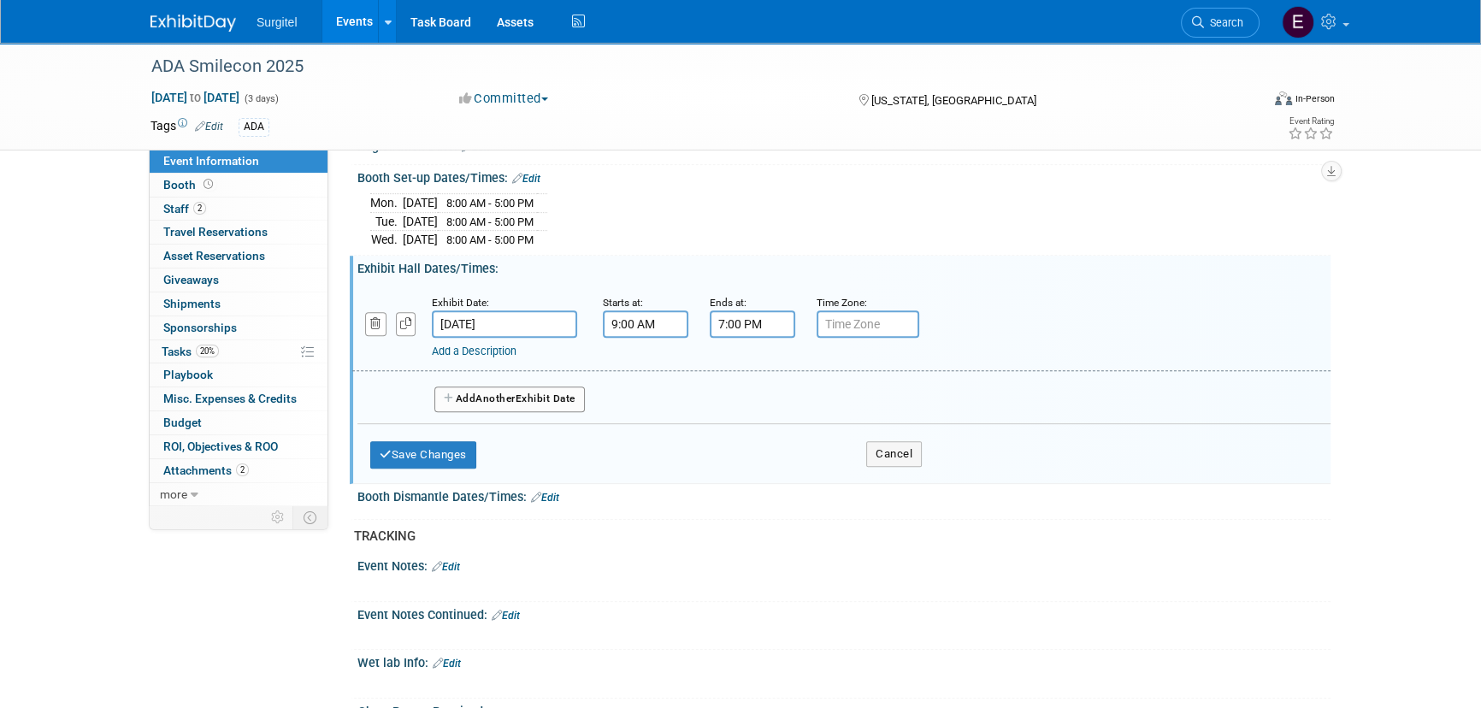
click at [742, 310] on input "7:00 PM" at bounding box center [752, 323] width 85 height 27
click at [757, 389] on span "07" at bounding box center [749, 402] width 32 height 31
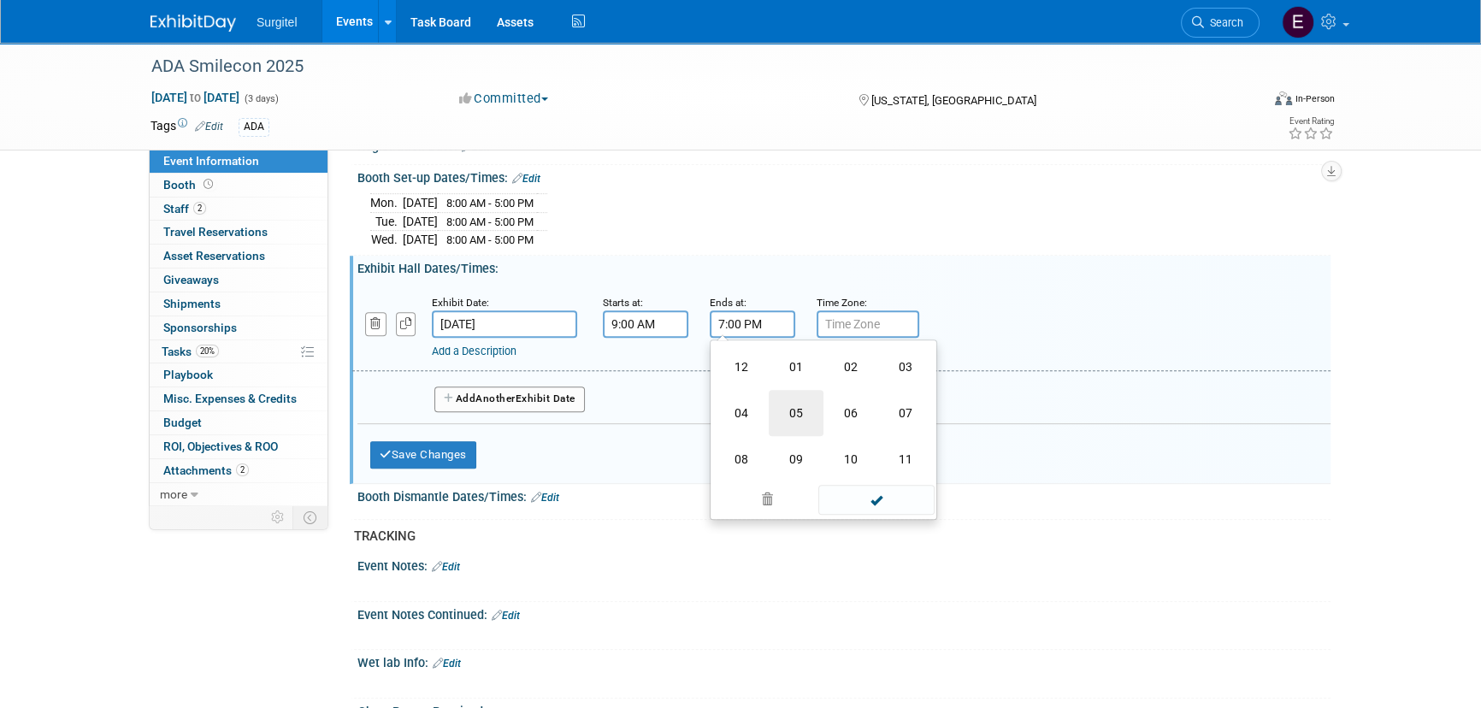
click at [785, 397] on td "05" at bounding box center [796, 413] width 55 height 46
type input "5:00 PM"
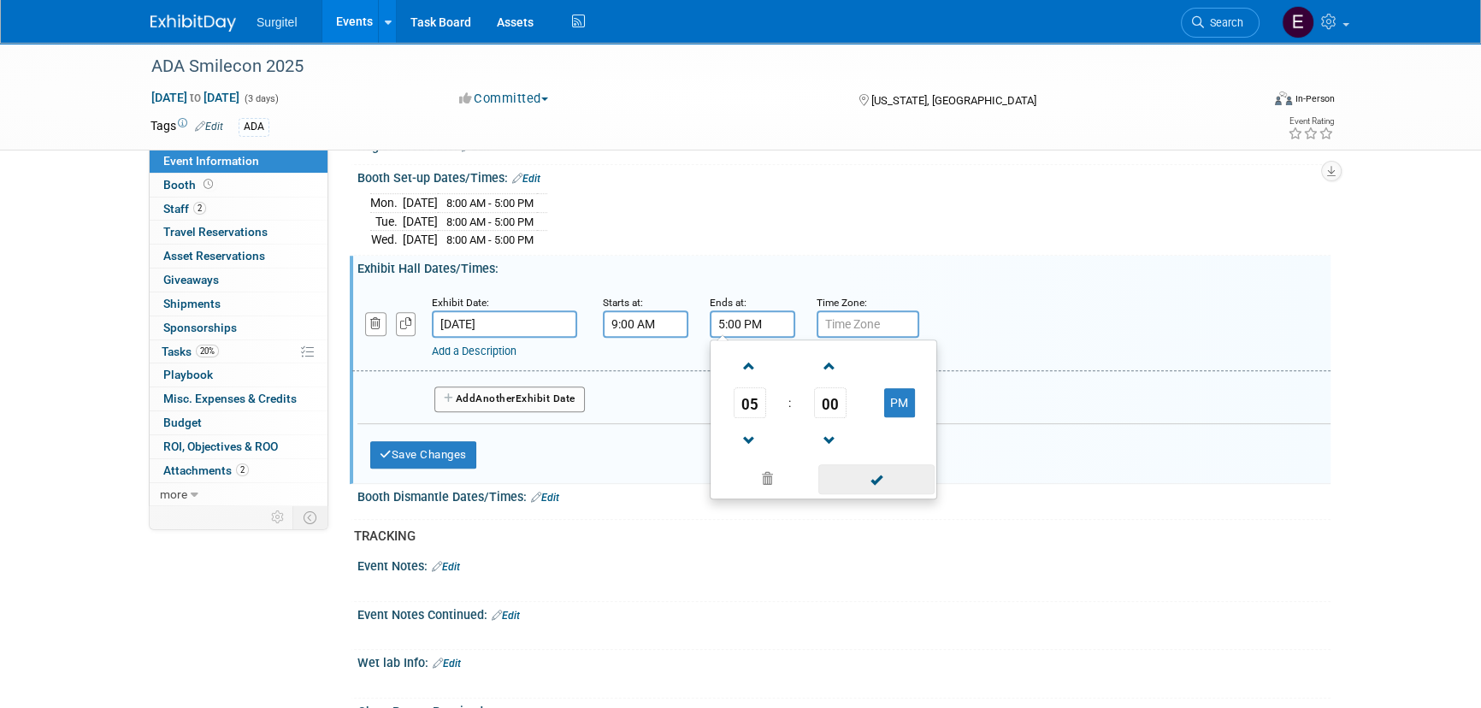
click at [884, 466] on span at bounding box center [875, 479] width 115 height 30
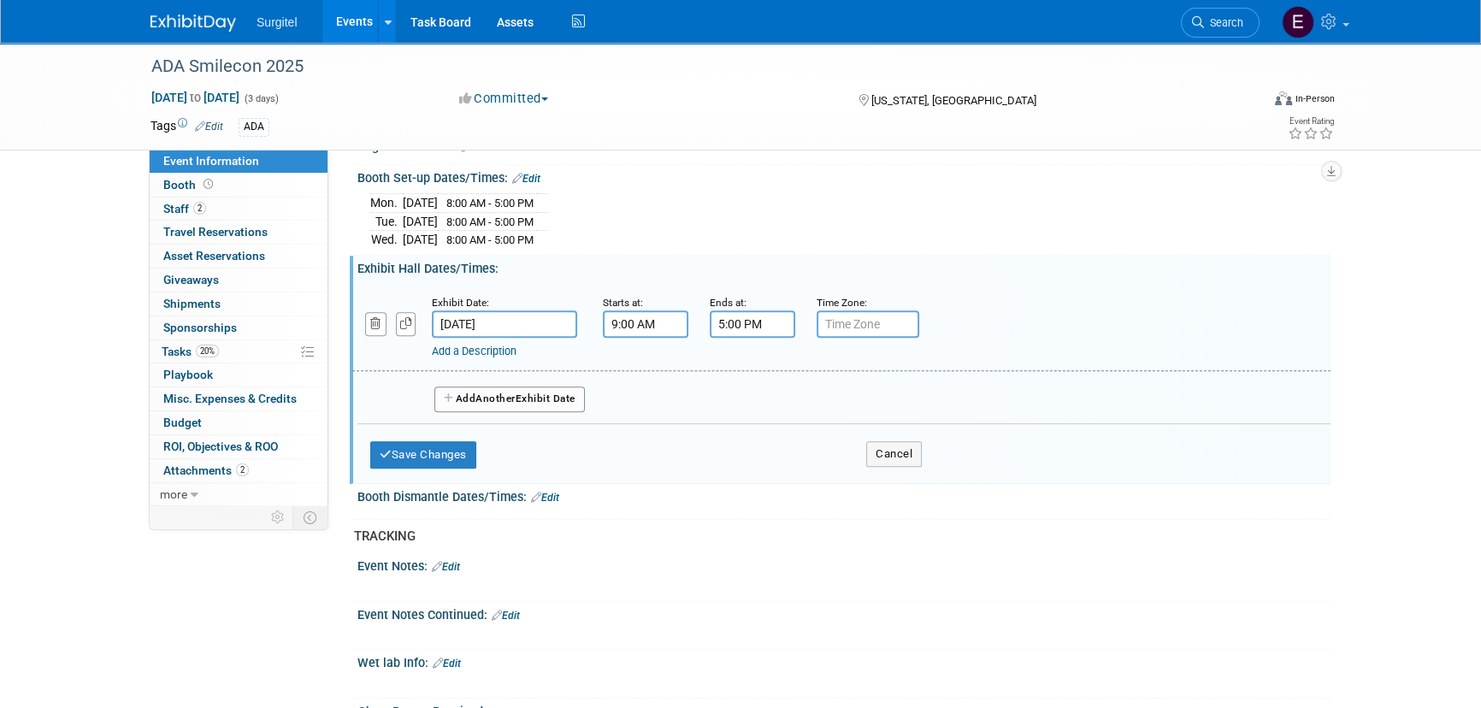
click at [527, 400] on button "Add Another Exhibit Date" at bounding box center [509, 399] width 150 height 26
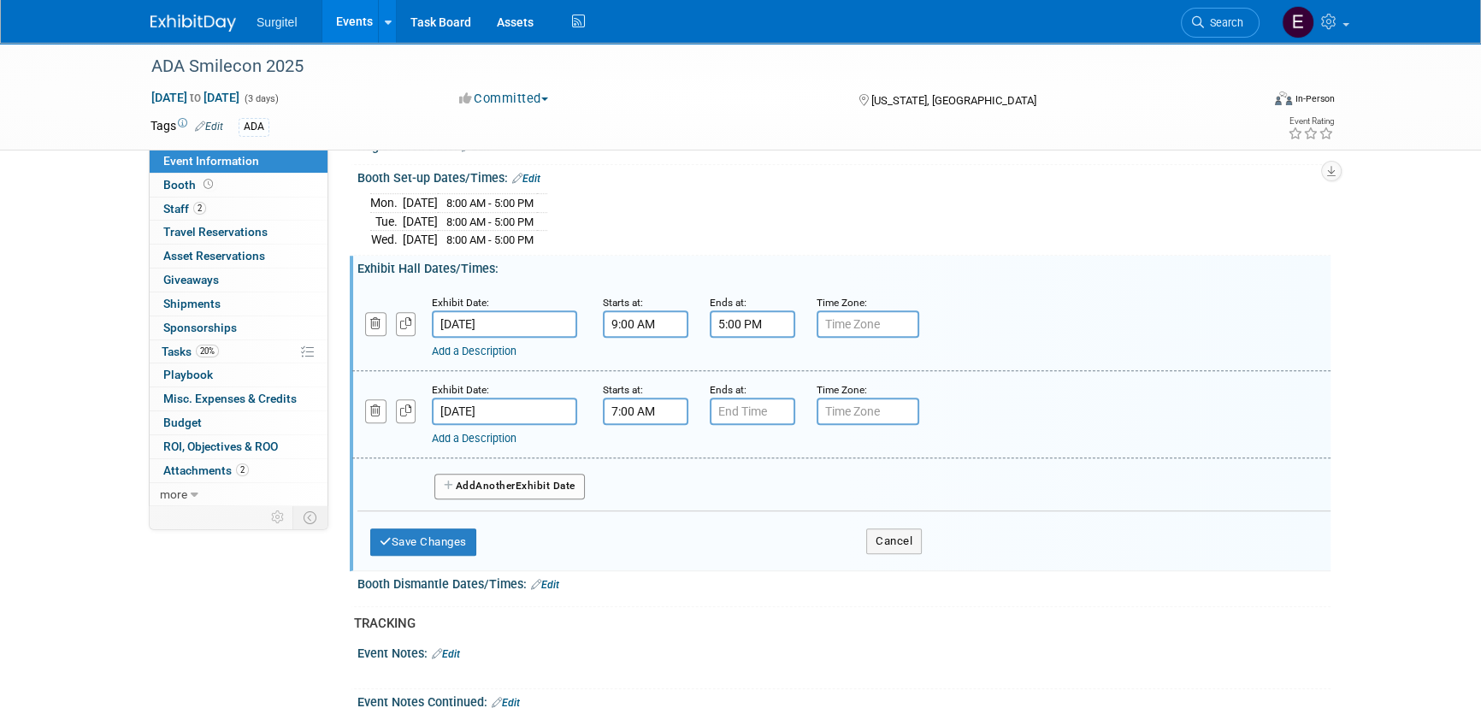
click at [669, 410] on input "7:00 AM" at bounding box center [645, 411] width 85 height 27
click at [652, 480] on span "07" at bounding box center [643, 489] width 32 height 31
click at [701, 533] on td "09" at bounding box center [689, 546] width 55 height 46
type input "9:00 AM"
click at [760, 549] on td at bounding box center [767, 565] width 115 height 33
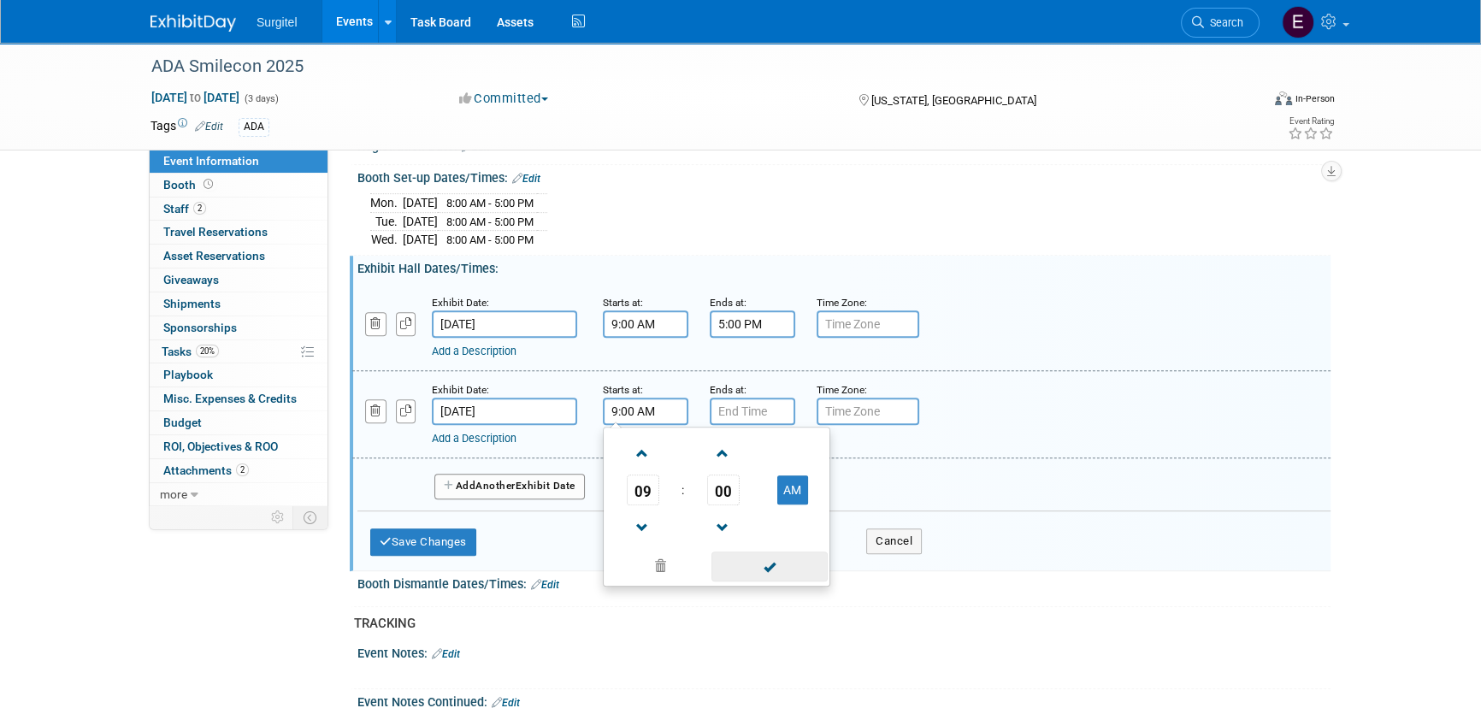
click at [758, 552] on span at bounding box center [768, 566] width 115 height 30
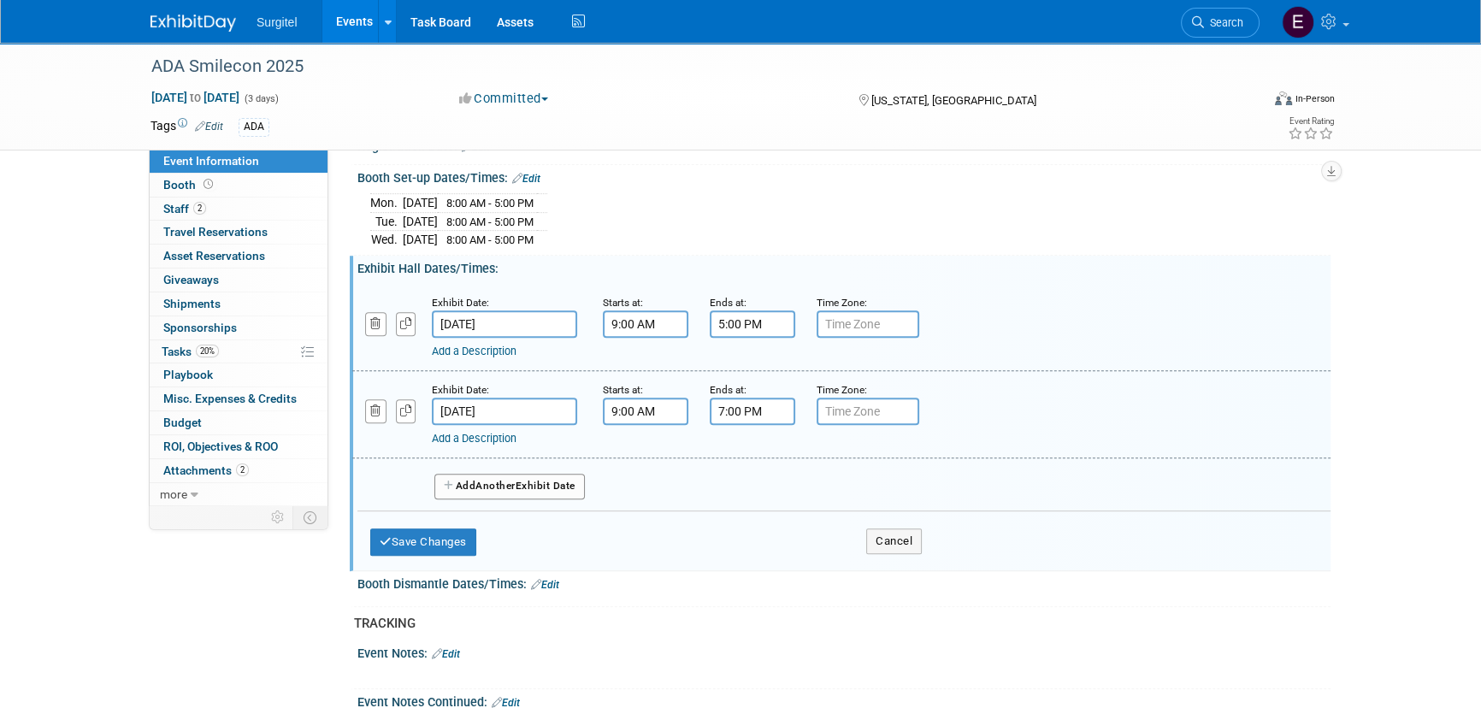
click at [739, 398] on input "7:00 PM" at bounding box center [752, 411] width 85 height 27
click at [748, 496] on span "07" at bounding box center [749, 489] width 32 height 31
click at [801, 500] on td "05" at bounding box center [796, 500] width 55 height 46
type input "5:00 PM"
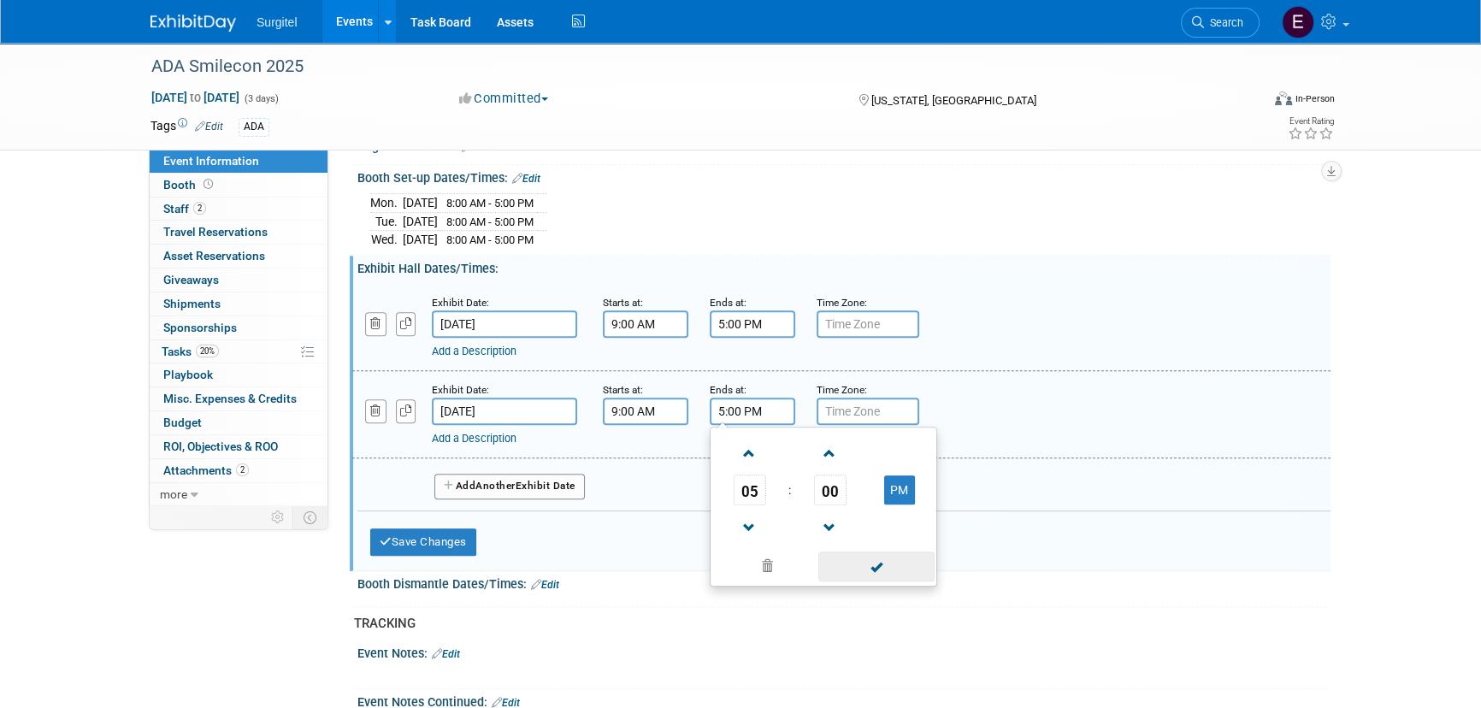
click at [898, 560] on span at bounding box center [875, 566] width 115 height 30
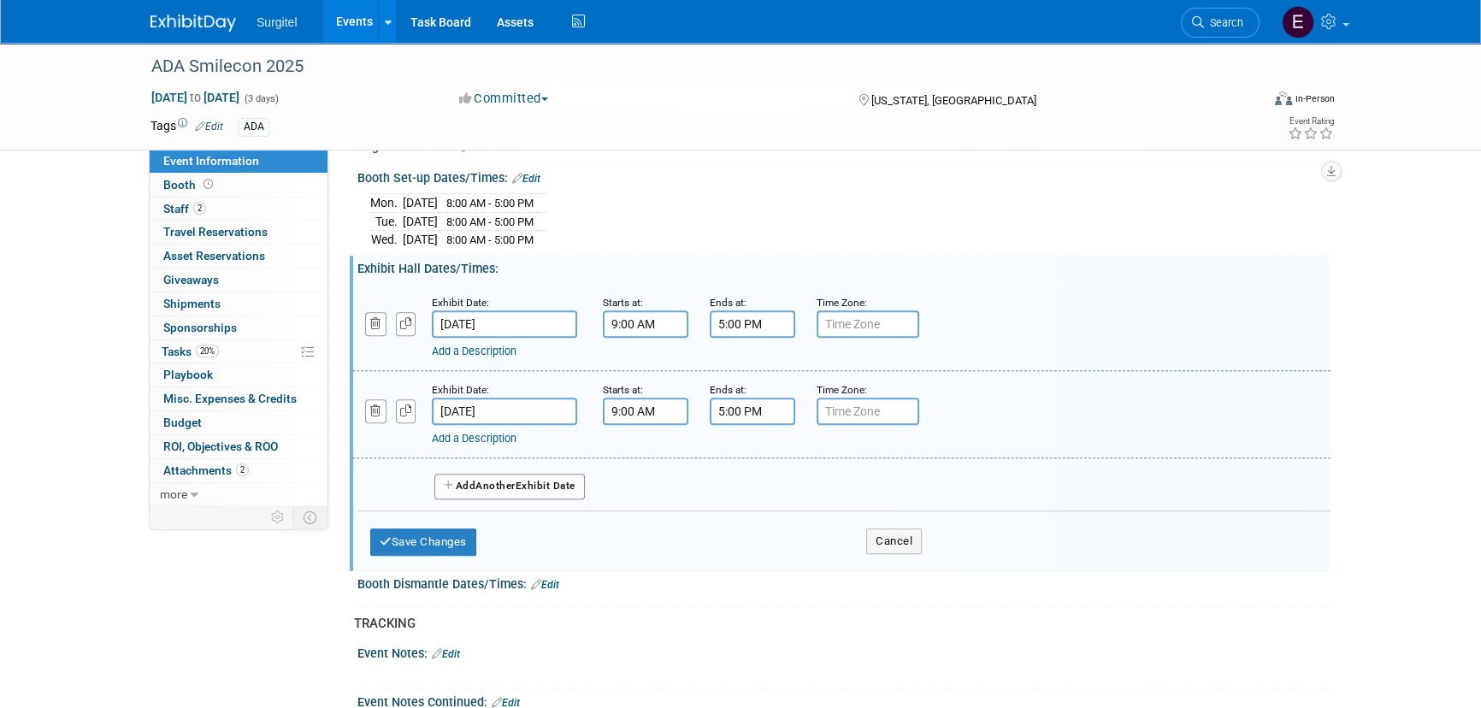
click at [460, 474] on button "Add Another Exhibit Date" at bounding box center [509, 487] width 150 height 26
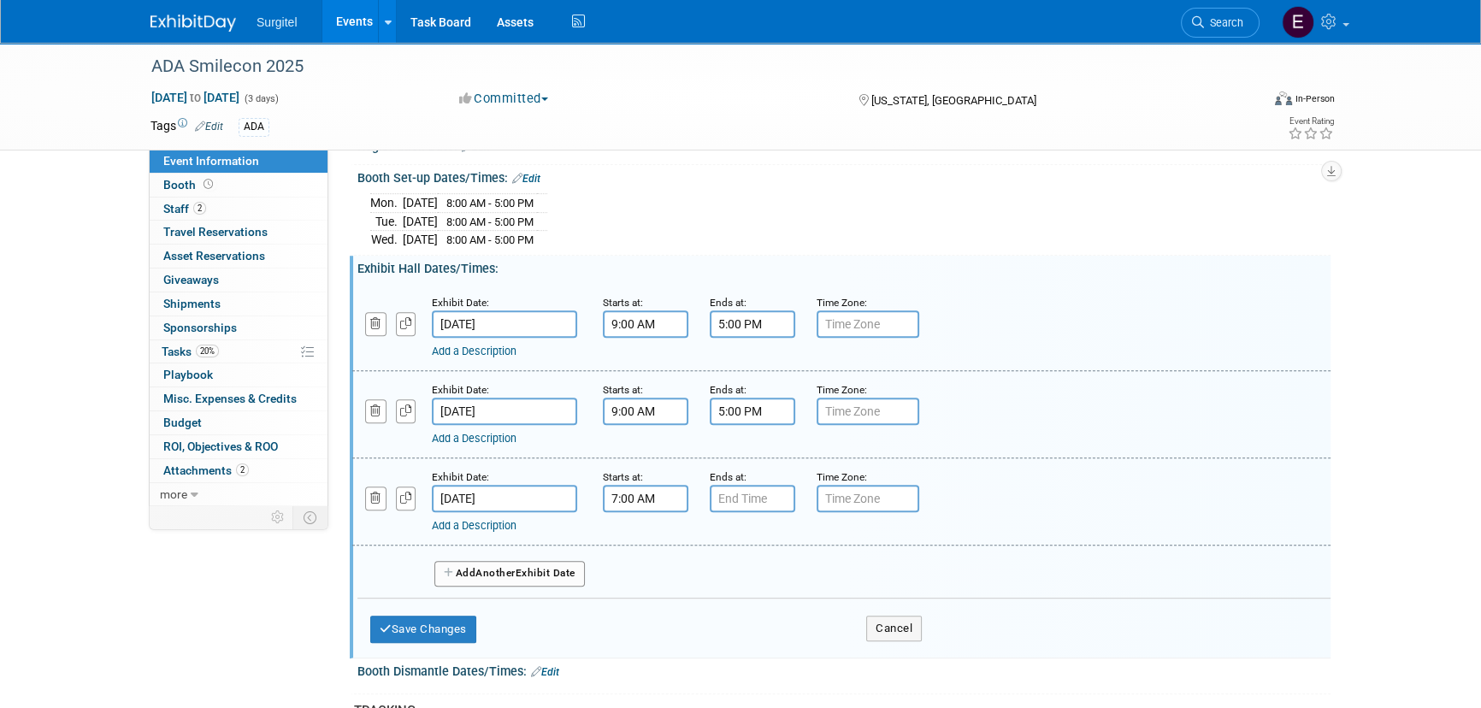
click at [625, 493] on input "7:00 AM" at bounding box center [645, 498] width 85 height 27
click at [641, 579] on span "07" at bounding box center [643, 577] width 32 height 31
click at [686, 647] on td "09" at bounding box center [689, 633] width 55 height 46
type input "9:00 AM"
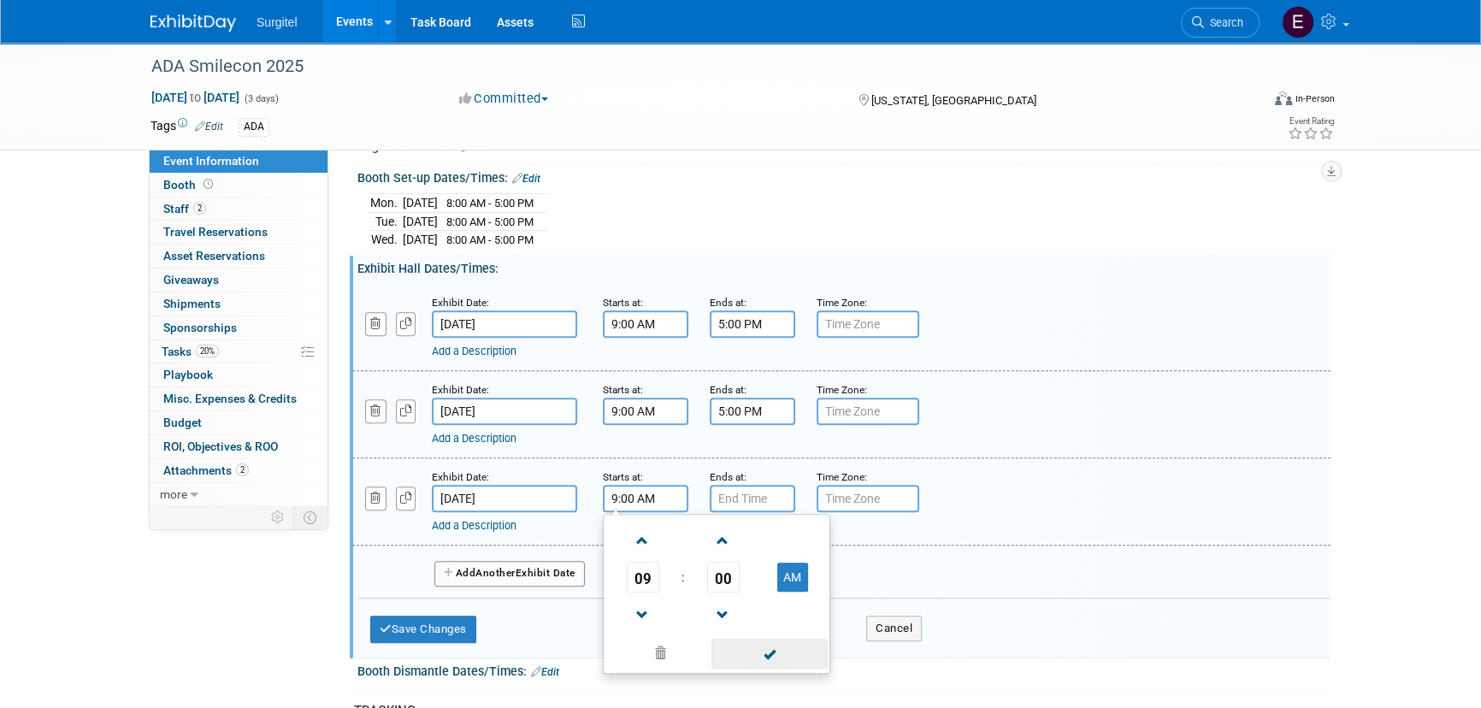
click at [763, 650] on span at bounding box center [768, 654] width 115 height 30
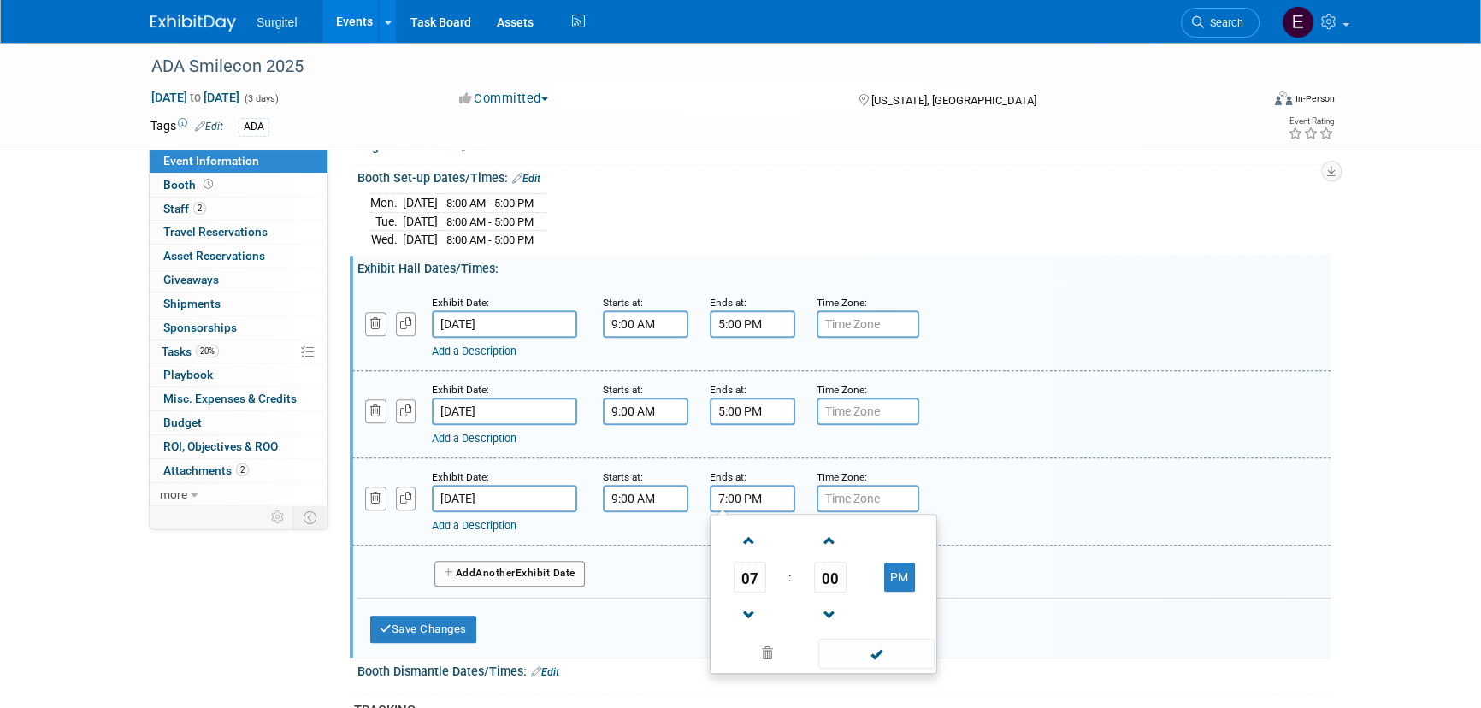
click at [745, 485] on input "7:00 PM" at bounding box center [752, 498] width 85 height 27
click at [743, 566] on span "07" at bounding box center [749, 577] width 32 height 31
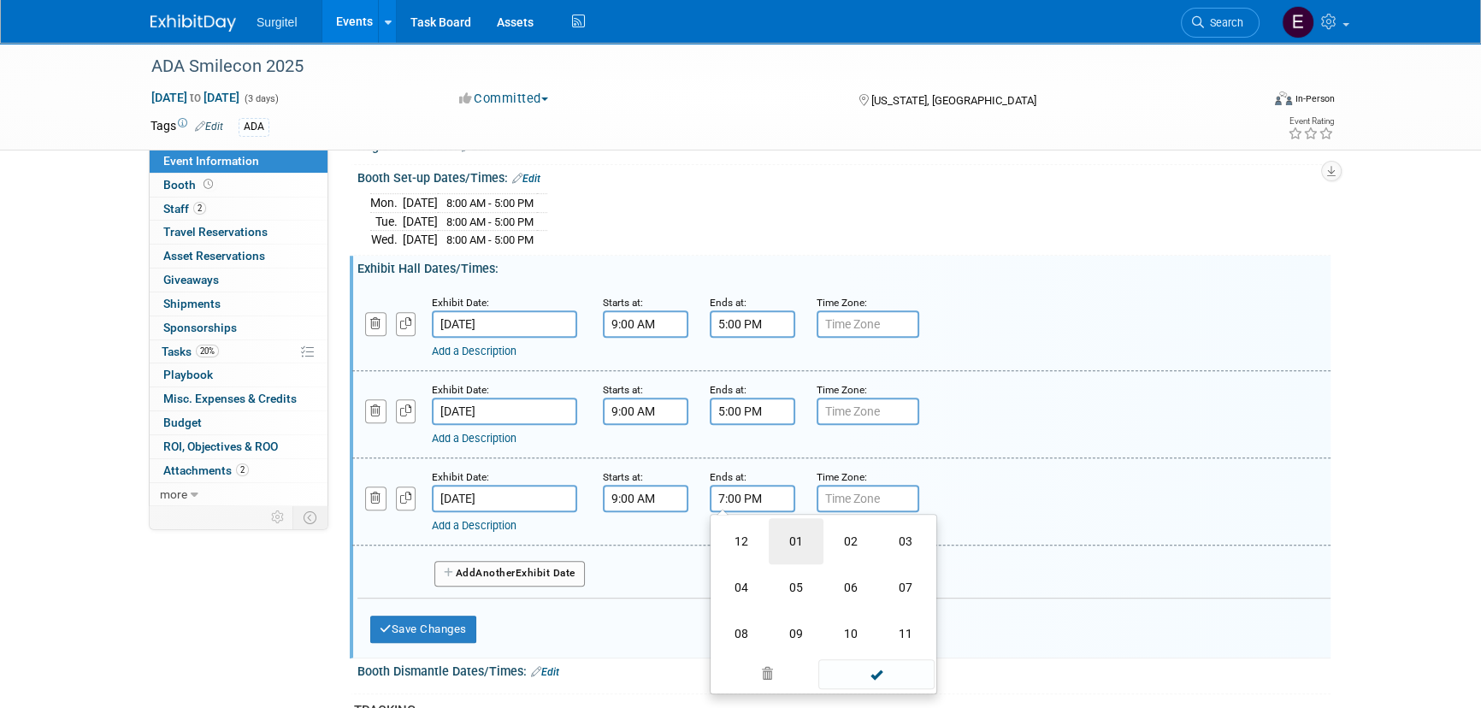
click at [790, 518] on td "01" at bounding box center [796, 541] width 55 height 46
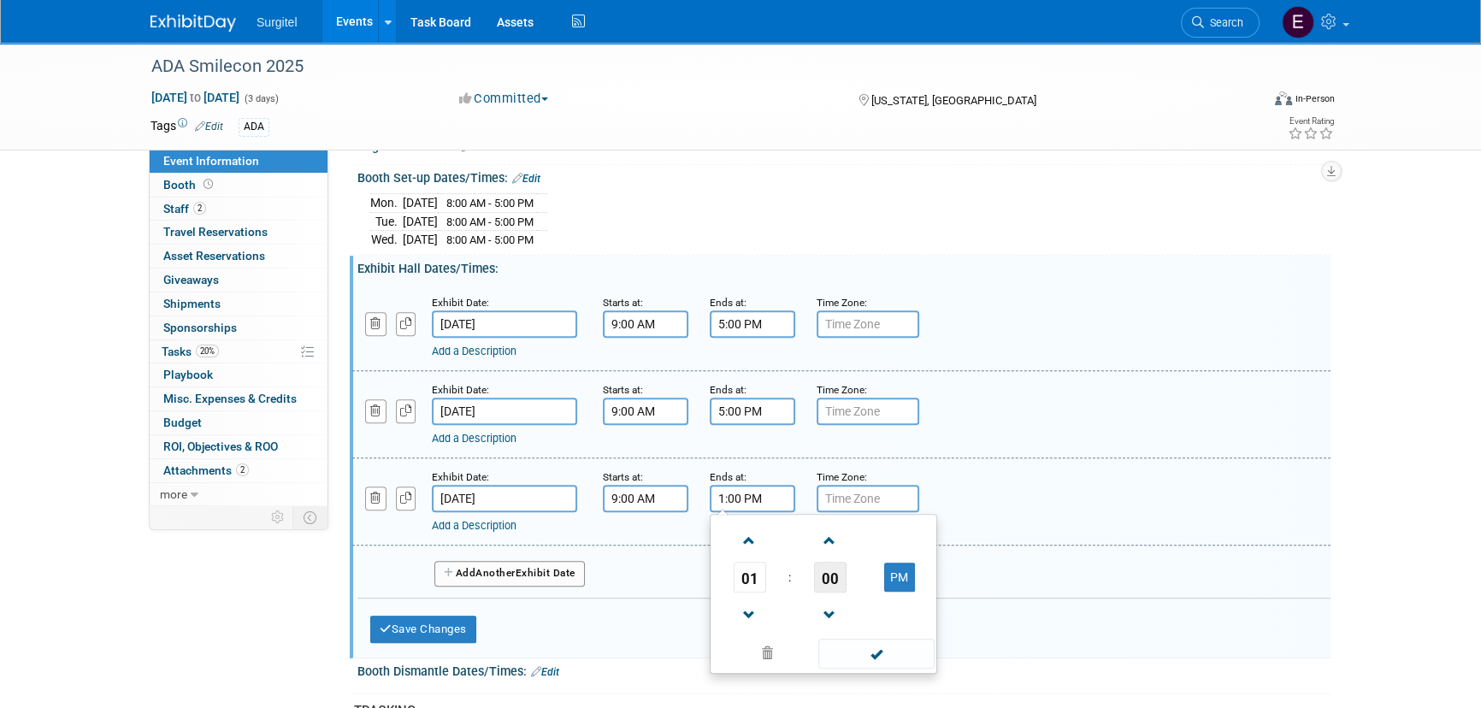
drag, startPoint x: 813, startPoint y: 565, endPoint x: 825, endPoint y: 565, distance: 12.0
click at [814, 565] on span "00" at bounding box center [830, 577] width 32 height 31
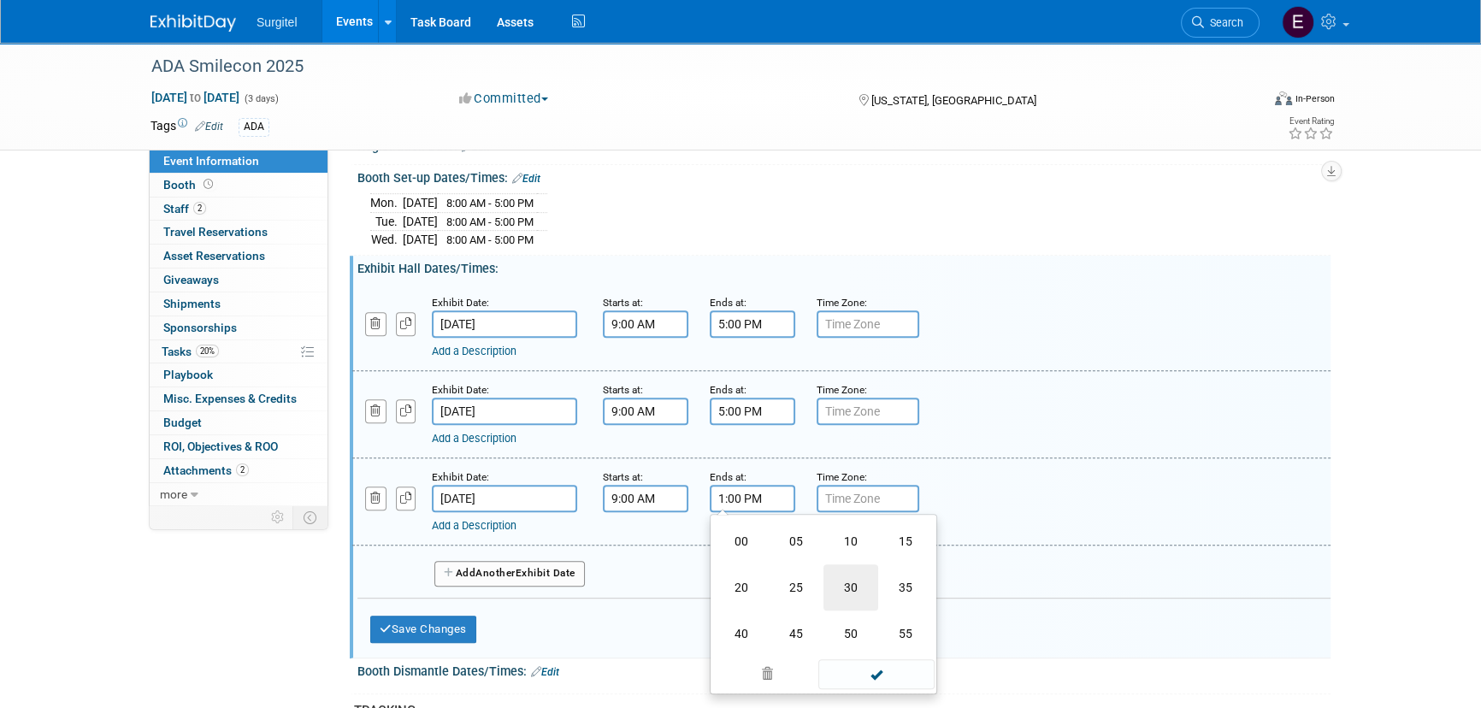
drag, startPoint x: 839, startPoint y: 564, endPoint x: 907, endPoint y: 652, distance: 111.5
click at [840, 564] on td "30" at bounding box center [850, 587] width 55 height 46
type input "1:30 PM"
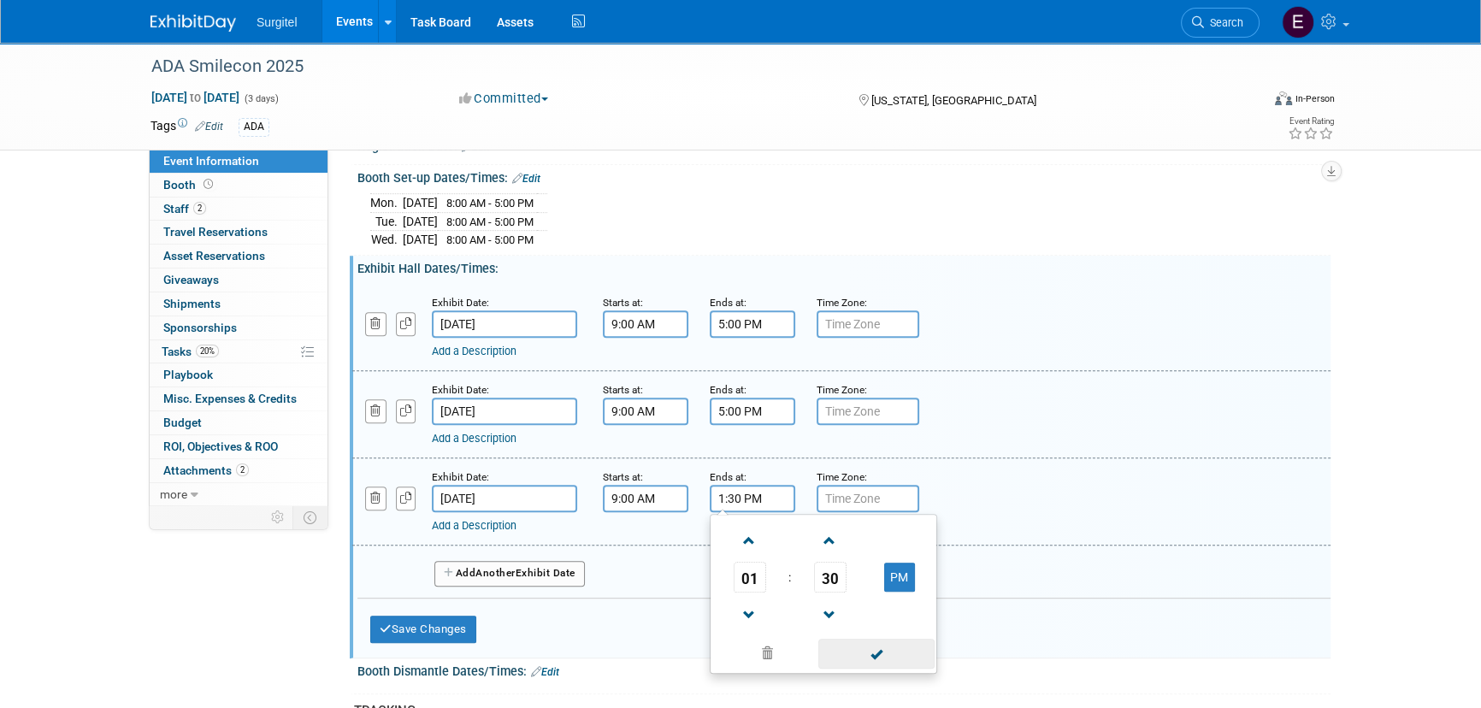
click at [896, 652] on span at bounding box center [875, 654] width 115 height 30
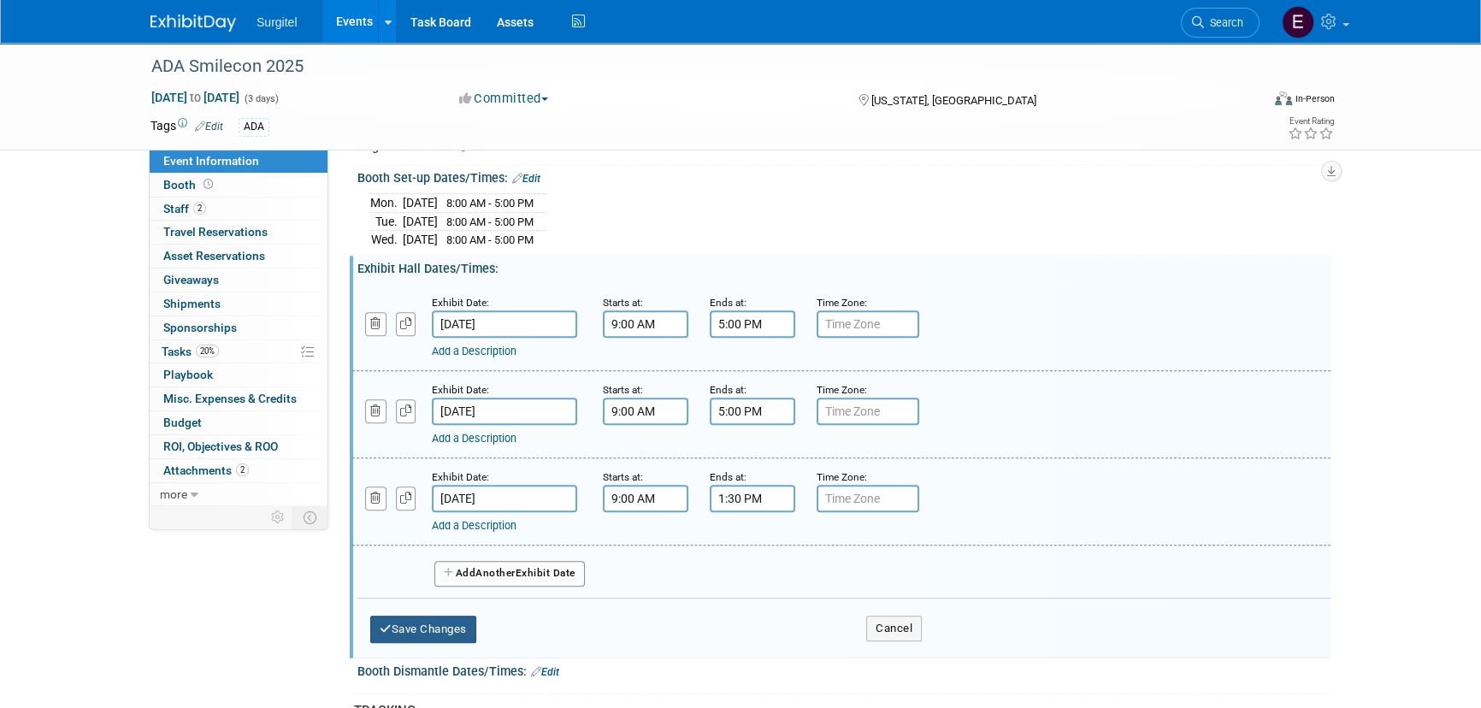
click at [460, 616] on button "Save Changes" at bounding box center [423, 629] width 106 height 27
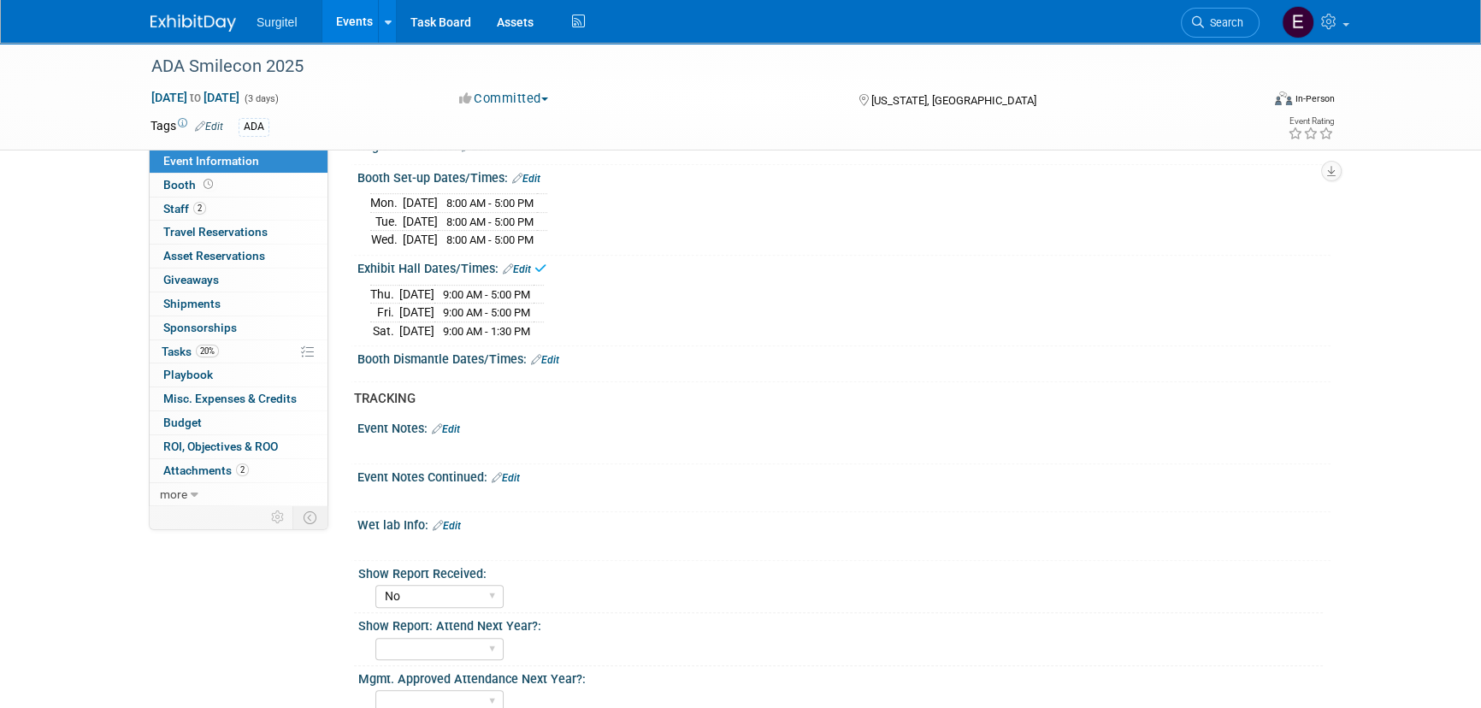
click at [563, 350] on div "Booth Dismantle Dates/Times: Edit" at bounding box center [843, 357] width 973 height 22
click at [552, 354] on link "Edit" at bounding box center [545, 360] width 28 height 12
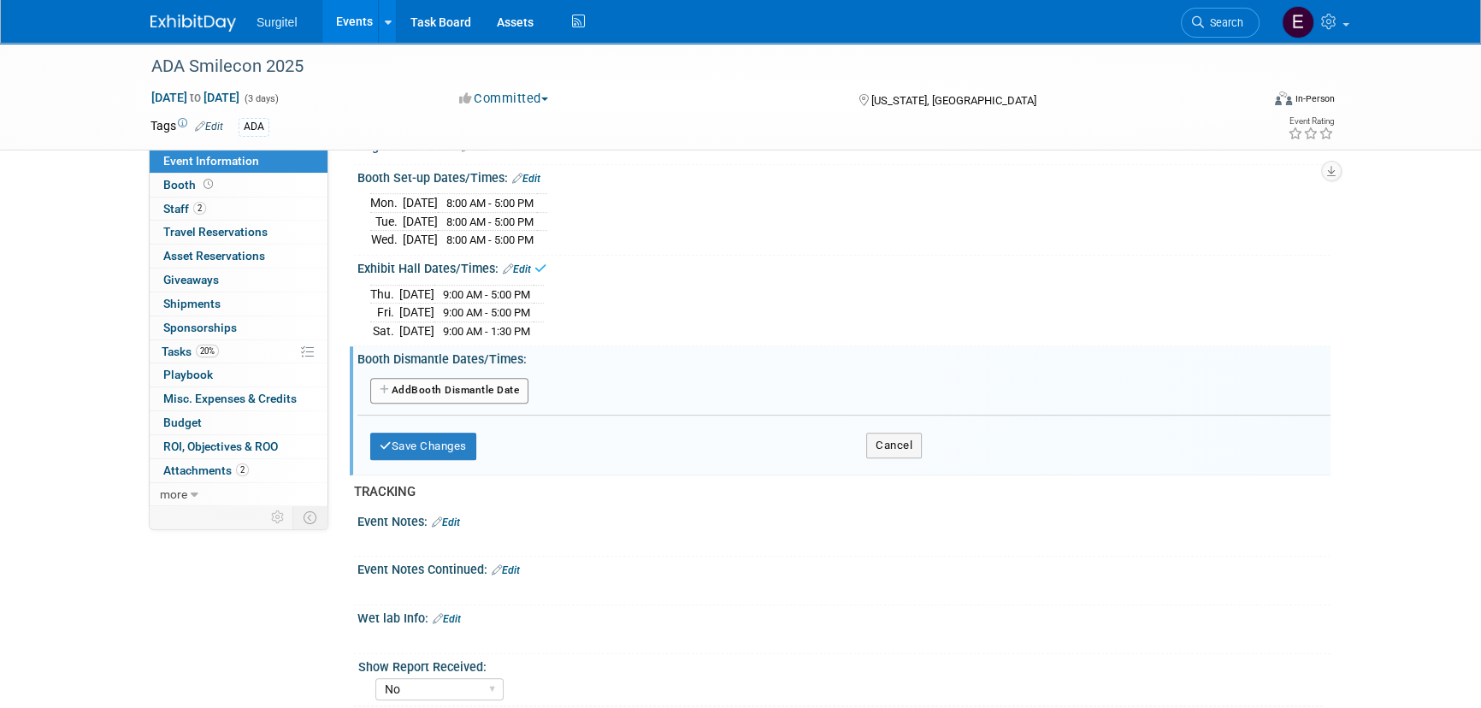
click at [515, 384] on button "Add Another Booth Dismantle Date" at bounding box center [449, 391] width 158 height 26
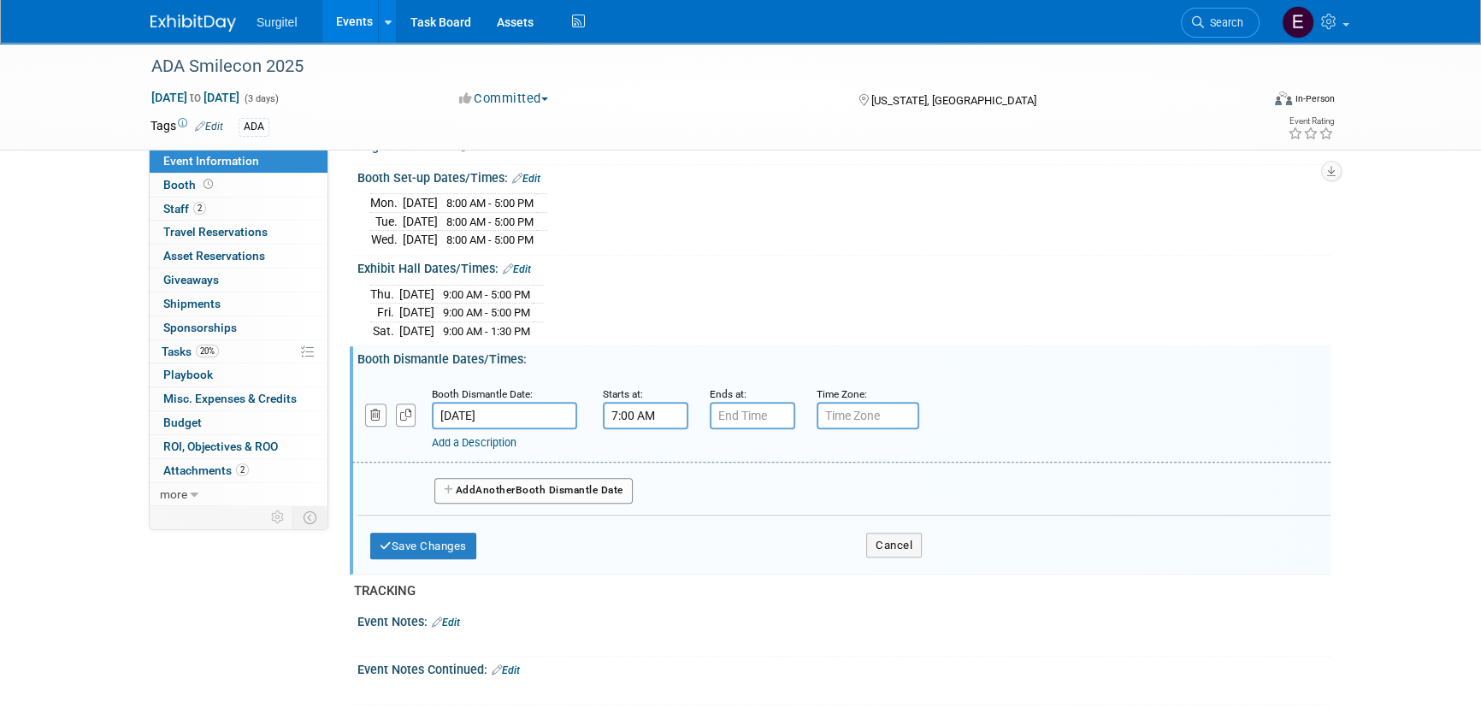
click at [667, 409] on input "7:00 AM" at bounding box center [645, 415] width 85 height 27
click at [643, 488] on span "07" at bounding box center [643, 493] width 32 height 31
click at [729, 447] on td "02" at bounding box center [743, 457] width 55 height 46
click at [727, 478] on span "00" at bounding box center [723, 493] width 32 height 31
click at [730, 480] on td "30" at bounding box center [743, 503] width 55 height 46
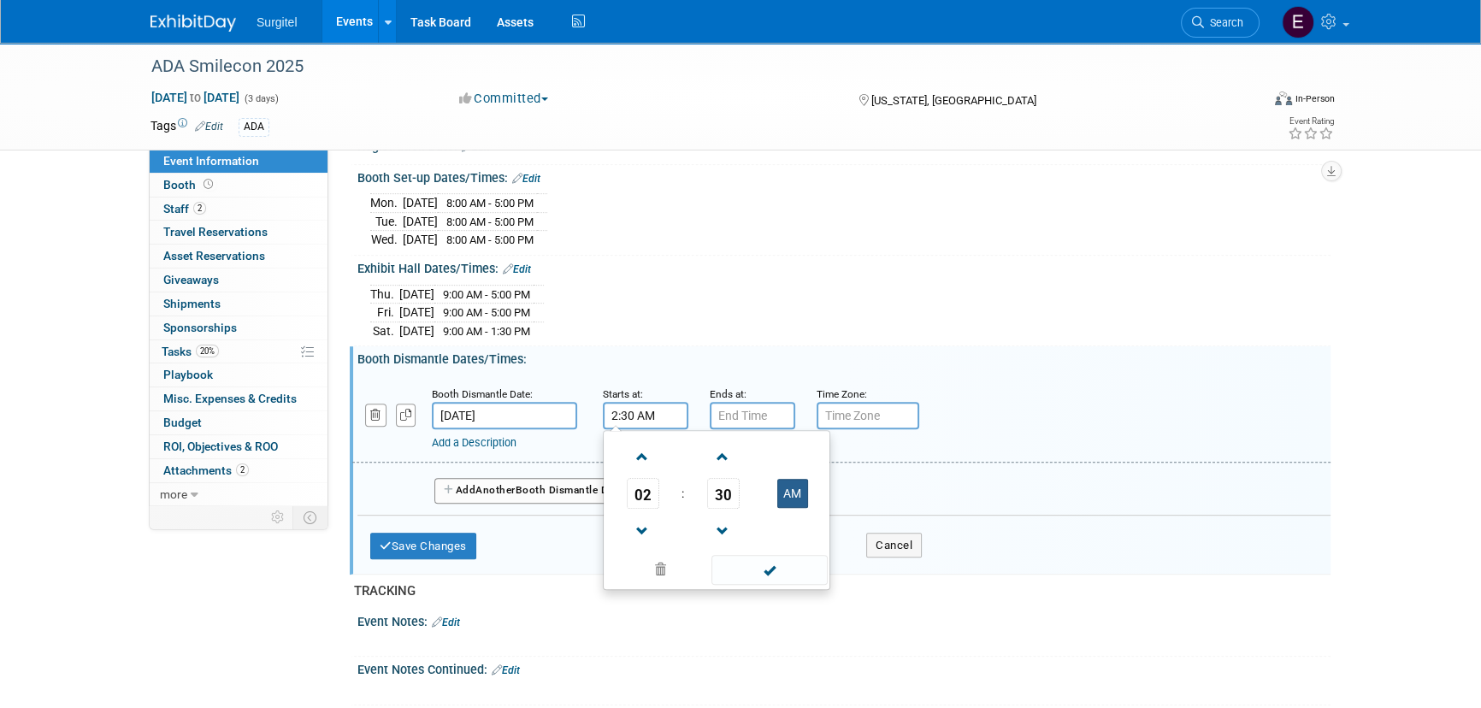
click at [777, 479] on button "AM" at bounding box center [792, 493] width 31 height 29
type input "2:30 PM"
click at [786, 557] on span at bounding box center [768, 570] width 115 height 30
click at [745, 412] on input "7:00 PM" at bounding box center [752, 415] width 85 height 27
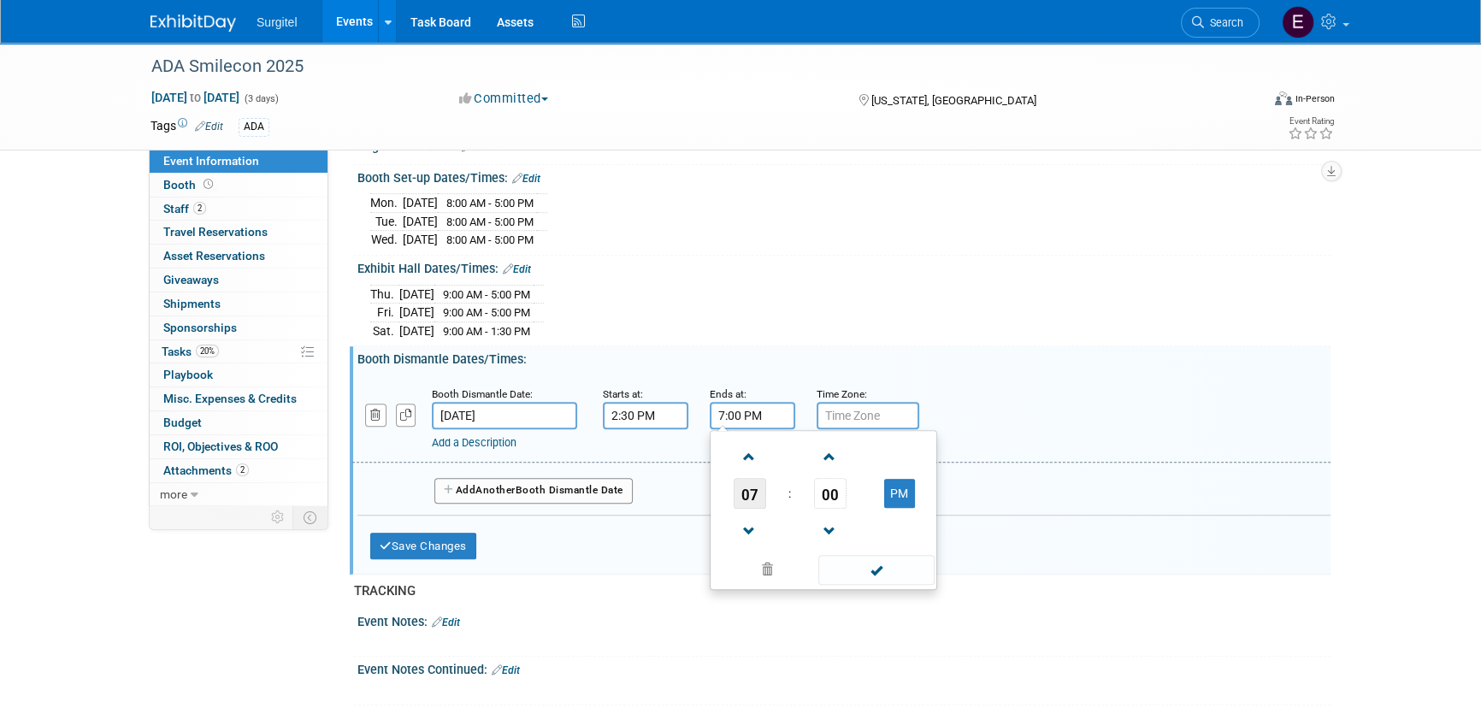
click at [739, 481] on span "07" at bounding box center [749, 493] width 32 height 31
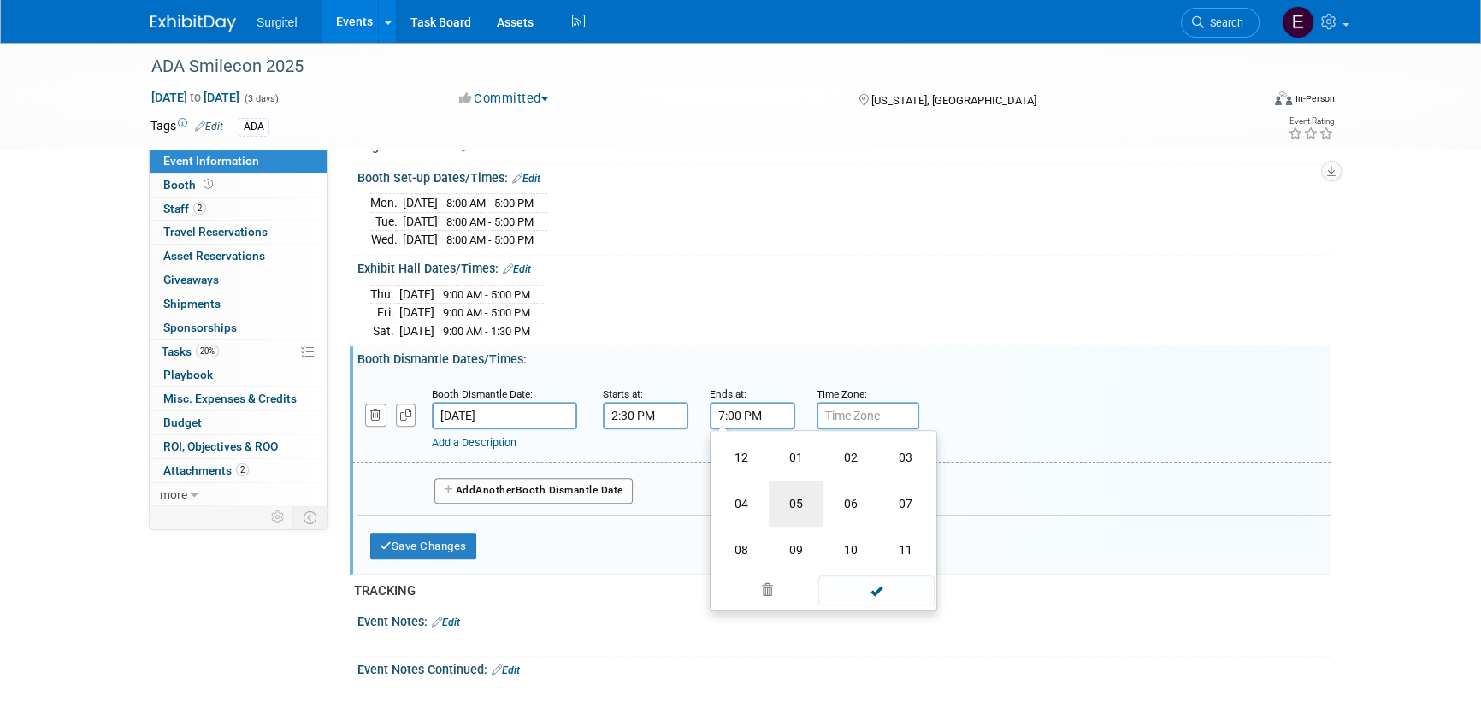
click at [804, 490] on td "05" at bounding box center [796, 503] width 55 height 46
type input "5:00 PM"
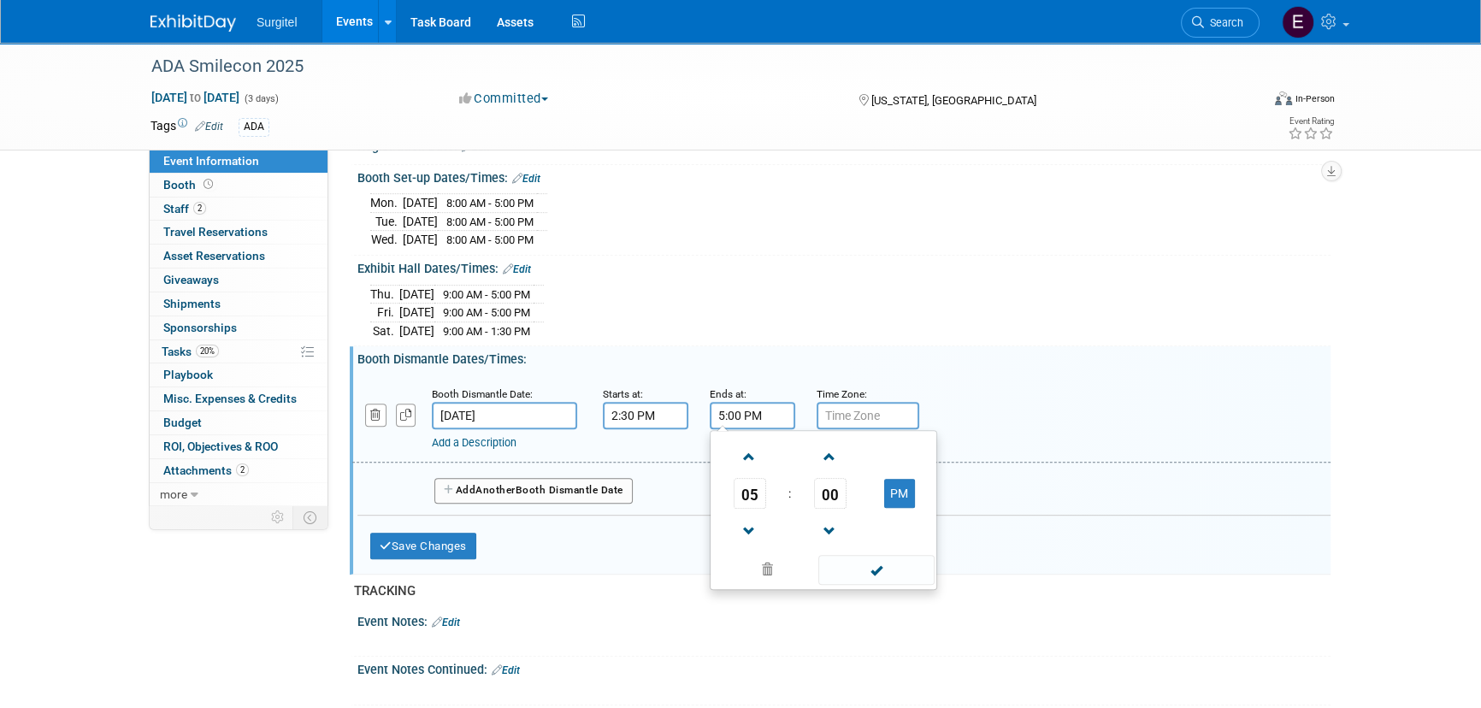
click at [887, 555] on span at bounding box center [875, 570] width 115 height 30
click at [536, 480] on button "Add Another Booth Dismantle Date" at bounding box center [533, 491] width 198 height 26
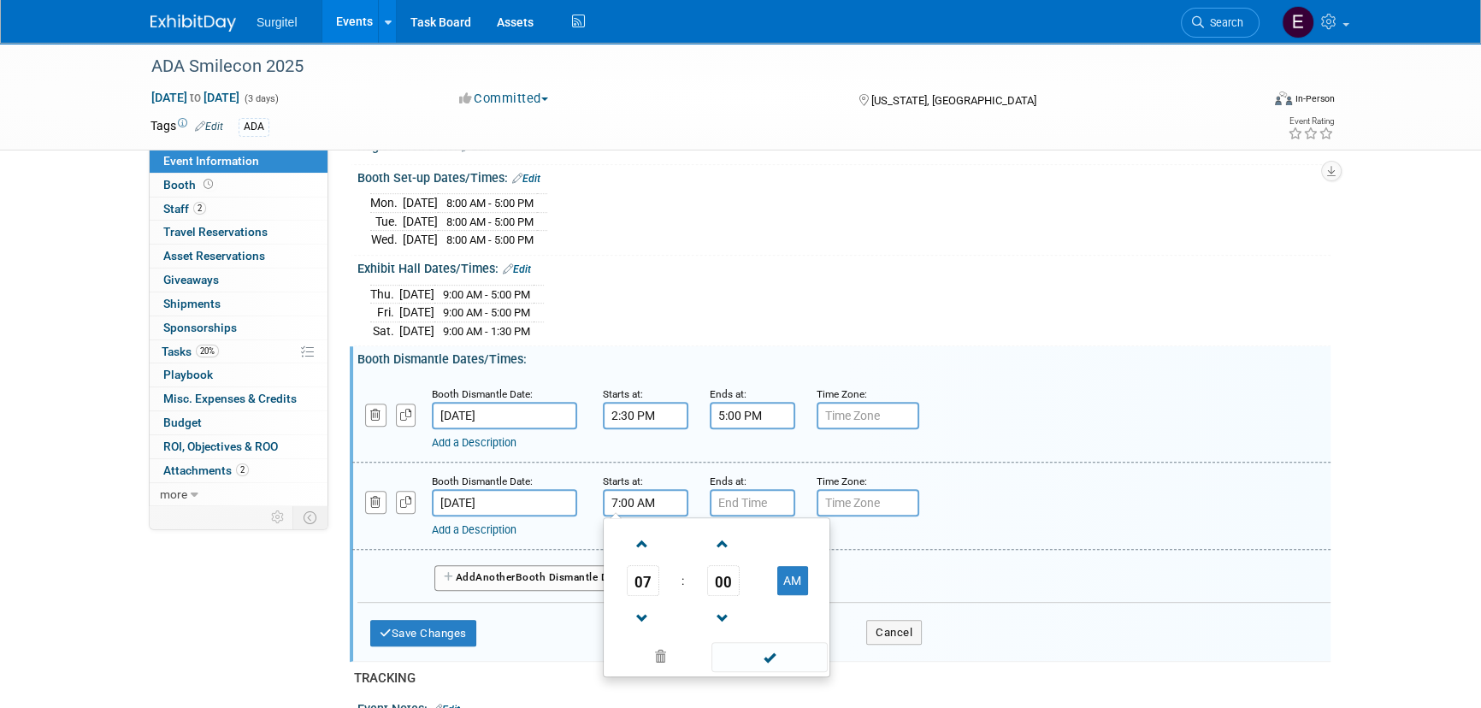
click at [641, 498] on input "7:00 AM" at bounding box center [645, 502] width 85 height 27
click at [649, 573] on span "07" at bounding box center [643, 580] width 32 height 31
click at [652, 628] on td "08" at bounding box center [634, 637] width 55 height 46
type input "8:00 AM"
click at [759, 642] on span at bounding box center [768, 657] width 115 height 30
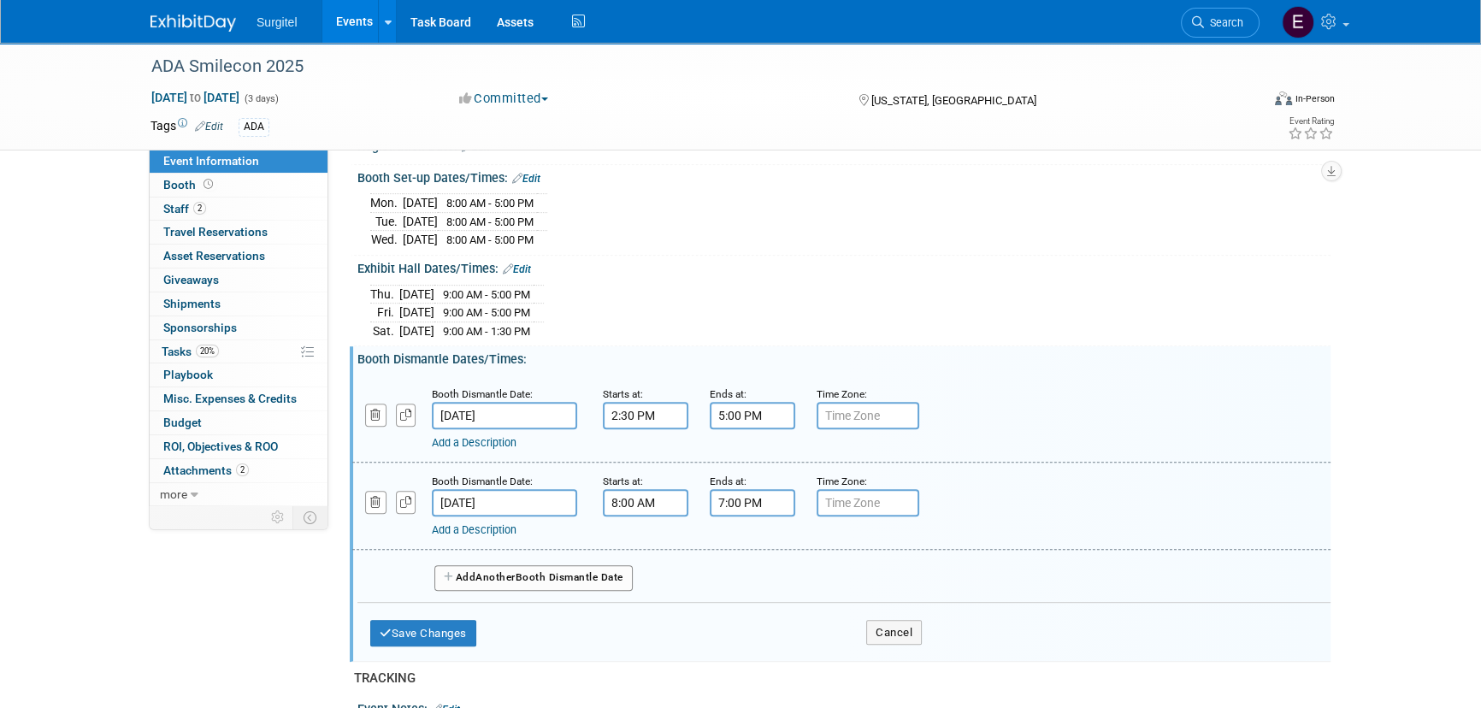
click at [757, 498] on input "7:00 PM" at bounding box center [752, 502] width 85 height 27
click at [764, 573] on span "07" at bounding box center [749, 580] width 32 height 31
click at [791, 578] on td "05" at bounding box center [796, 591] width 55 height 46
type input "5:00 PM"
click at [888, 645] on span at bounding box center [875, 657] width 115 height 30
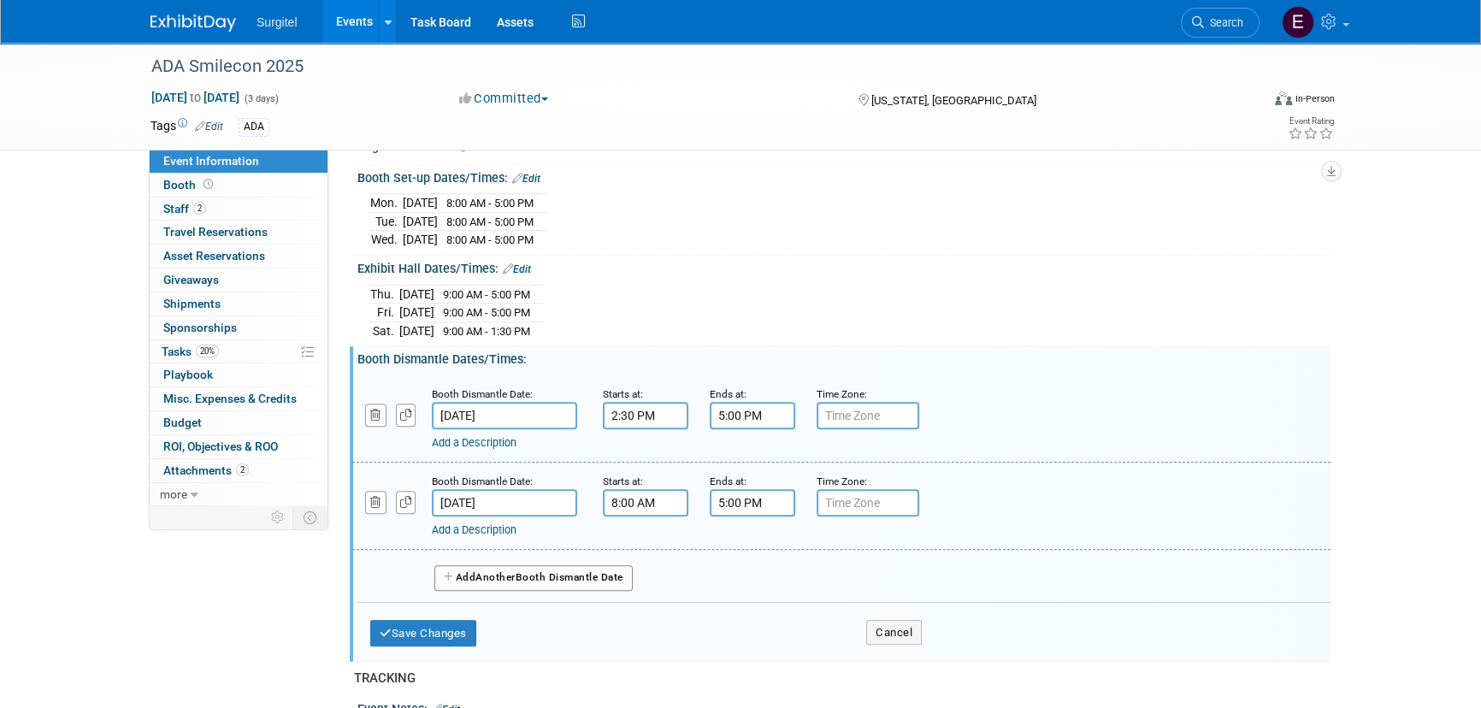
click at [587, 567] on button "Add Another Booth Dismantle Date" at bounding box center [533, 578] width 198 height 26
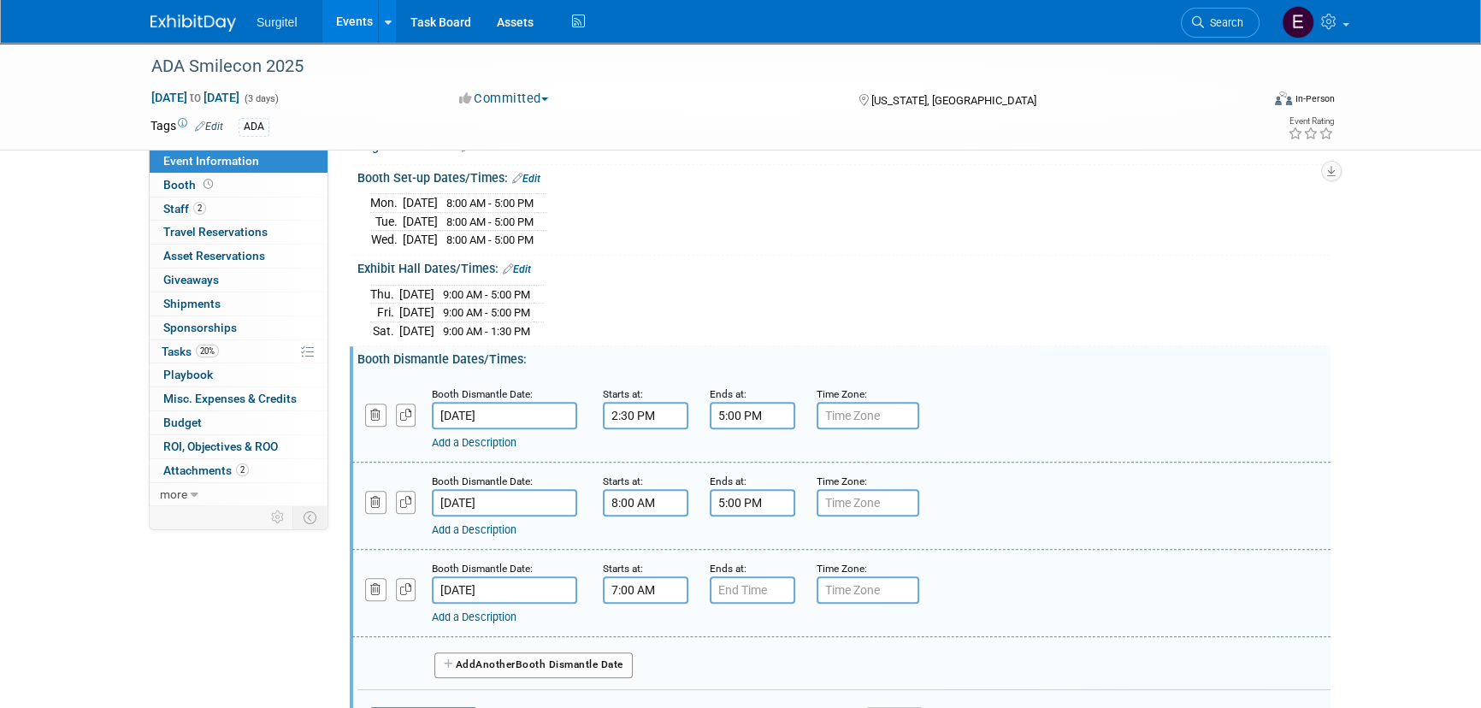
click at [653, 581] on input "7:00 AM" at bounding box center [645, 589] width 85 height 27
click at [633, 667] on span "07" at bounding box center [643, 667] width 32 height 31
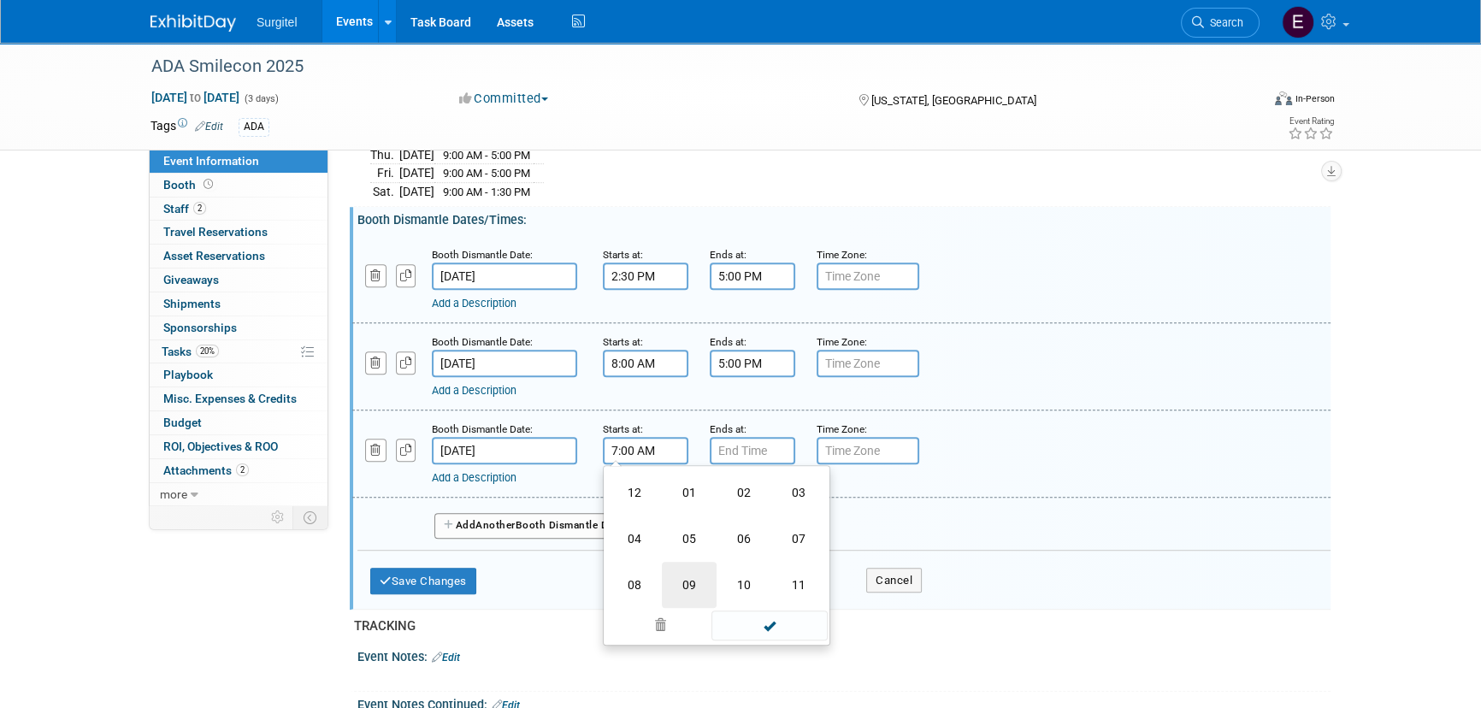
scroll to position [1176, 0]
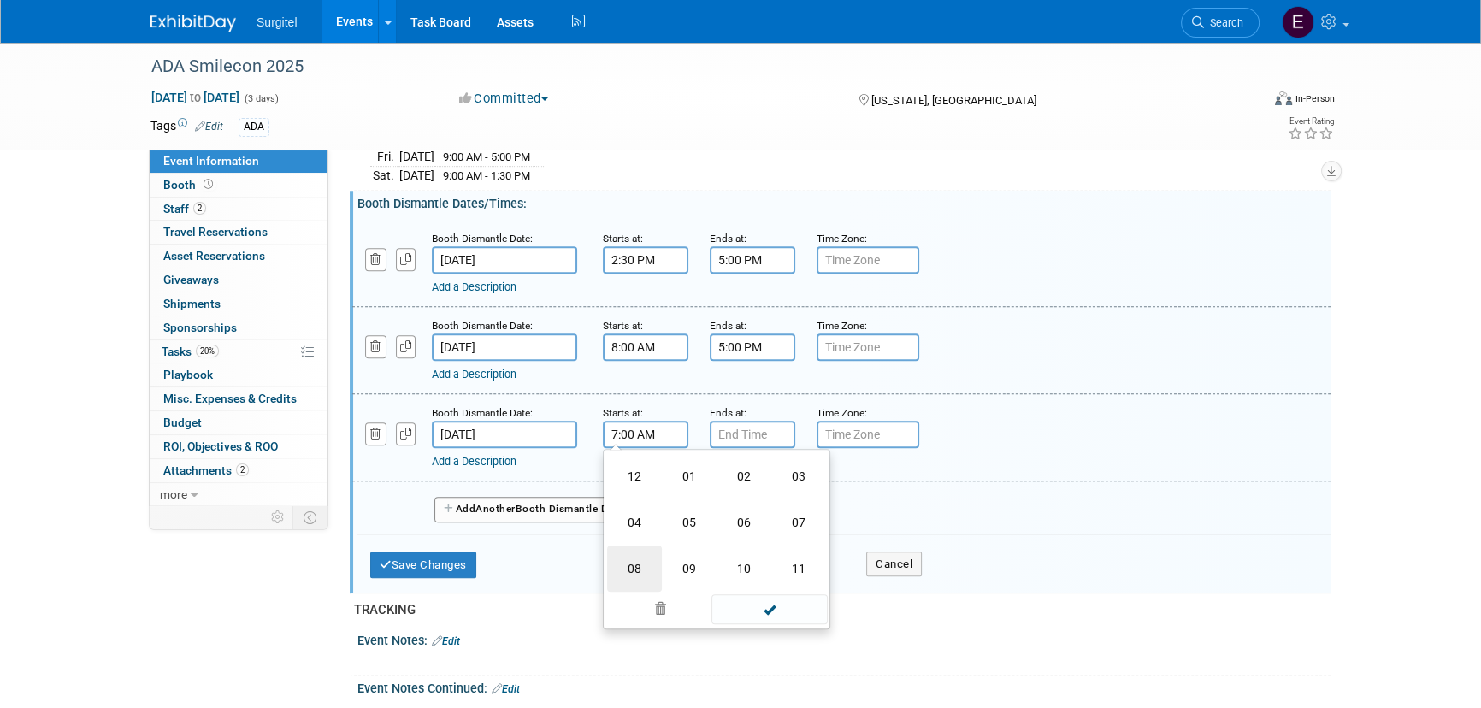
click at [631, 554] on td "08" at bounding box center [634, 568] width 55 height 46
type input "8:00 AM"
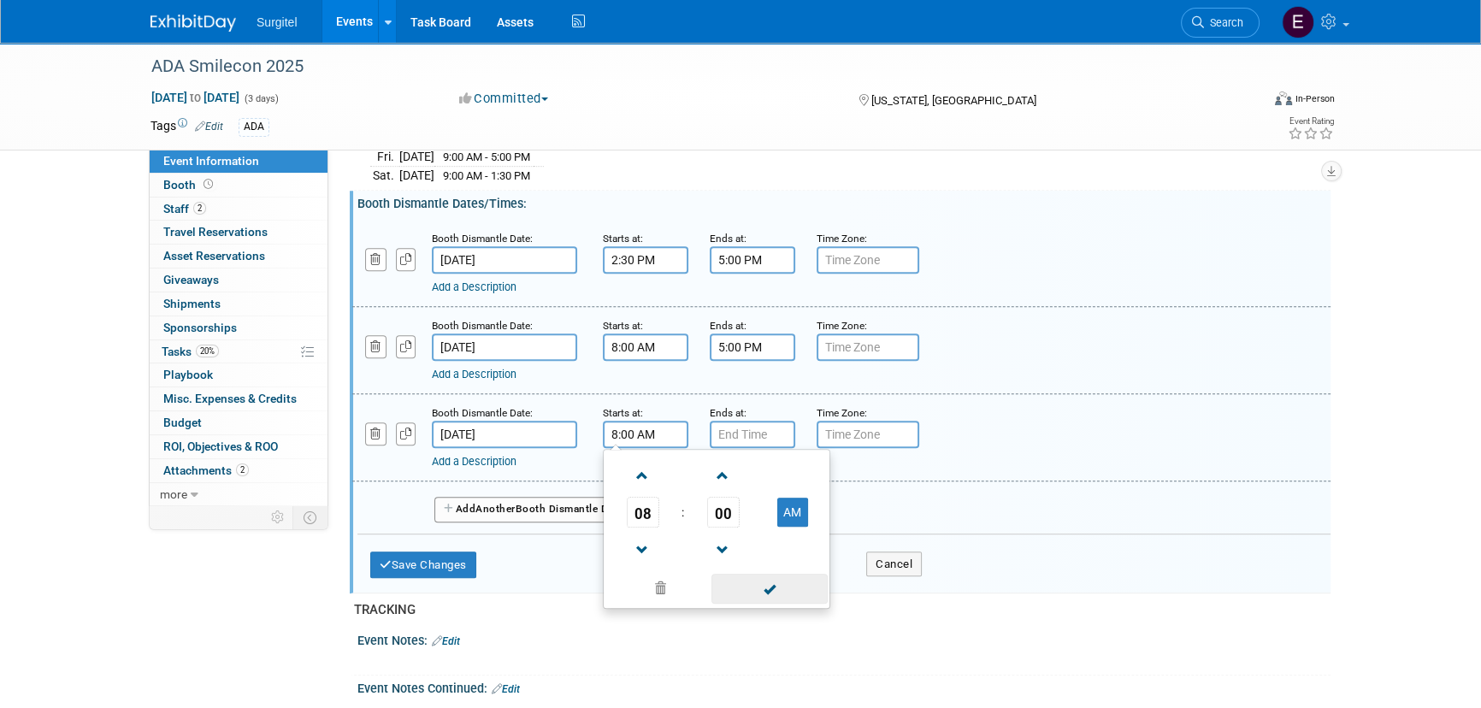
click at [743, 577] on span at bounding box center [768, 589] width 115 height 30
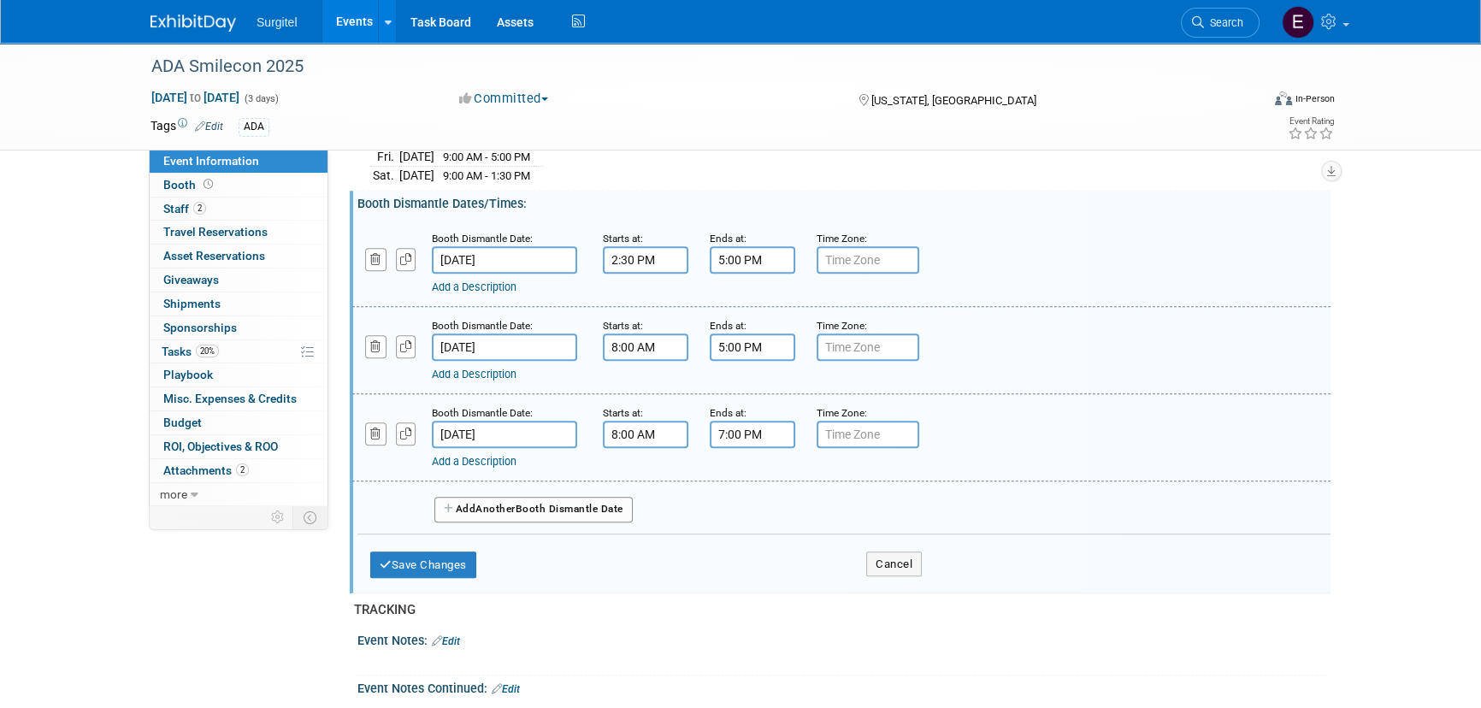
click at [766, 424] on input "7:00 PM" at bounding box center [752, 434] width 85 height 27
drag, startPoint x: 752, startPoint y: 513, endPoint x: 763, endPoint y: 506, distance: 12.3
click at [752, 513] on span "07" at bounding box center [749, 512] width 32 height 31
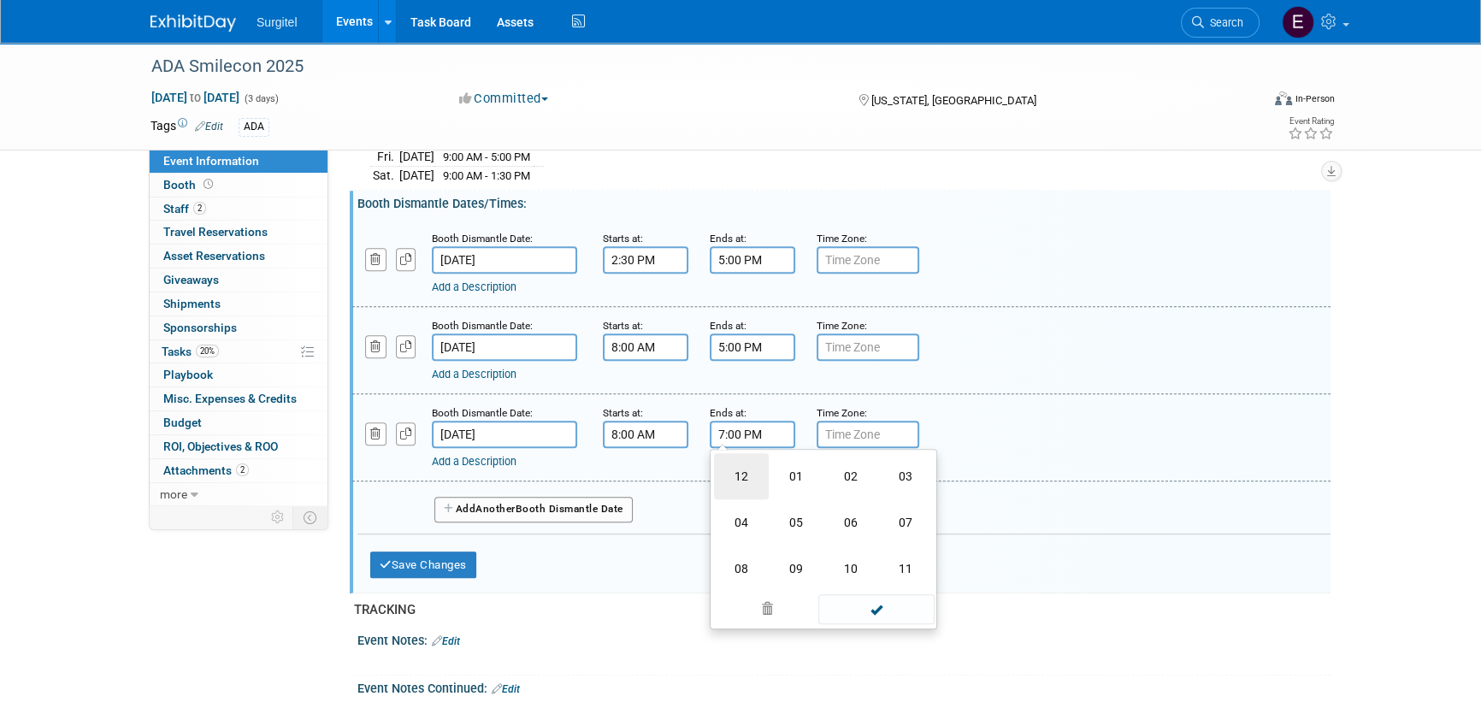
click at [751, 465] on td "12" at bounding box center [741, 476] width 55 height 46
type input "12:00 PM"
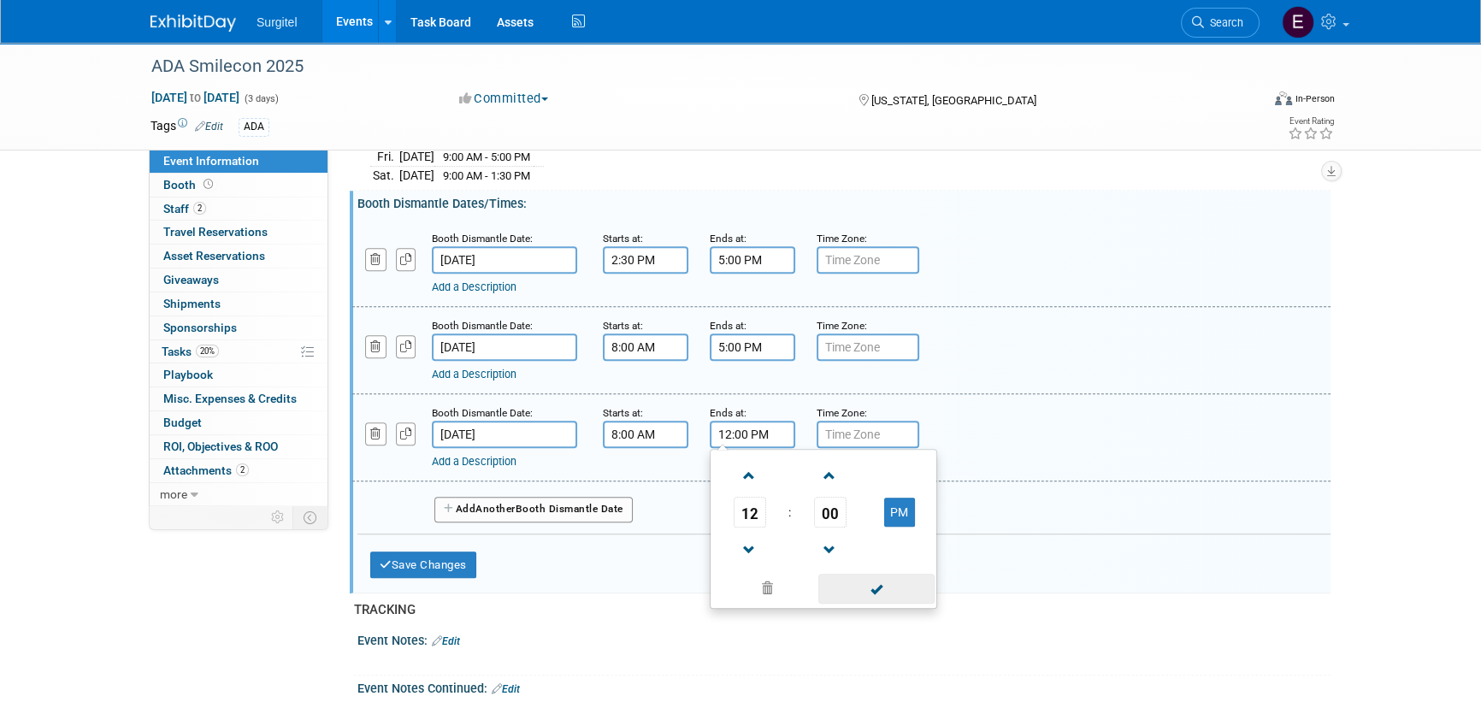
click at [899, 587] on span at bounding box center [875, 589] width 115 height 30
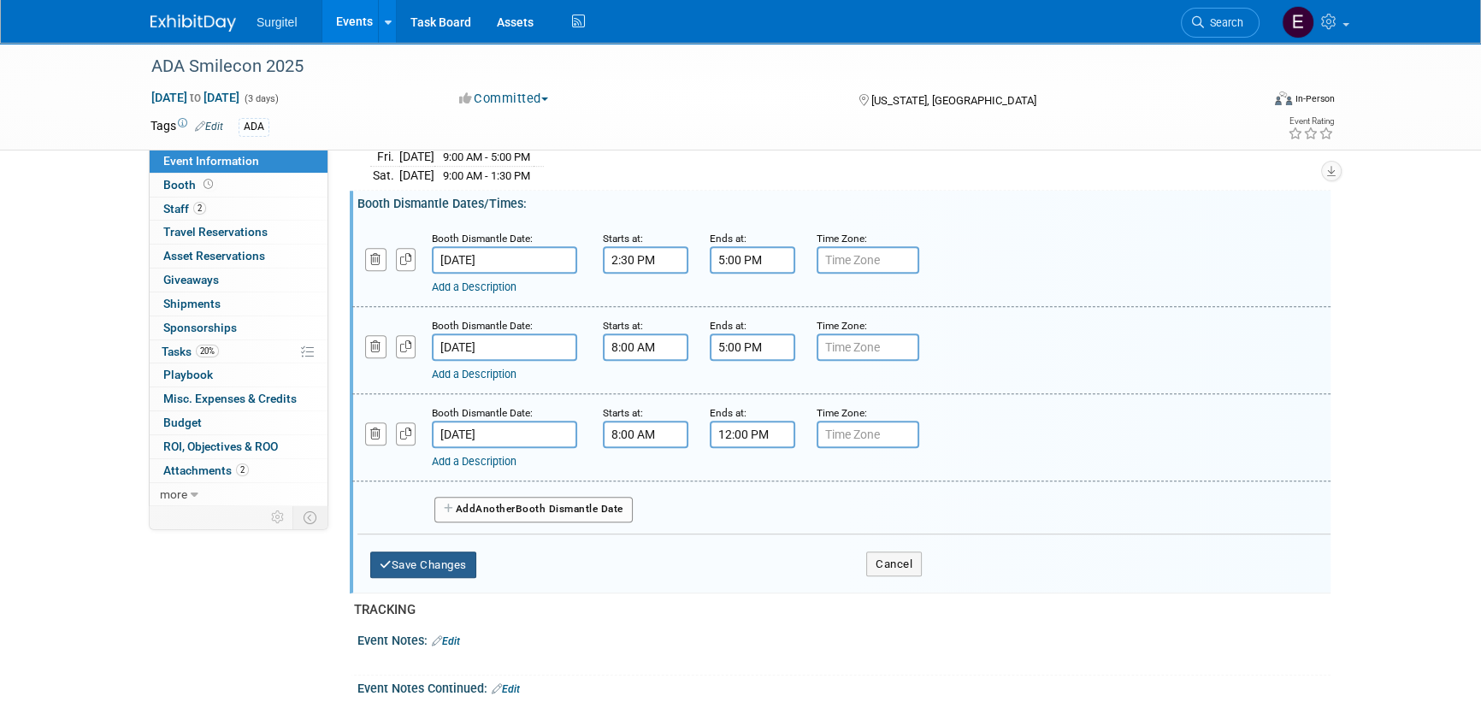
click at [463, 559] on button "Save Changes" at bounding box center [423, 564] width 106 height 27
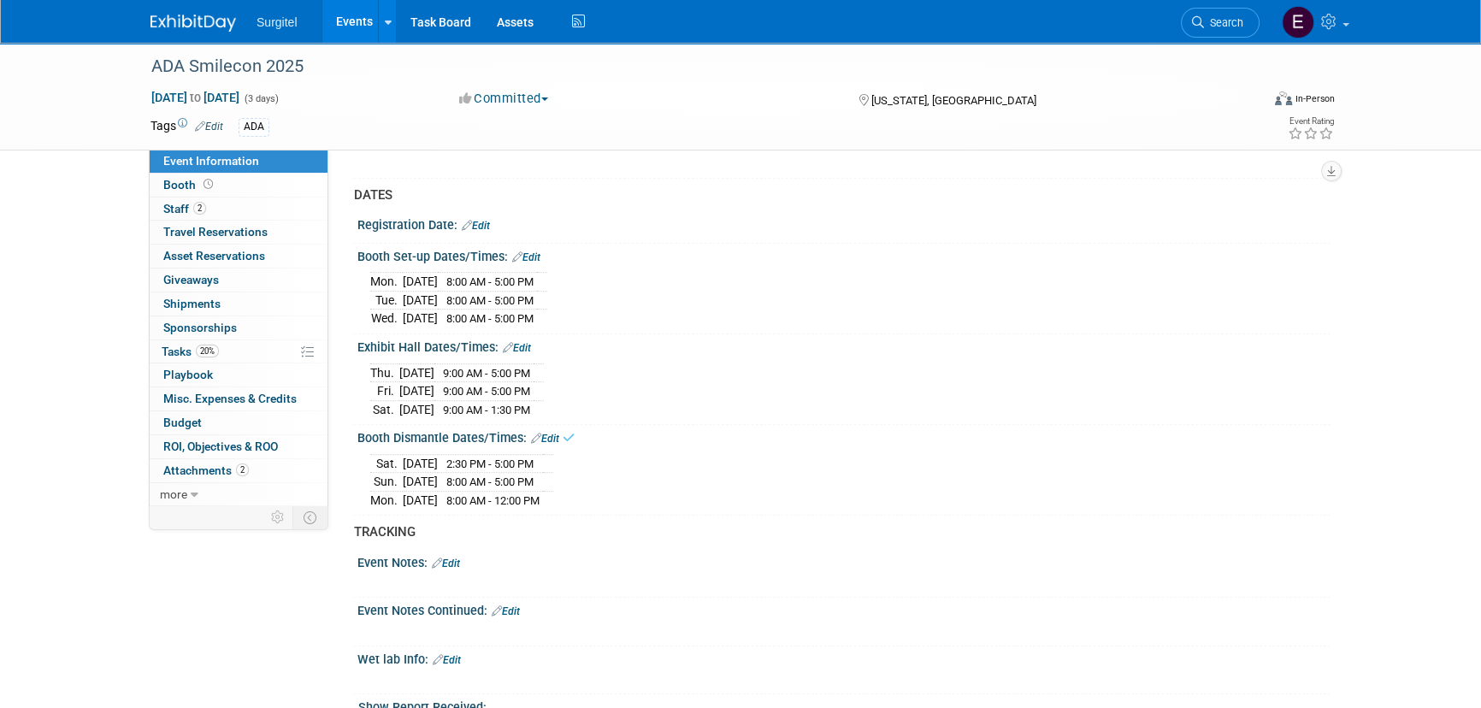
scroll to position [943, 0]
click at [174, 215] on link "2 Staff 2" at bounding box center [239, 208] width 178 height 23
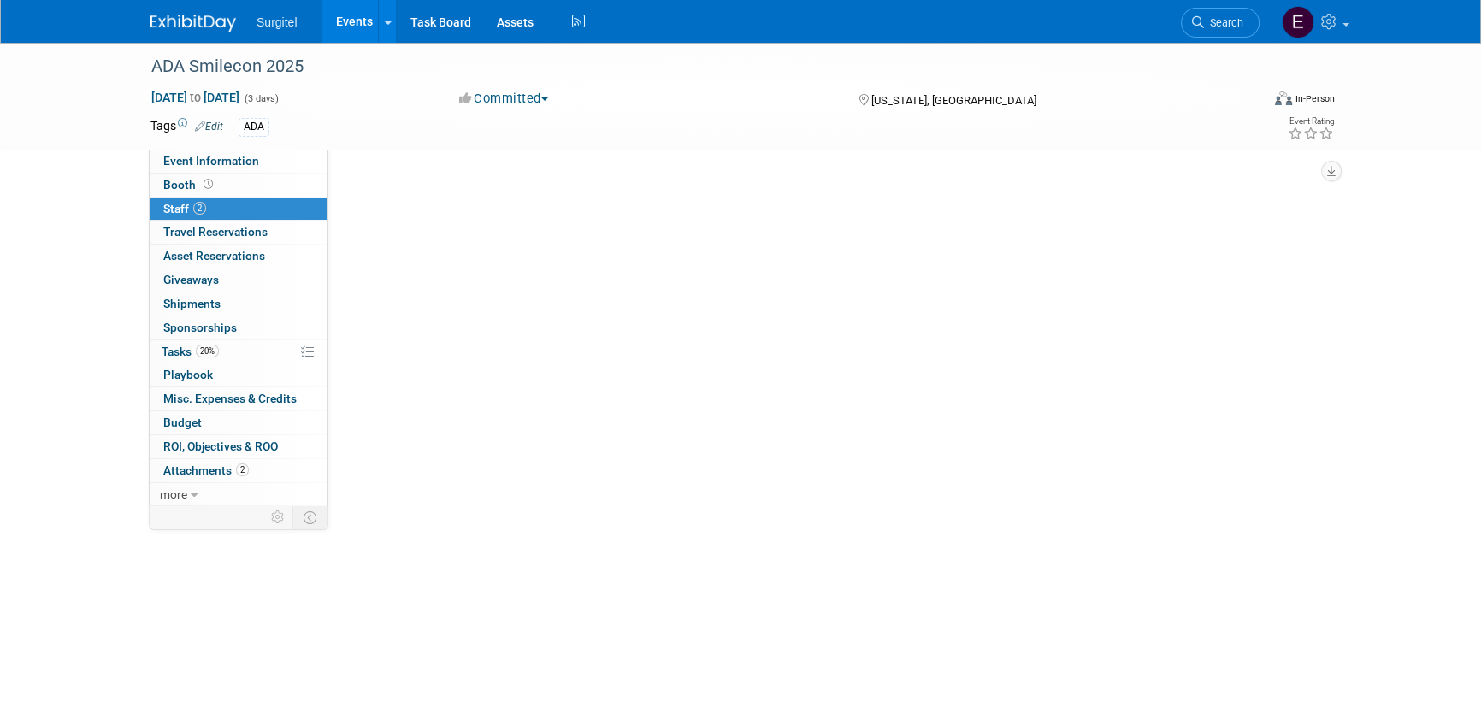
scroll to position [0, 0]
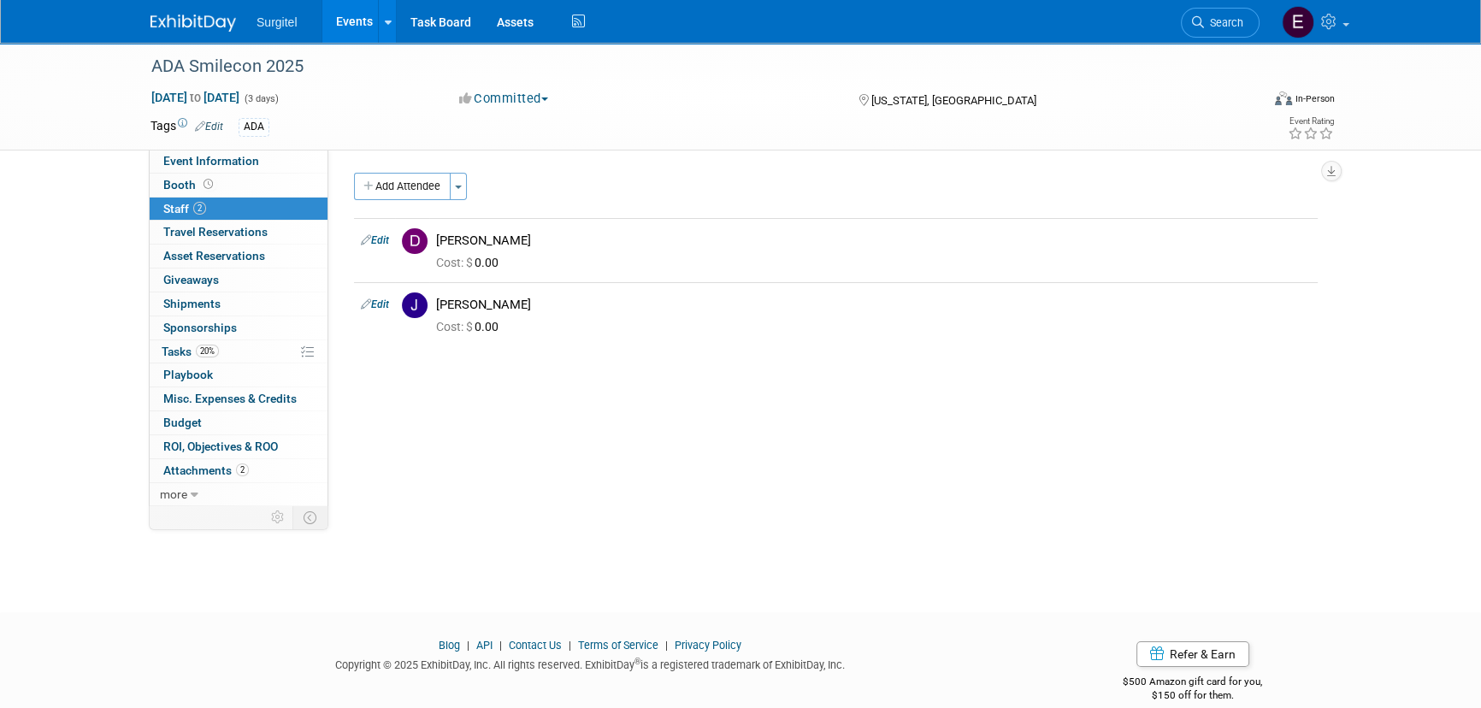
click at [1216, 9] on link "Search" at bounding box center [1220, 23] width 79 height 30
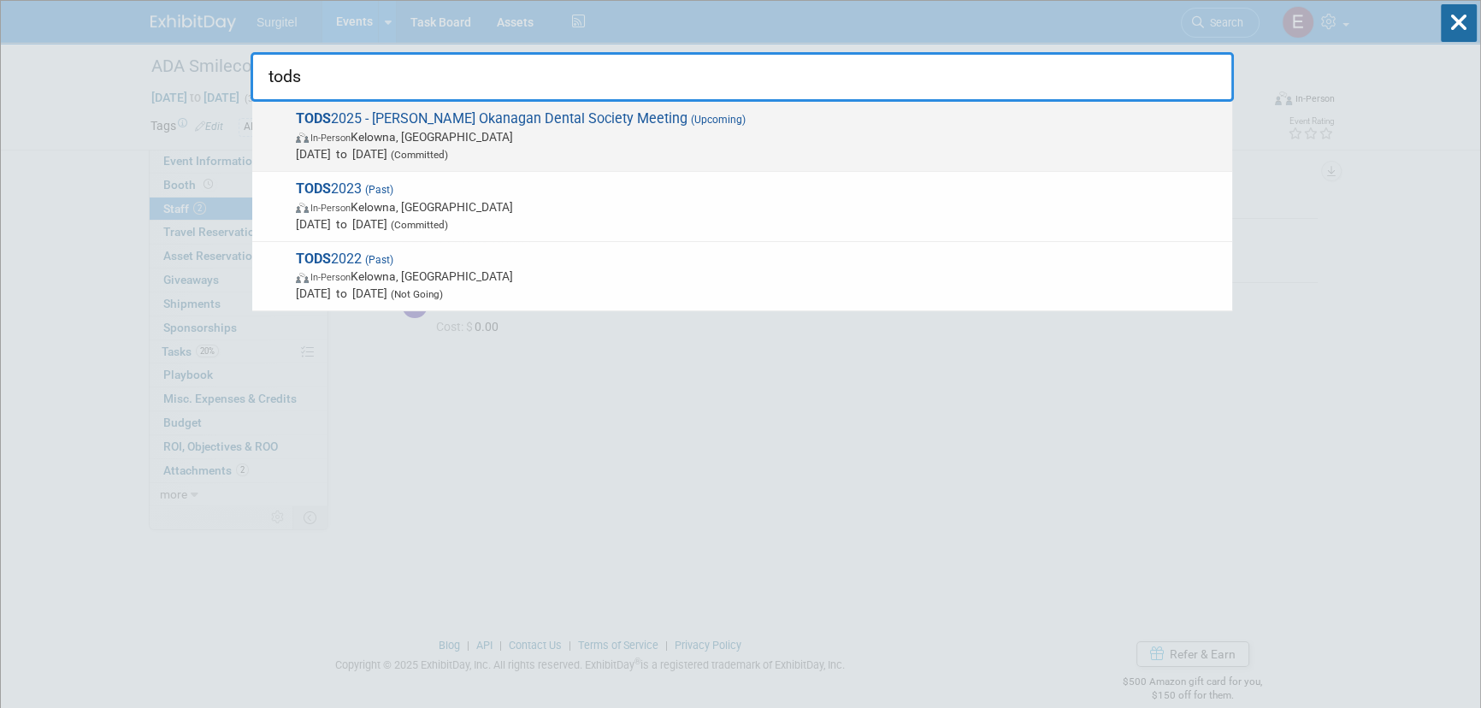
type input "tods"
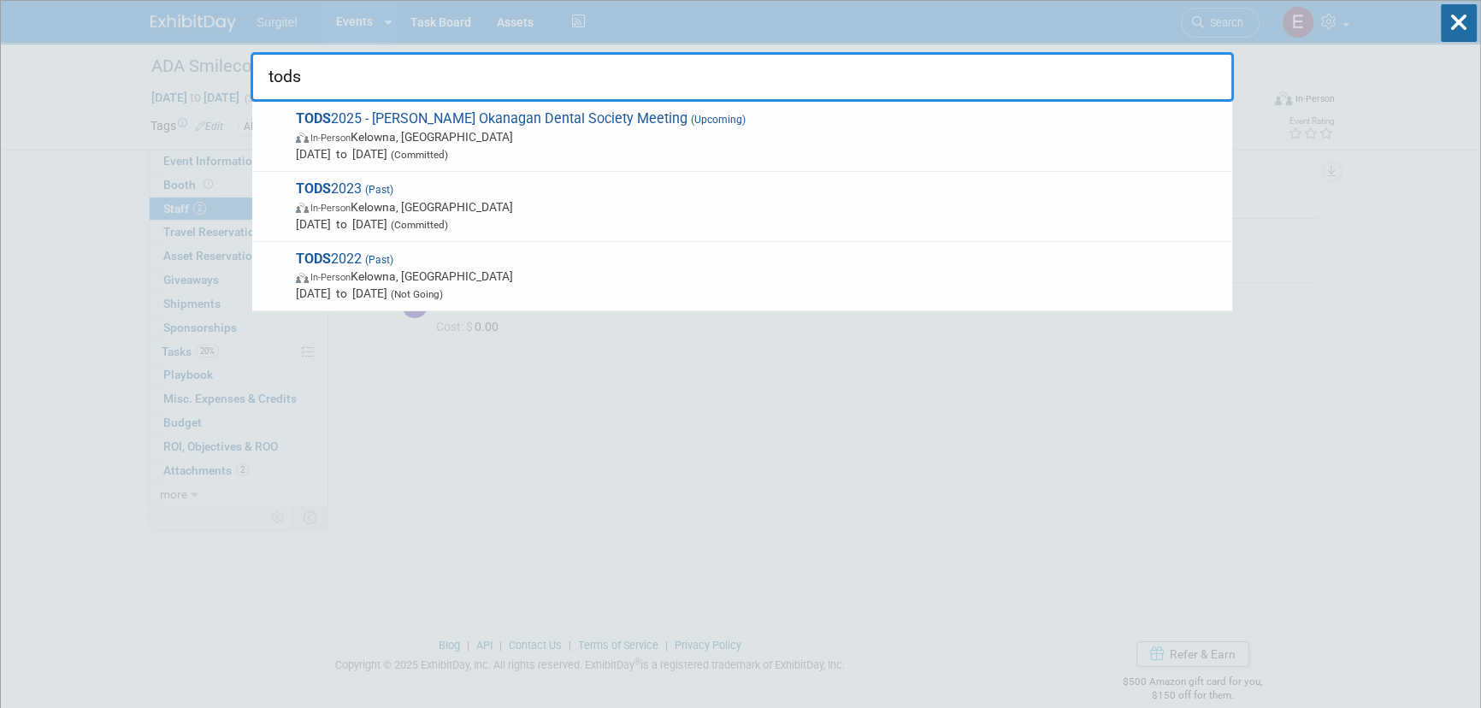
click at [480, 137] on span "In-Person Kelowna, Canada" at bounding box center [760, 136] width 928 height 17
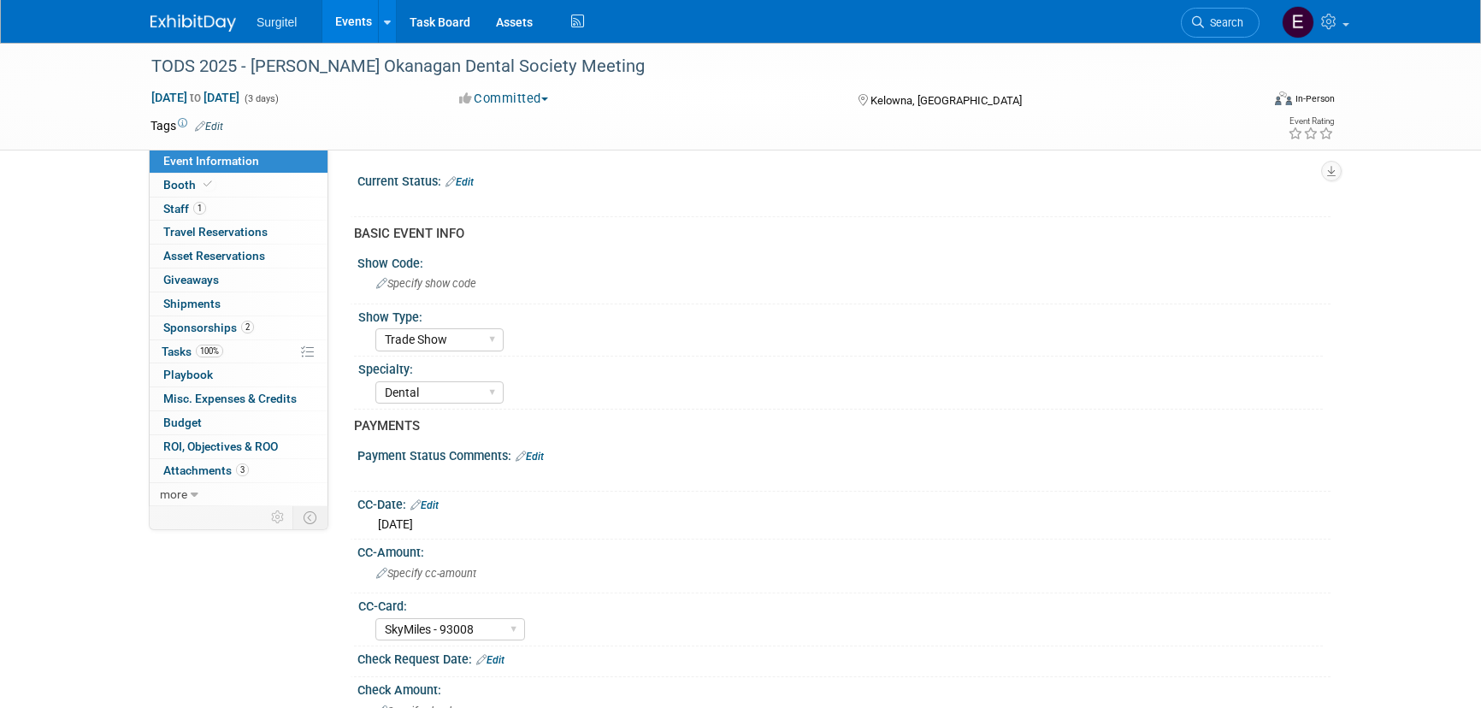
select select "Trade Show"
select select "Dental"
select select "SkyMiles - 93008"
select select "No"
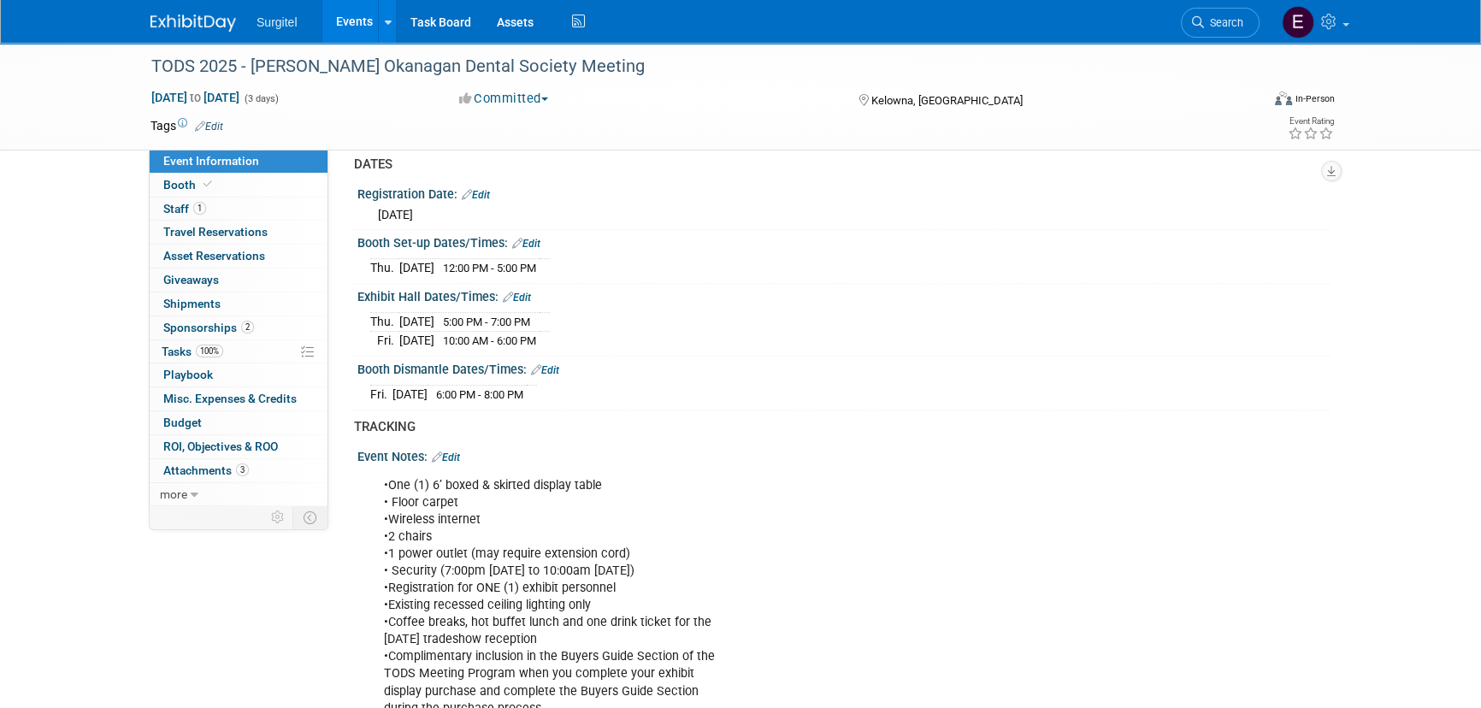
scroll to position [1010, 0]
click at [206, 202] on link "1 Staff 1" at bounding box center [239, 208] width 178 height 23
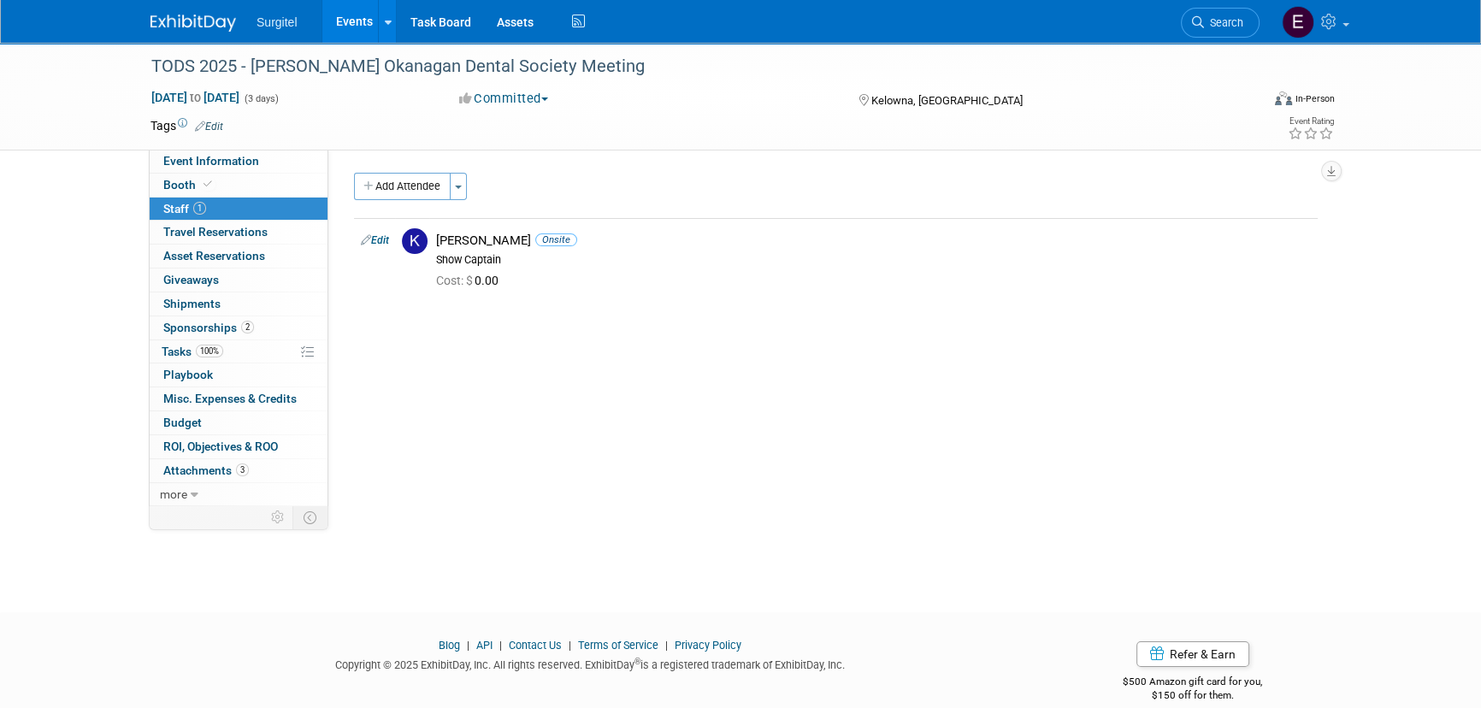
click at [1209, 26] on span "Search" at bounding box center [1223, 22] width 39 height 13
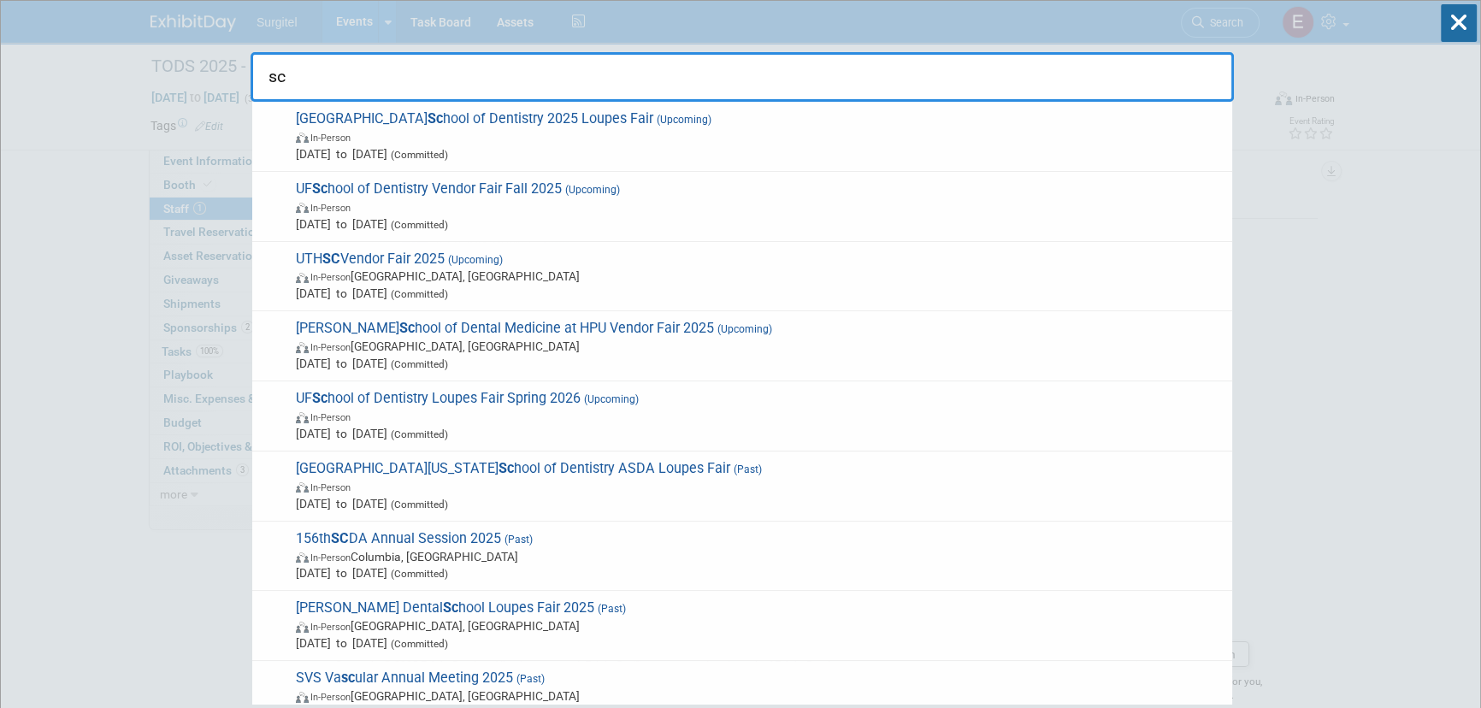
type input "s"
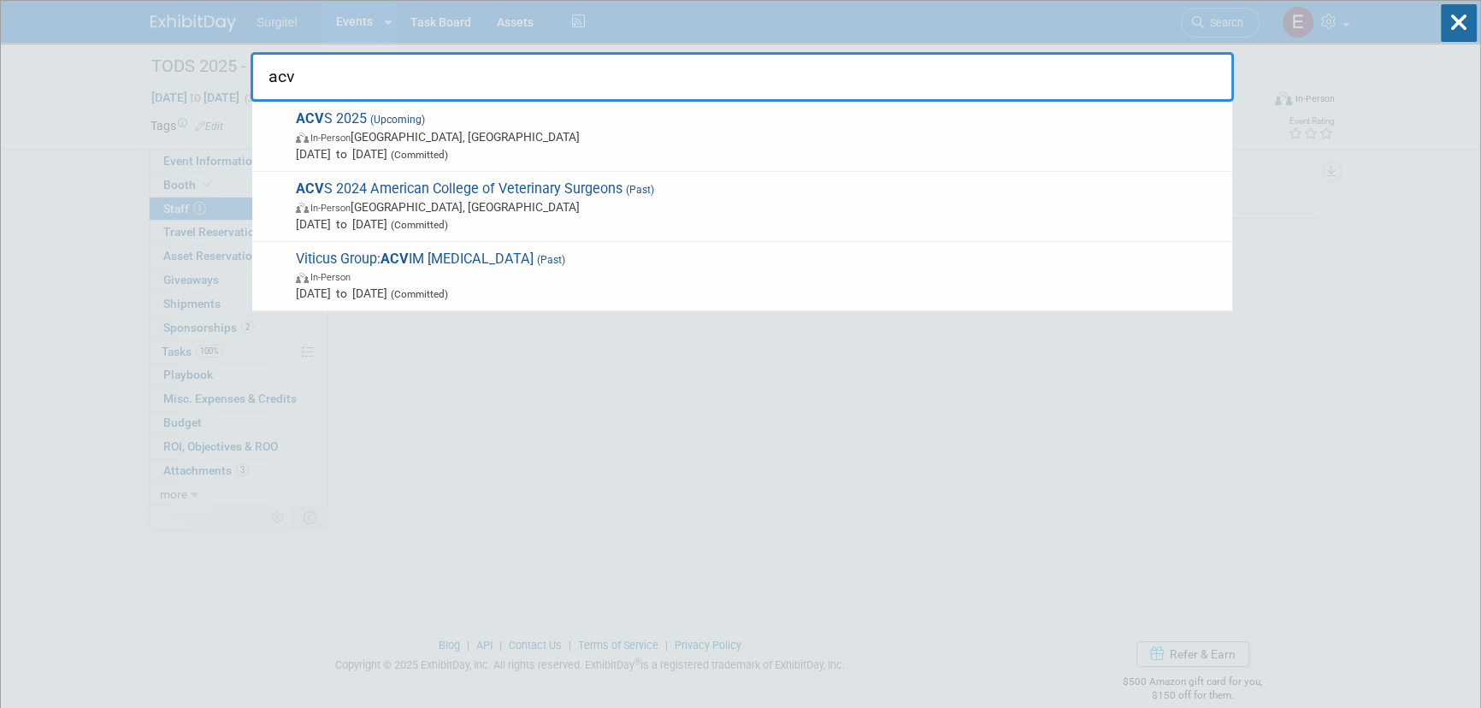
type input "acvs"
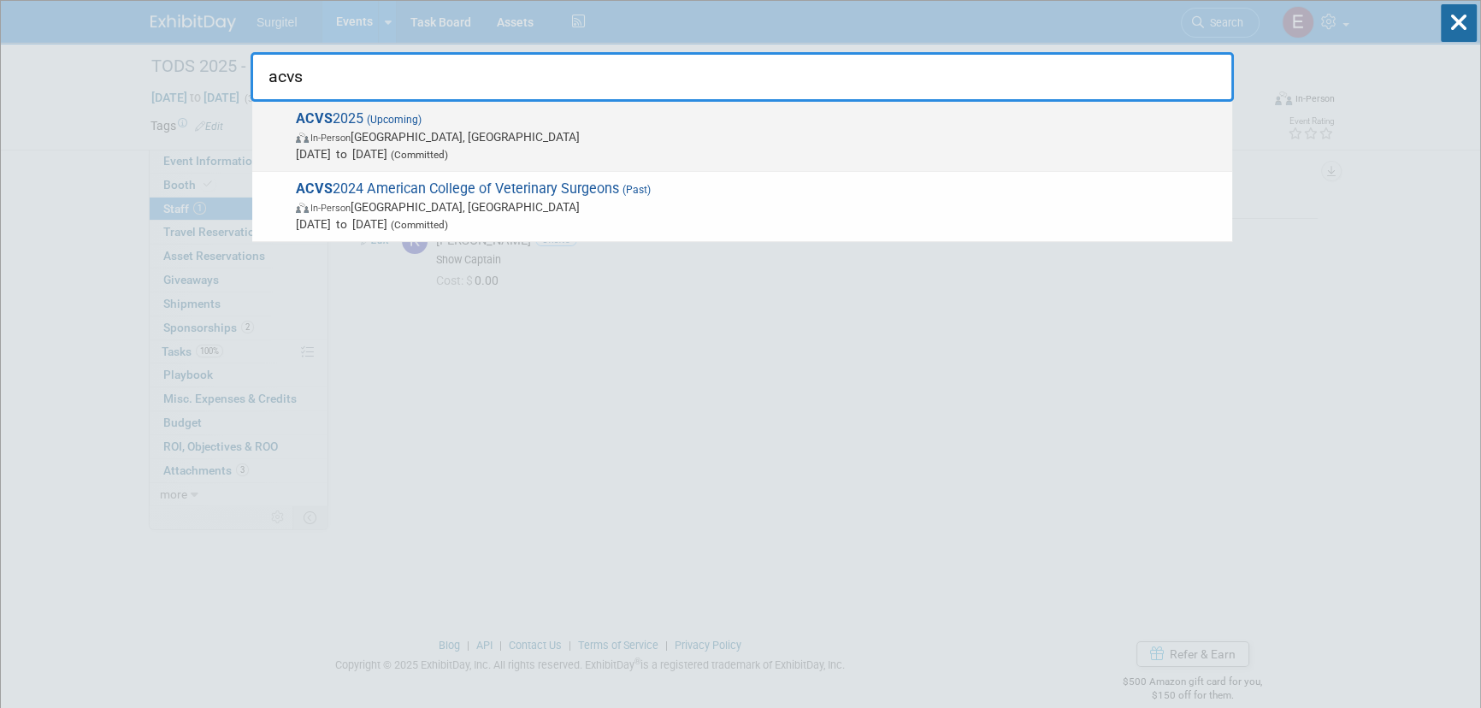
click at [445, 147] on span "Oct 23, 2025 to Oct 25, 2025 (Committed)" at bounding box center [760, 153] width 928 height 17
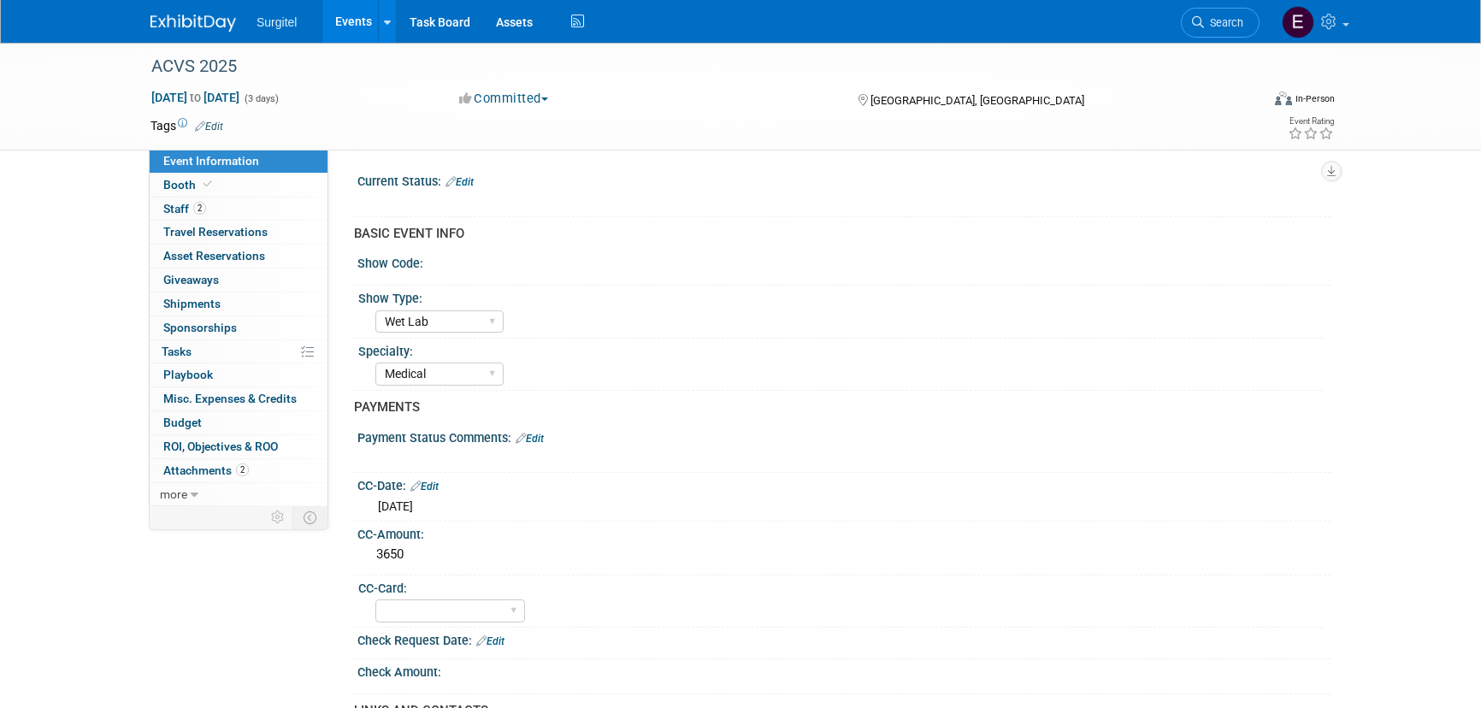
select select "Wet Lab"
select select "Medical"
select select "No"
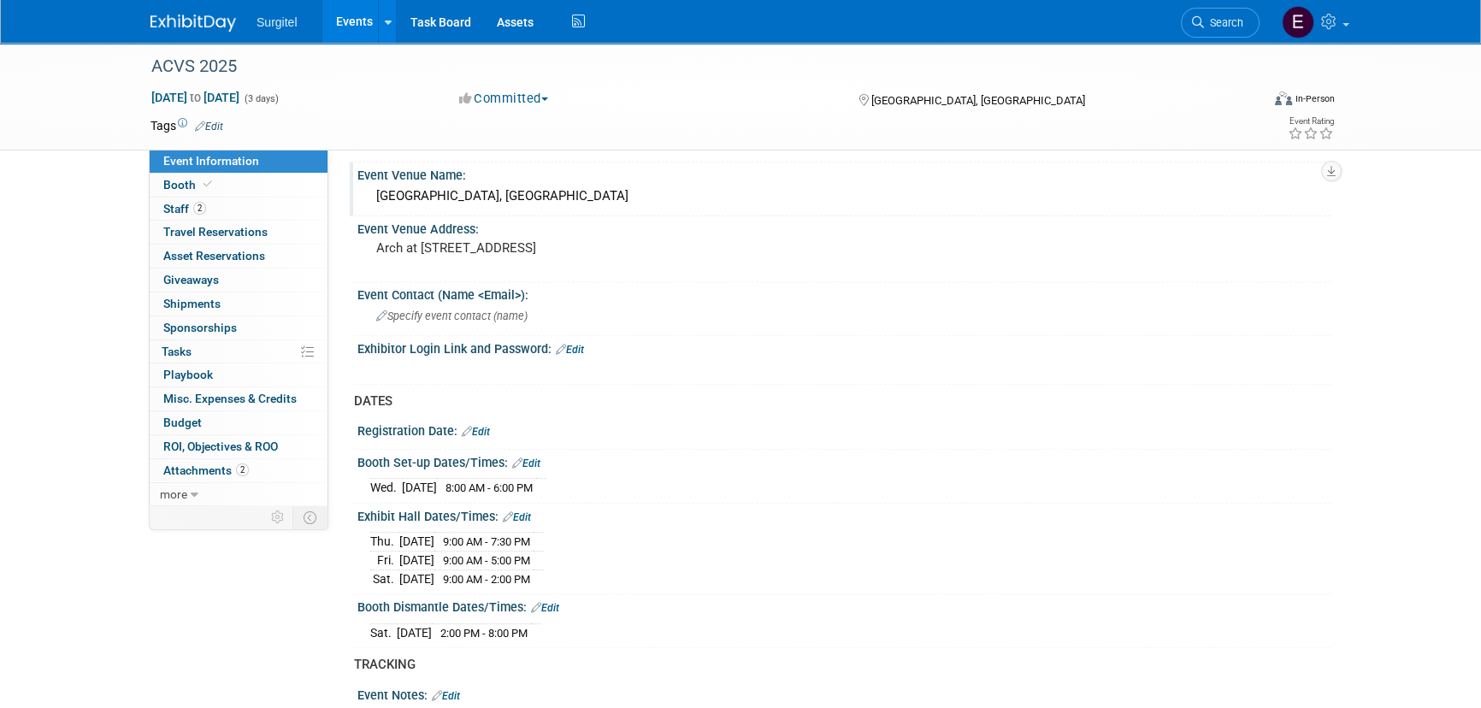
scroll to position [932, 0]
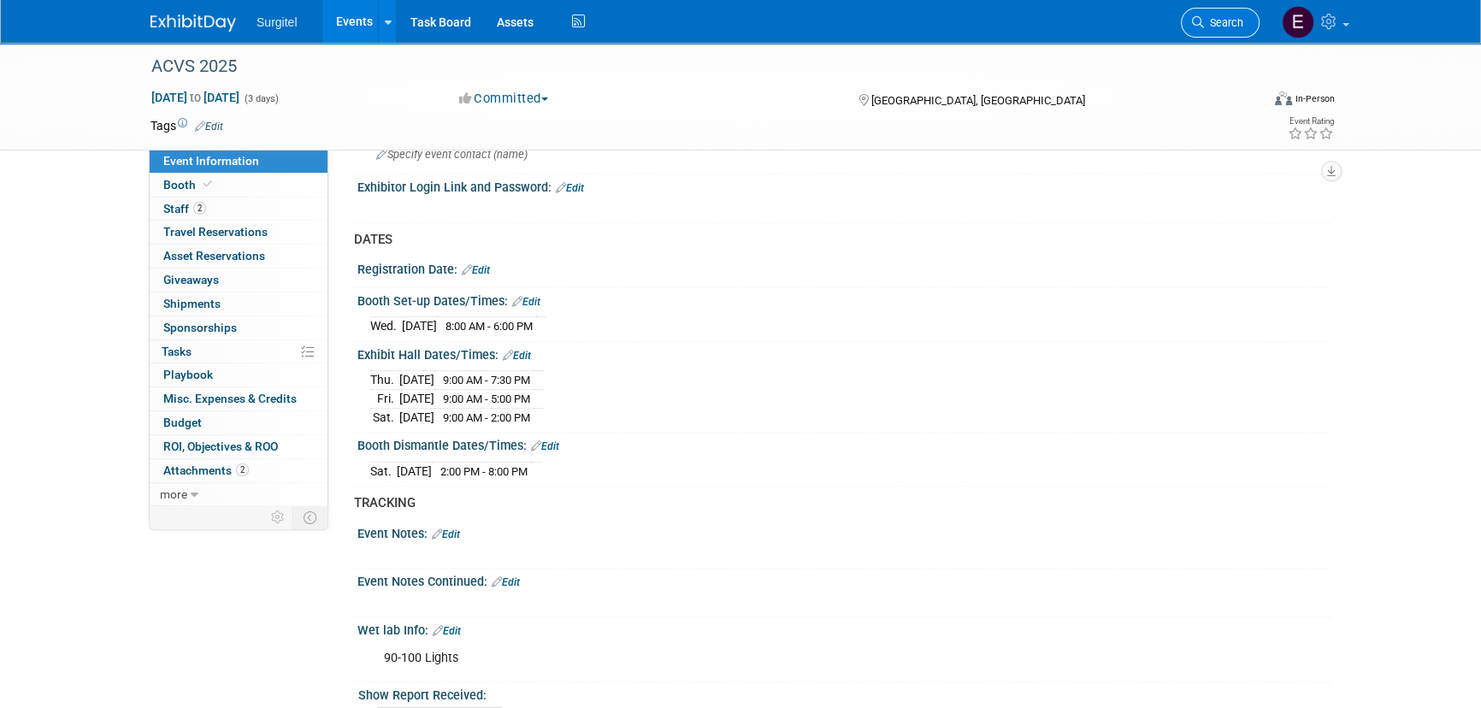
click at [1200, 35] on link "Search" at bounding box center [1220, 23] width 79 height 30
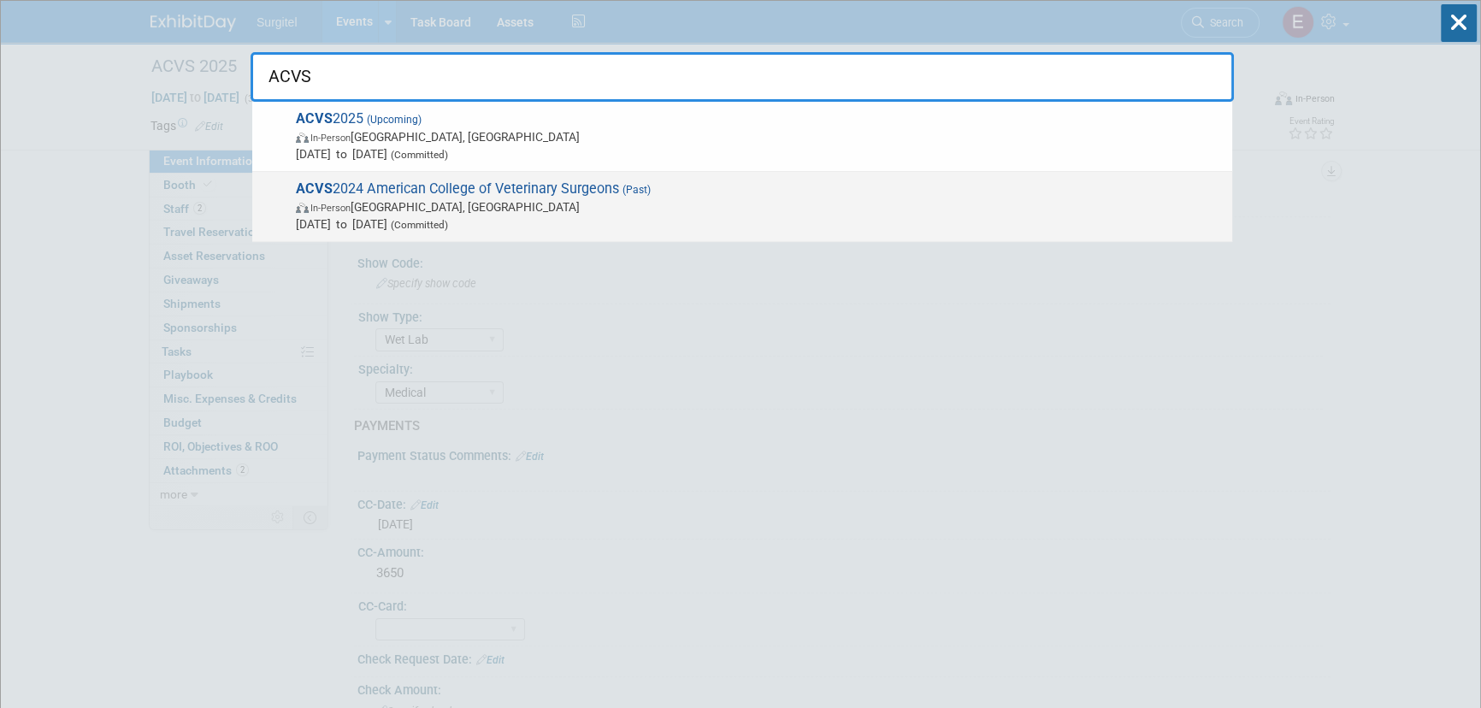
type input "ACVS"
click at [379, 213] on span "In-Person [GEOGRAPHIC_DATA], [GEOGRAPHIC_DATA]" at bounding box center [760, 206] width 928 height 17
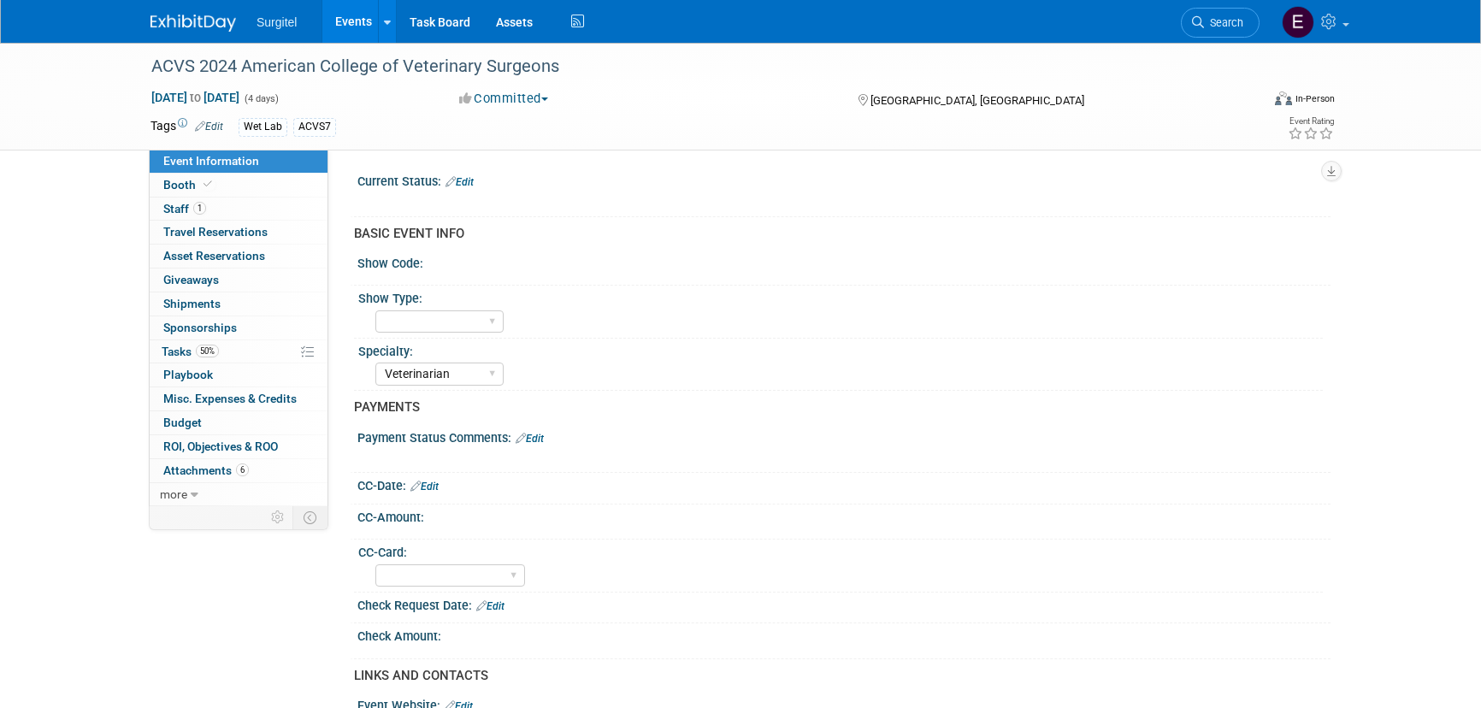
select select "Veterinarian"
select select "Yes"
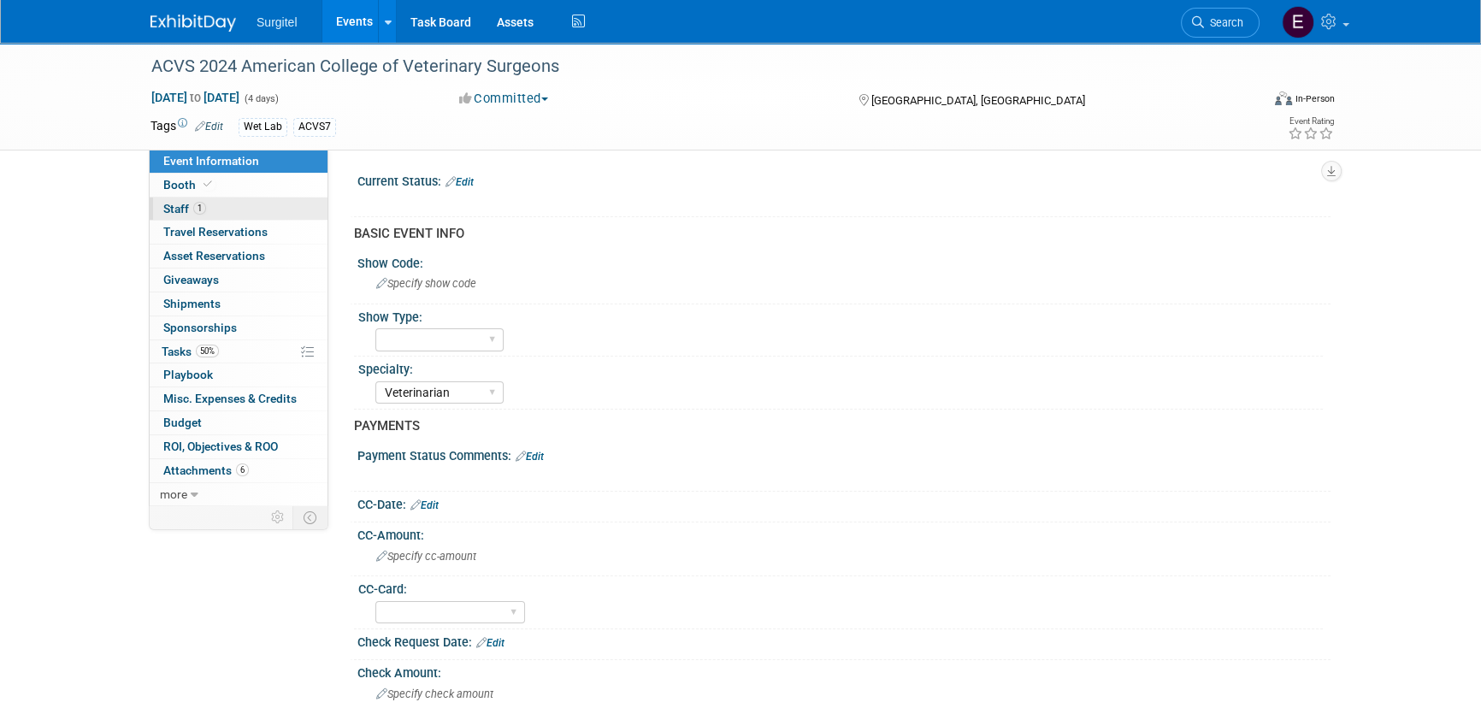
click at [194, 209] on span "1" at bounding box center [199, 208] width 13 height 13
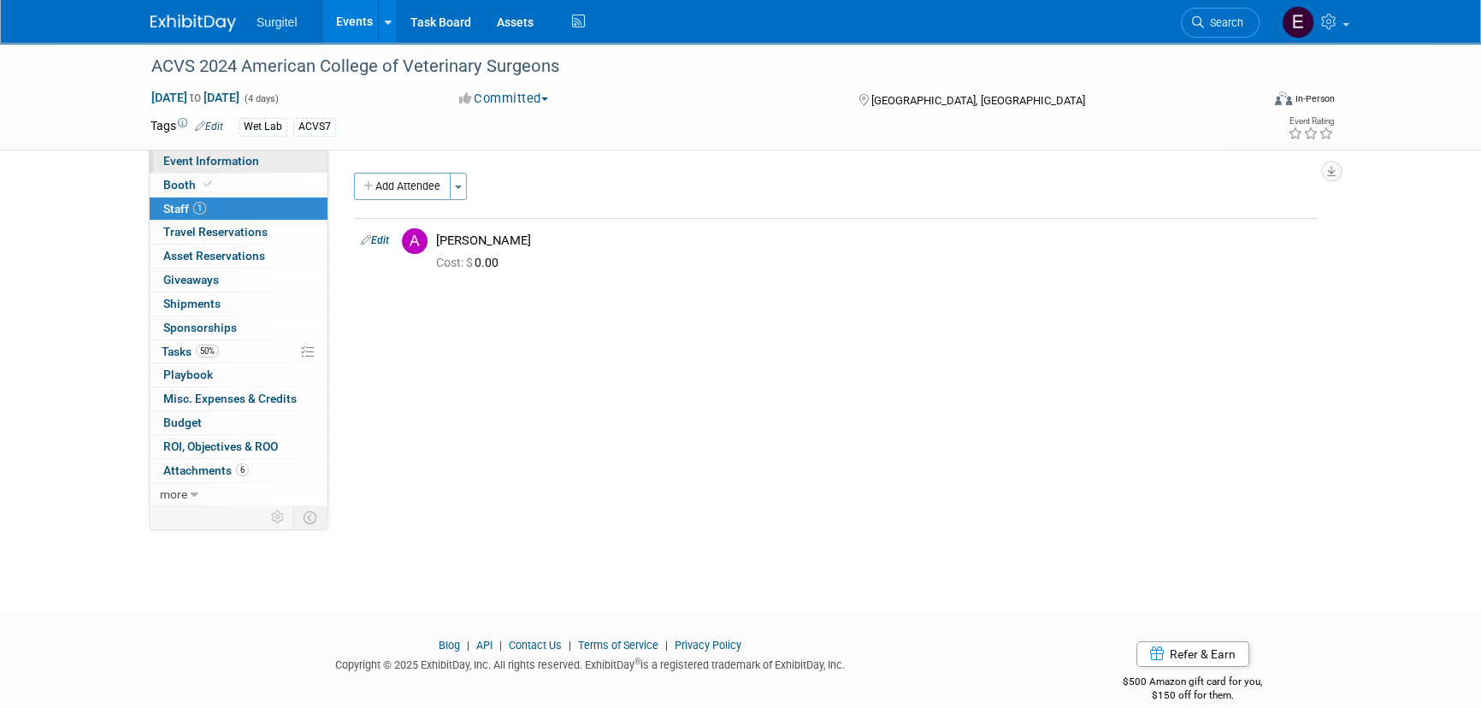
click at [192, 164] on span "Event Information" at bounding box center [211, 161] width 96 height 14
select select "Veterinarian"
select select "Yes"
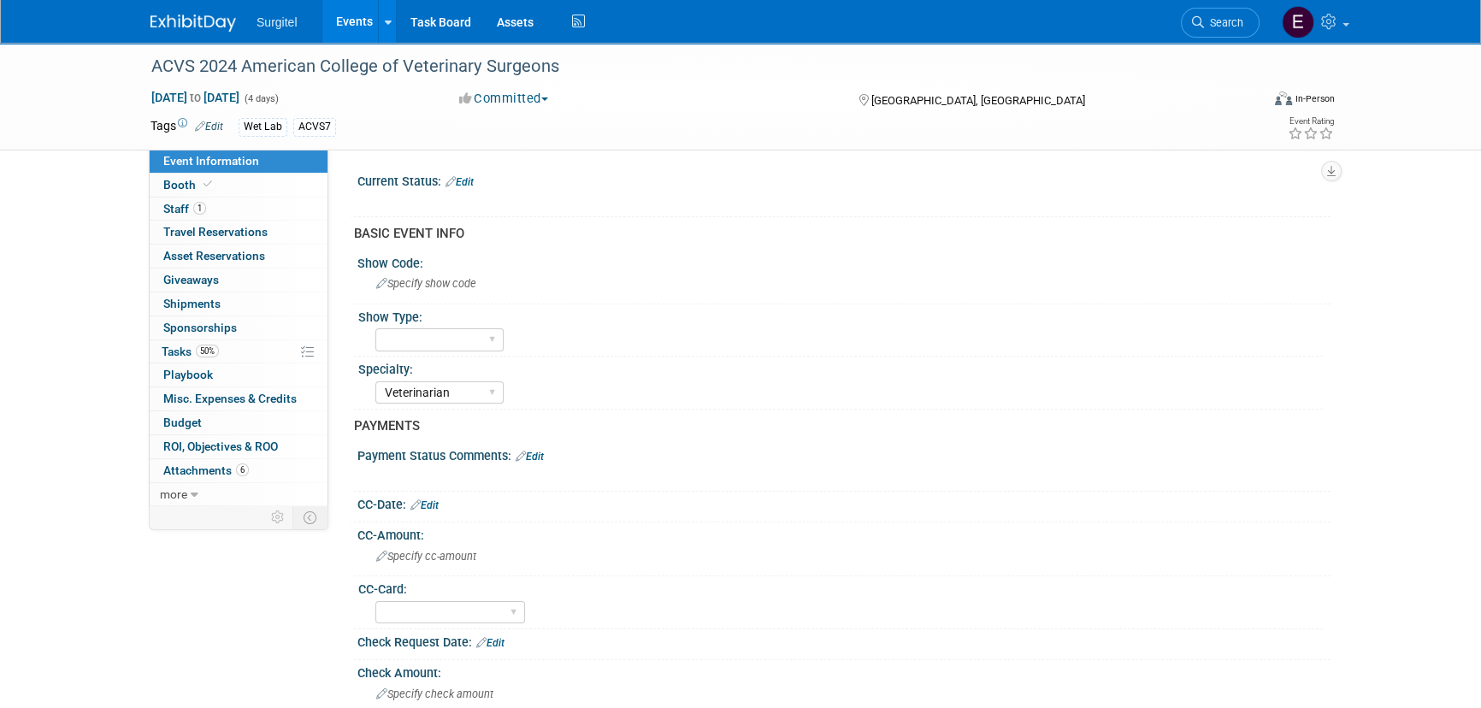
click at [1235, 17] on span "Search" at bounding box center [1223, 22] width 39 height 13
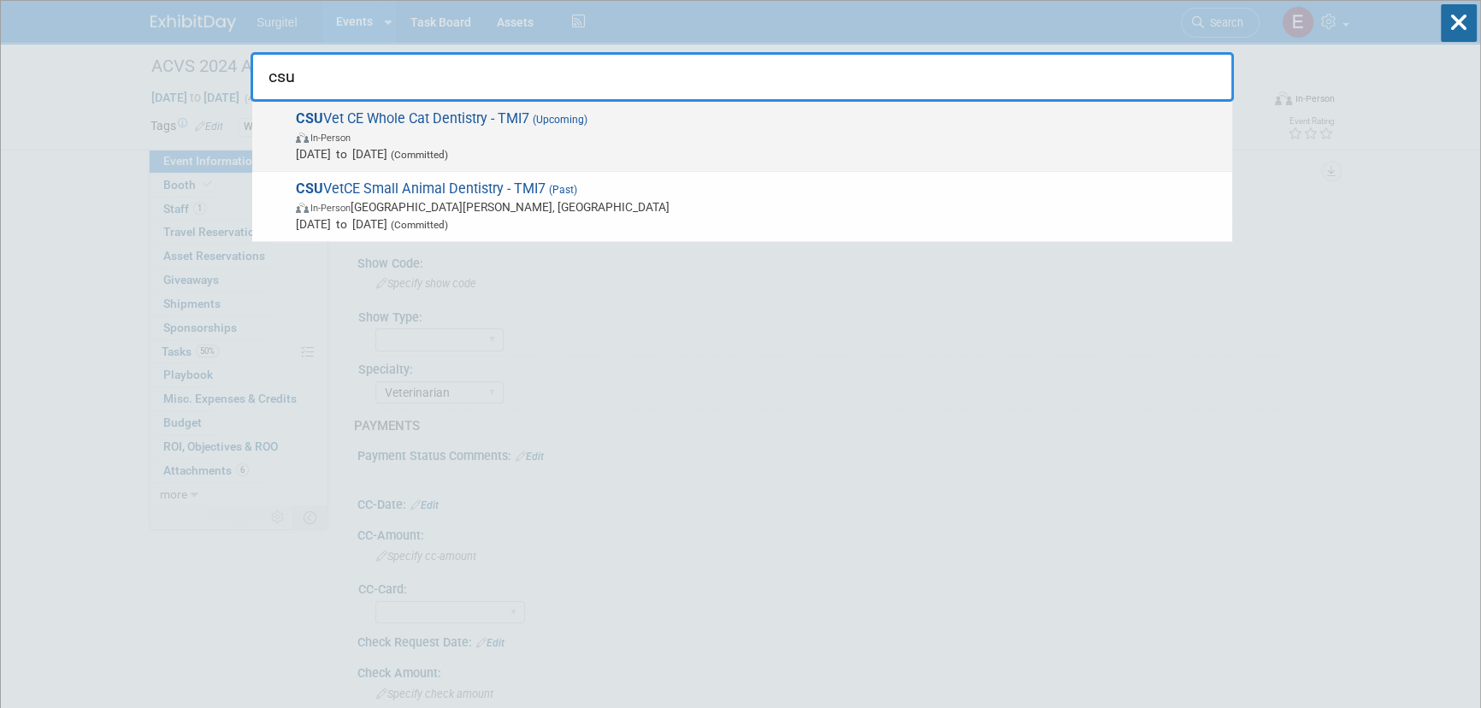
type input "csu"
click at [561, 145] on span "Oct 26, 2025 to Oct 27, 2025 (Committed)" at bounding box center [760, 153] width 928 height 17
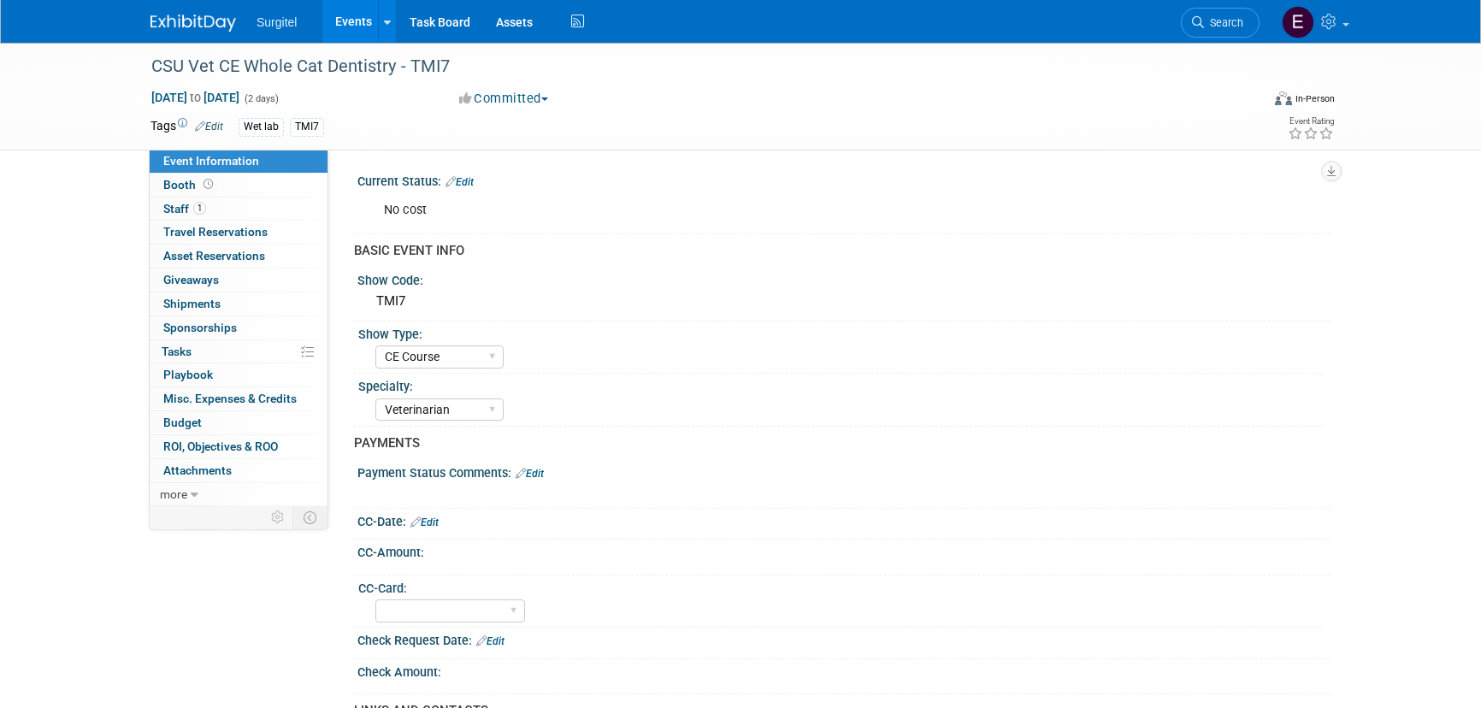
select select "CE Course"
select select "Veterinarian"
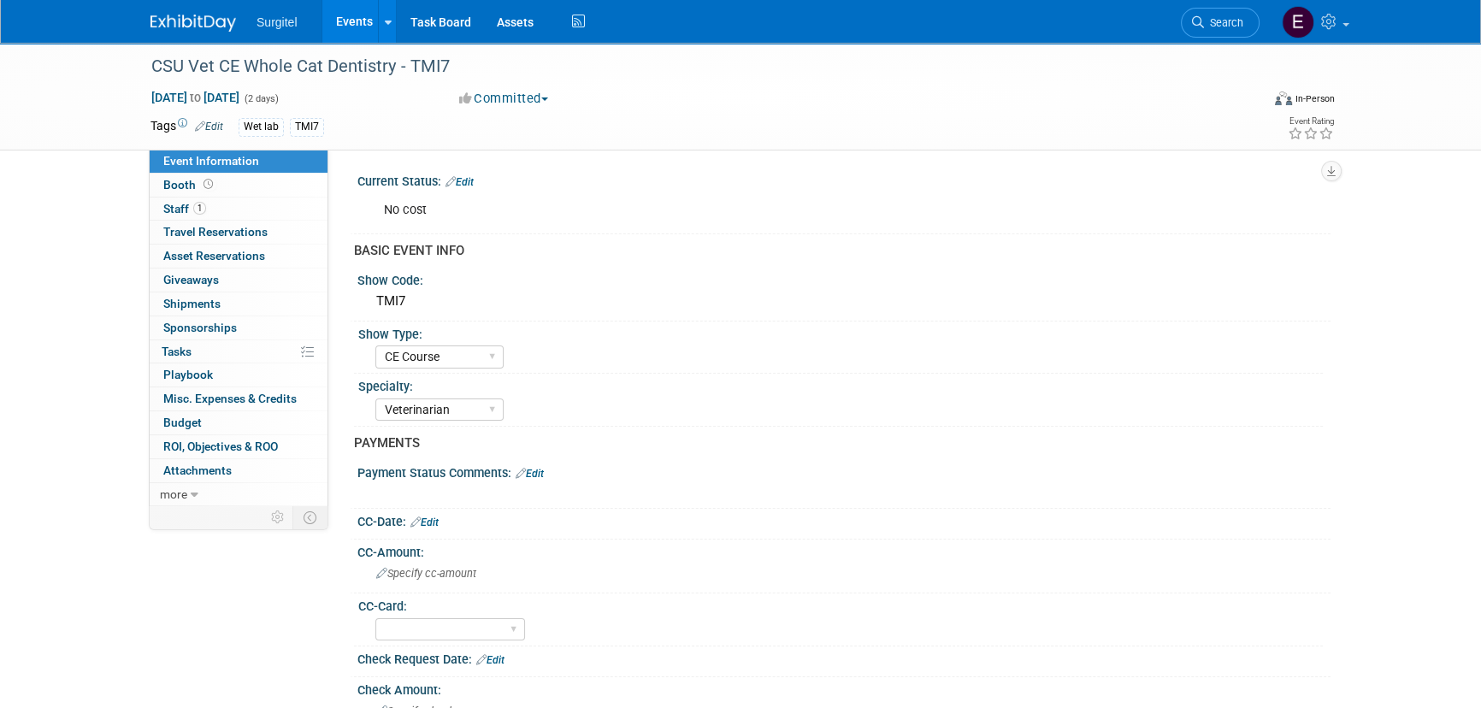
click at [1224, 15] on link "Search" at bounding box center [1220, 23] width 79 height 30
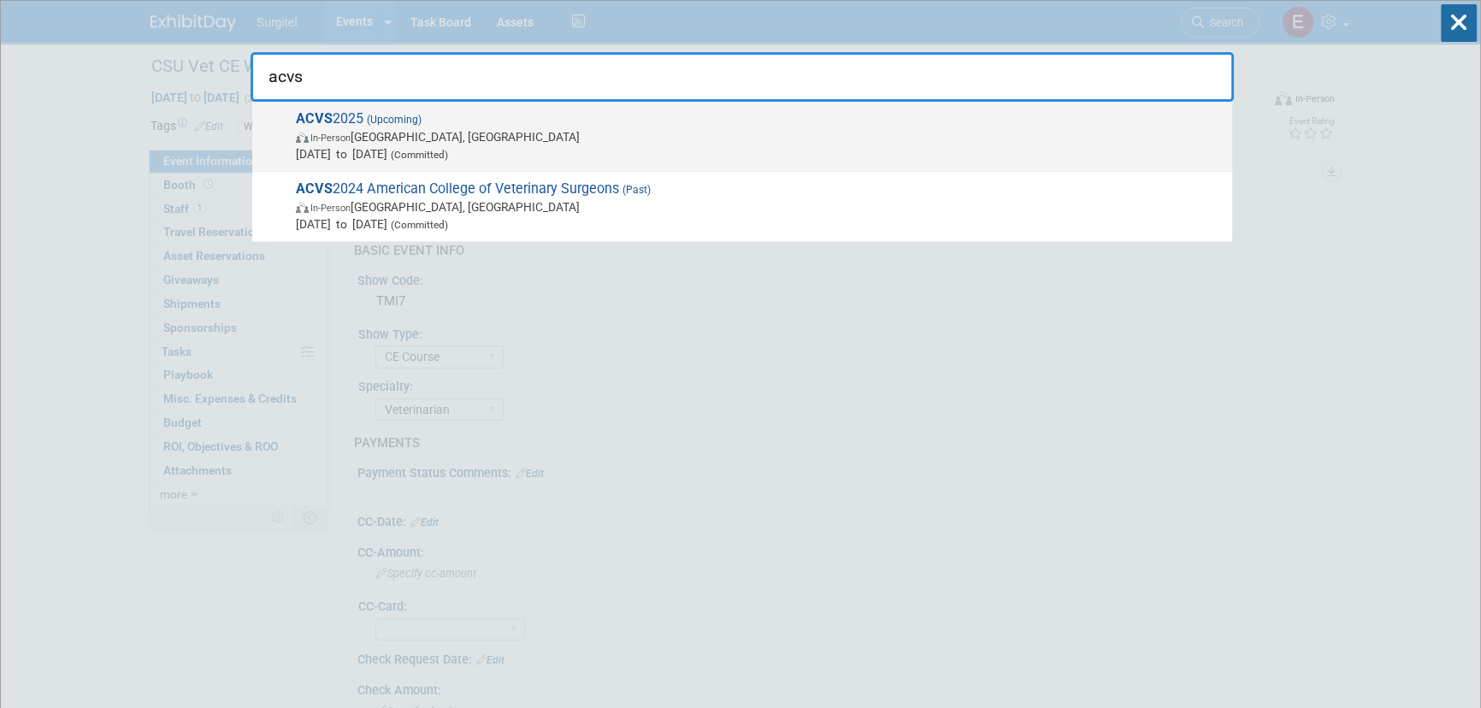
type input "acvs"
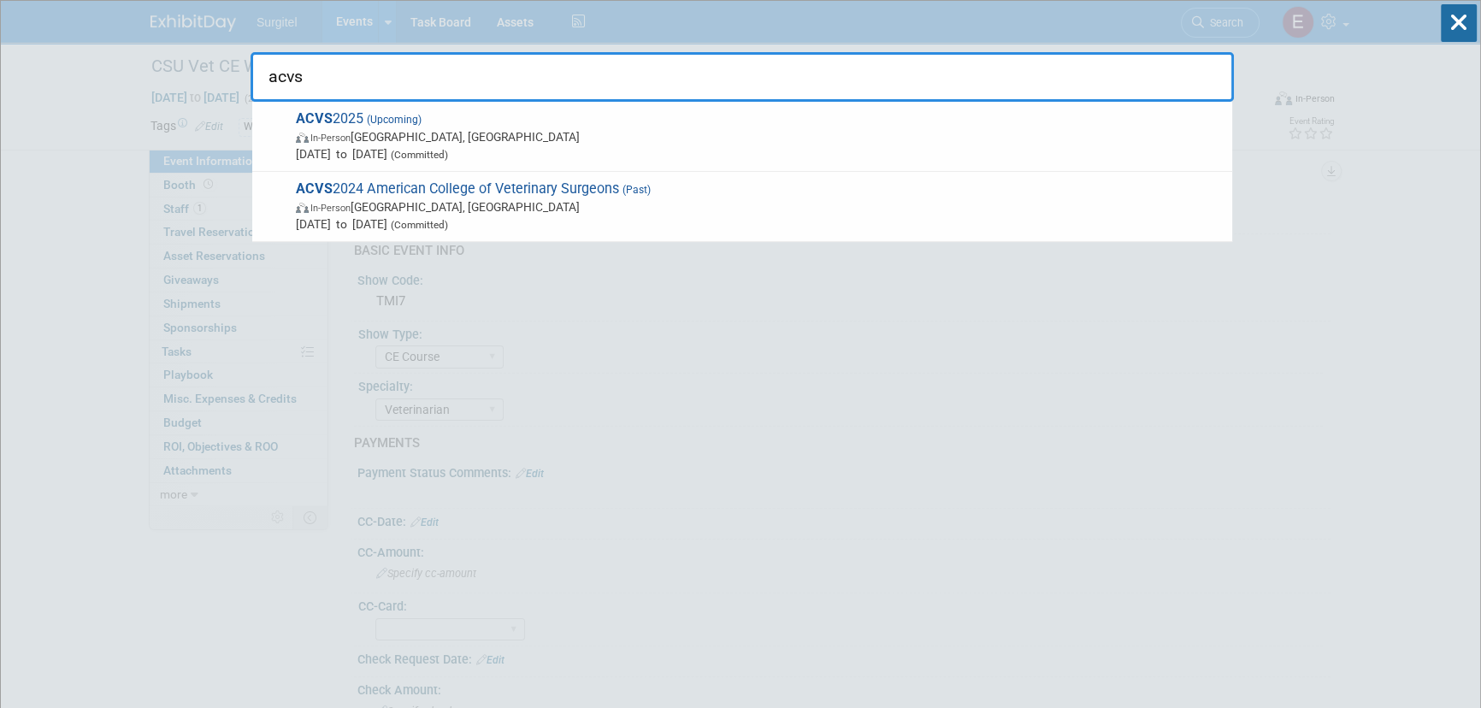
drag, startPoint x: 331, startPoint y: 150, endPoint x: 337, endPoint y: 140, distance: 11.9
click at [333, 146] on span "[DATE] to [DATE] (Committed)" at bounding box center [760, 153] width 928 height 17
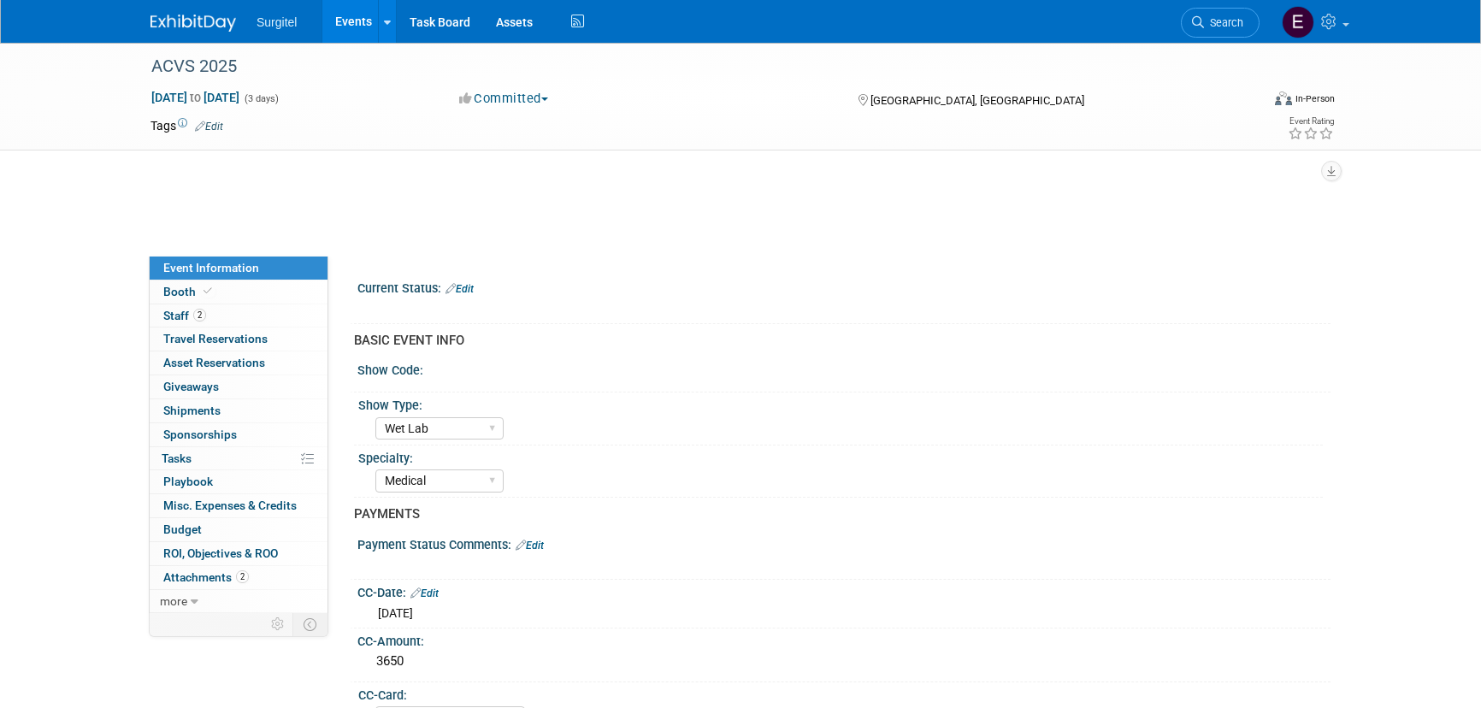
select select "Wet Lab"
select select "Medical"
select select "No"
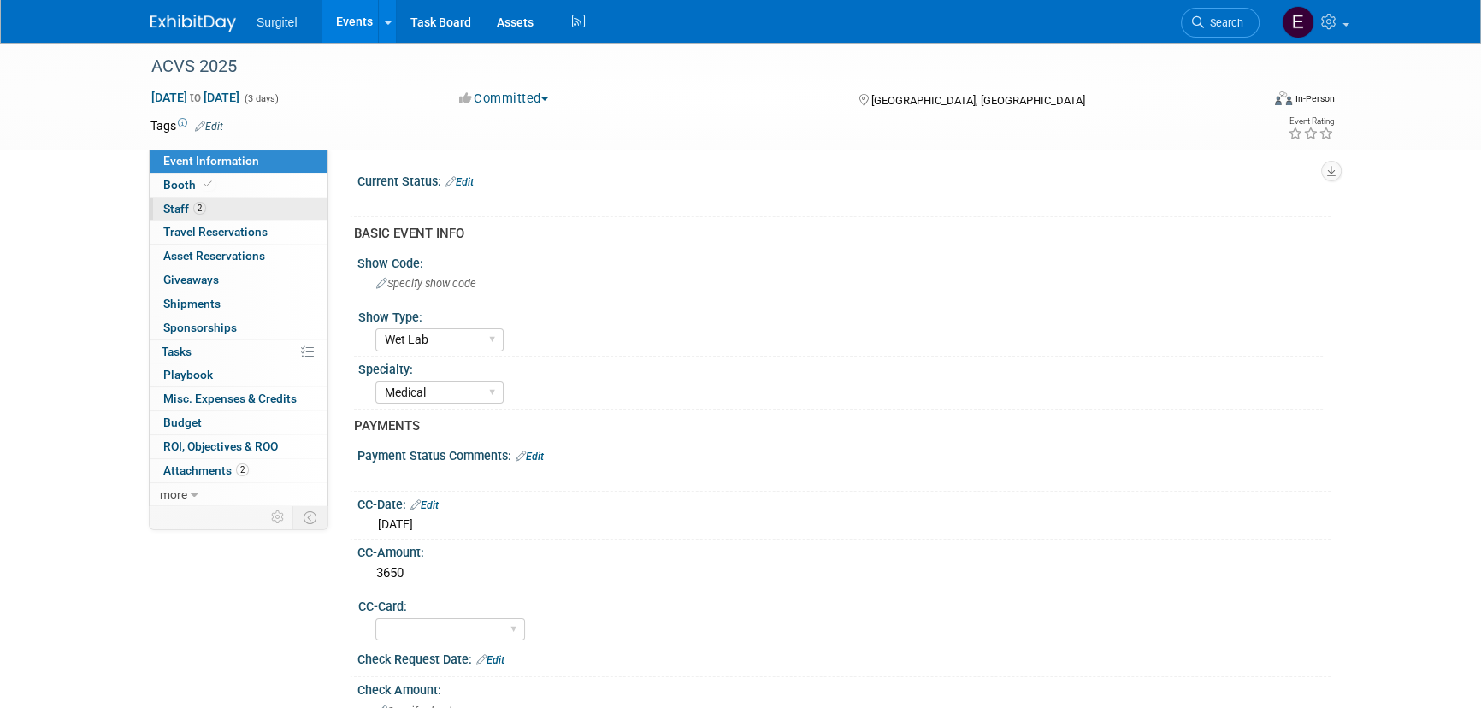
click at [245, 209] on link "2 Staff 2" at bounding box center [239, 208] width 178 height 23
